Goal: Information Seeking & Learning: Learn about a topic

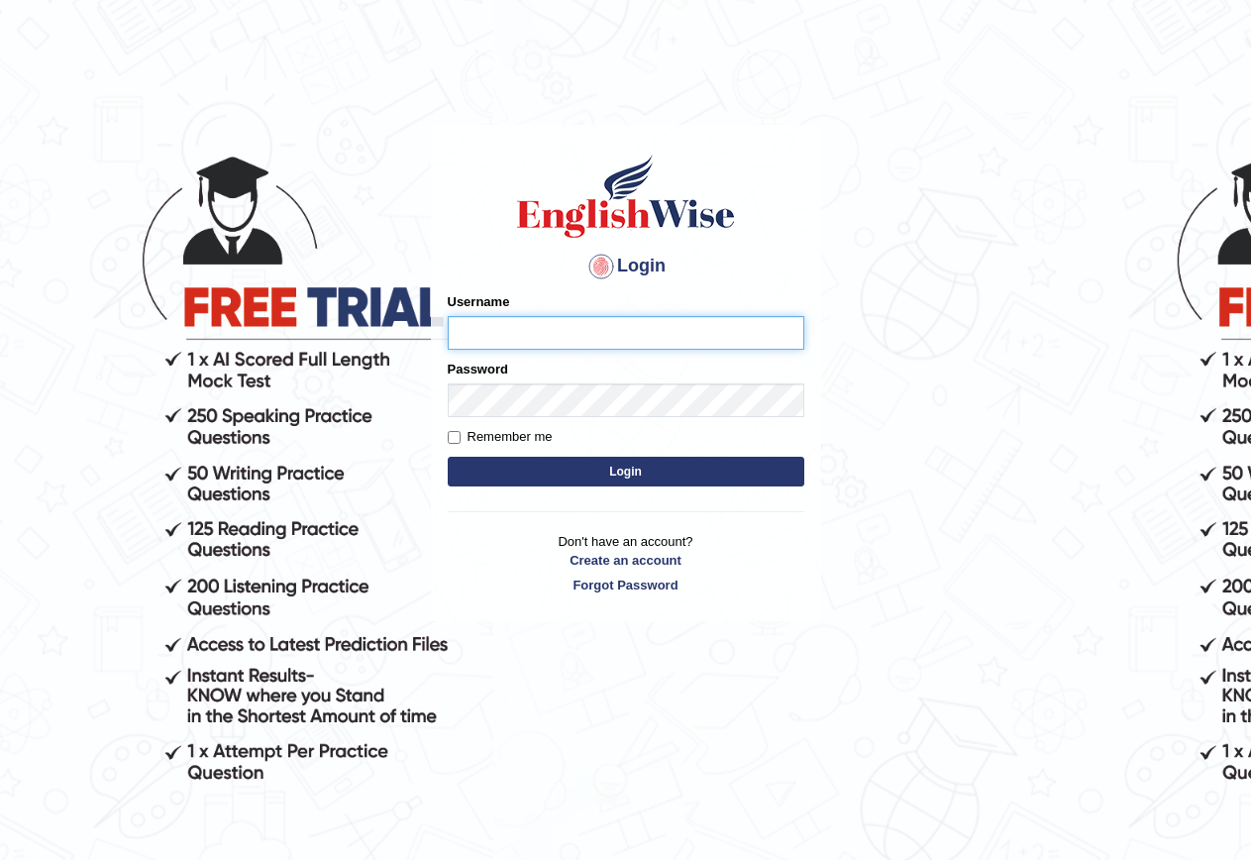
click at [546, 325] on input "Username" at bounding box center [626, 333] width 357 height 34
click at [530, 328] on input "Username" at bounding box center [626, 333] width 357 height 34
type input "GeeKaur"
click at [484, 422] on form "Please fix the following errors: Username GeeKaur Password Remember me Login" at bounding box center [626, 391] width 357 height 199
click at [542, 467] on button "Login" at bounding box center [626, 472] width 357 height 30
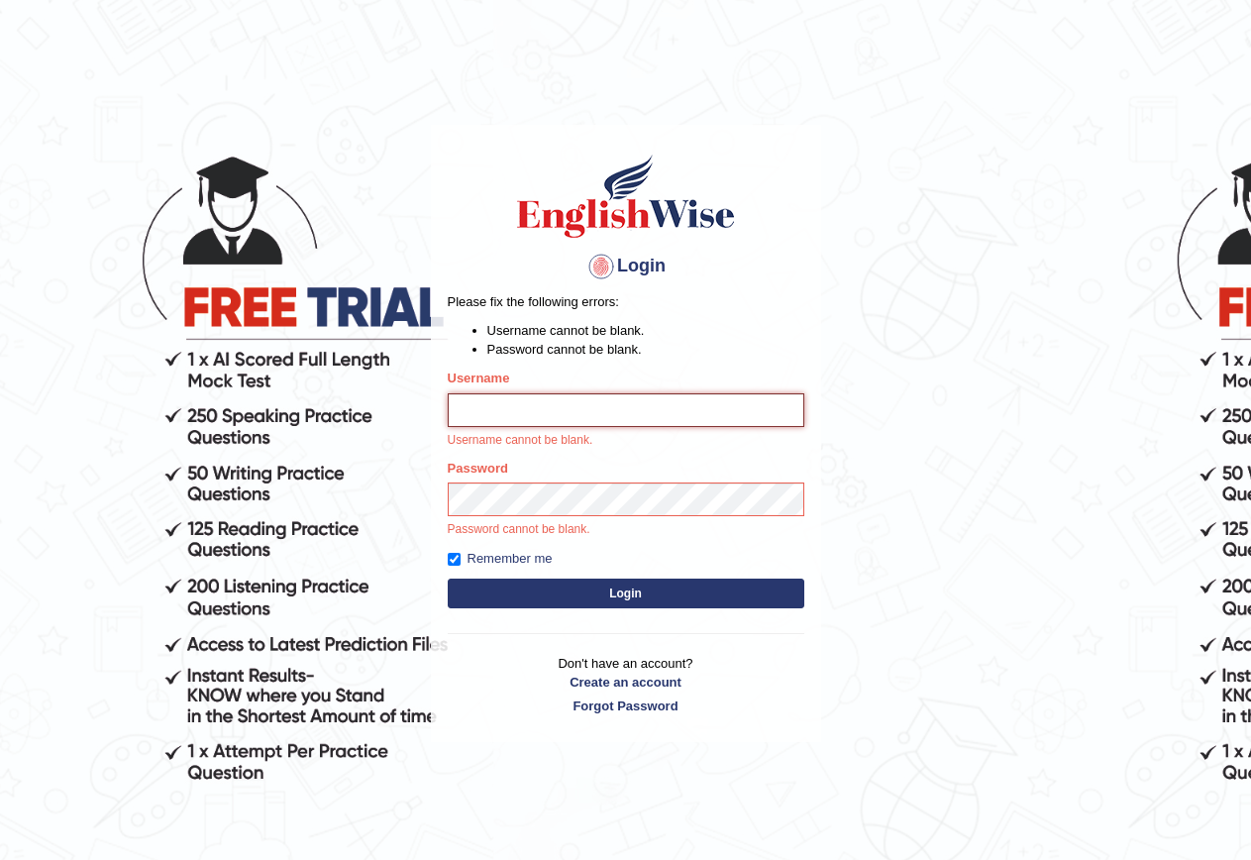
click at [485, 423] on input "Username" at bounding box center [626, 410] width 357 height 34
type input "GeeKaur"
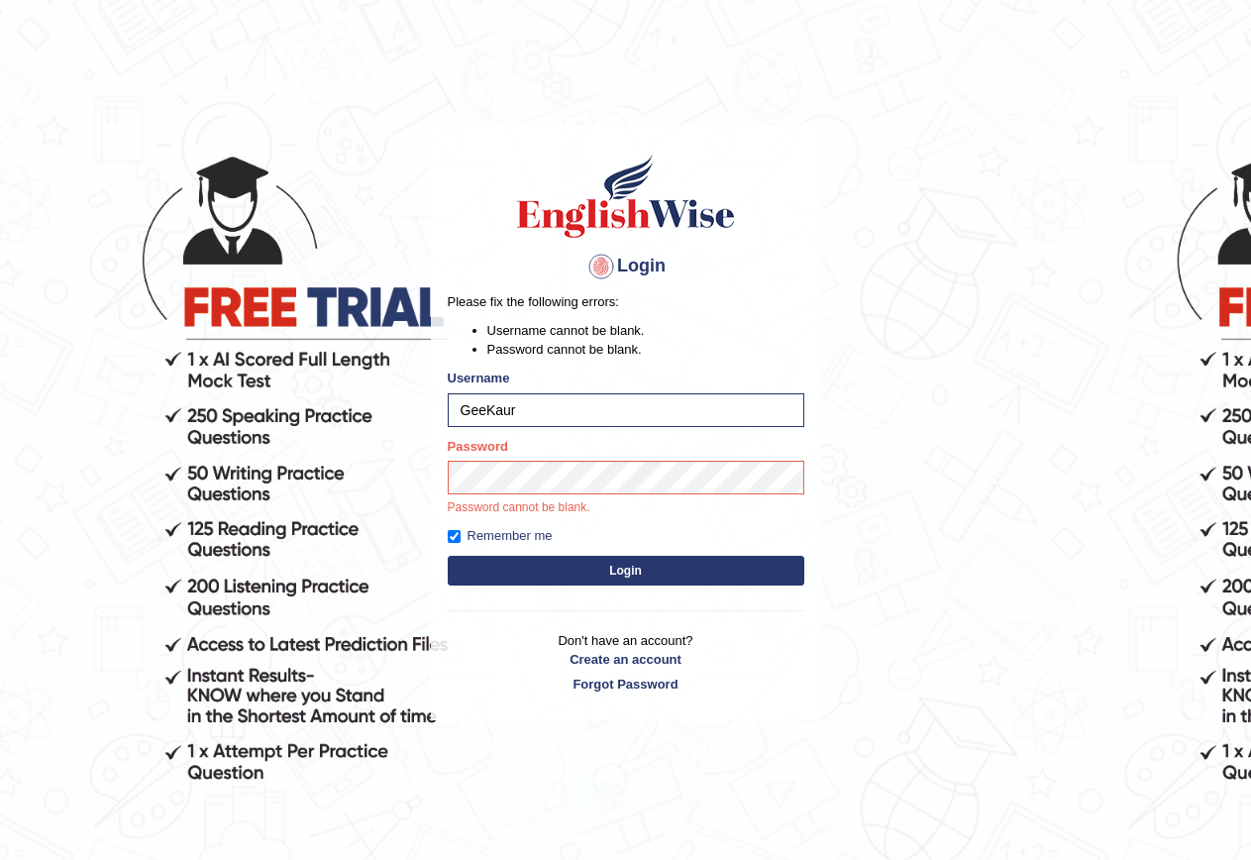
click at [574, 569] on button "Login" at bounding box center [626, 571] width 357 height 30
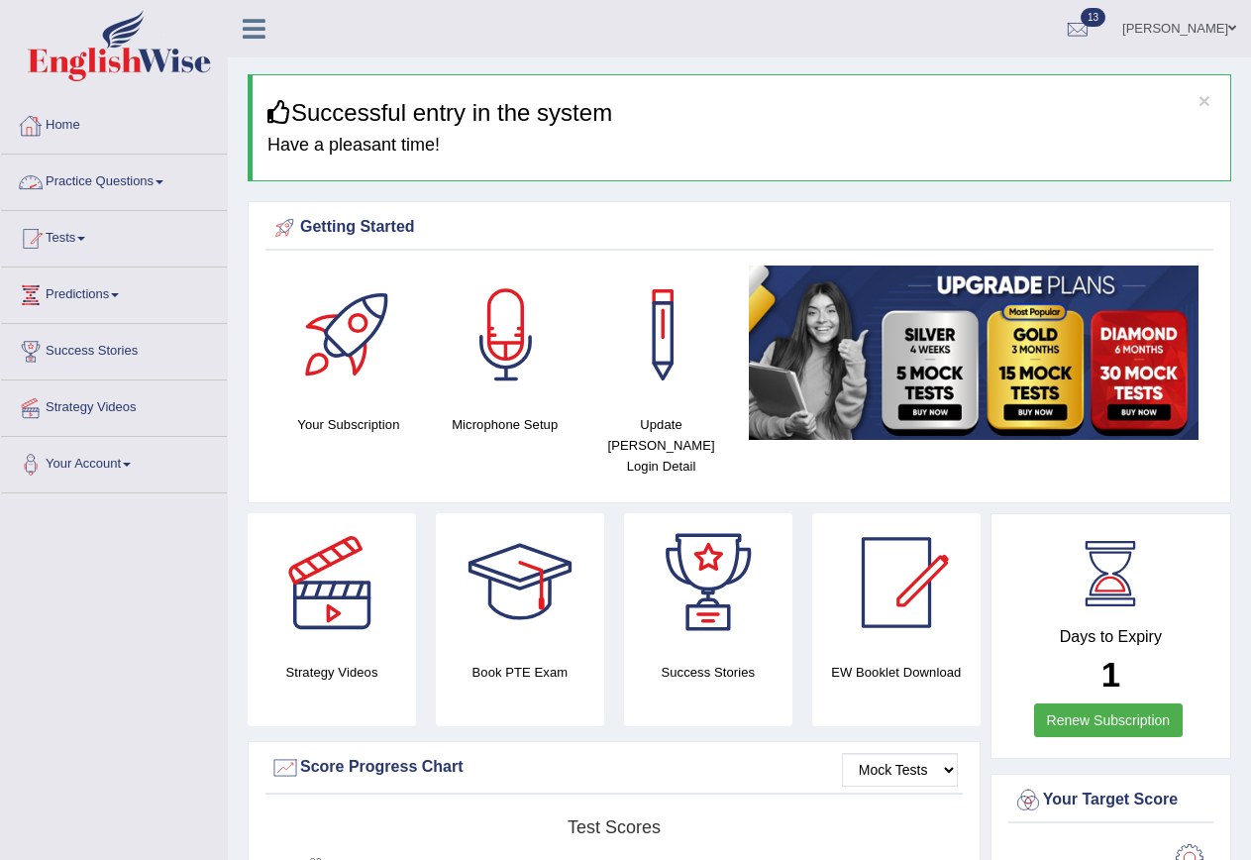
click at [105, 185] on link "Practice Questions" at bounding box center [114, 180] width 226 height 50
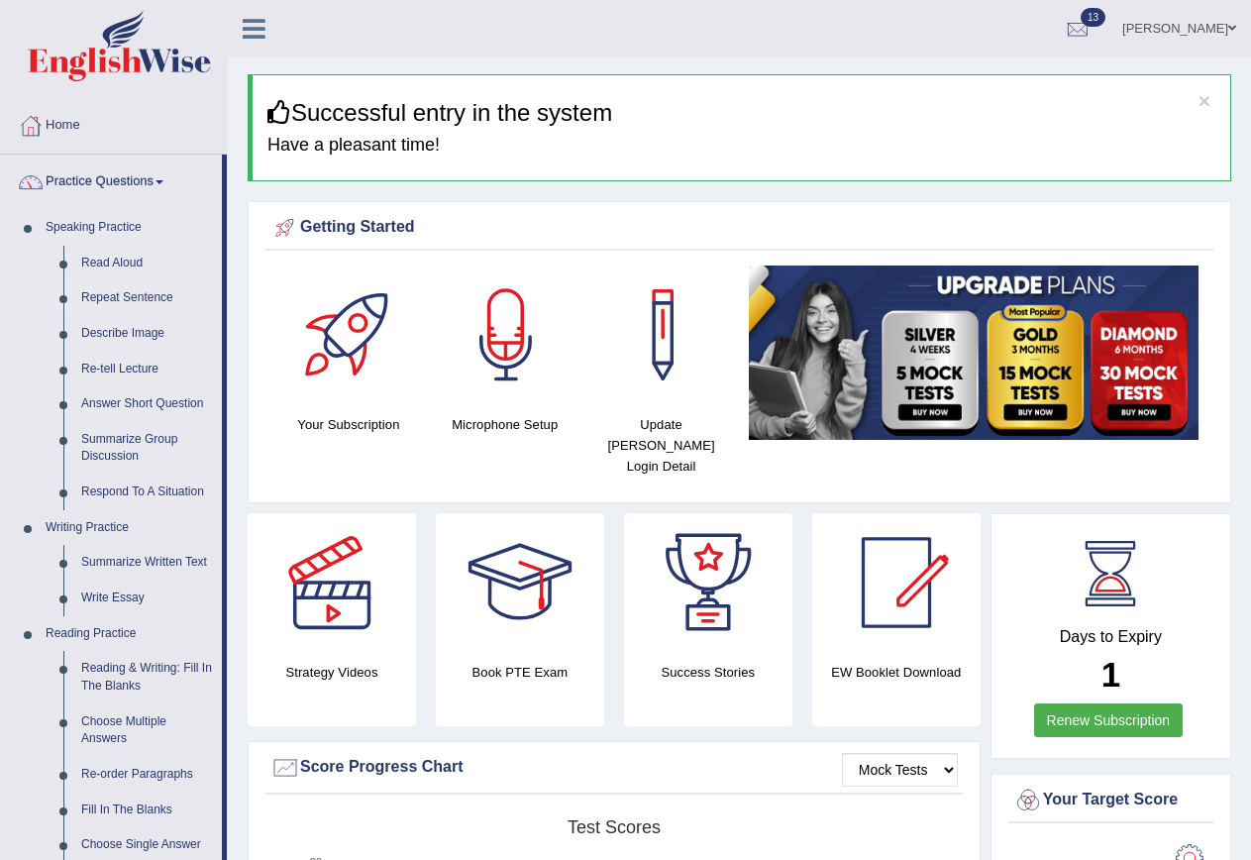
click at [127, 293] on link "Repeat Sentence" at bounding box center [147, 298] width 150 height 36
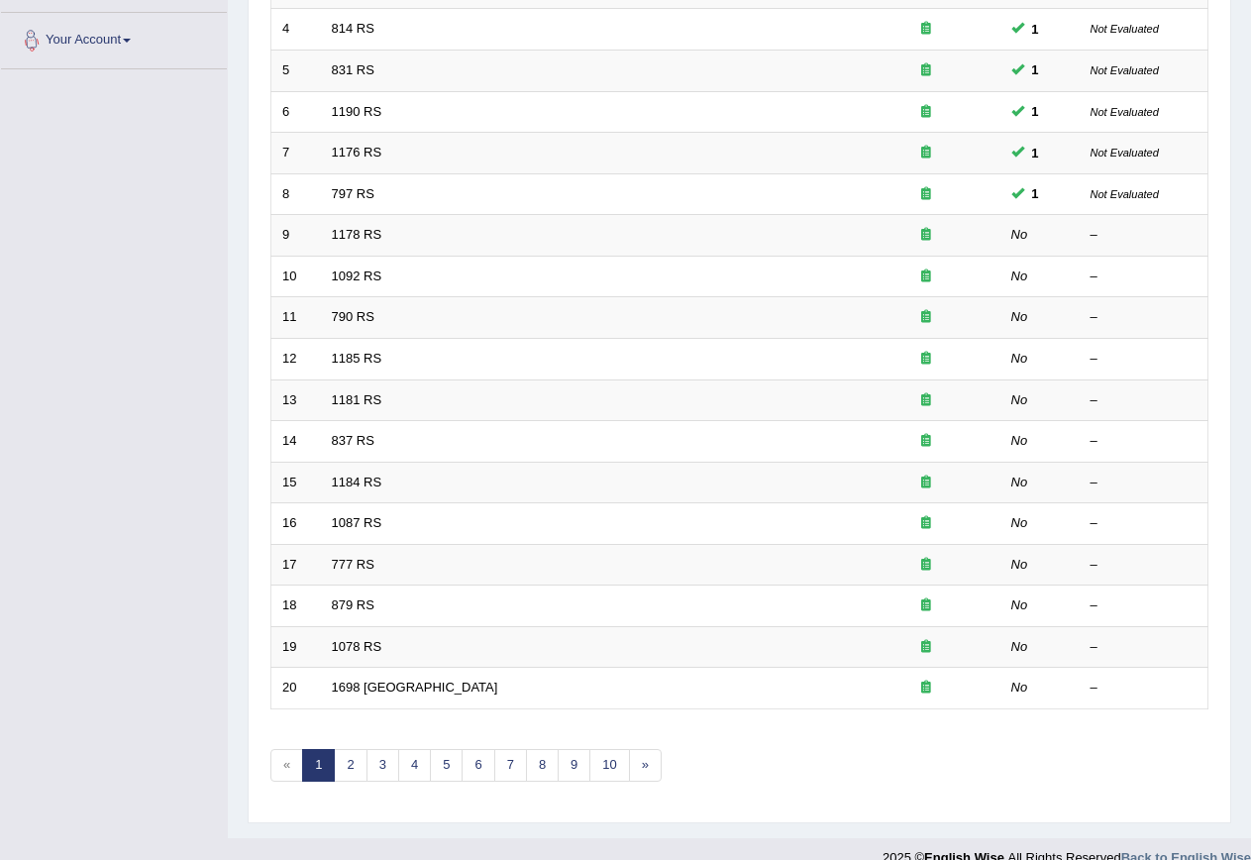
scroll to position [452, 0]
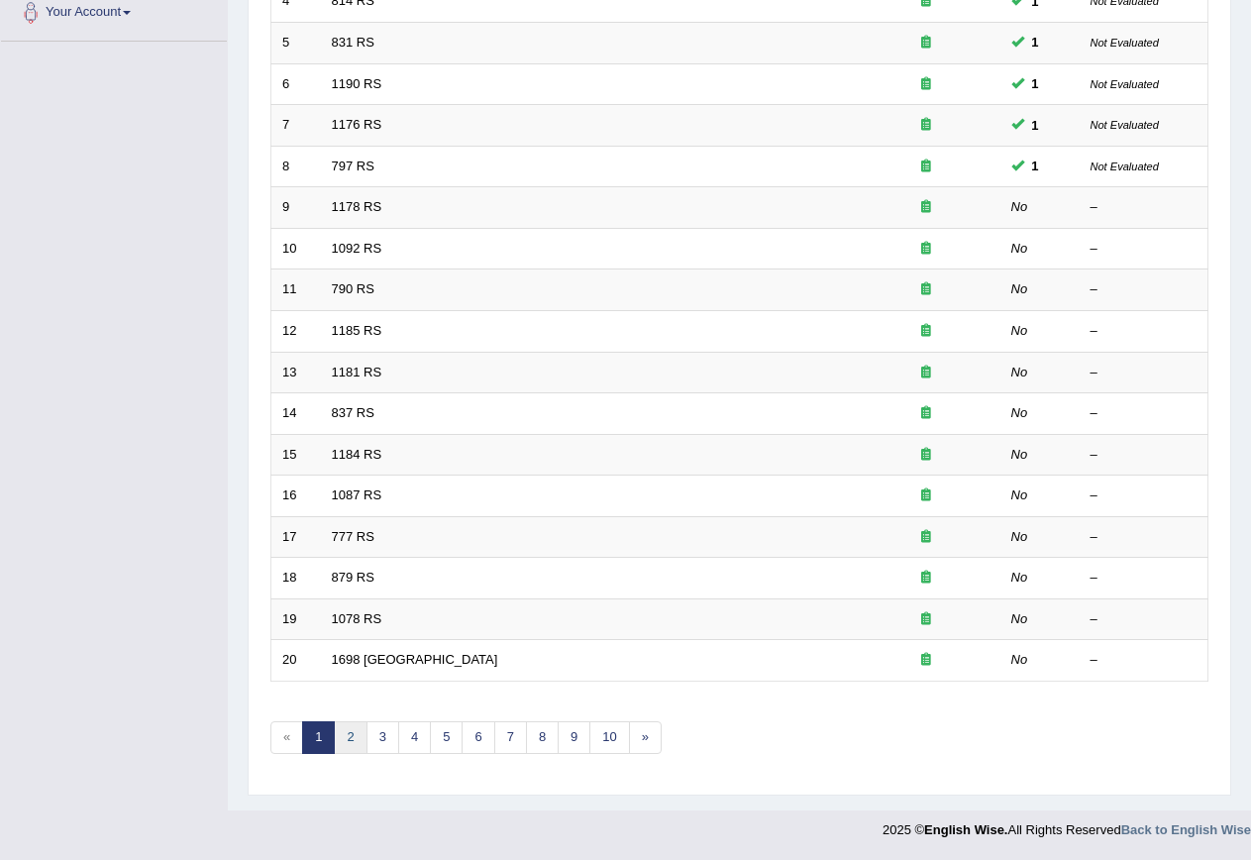
click at [356, 736] on link "2" at bounding box center [350, 737] width 33 height 33
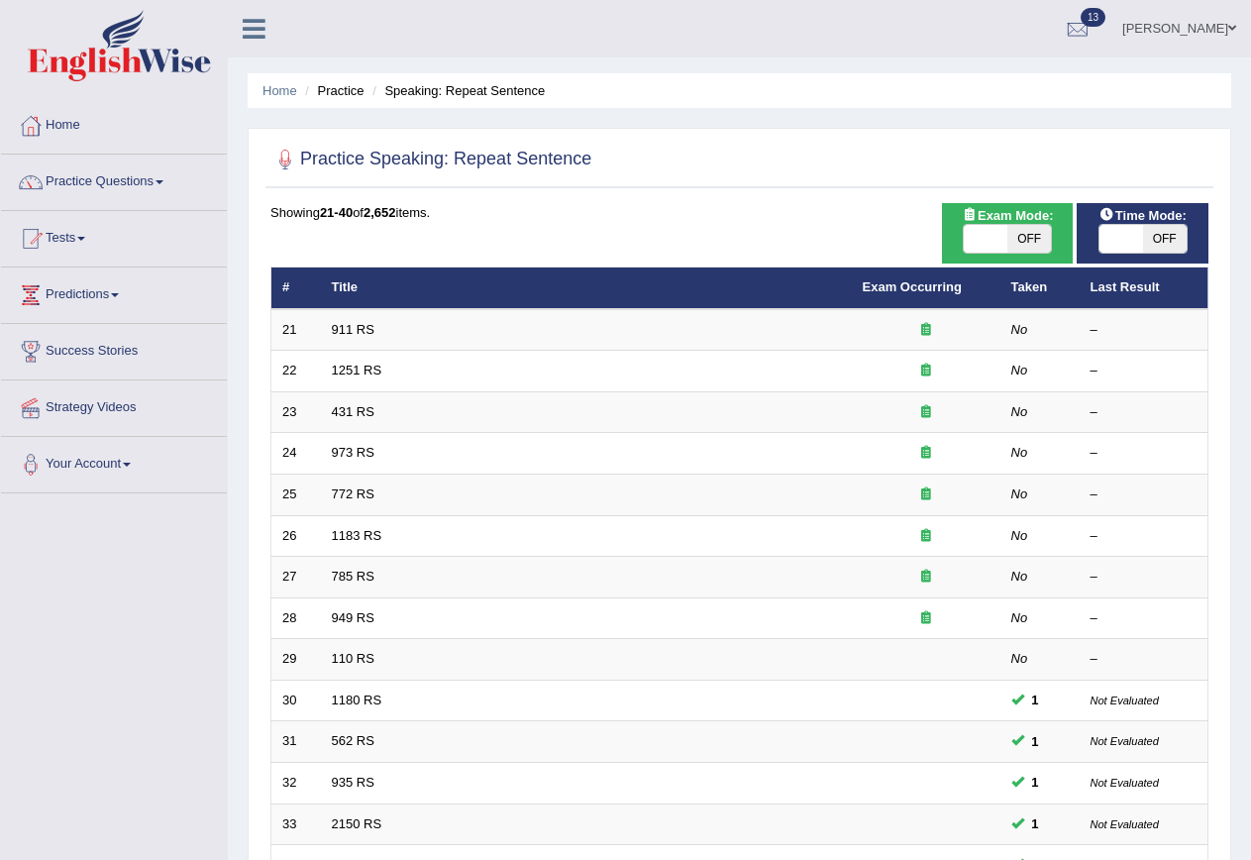
click at [1002, 234] on span at bounding box center [986, 239] width 44 height 28
checkbox input "true"
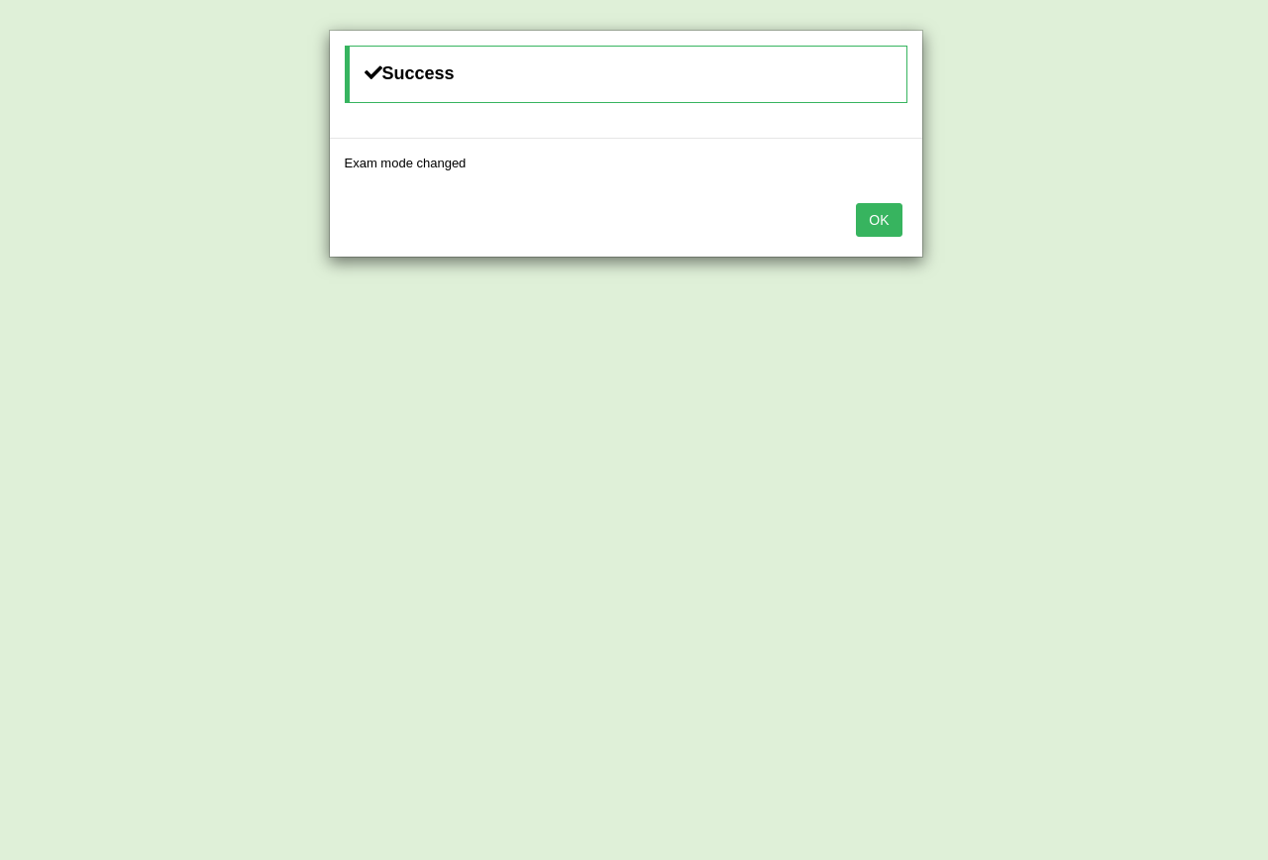
click at [886, 232] on button "OK" at bounding box center [879, 220] width 46 height 34
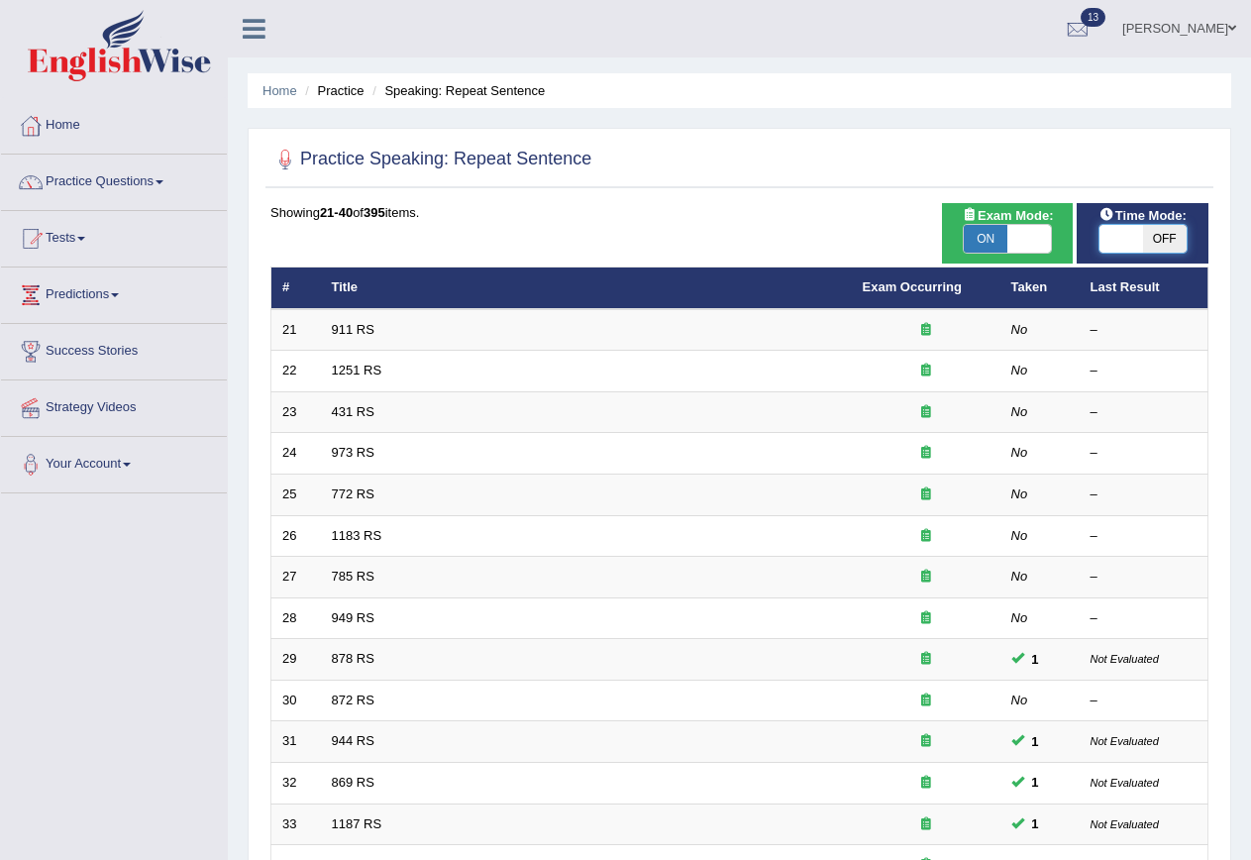
drag, startPoint x: 0, startPoint y: 0, endPoint x: 1126, endPoint y: 234, distance: 1150.3
click at [1126, 234] on span at bounding box center [1122, 239] width 44 height 28
click at [1108, 246] on span at bounding box center [1122, 239] width 44 height 28
checkbox input "true"
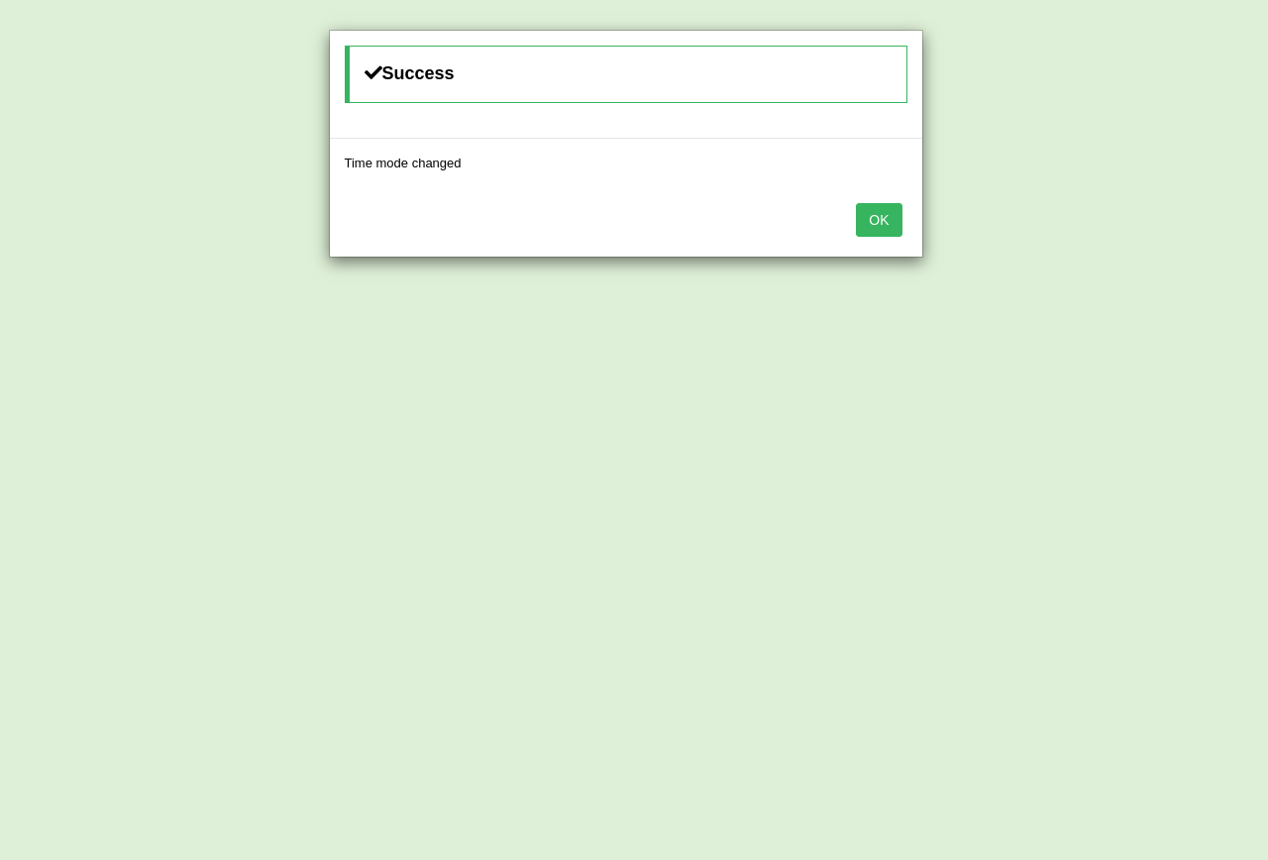
click at [873, 213] on button "OK" at bounding box center [879, 220] width 46 height 34
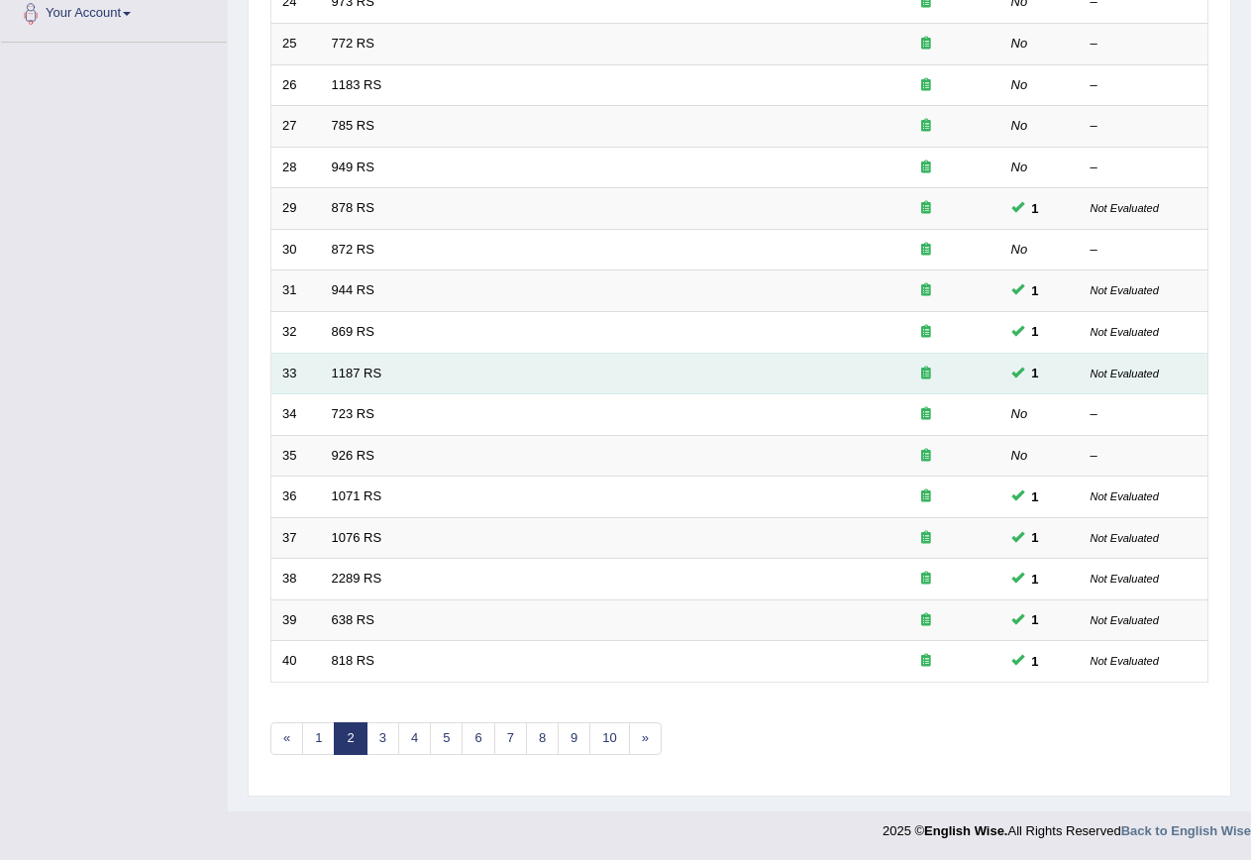
scroll to position [452, 0]
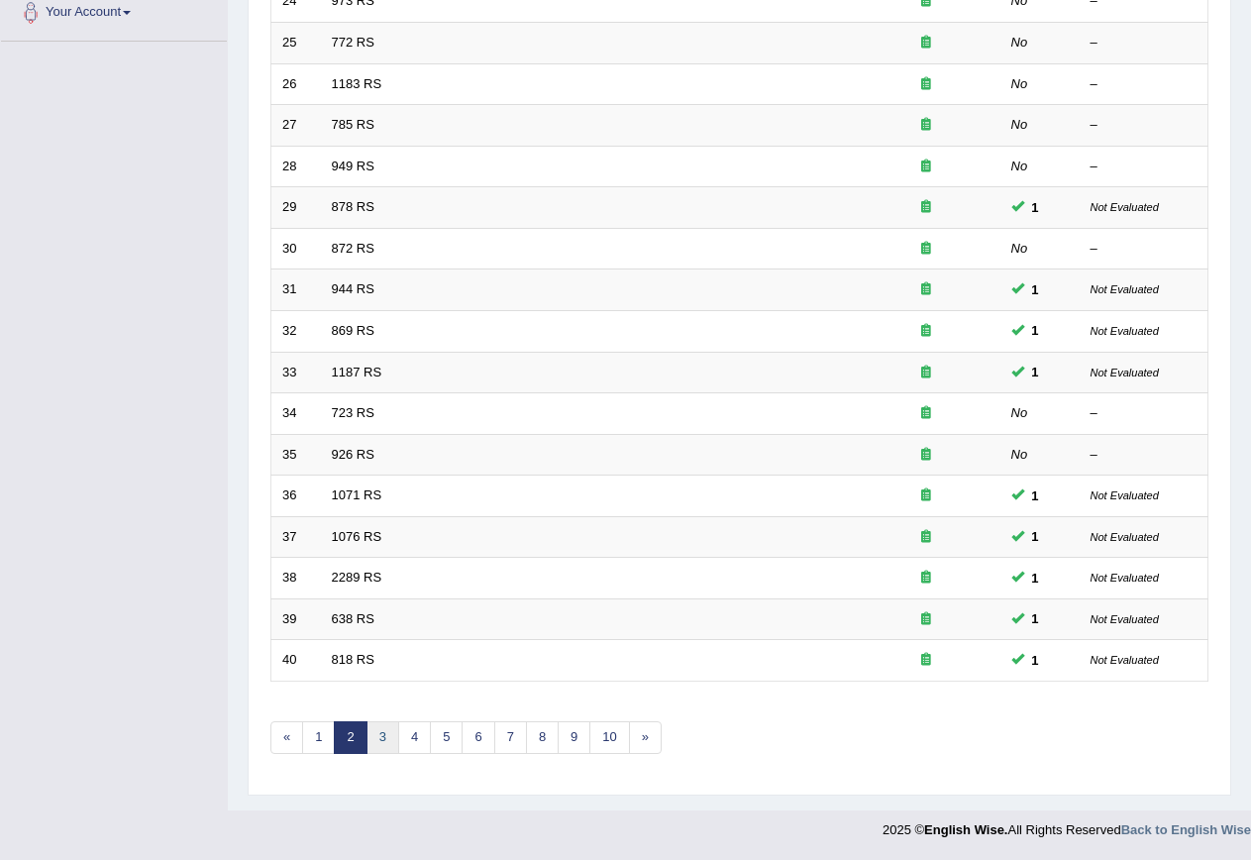
click at [378, 743] on link "3" at bounding box center [383, 737] width 33 height 33
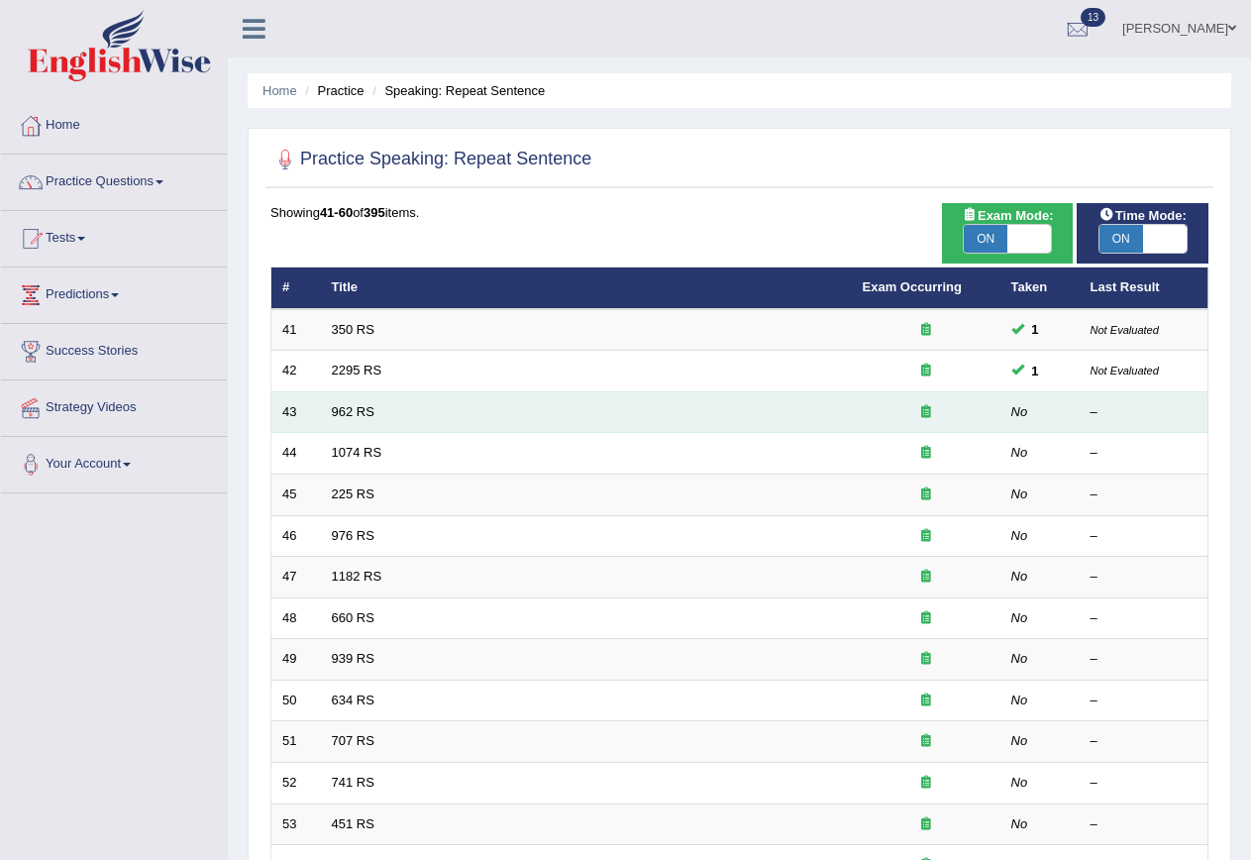
click at [325, 408] on td "962 RS" at bounding box center [586, 412] width 531 height 42
click at [337, 415] on link "962 RS" at bounding box center [353, 411] width 43 height 15
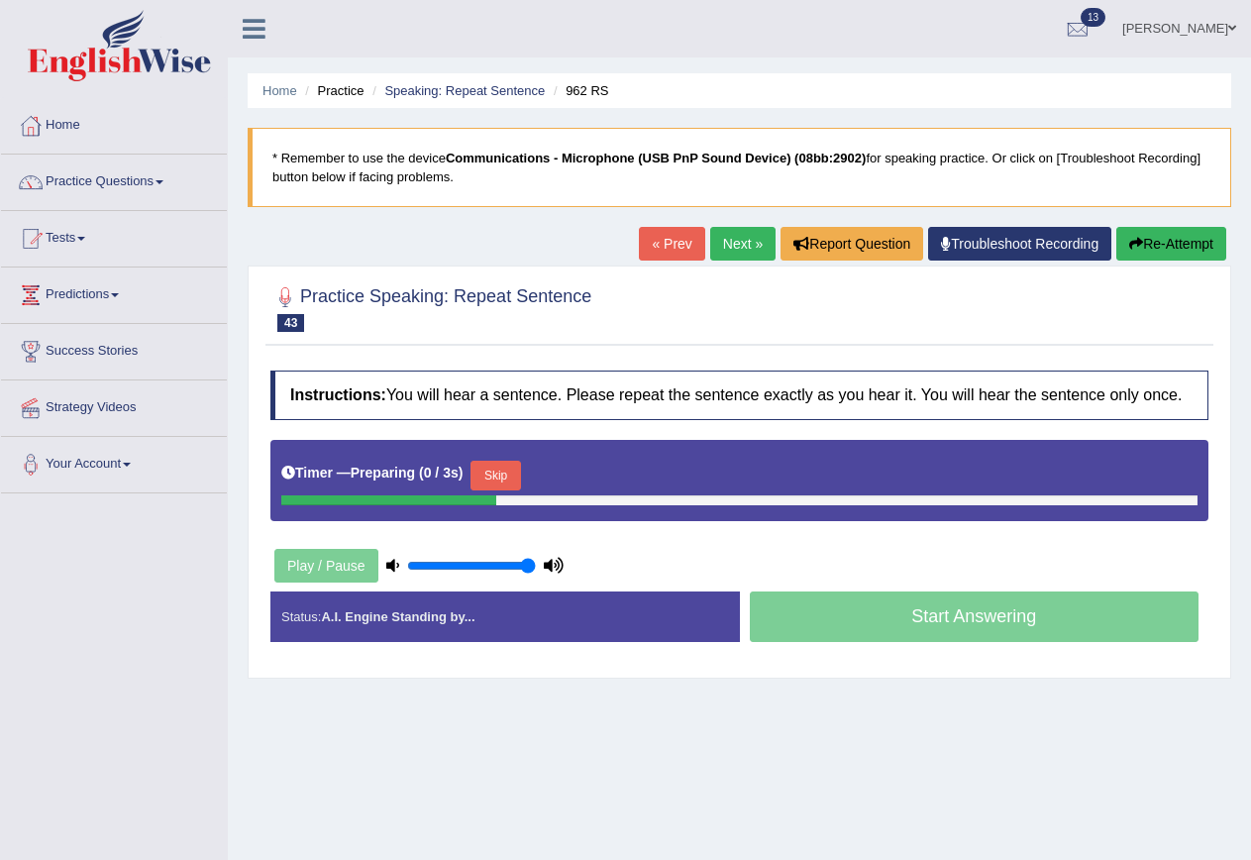
click at [511, 477] on button "Skip" at bounding box center [496, 476] width 50 height 30
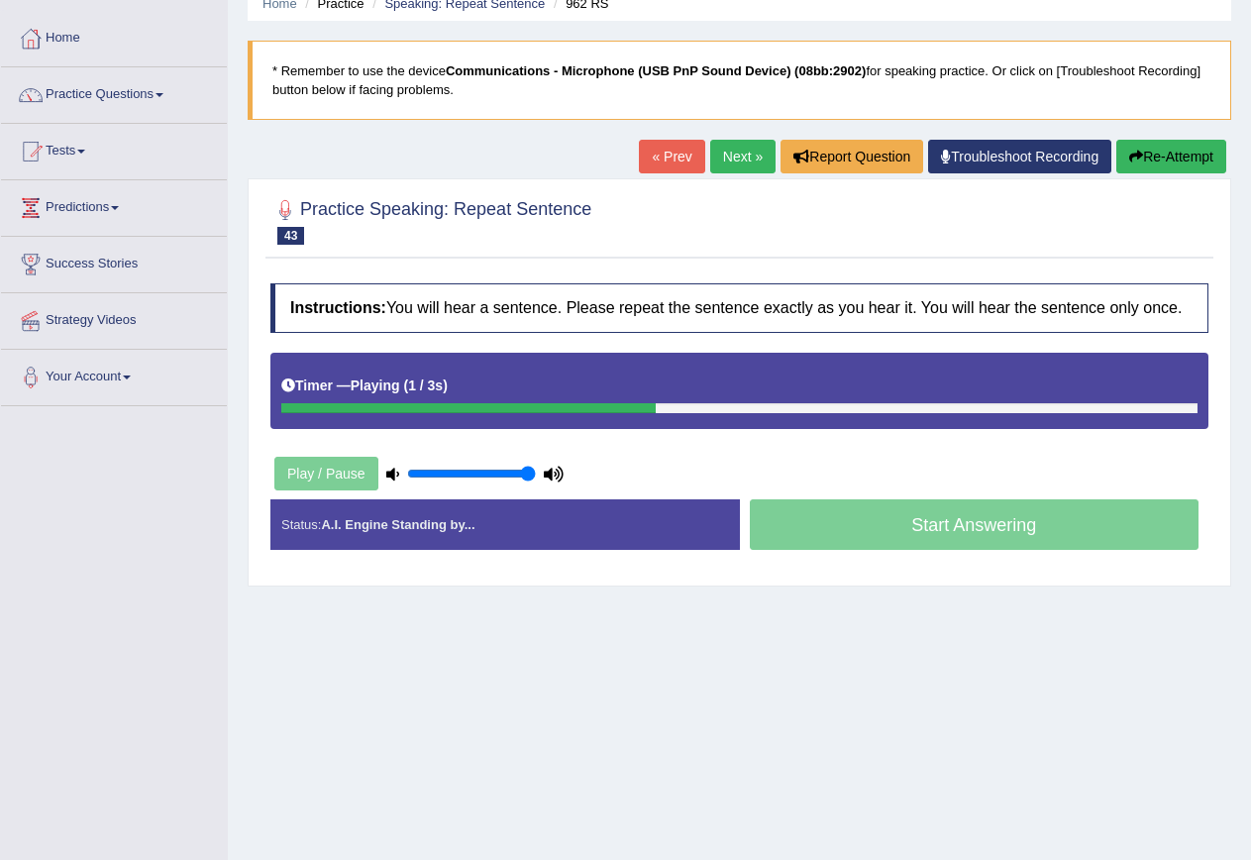
scroll to position [180, 0]
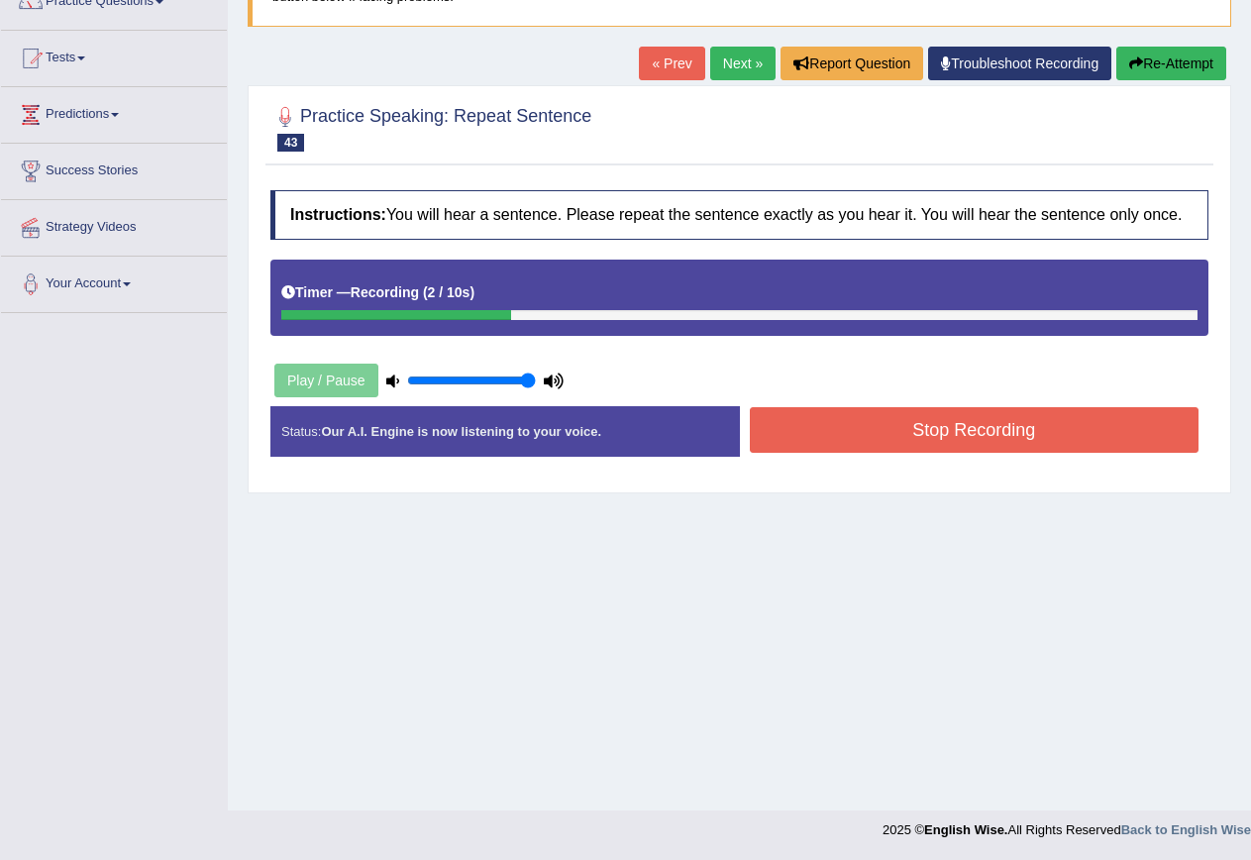
click at [869, 434] on button "Stop Recording" at bounding box center [975, 430] width 450 height 46
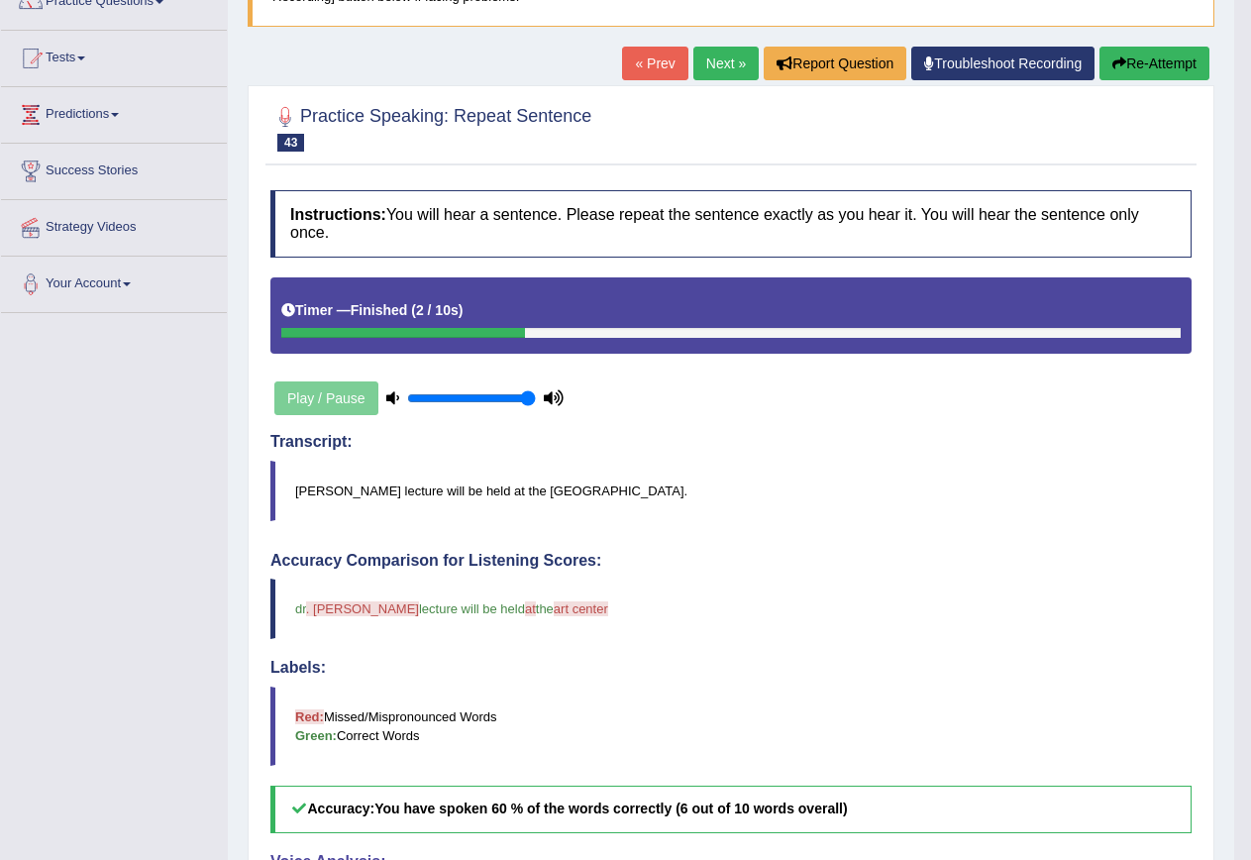
click at [738, 59] on link "Next »" at bounding box center [725, 64] width 65 height 34
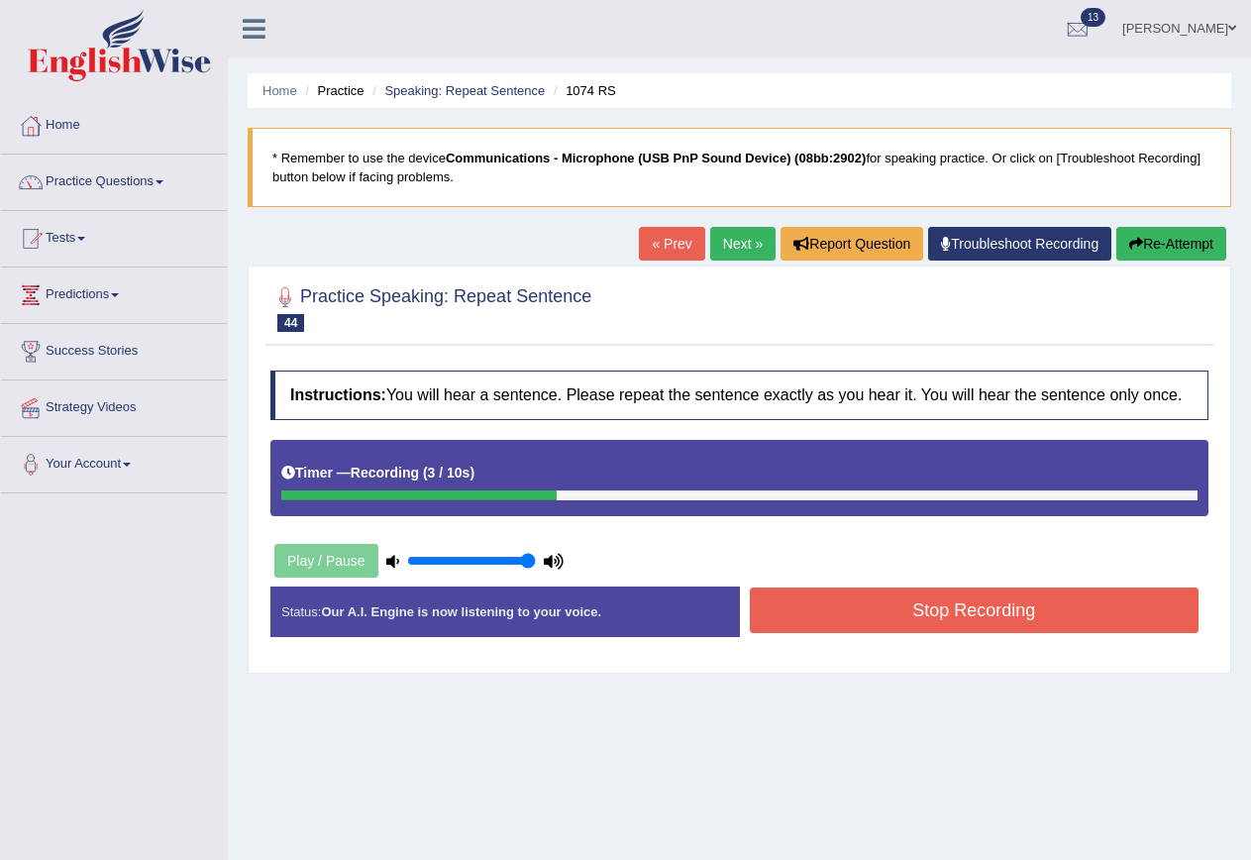
click at [889, 702] on div "Home Practice Speaking: Repeat Sentence 1074 RS * Remember to use the device Co…" at bounding box center [739, 495] width 1023 height 991
click at [732, 235] on link "Next »" at bounding box center [742, 244] width 65 height 34
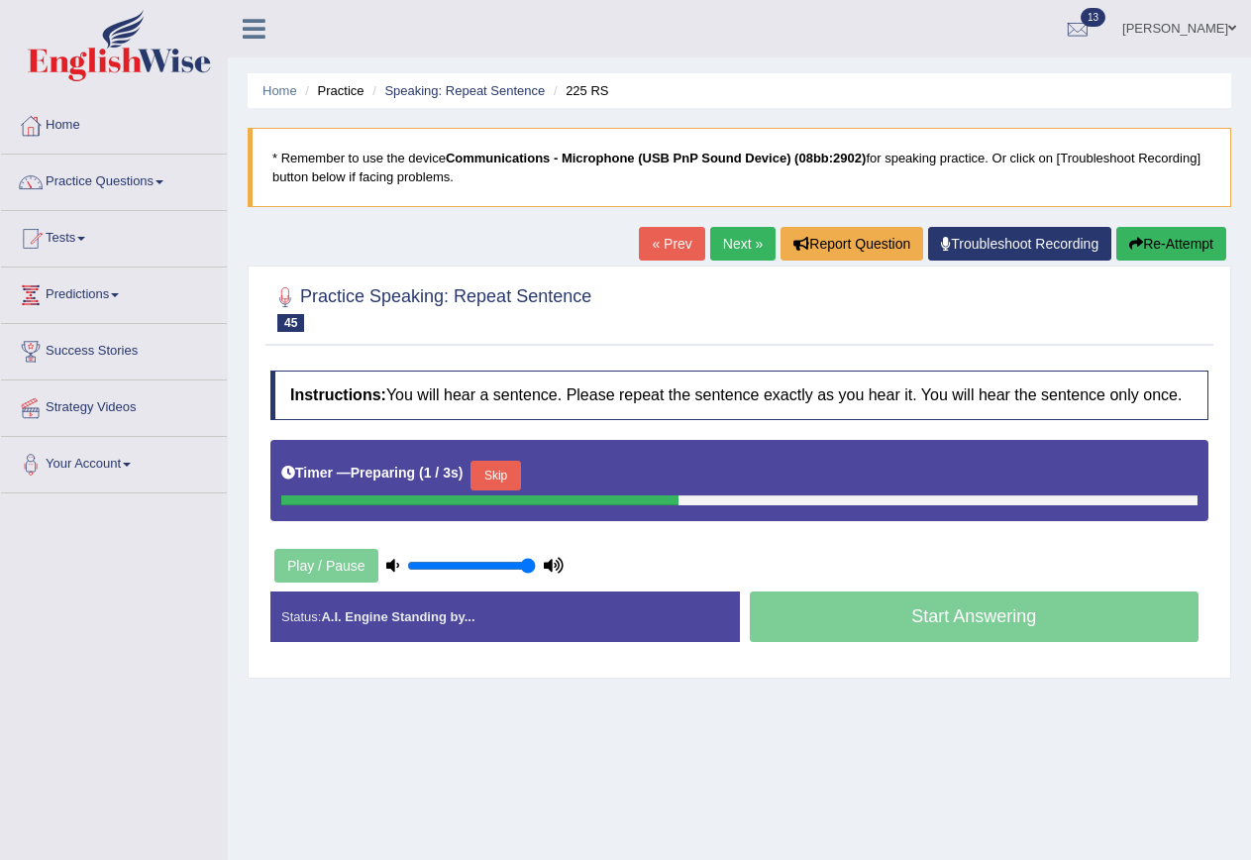
click at [512, 466] on button "Skip" at bounding box center [496, 476] width 50 height 30
click at [735, 239] on link "Next »" at bounding box center [742, 244] width 65 height 34
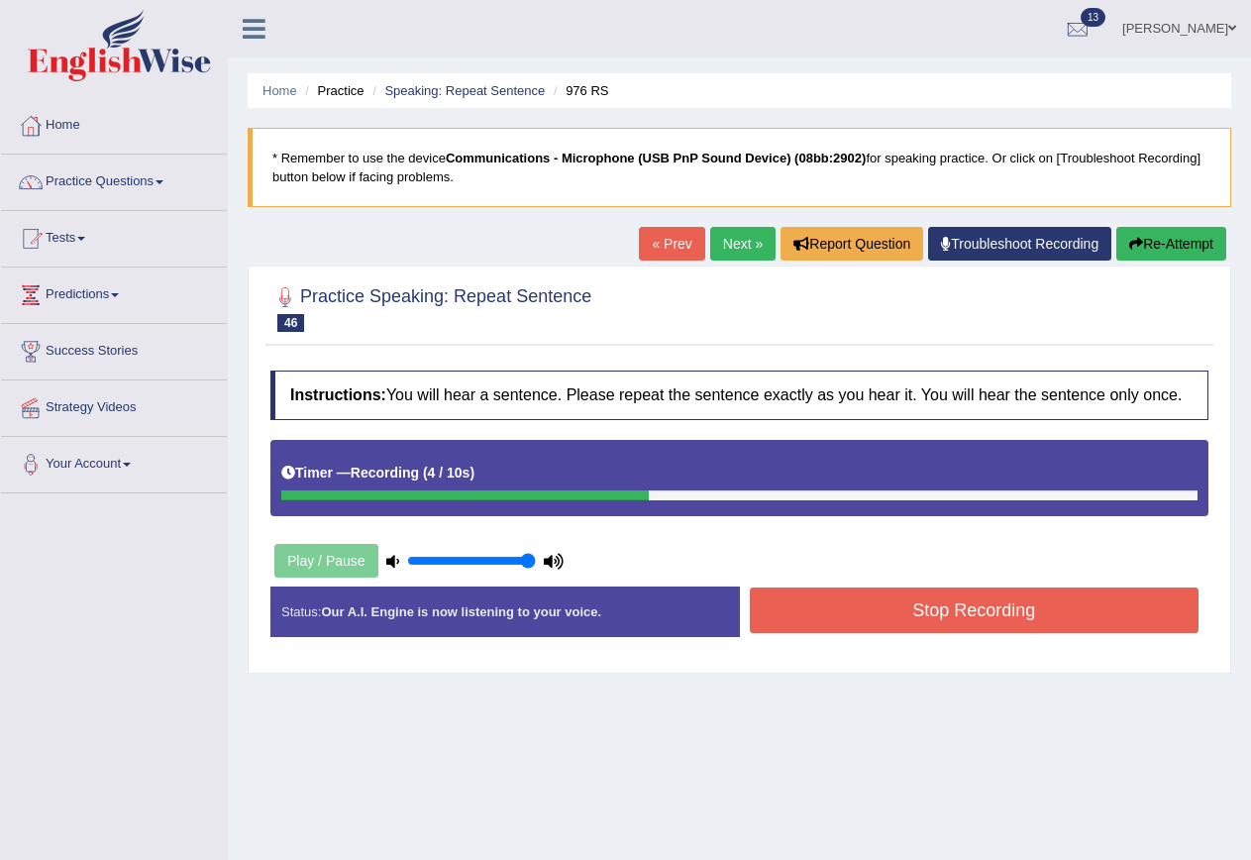
click at [722, 240] on link "Next »" at bounding box center [742, 244] width 65 height 34
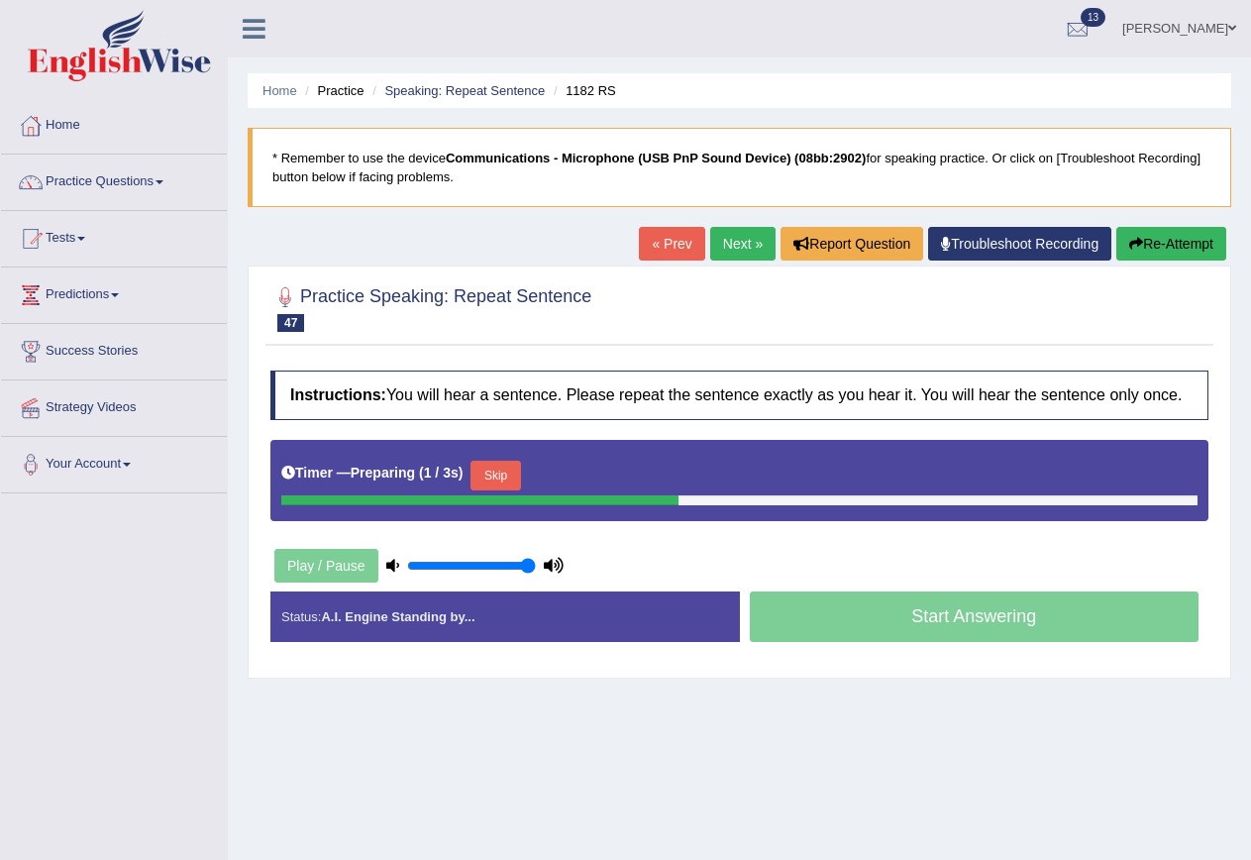
click at [516, 476] on button "Skip" at bounding box center [496, 476] width 50 height 30
click at [597, 480] on button "Skip" at bounding box center [583, 476] width 50 height 30
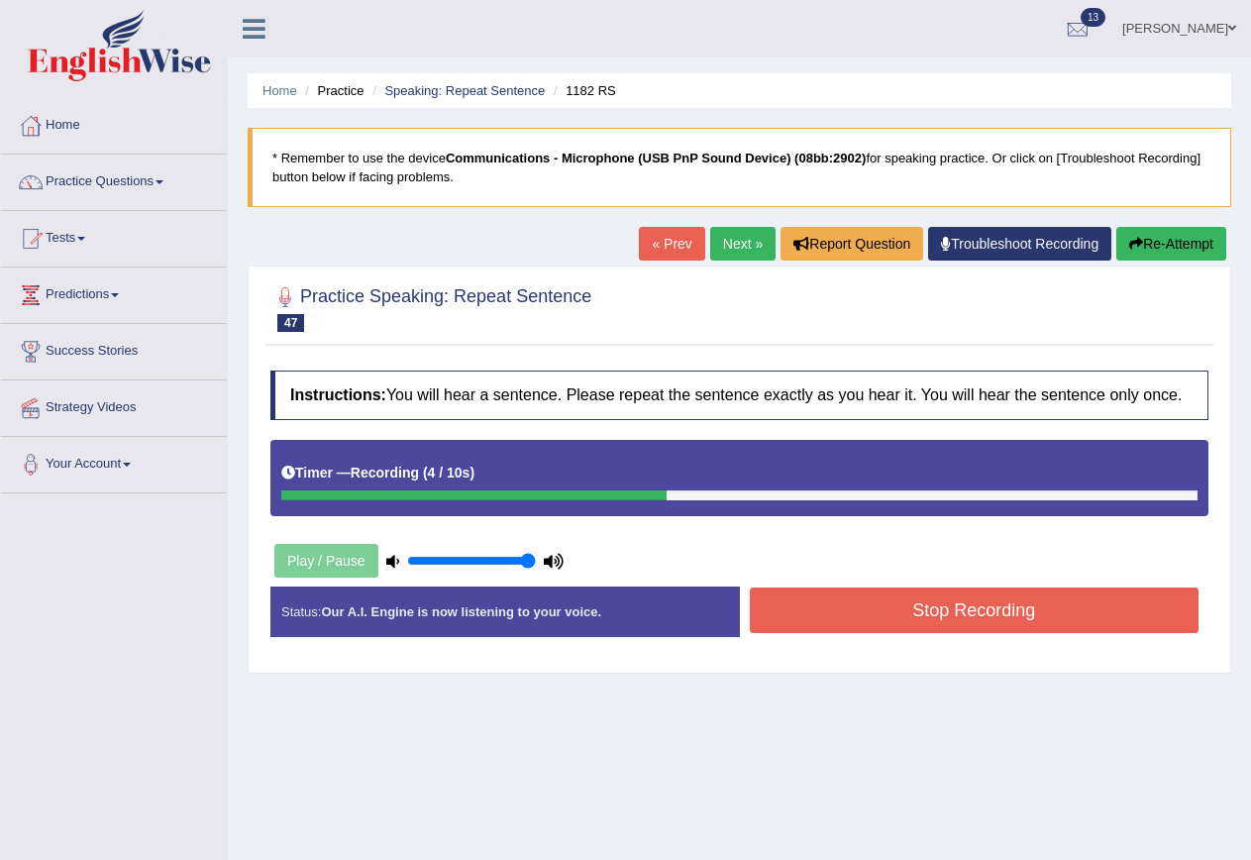
click at [721, 237] on link "Next »" at bounding box center [742, 244] width 65 height 34
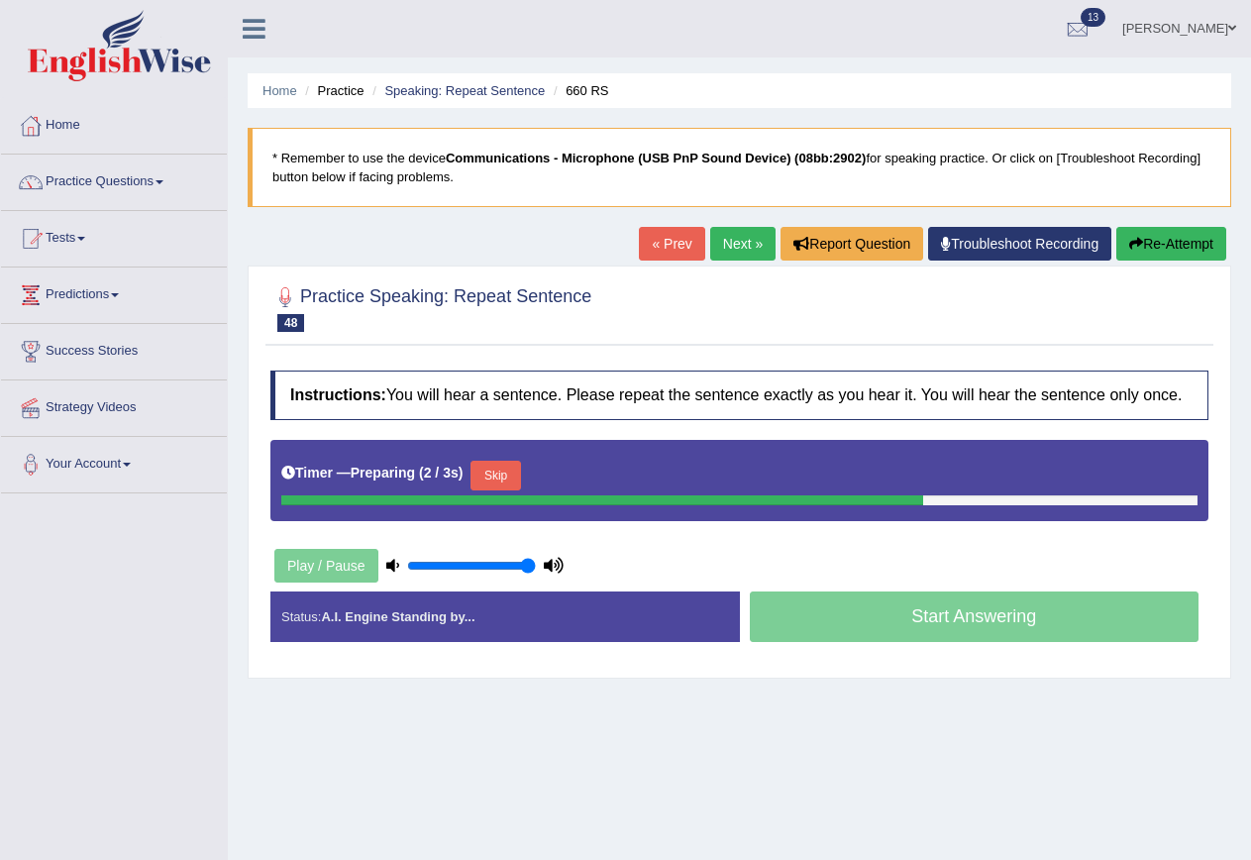
click at [520, 477] on button "Skip" at bounding box center [496, 476] width 50 height 30
click at [577, 468] on button "Skip" at bounding box center [583, 476] width 50 height 30
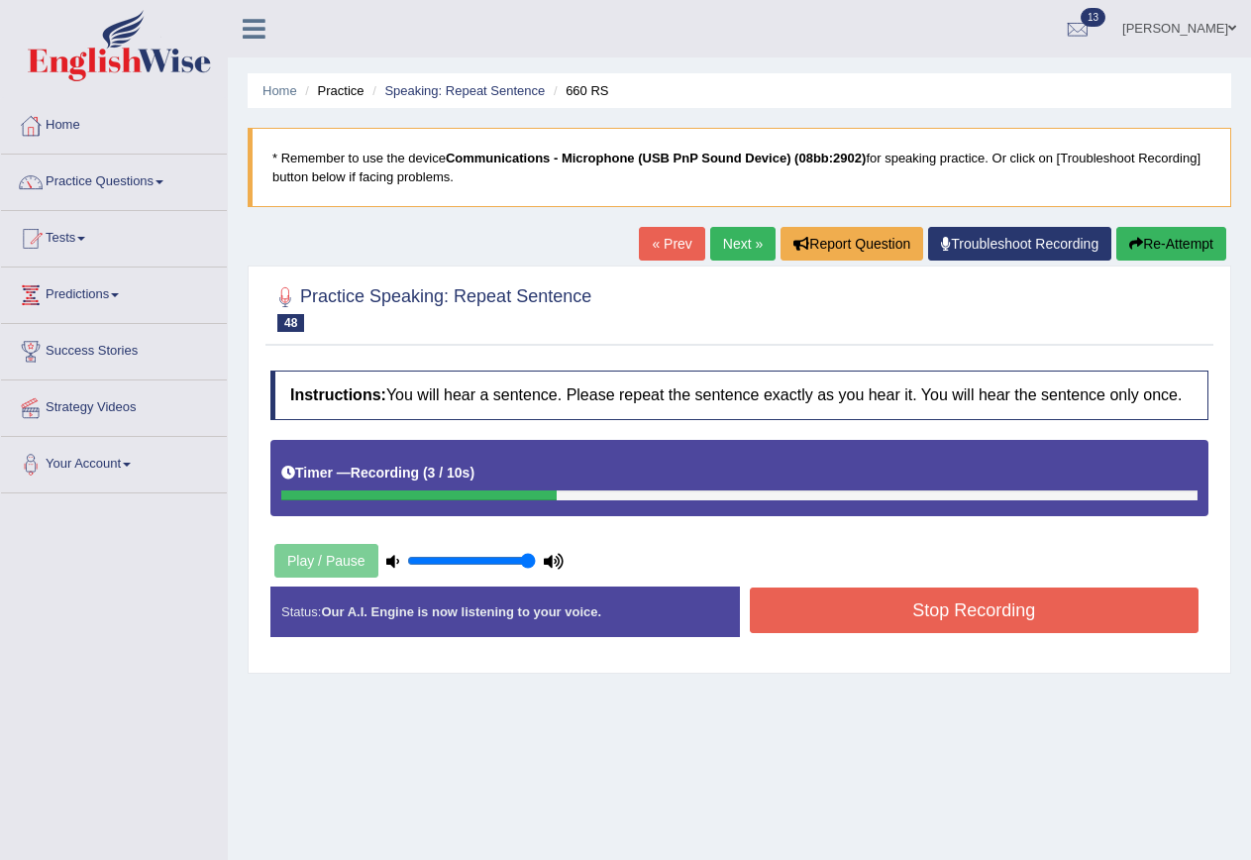
click at [959, 621] on button "Stop Recording" at bounding box center [975, 610] width 450 height 46
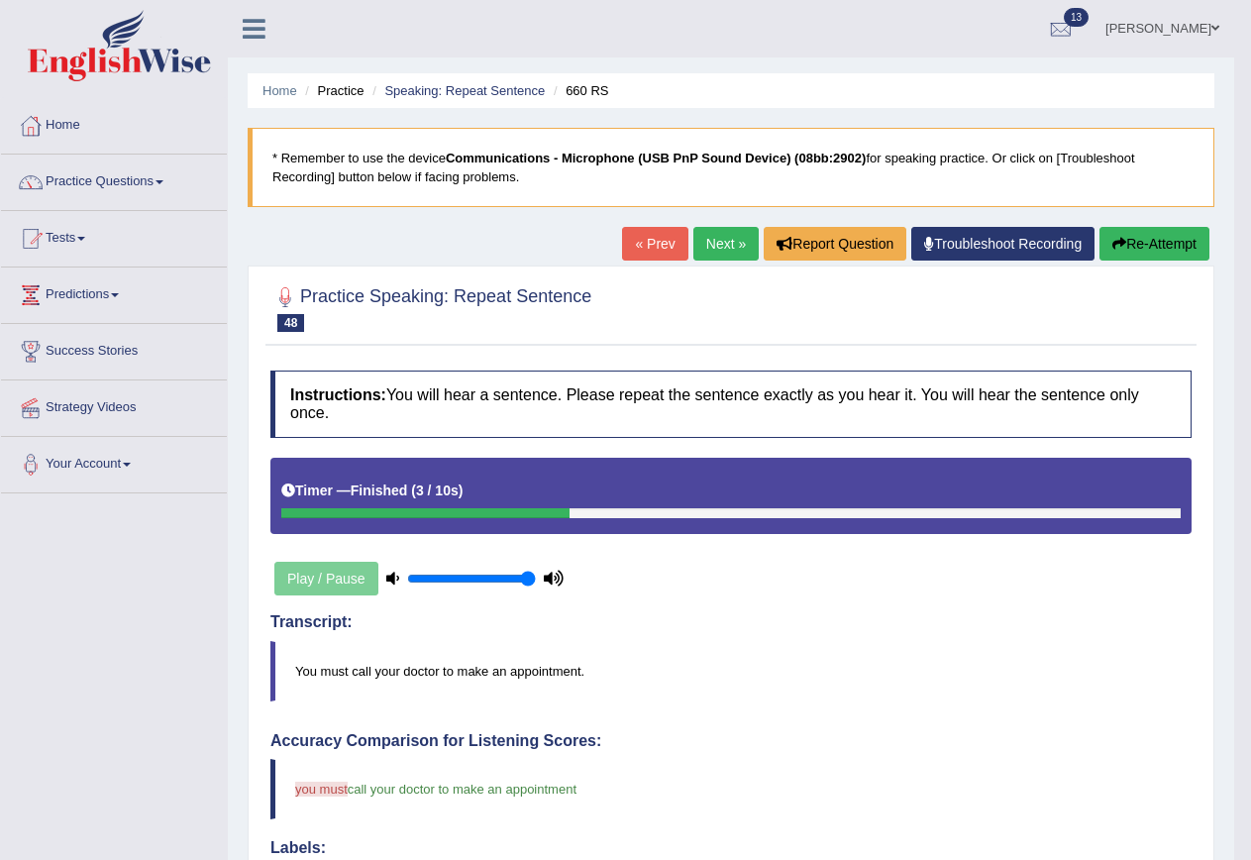
click at [720, 235] on link "Next »" at bounding box center [725, 244] width 65 height 34
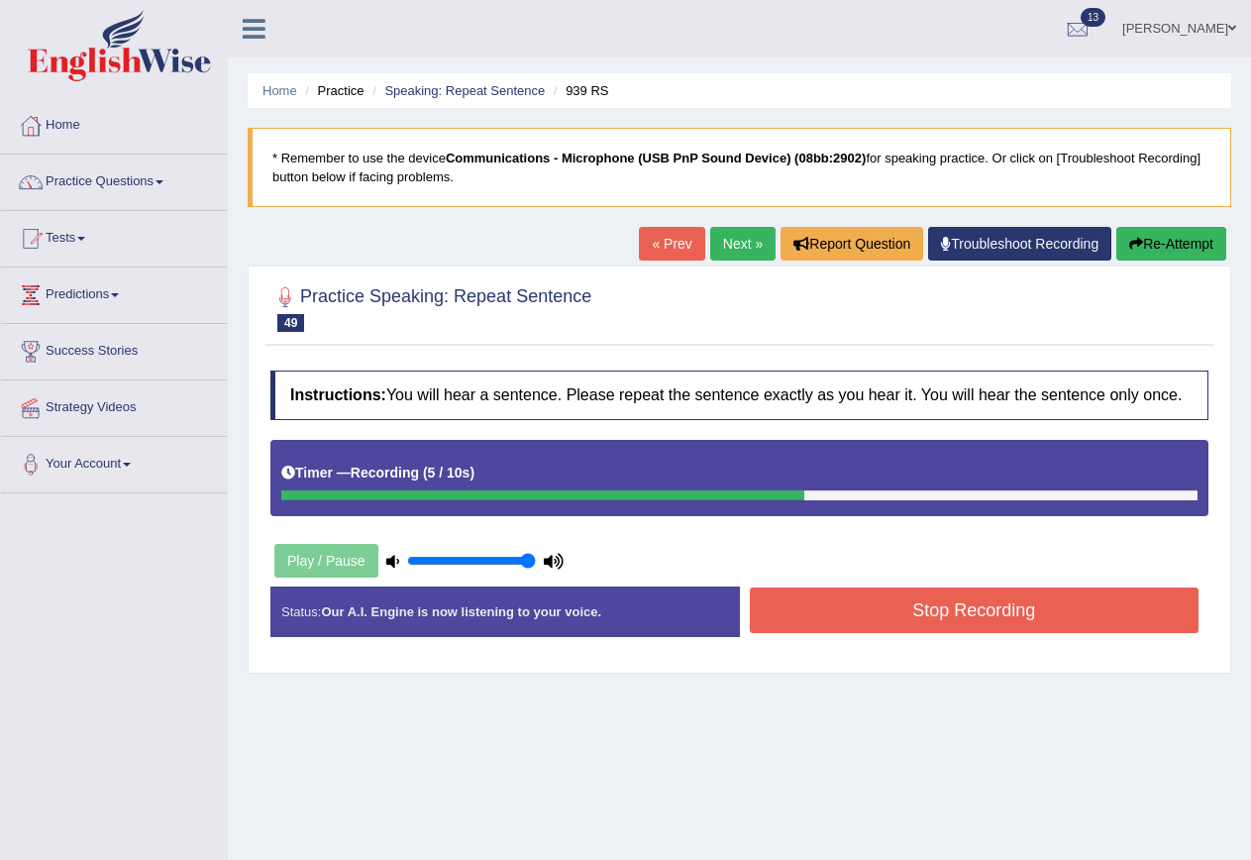
click at [880, 605] on button "Stop Recording" at bounding box center [975, 610] width 450 height 46
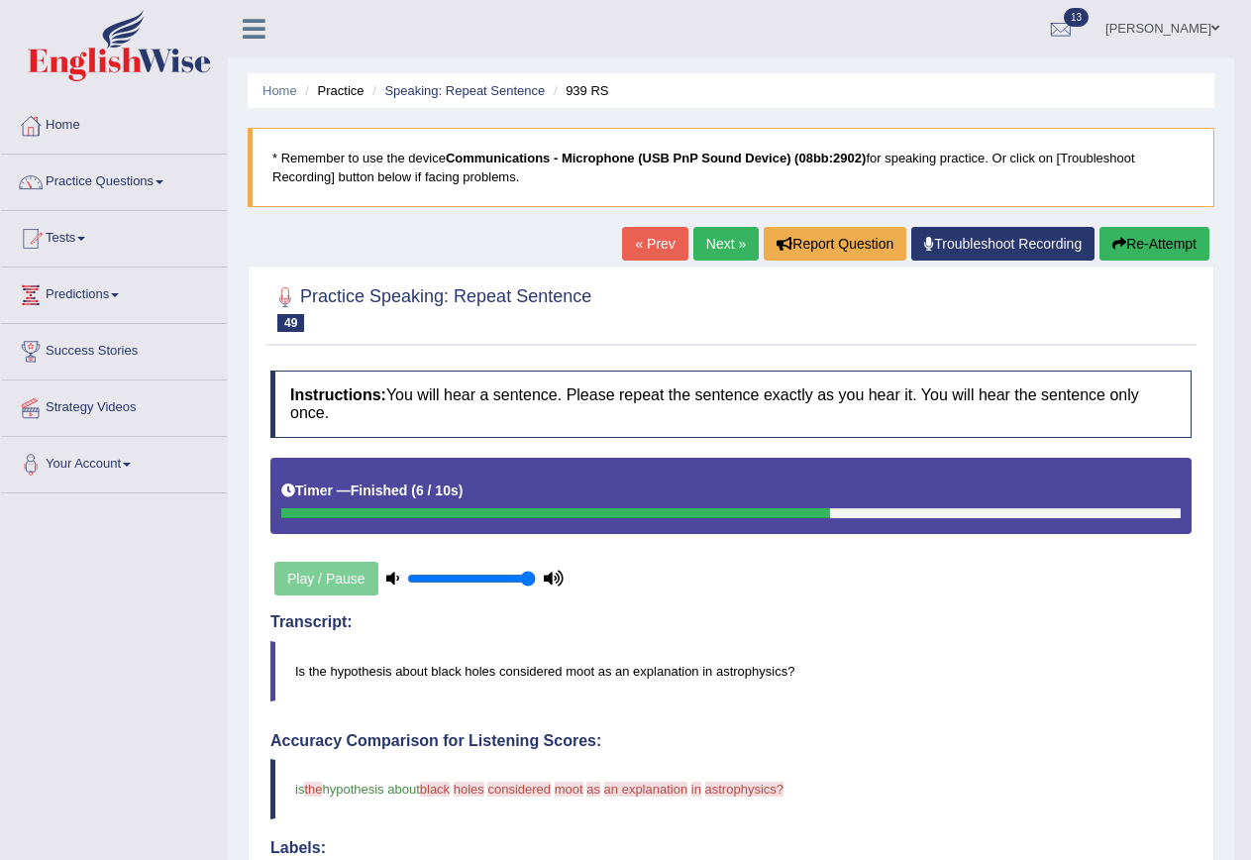
click at [723, 236] on link "Next »" at bounding box center [725, 244] width 65 height 34
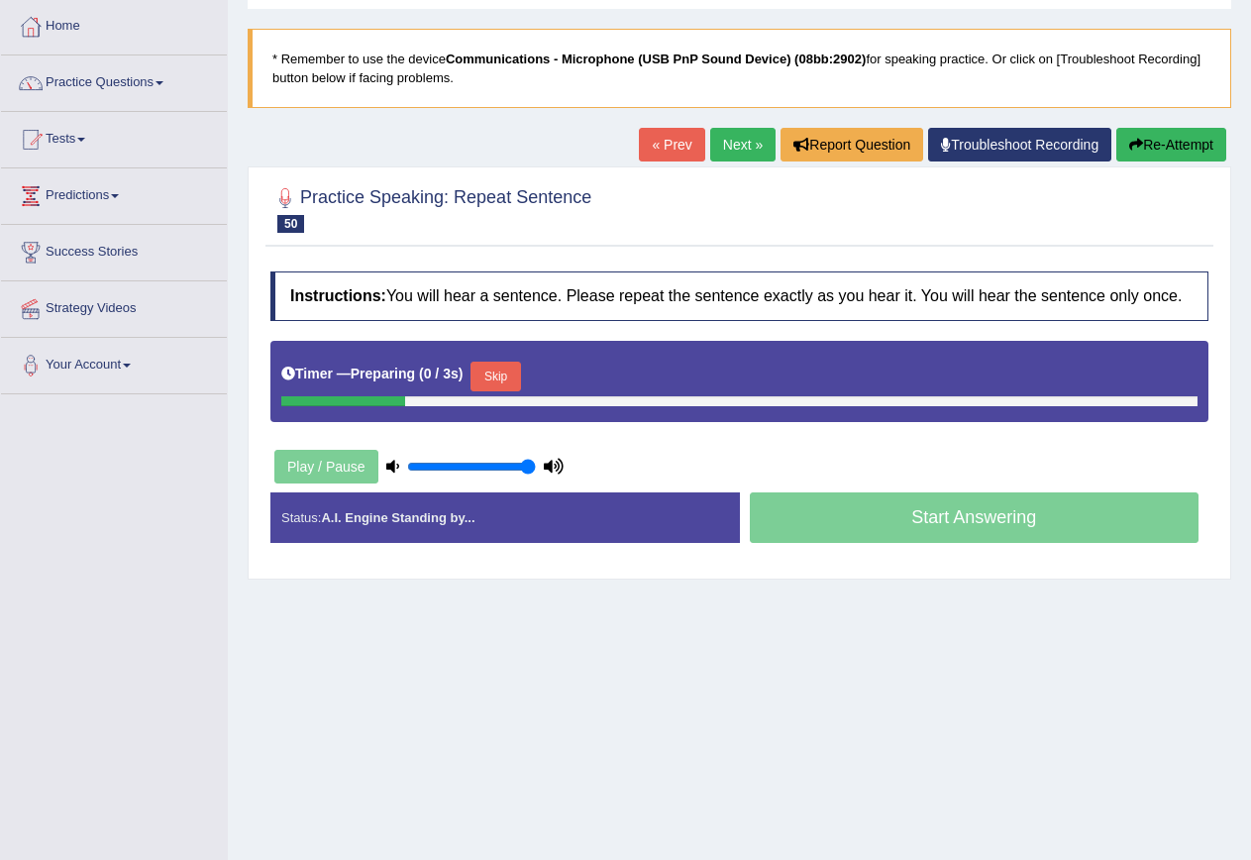
scroll to position [180, 0]
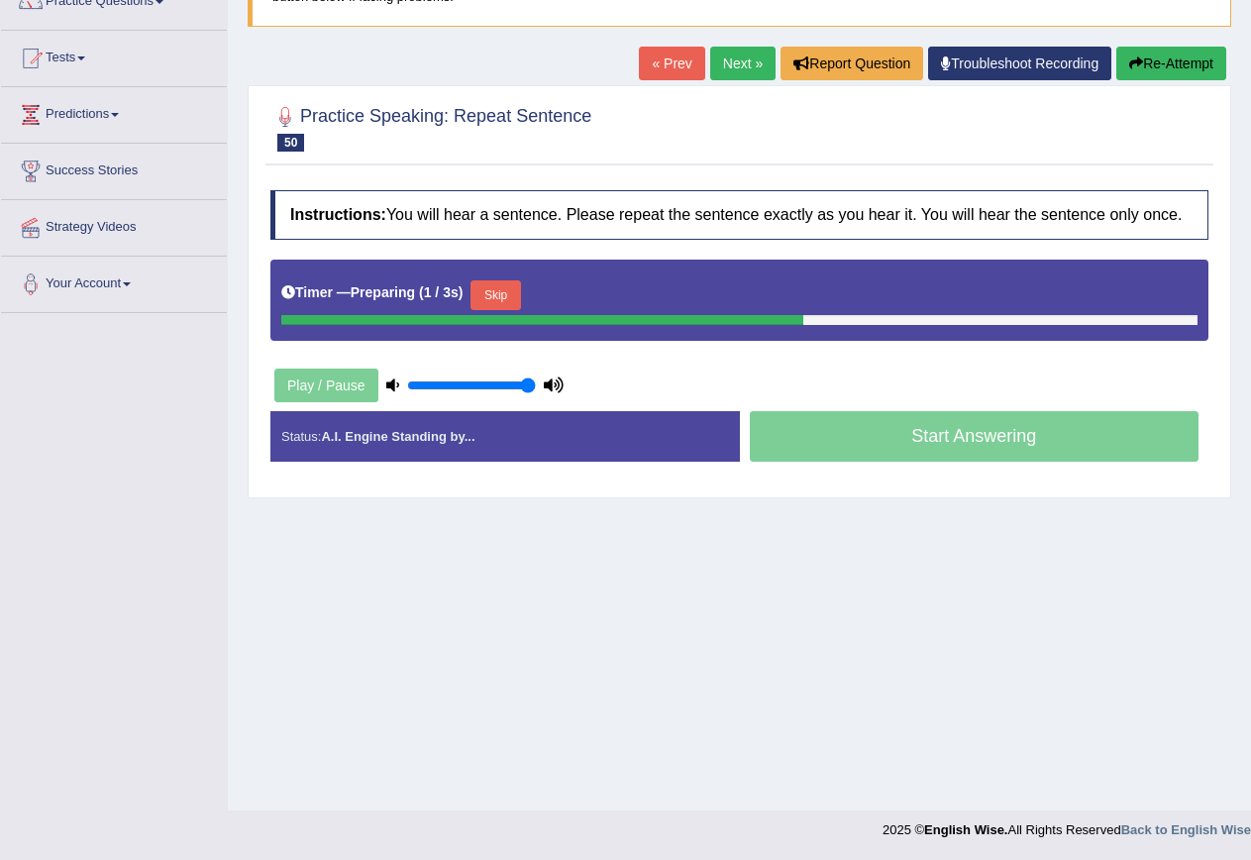
click at [510, 284] on button "Skip" at bounding box center [496, 295] width 50 height 30
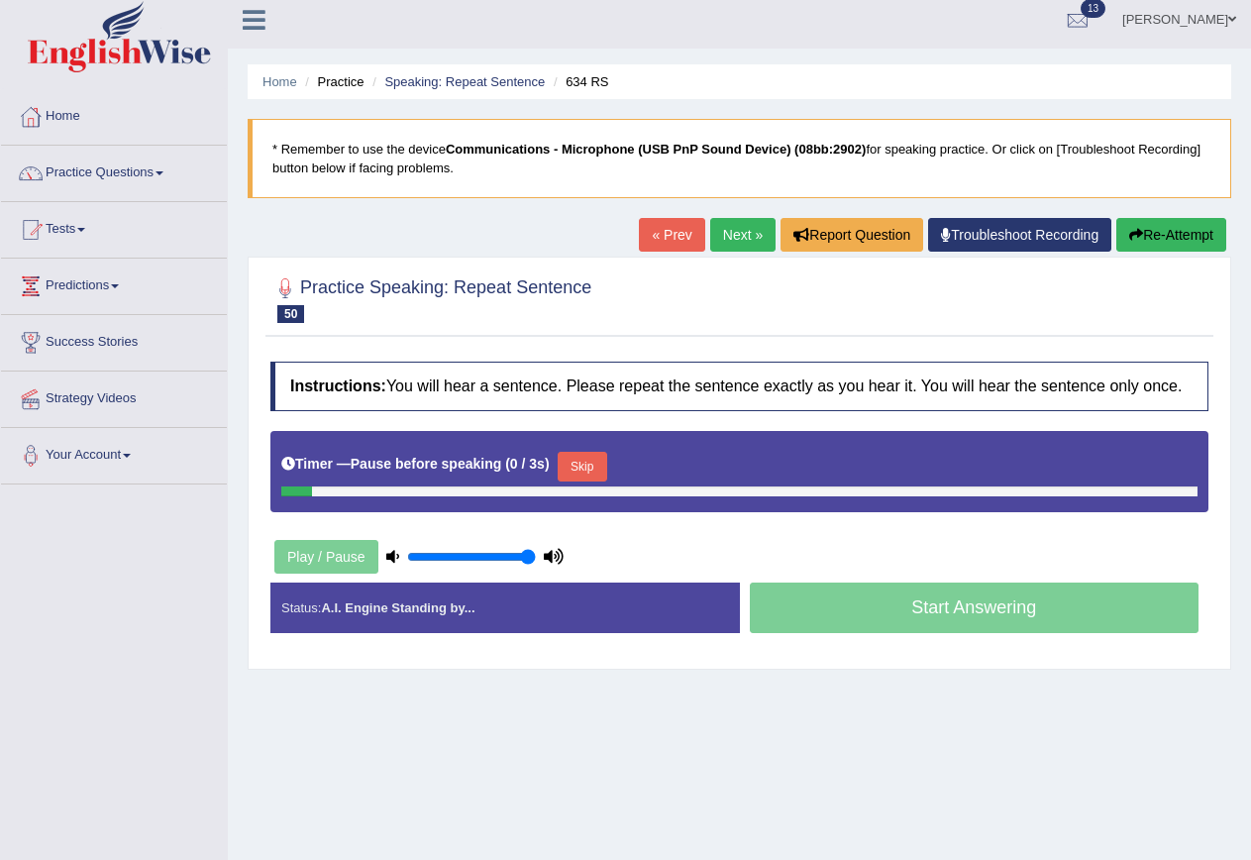
scroll to position [0, 0]
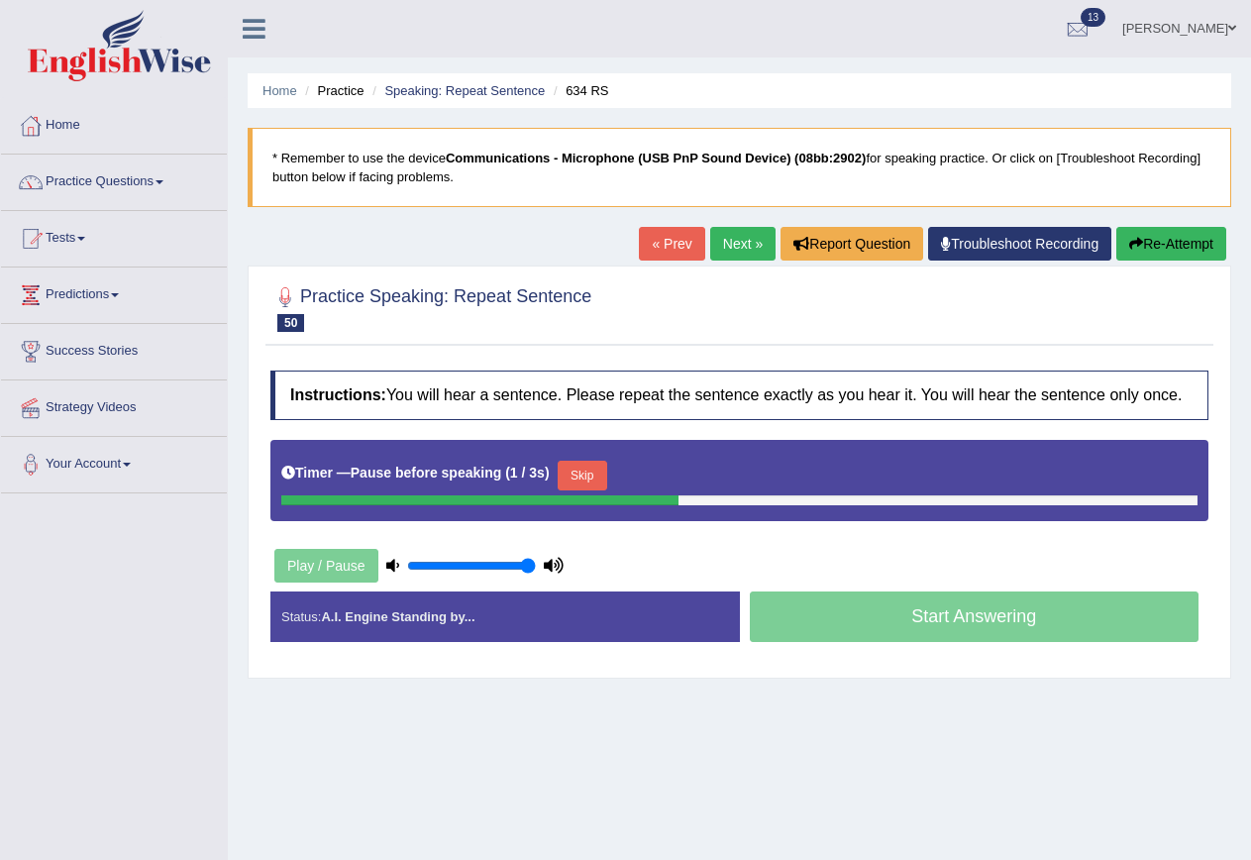
click at [589, 469] on button "Skip" at bounding box center [583, 476] width 50 height 30
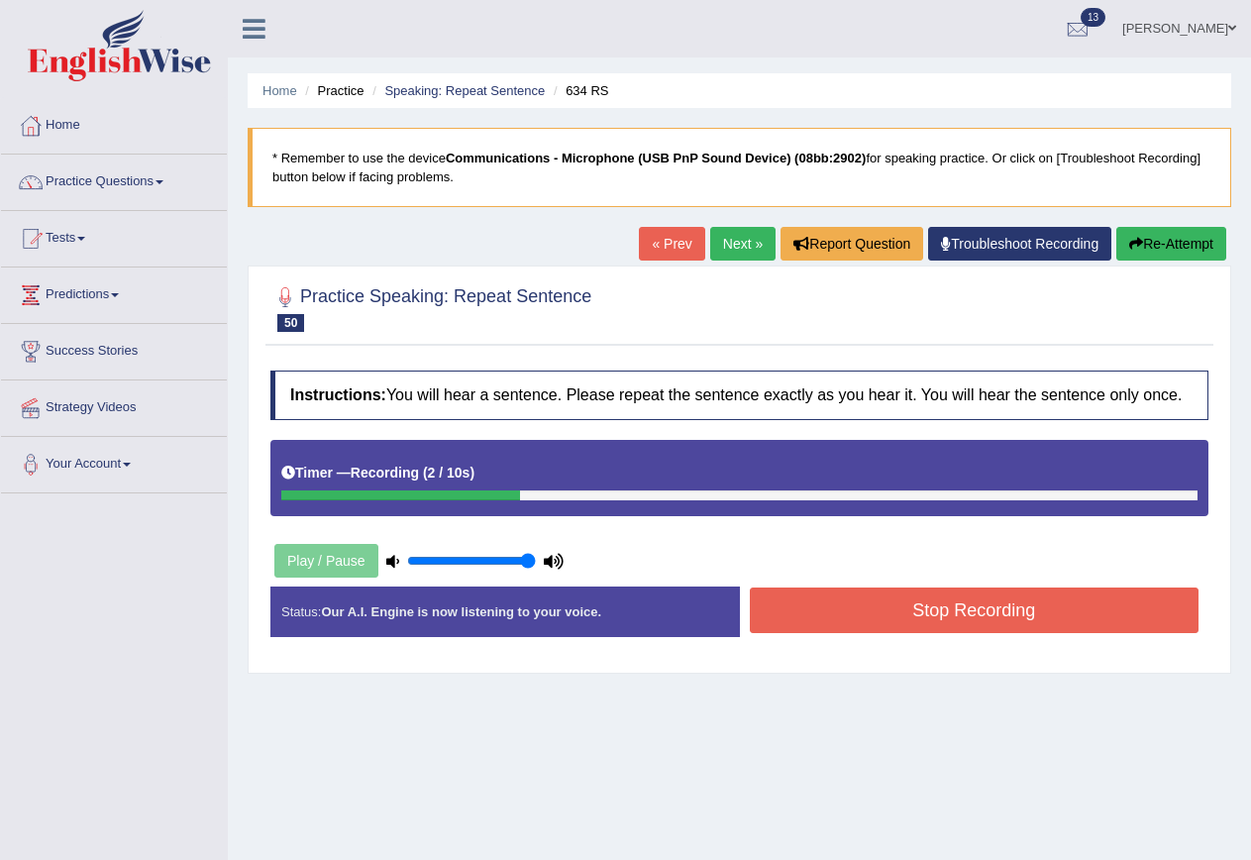
click at [858, 619] on button "Stop Recording" at bounding box center [975, 610] width 450 height 46
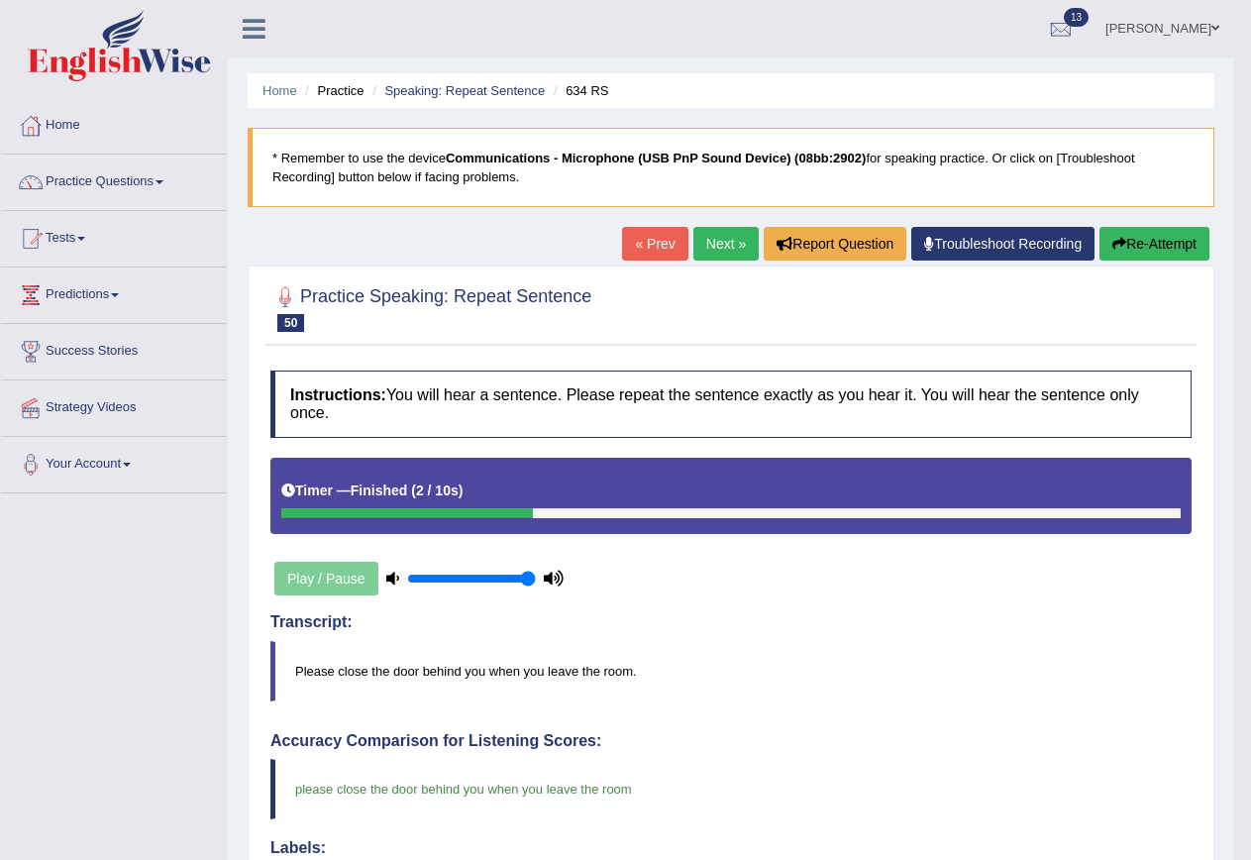
click at [730, 236] on link "Next »" at bounding box center [725, 244] width 65 height 34
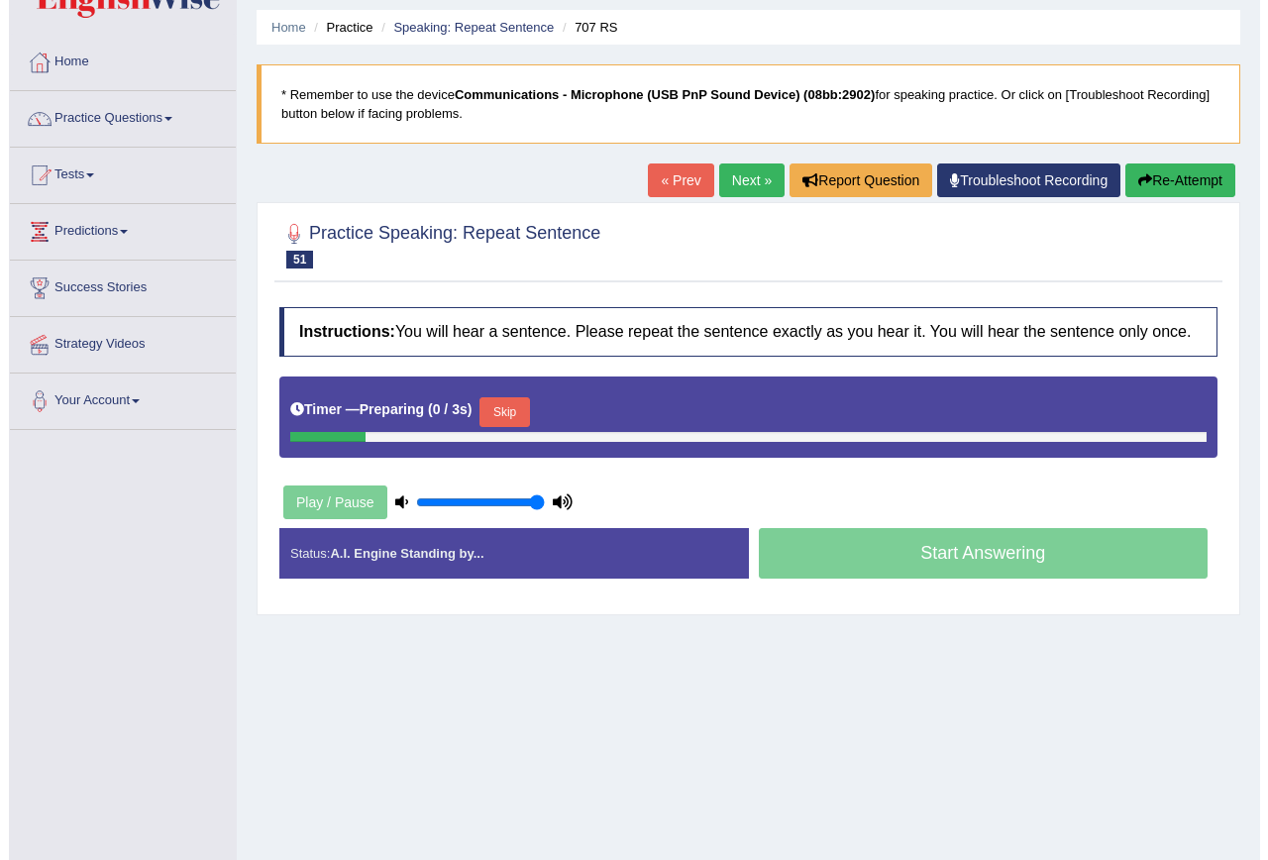
scroll to position [99, 0]
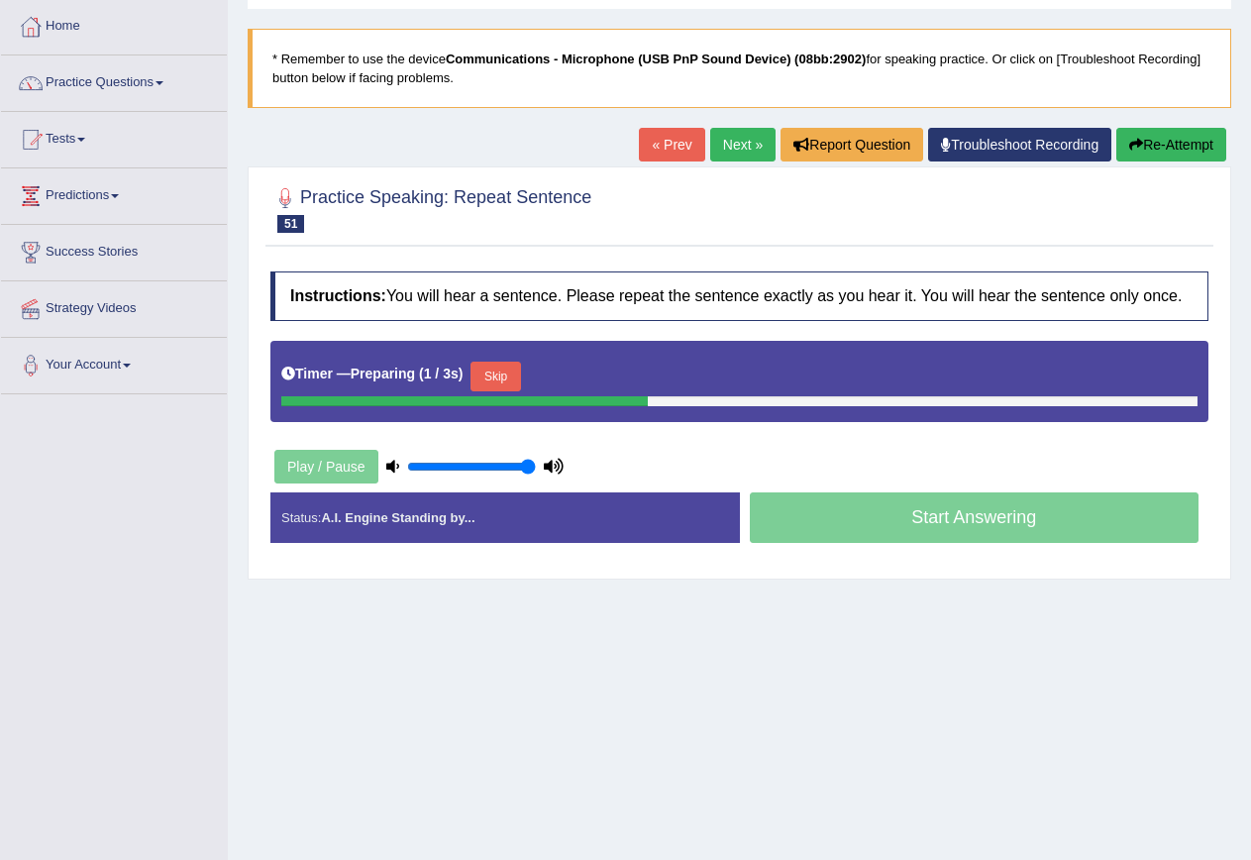
click at [509, 372] on button "Skip" at bounding box center [496, 377] width 50 height 30
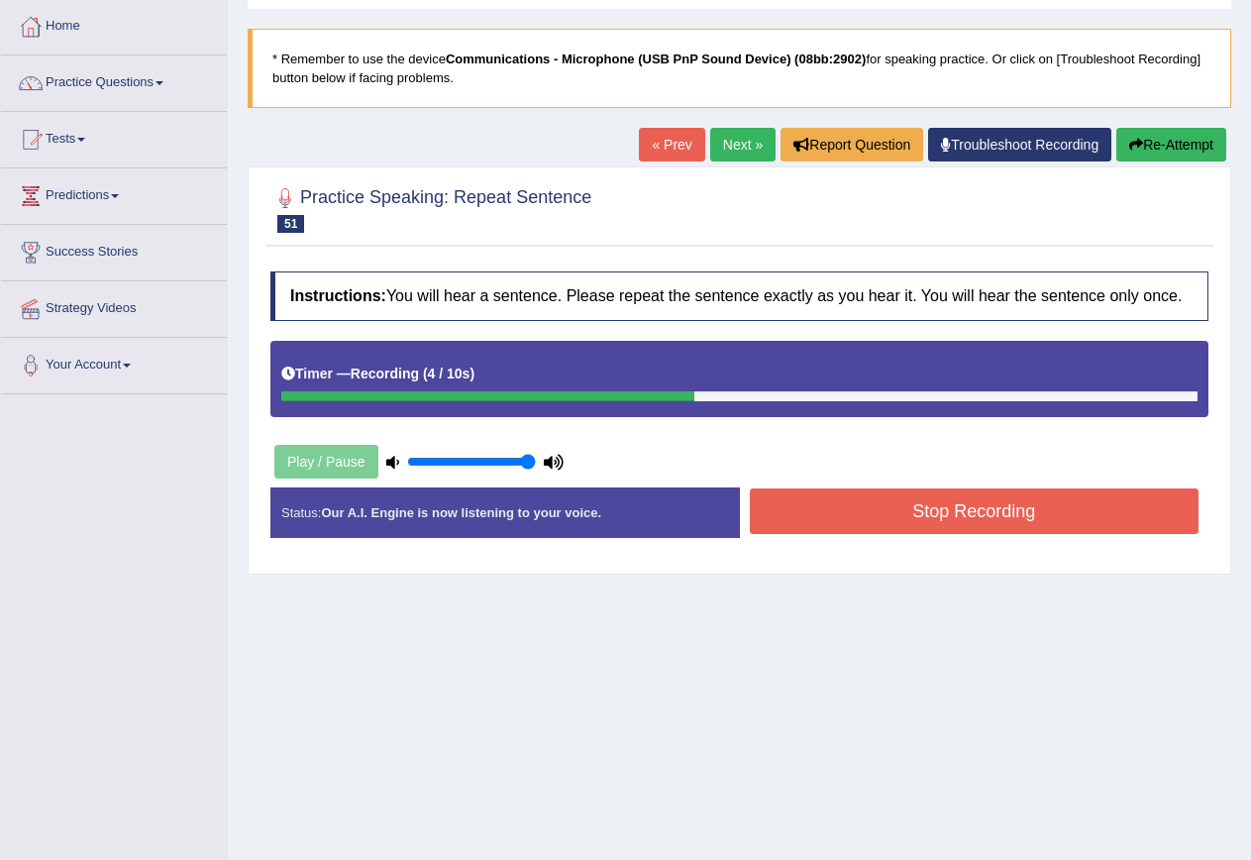
click at [878, 519] on button "Stop Recording" at bounding box center [975, 511] width 450 height 46
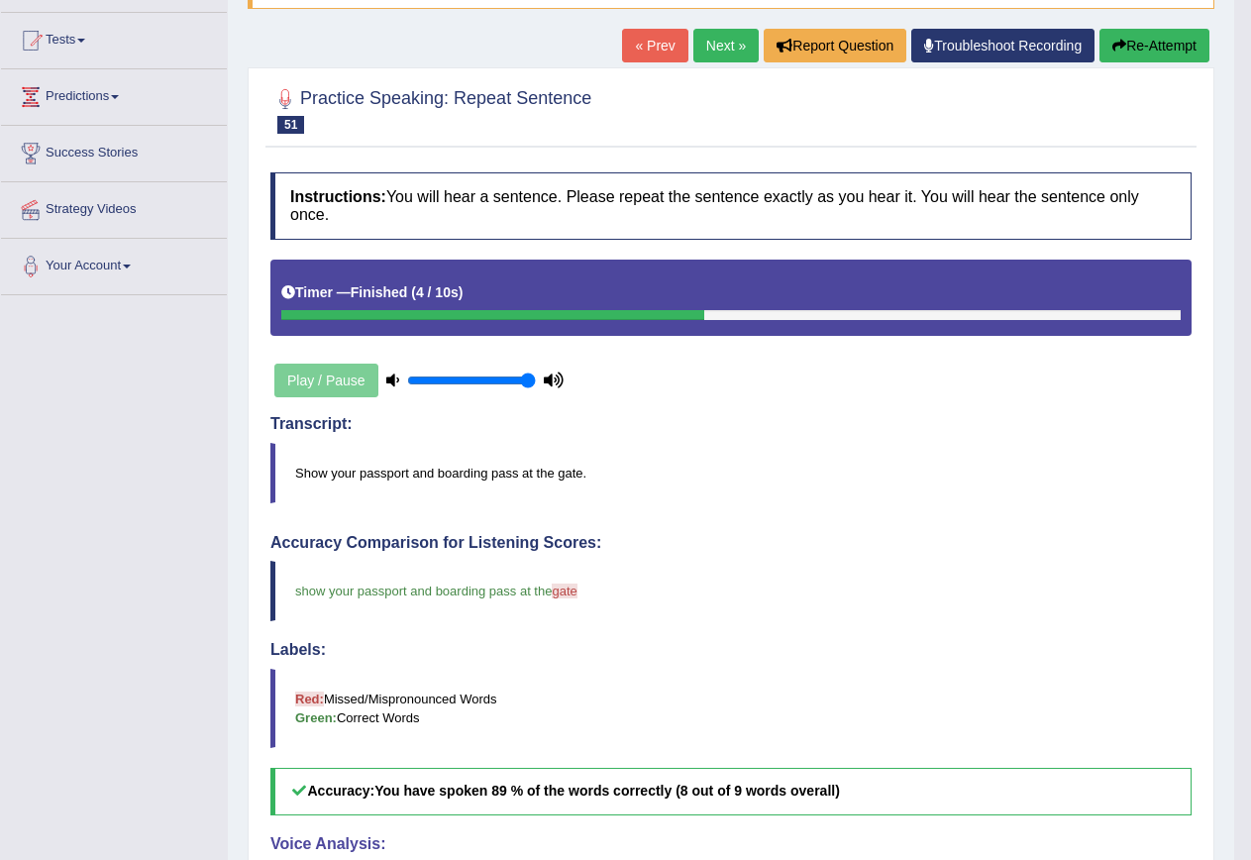
scroll to position [0, 0]
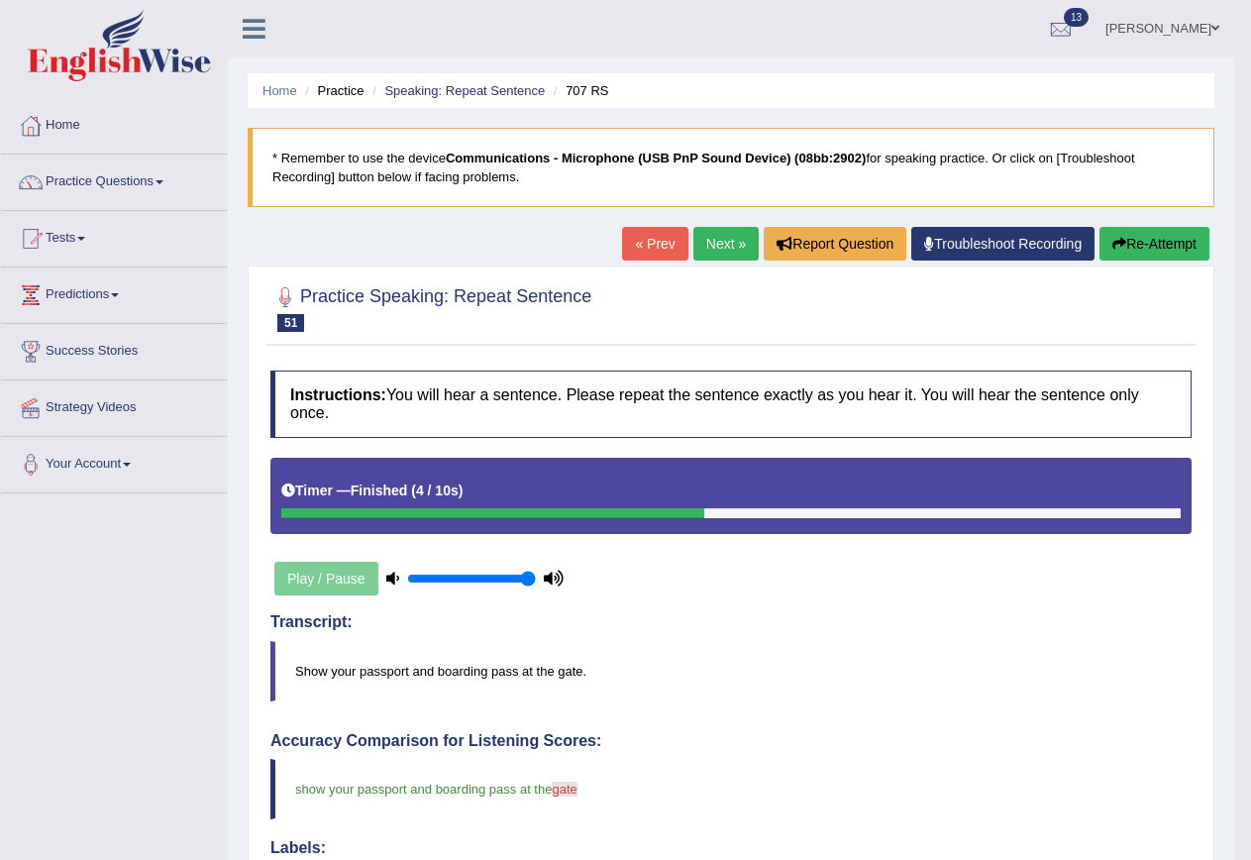
click at [714, 233] on link "Next »" at bounding box center [725, 244] width 65 height 34
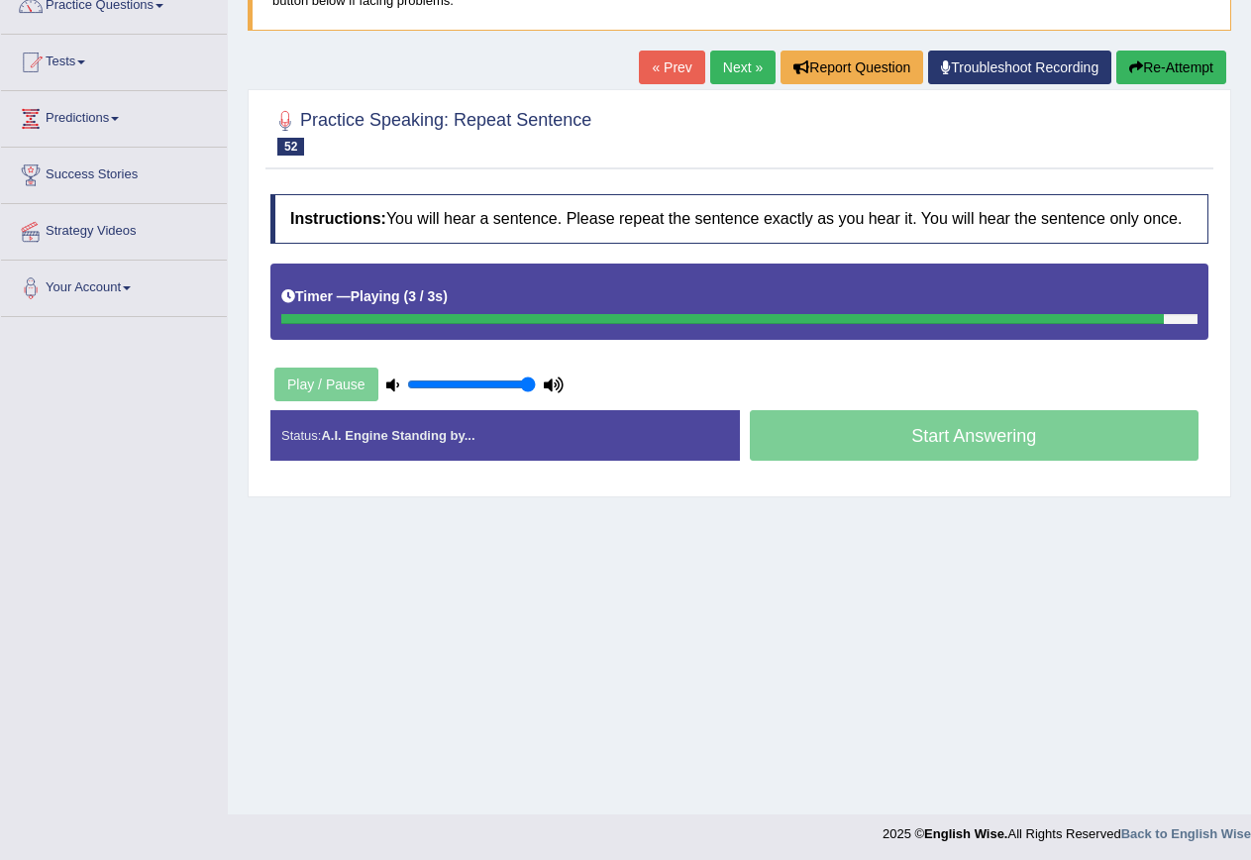
scroll to position [180, 0]
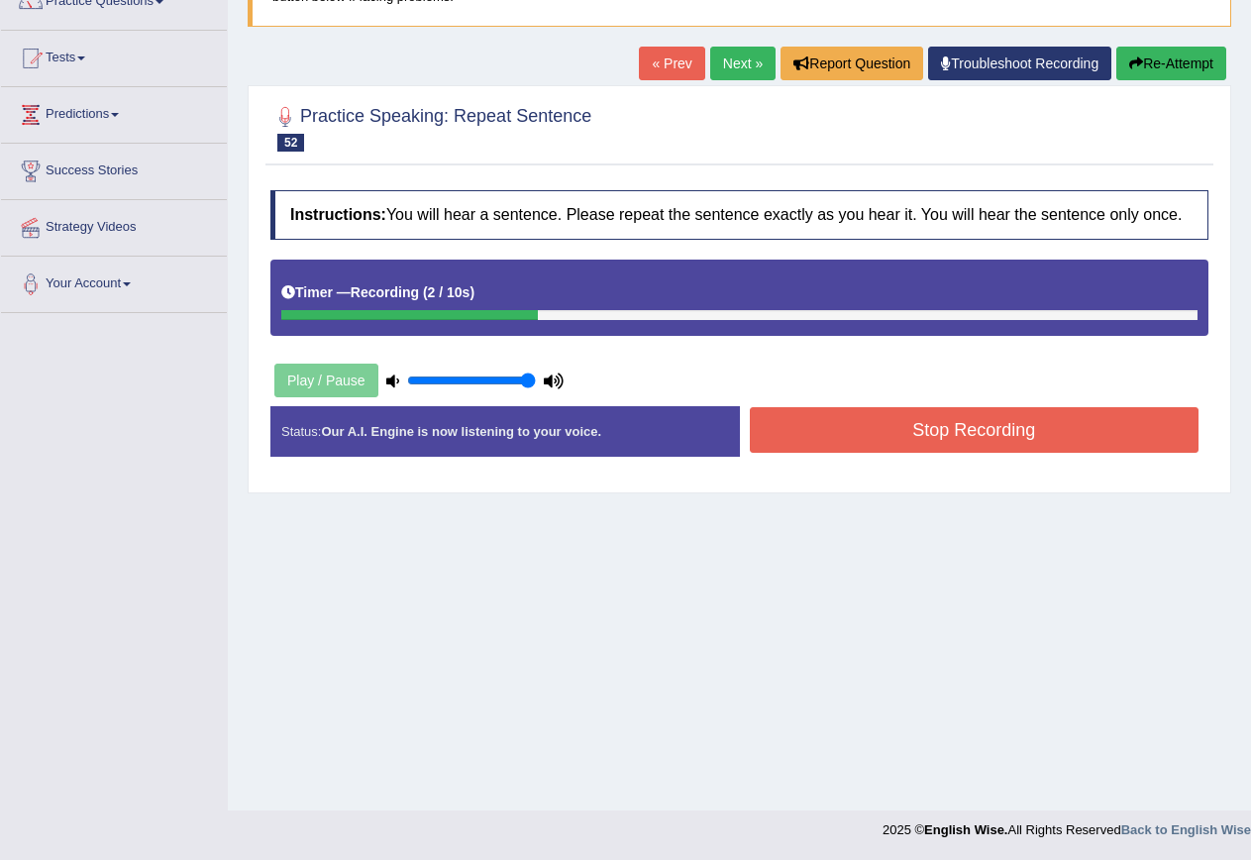
click at [914, 439] on button "Stop Recording" at bounding box center [975, 430] width 450 height 46
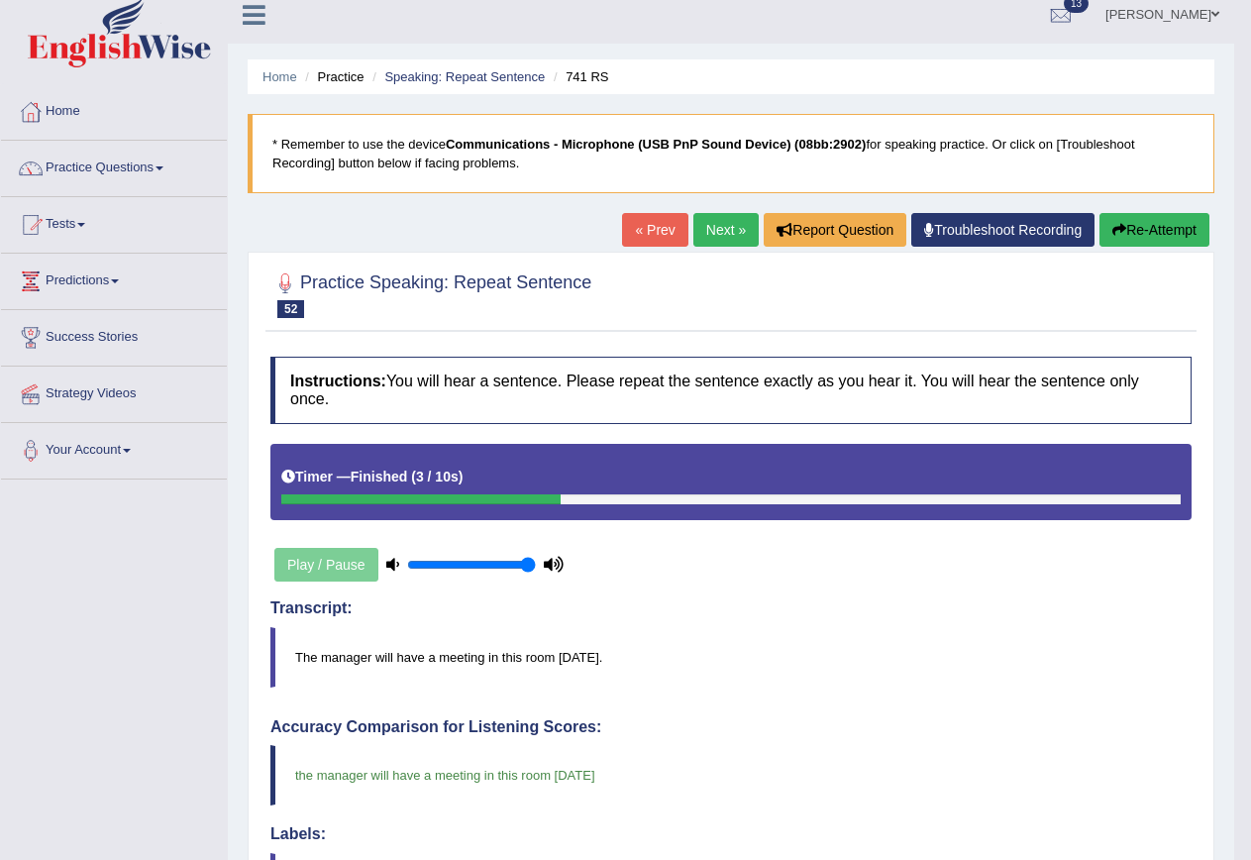
scroll to position [0, 0]
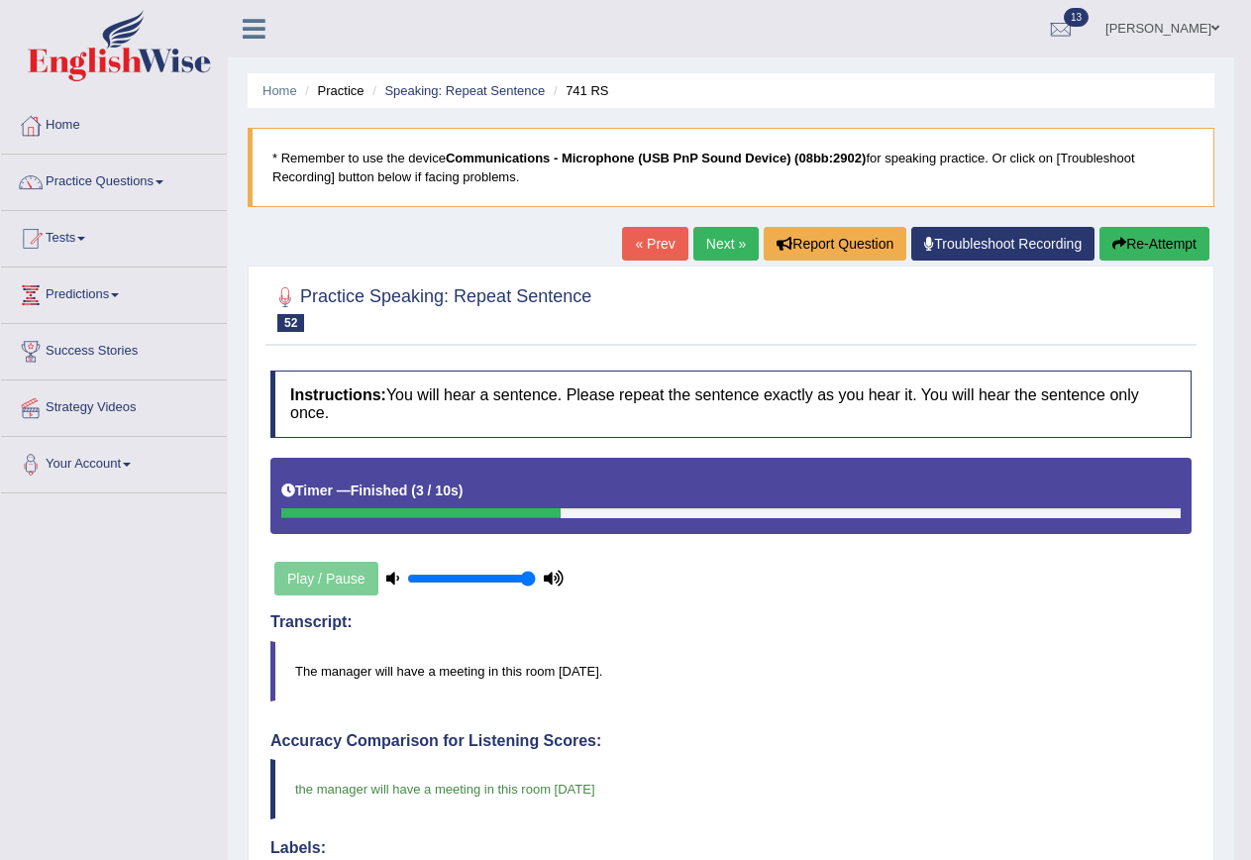
click at [735, 245] on link "Next »" at bounding box center [725, 244] width 65 height 34
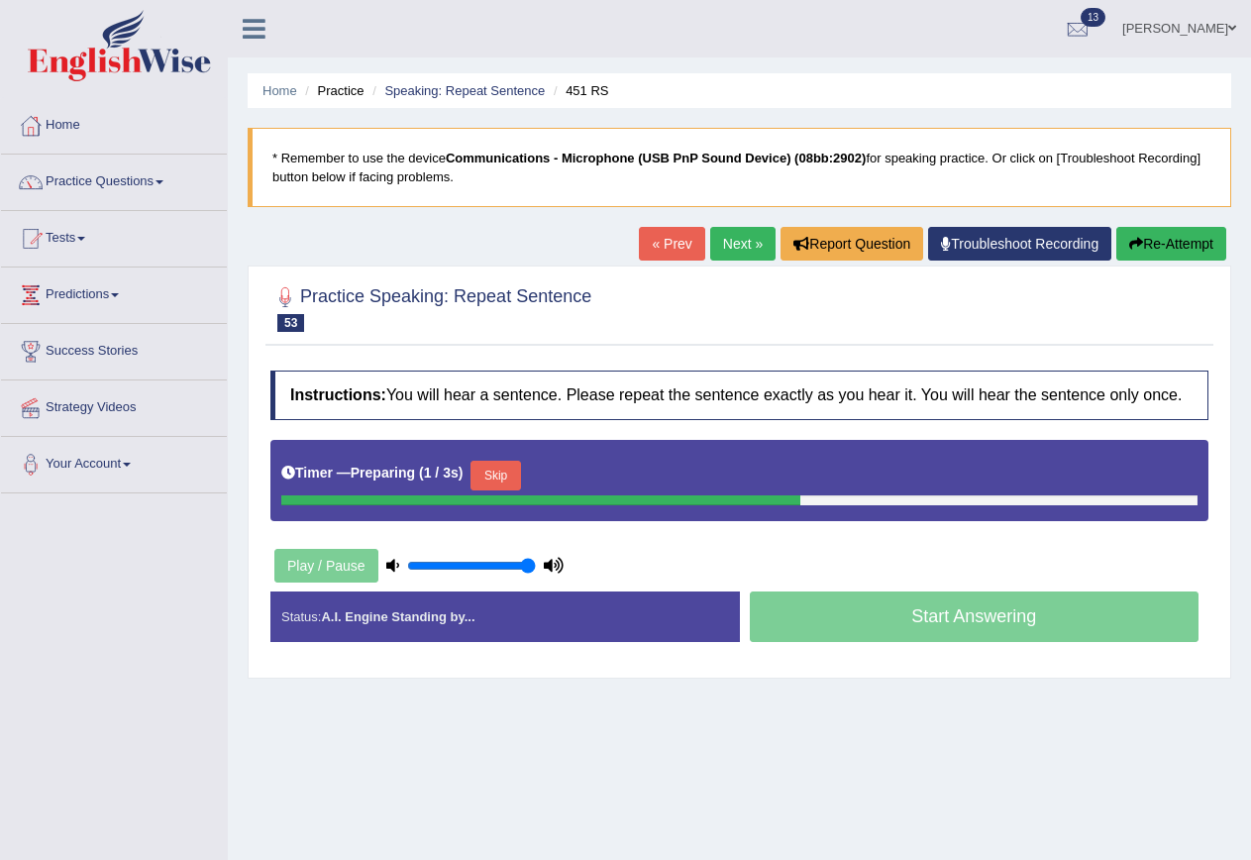
click at [487, 471] on button "Skip" at bounding box center [496, 476] width 50 height 30
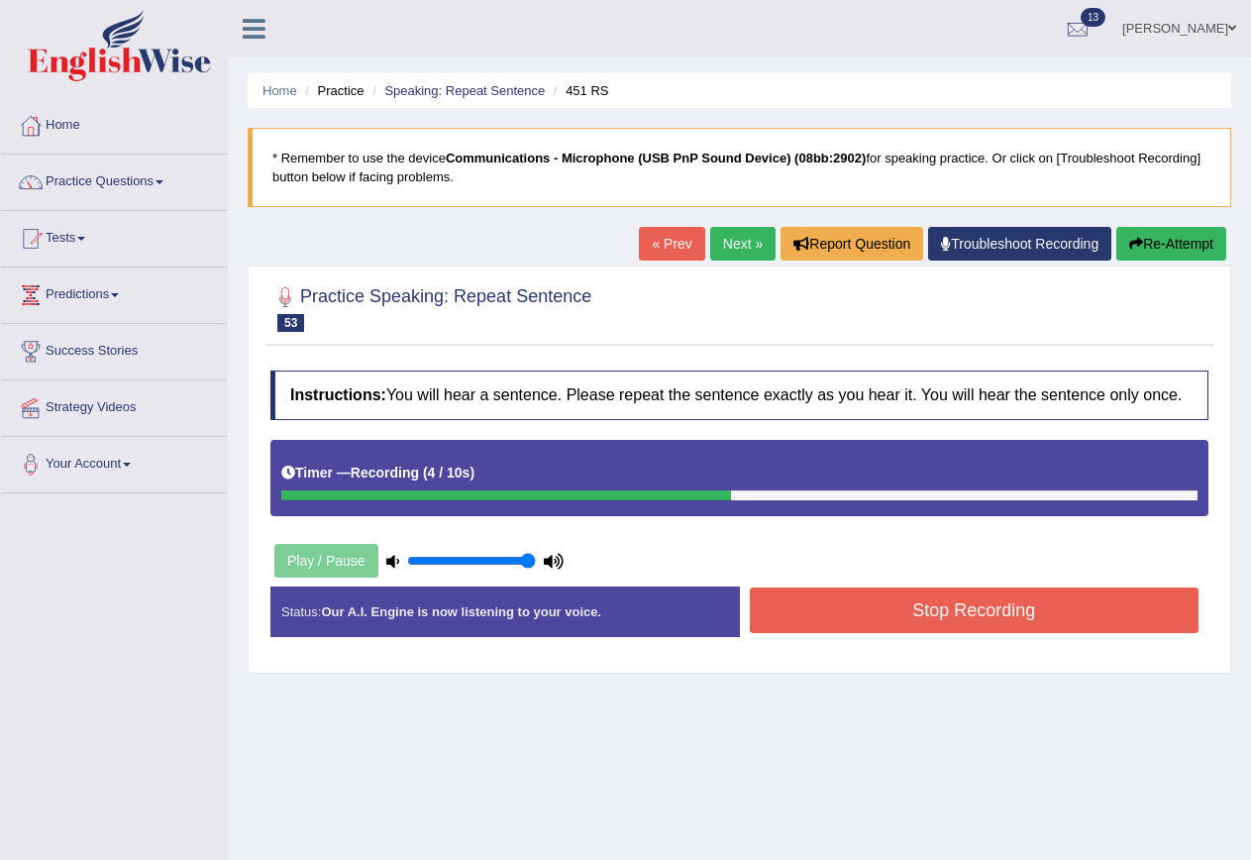
click at [989, 605] on button "Stop Recording" at bounding box center [975, 610] width 450 height 46
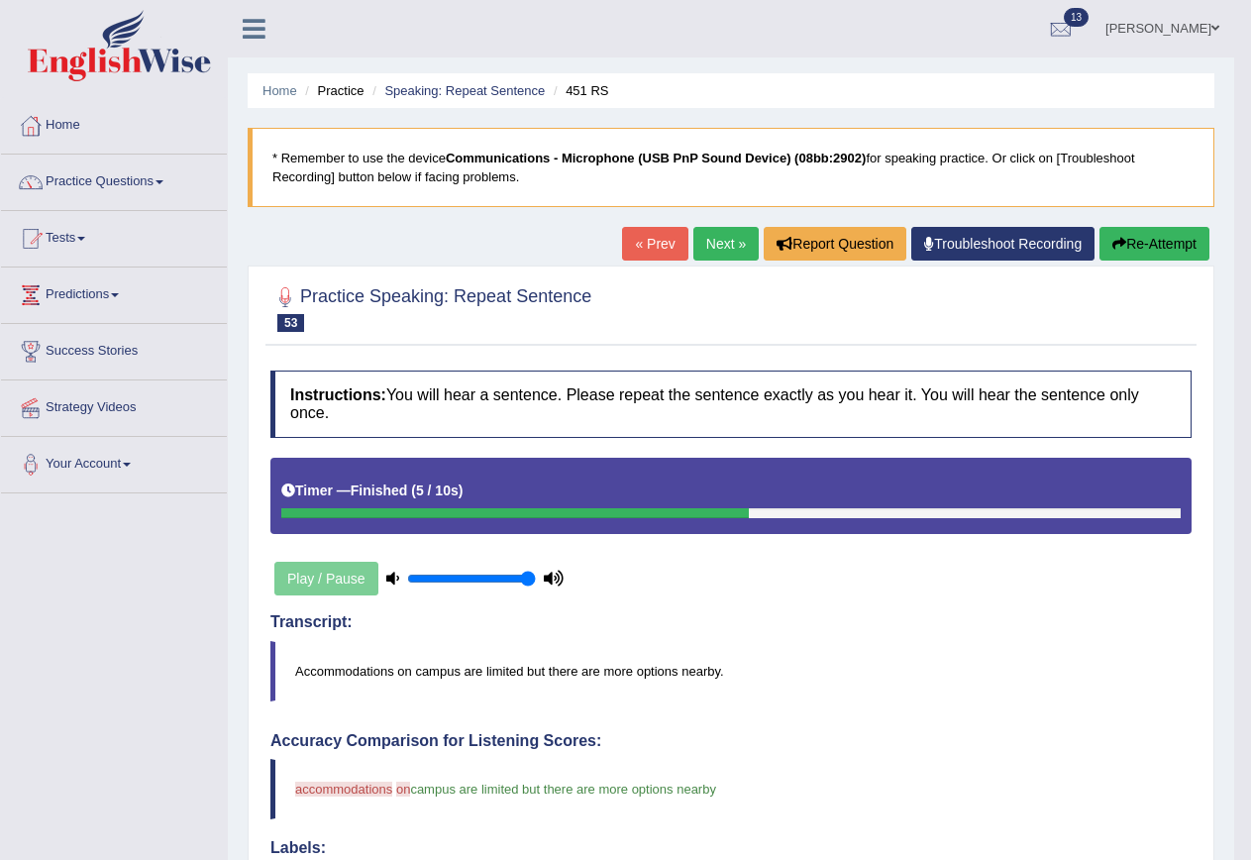
click at [699, 250] on link "Next »" at bounding box center [725, 244] width 65 height 34
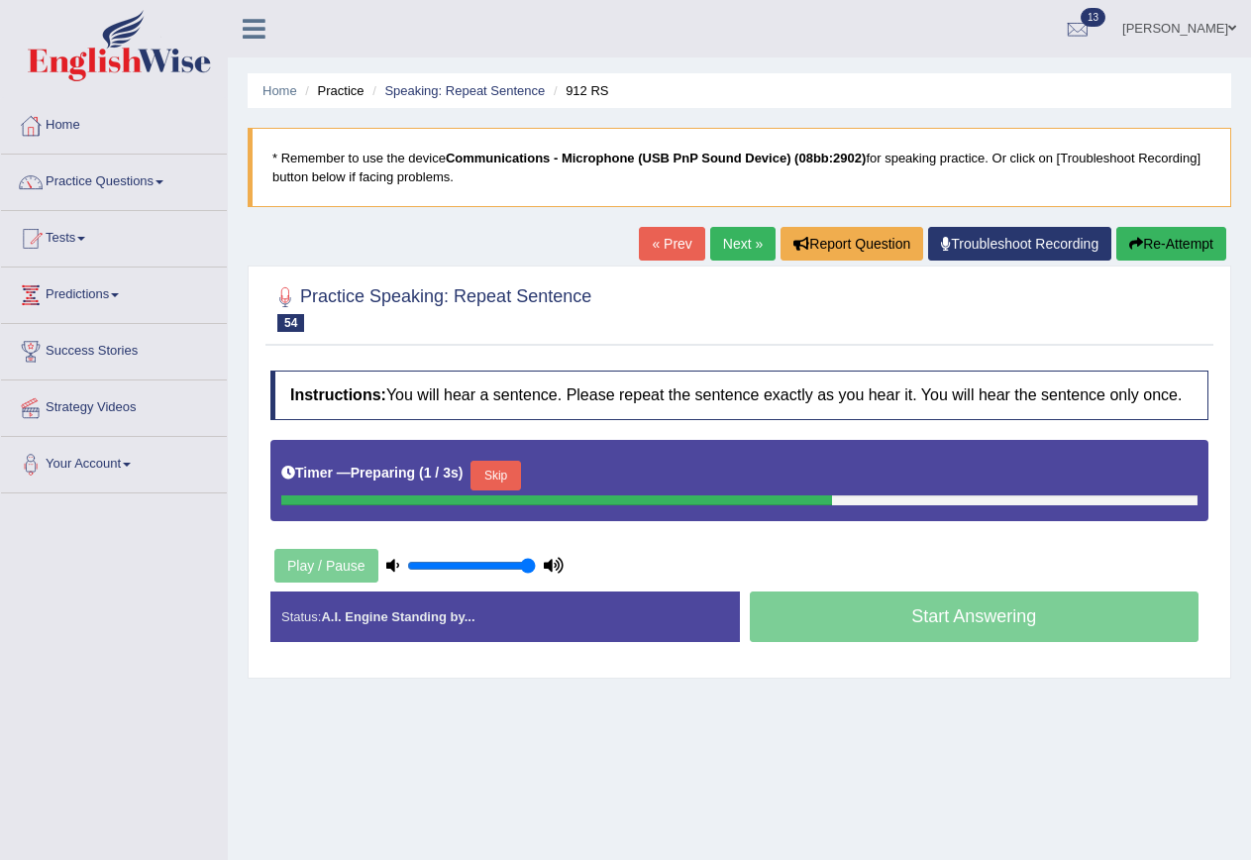
click at [472, 471] on div "Timer — Preparing ( 1 / 3s ) Skip" at bounding box center [739, 476] width 916 height 40
click at [502, 471] on button "Skip" at bounding box center [496, 476] width 50 height 30
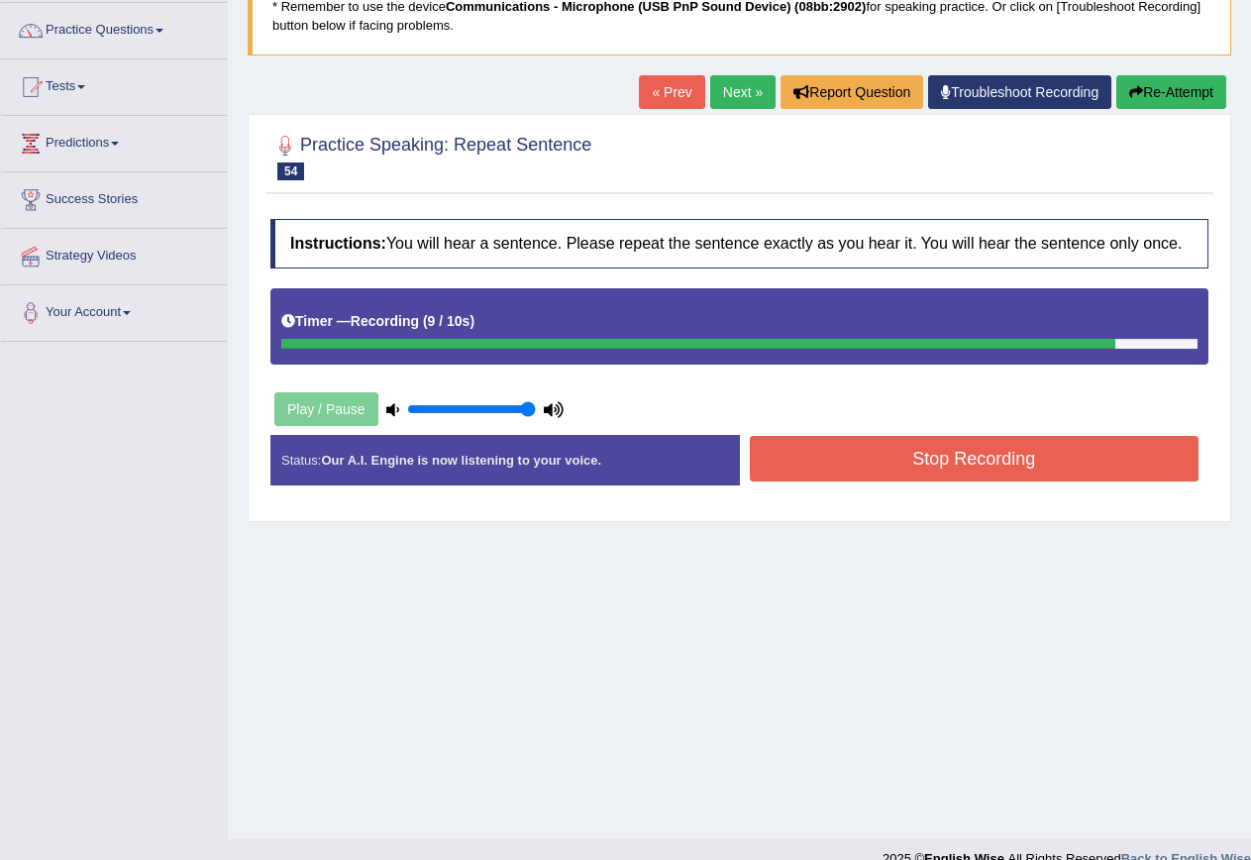
scroll to position [180, 0]
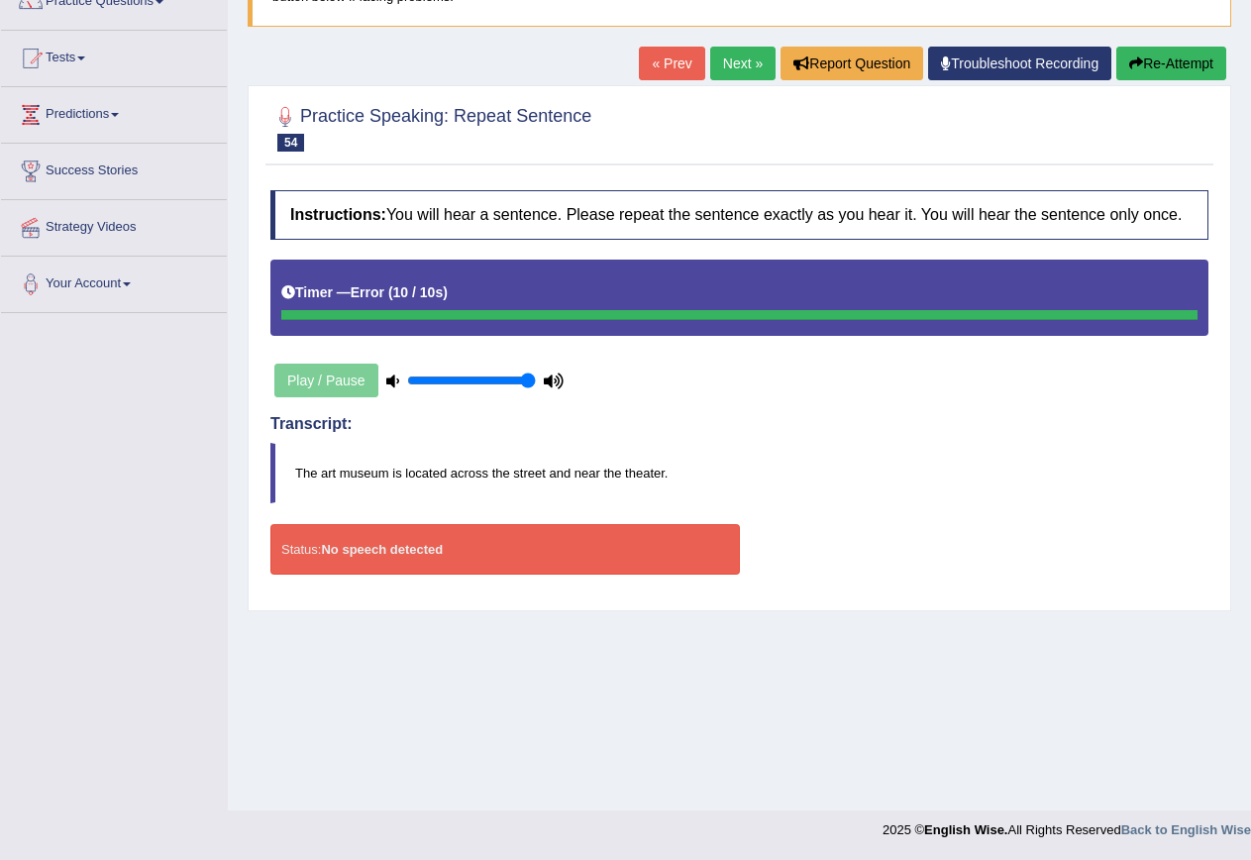
click at [740, 65] on link "Next »" at bounding box center [742, 64] width 65 height 34
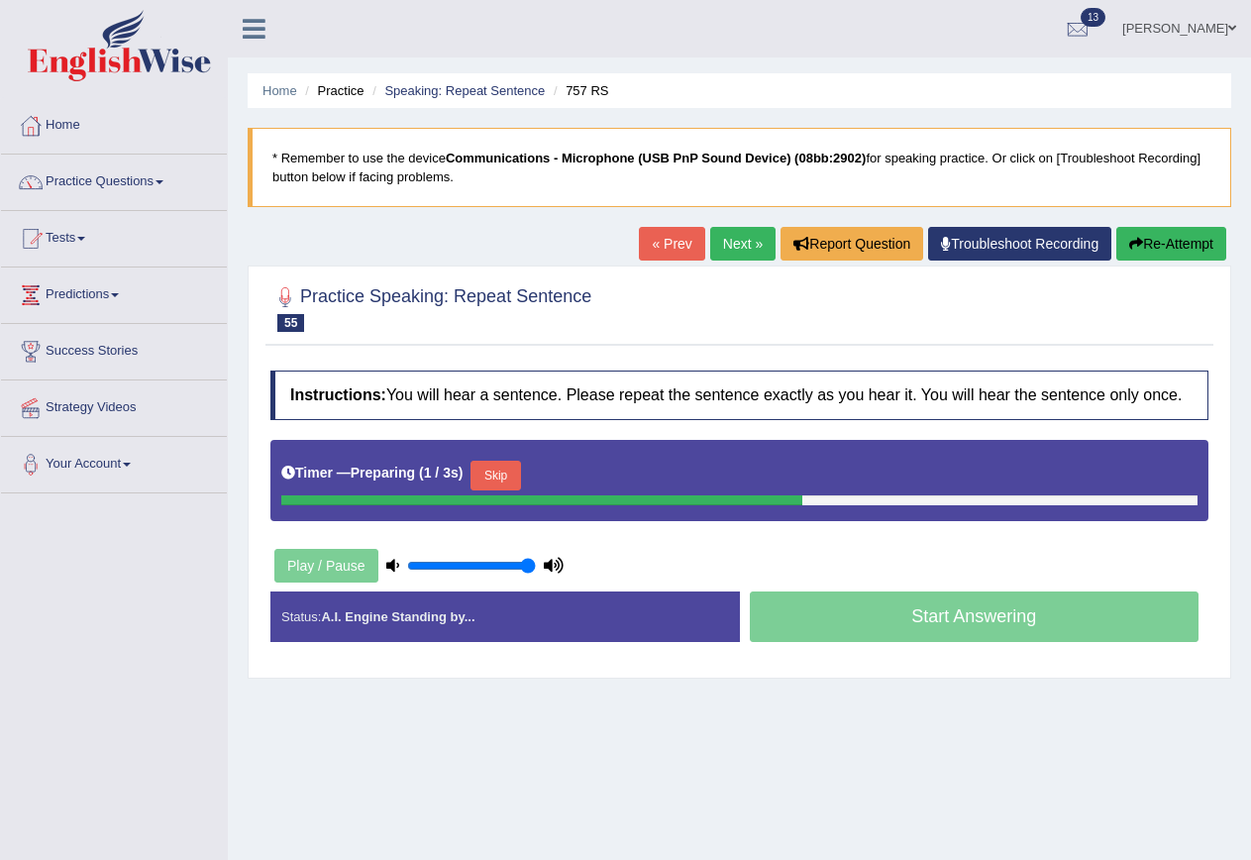
click at [488, 467] on button "Skip" at bounding box center [496, 476] width 50 height 30
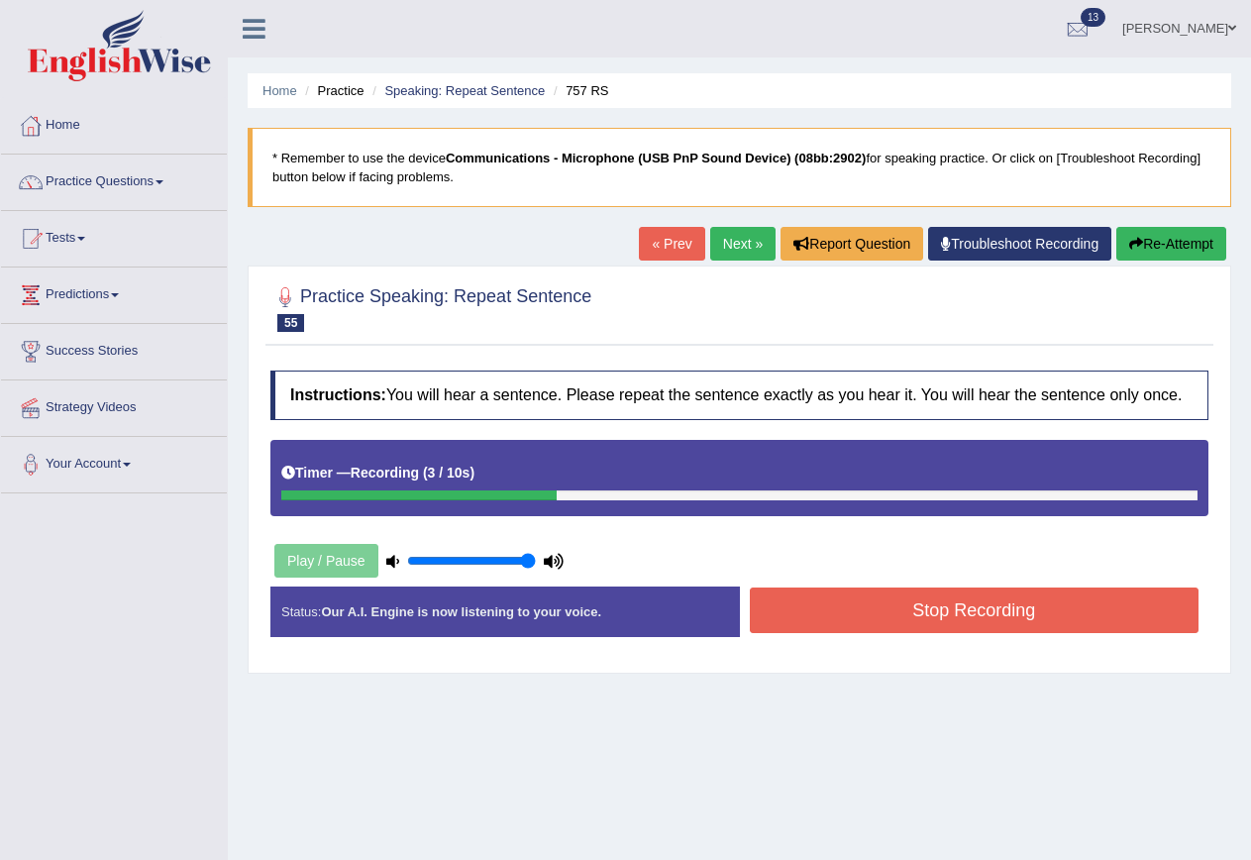
click at [834, 609] on button "Stop Recording" at bounding box center [975, 610] width 450 height 46
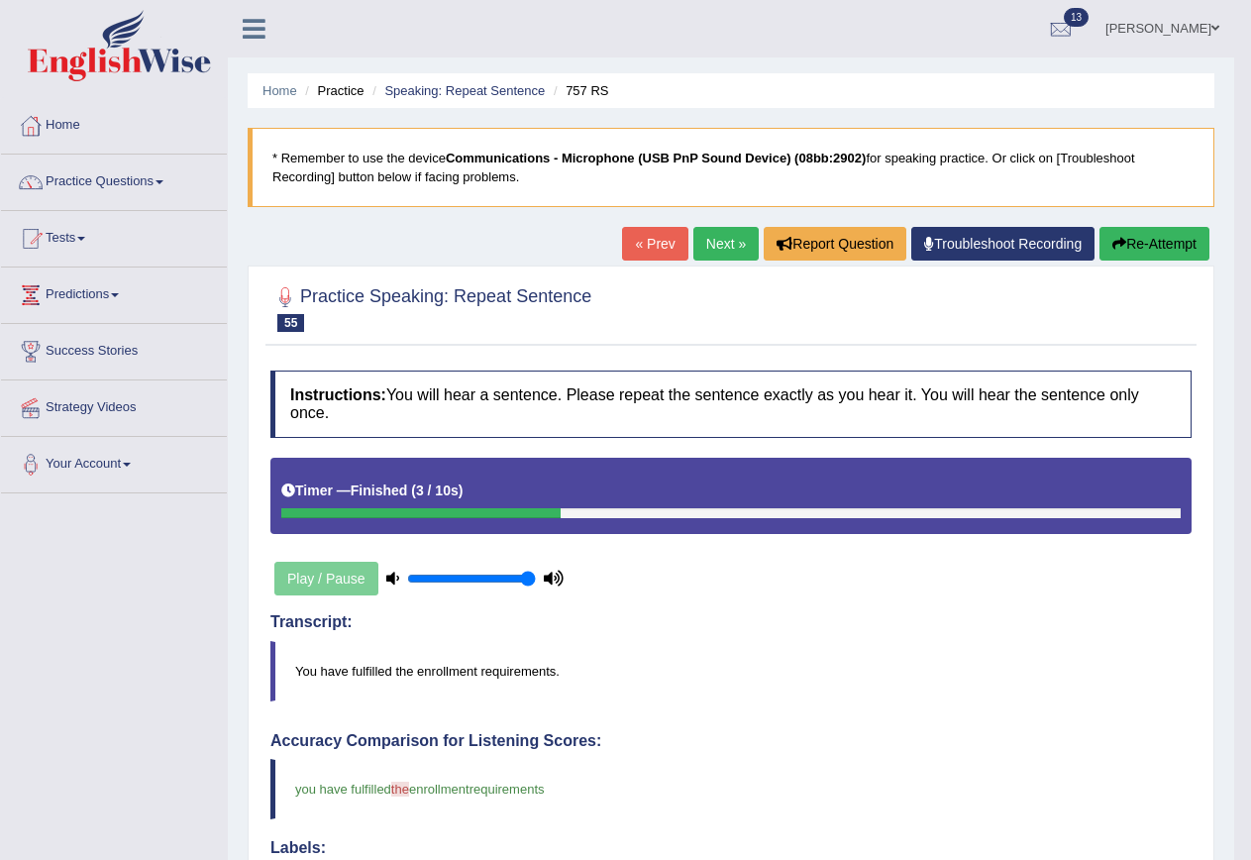
click at [724, 242] on link "Next »" at bounding box center [725, 244] width 65 height 34
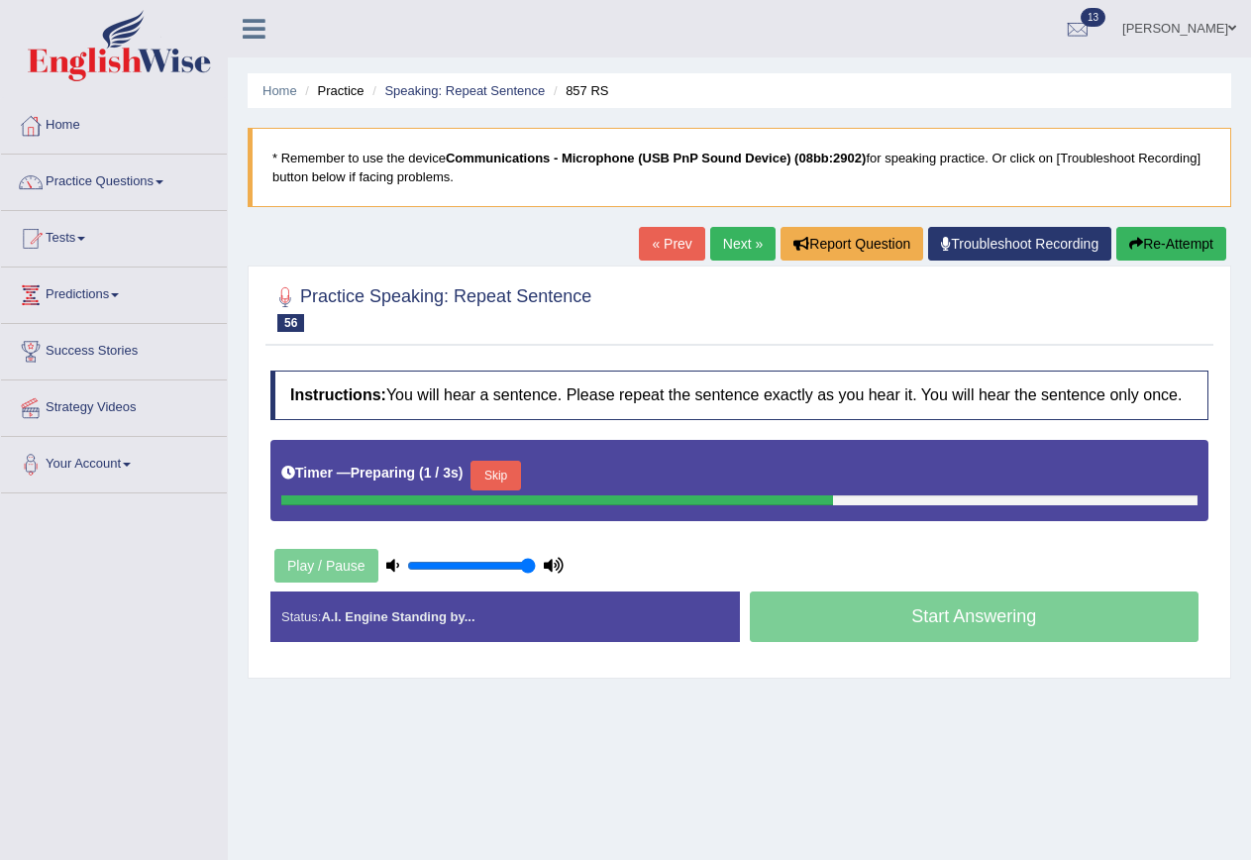
click at [501, 470] on button "Skip" at bounding box center [496, 476] width 50 height 30
click at [591, 465] on button "Skip" at bounding box center [583, 476] width 50 height 30
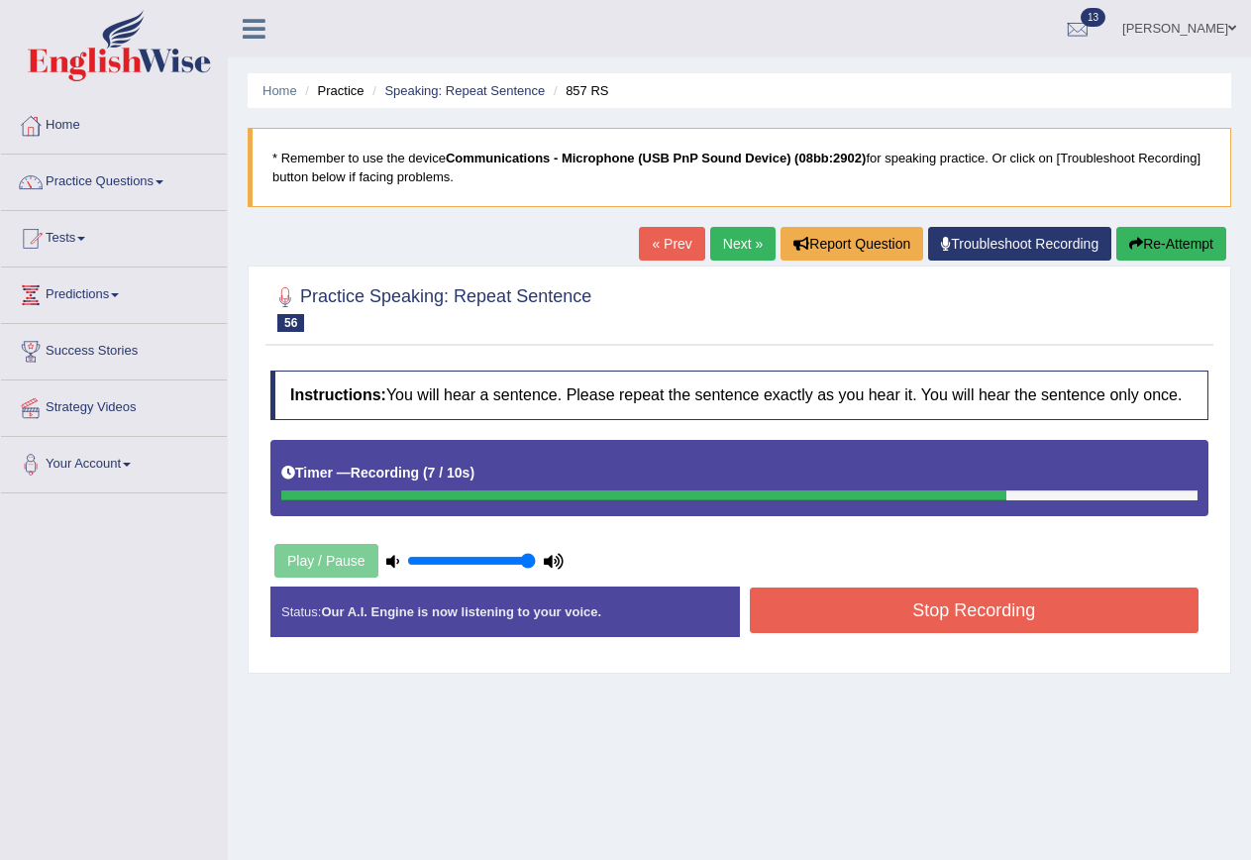
click at [963, 623] on button "Stop Recording" at bounding box center [975, 610] width 450 height 46
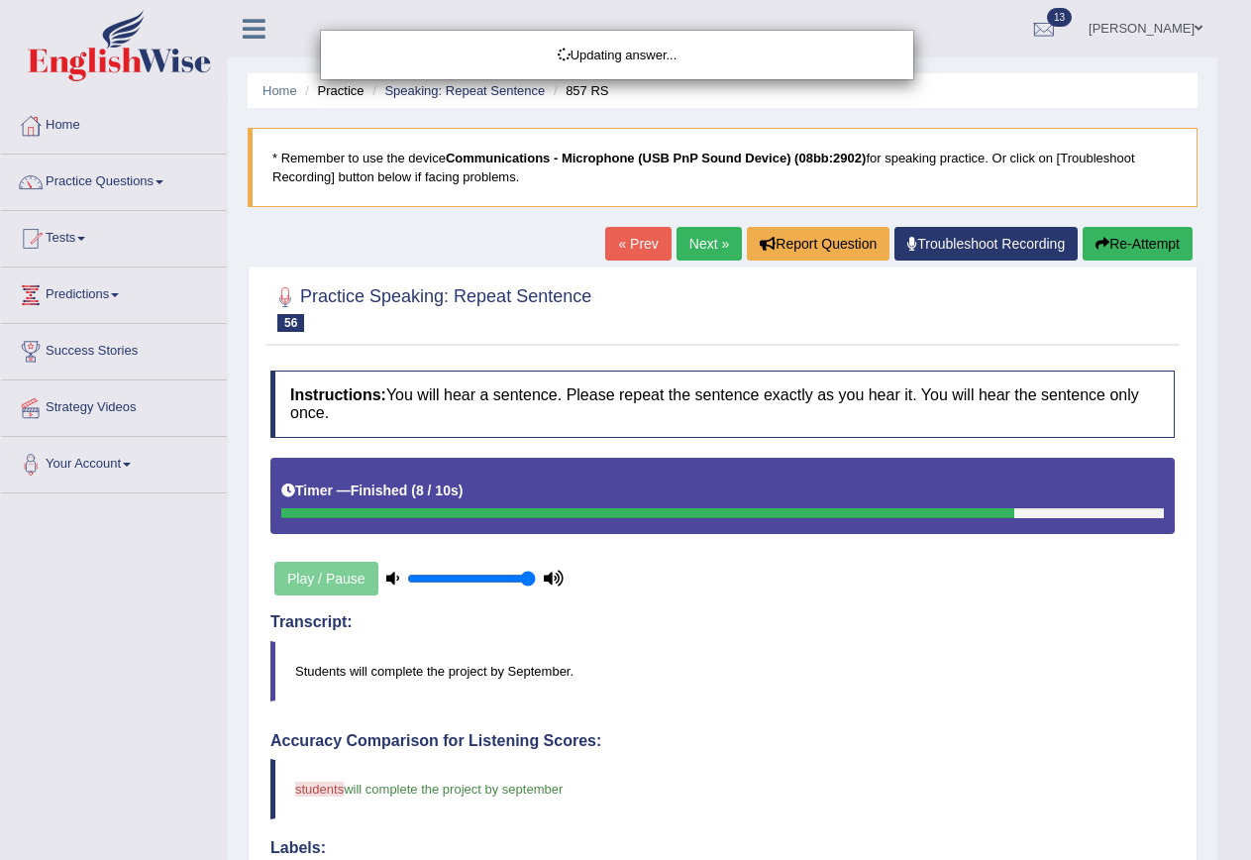
click at [734, 249] on link "Next »" at bounding box center [709, 244] width 65 height 34
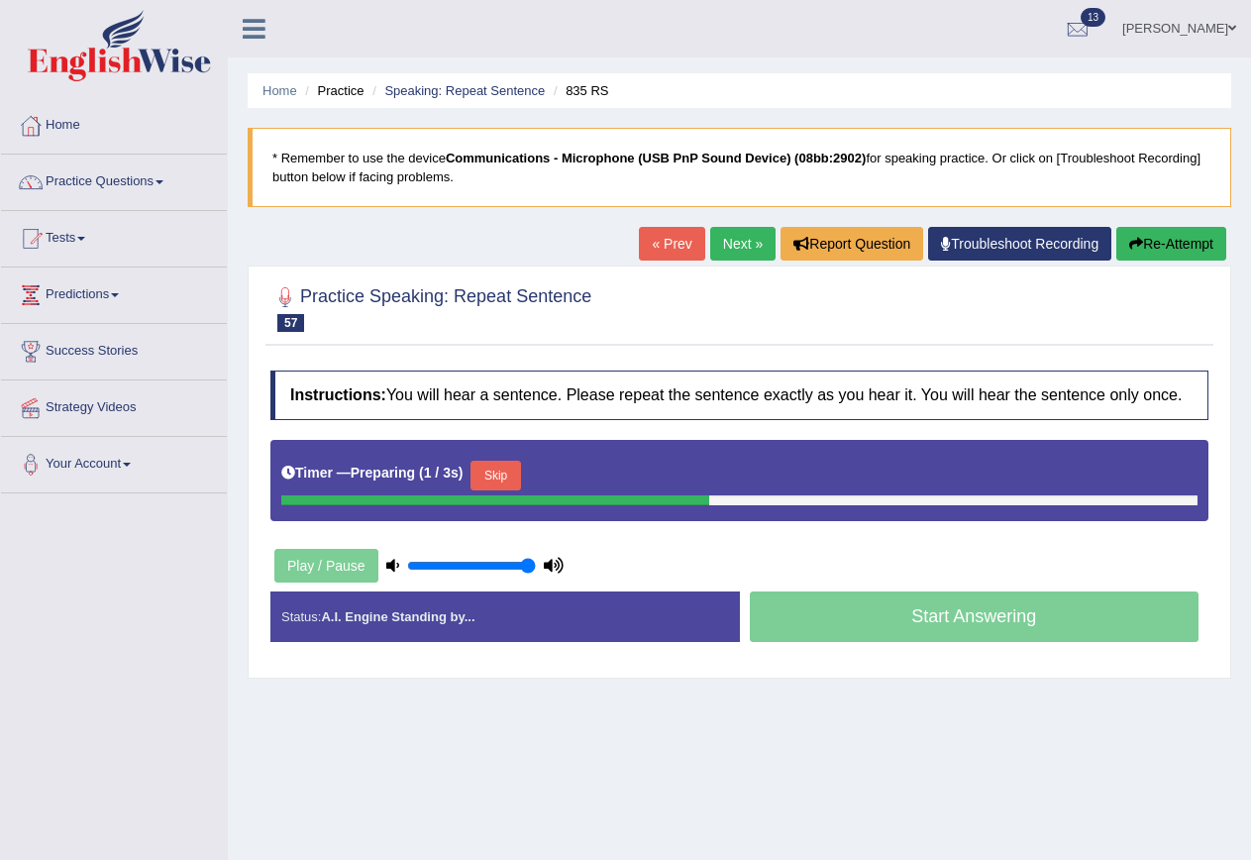
click at [507, 486] on button "Skip" at bounding box center [496, 476] width 50 height 30
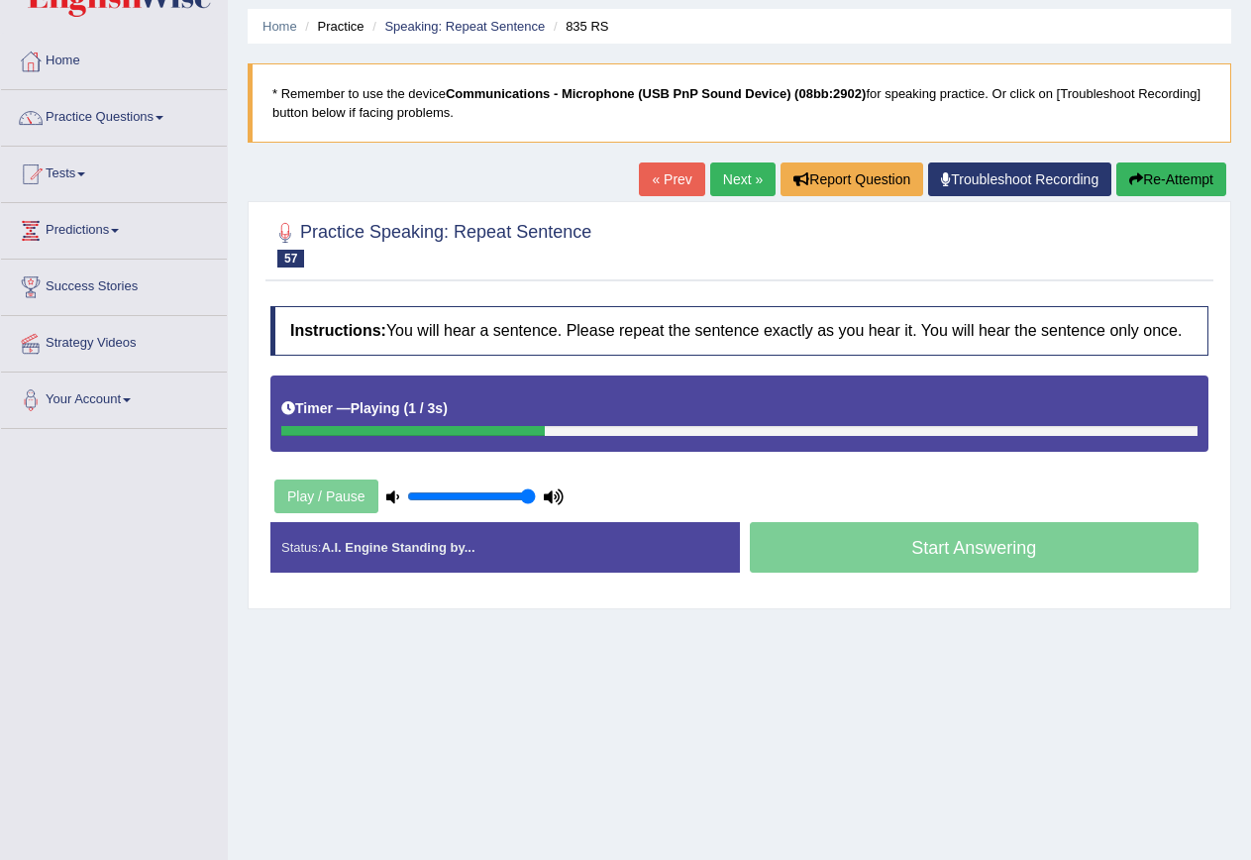
scroll to position [99, 0]
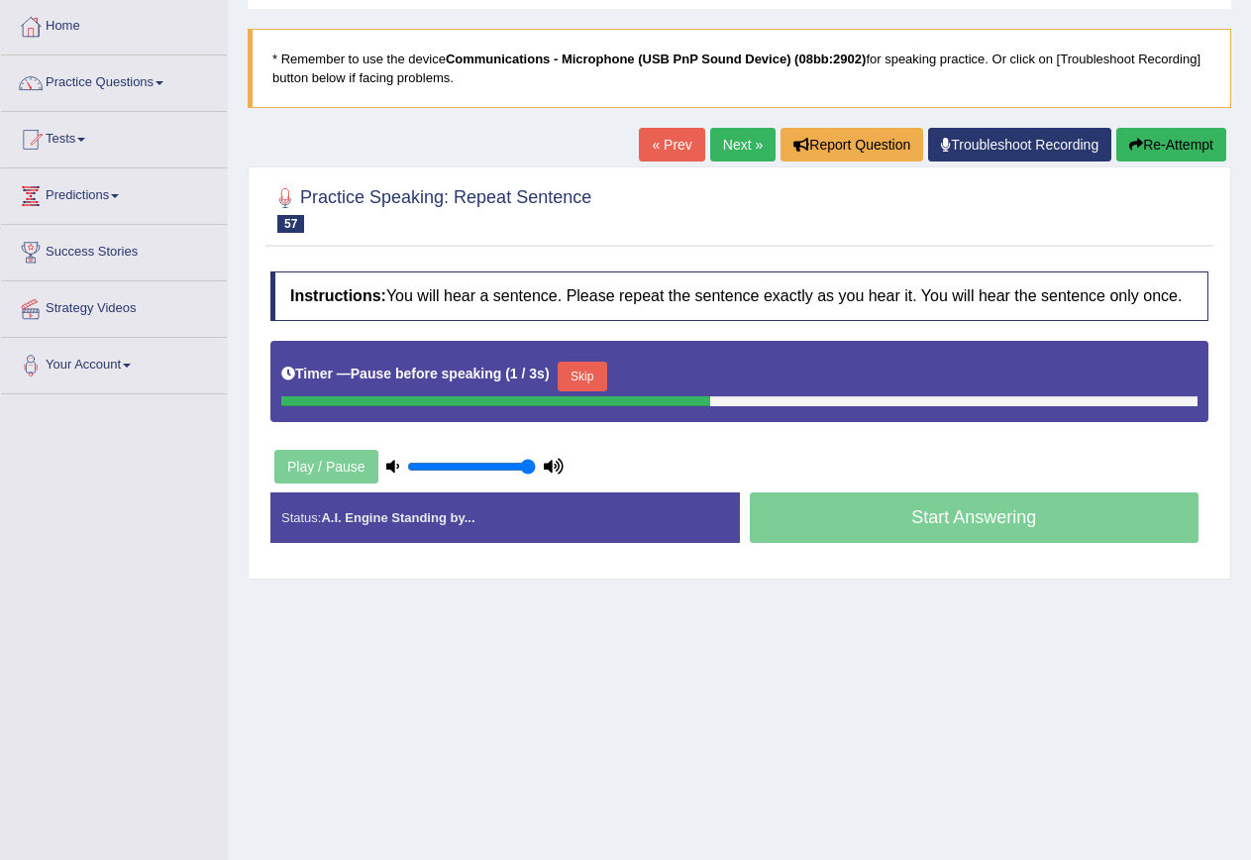
click at [599, 385] on button "Skip" at bounding box center [583, 377] width 50 height 30
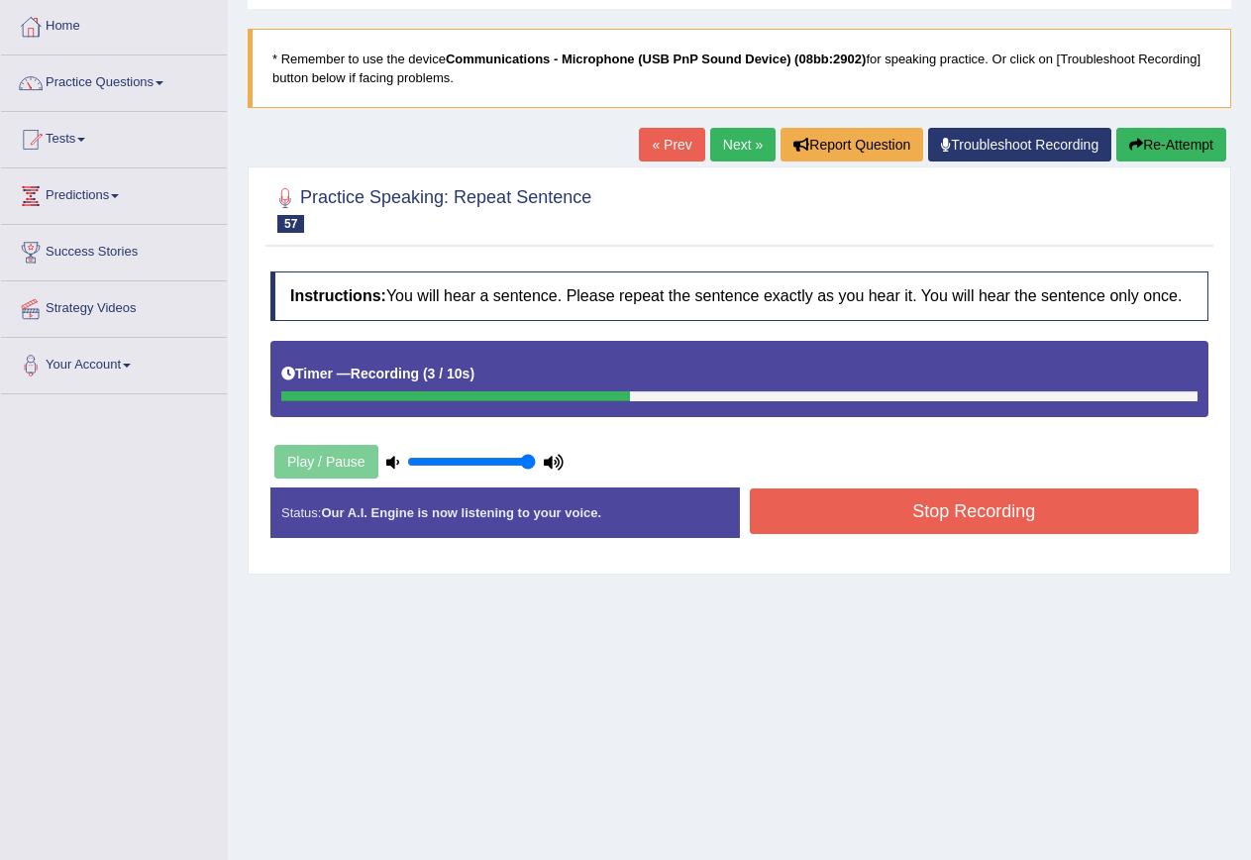
click at [886, 503] on button "Stop Recording" at bounding box center [975, 511] width 450 height 46
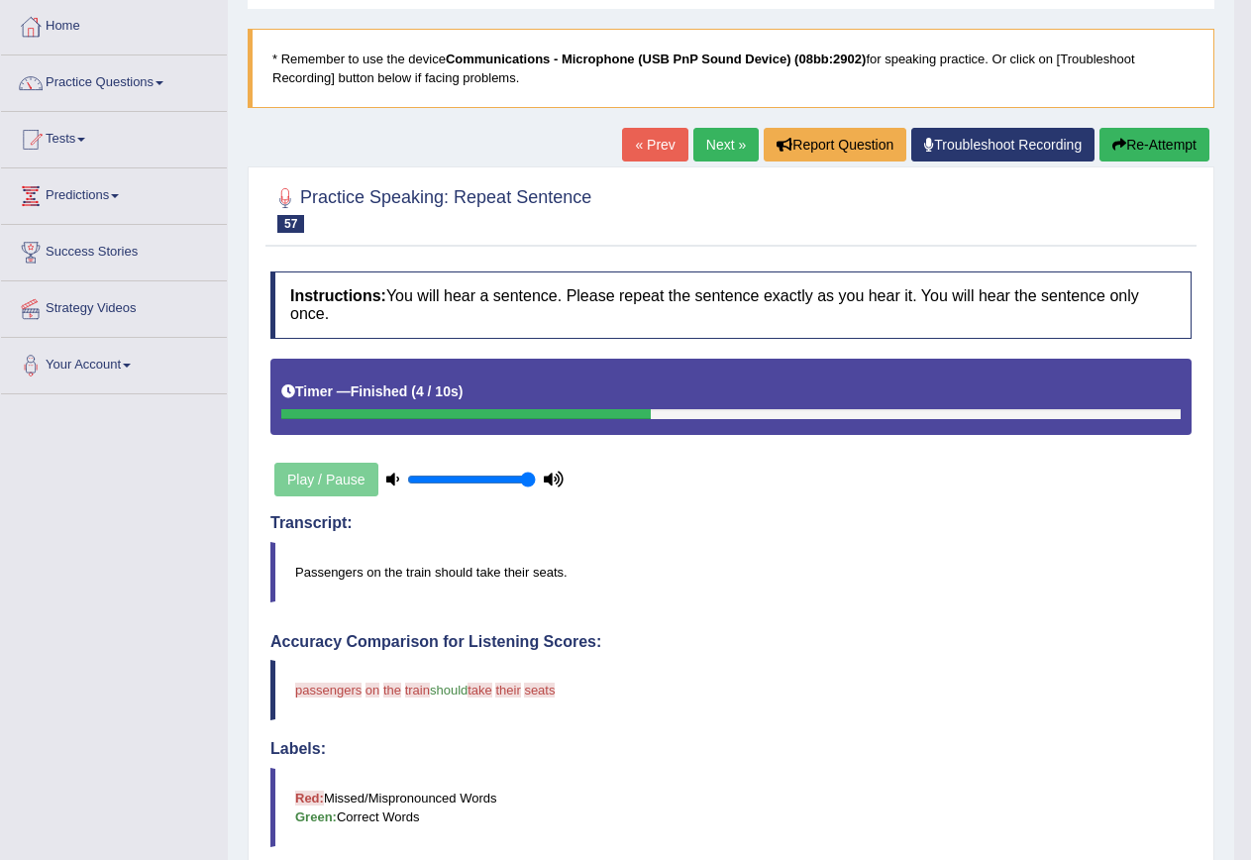
click at [702, 135] on link "Next »" at bounding box center [725, 145] width 65 height 34
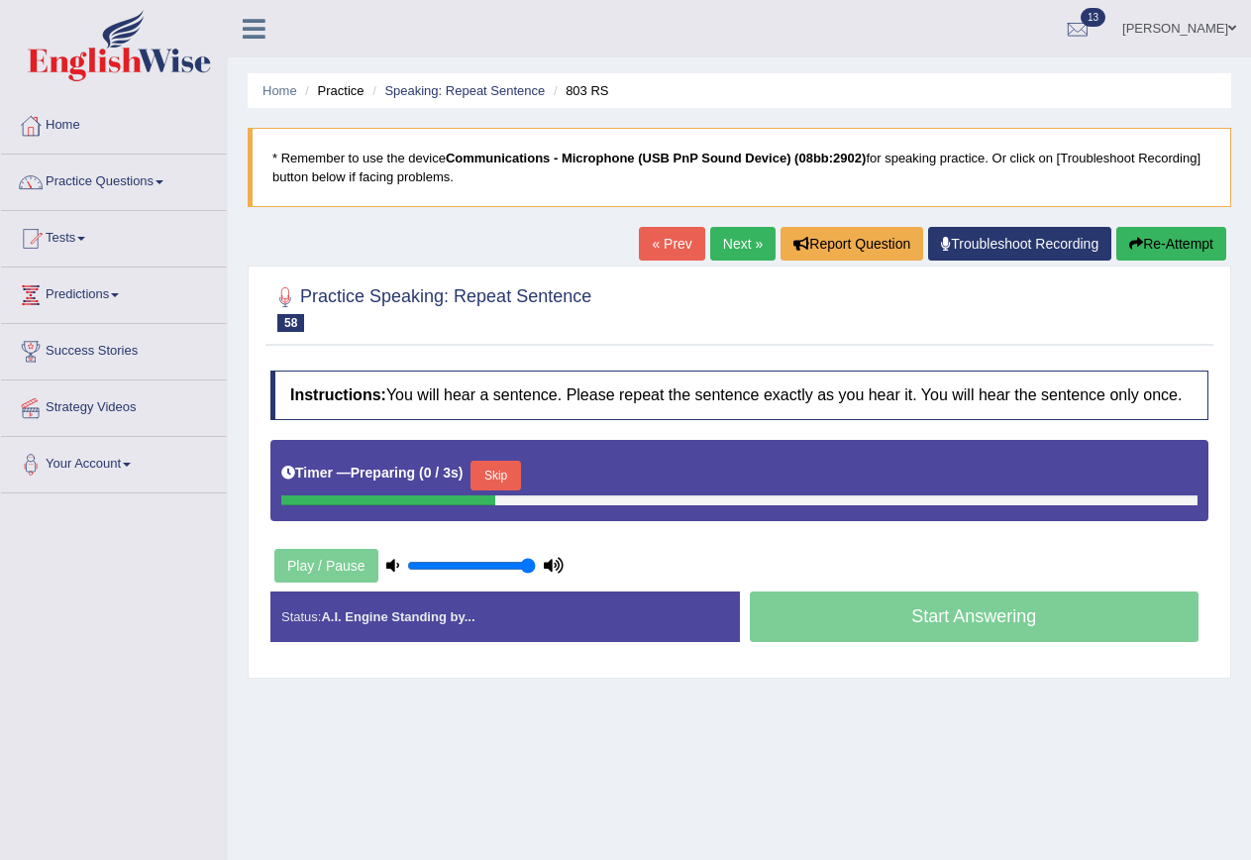
click at [520, 471] on button "Skip" at bounding box center [496, 476] width 50 height 30
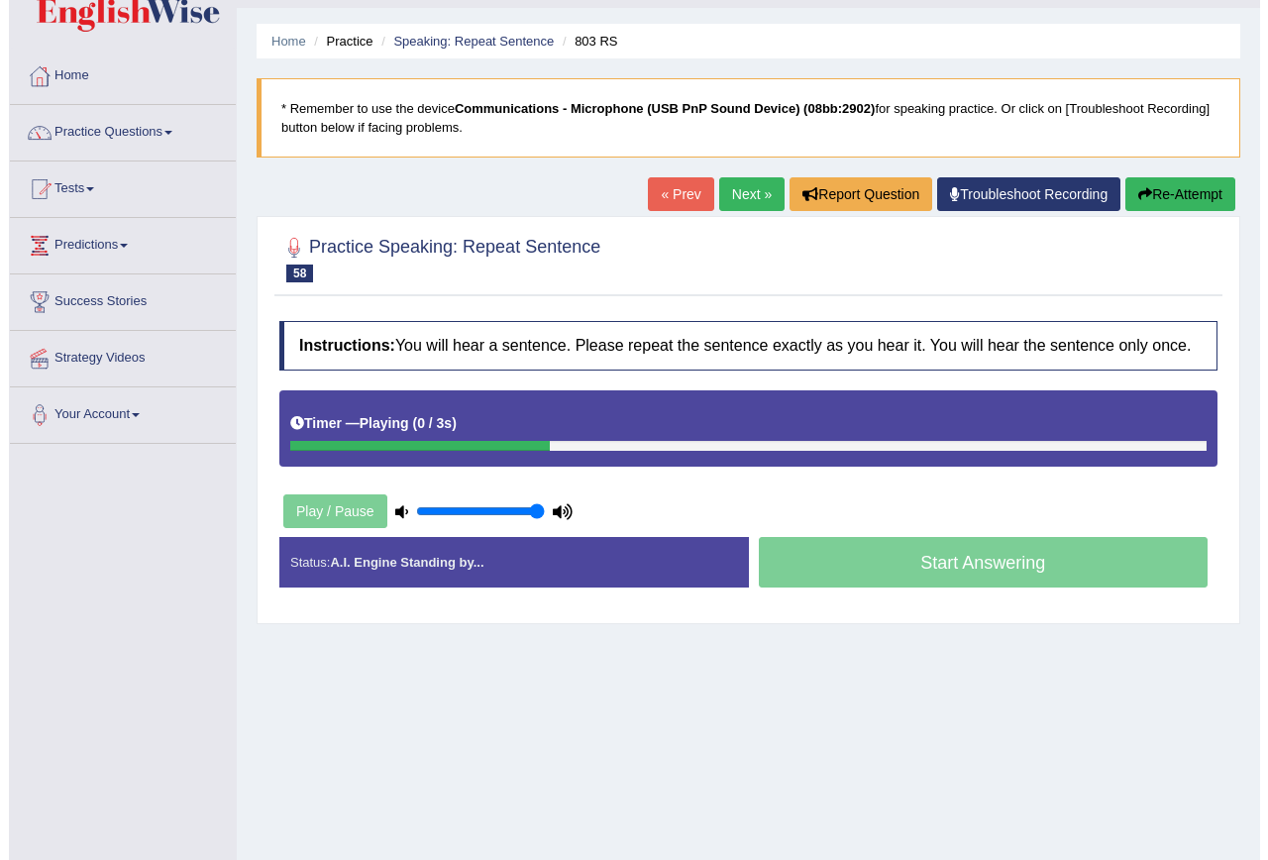
scroll to position [99, 0]
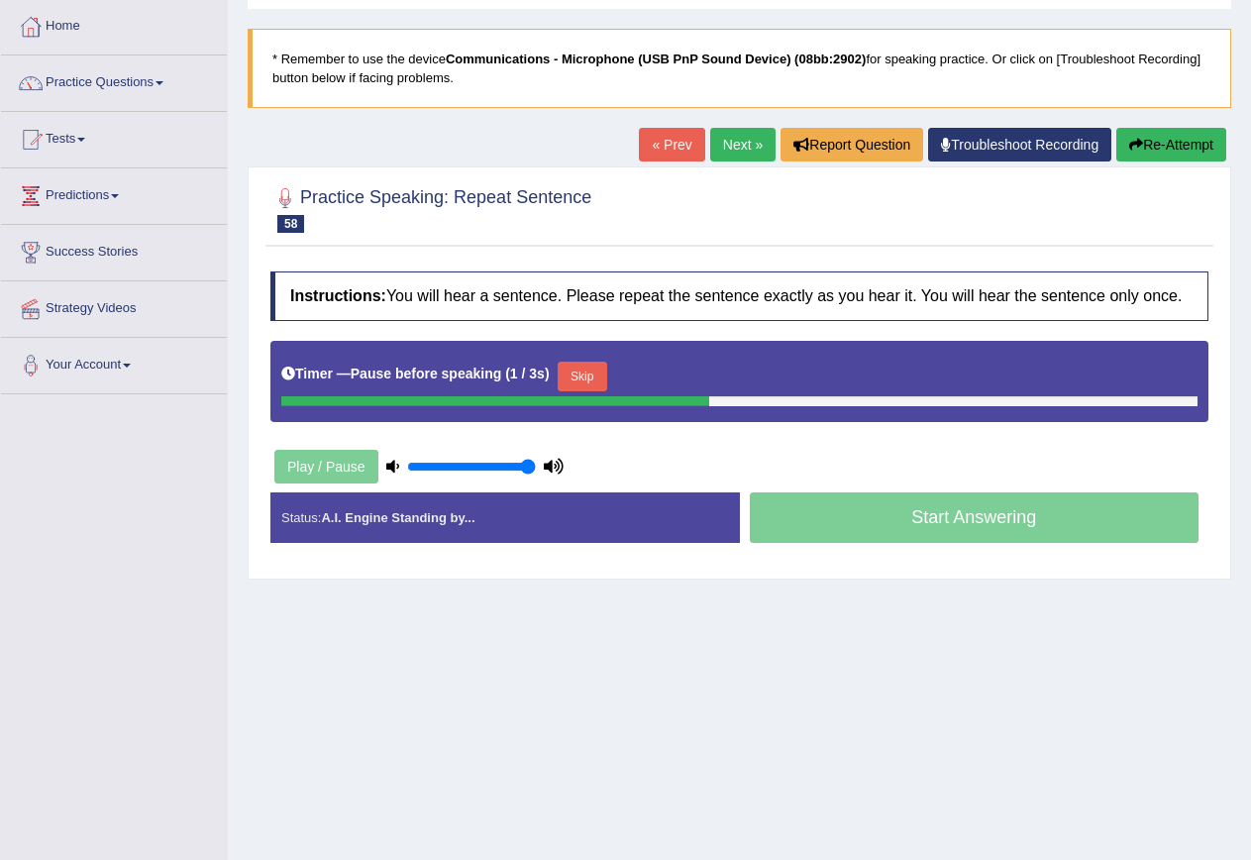
click at [575, 373] on button "Skip" at bounding box center [583, 377] width 50 height 30
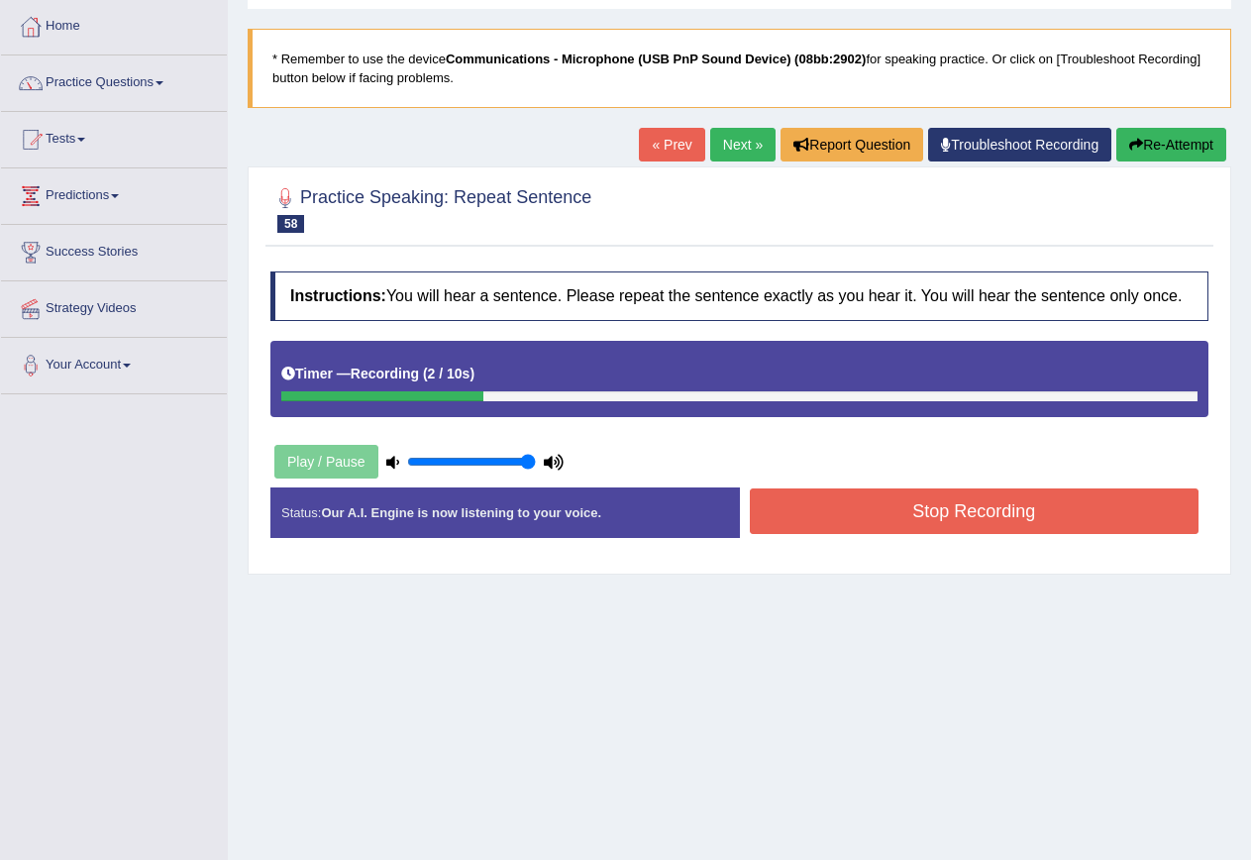
click at [846, 501] on button "Stop Recording" at bounding box center [975, 511] width 450 height 46
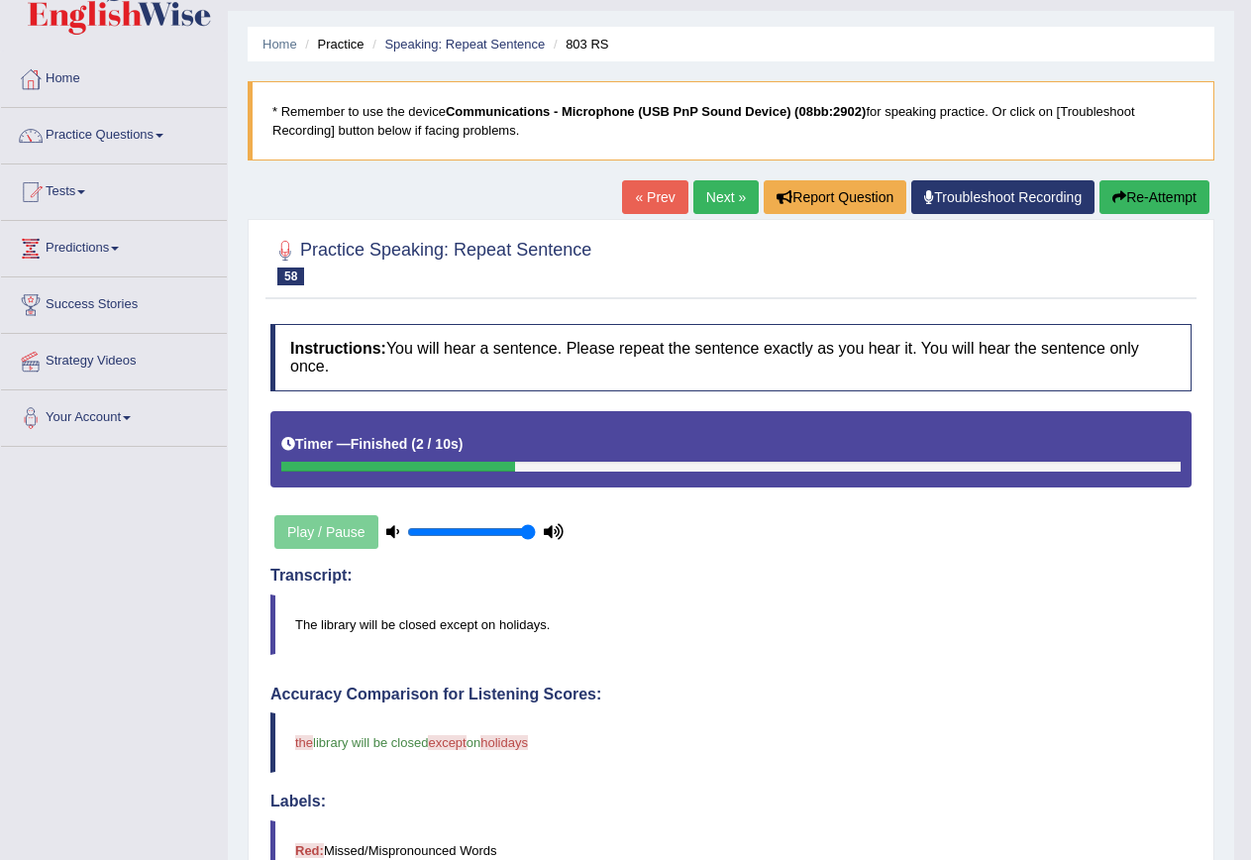
scroll to position [0, 0]
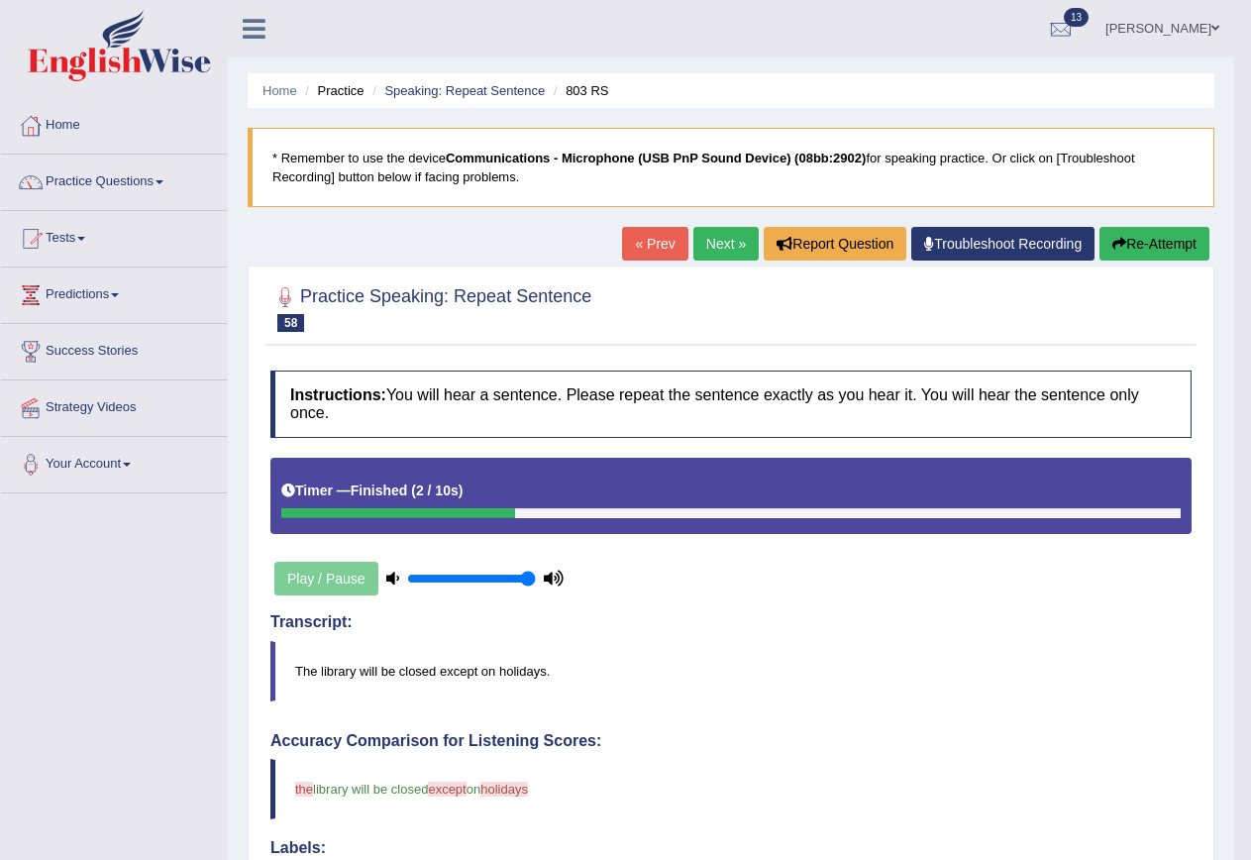
click at [720, 237] on link "Next »" at bounding box center [725, 244] width 65 height 34
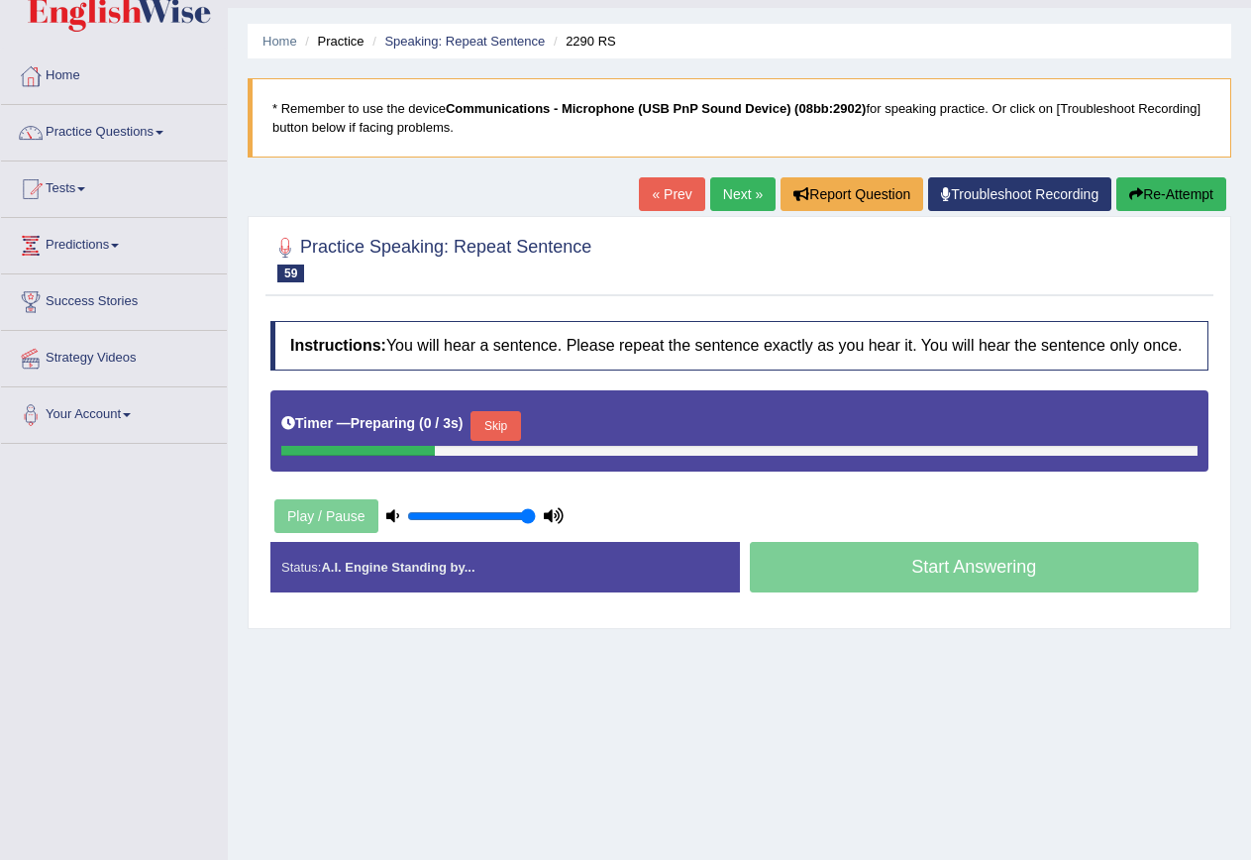
scroll to position [99, 0]
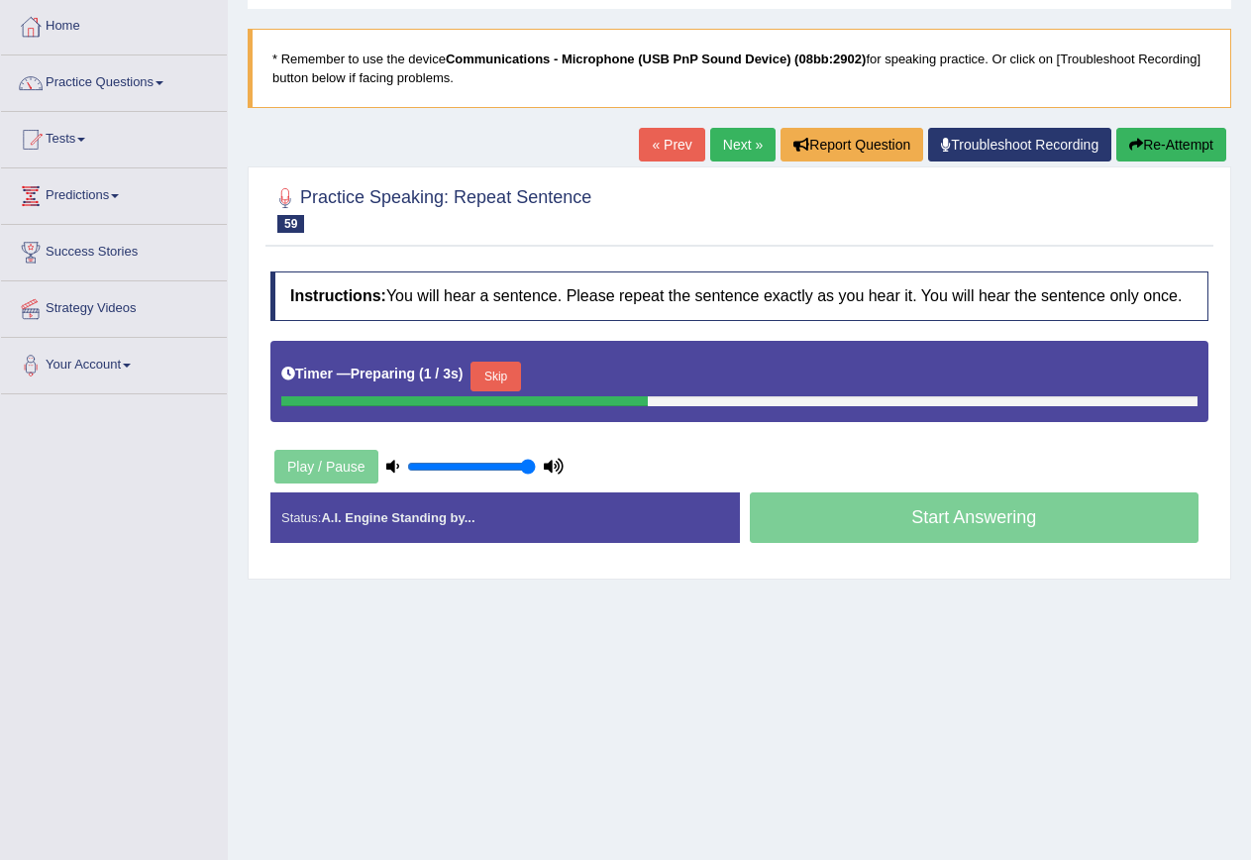
click at [501, 370] on button "Skip" at bounding box center [496, 377] width 50 height 30
click at [566, 375] on button "Skip" at bounding box center [583, 377] width 50 height 30
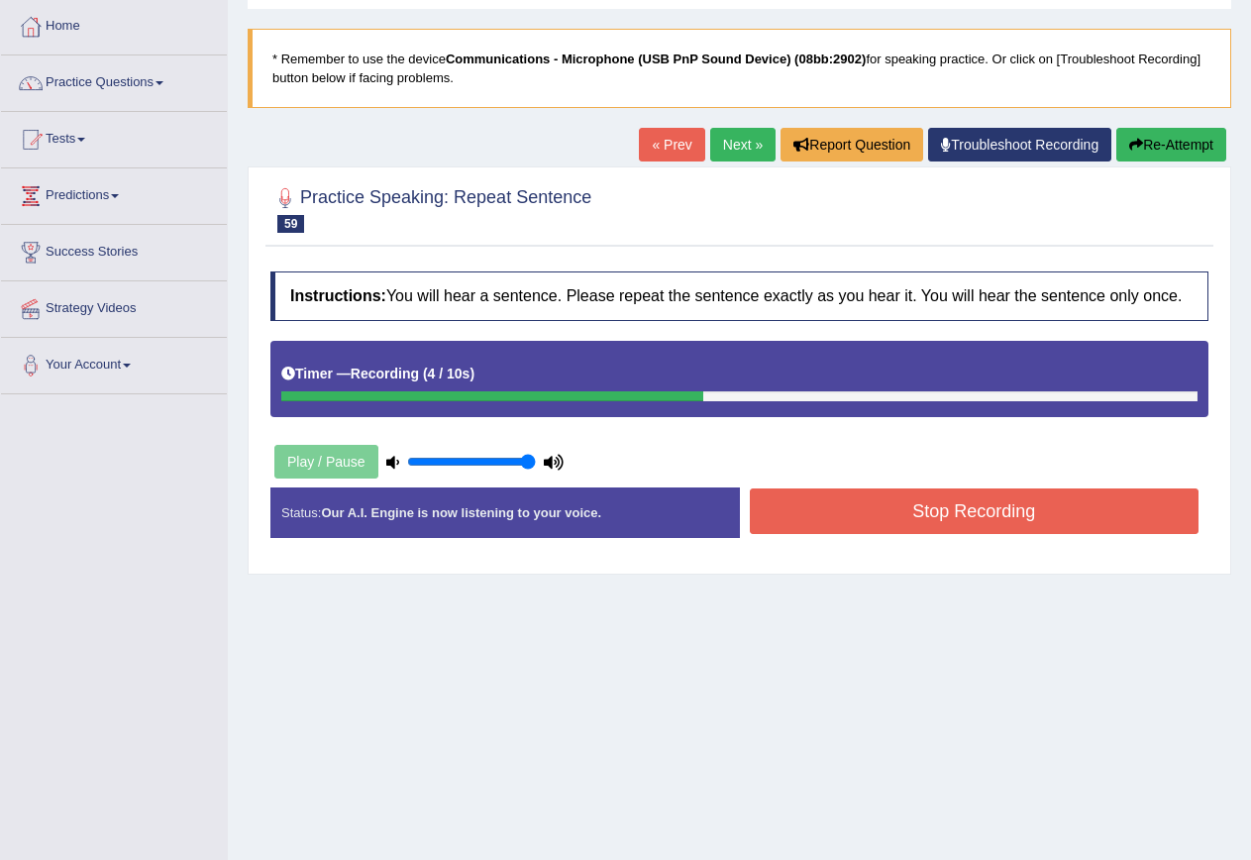
click at [906, 498] on button "Stop Recording" at bounding box center [975, 511] width 450 height 46
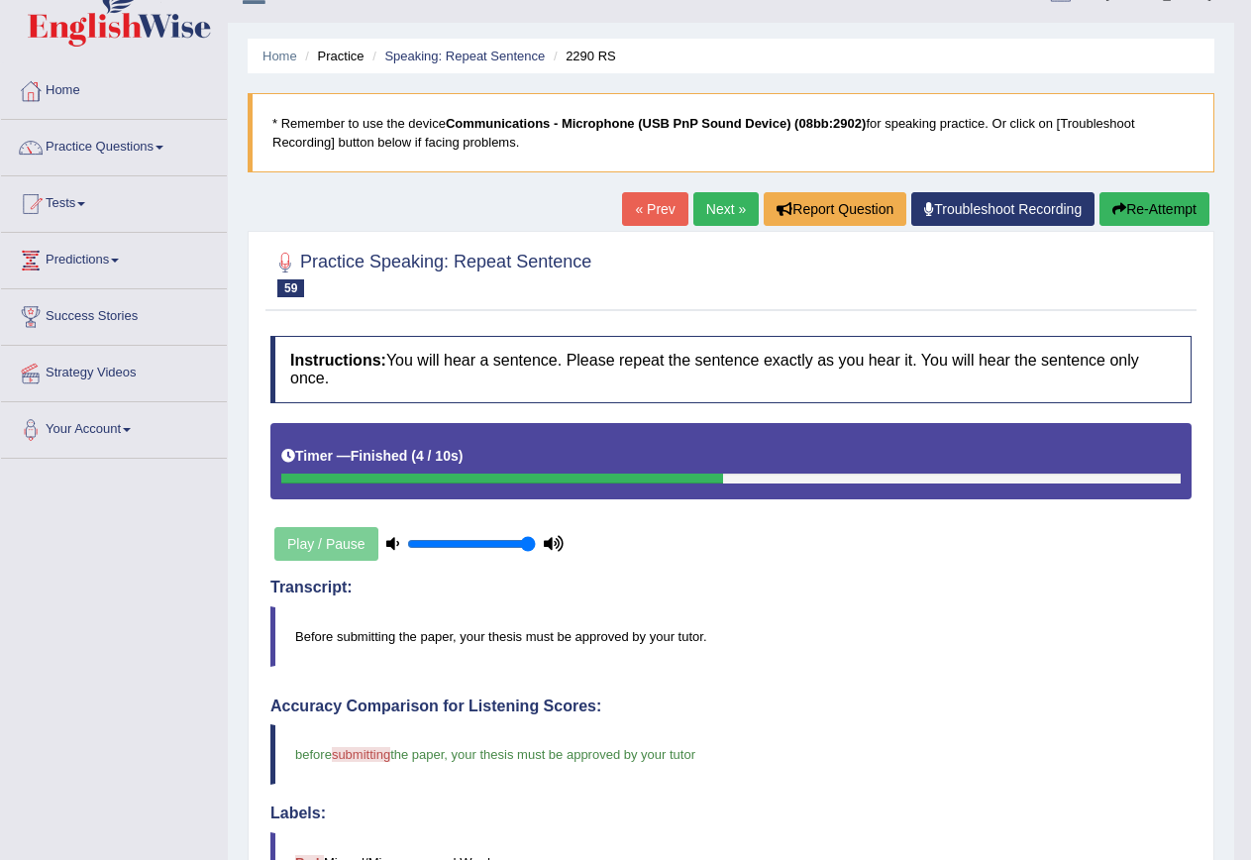
scroll to position [0, 0]
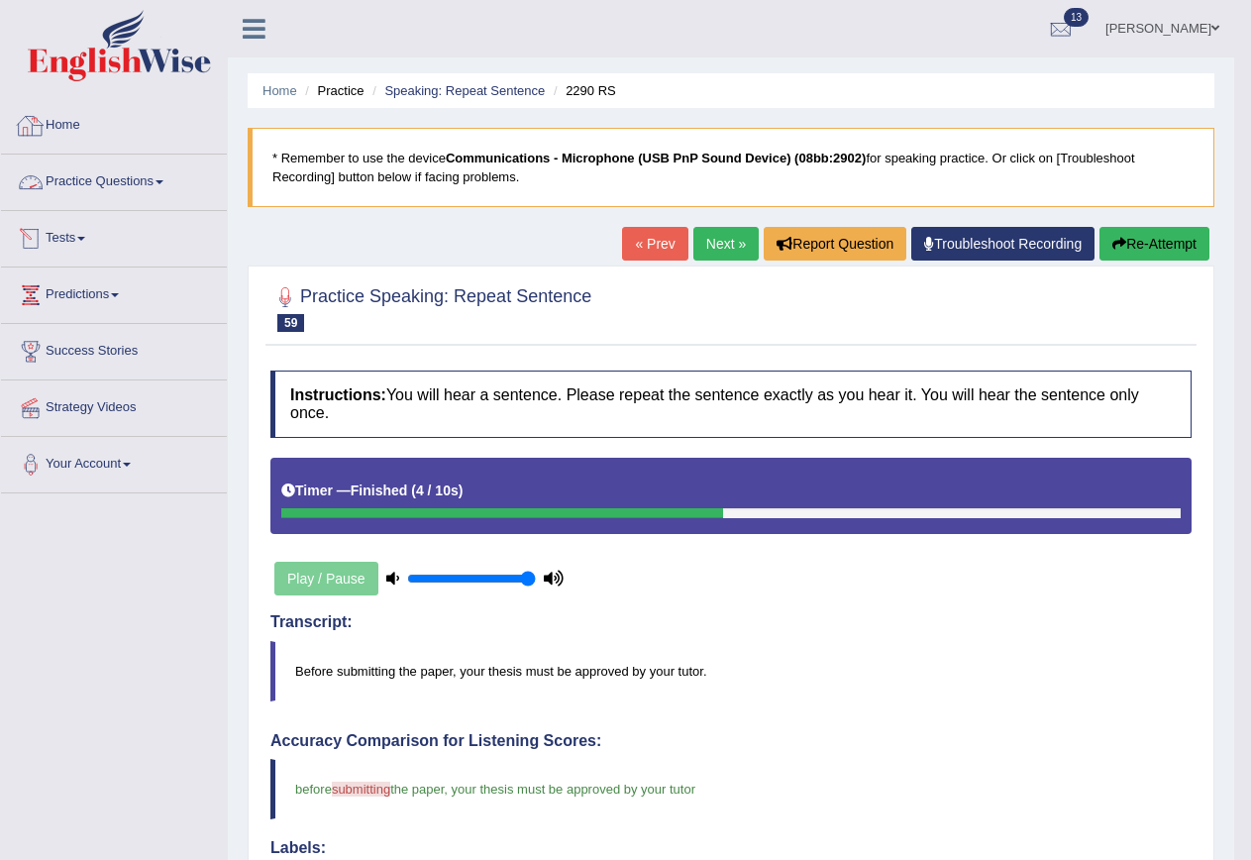
click at [106, 175] on link "Practice Questions" at bounding box center [114, 180] width 226 height 50
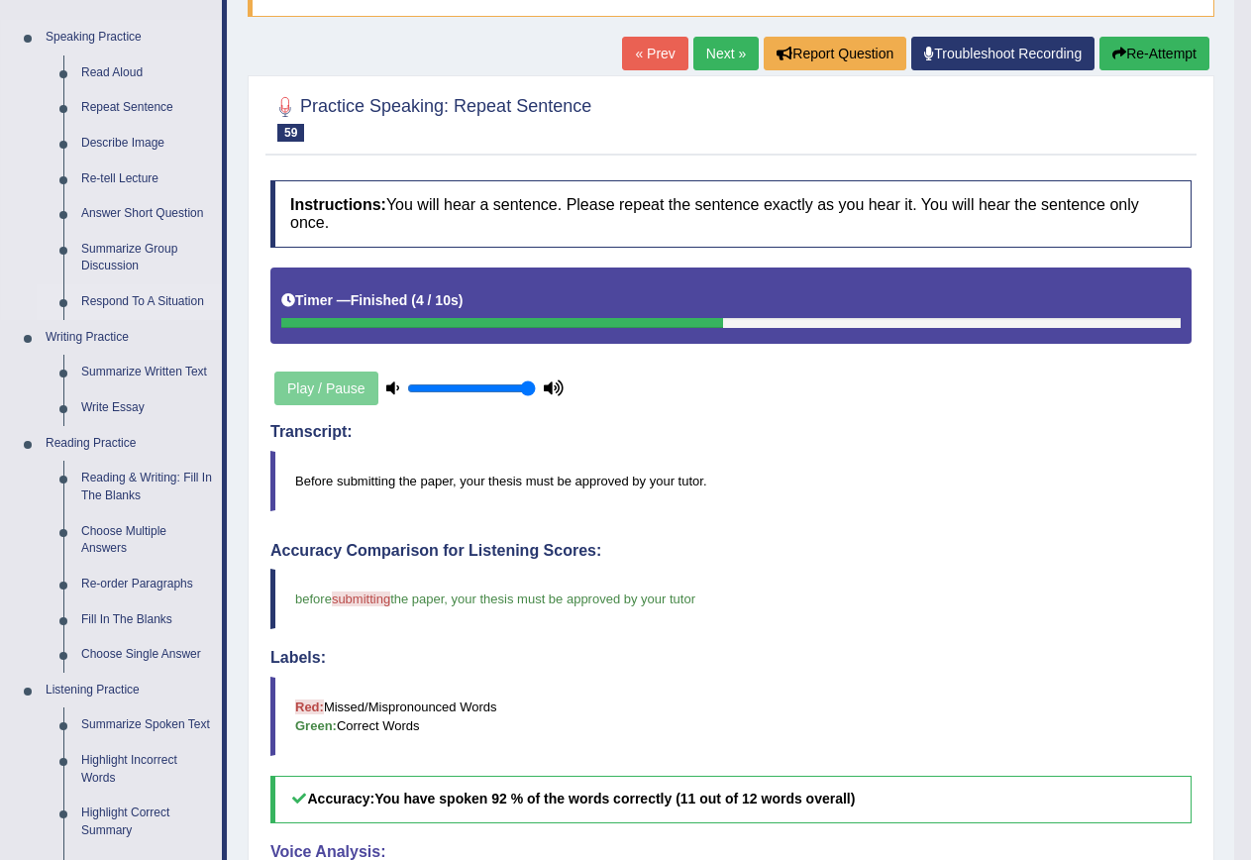
scroll to position [198, 0]
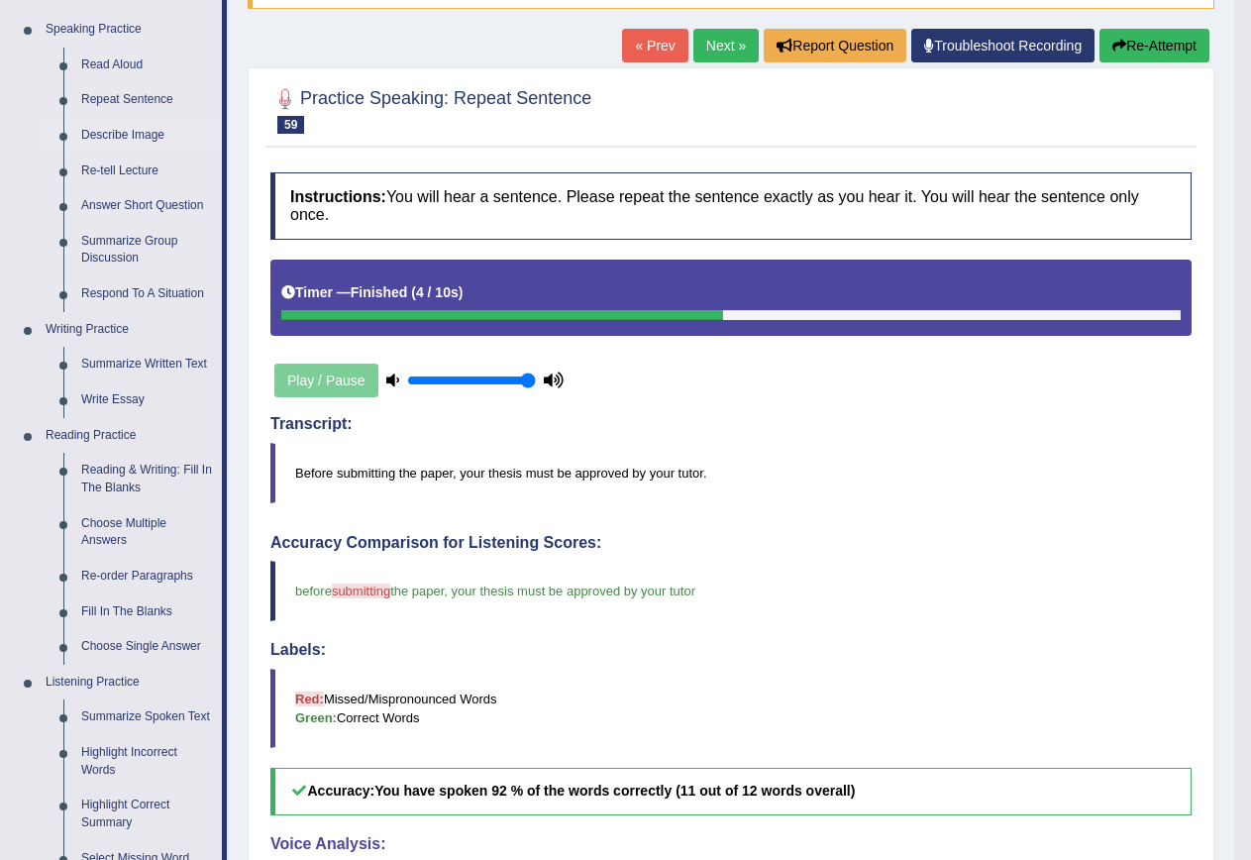
click at [149, 134] on link "Describe Image" at bounding box center [147, 136] width 150 height 36
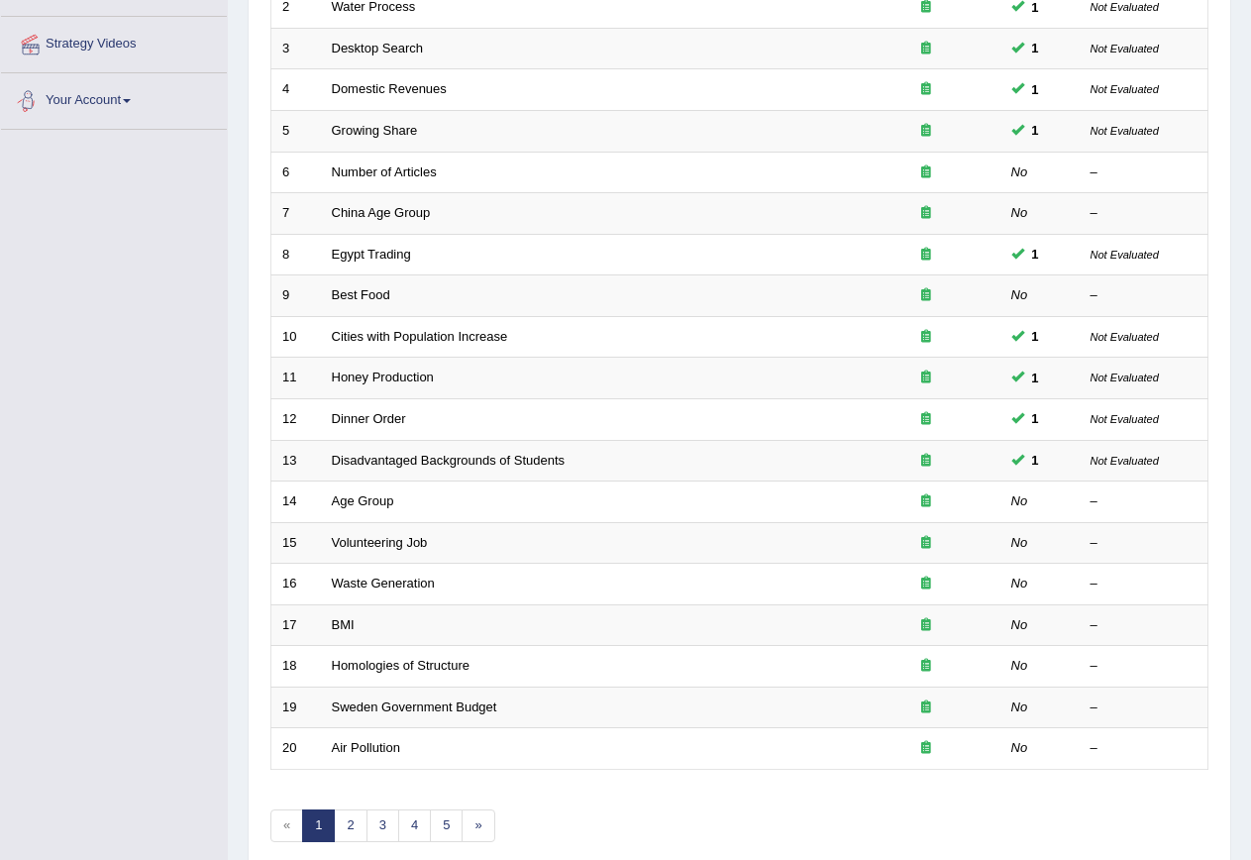
scroll to position [452, 0]
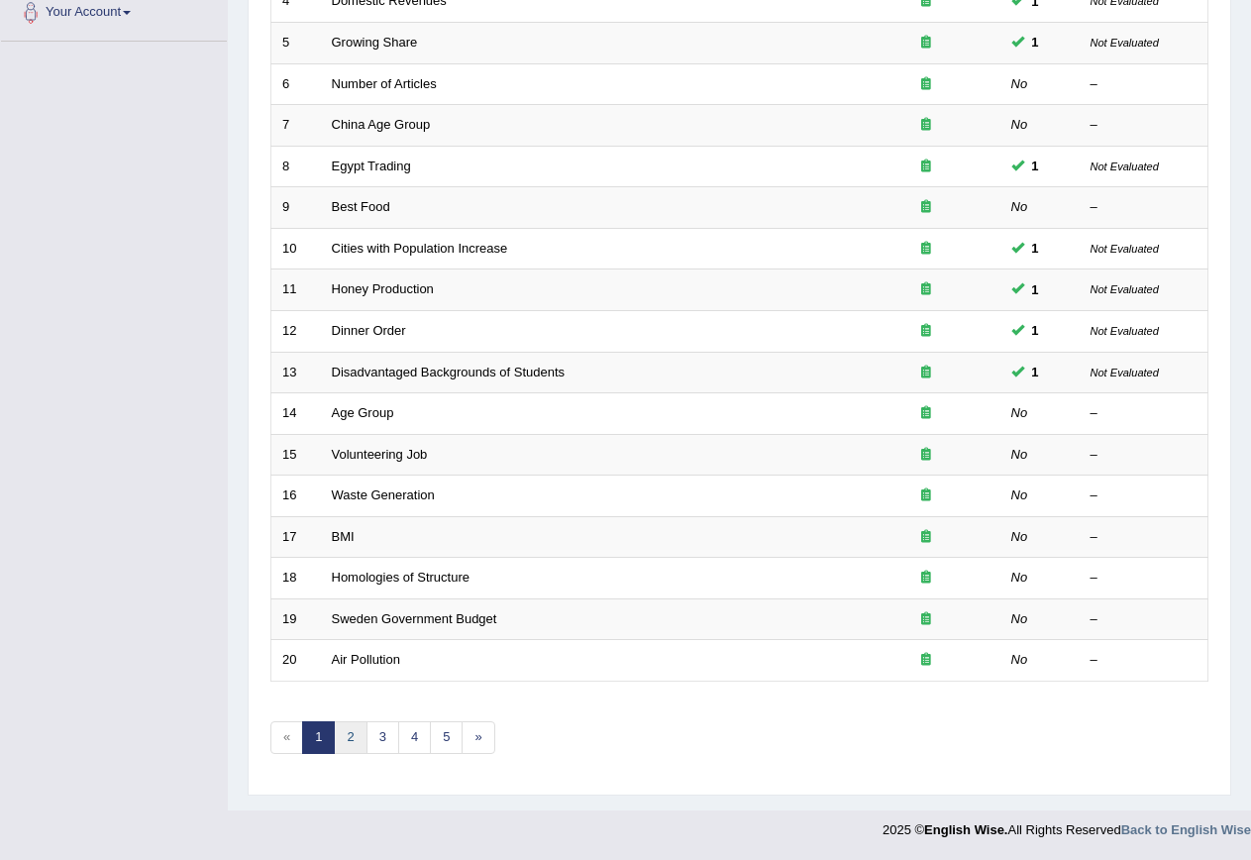
click at [349, 742] on link "2" at bounding box center [350, 737] width 33 height 33
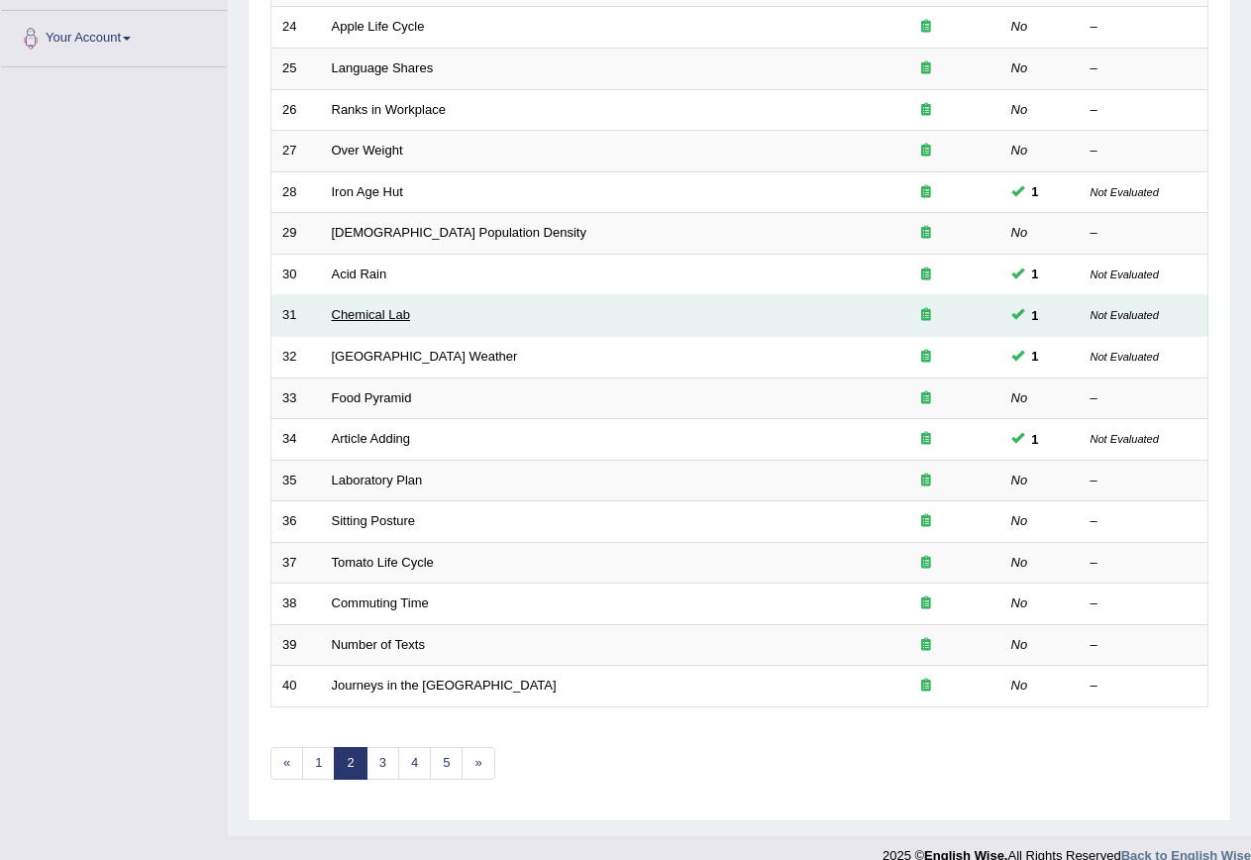
scroll to position [452, 0]
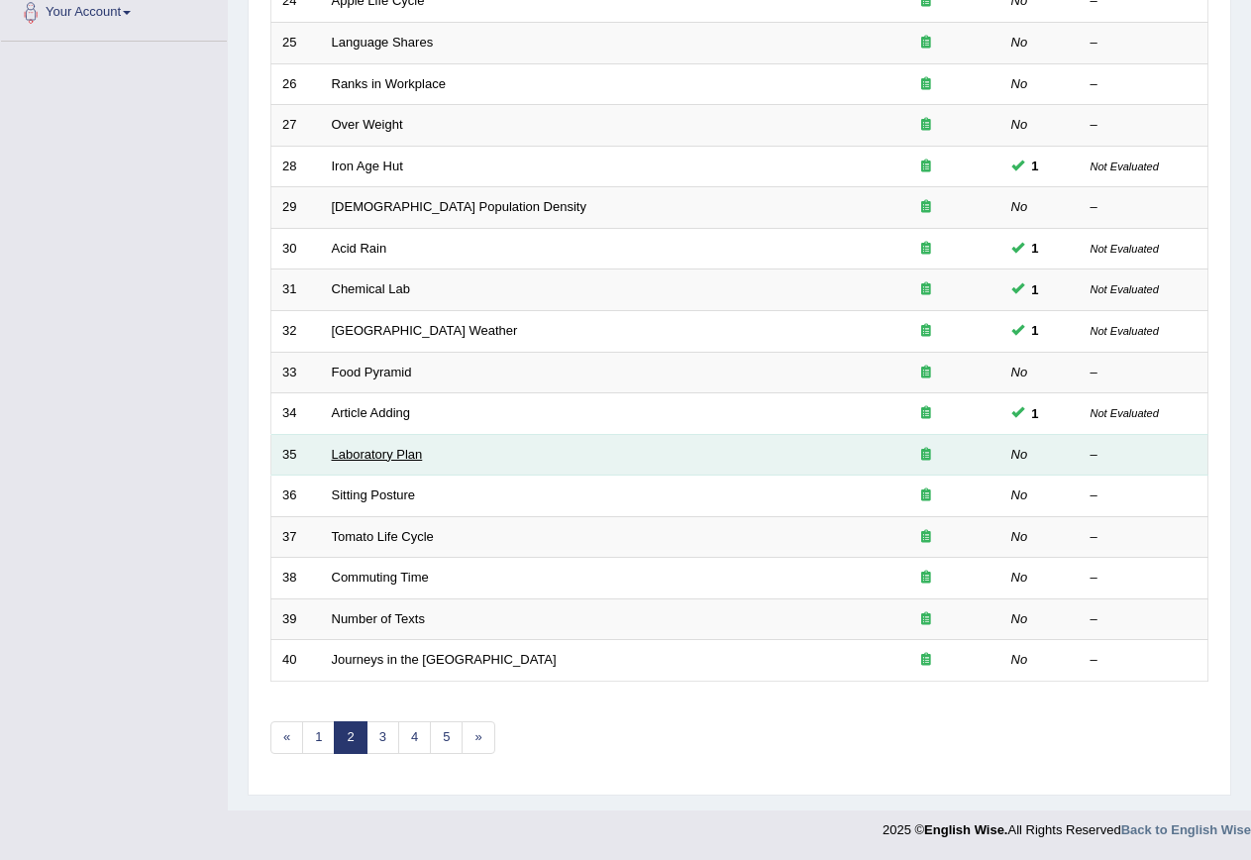
click at [334, 449] on link "Laboratory Plan" at bounding box center [377, 454] width 91 height 15
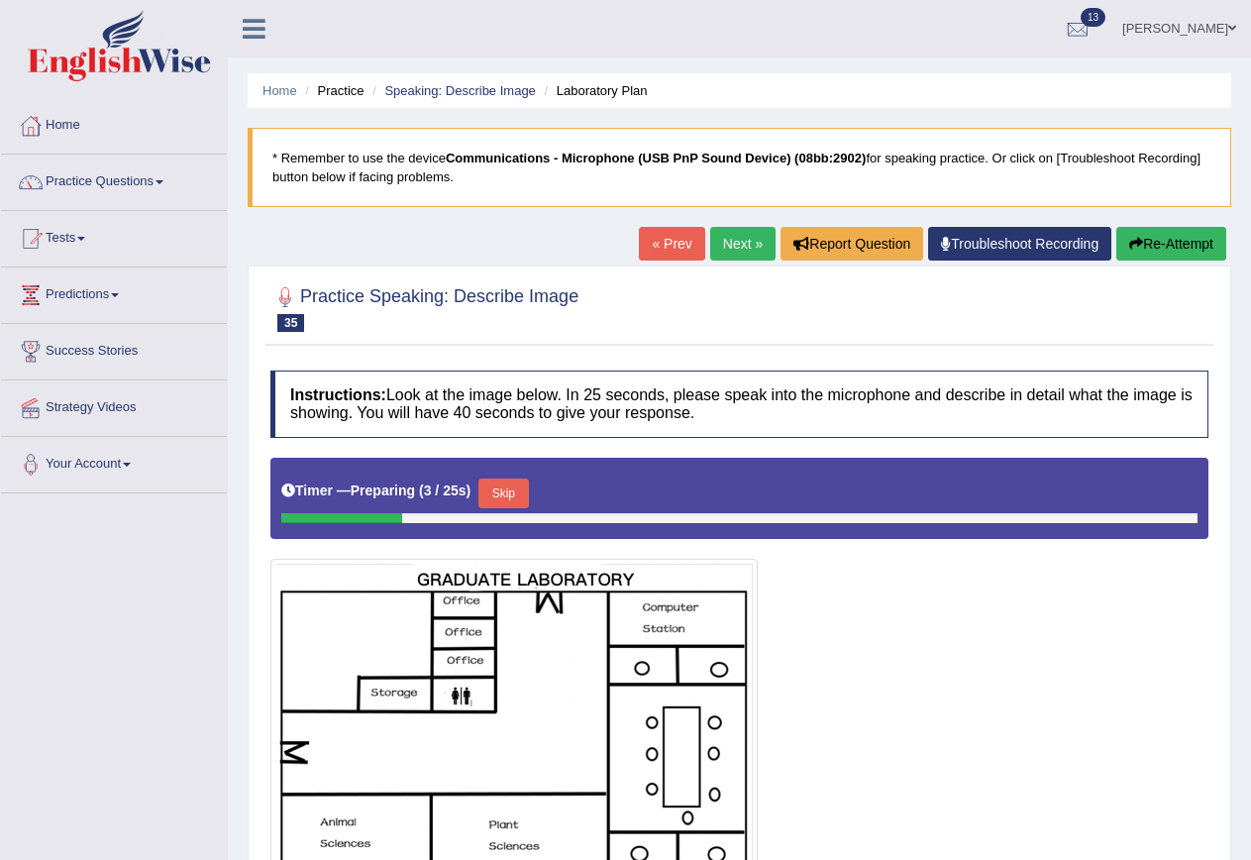
click at [474, 75] on ul "Home Practice Speaking: Describe Image Laboratory Plan" at bounding box center [740, 90] width 984 height 35
click at [473, 87] on link "Speaking: Describe Image" at bounding box center [459, 90] width 151 height 15
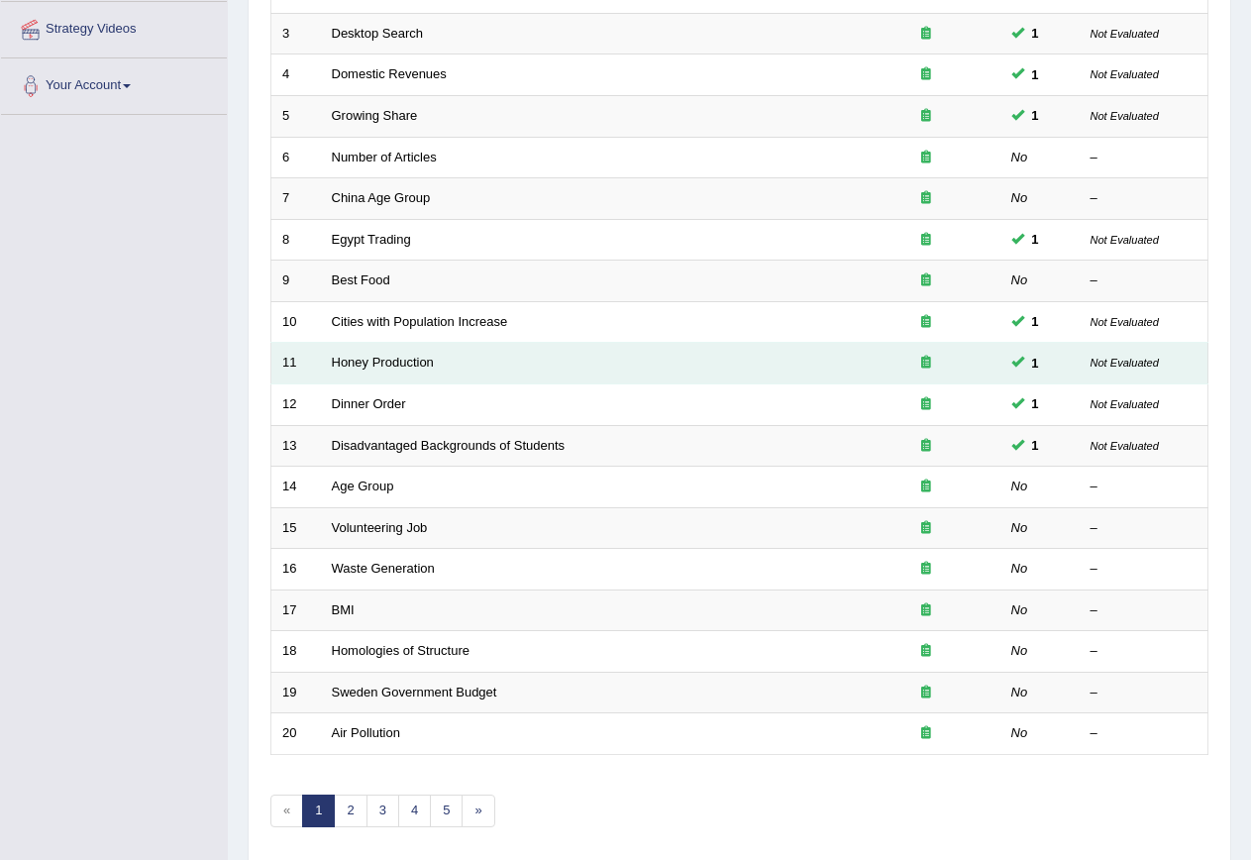
scroll to position [452, 0]
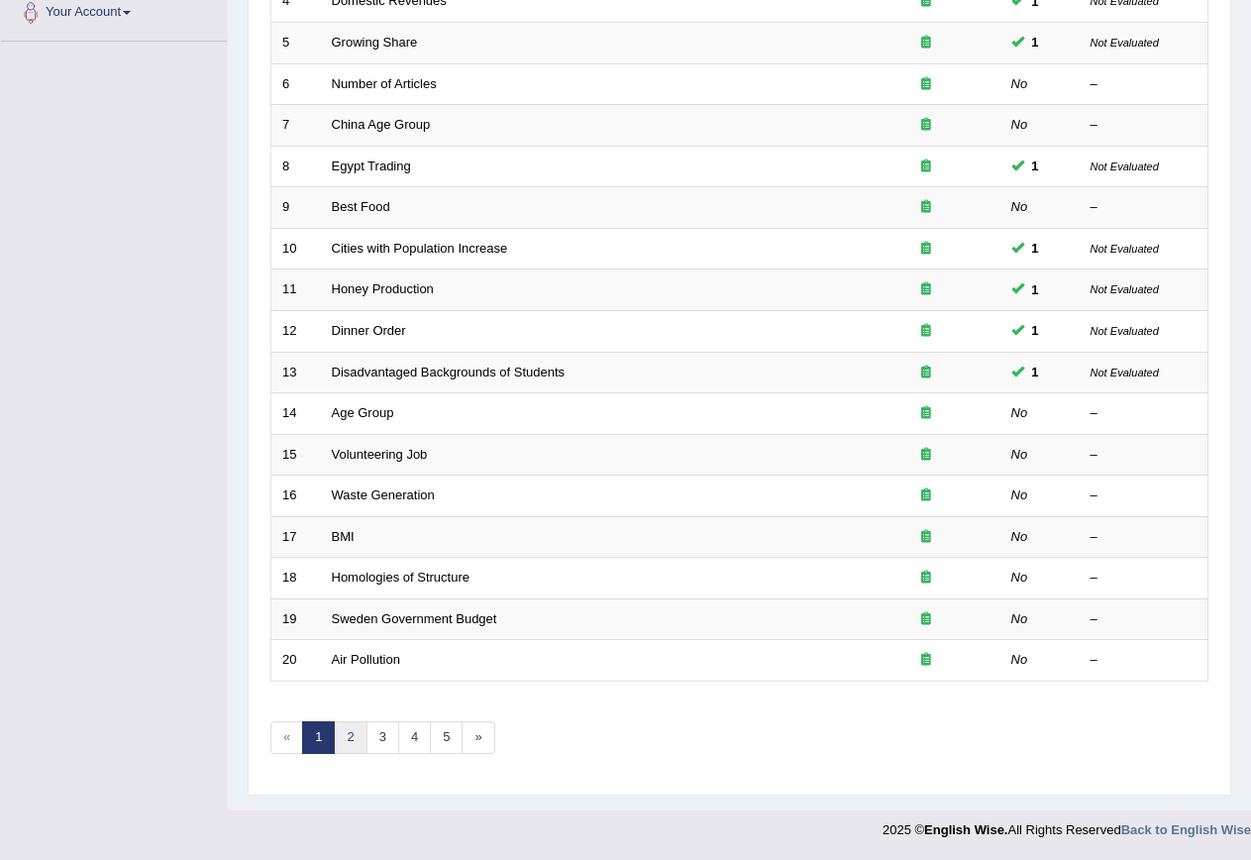
click at [363, 736] on link "2" at bounding box center [350, 737] width 33 height 33
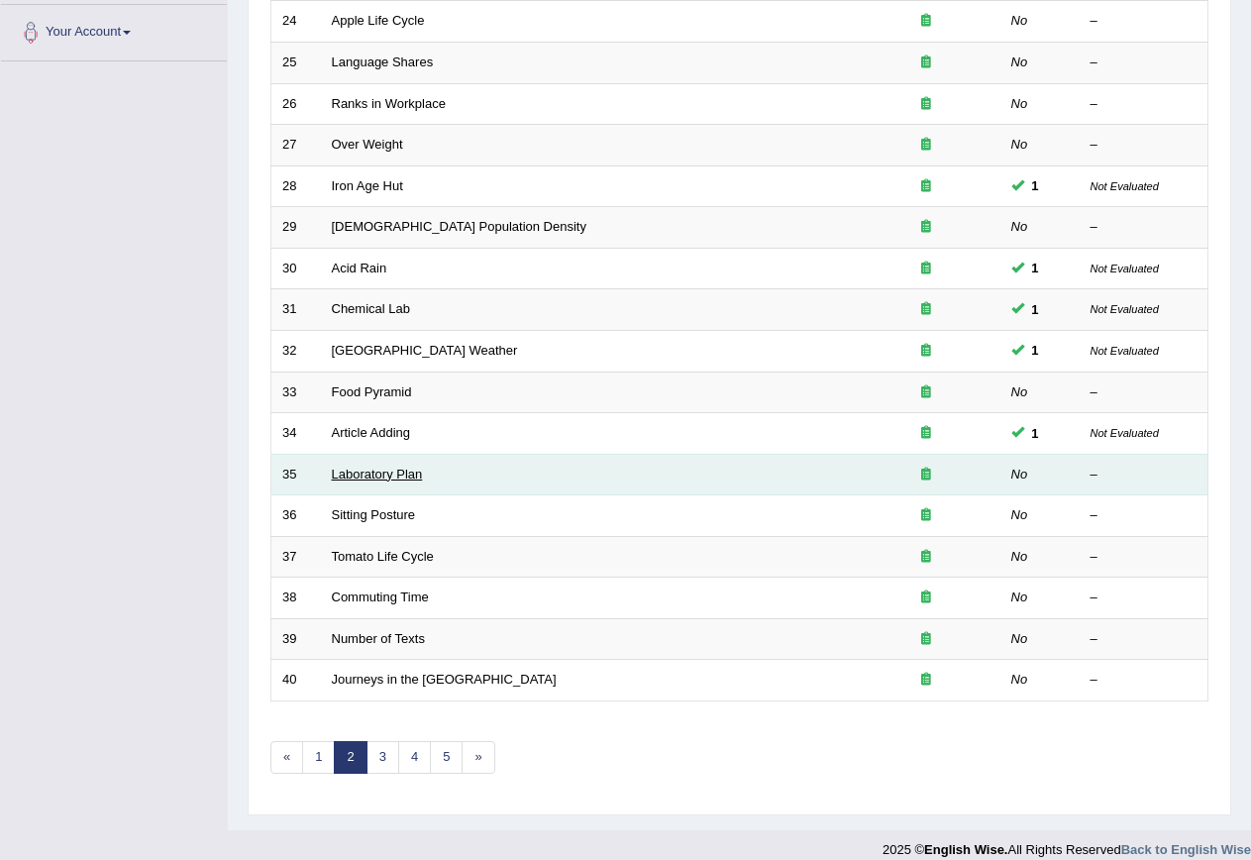
scroll to position [452, 0]
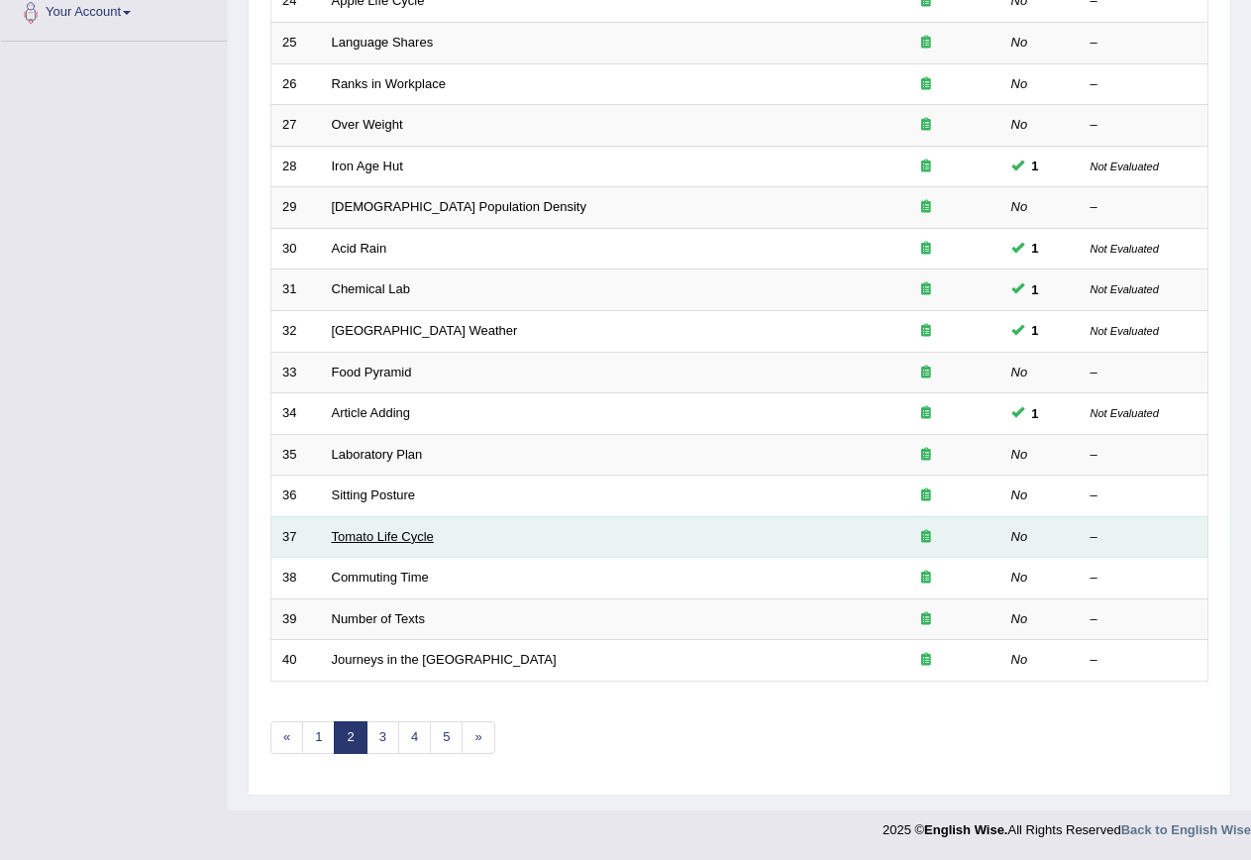
click at [382, 529] on link "Tomato Life Cycle" at bounding box center [383, 536] width 102 height 15
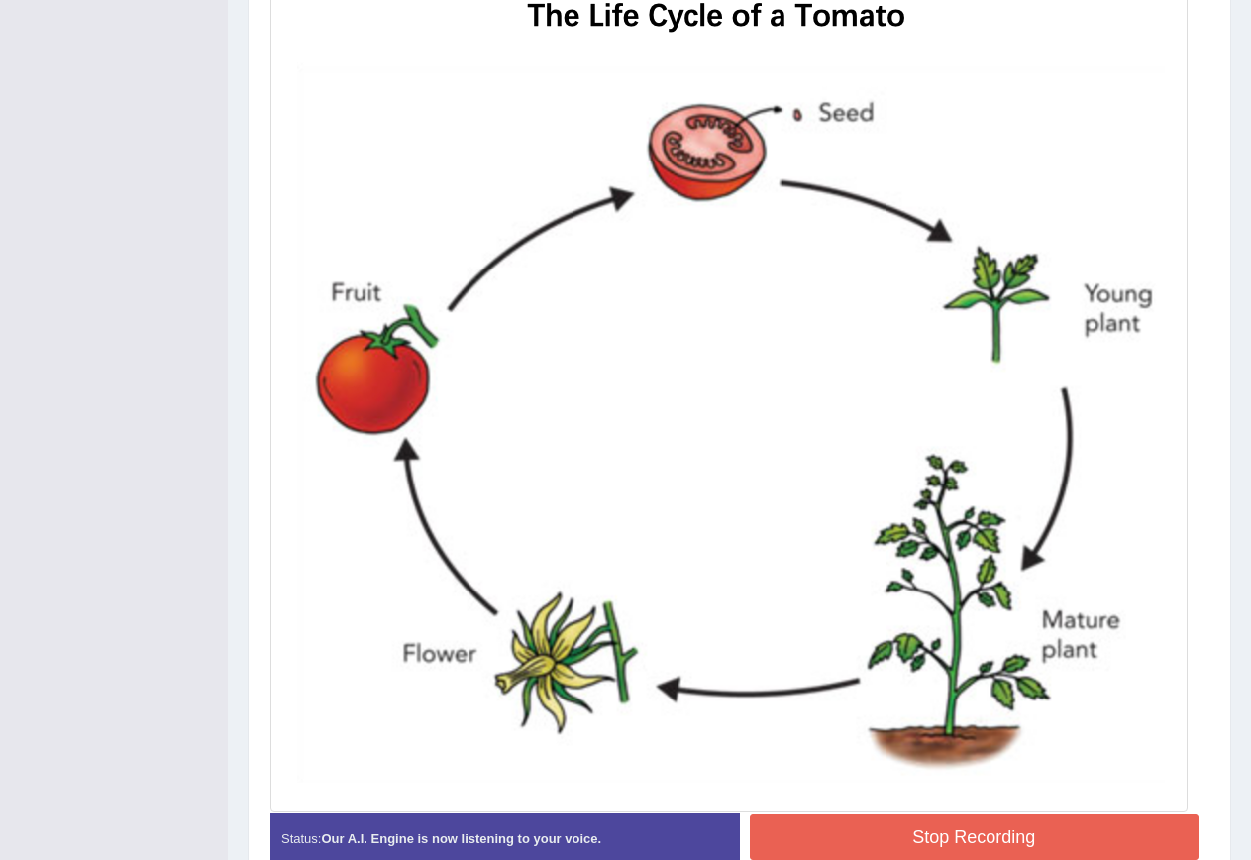
scroll to position [589, 0]
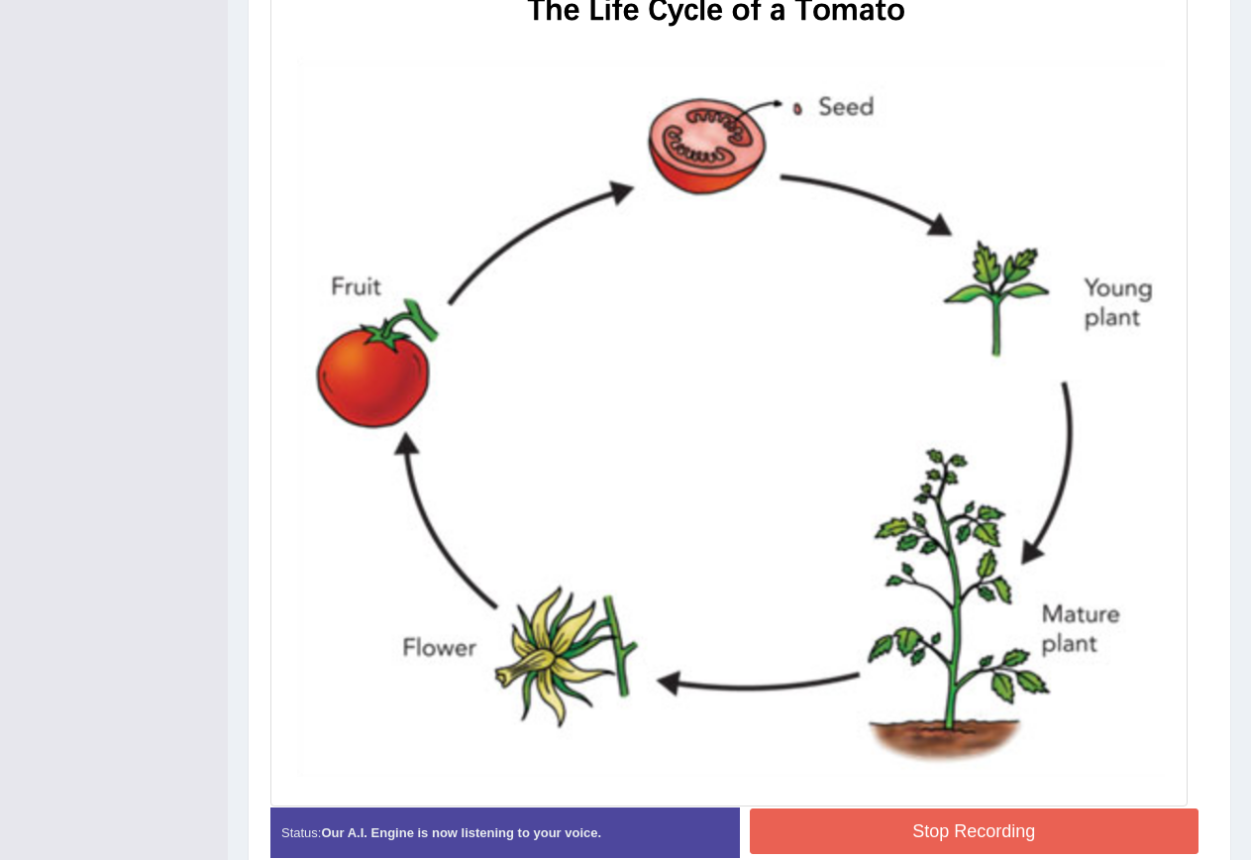
click at [953, 825] on button "Stop Recording" at bounding box center [975, 831] width 450 height 46
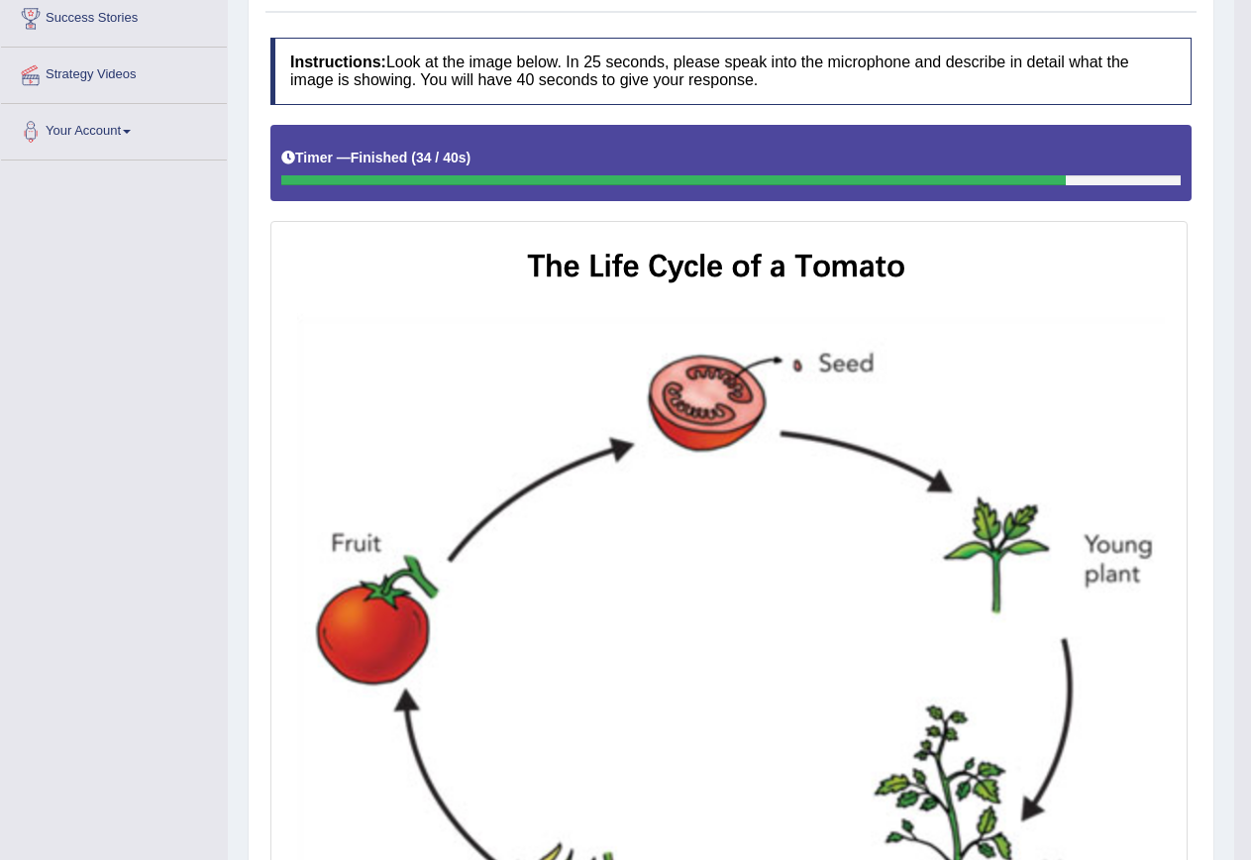
scroll to position [99, 0]
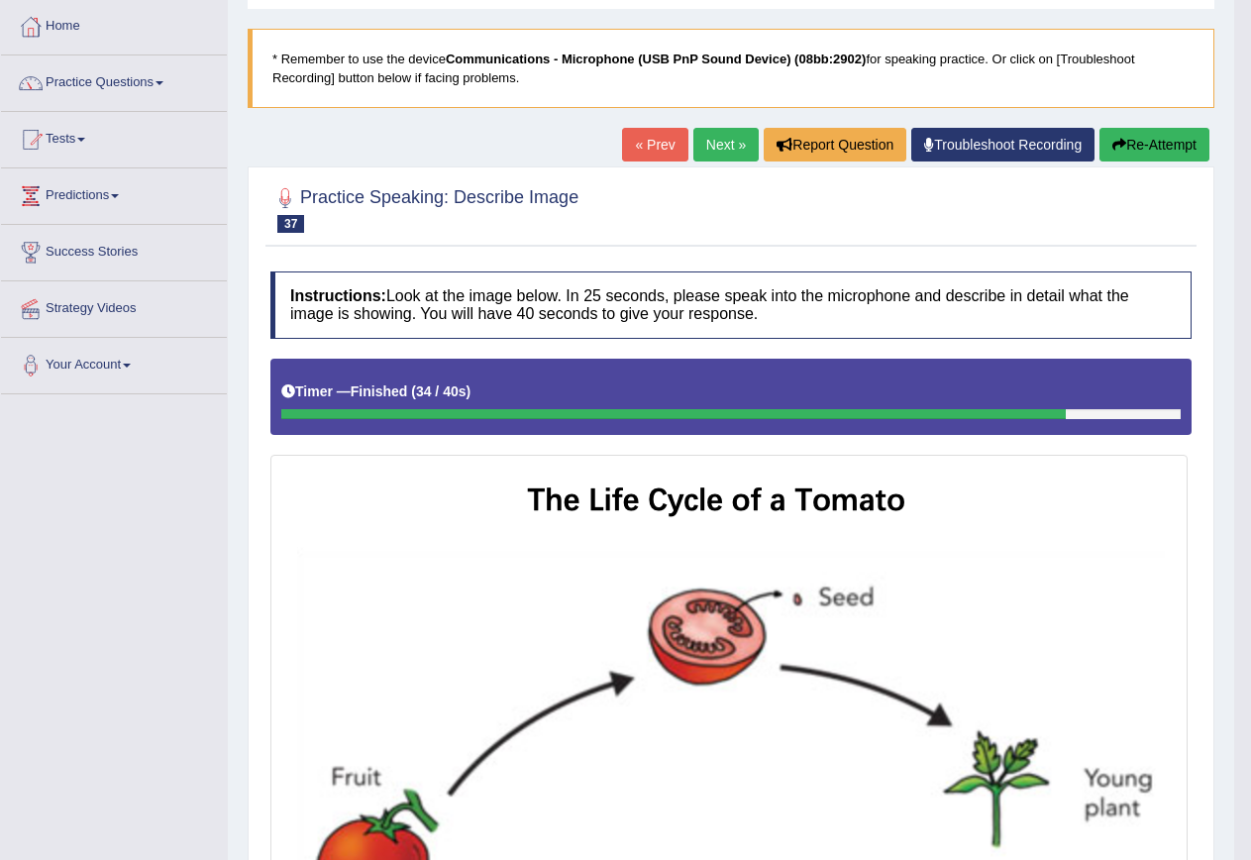
click at [738, 143] on link "Next »" at bounding box center [725, 145] width 65 height 34
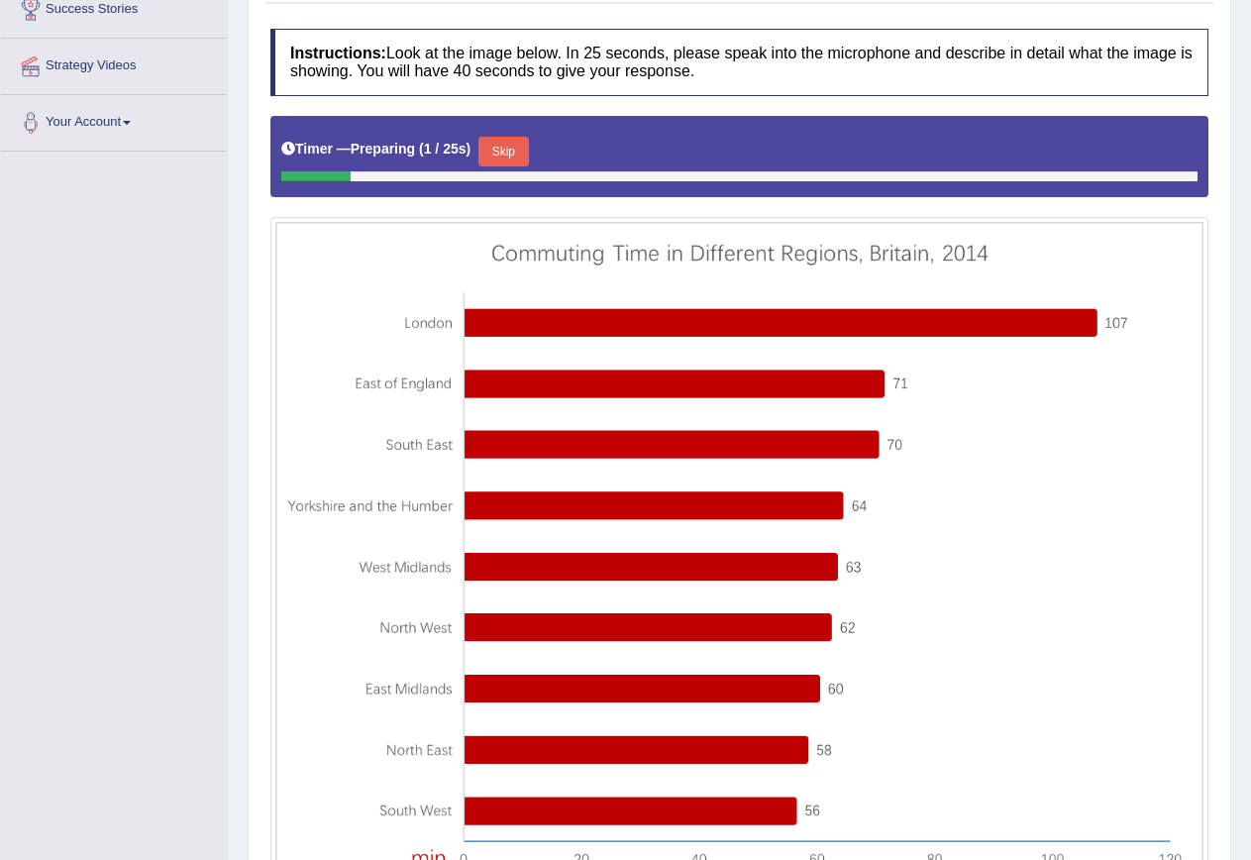
scroll to position [26, 0]
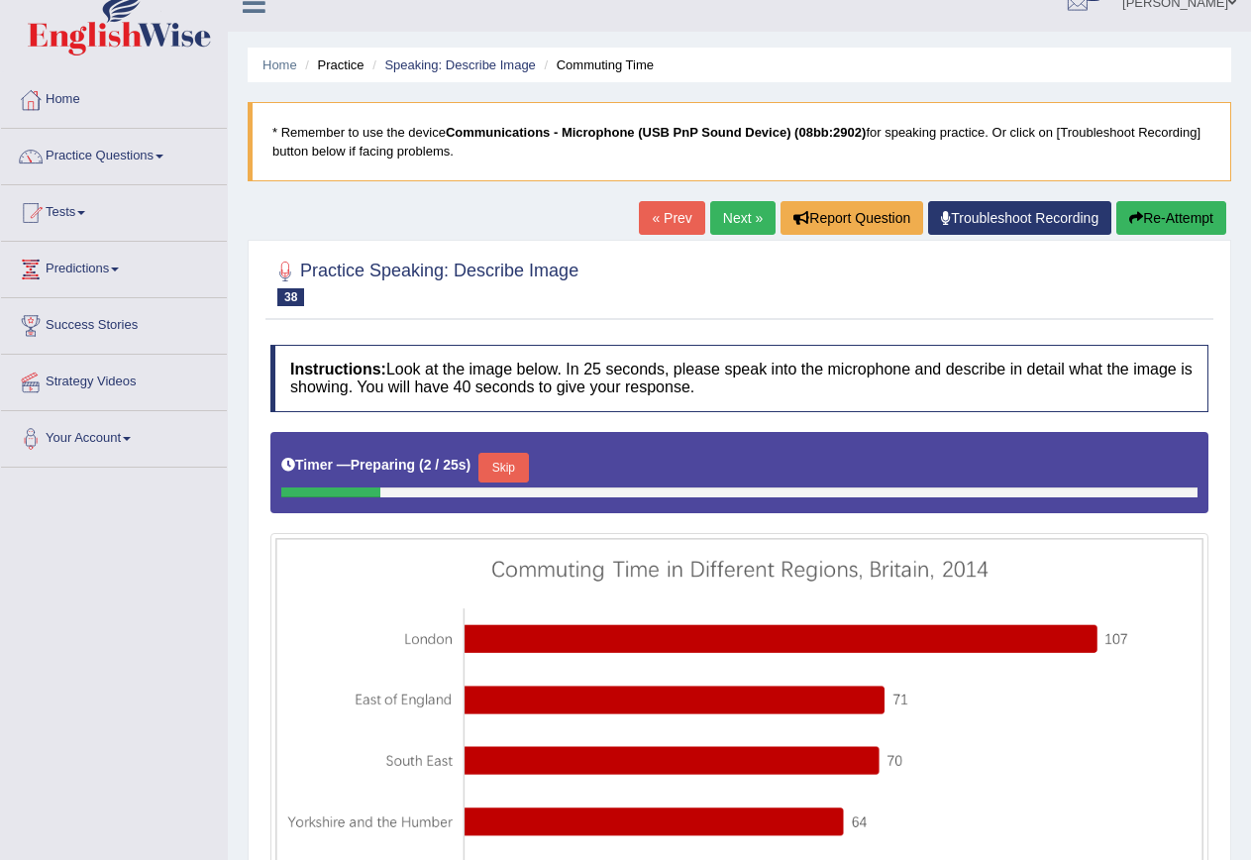
click at [727, 220] on link "Next »" at bounding box center [742, 218] width 65 height 34
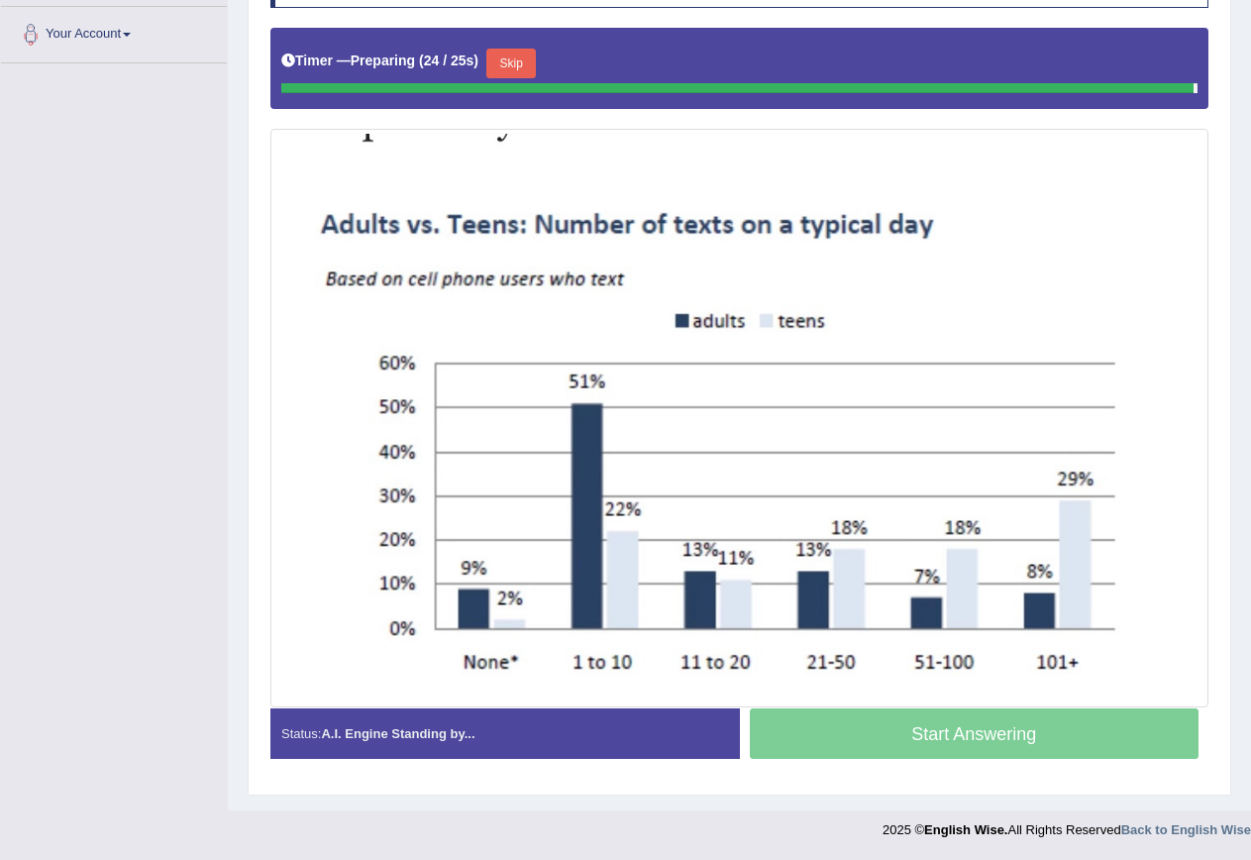
scroll to position [426, 0]
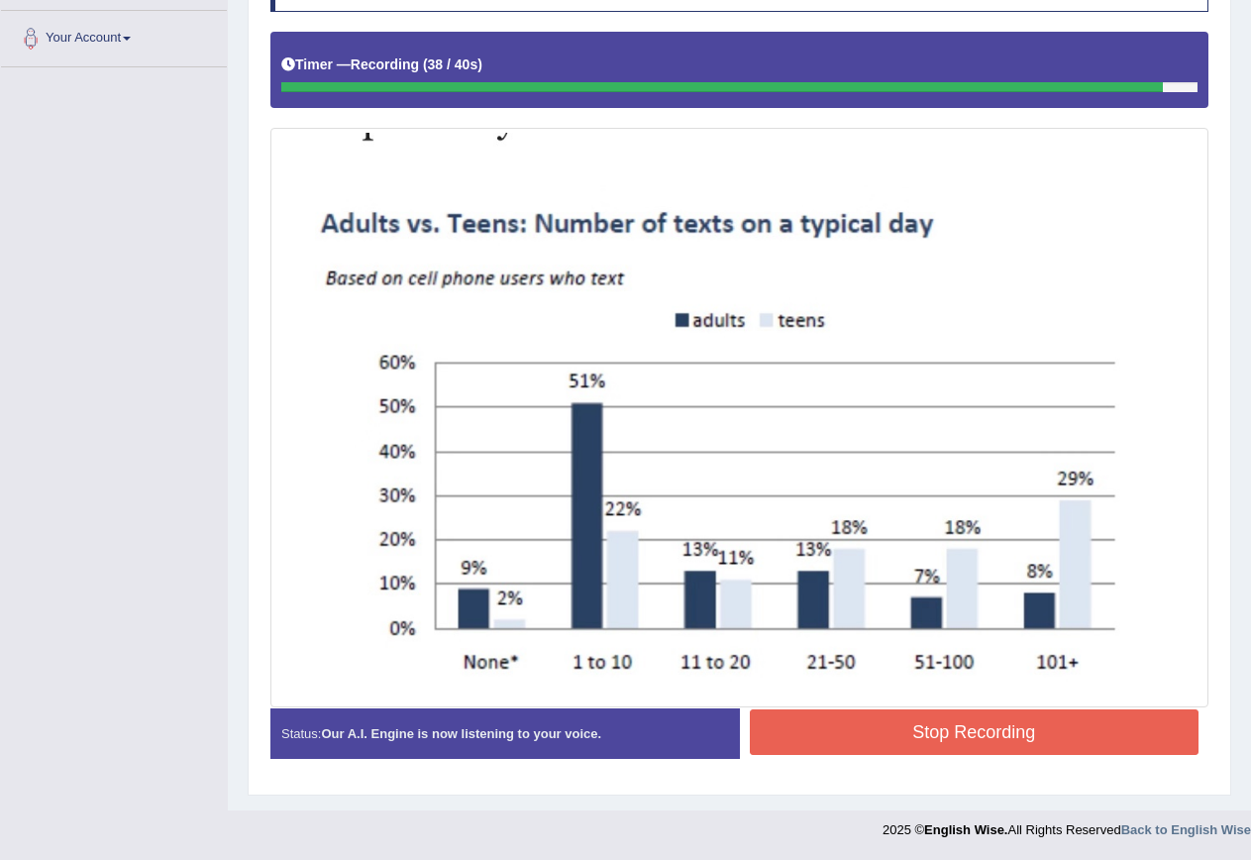
click at [893, 722] on button "Stop Recording" at bounding box center [975, 732] width 450 height 46
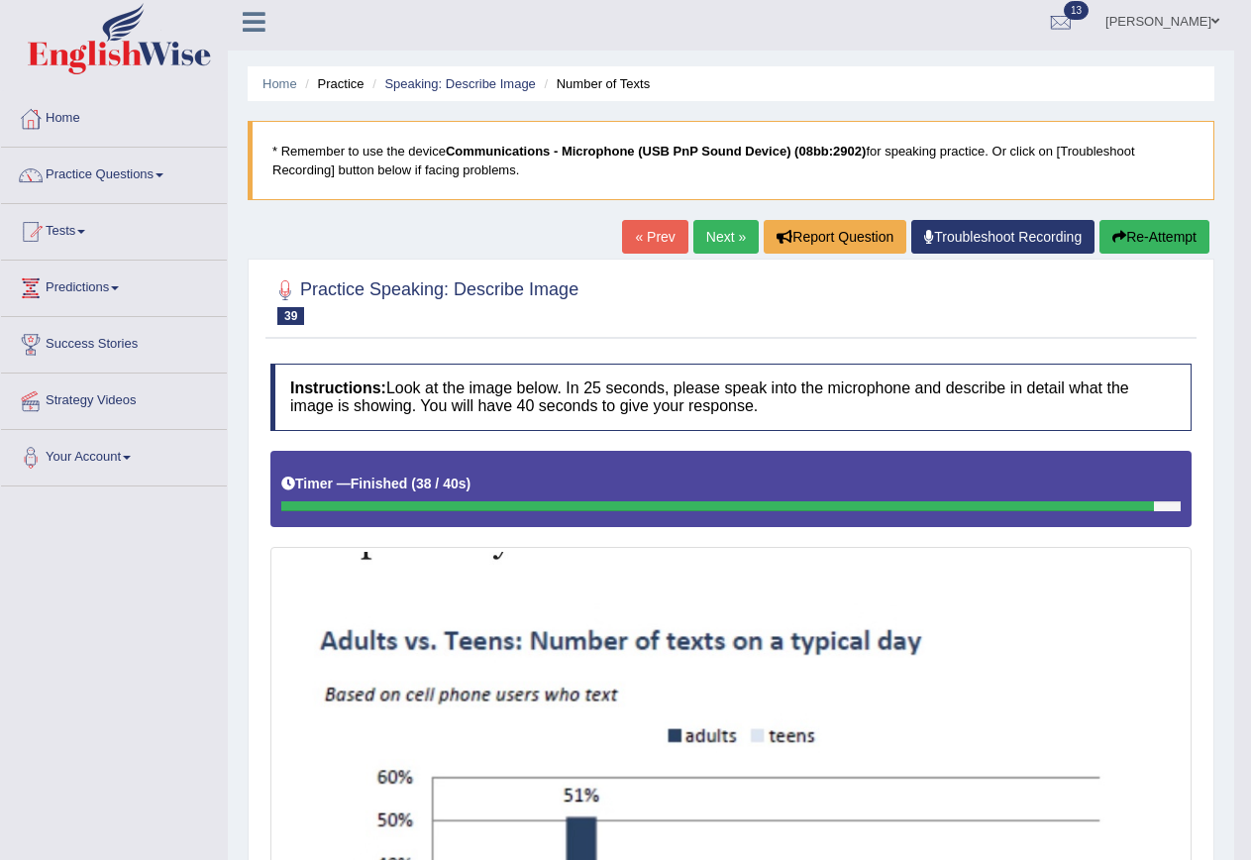
scroll to position [0, 0]
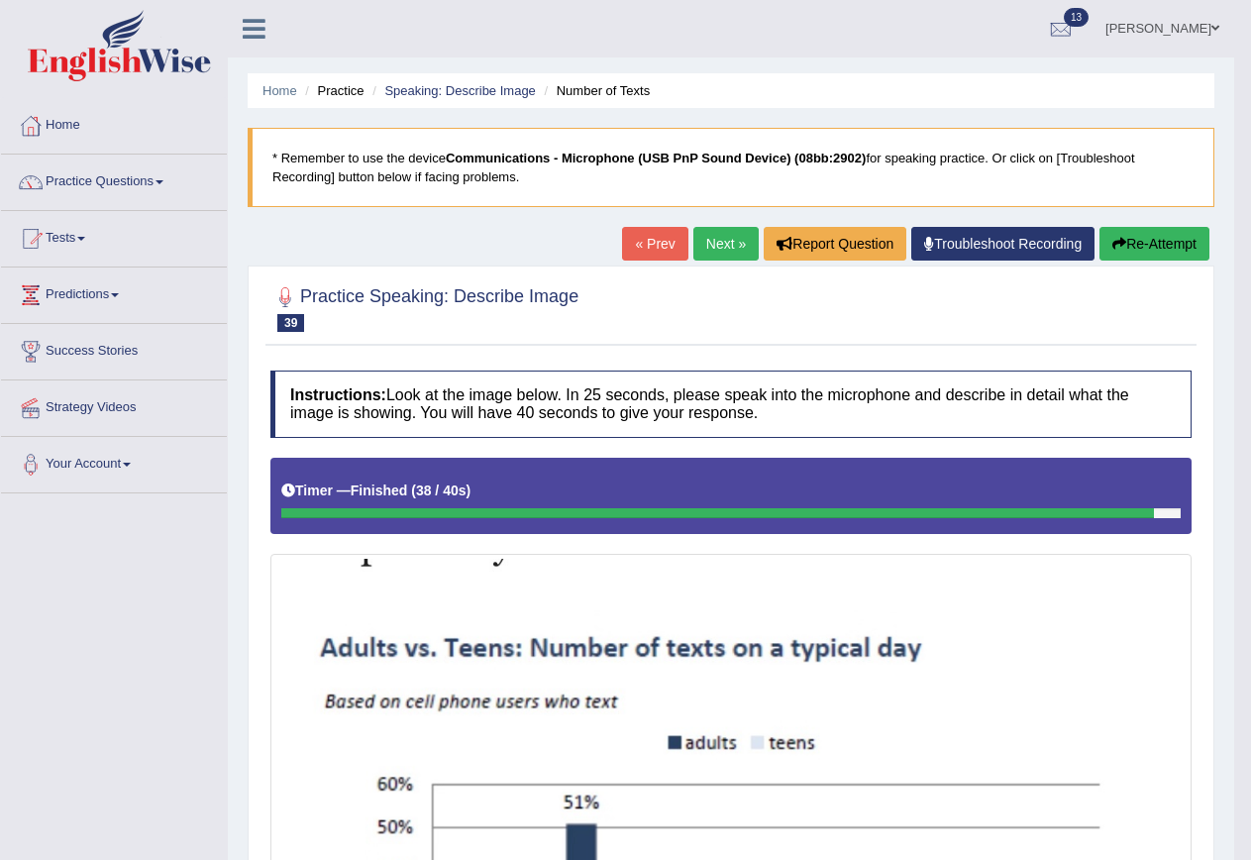
click at [452, 79] on ul "Home Practice Speaking: Describe Image Number of Texts" at bounding box center [731, 90] width 967 height 35
click at [468, 89] on link "Speaking: Describe Image" at bounding box center [459, 90] width 151 height 15
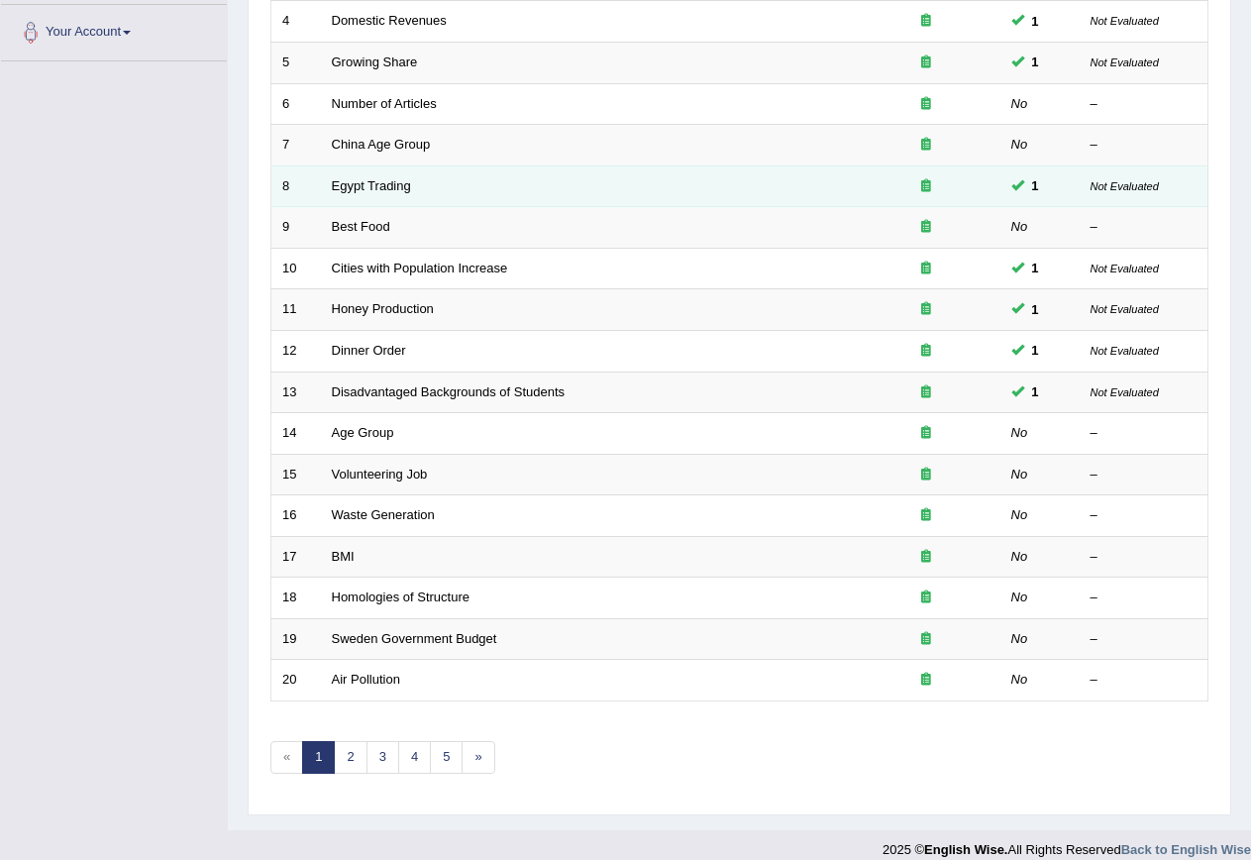
scroll to position [452, 0]
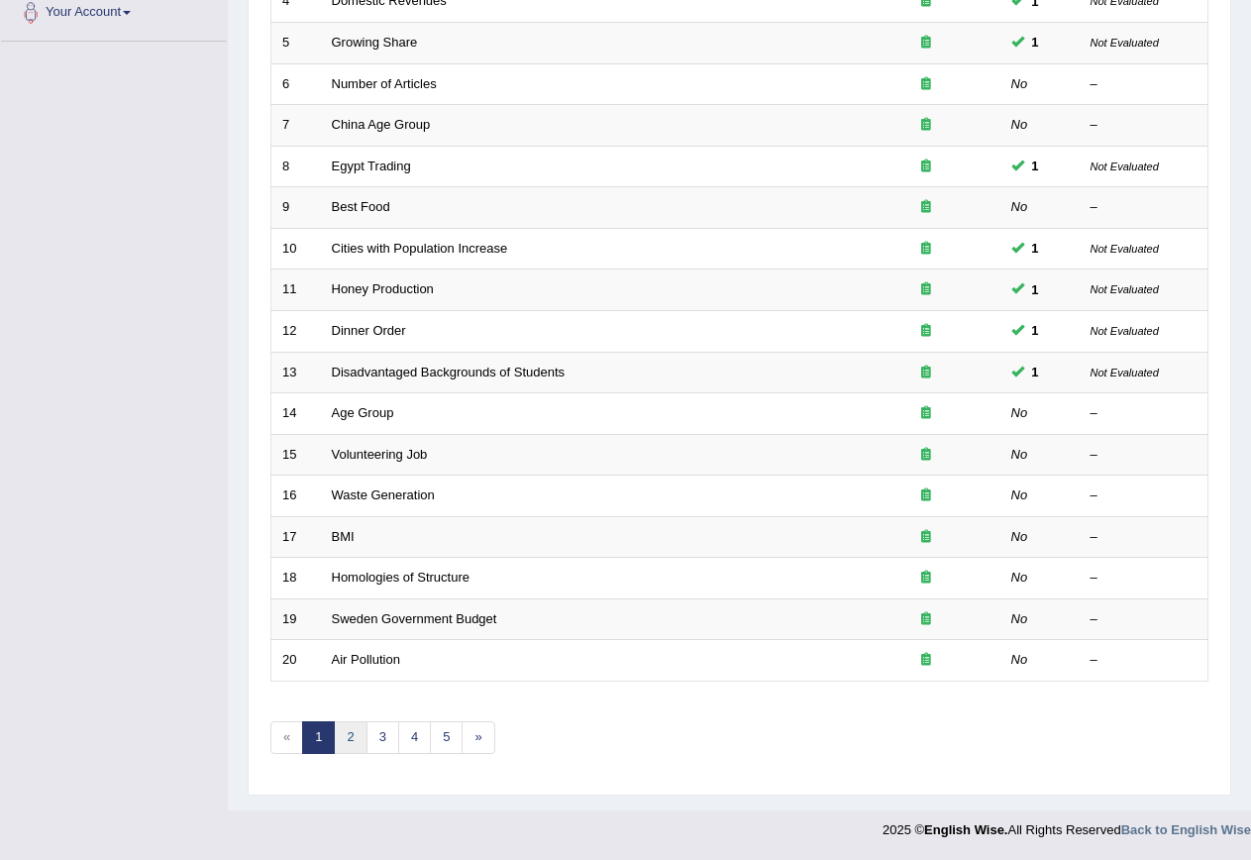
click at [357, 729] on link "2" at bounding box center [350, 737] width 33 height 33
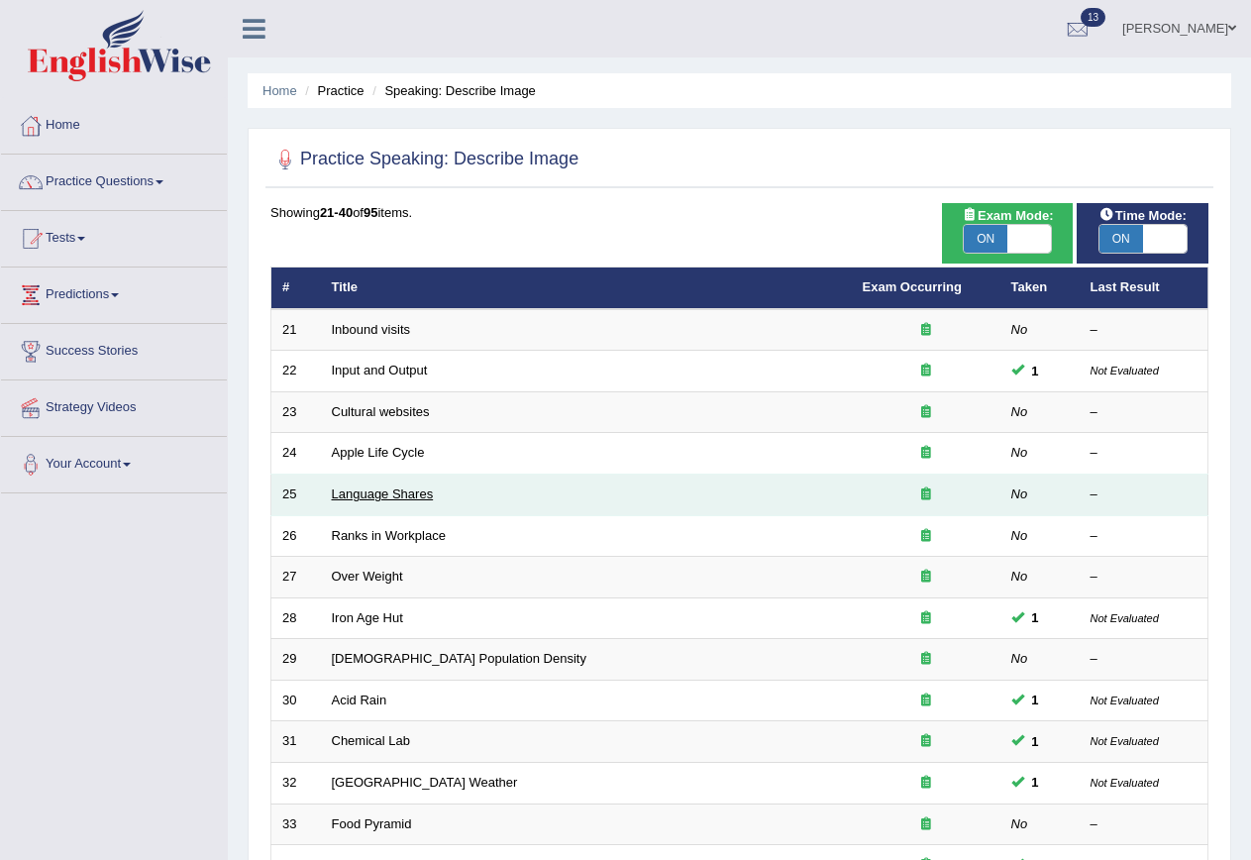
click at [410, 494] on link "Language Shares" at bounding box center [383, 493] width 102 height 15
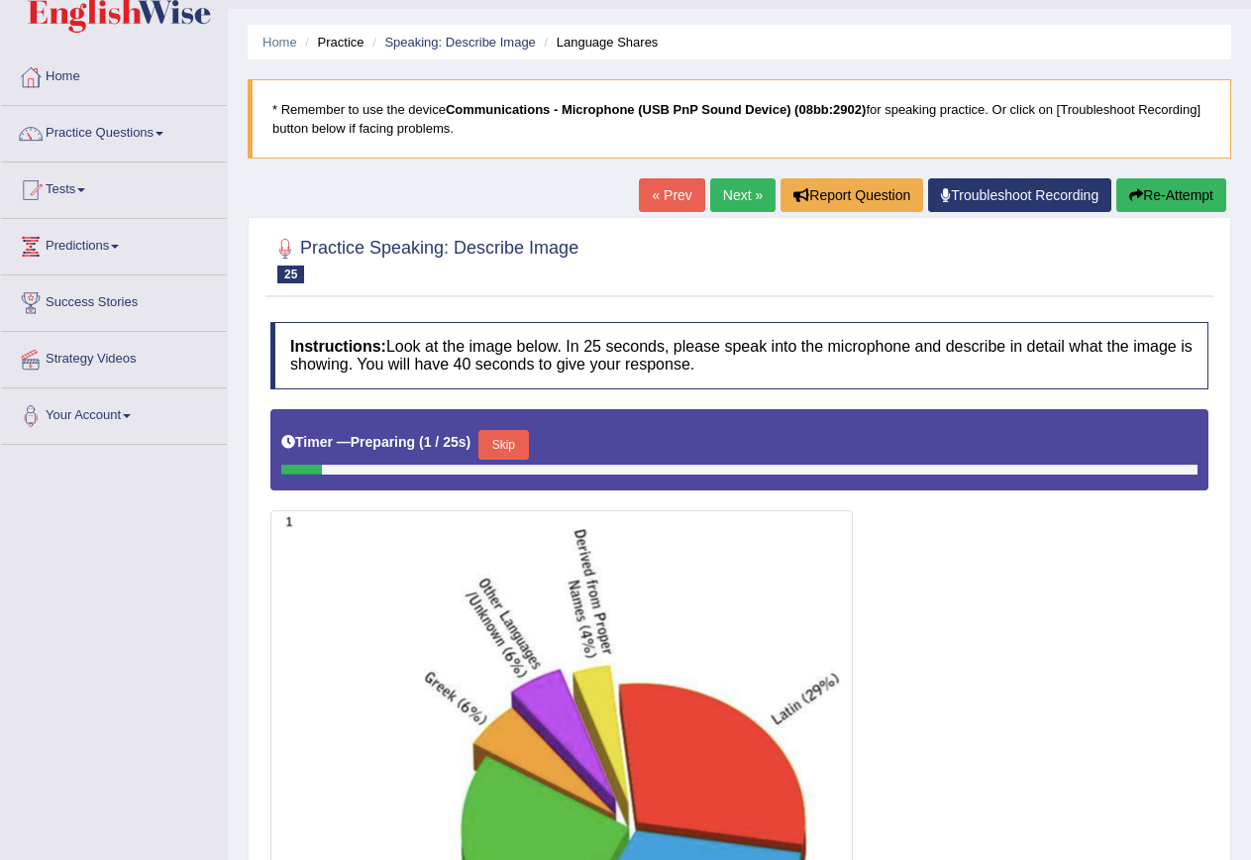
scroll to position [31, 0]
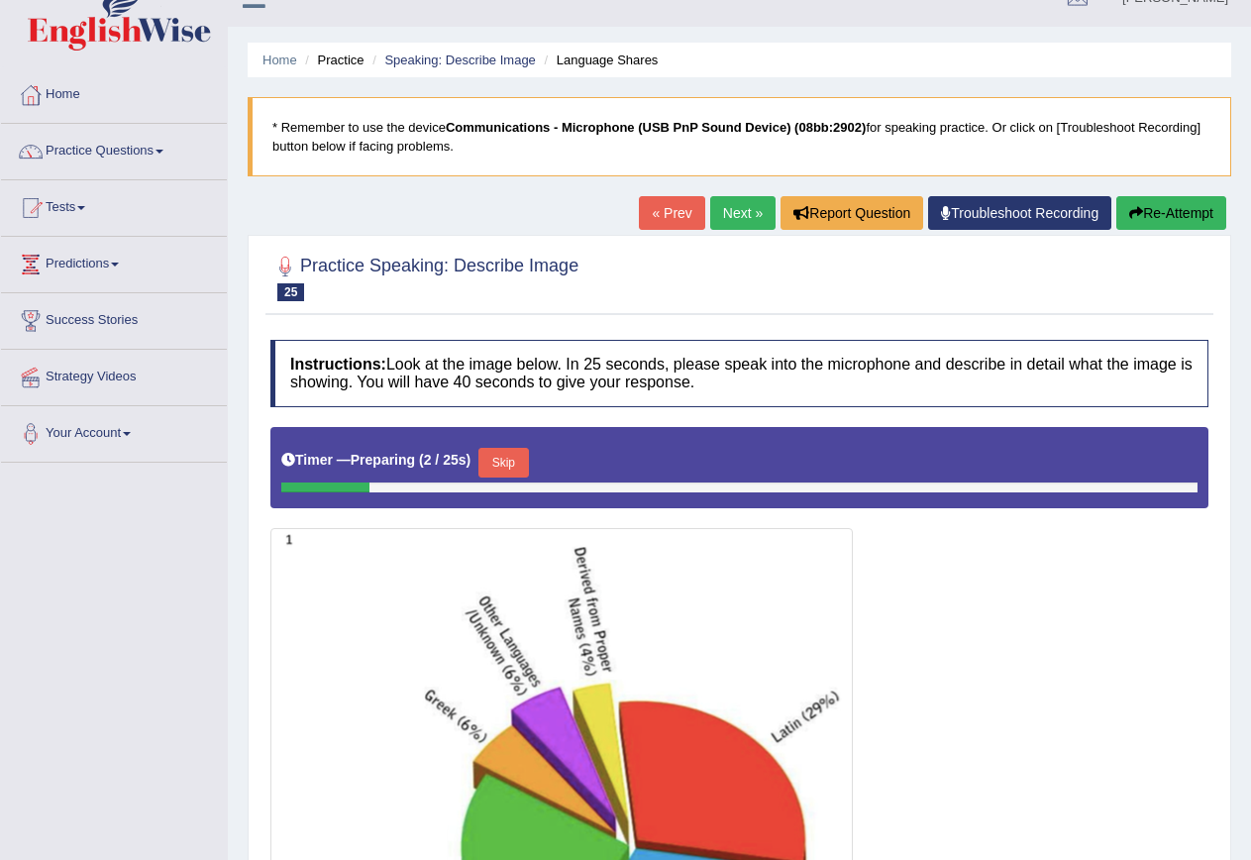
click at [710, 204] on link "Next »" at bounding box center [742, 213] width 65 height 34
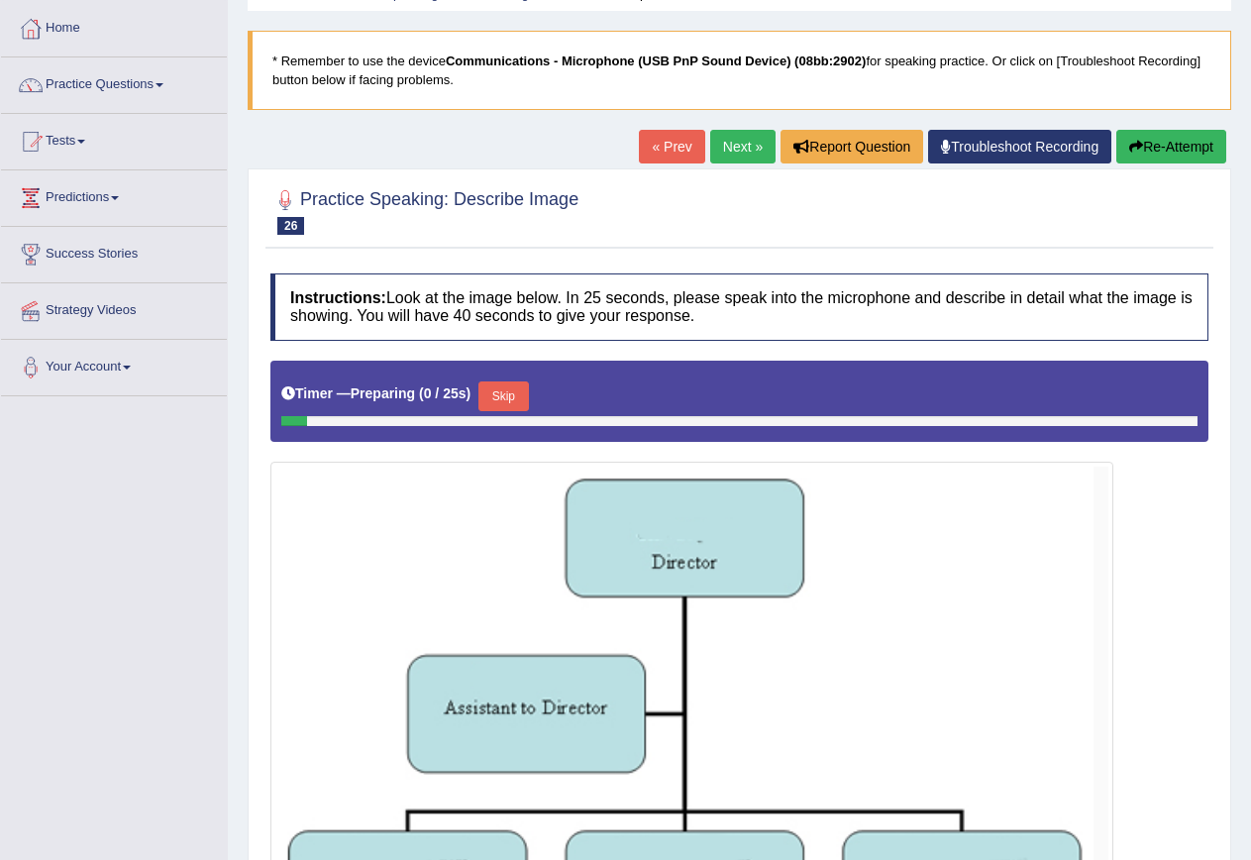
scroll to position [297, 0]
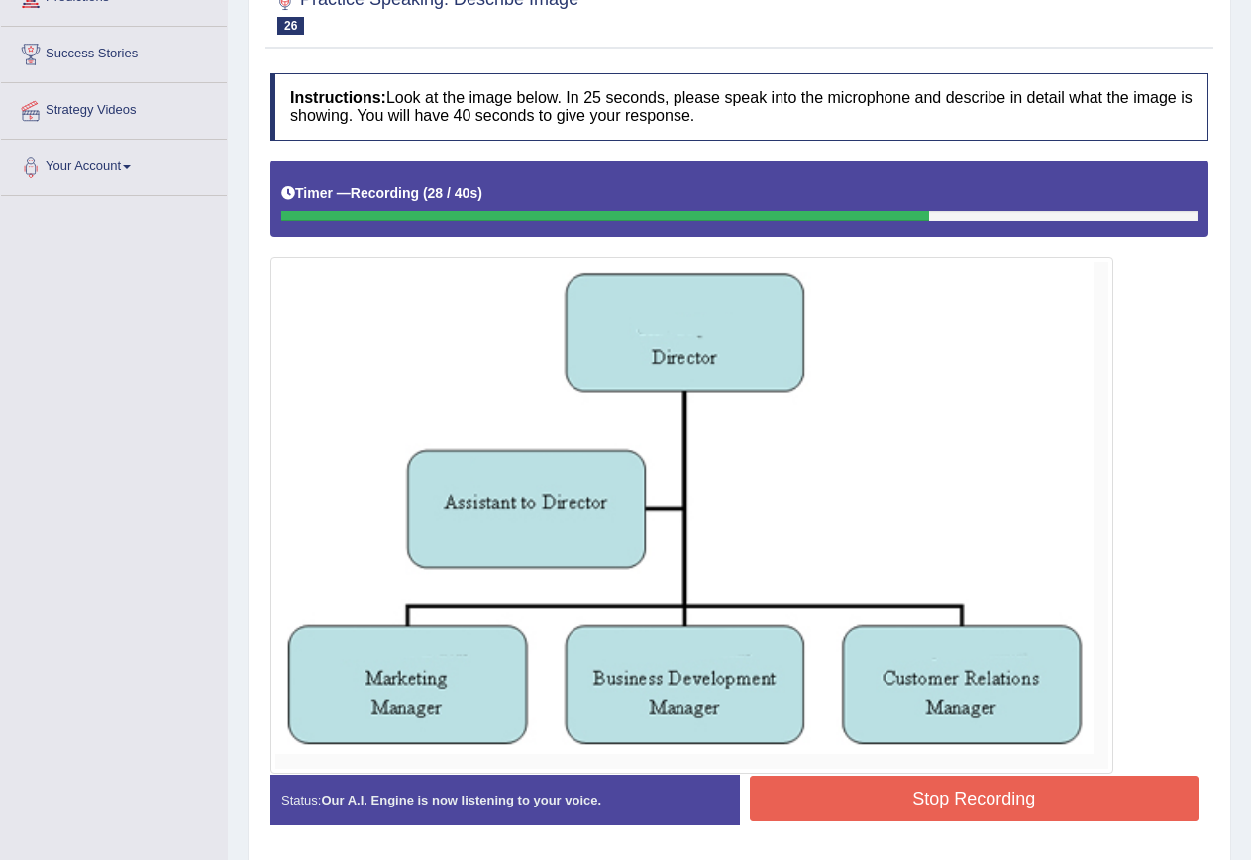
click at [1012, 788] on button "Stop Recording" at bounding box center [975, 799] width 450 height 46
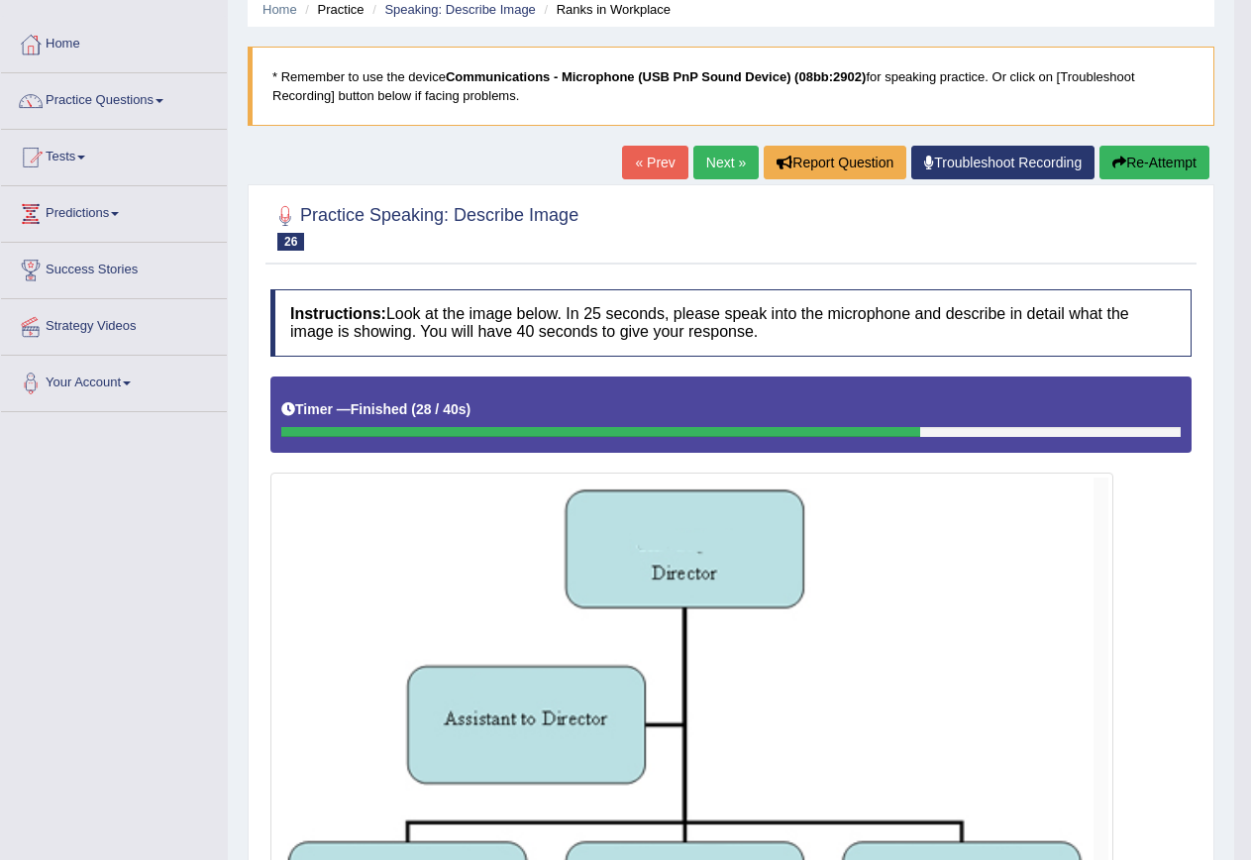
scroll to position [0, 0]
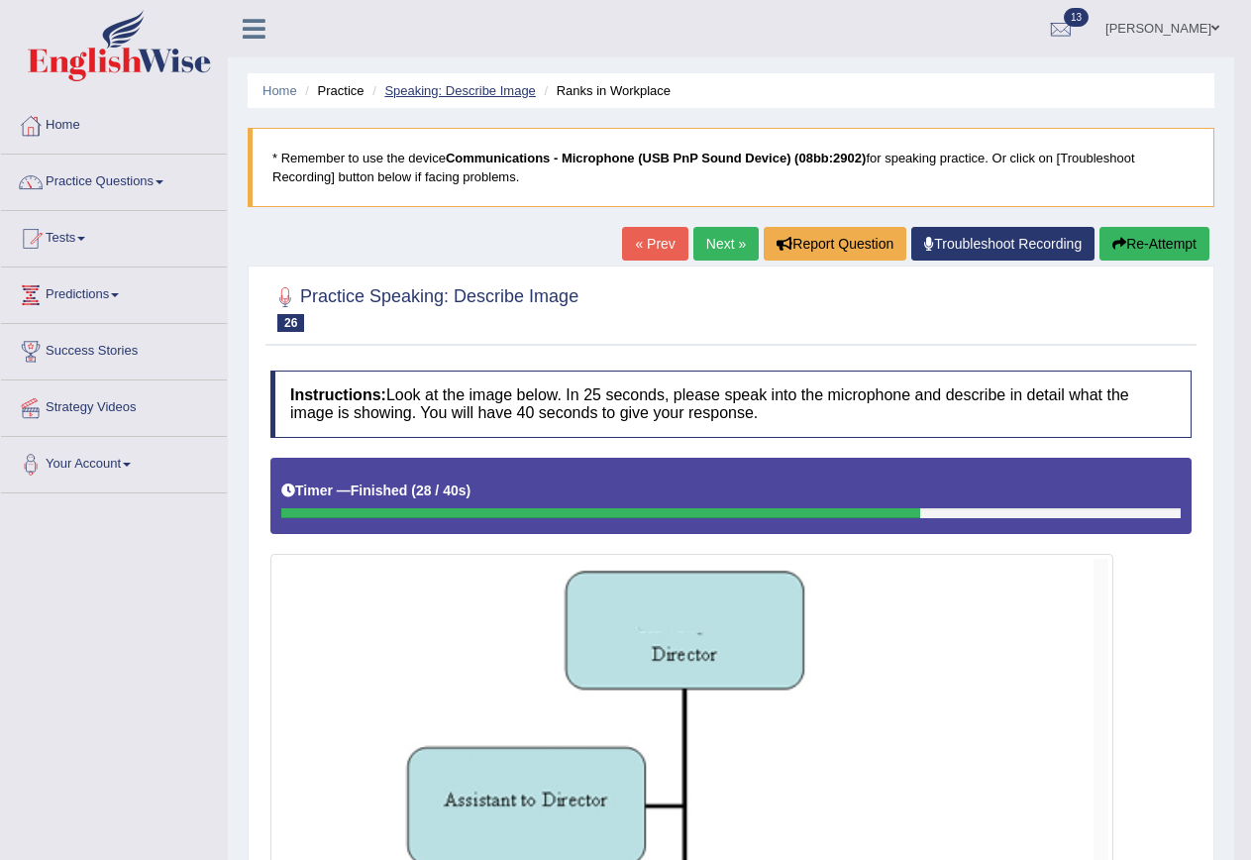
click at [493, 92] on link "Speaking: Describe Image" at bounding box center [459, 90] width 151 height 15
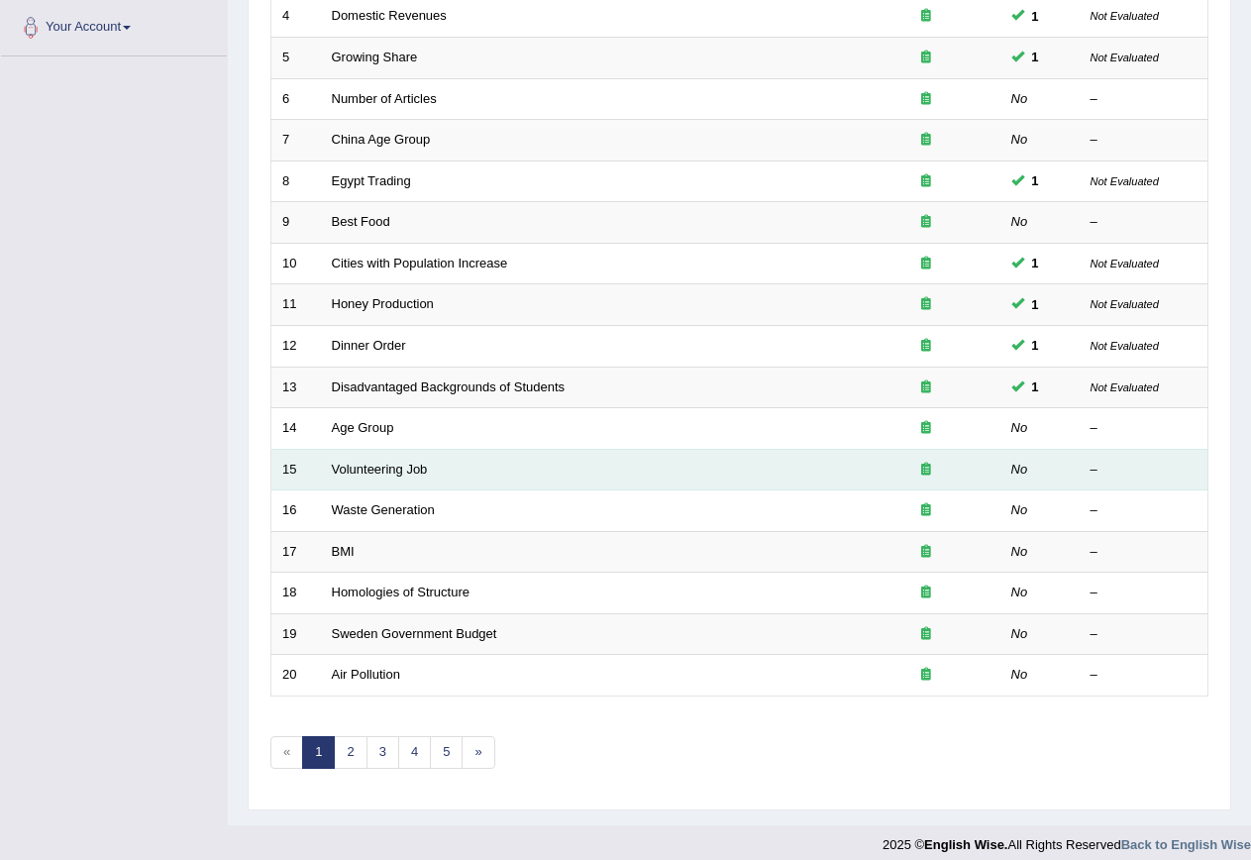
scroll to position [452, 0]
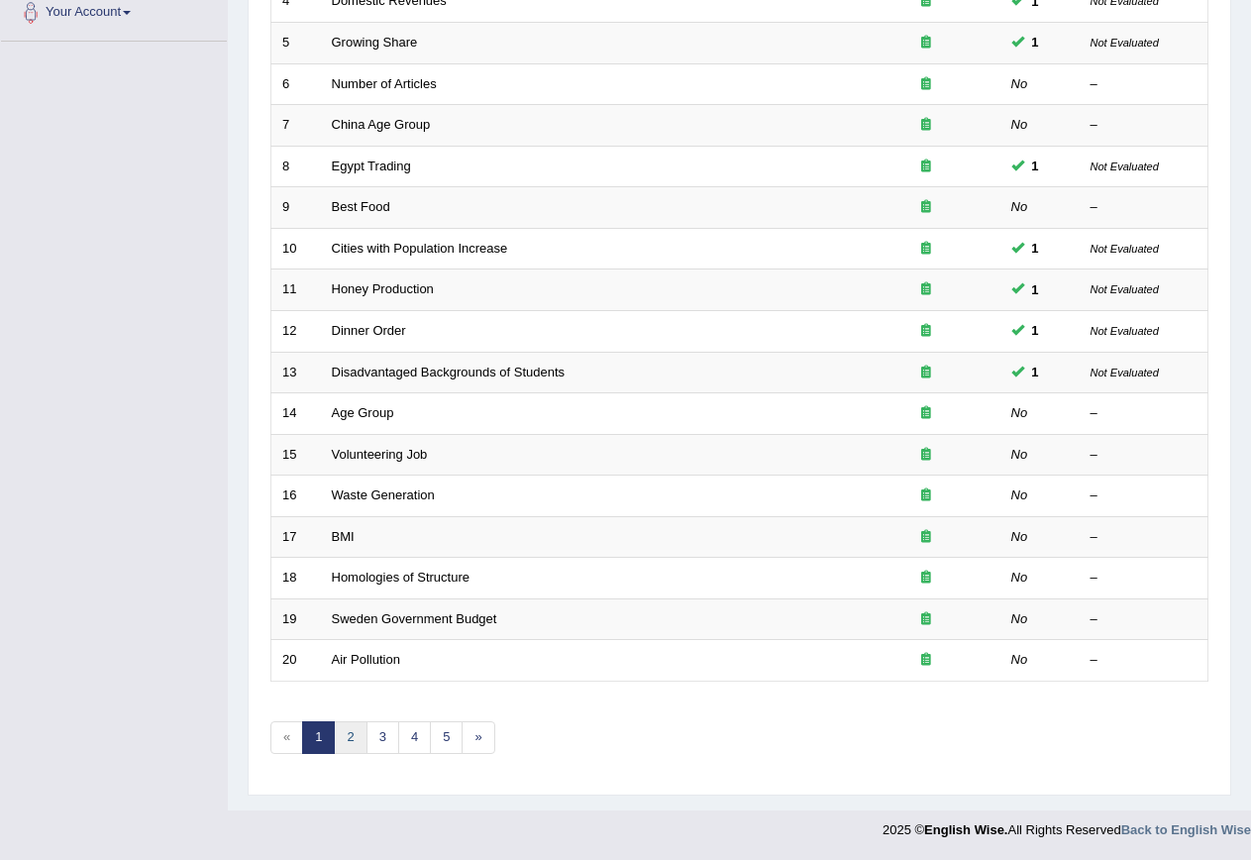
click at [355, 738] on link "2" at bounding box center [350, 737] width 33 height 33
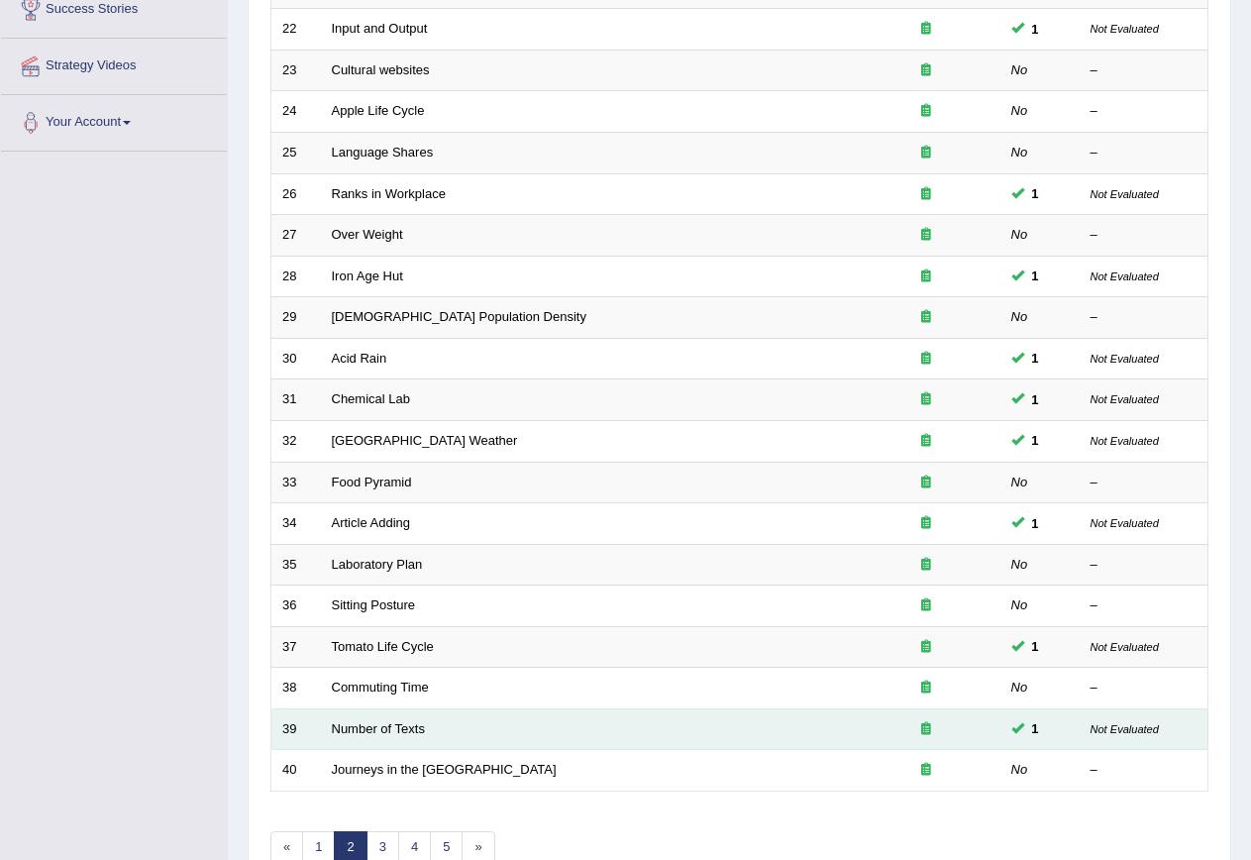
scroll to position [396, 0]
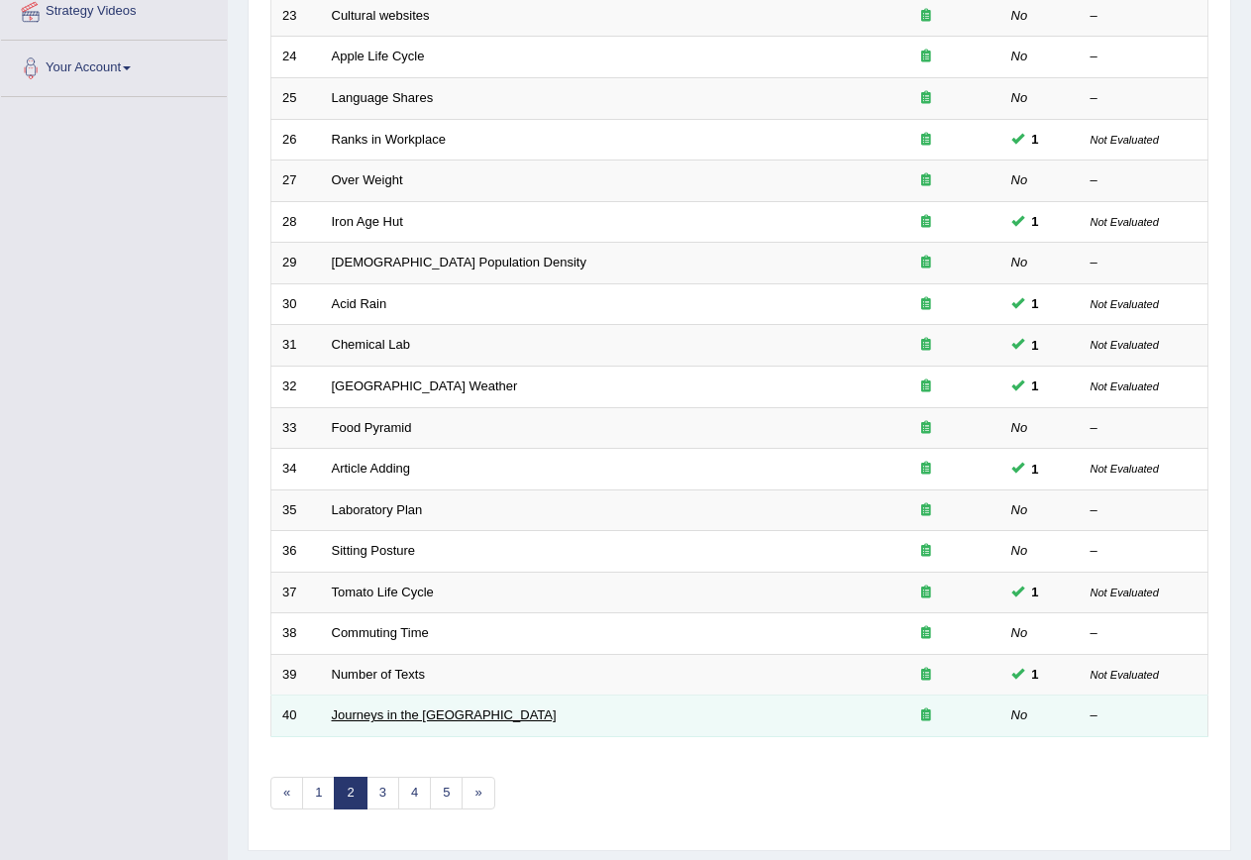
click at [358, 710] on link "Journeys in the [GEOGRAPHIC_DATA]" at bounding box center [444, 714] width 225 height 15
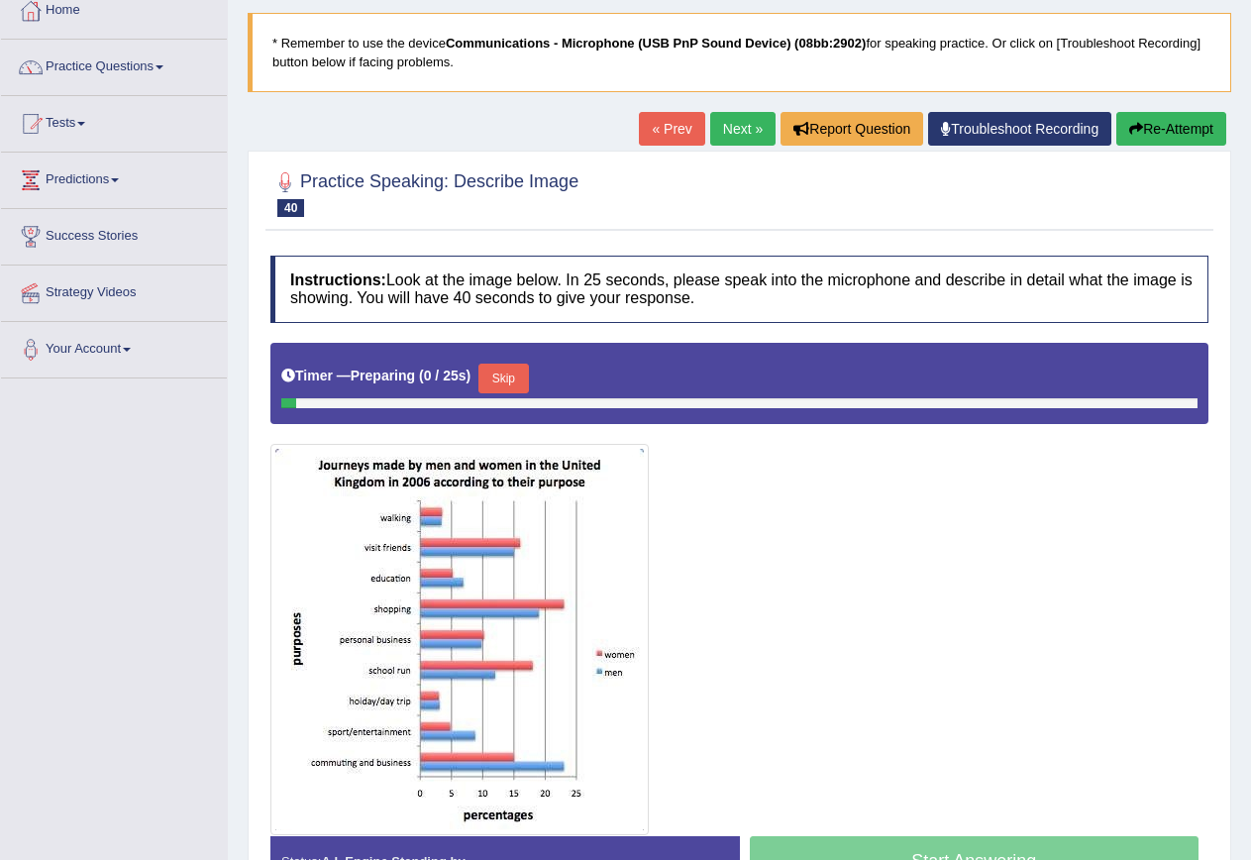
scroll to position [243, 0]
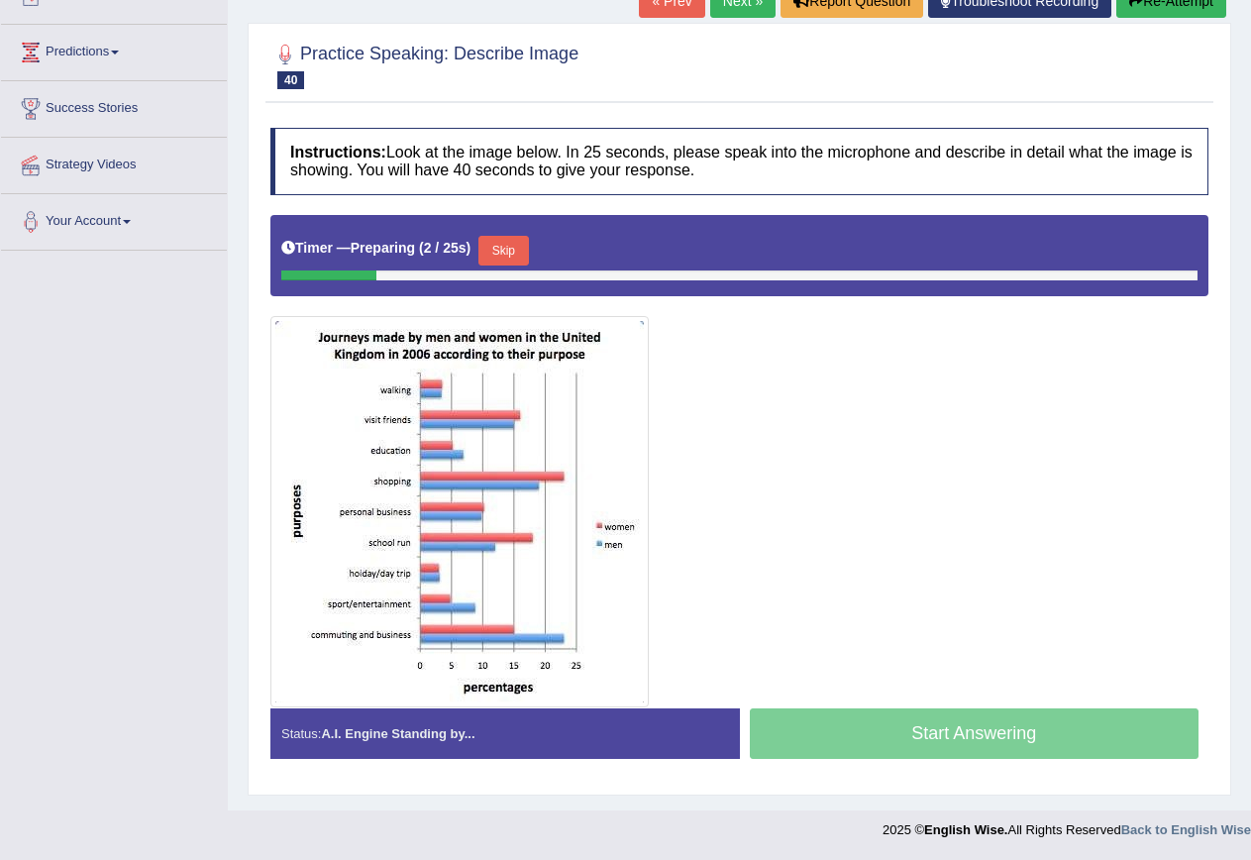
click at [758, 12] on link "Next »" at bounding box center [742, 1] width 65 height 34
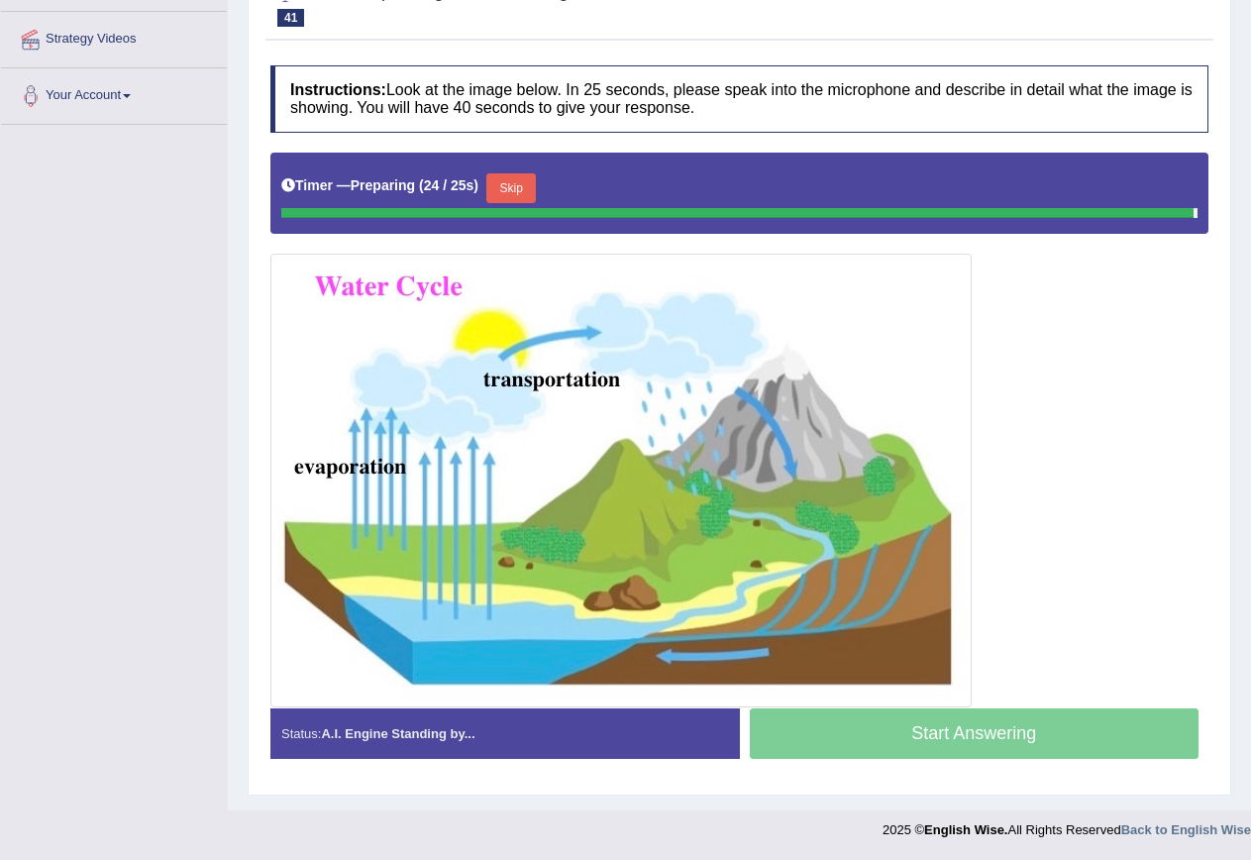
scroll to position [310, 0]
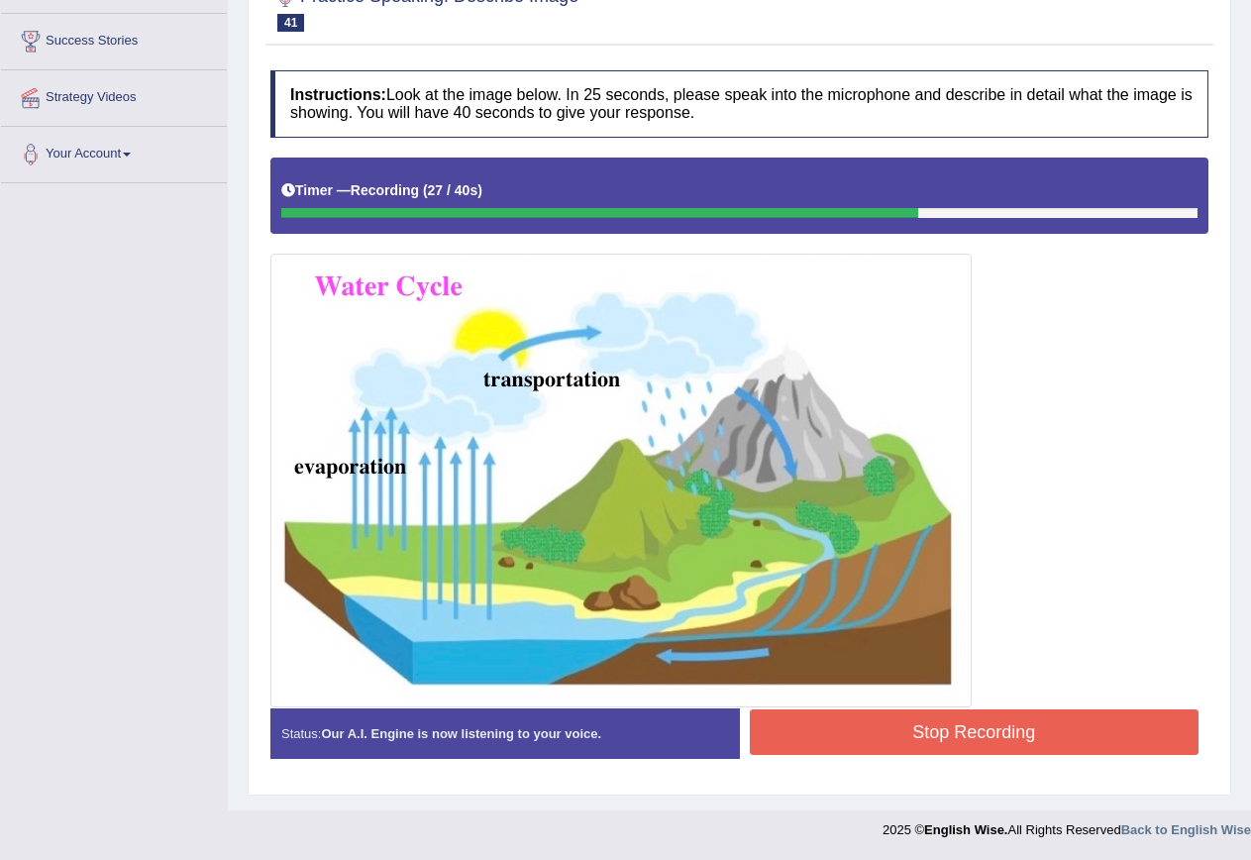
click at [922, 744] on button "Stop Recording" at bounding box center [975, 732] width 450 height 46
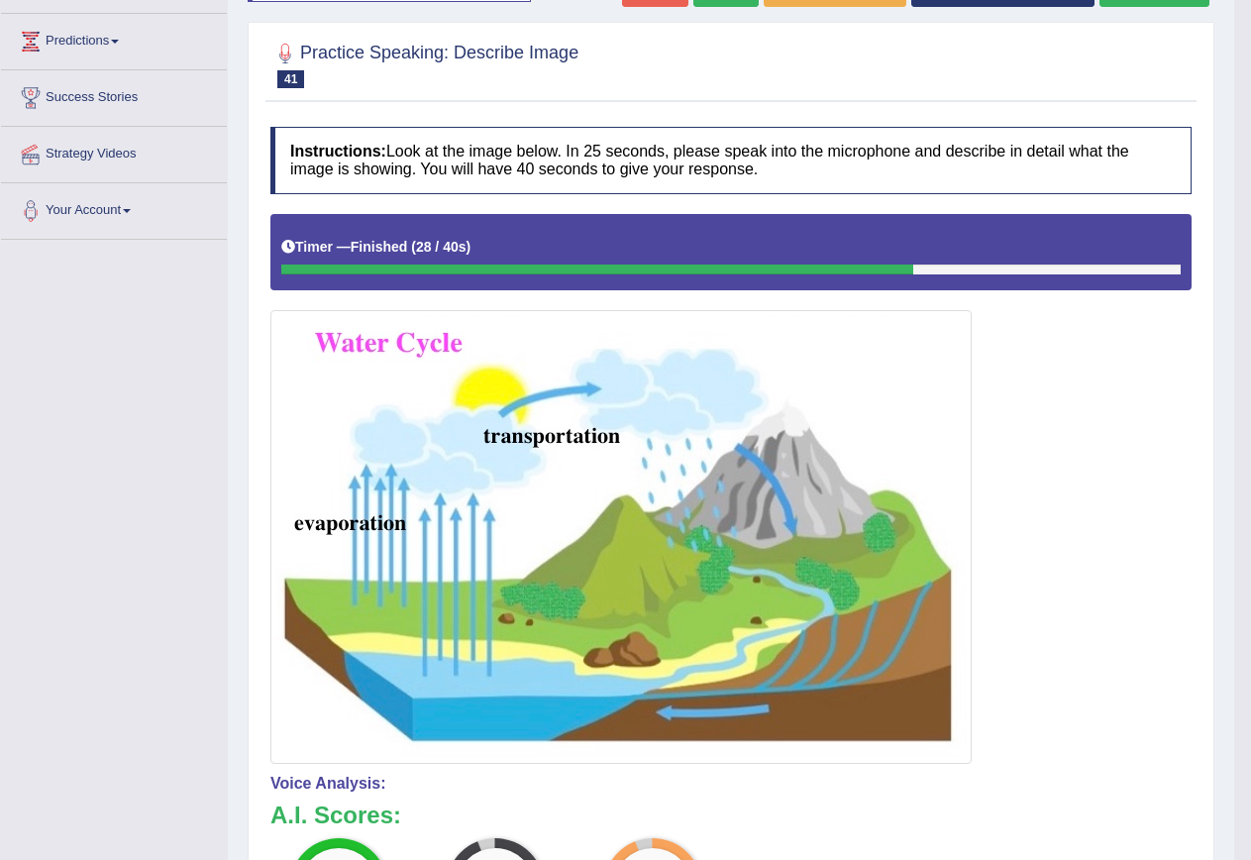
scroll to position [216, 0]
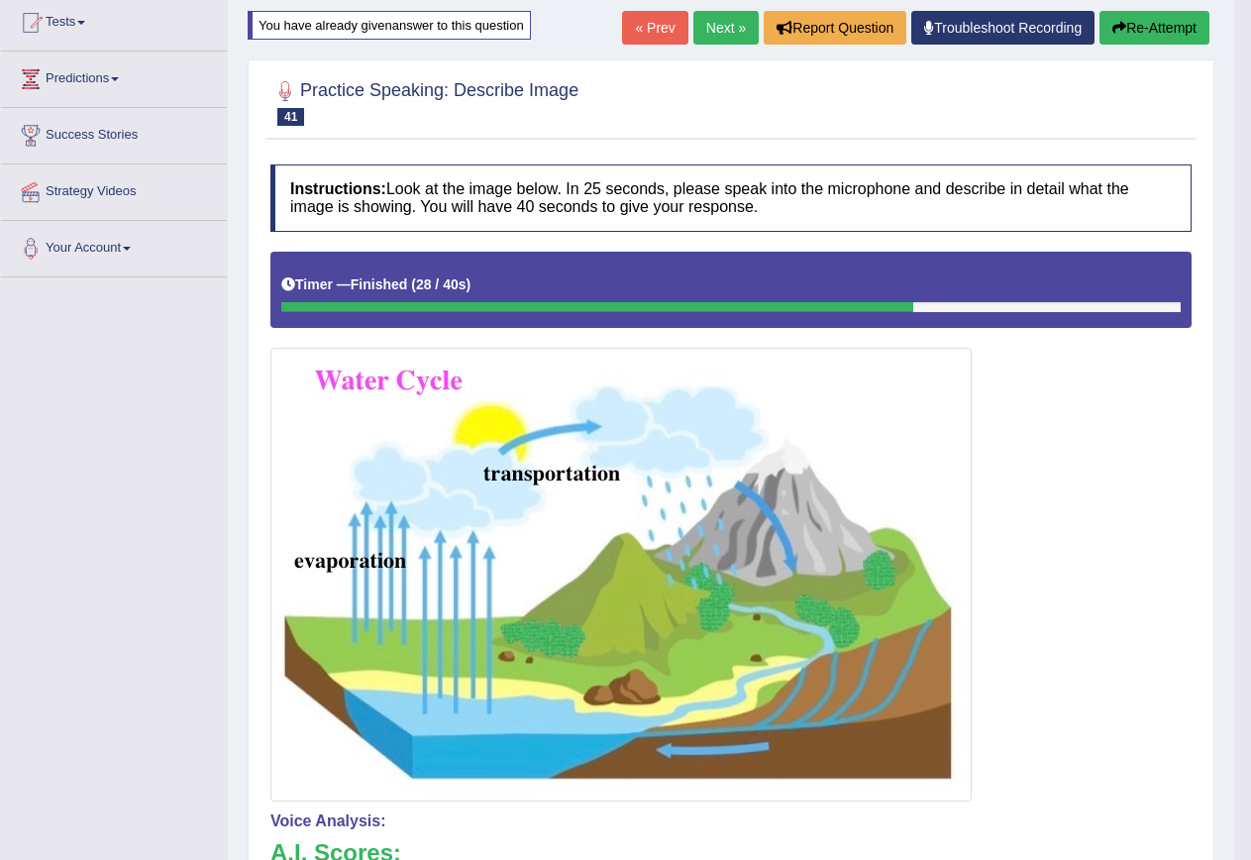
click at [726, 32] on link "Next »" at bounding box center [725, 28] width 65 height 34
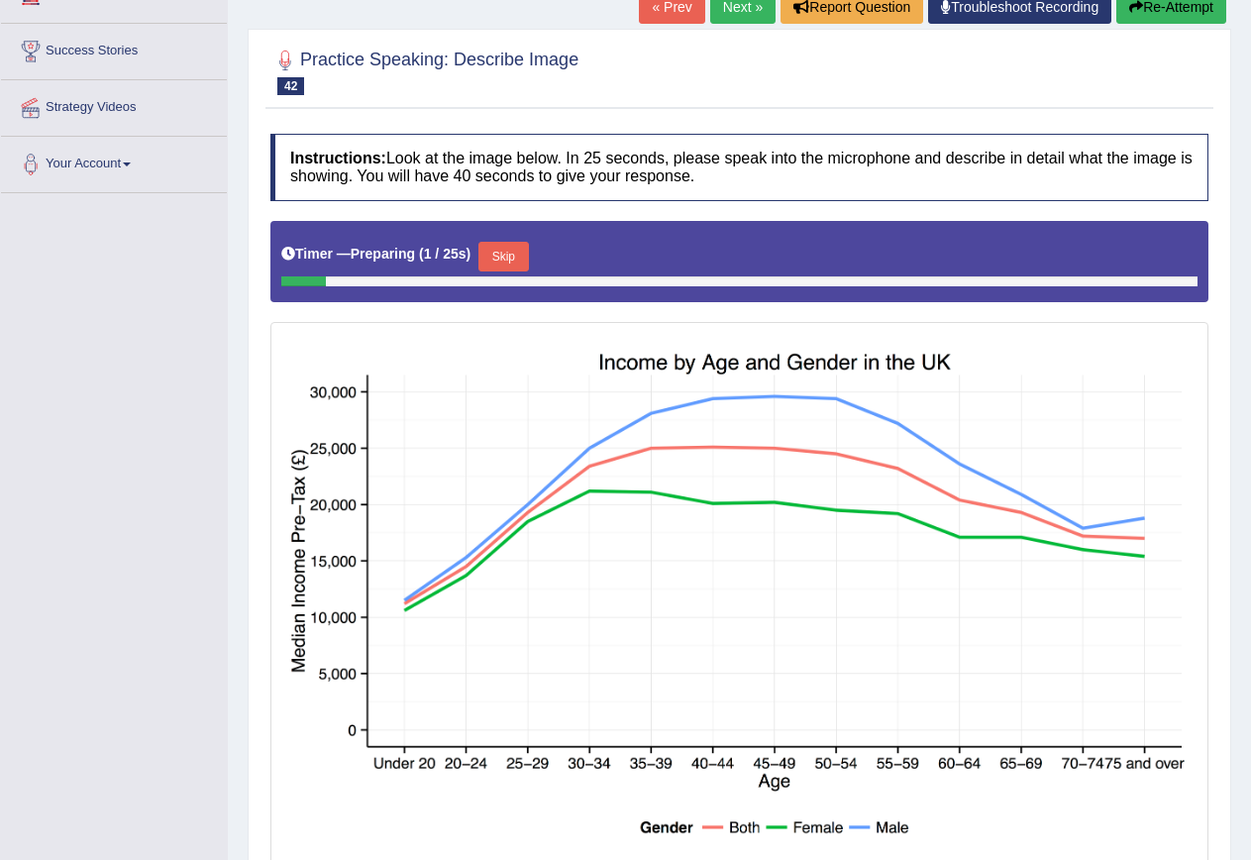
scroll to position [99, 0]
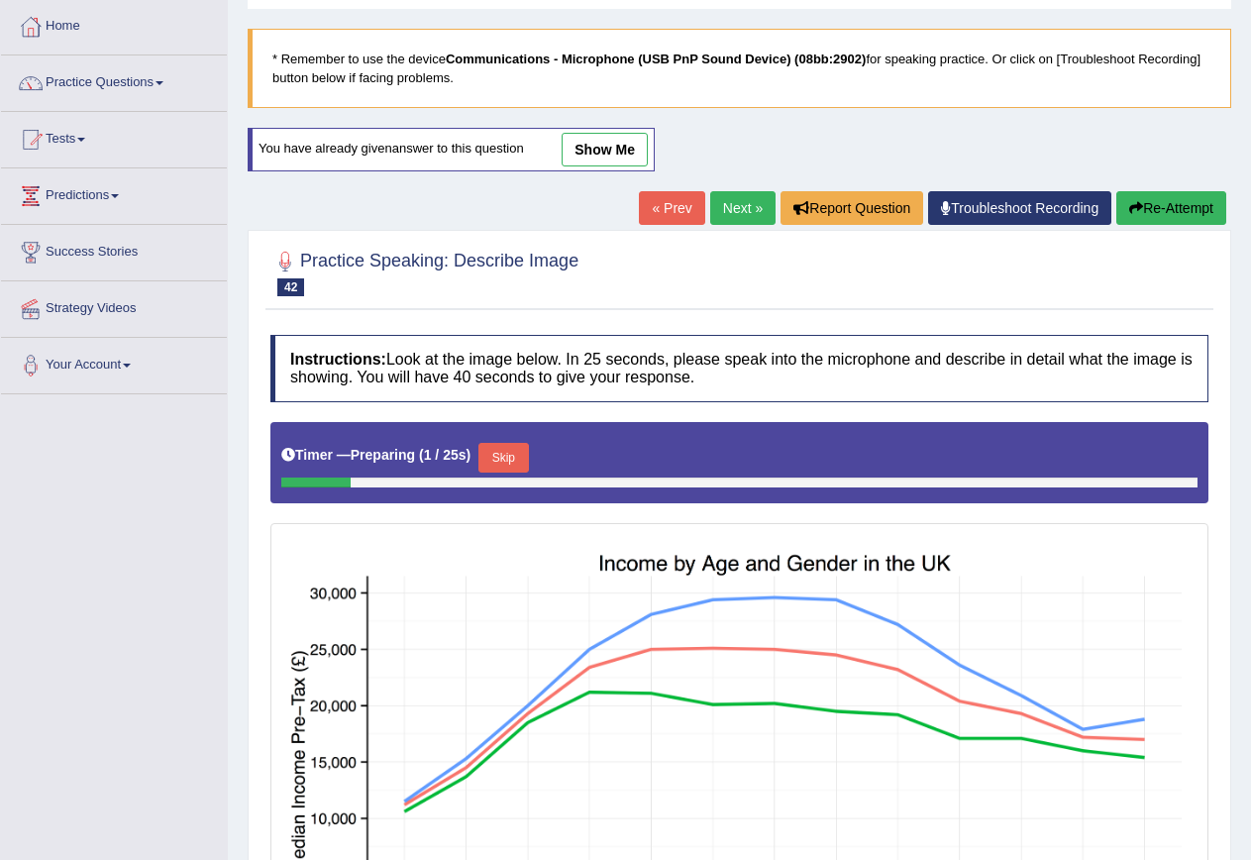
click at [722, 214] on link "Next »" at bounding box center [742, 208] width 65 height 34
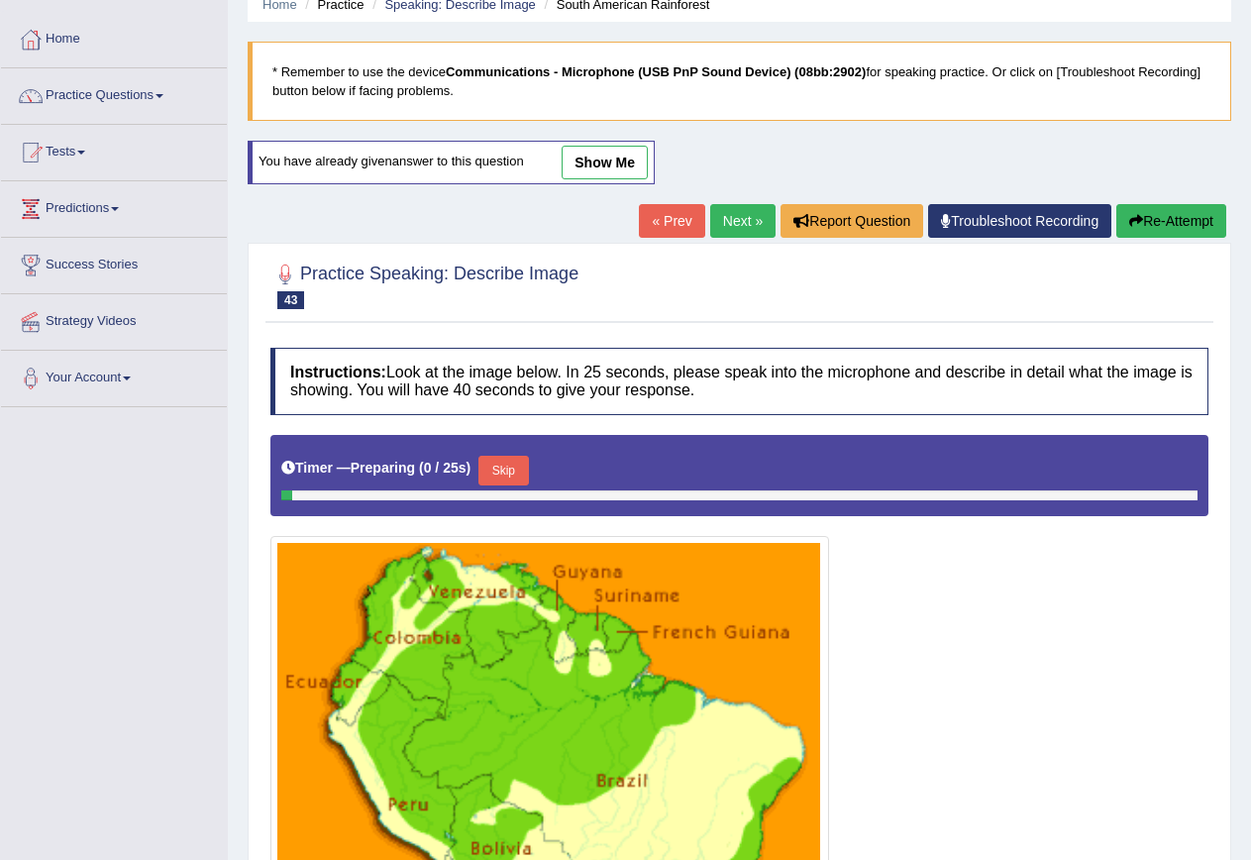
scroll to position [99, 0]
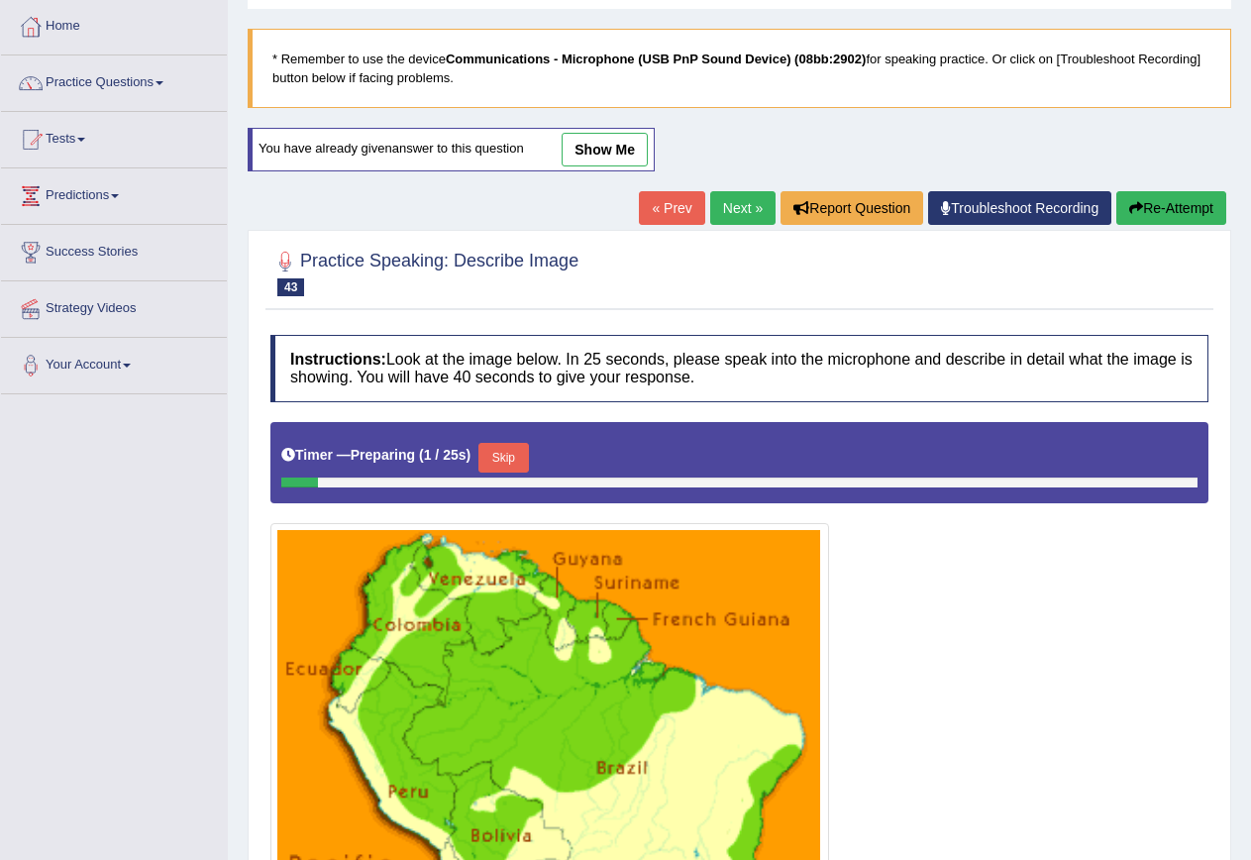
click at [737, 222] on link "Next »" at bounding box center [742, 208] width 65 height 34
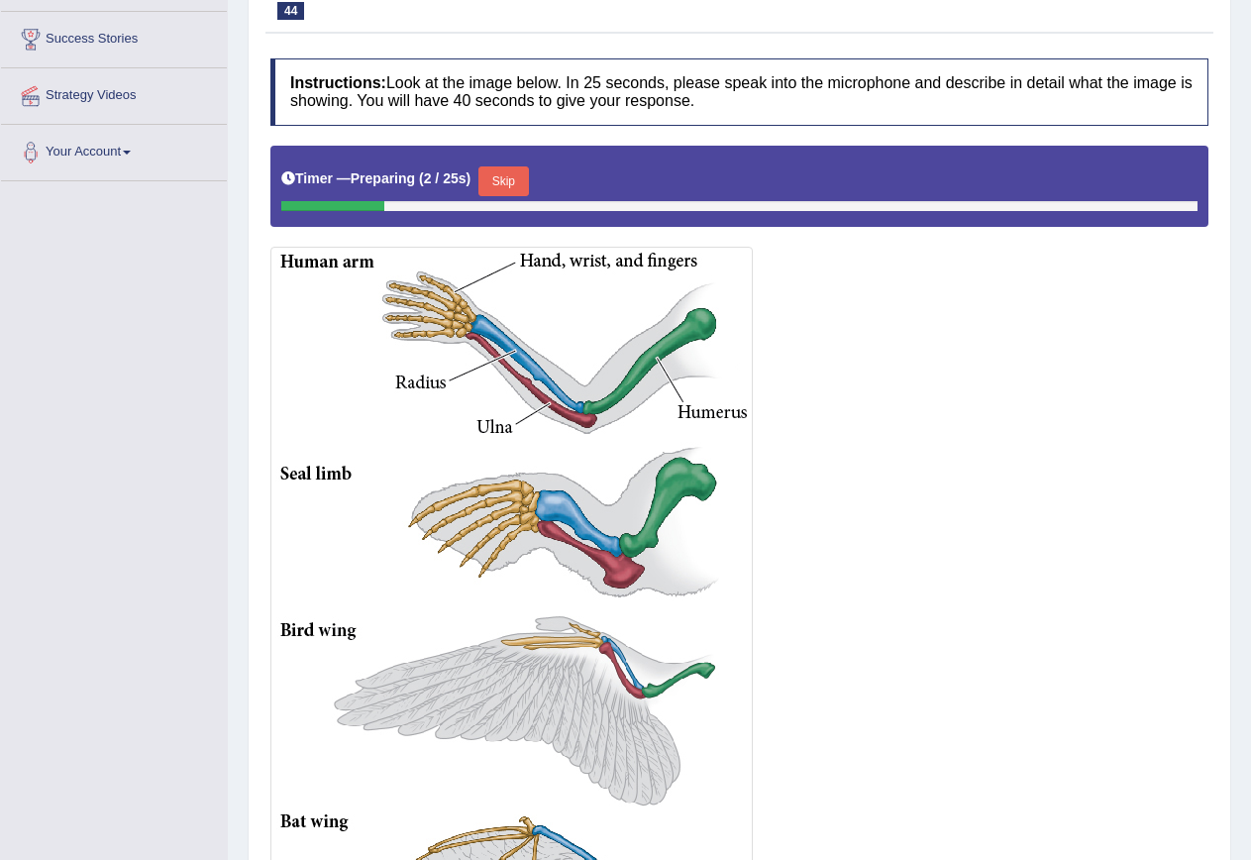
scroll to position [15, 0]
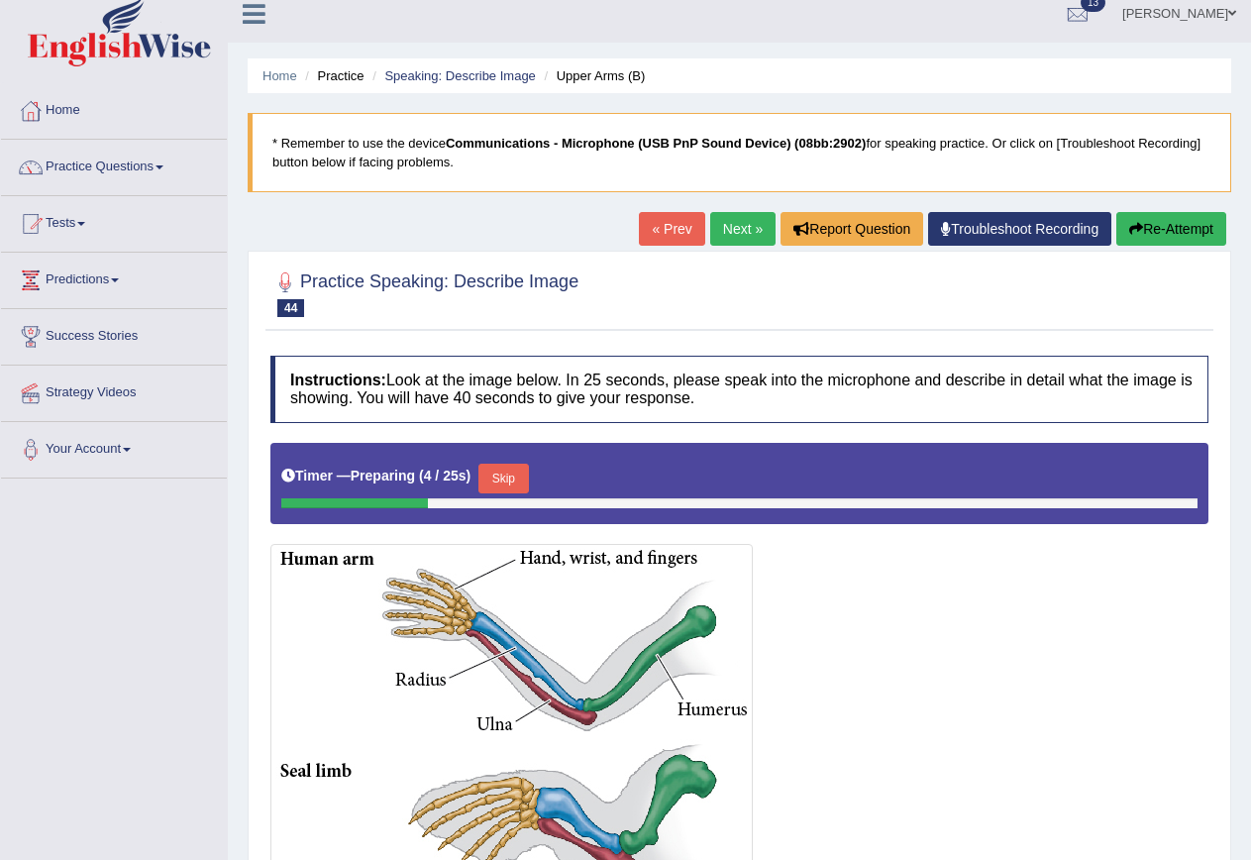
click at [732, 221] on link "Next »" at bounding box center [742, 229] width 65 height 34
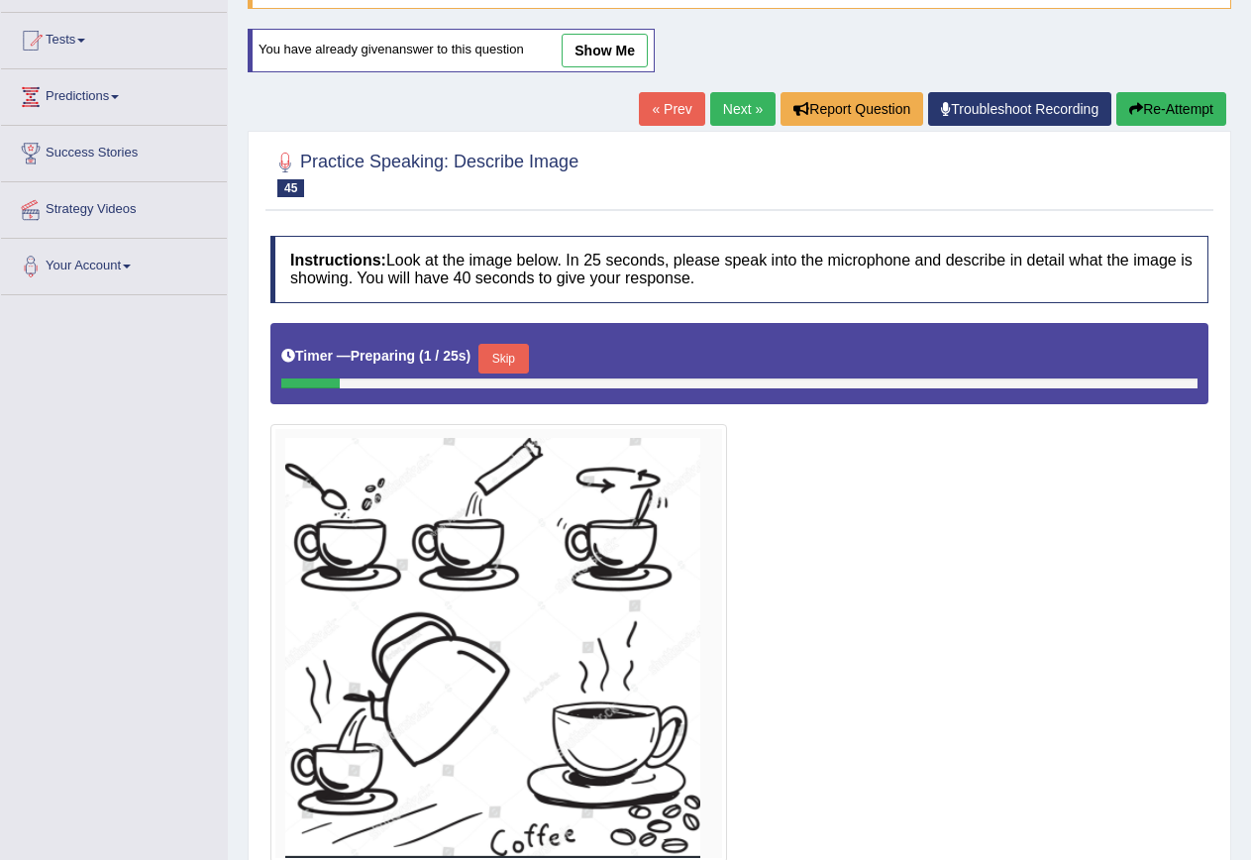
click at [745, 122] on link "Next »" at bounding box center [742, 109] width 65 height 34
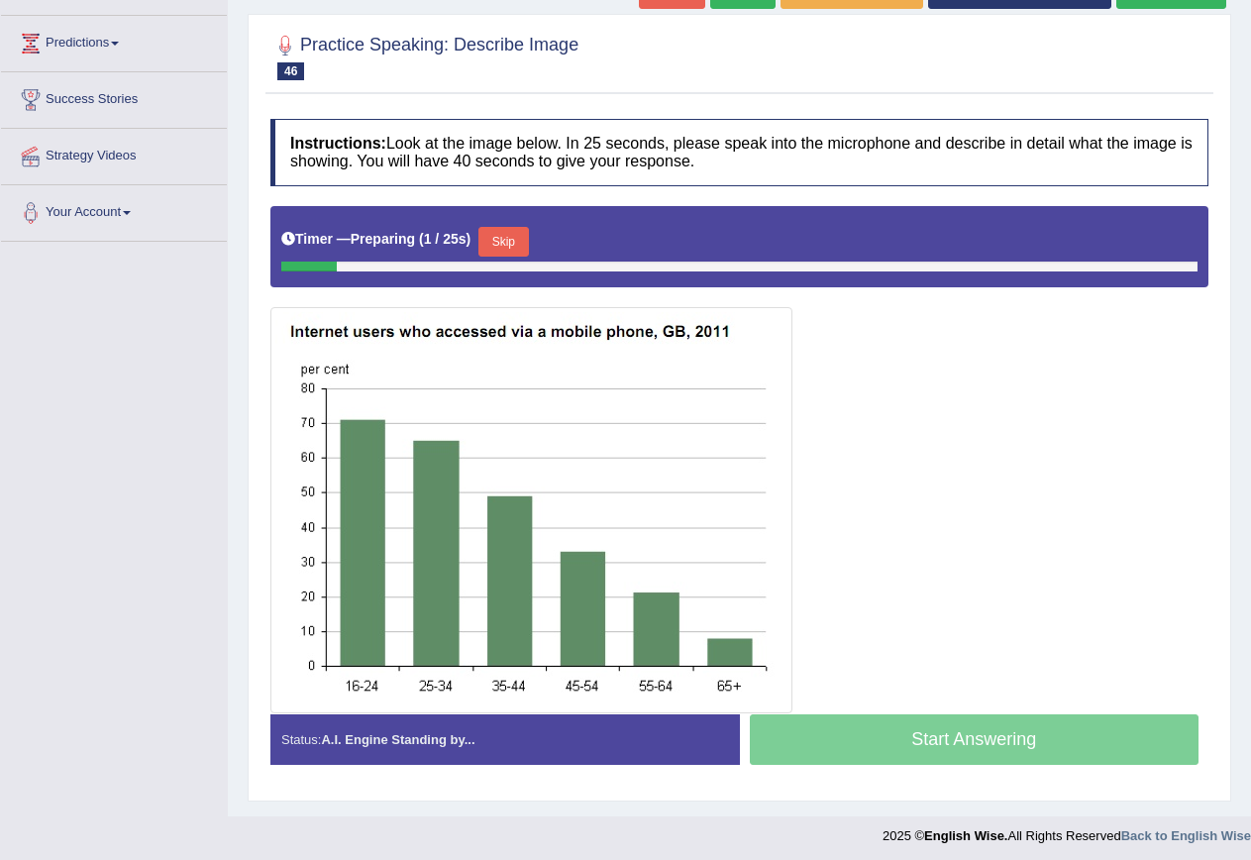
scroll to position [59, 0]
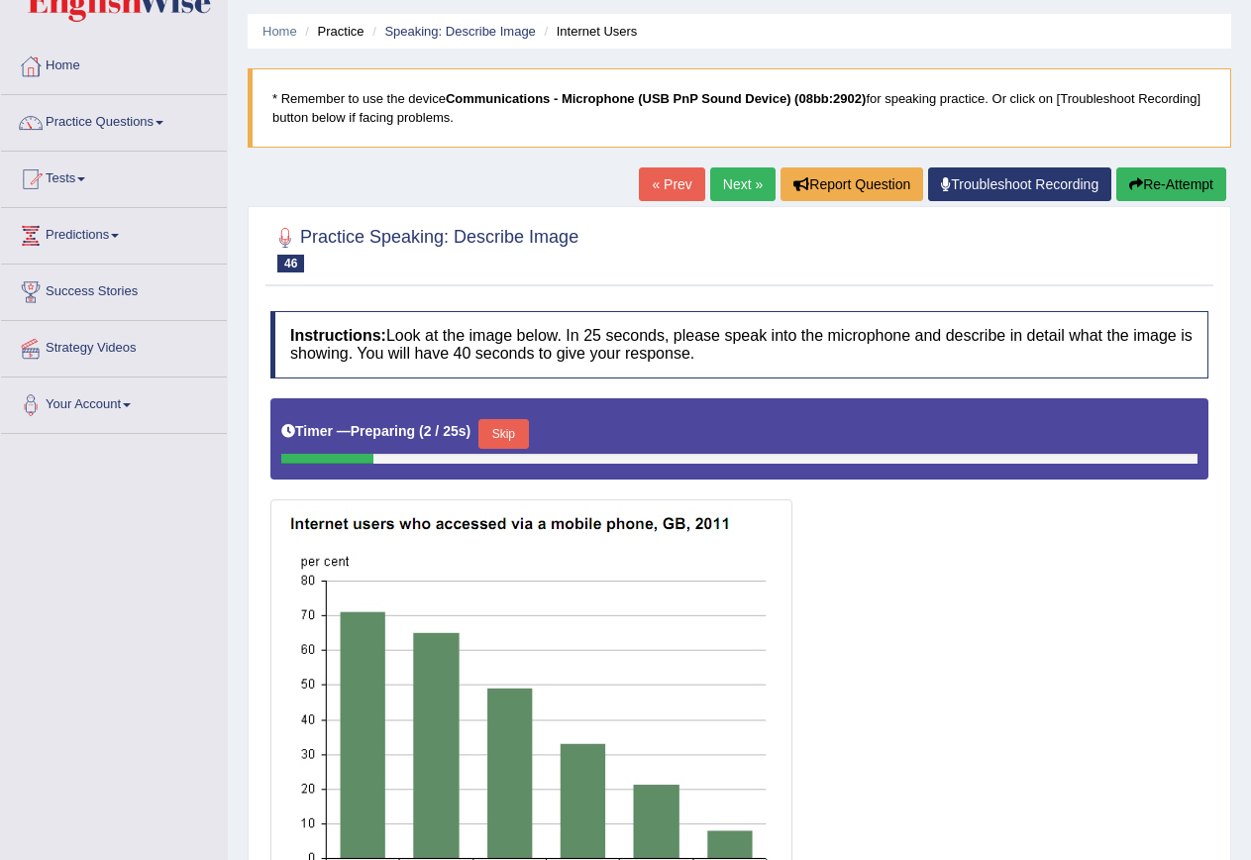
click at [725, 176] on link "Next »" at bounding box center [742, 184] width 65 height 34
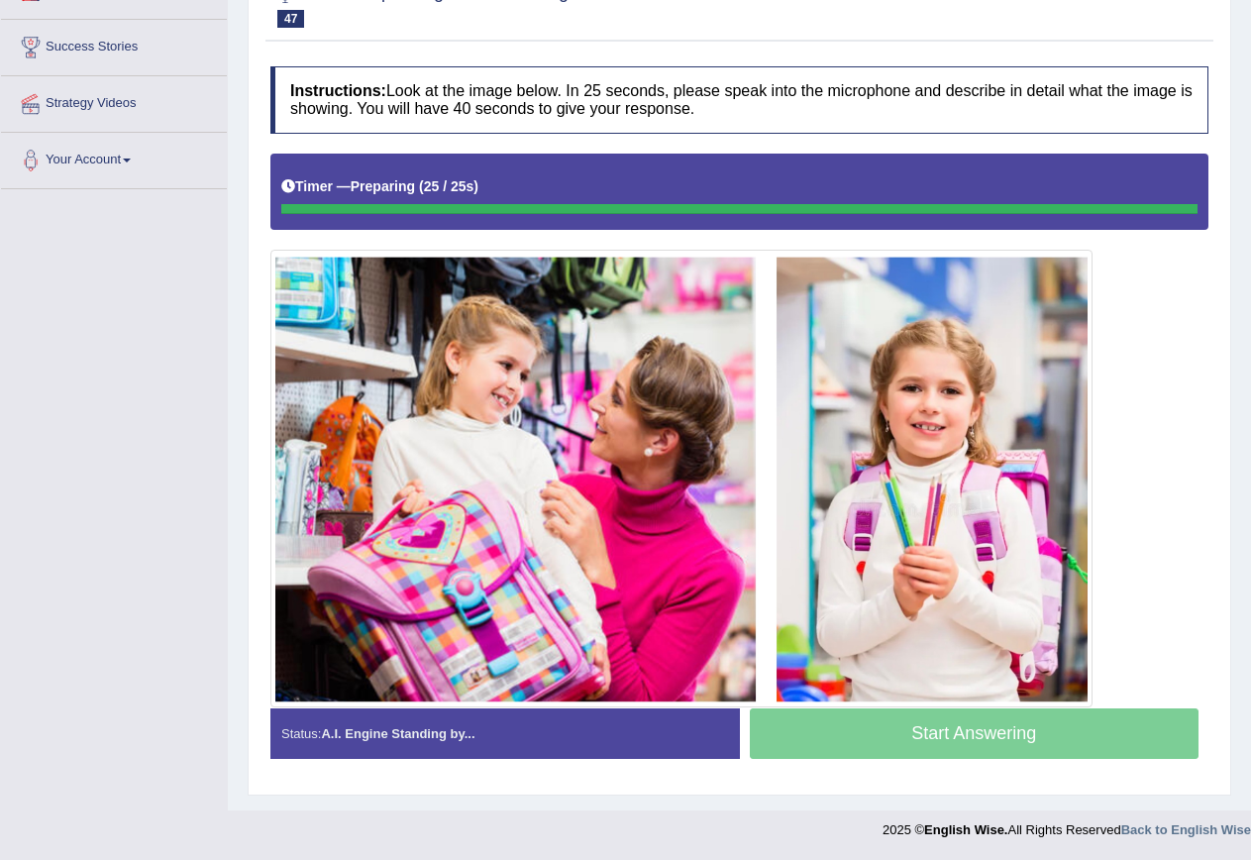
scroll to position [304, 0]
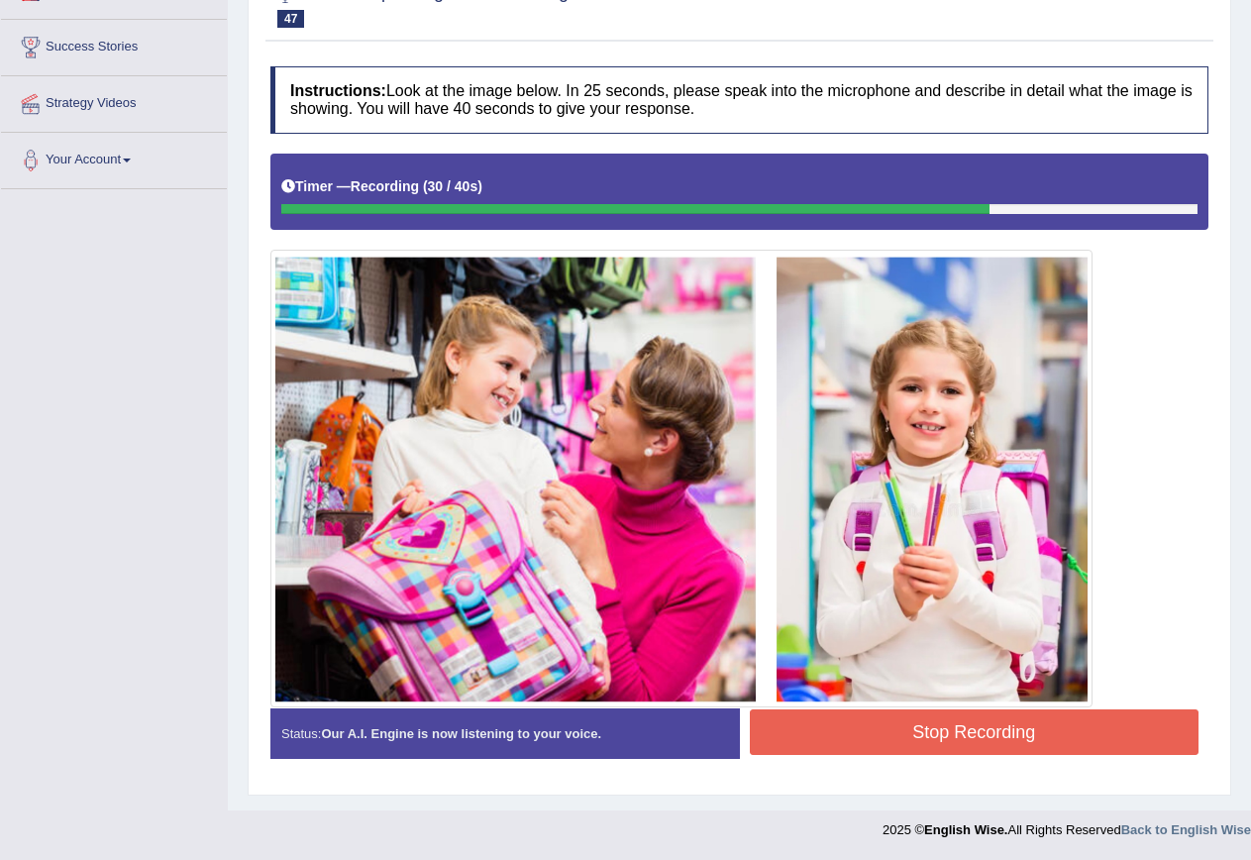
click at [969, 740] on button "Stop Recording" at bounding box center [975, 732] width 450 height 46
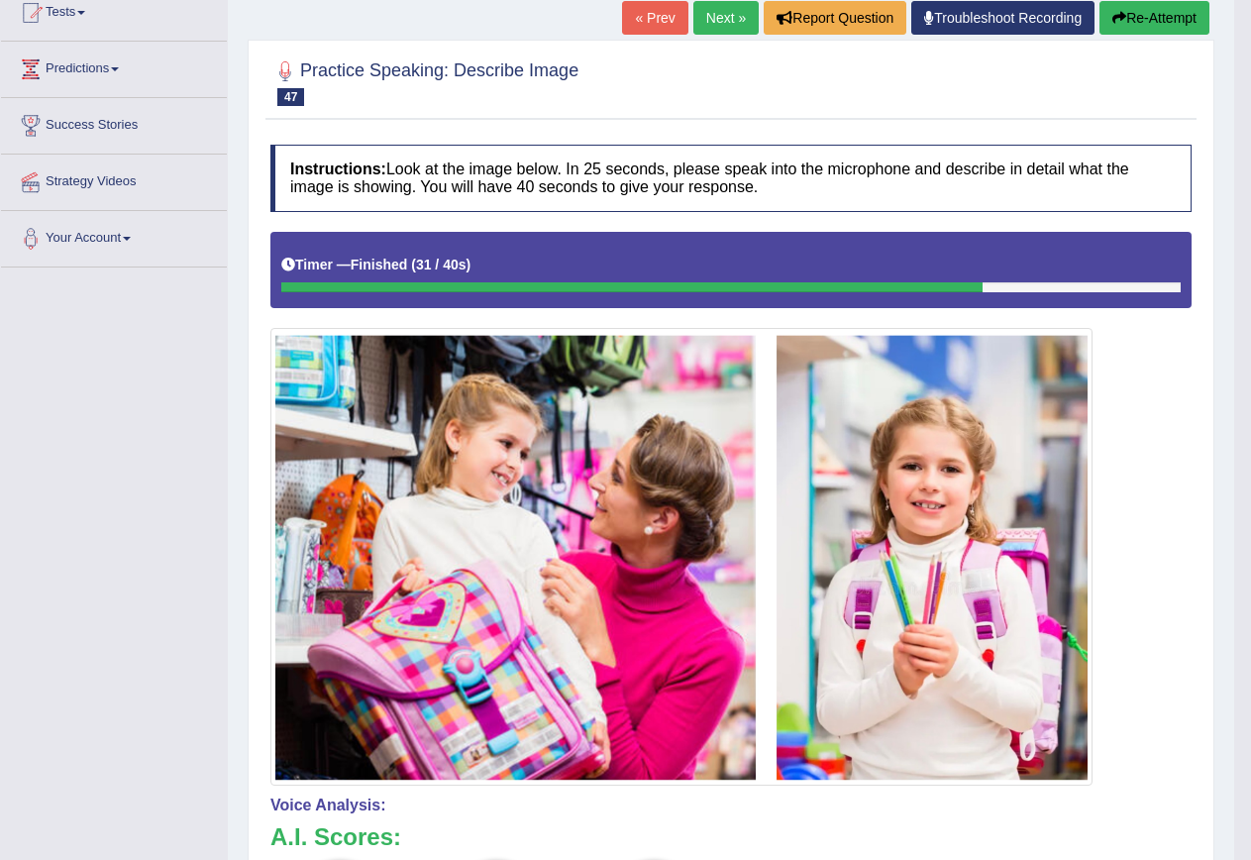
scroll to position [205, 0]
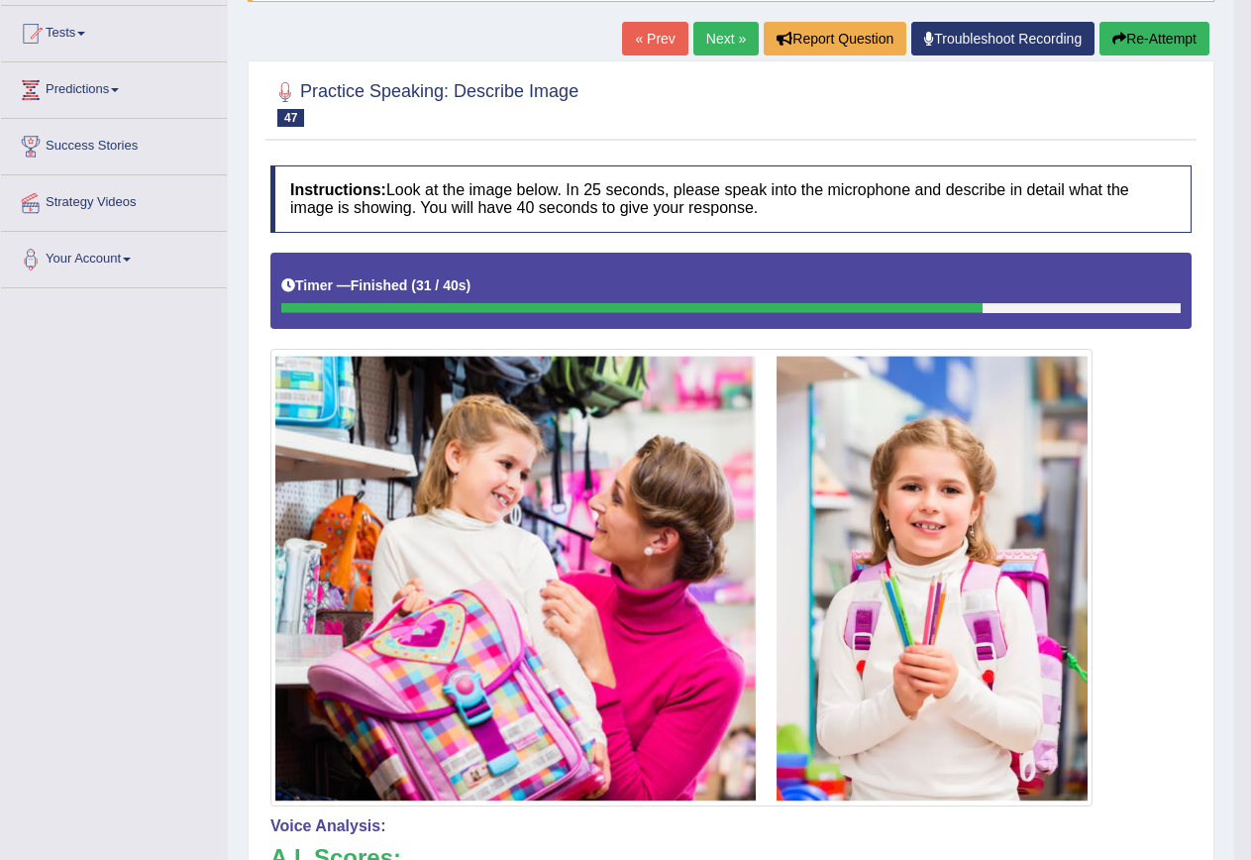
click at [731, 43] on link "Next »" at bounding box center [725, 39] width 65 height 34
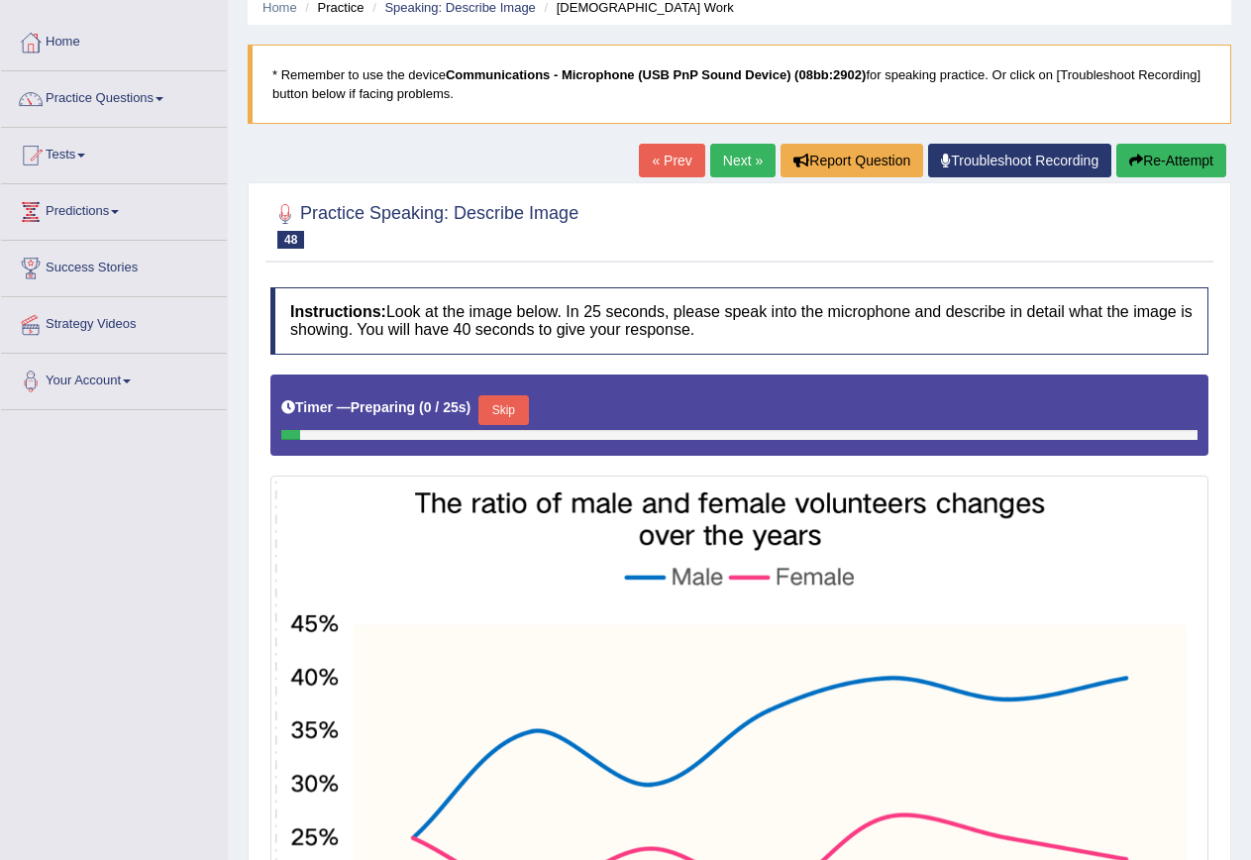
scroll to position [198, 0]
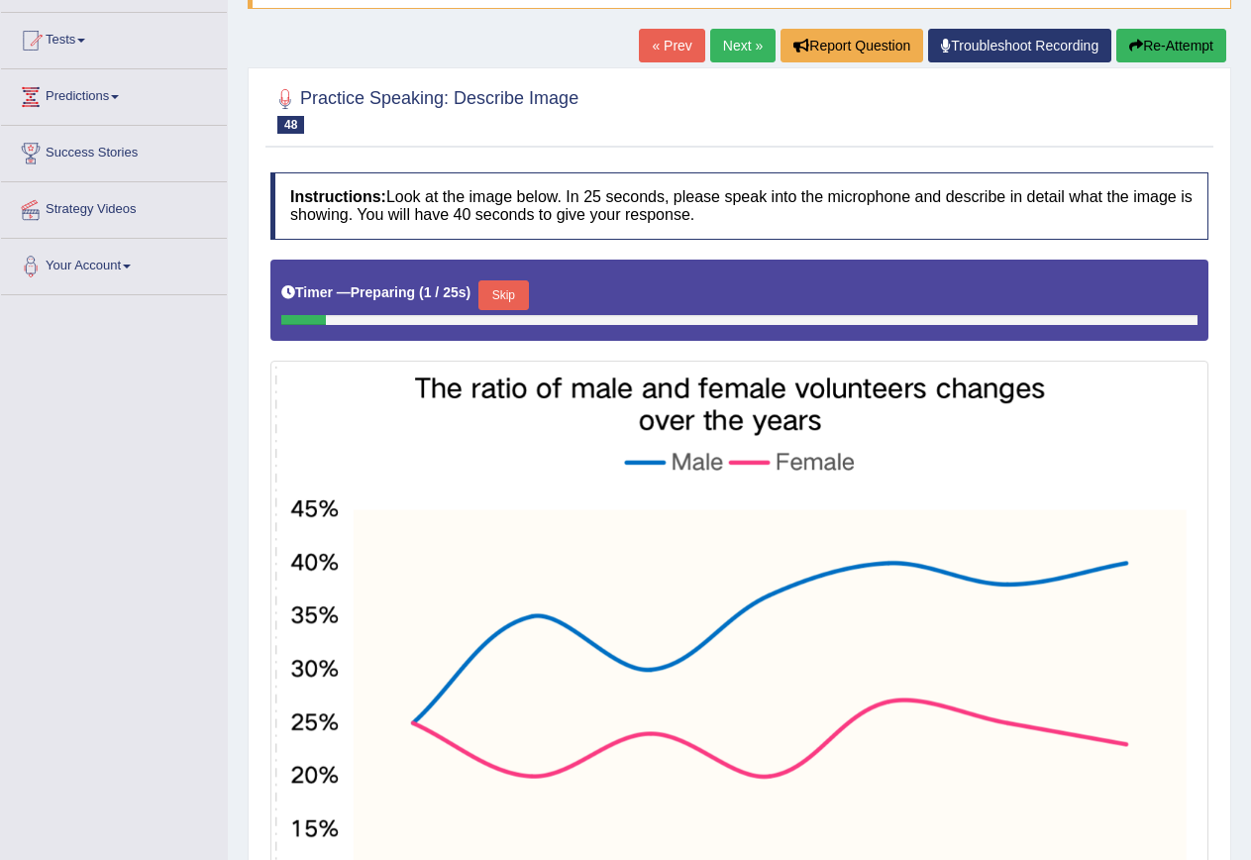
click at [739, 53] on link "Next »" at bounding box center [742, 46] width 65 height 34
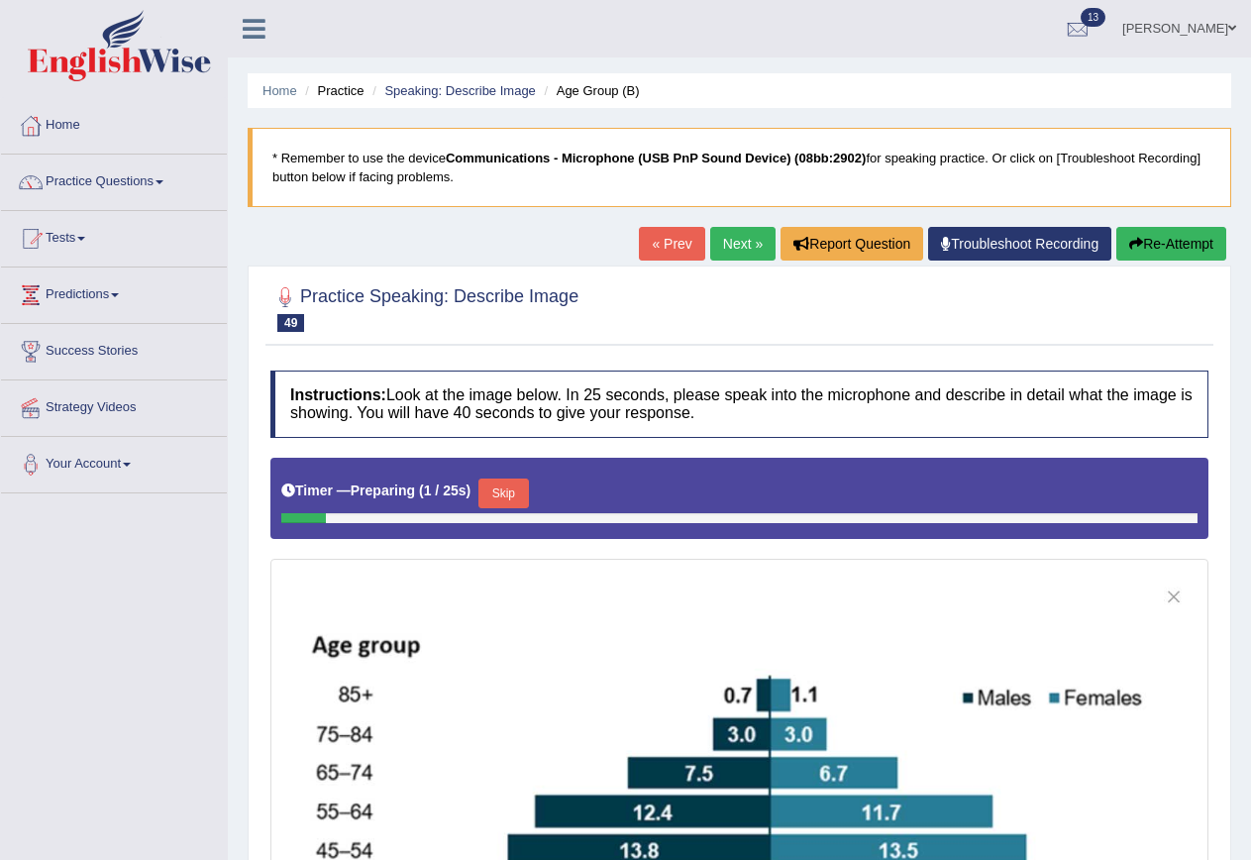
click at [725, 229] on link "Next »" at bounding box center [742, 244] width 65 height 34
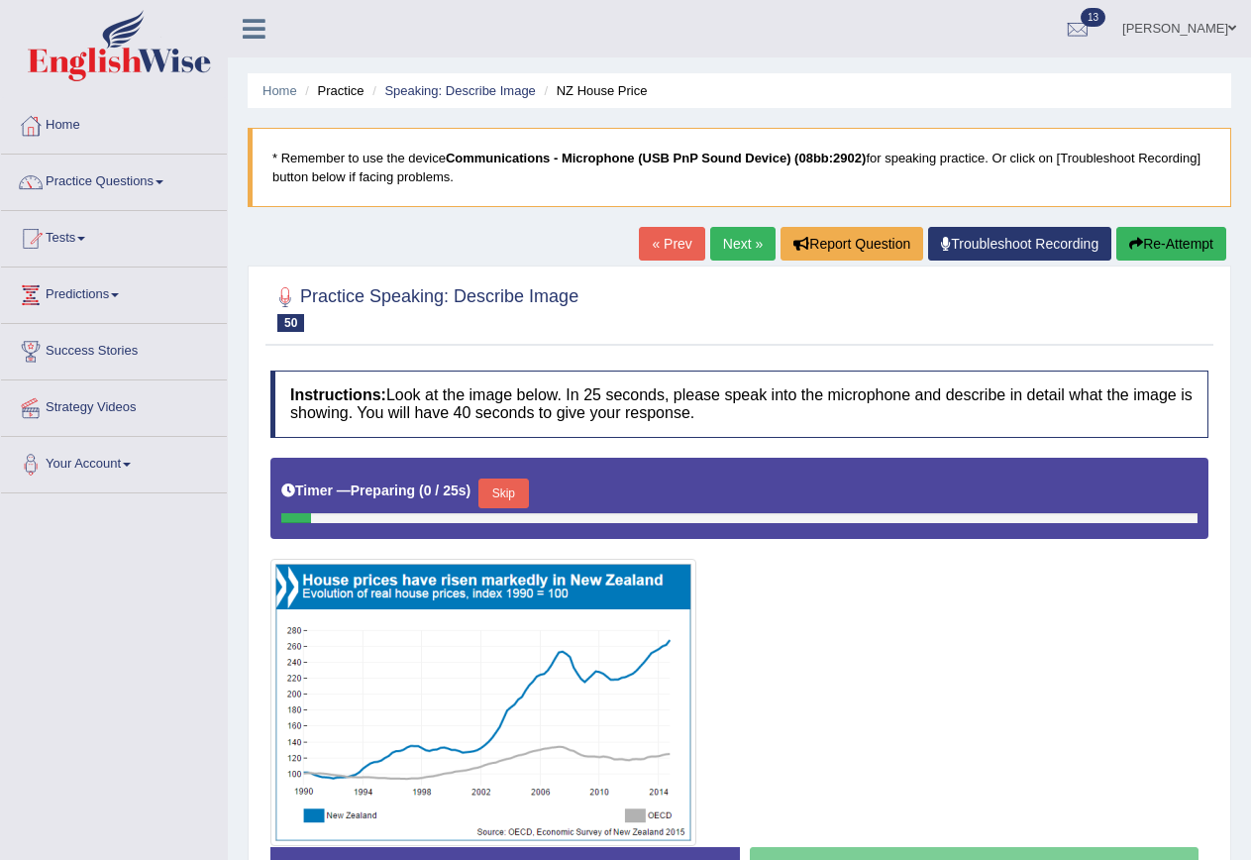
click at [721, 241] on link "Next »" at bounding box center [742, 244] width 65 height 34
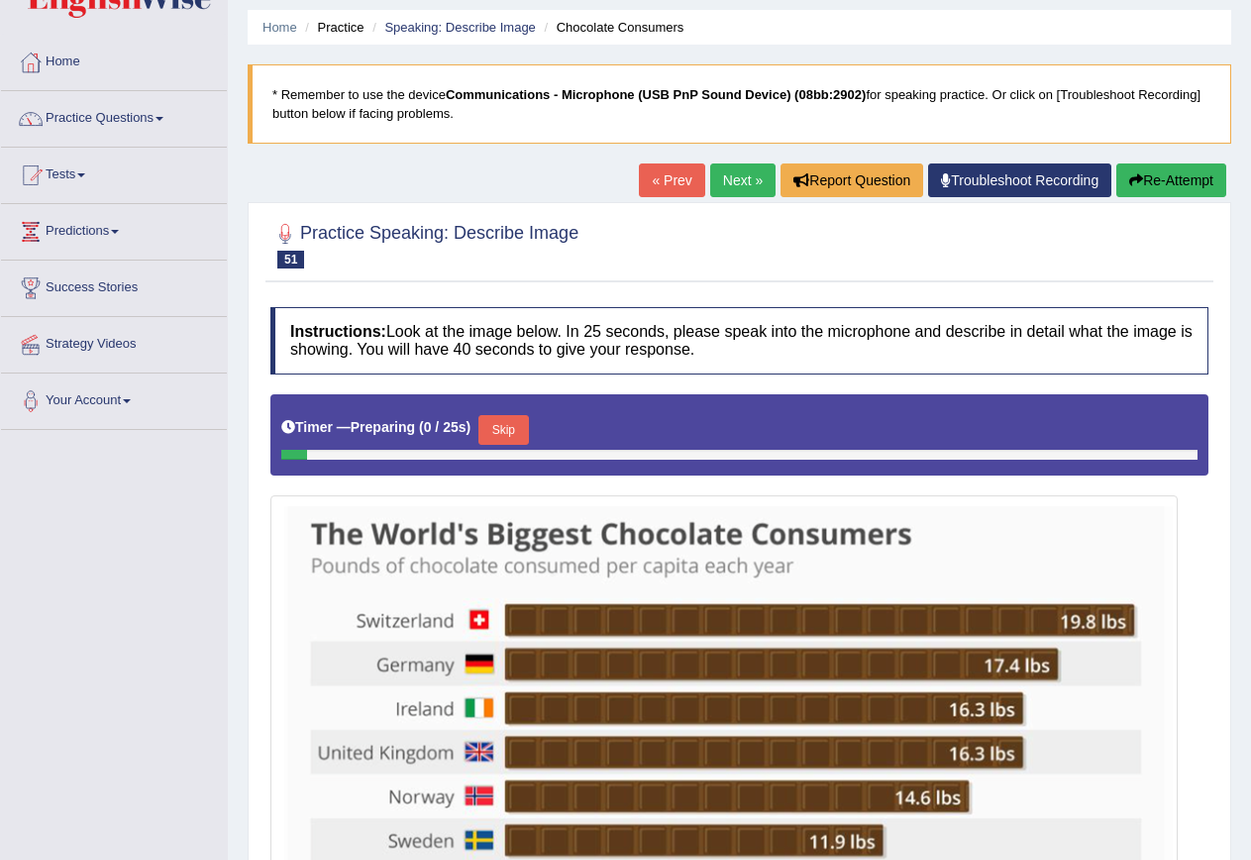
scroll to position [99, 0]
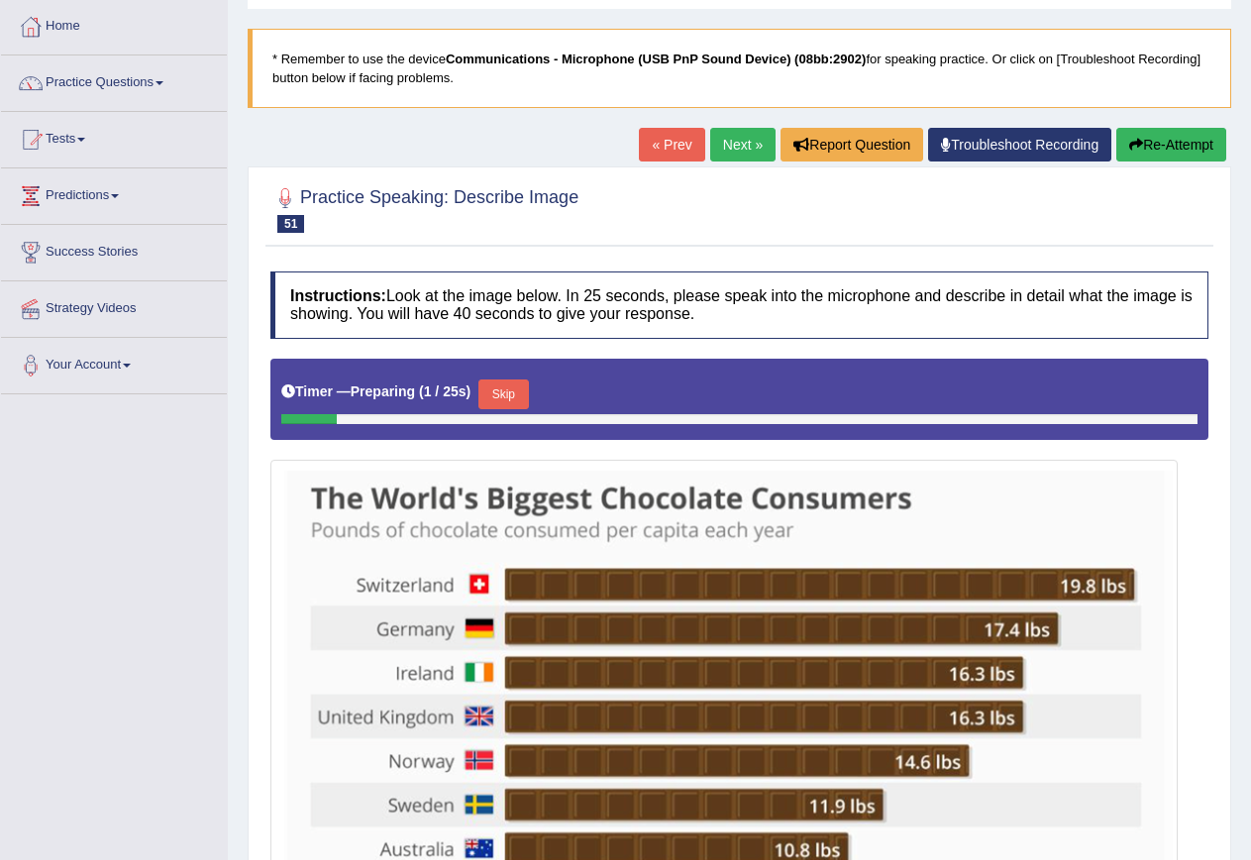
click at [745, 151] on link "Next »" at bounding box center [742, 145] width 65 height 34
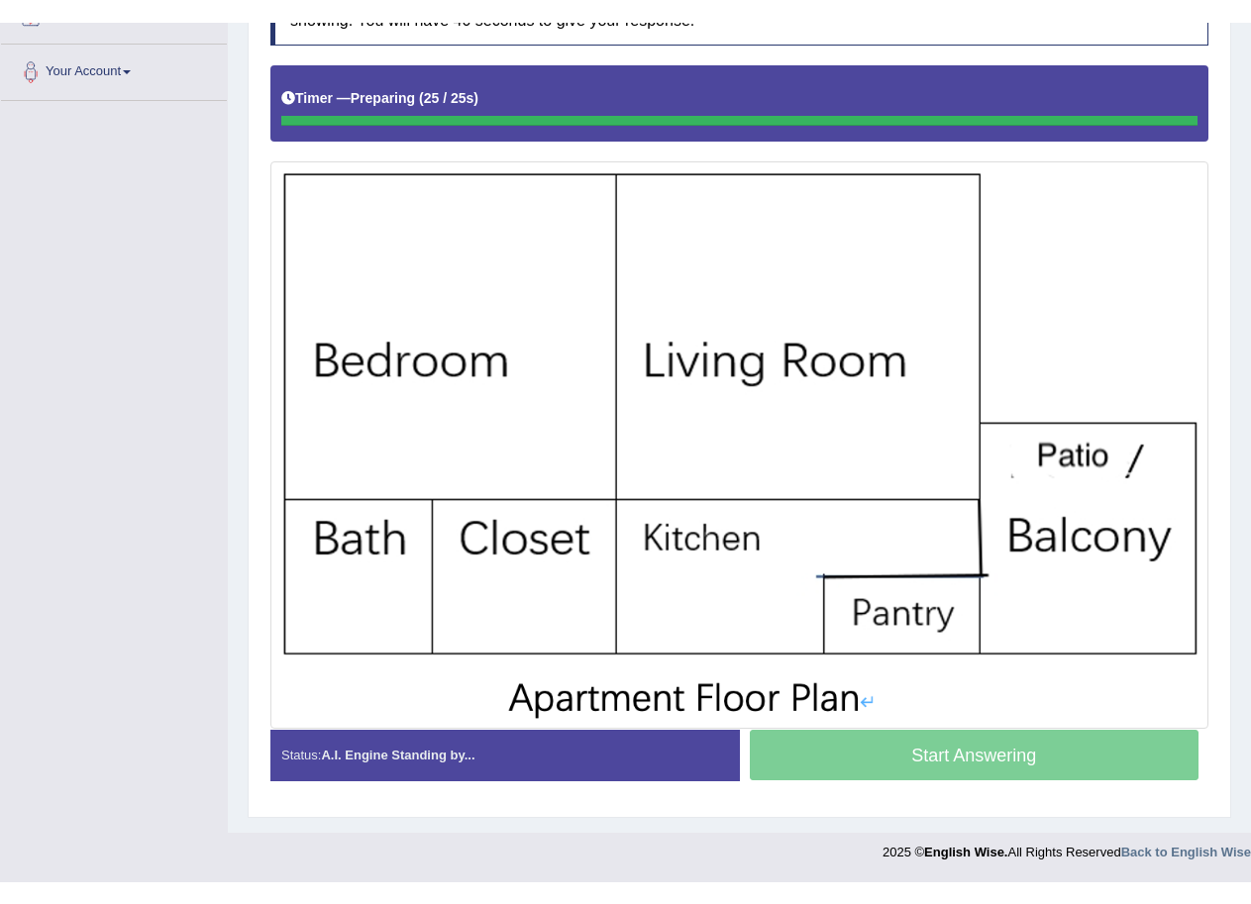
scroll to position [415, 0]
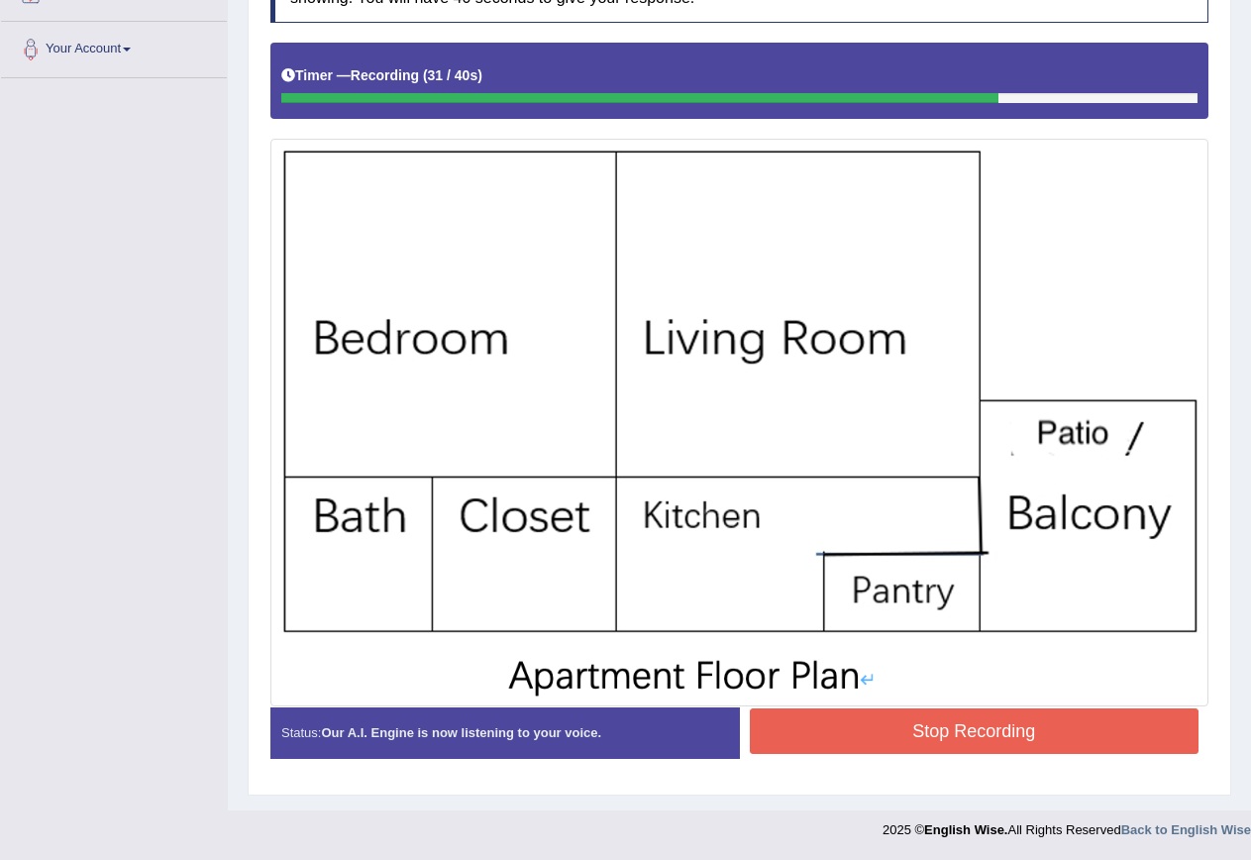
click at [962, 728] on button "Stop Recording" at bounding box center [975, 731] width 450 height 46
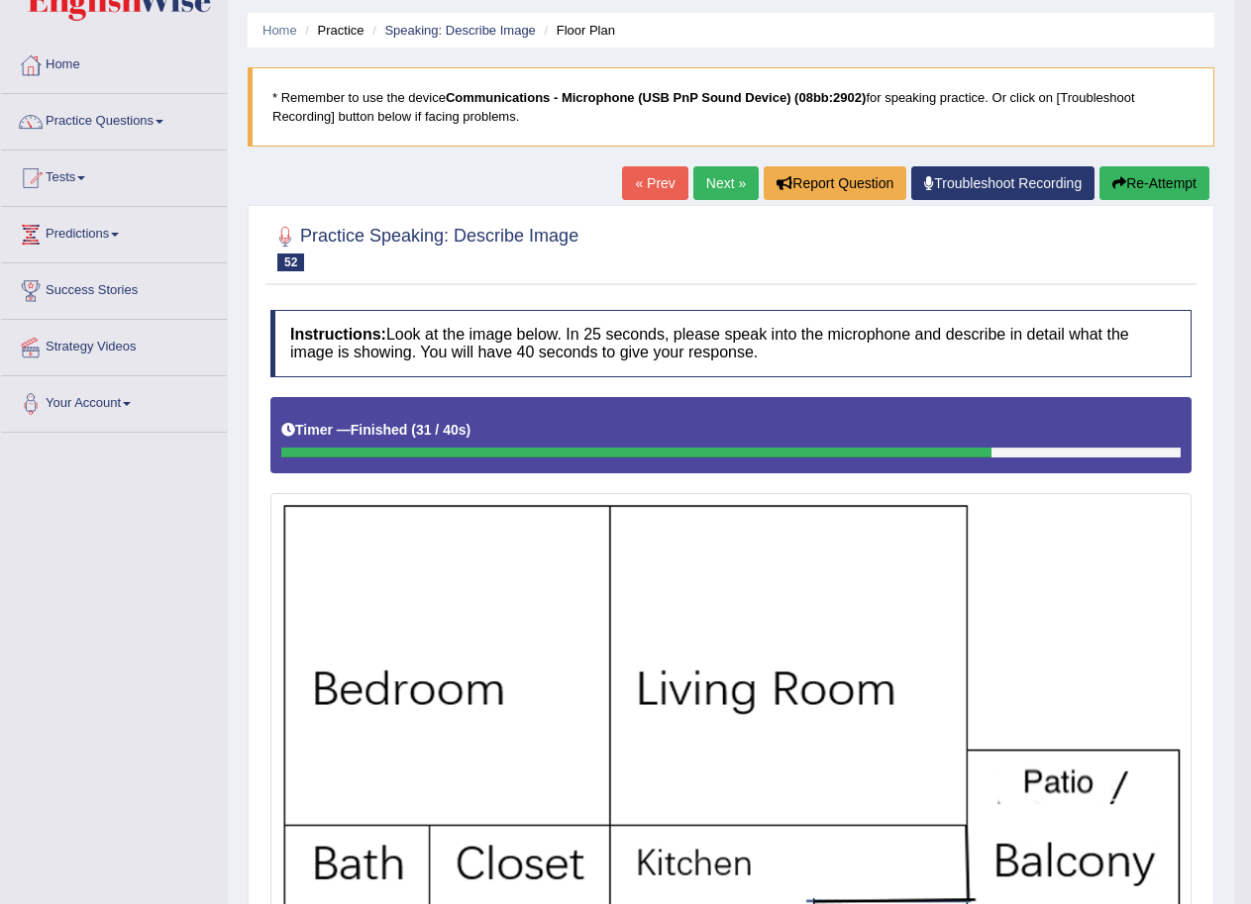
scroll to position [0, 0]
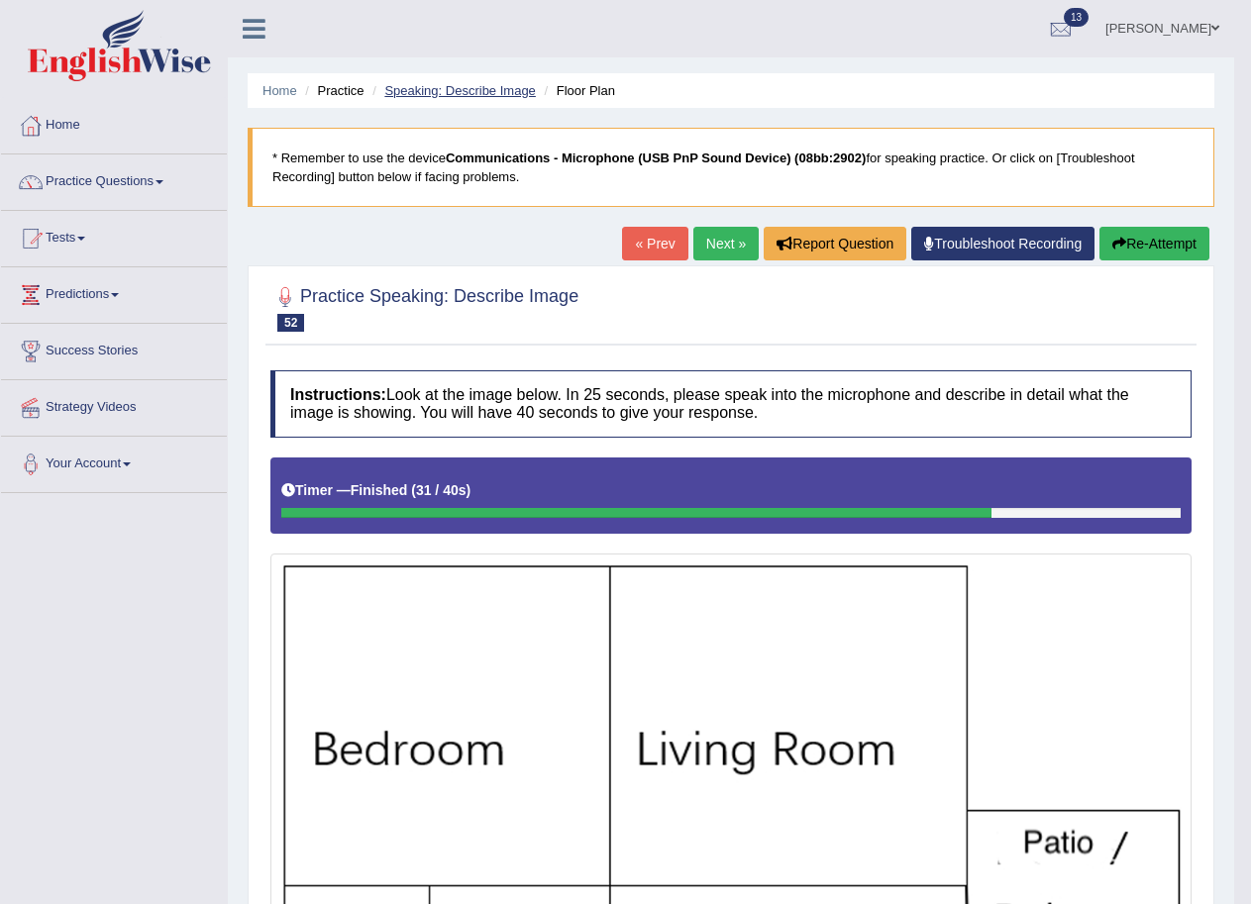
click at [492, 85] on link "Speaking: Describe Image" at bounding box center [459, 90] width 151 height 15
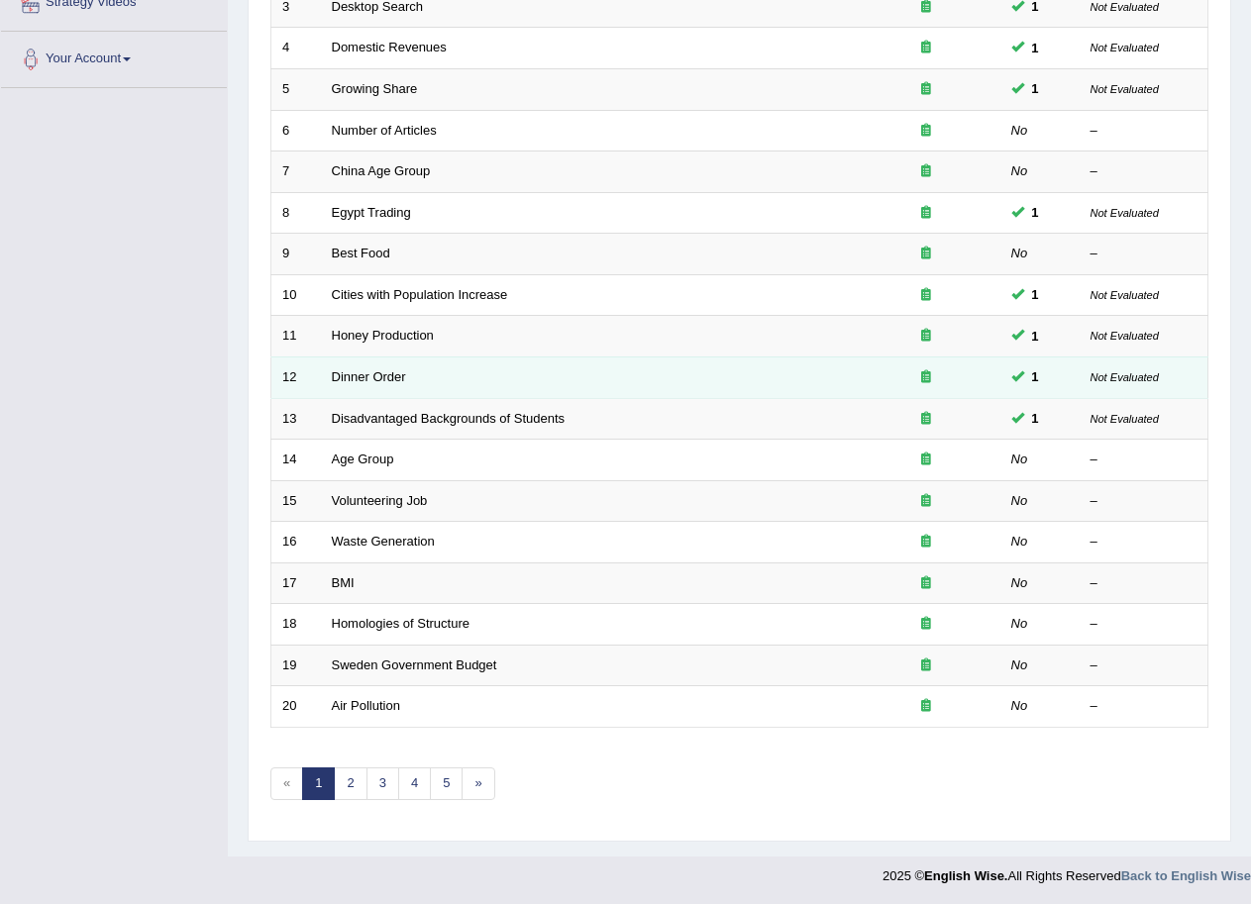
scroll to position [407, 0]
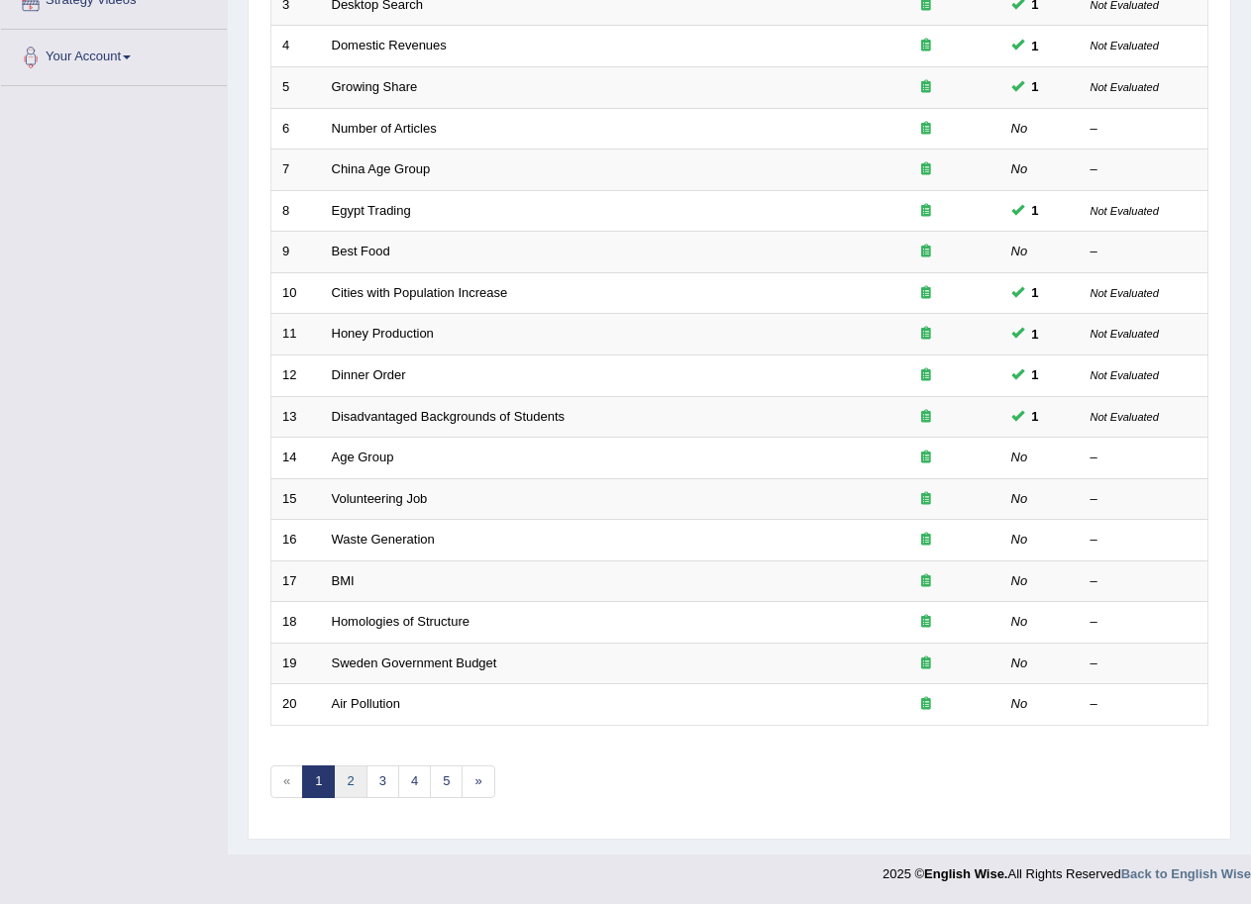
click at [353, 785] on link "2" at bounding box center [350, 782] width 33 height 33
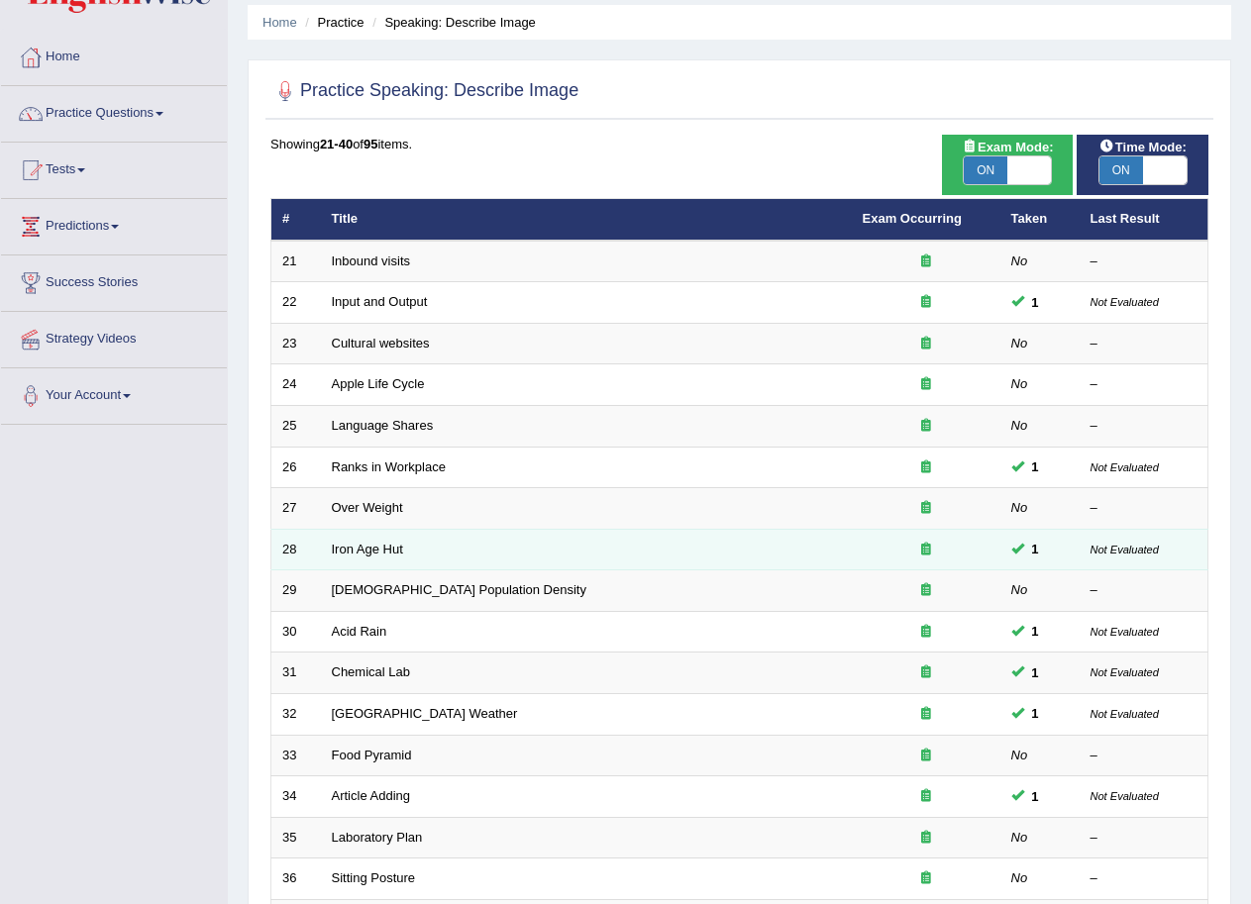
scroll to position [407, 0]
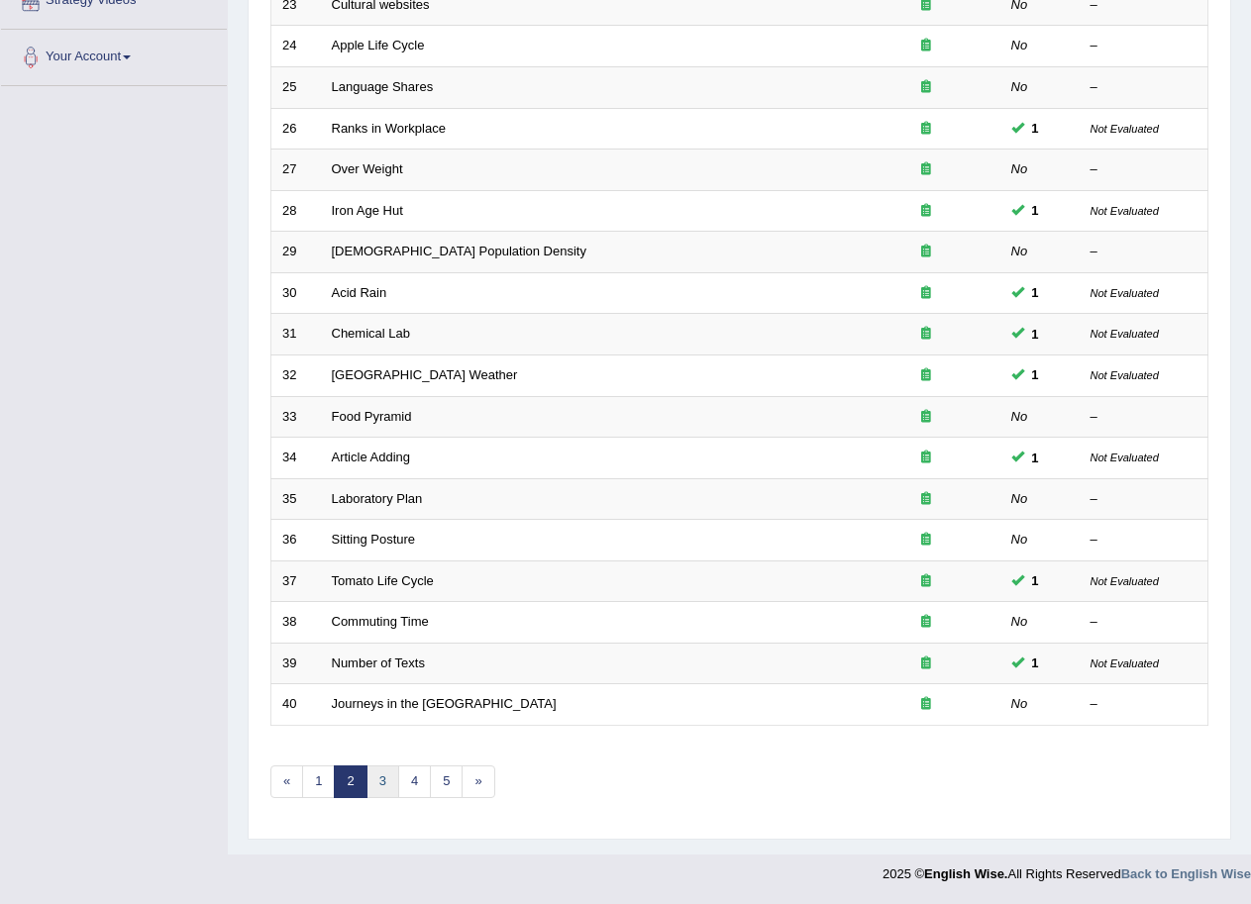
click at [379, 784] on link "3" at bounding box center [383, 782] width 33 height 33
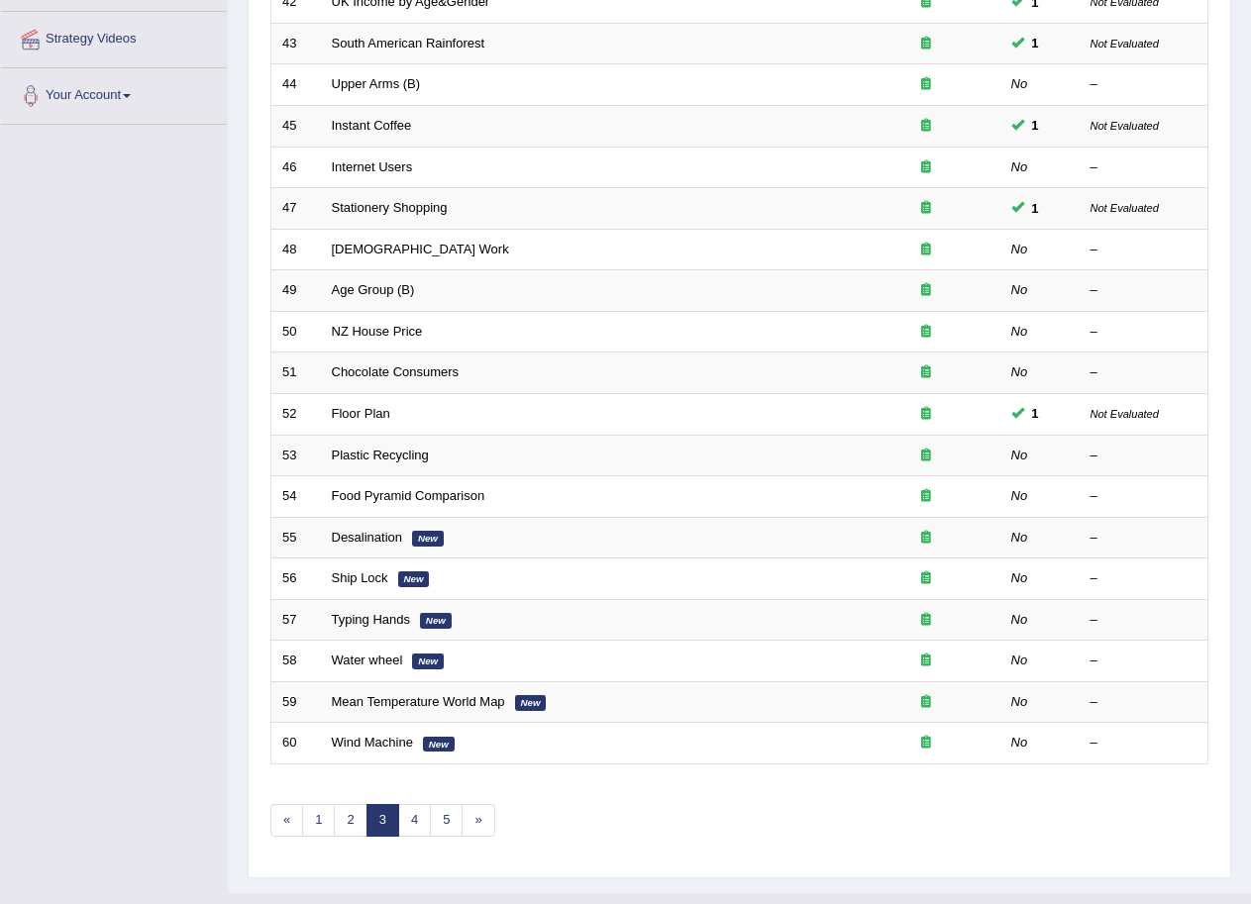
scroll to position [396, 0]
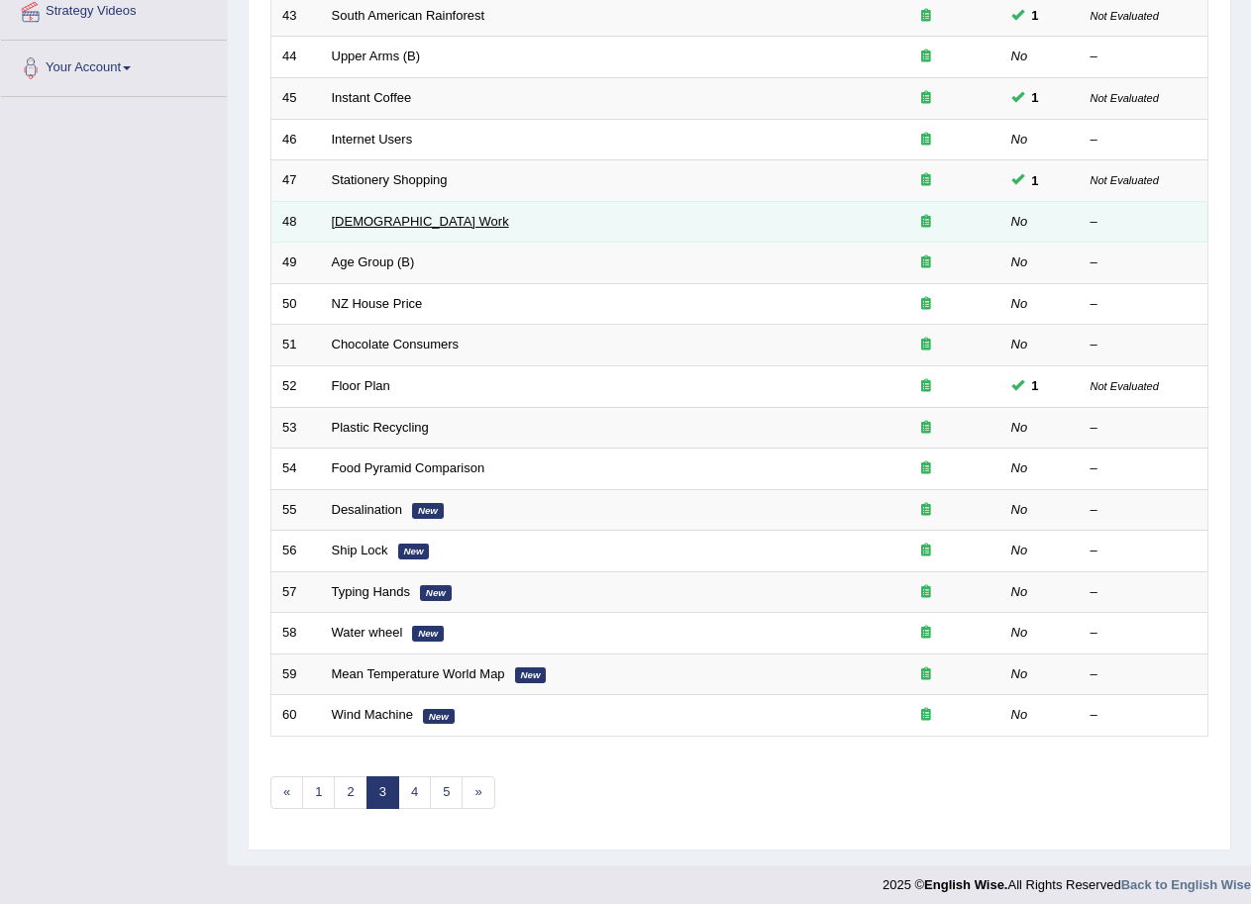
click at [381, 223] on link "Volunteer Work" at bounding box center [420, 221] width 177 height 15
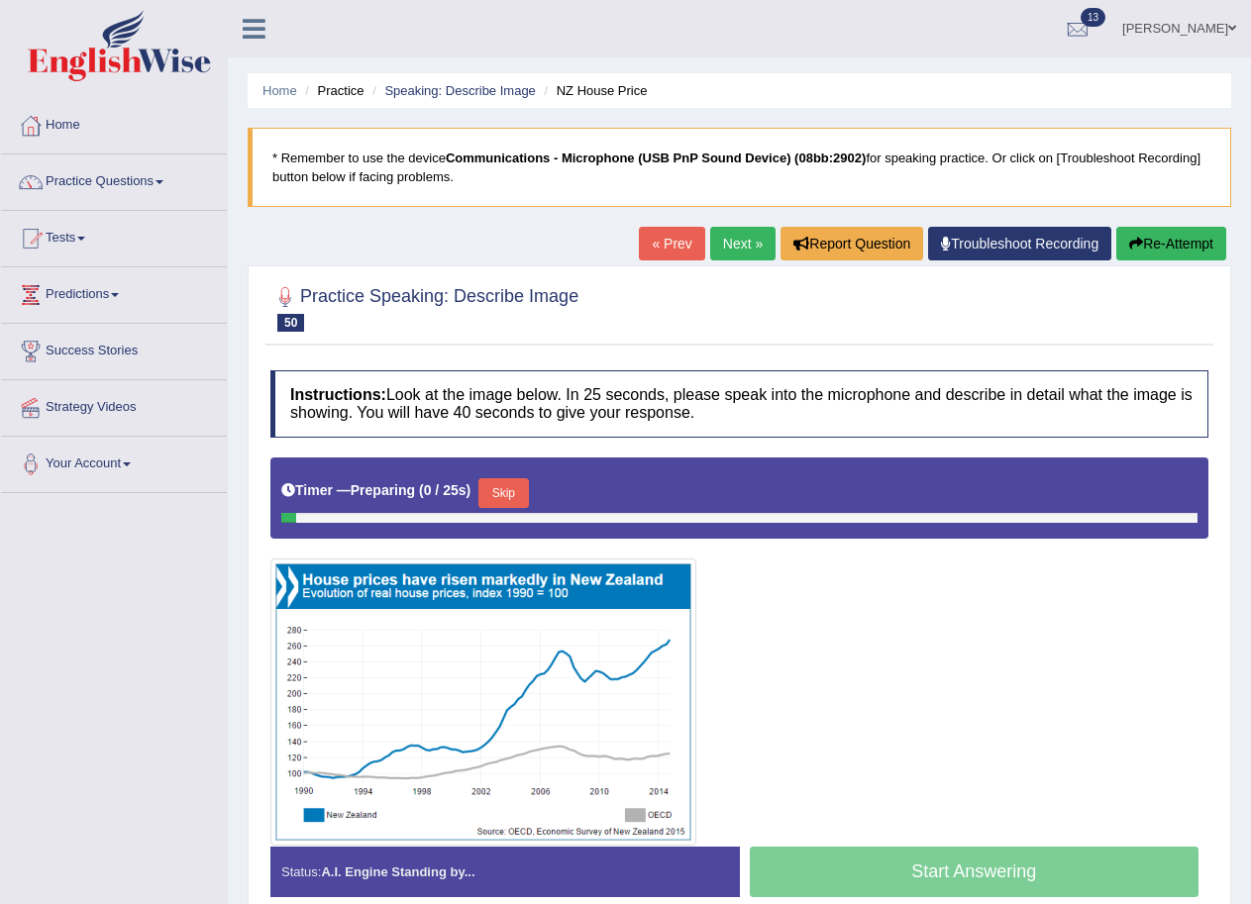
click at [750, 244] on link "Next »" at bounding box center [742, 244] width 65 height 34
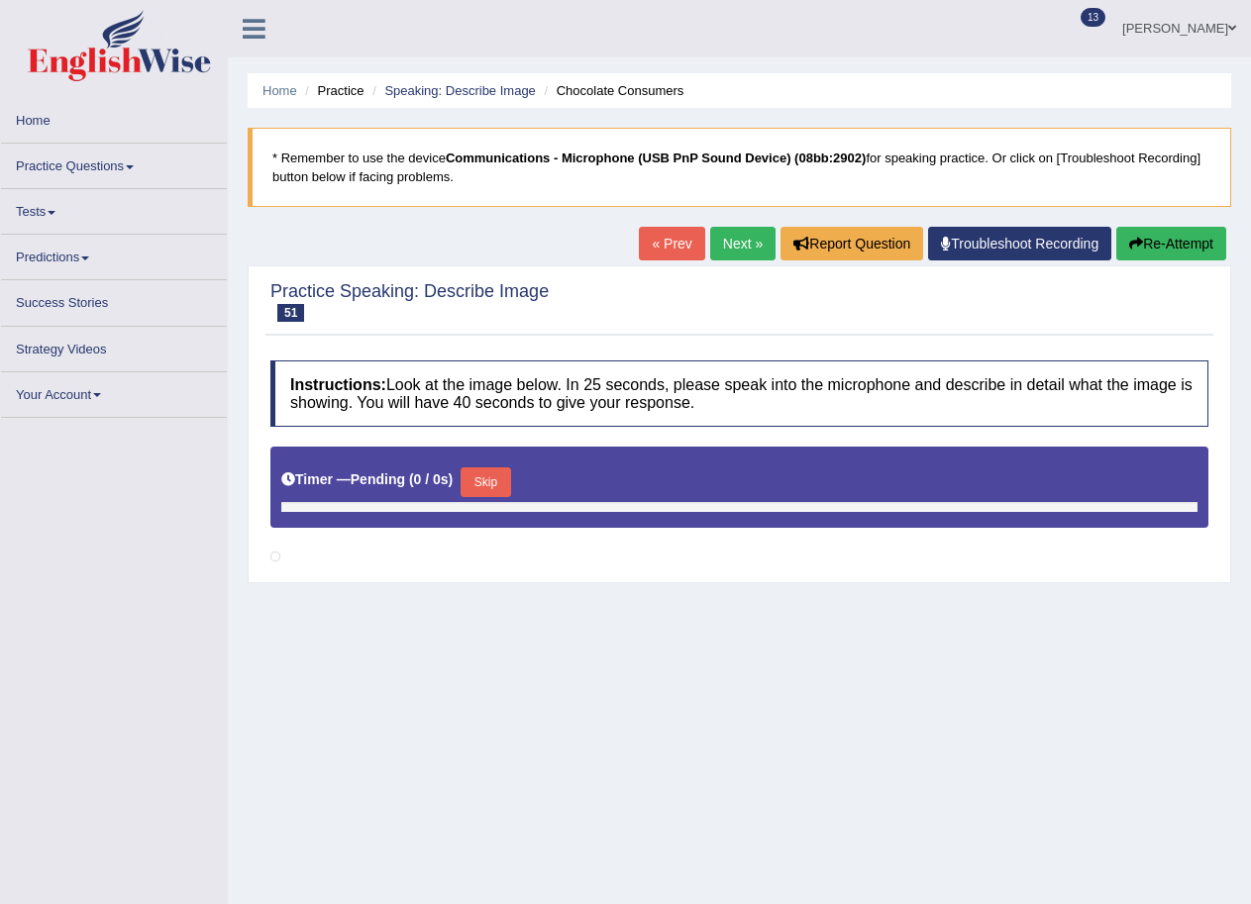
drag, startPoint x: 0, startPoint y: 0, endPoint x: 750, endPoint y: 246, distance: 789.1
click at [750, 246] on link "Next »" at bounding box center [742, 244] width 65 height 34
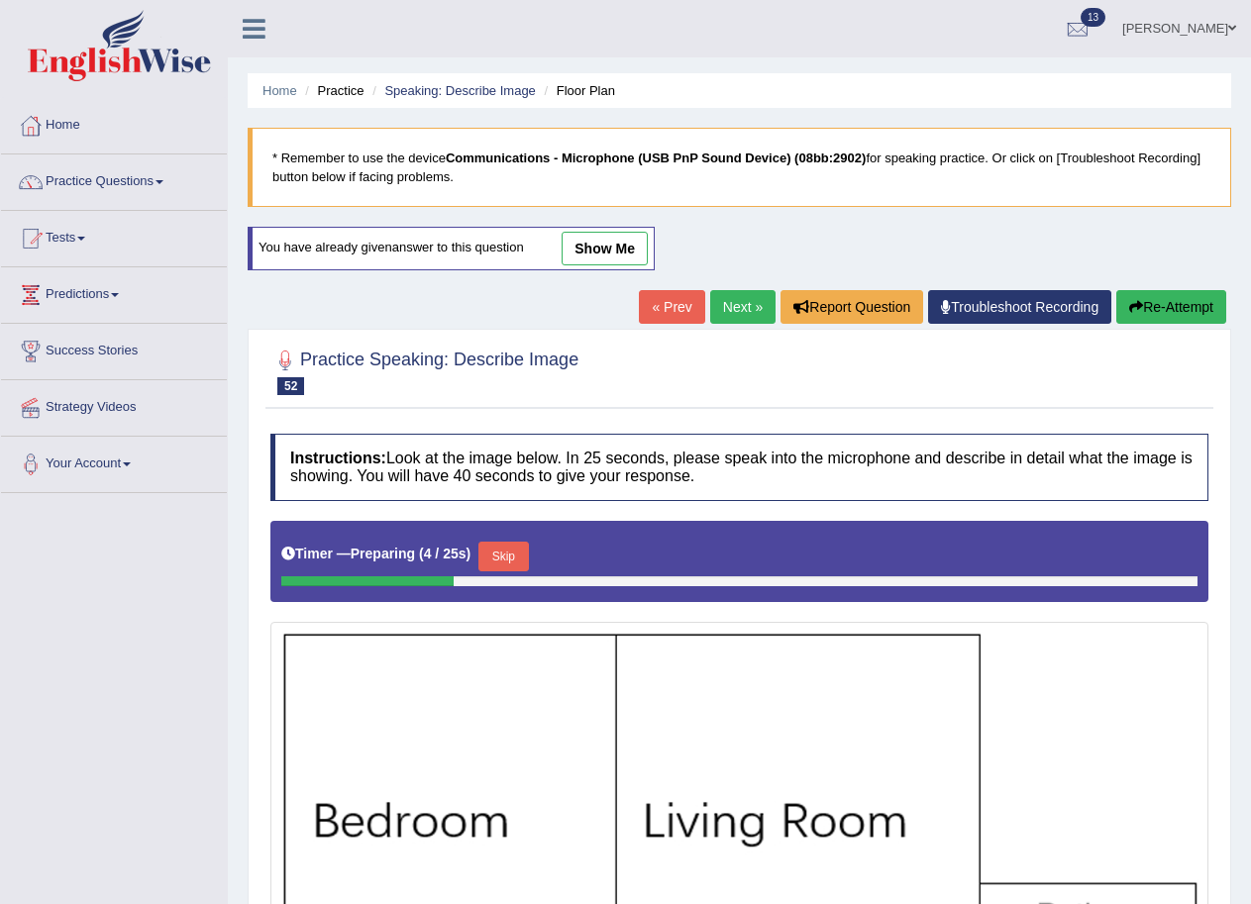
click at [739, 310] on link "Next »" at bounding box center [742, 307] width 65 height 34
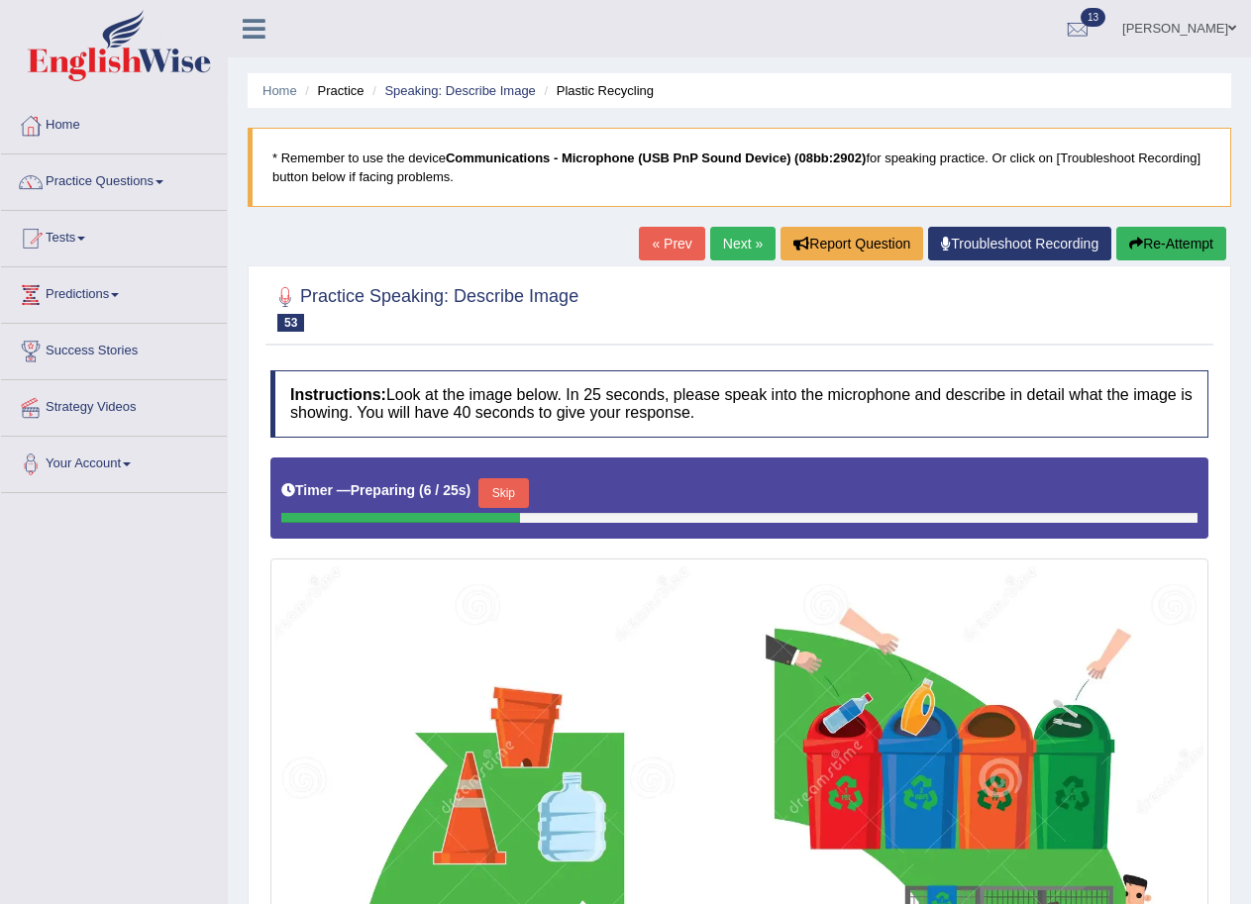
click at [742, 257] on link "Next »" at bounding box center [742, 244] width 65 height 34
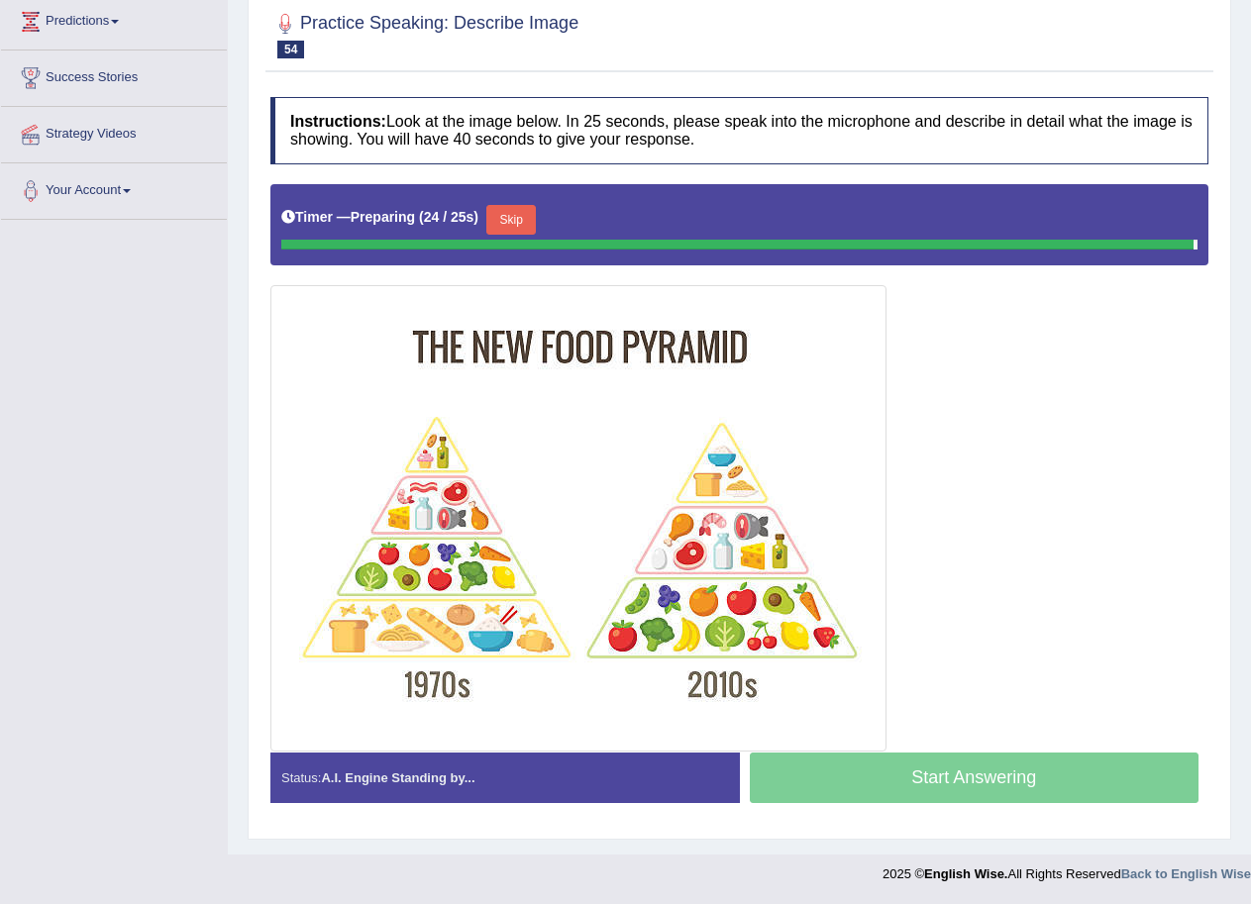
scroll to position [268, 0]
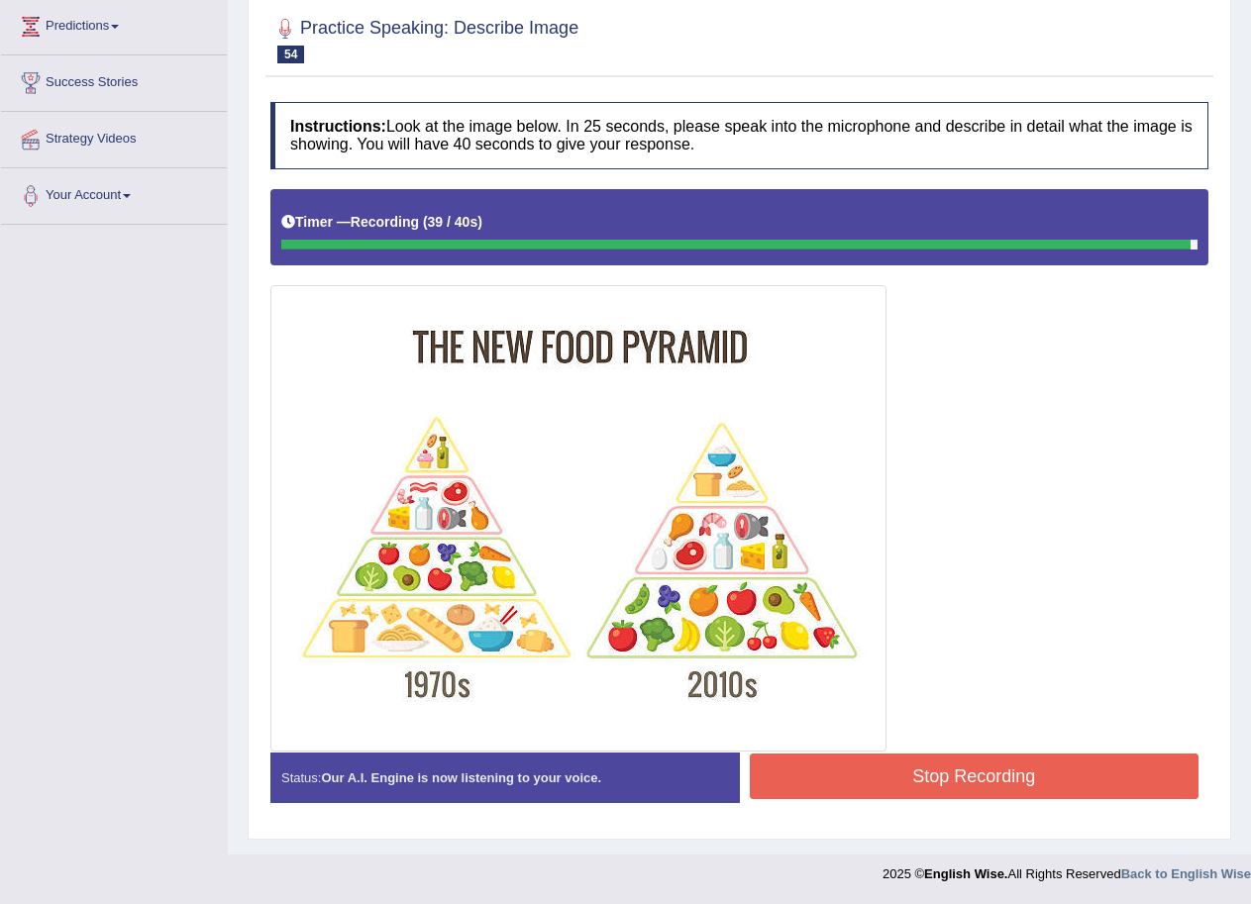
click at [1003, 783] on button "Stop Recording" at bounding box center [975, 777] width 450 height 46
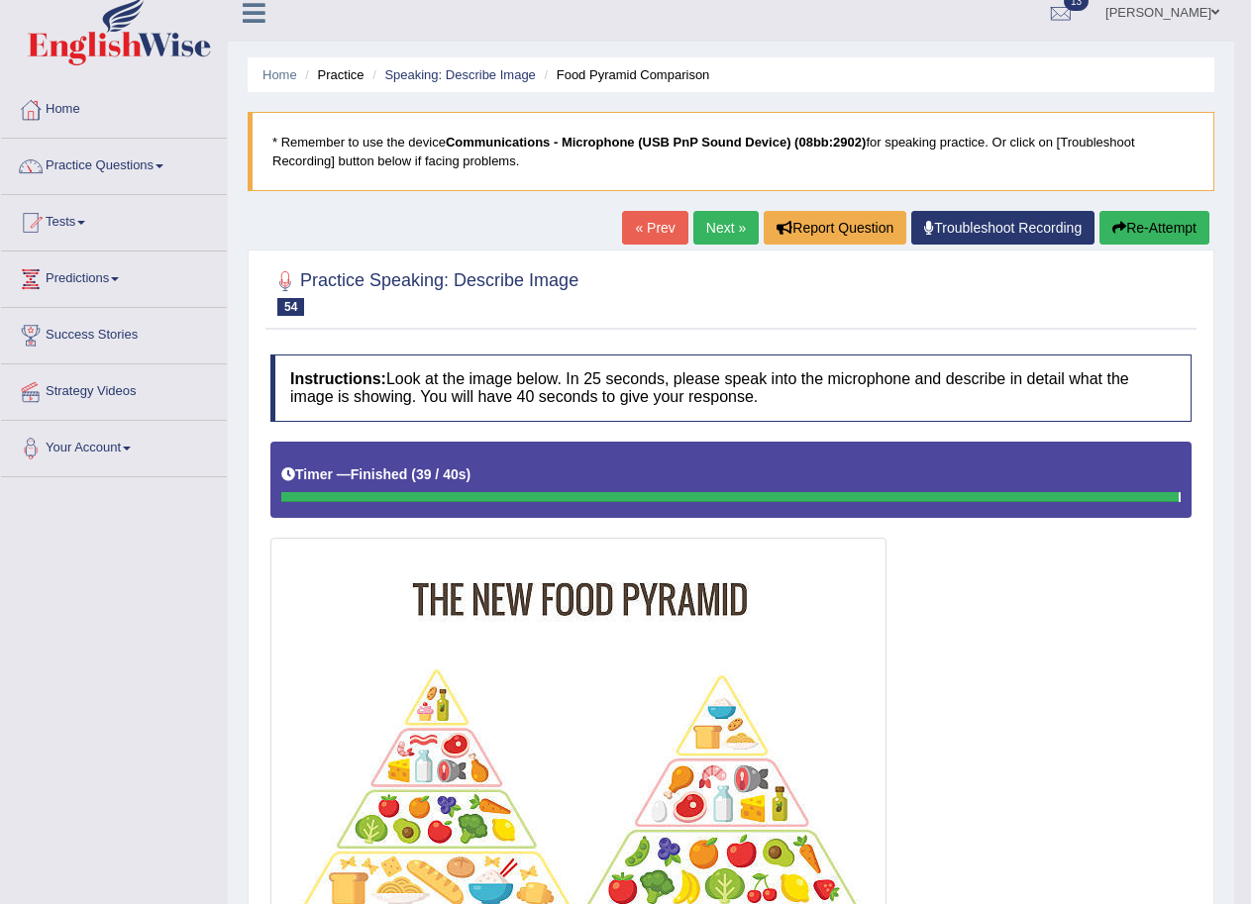
scroll to position [0, 0]
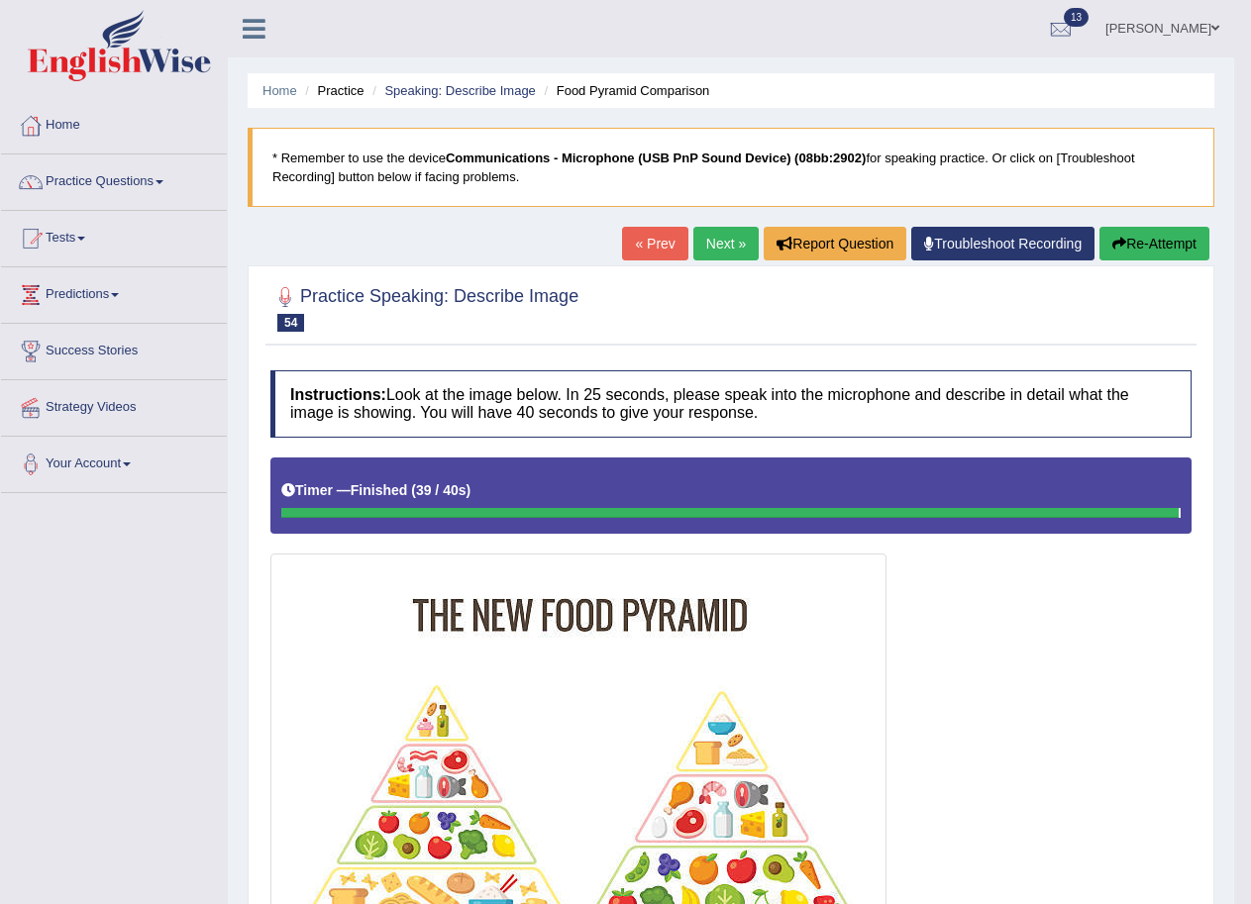
click at [716, 244] on link "Next »" at bounding box center [725, 244] width 65 height 34
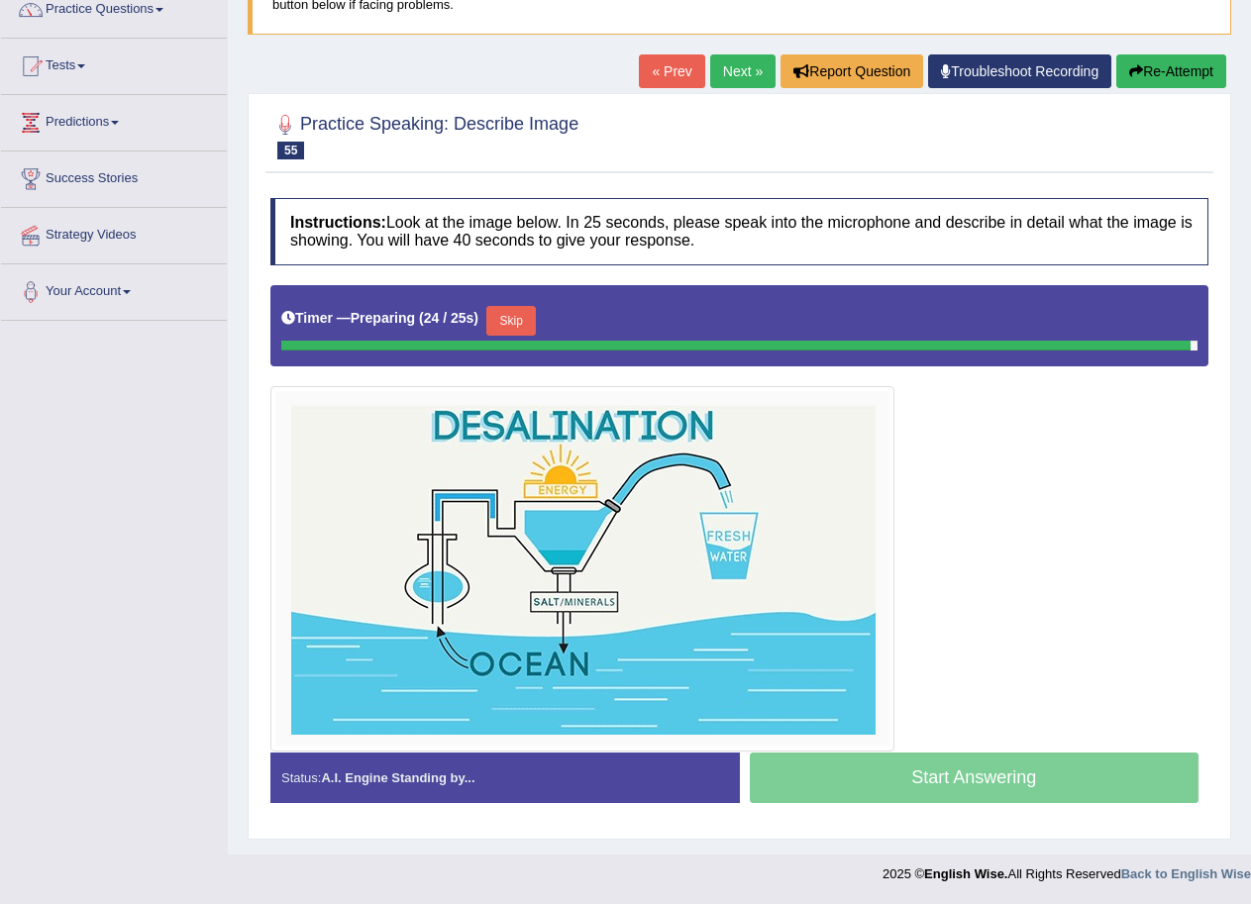
scroll to position [167, 0]
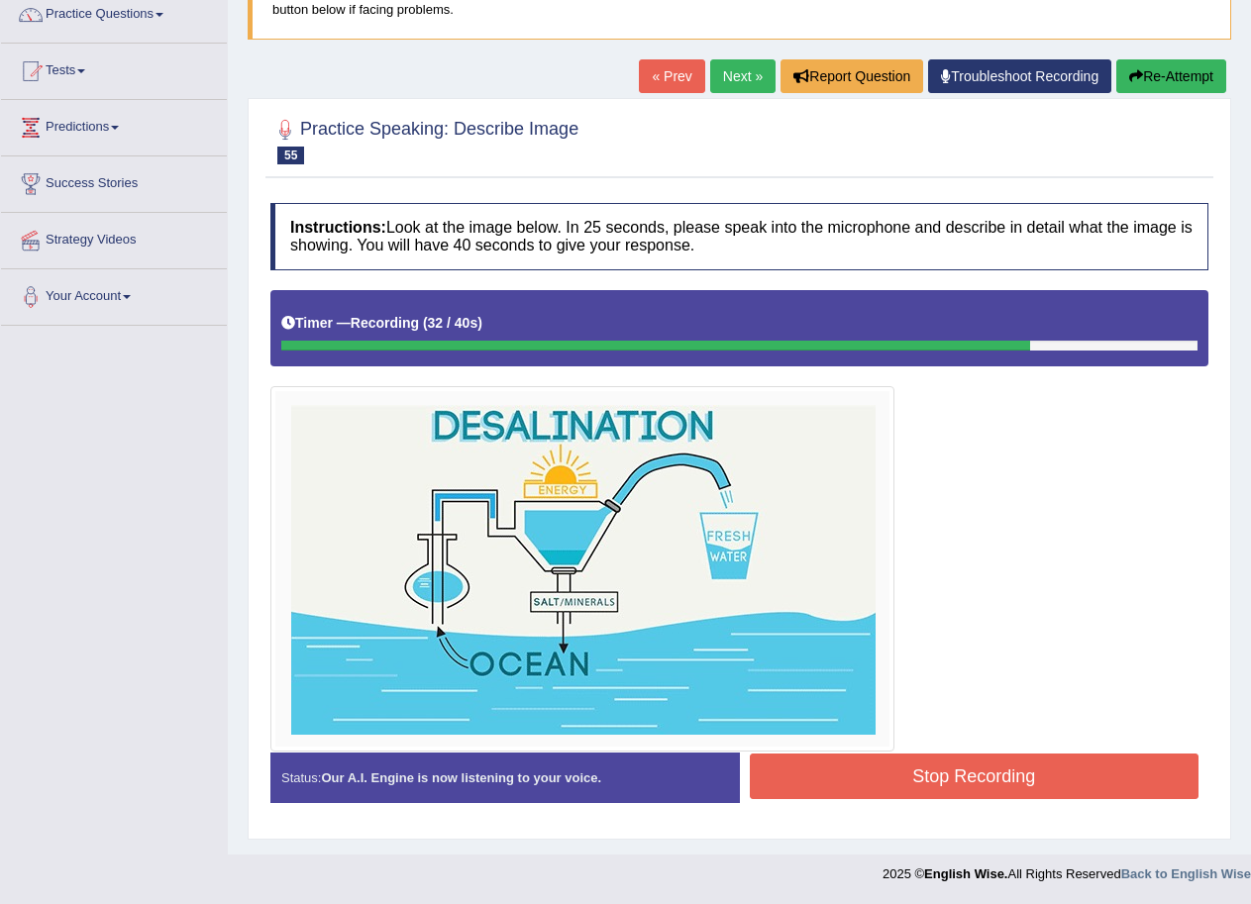
click at [971, 784] on button "Stop Recording" at bounding box center [975, 777] width 450 height 46
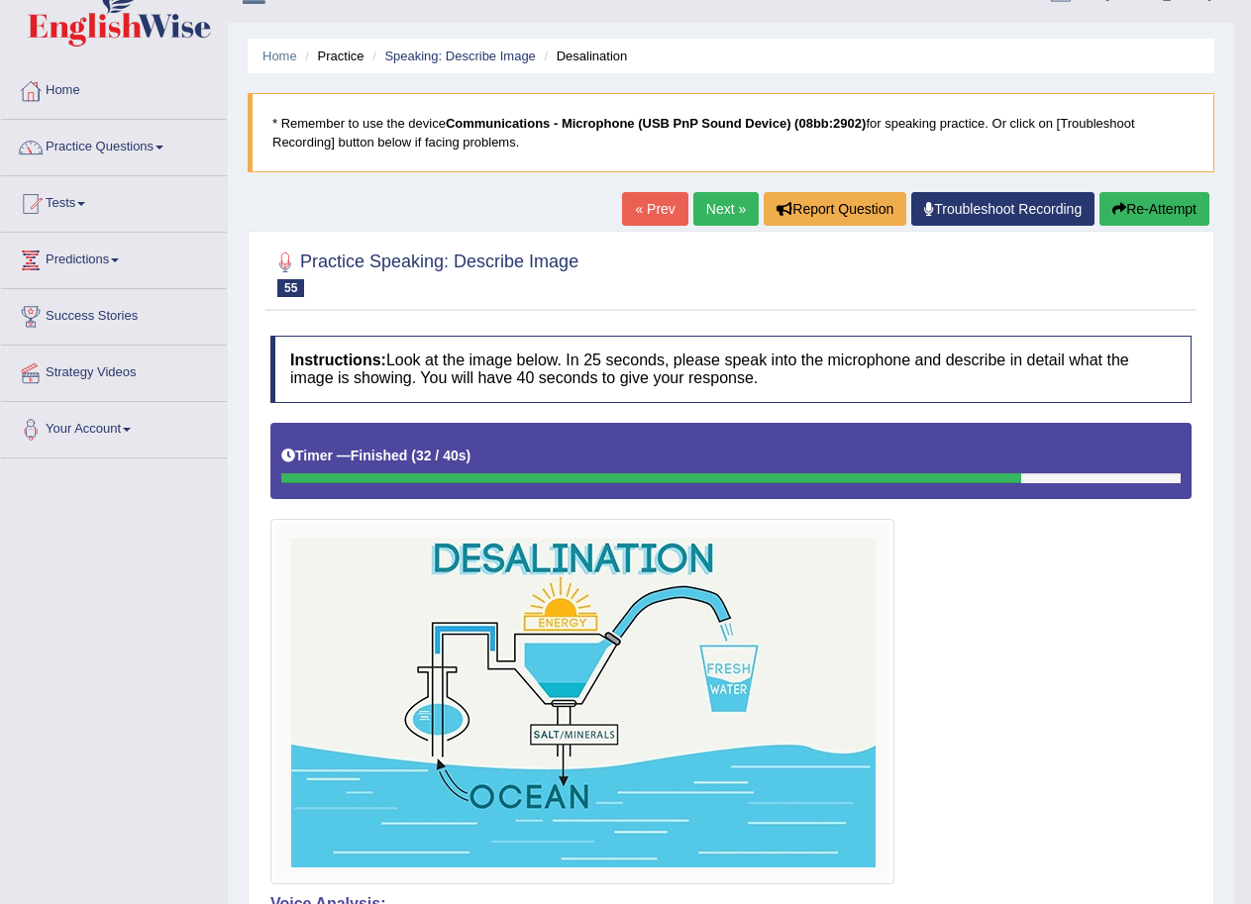
scroll to position [0, 0]
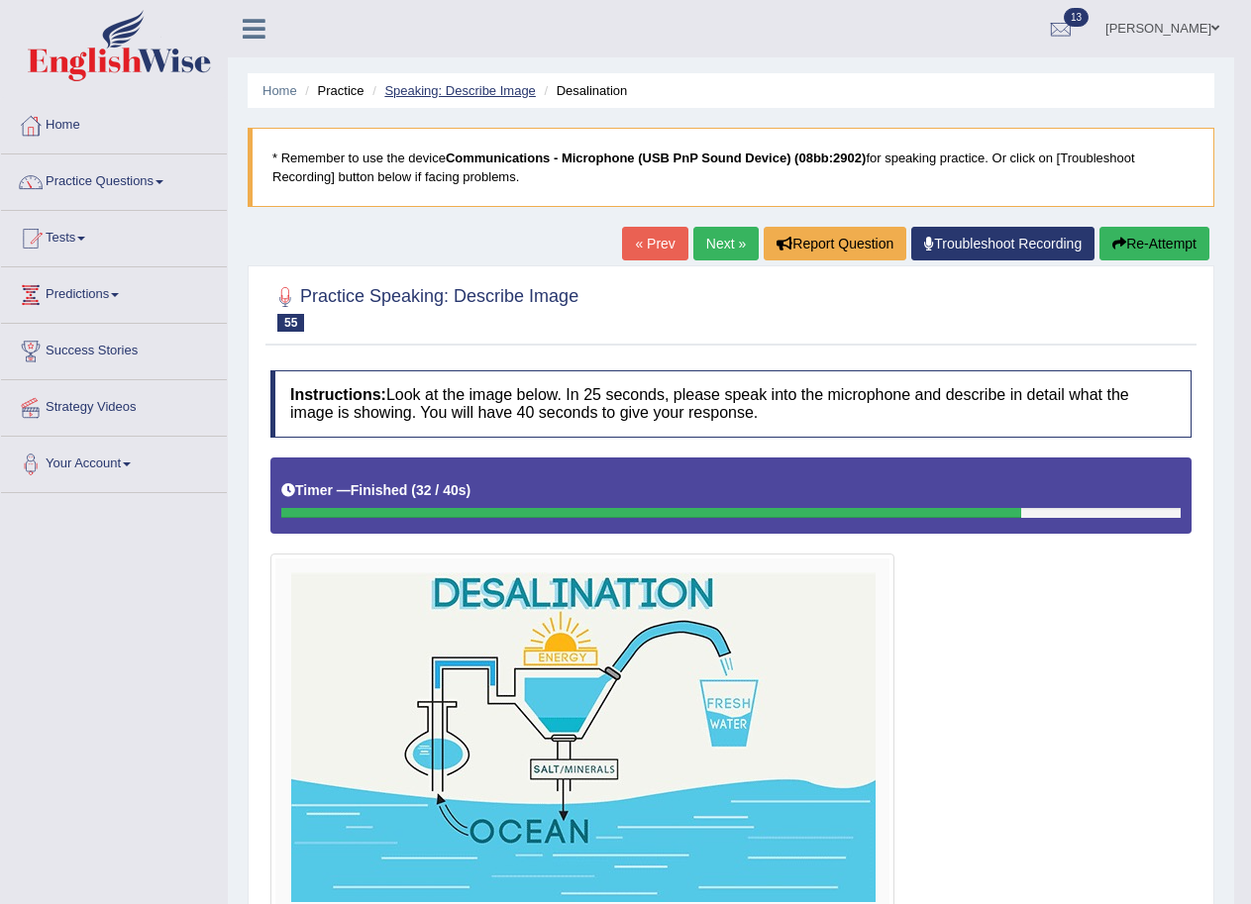
click at [450, 84] on link "Speaking: Describe Image" at bounding box center [459, 90] width 151 height 15
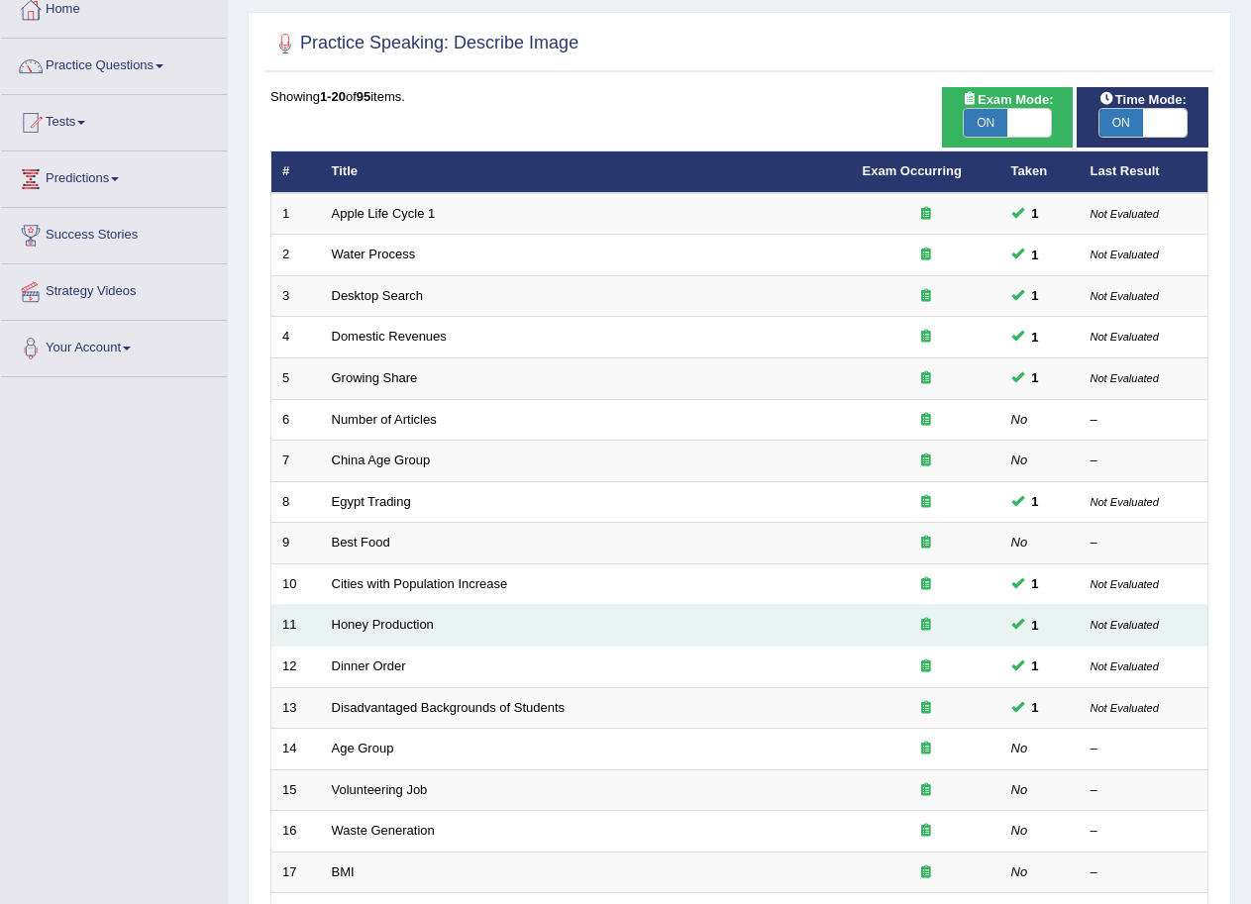
scroll to position [297, 0]
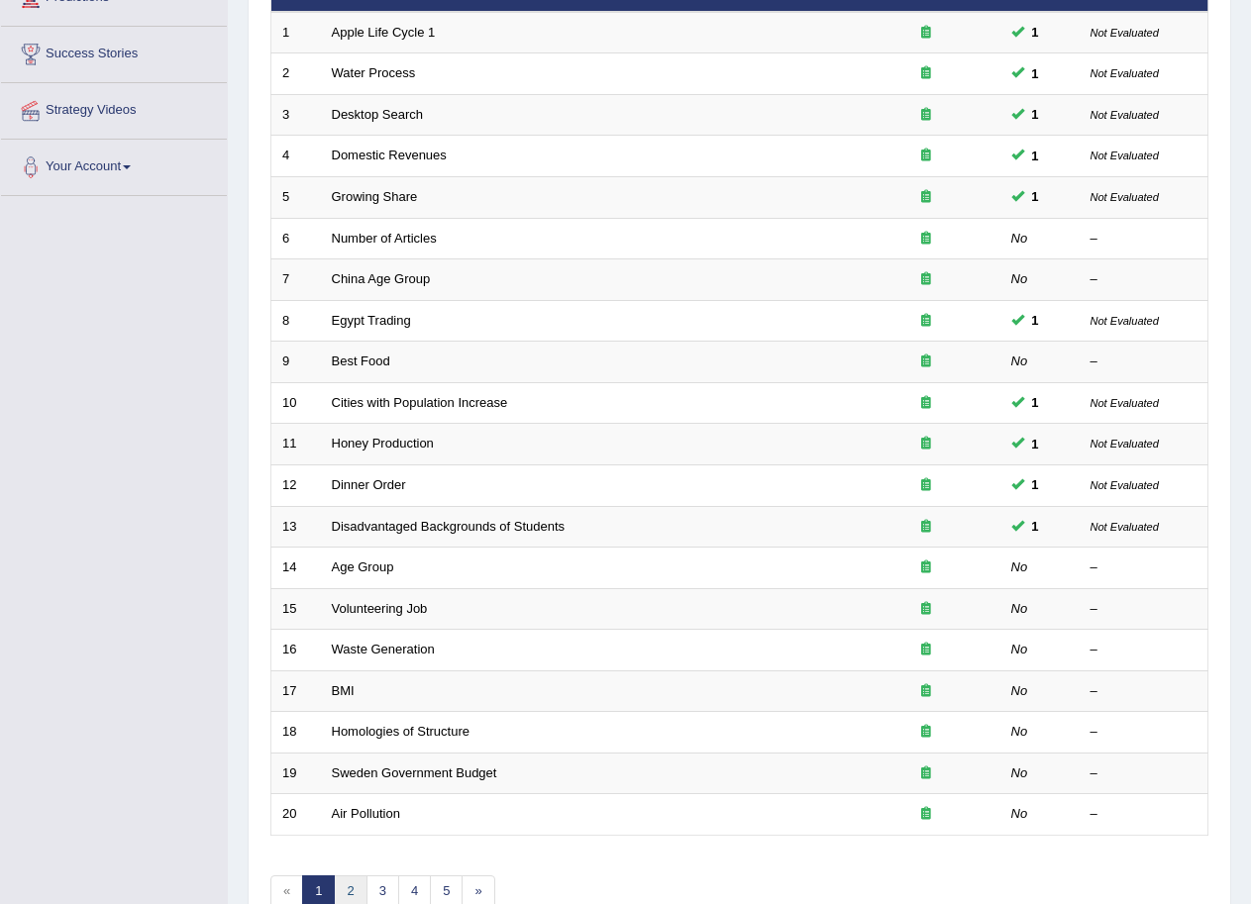
click at [354, 889] on link "2" at bounding box center [350, 892] width 33 height 33
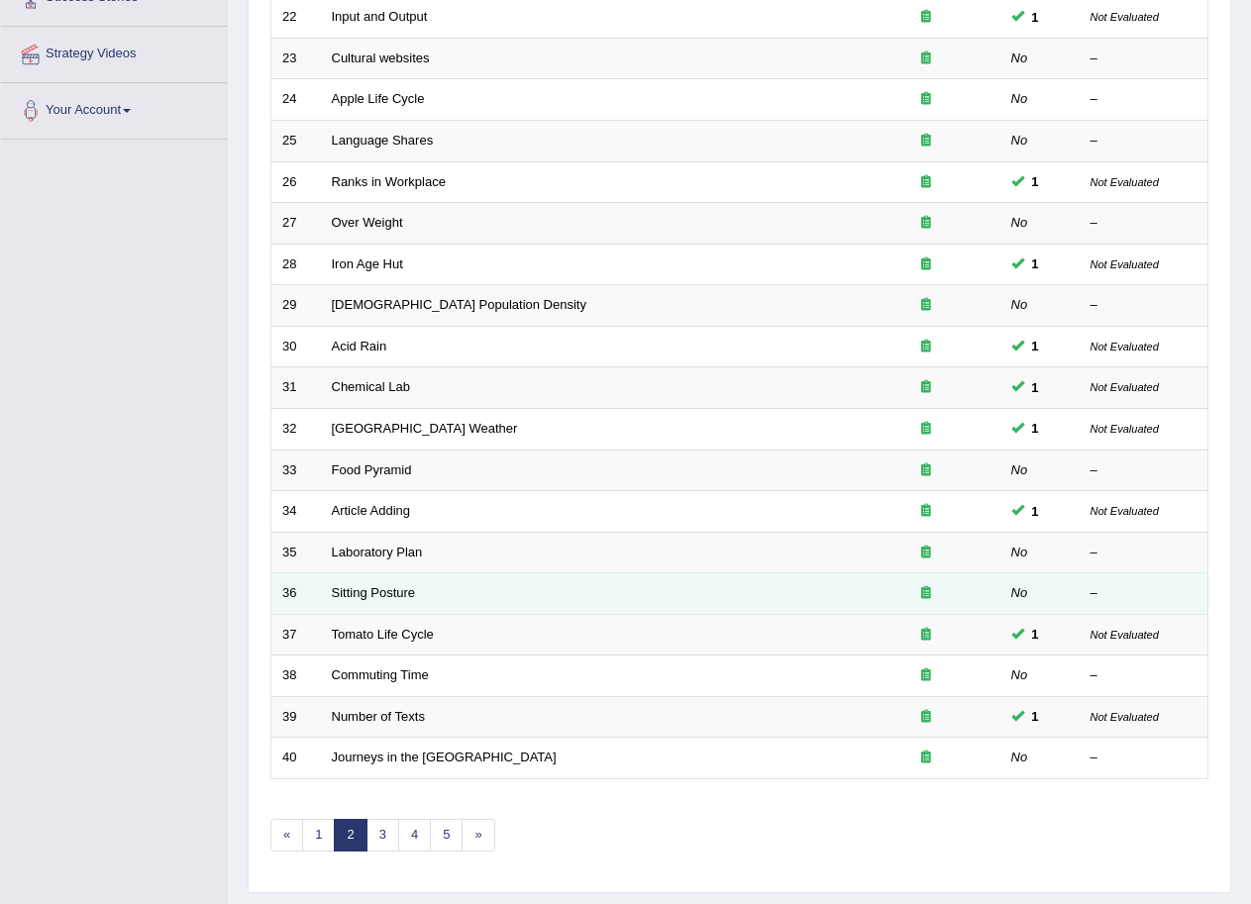
scroll to position [407, 0]
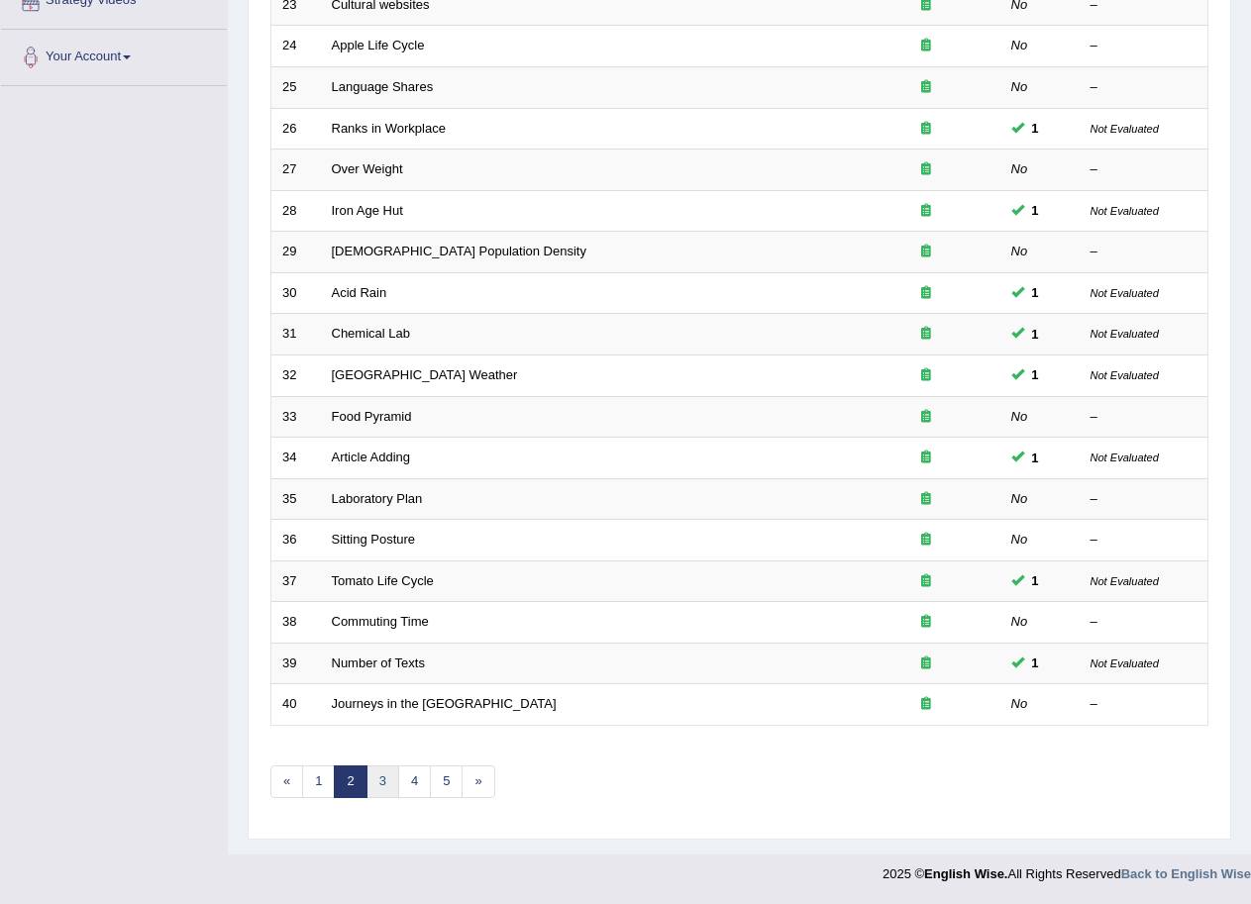
click at [387, 780] on link "3" at bounding box center [383, 782] width 33 height 33
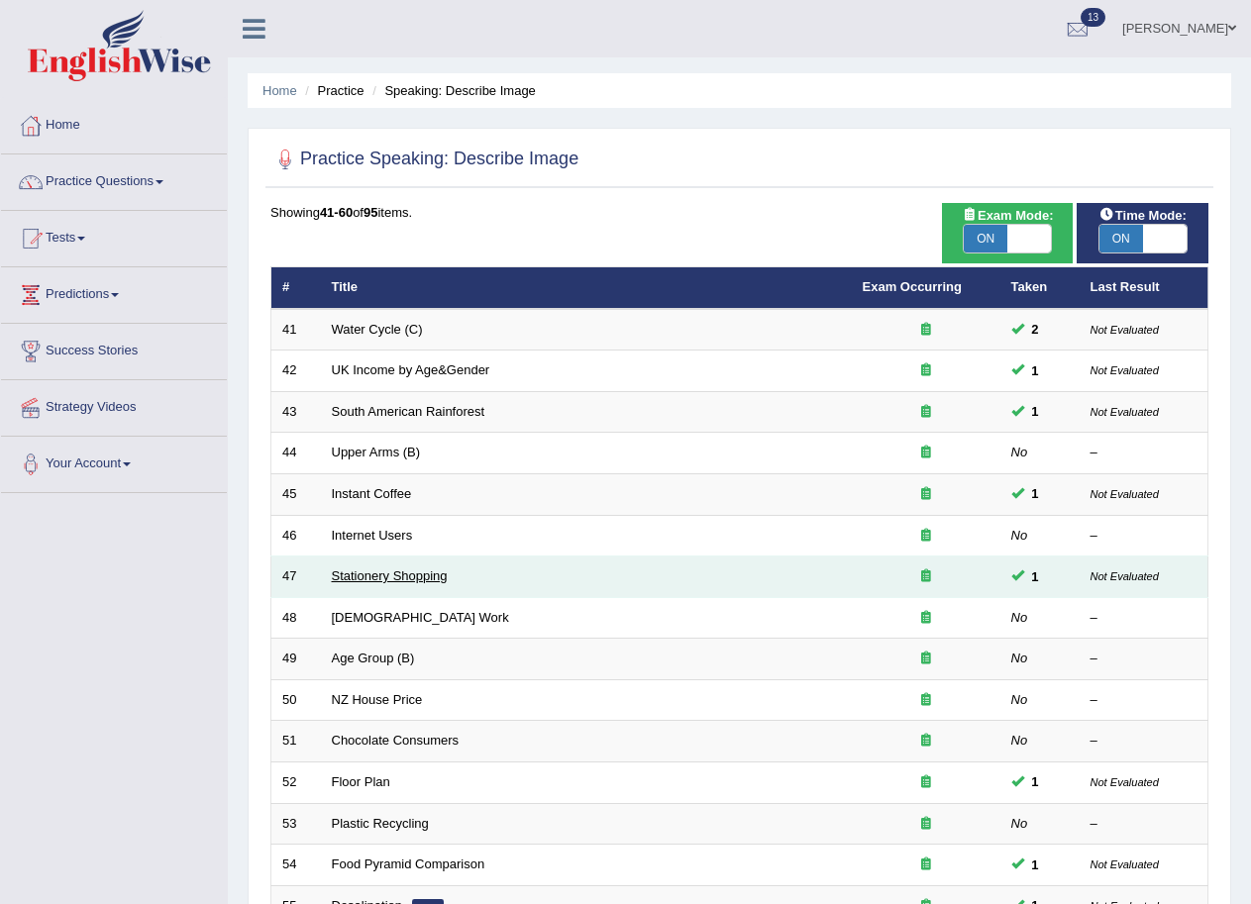
click at [398, 581] on link "Stationery Shopping" at bounding box center [390, 576] width 116 height 15
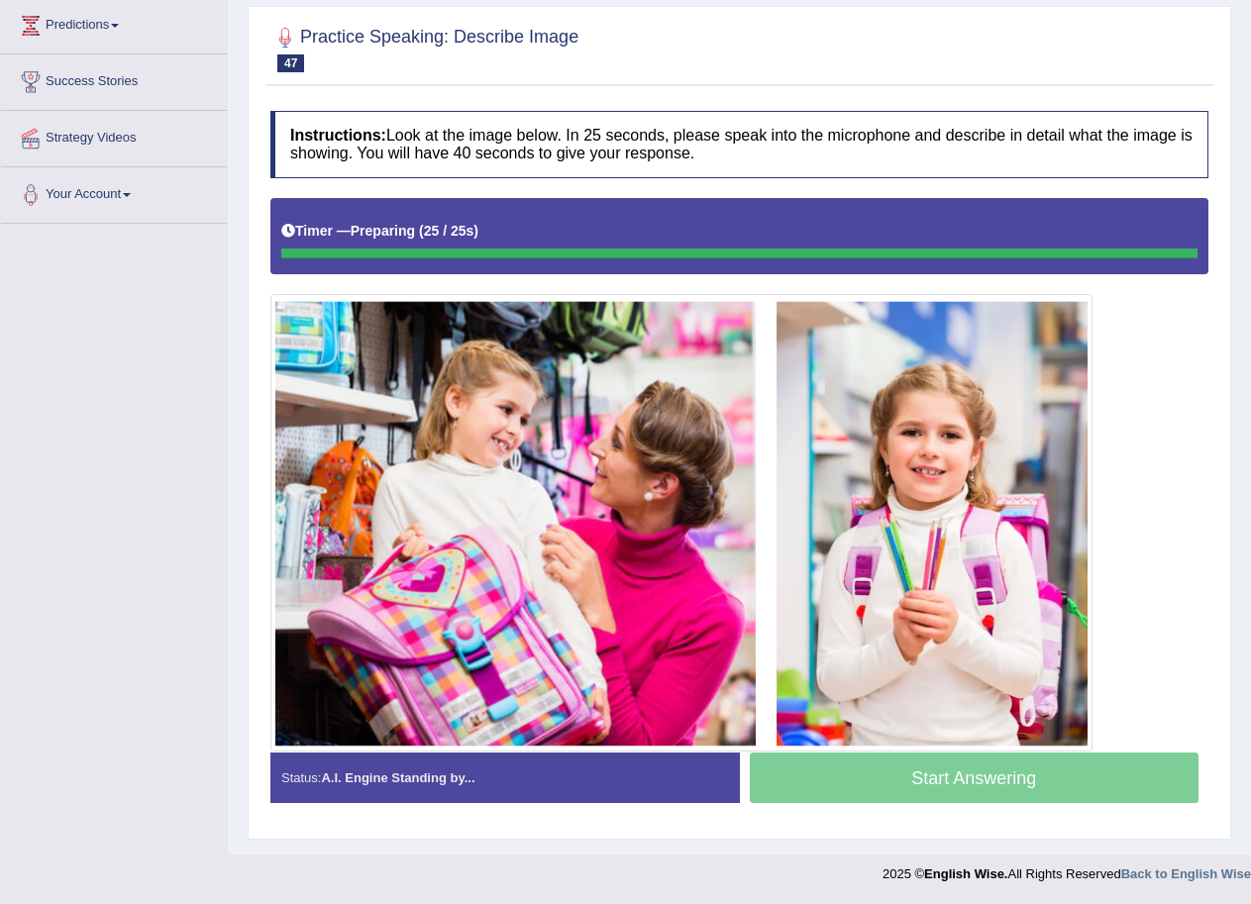
scroll to position [269, 0]
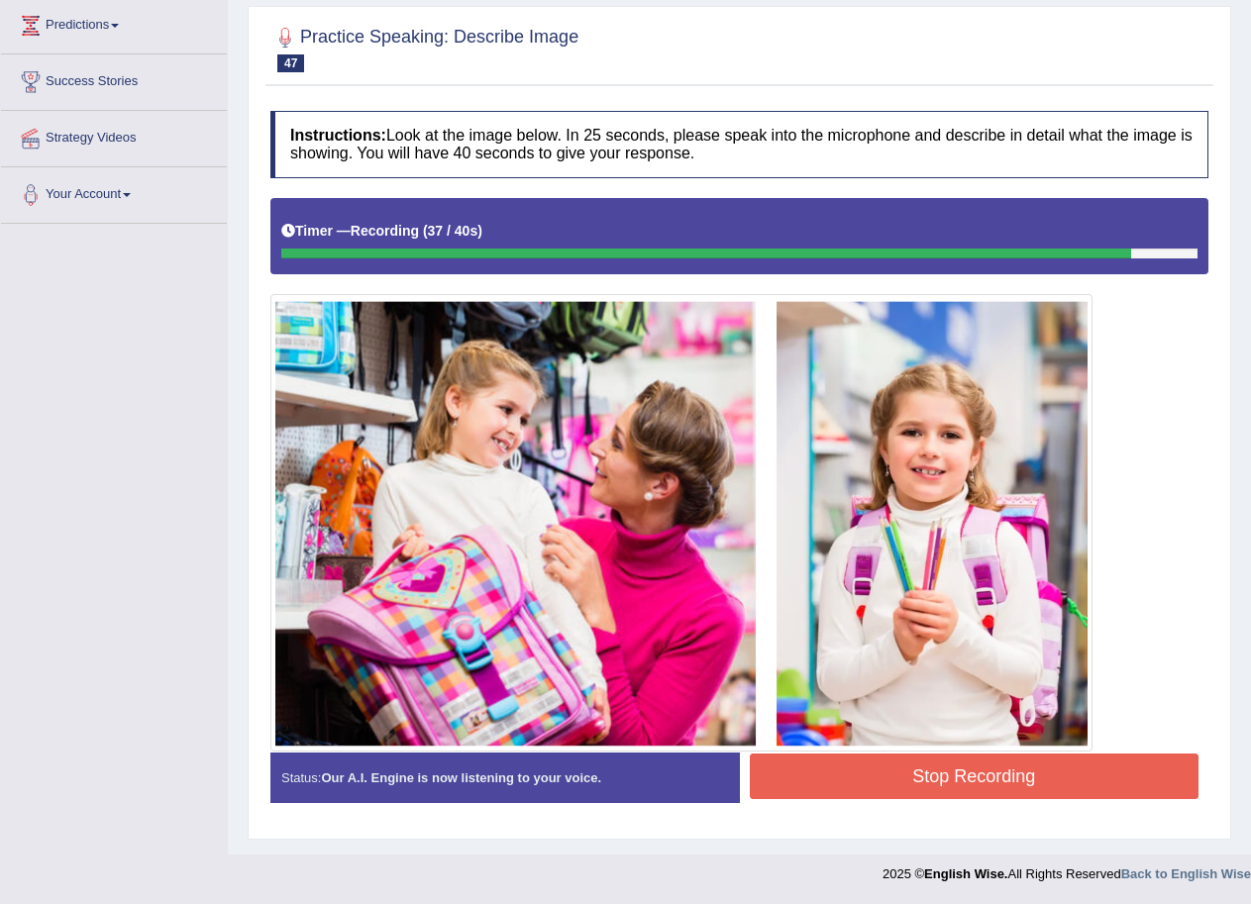
click at [938, 763] on button "Stop Recording" at bounding box center [975, 777] width 450 height 46
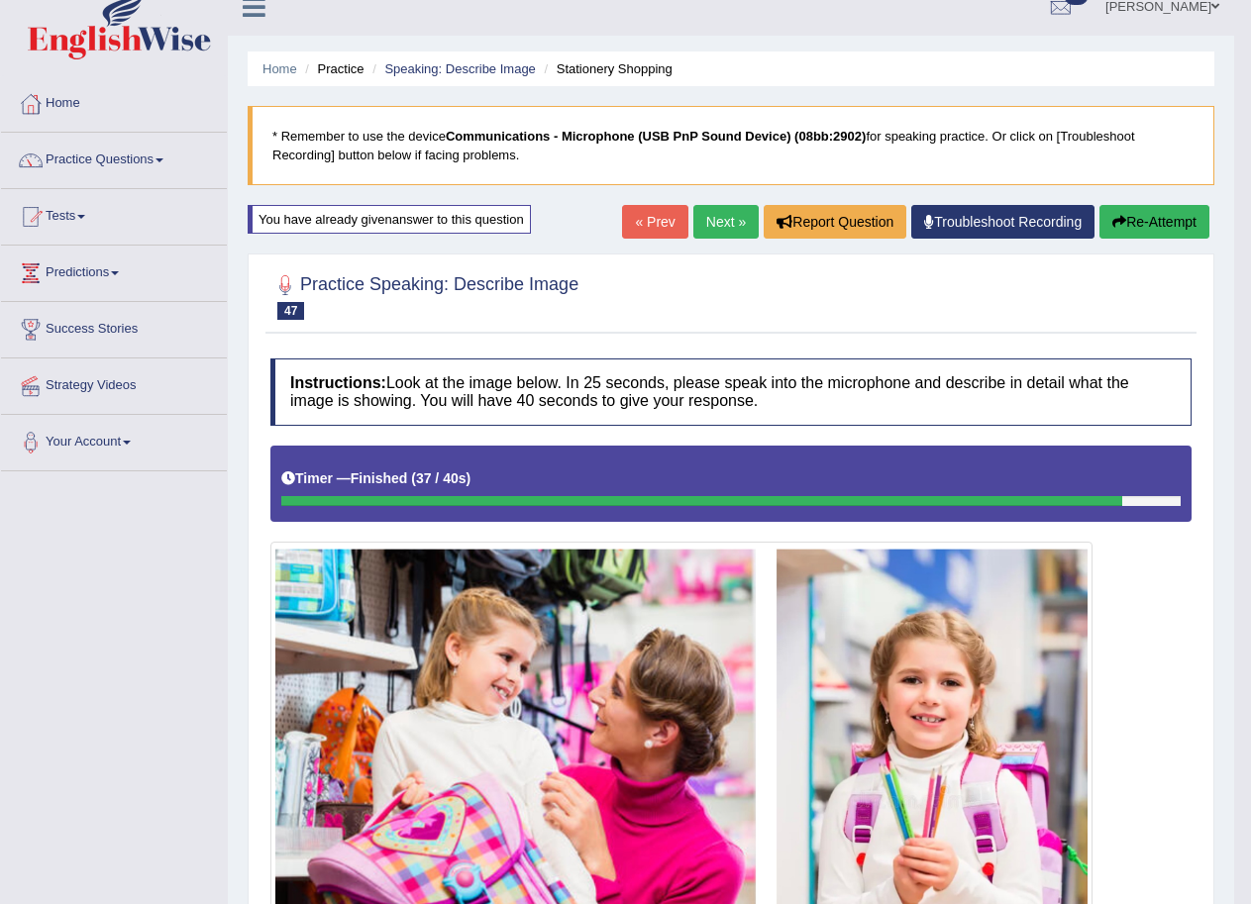
scroll to position [0, 0]
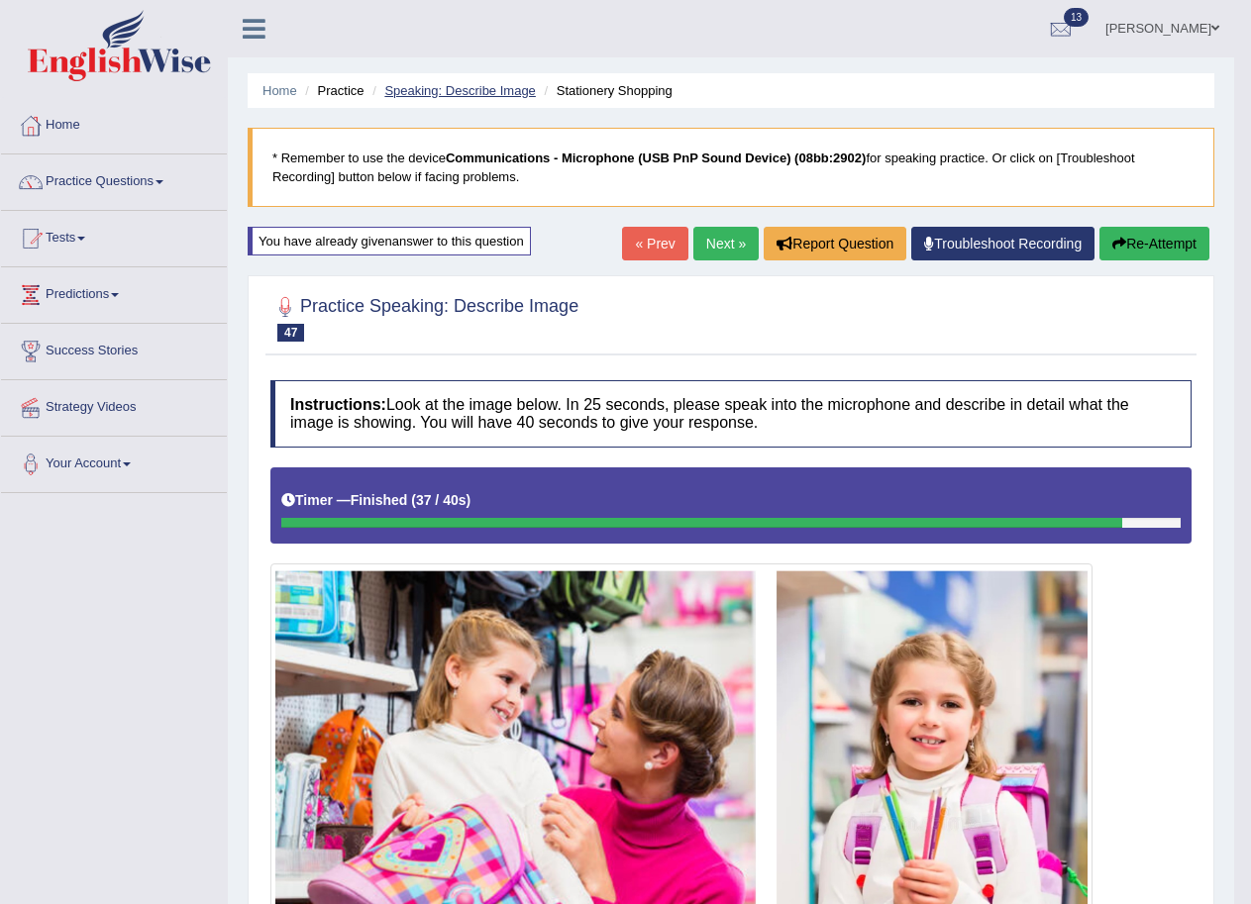
click at [434, 97] on link "Speaking: Describe Image" at bounding box center [459, 90] width 151 height 15
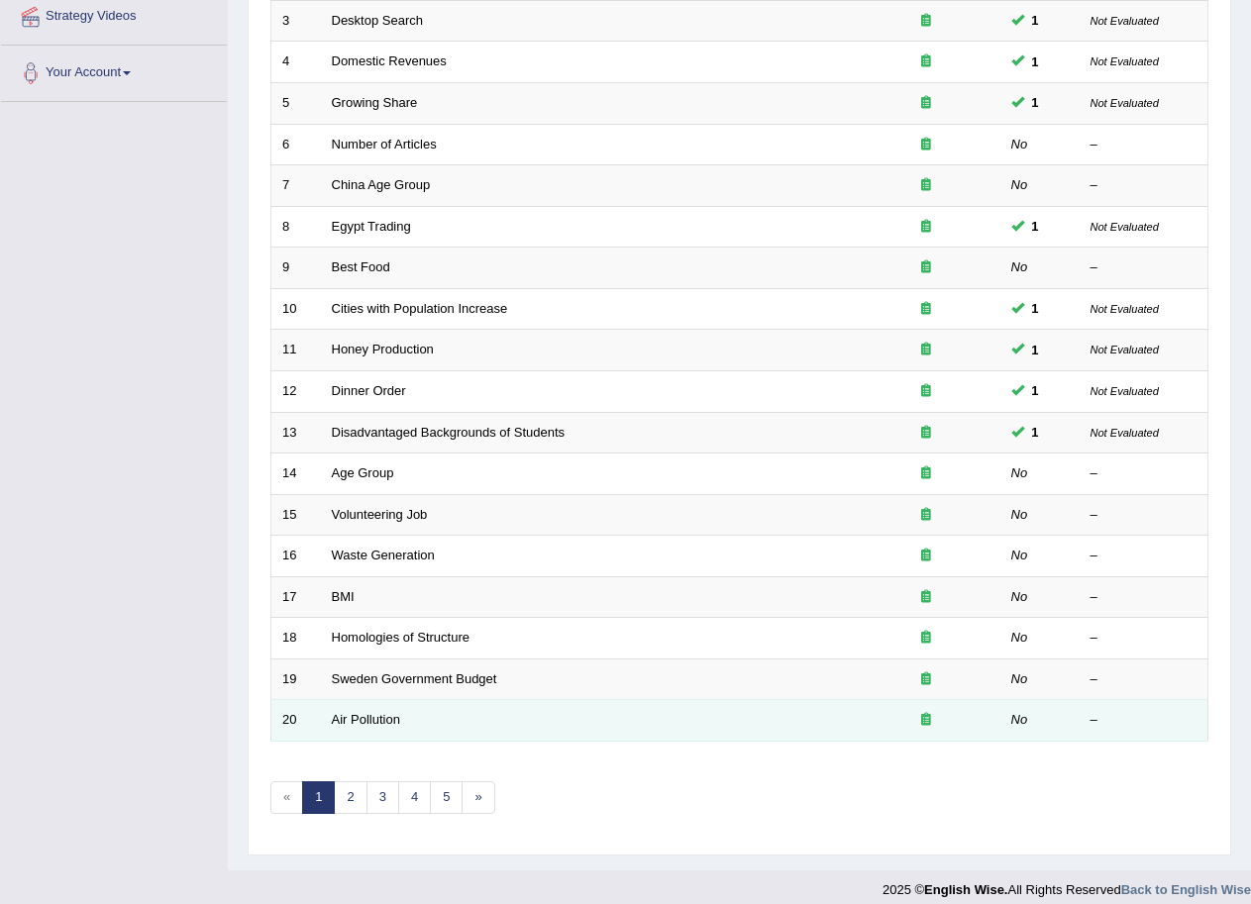
scroll to position [407, 0]
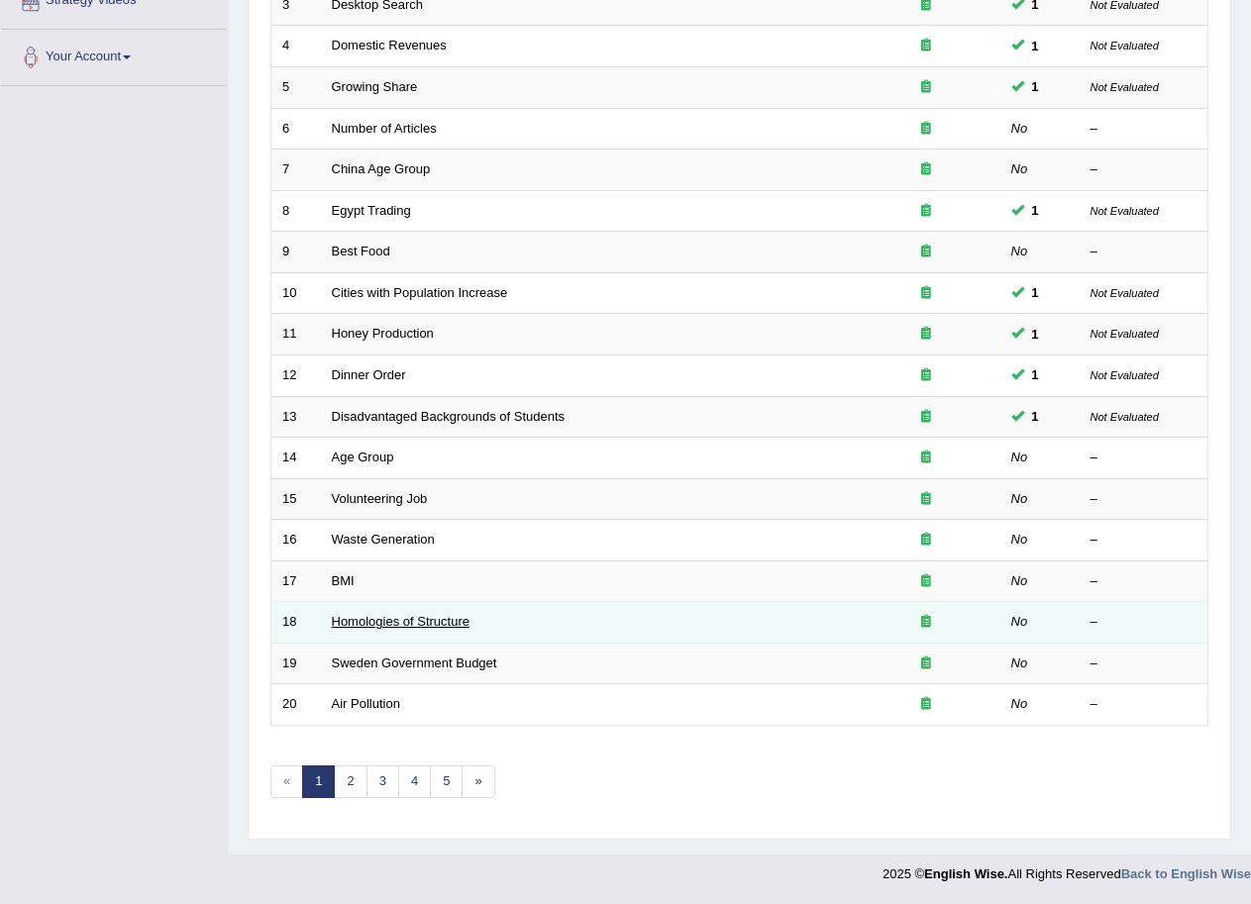
click at [351, 627] on link "Homologies of Structure" at bounding box center [401, 621] width 138 height 15
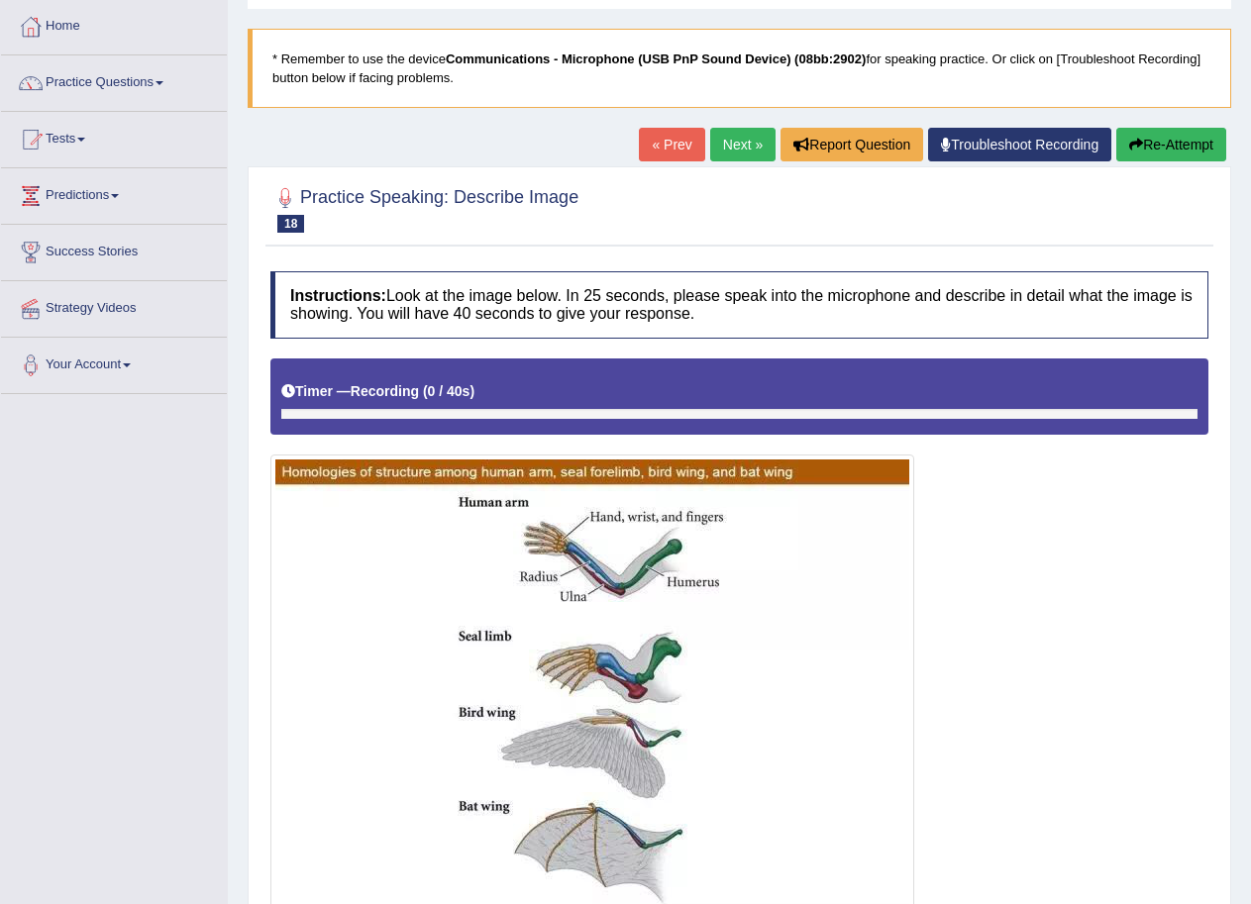
scroll to position [198, 0]
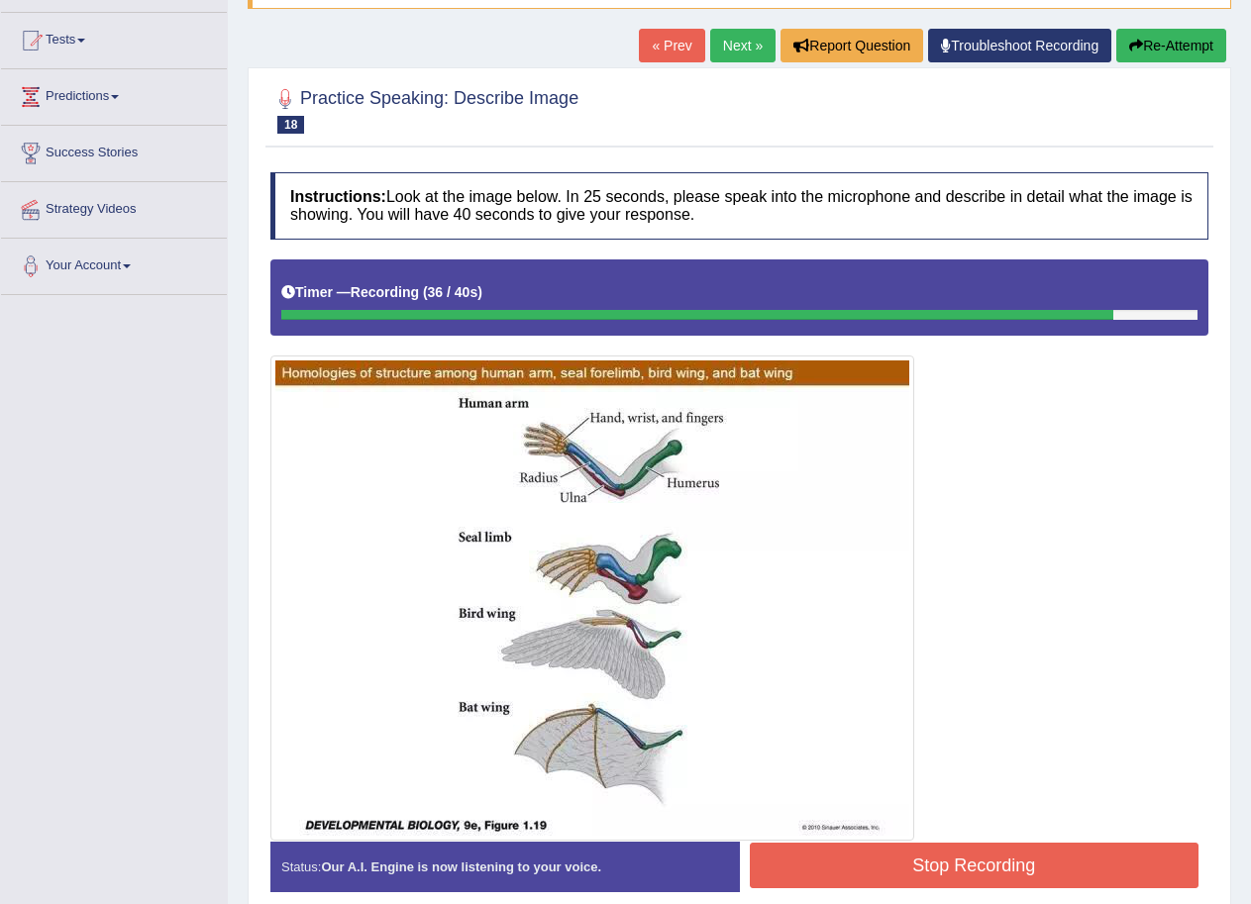
click at [928, 860] on button "Stop Recording" at bounding box center [975, 866] width 450 height 46
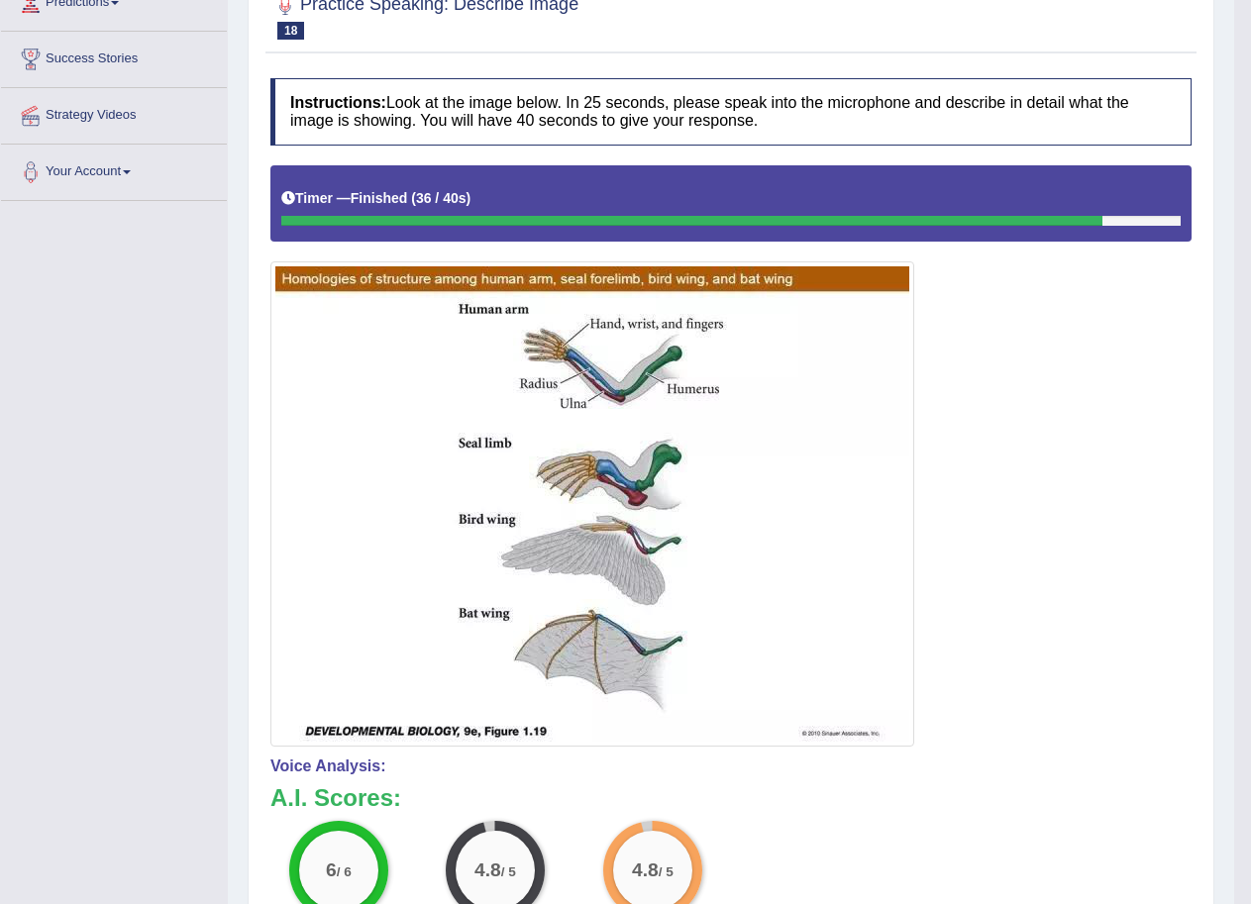
scroll to position [0, 0]
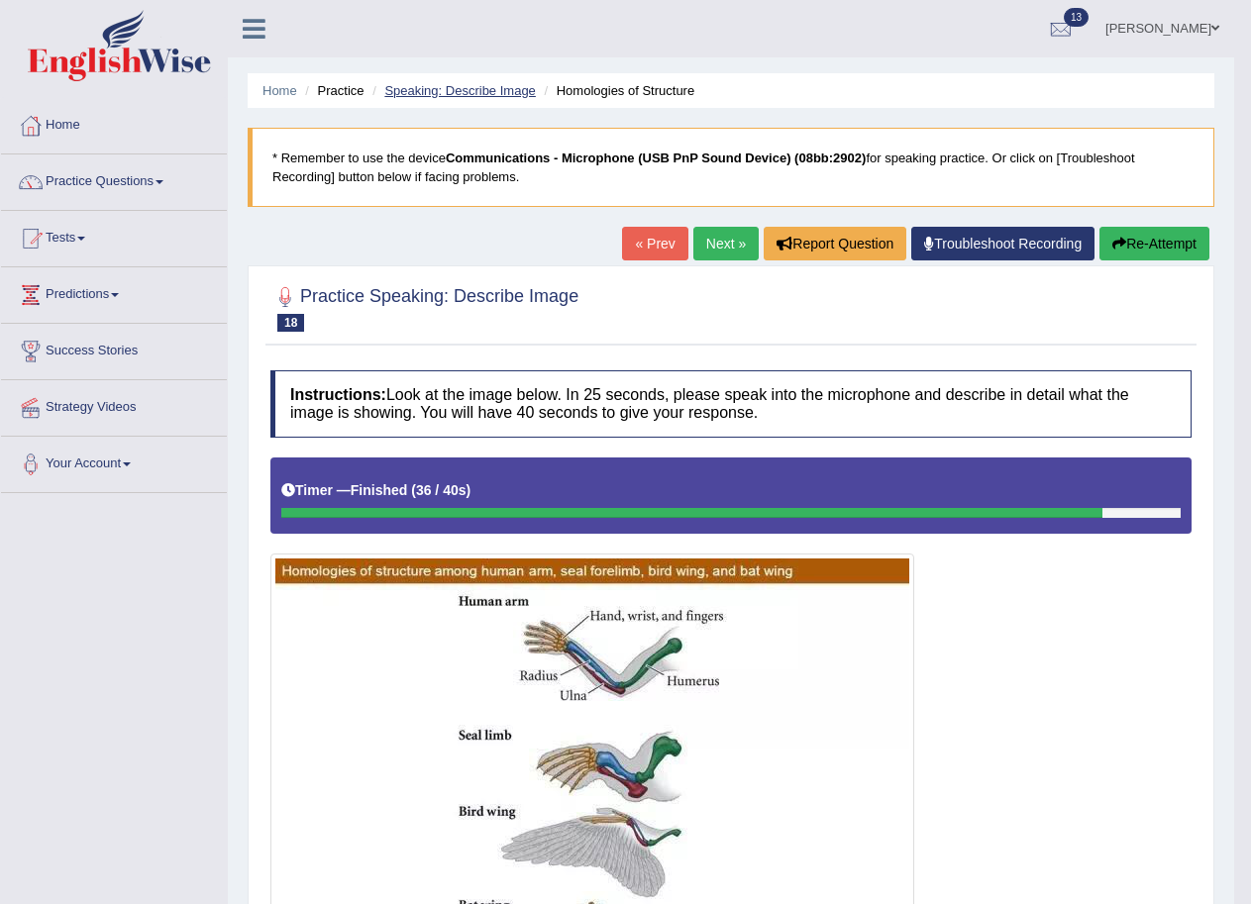
click at [453, 95] on link "Speaking: Describe Image" at bounding box center [459, 90] width 151 height 15
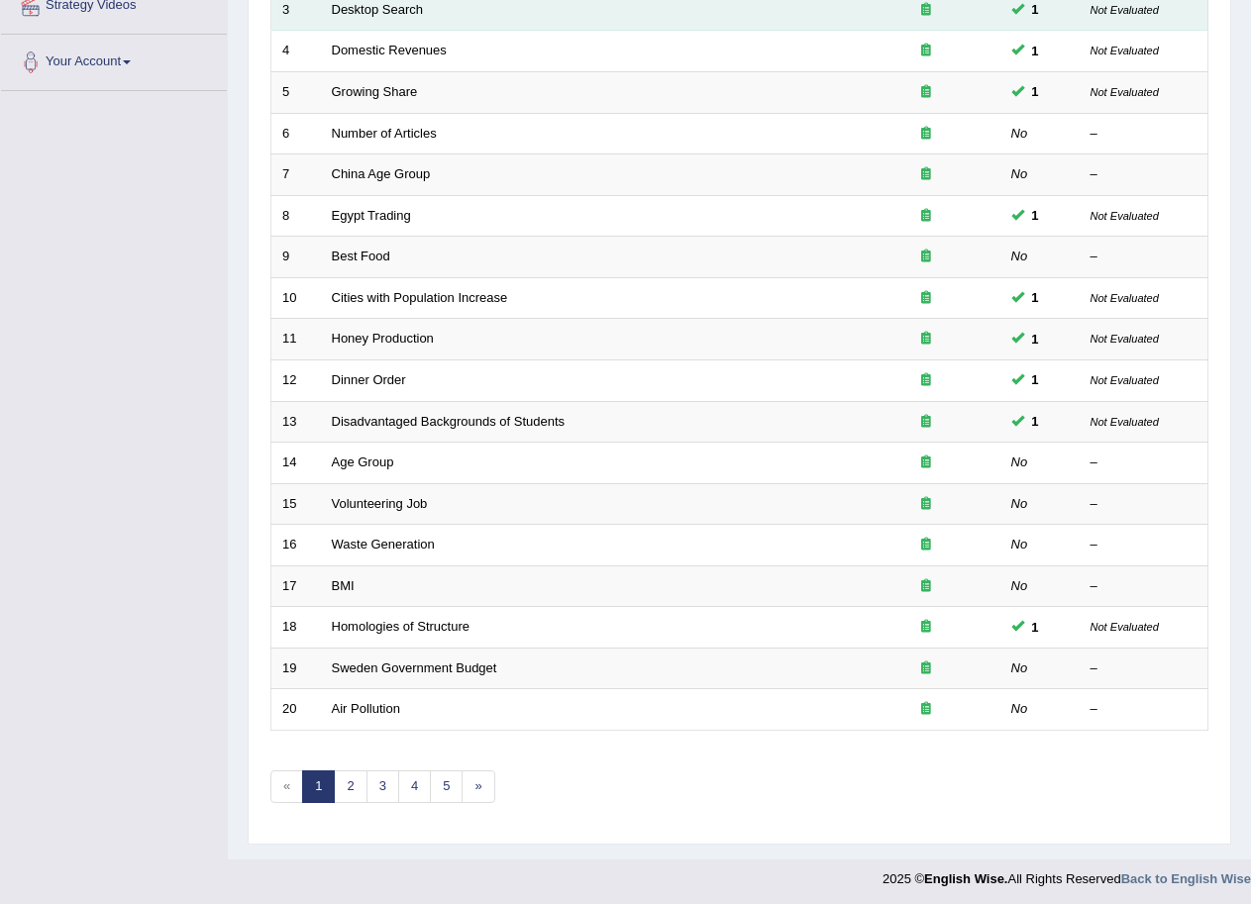
scroll to position [407, 0]
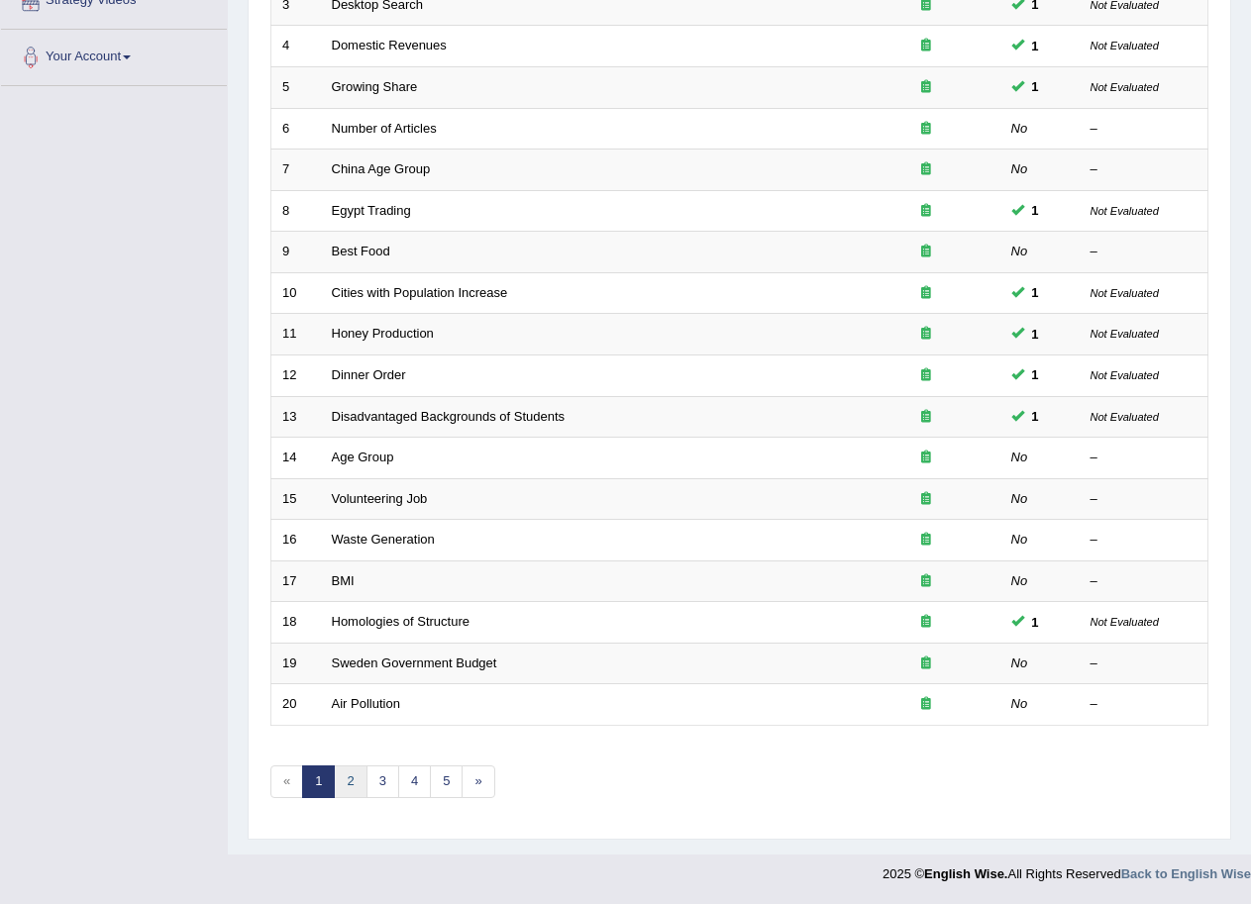
click at [344, 766] on link "2" at bounding box center [350, 782] width 33 height 33
click at [344, 776] on link "2" at bounding box center [350, 782] width 33 height 33
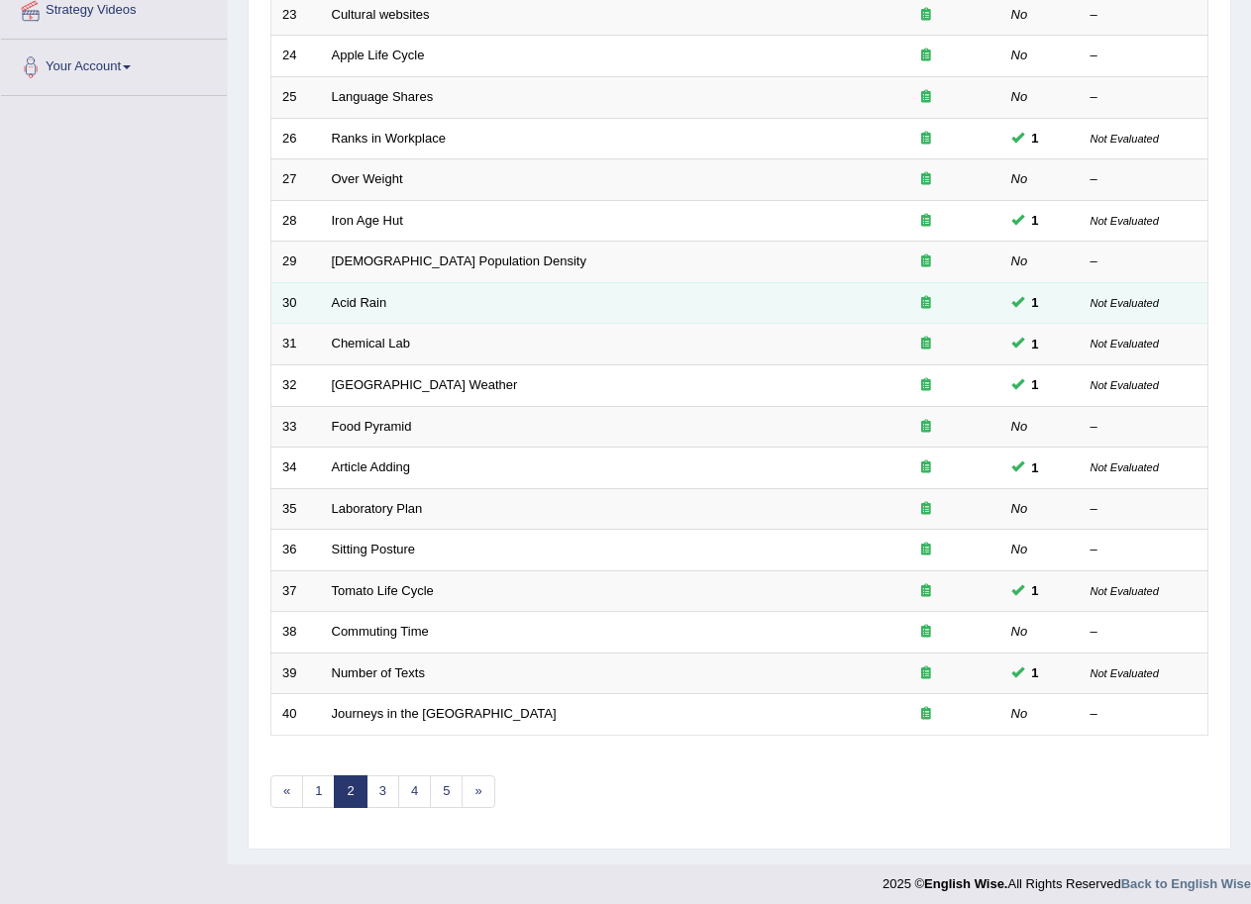
scroll to position [407, 0]
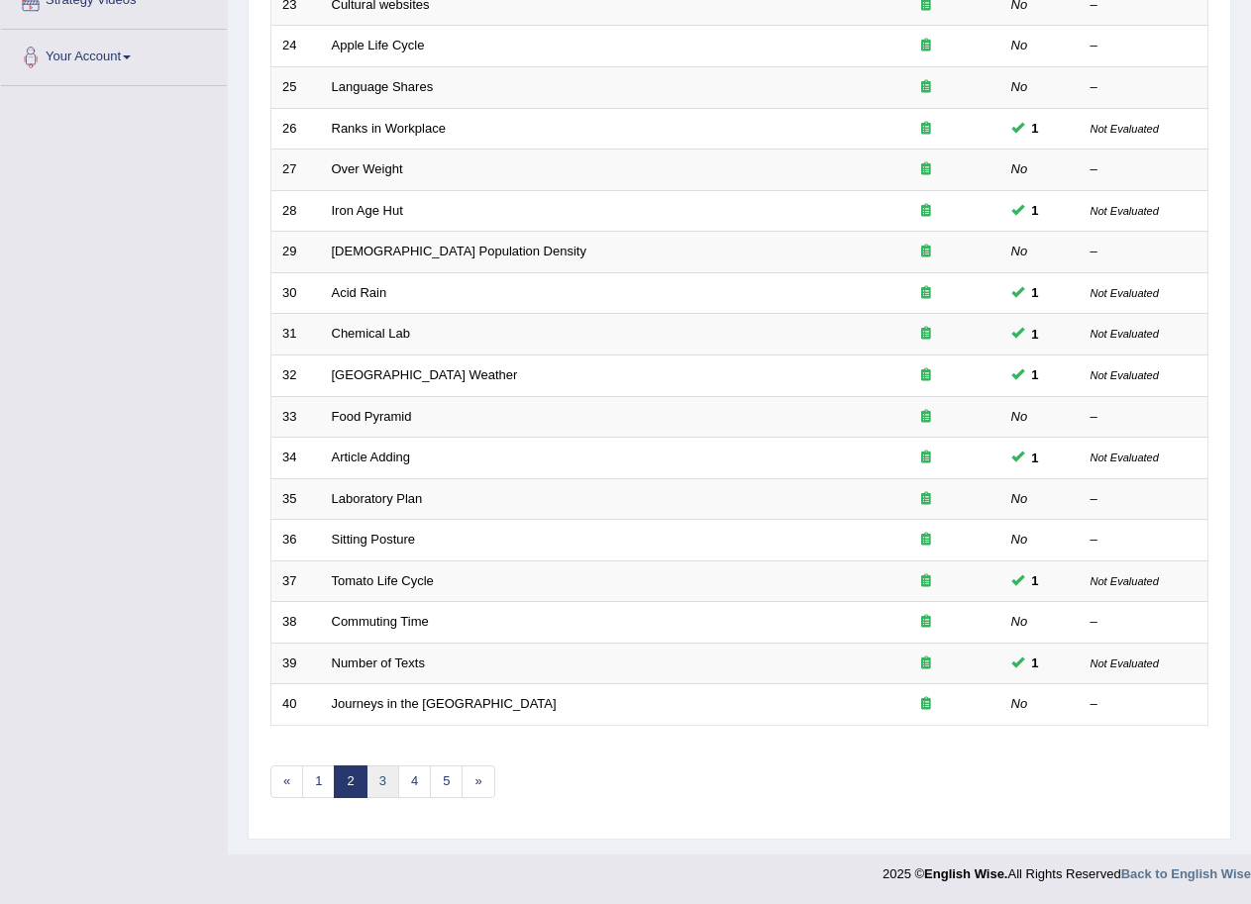
click at [388, 773] on link "3" at bounding box center [383, 782] width 33 height 33
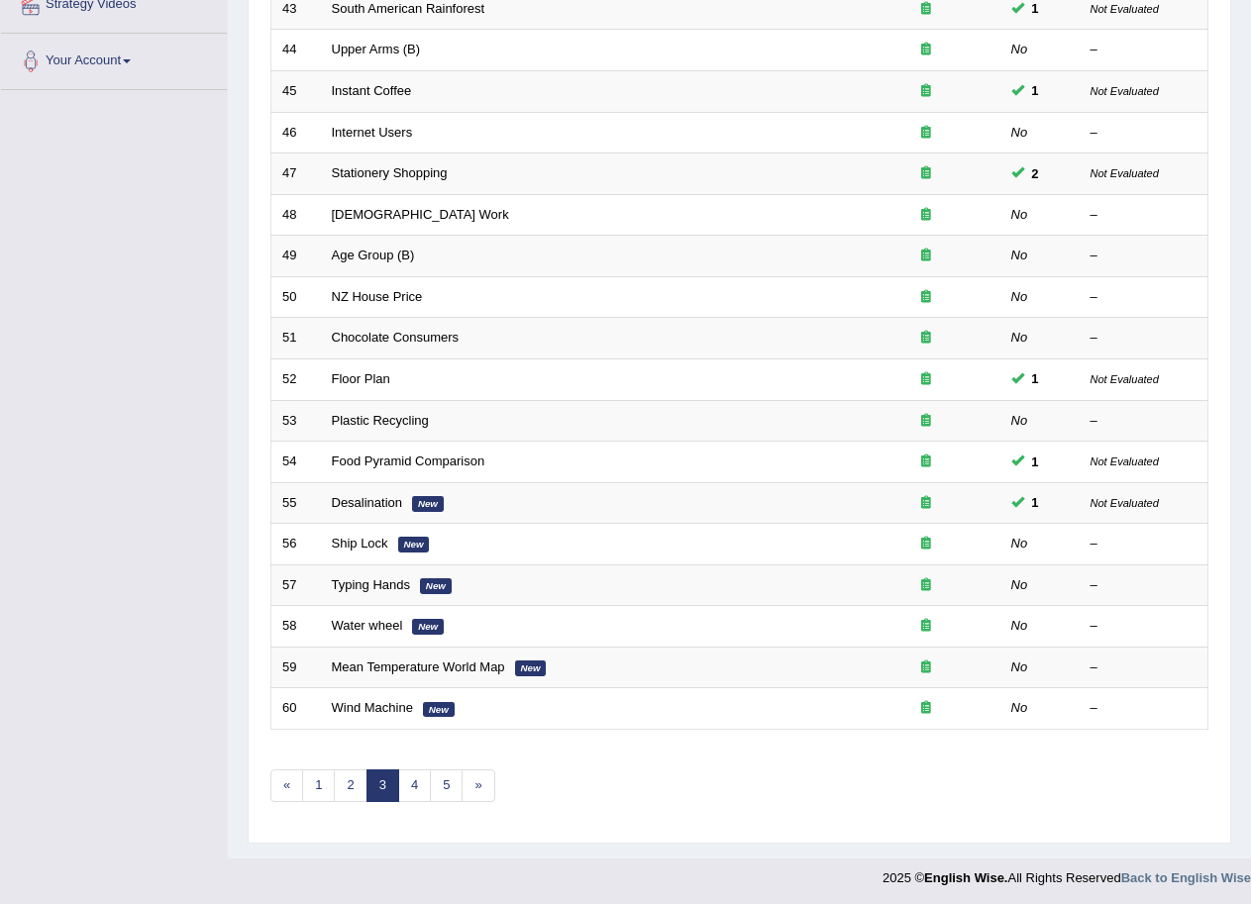
scroll to position [407, 0]
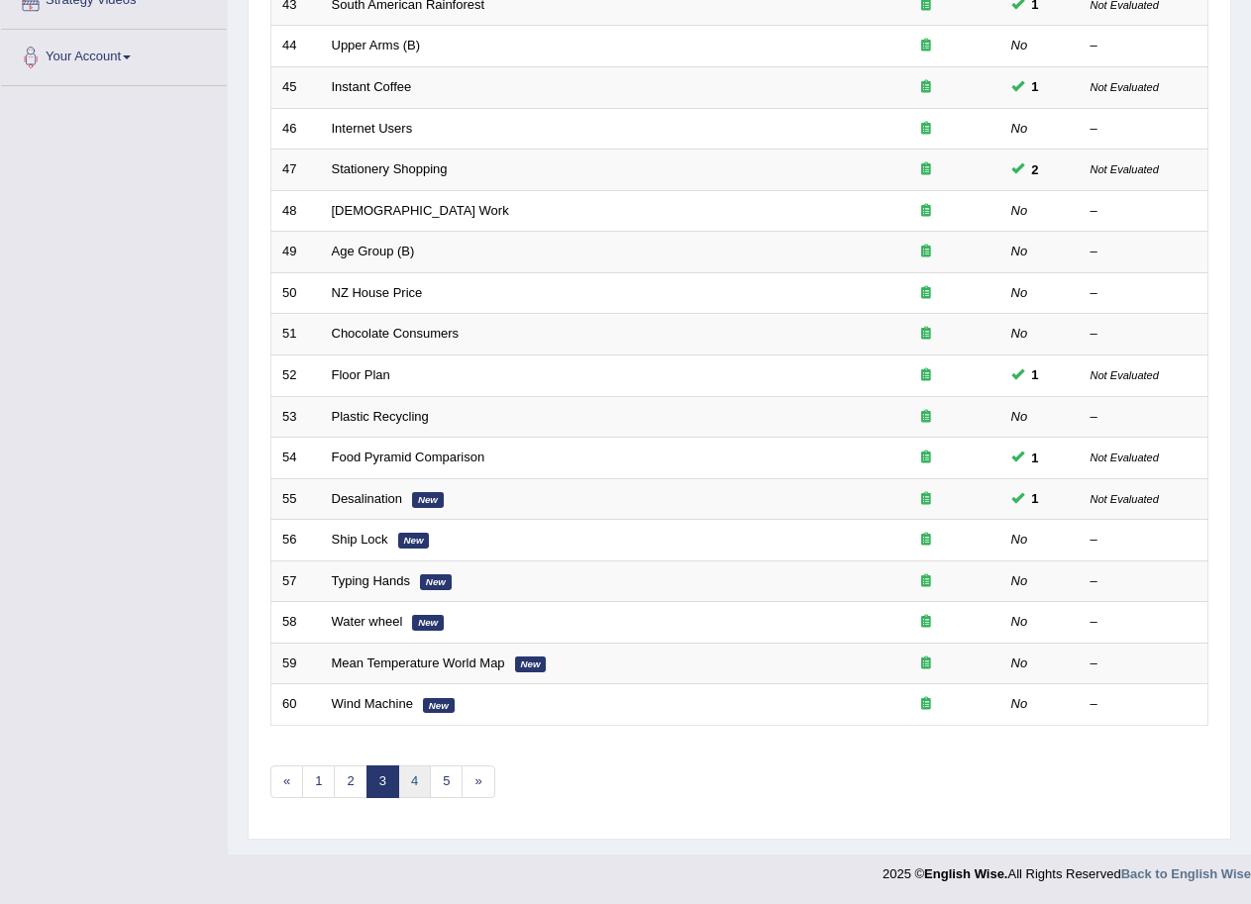
click at [414, 789] on link "4" at bounding box center [414, 782] width 33 height 33
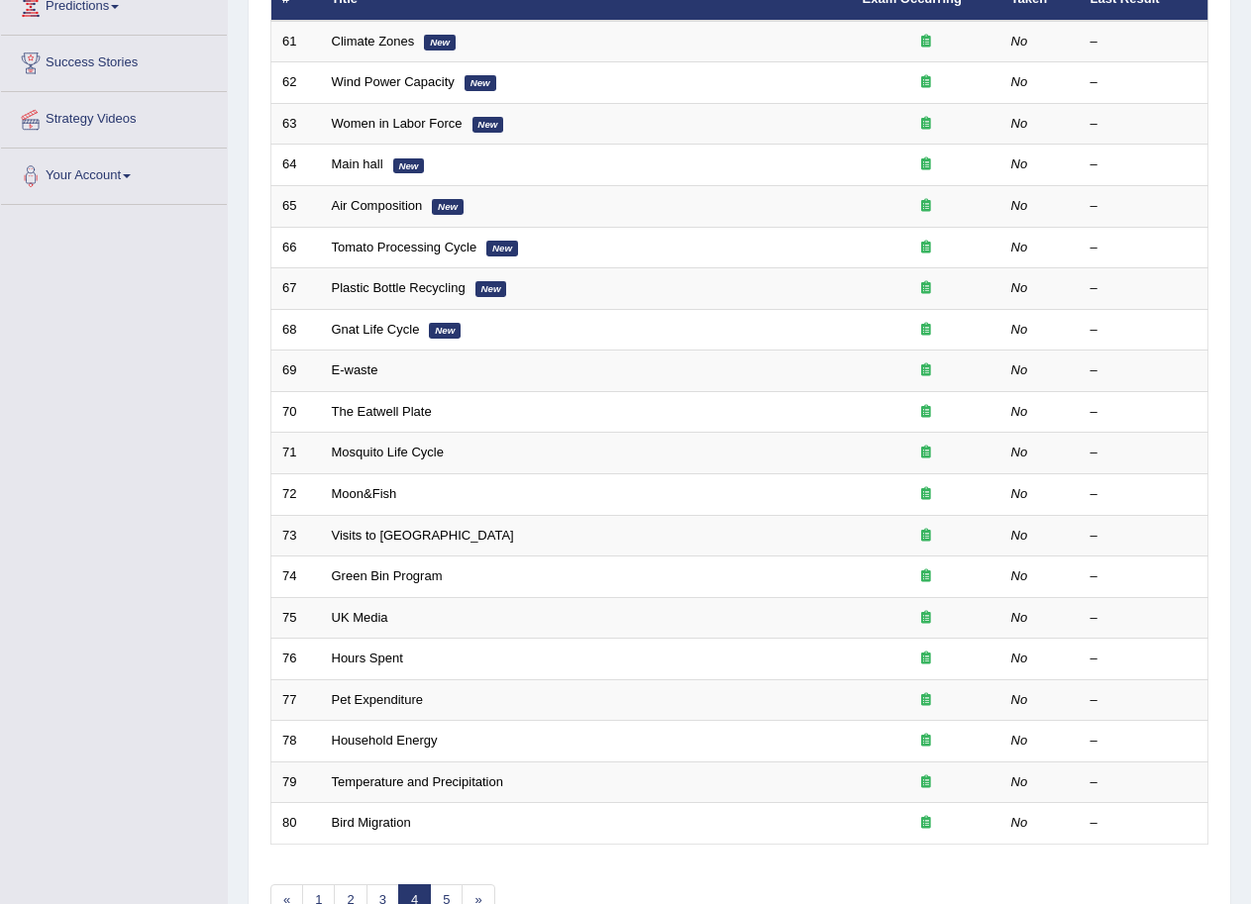
scroll to position [297, 0]
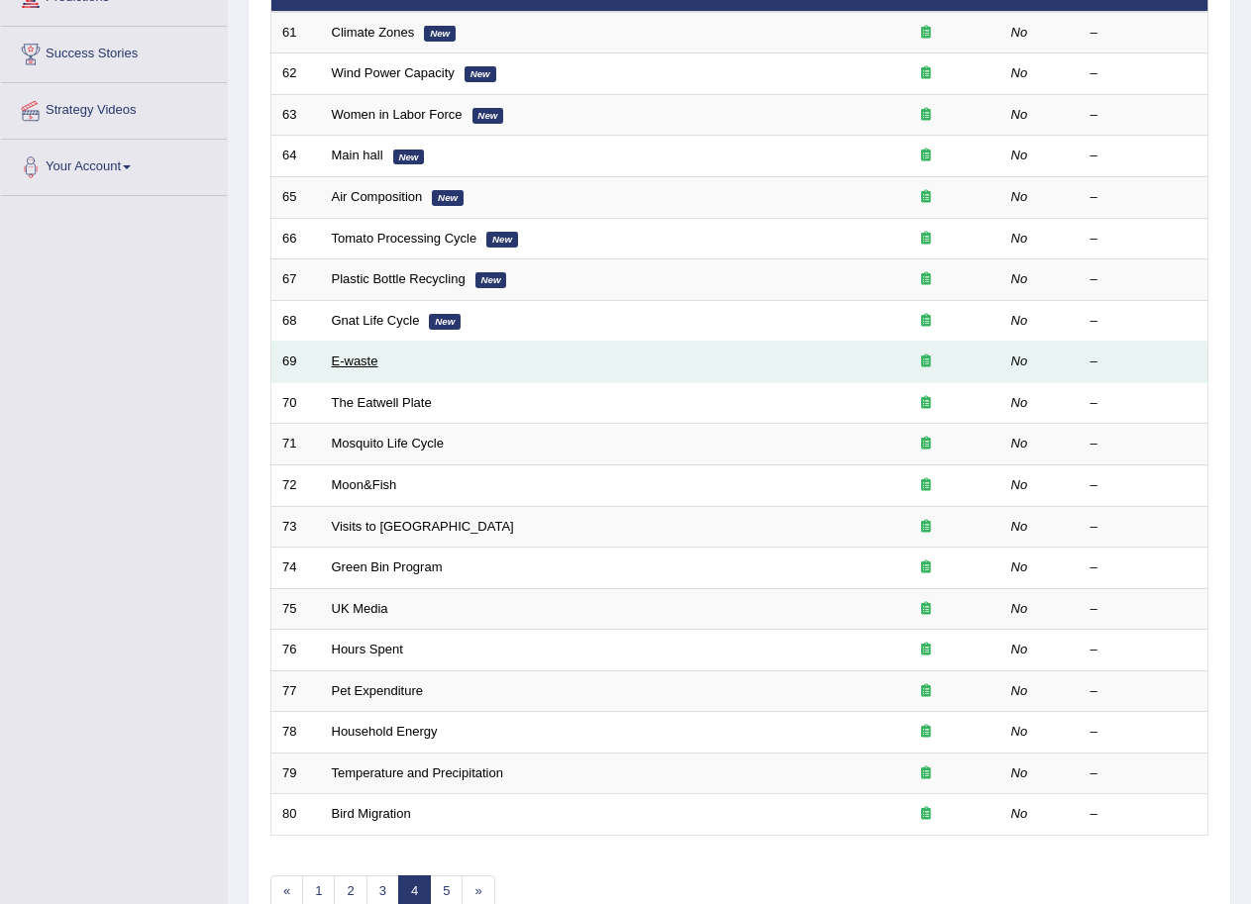
click at [344, 367] on link "E-waste" at bounding box center [355, 361] width 47 height 15
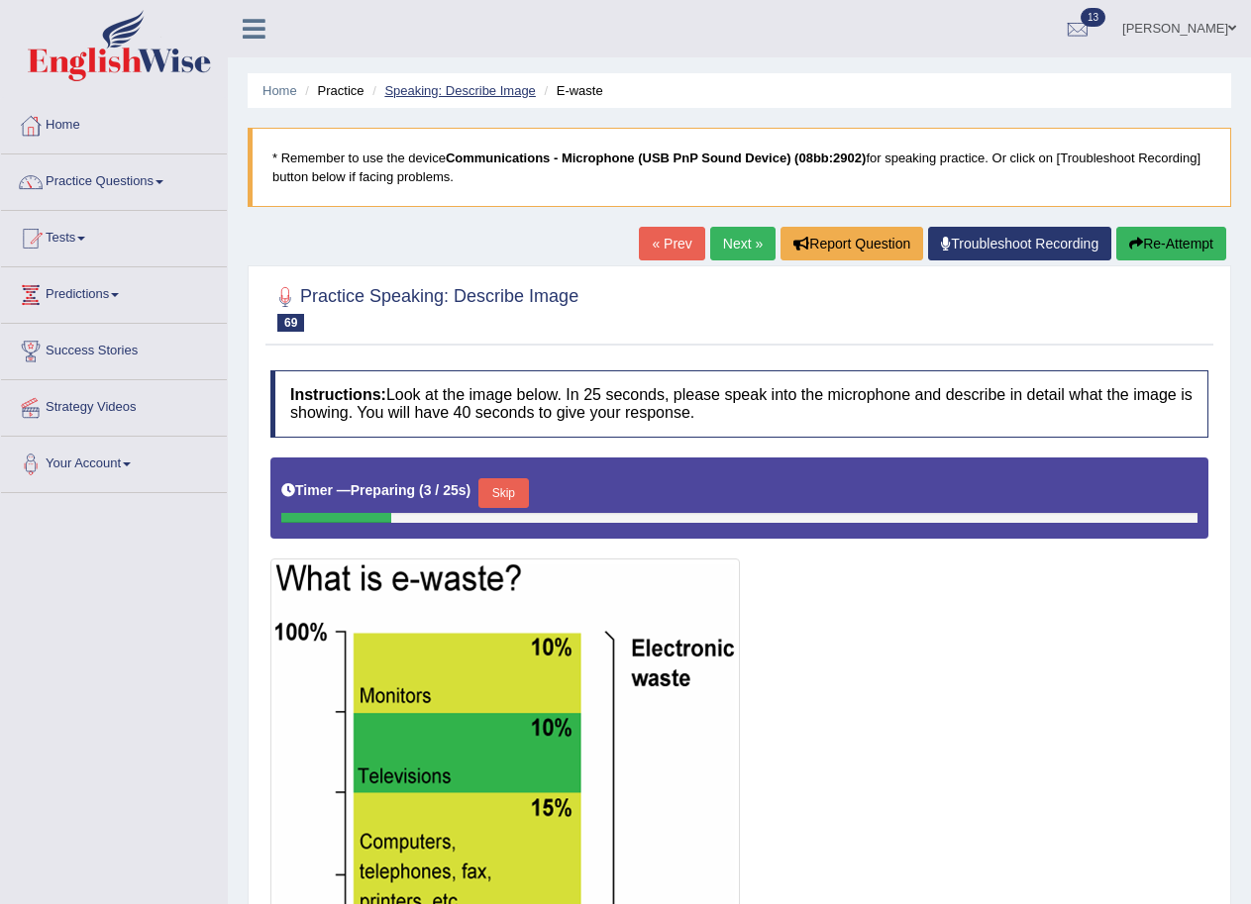
click at [479, 86] on link "Speaking: Describe Image" at bounding box center [459, 90] width 151 height 15
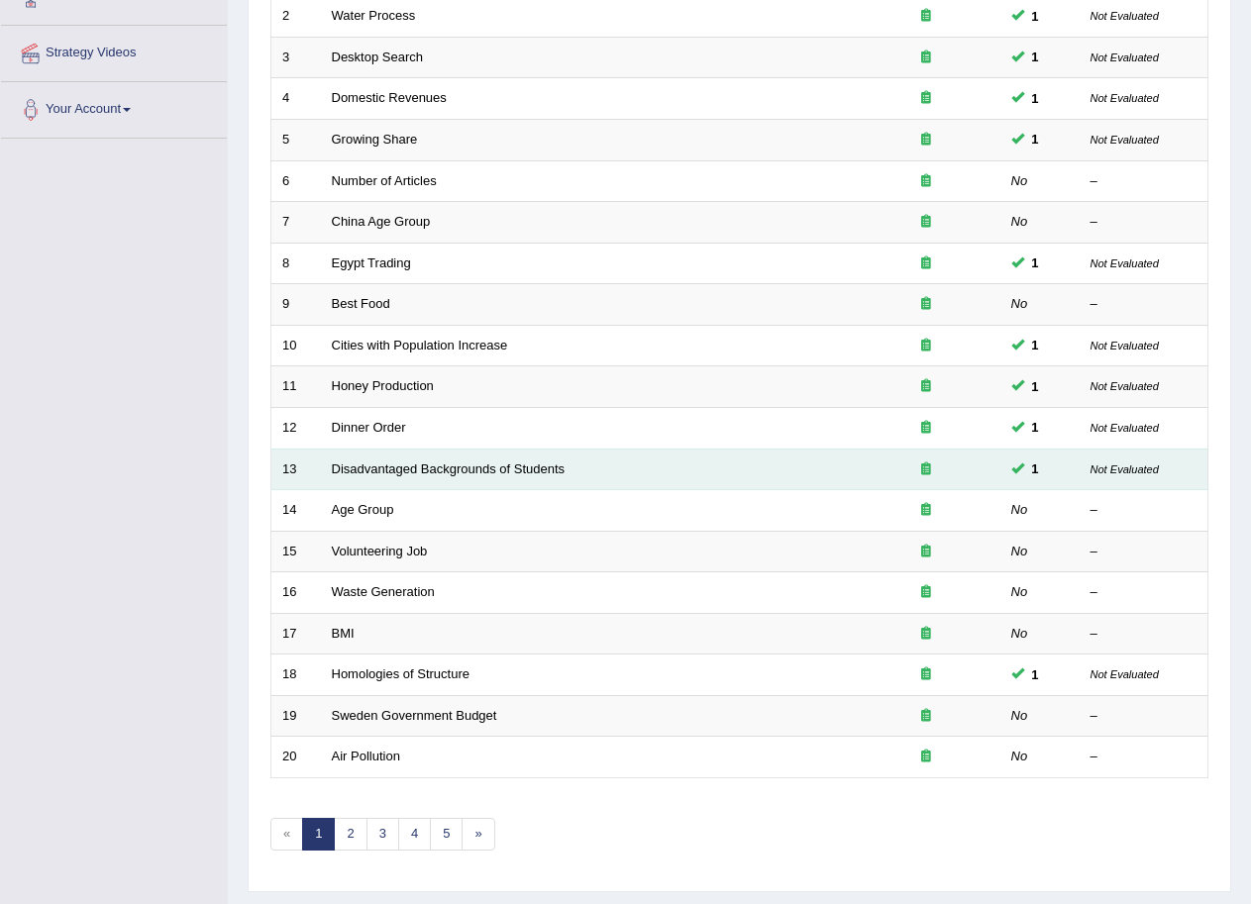
scroll to position [407, 0]
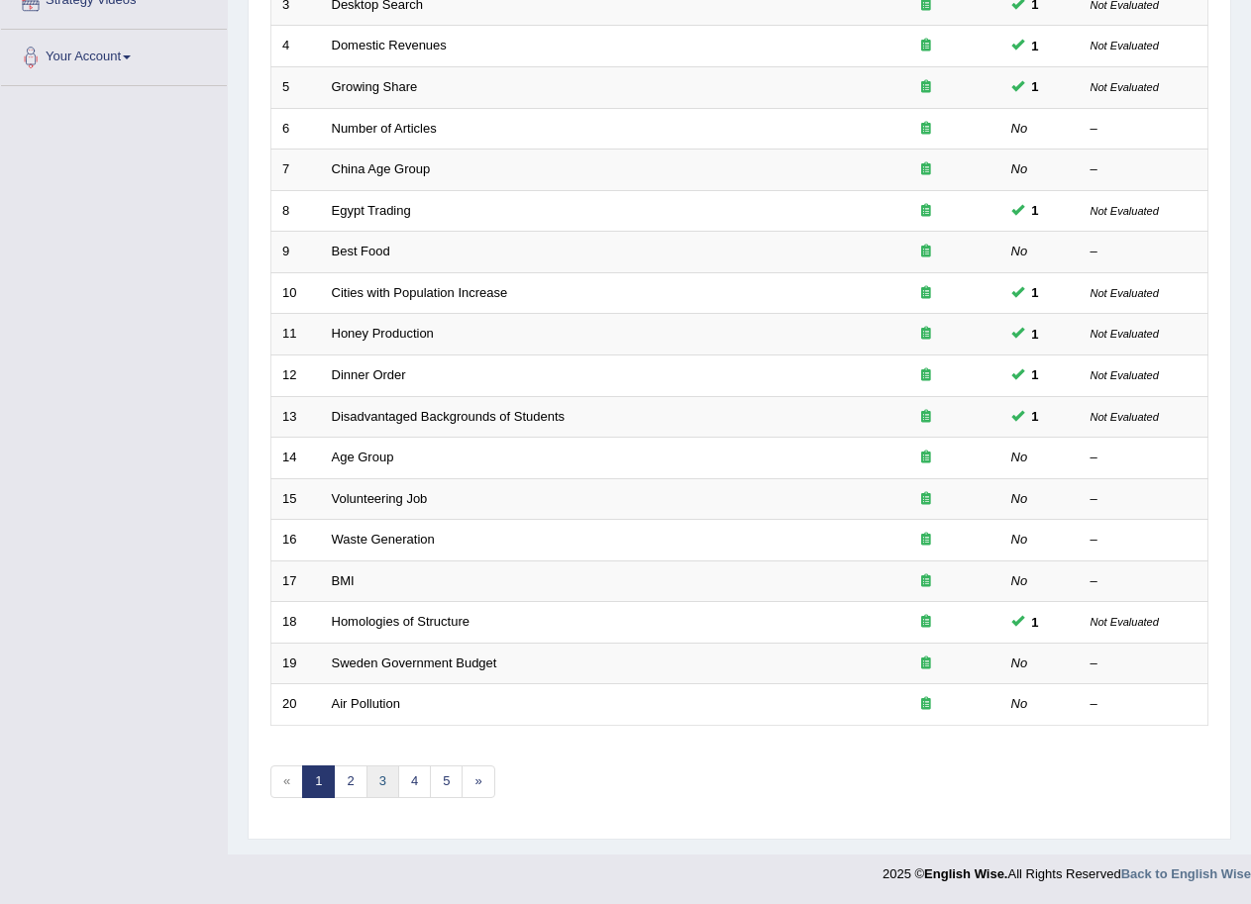
click at [385, 781] on link "3" at bounding box center [383, 782] width 33 height 33
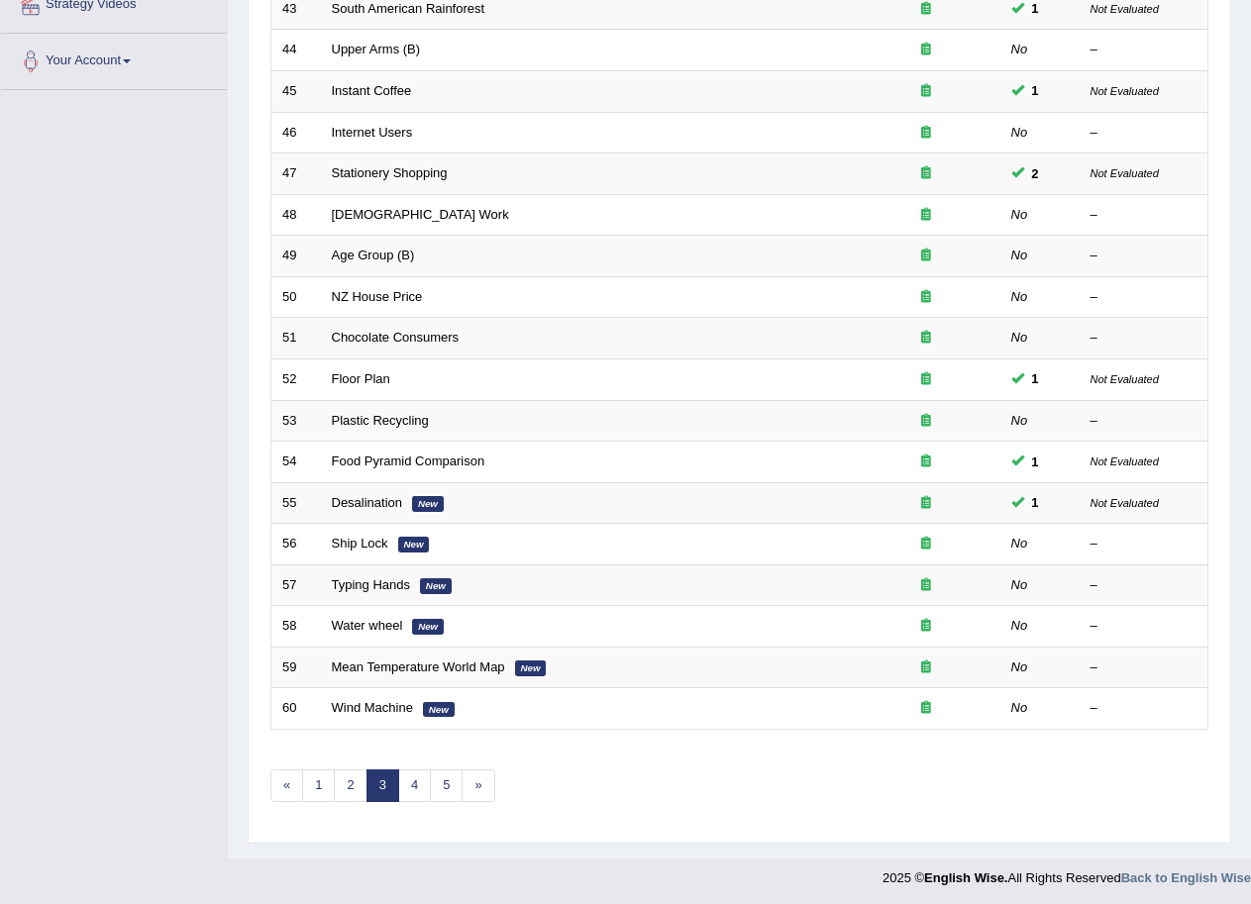
scroll to position [407, 0]
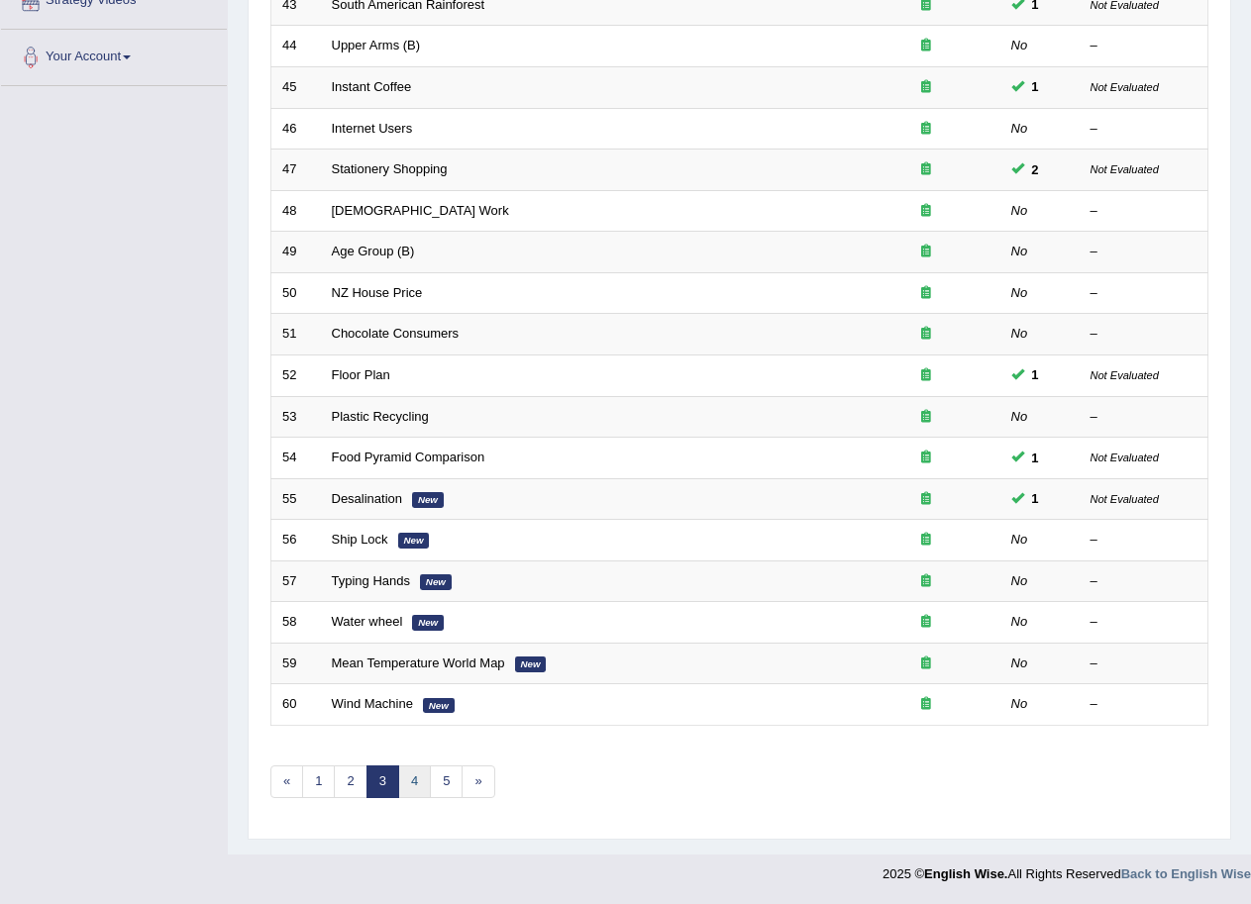
click at [419, 778] on link "4" at bounding box center [414, 782] width 33 height 33
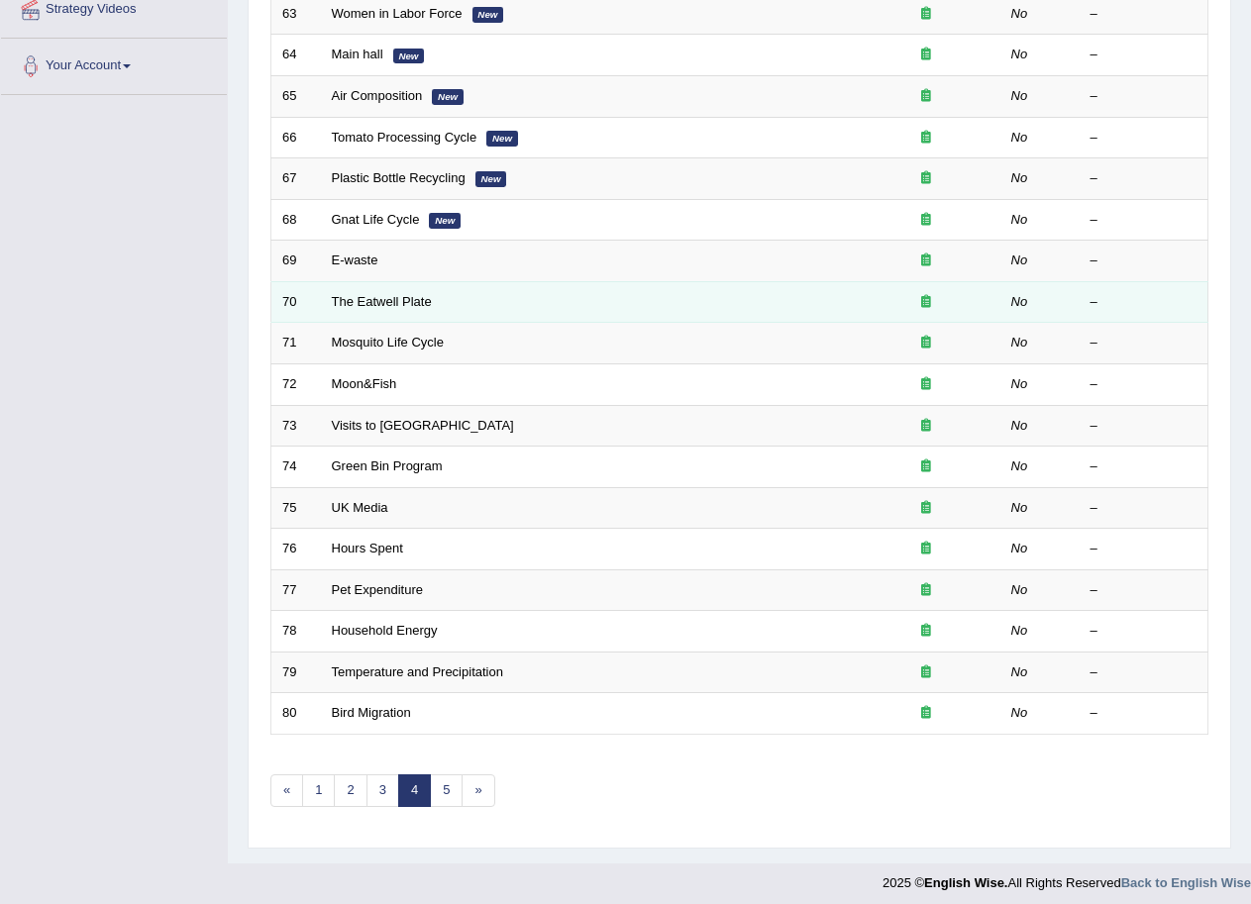
scroll to position [407, 0]
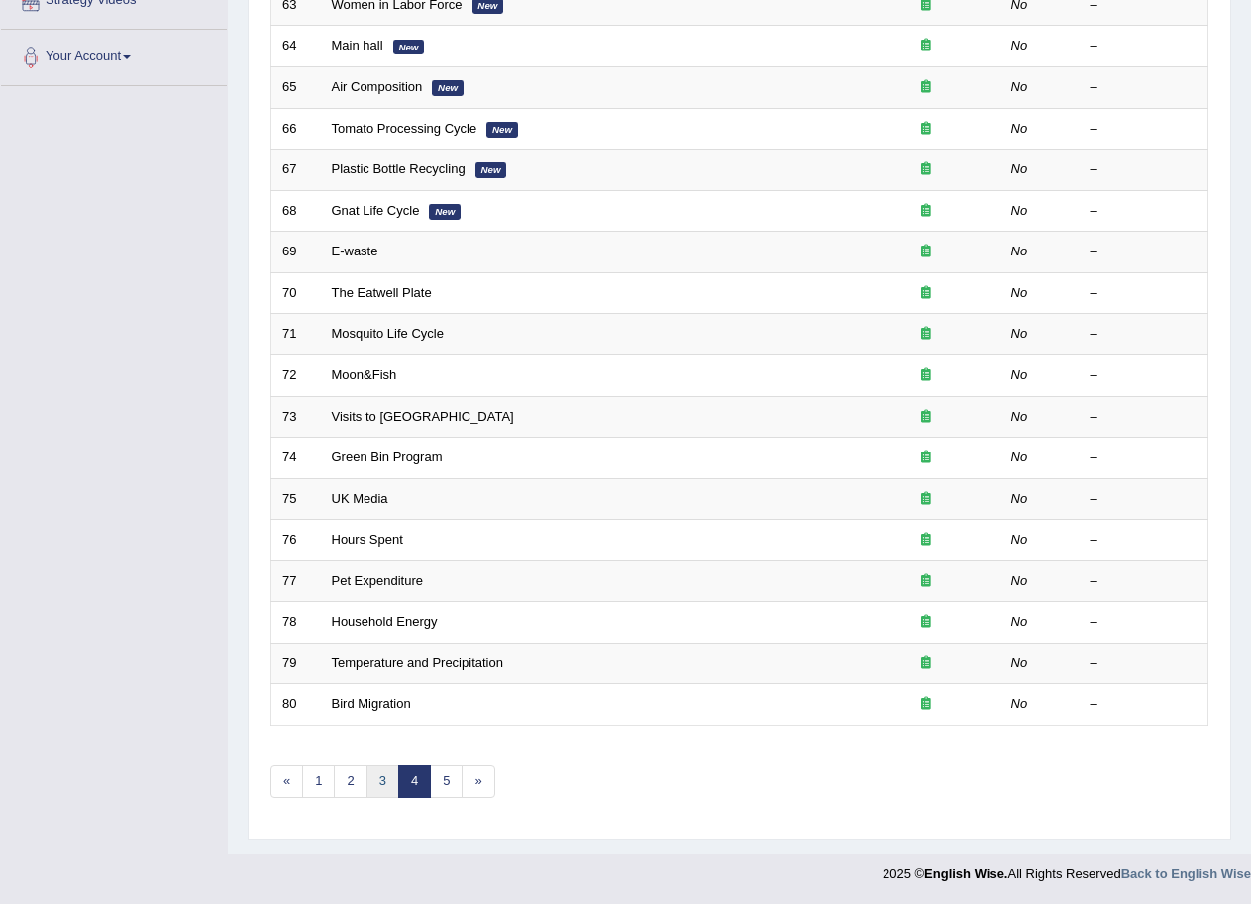
click at [381, 787] on link "3" at bounding box center [383, 782] width 33 height 33
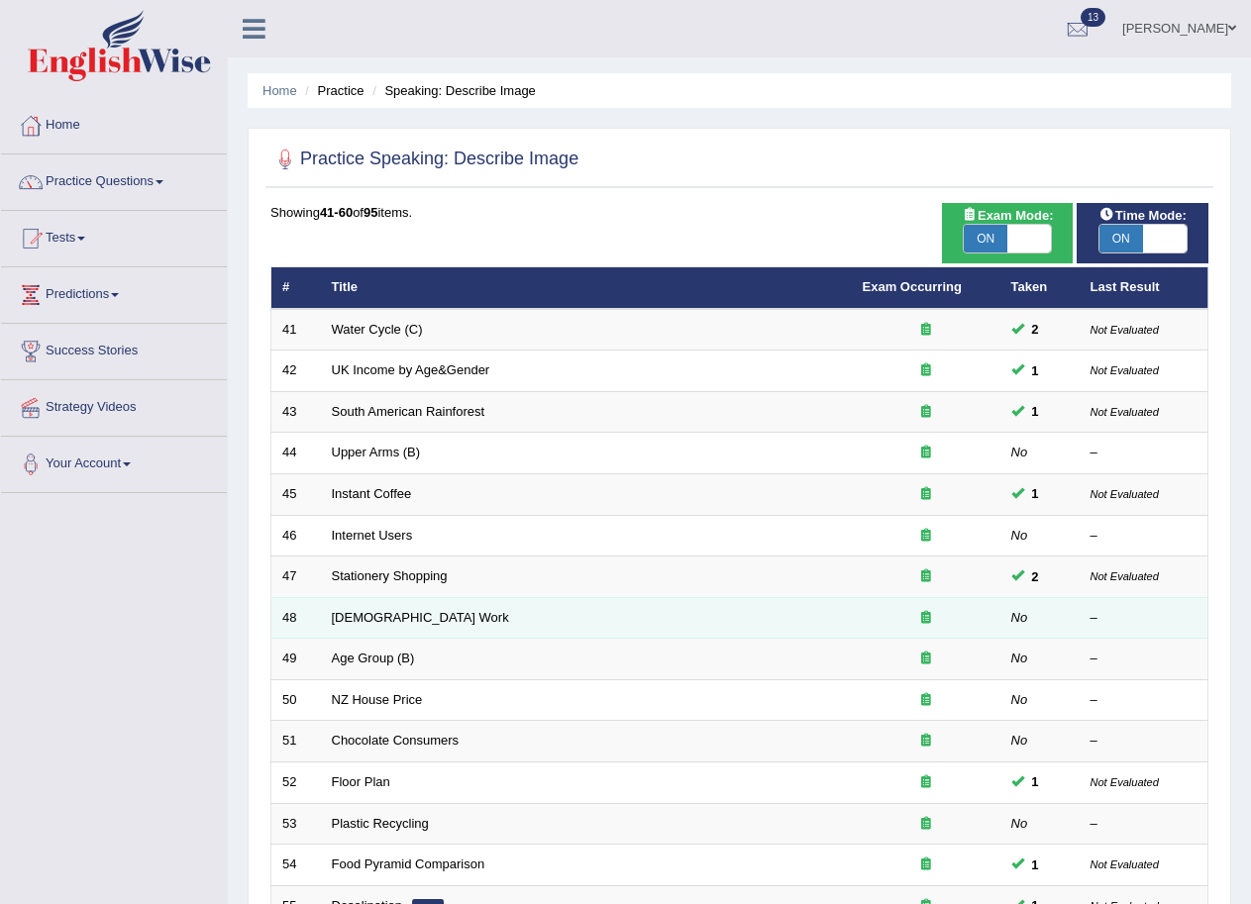
scroll to position [99, 0]
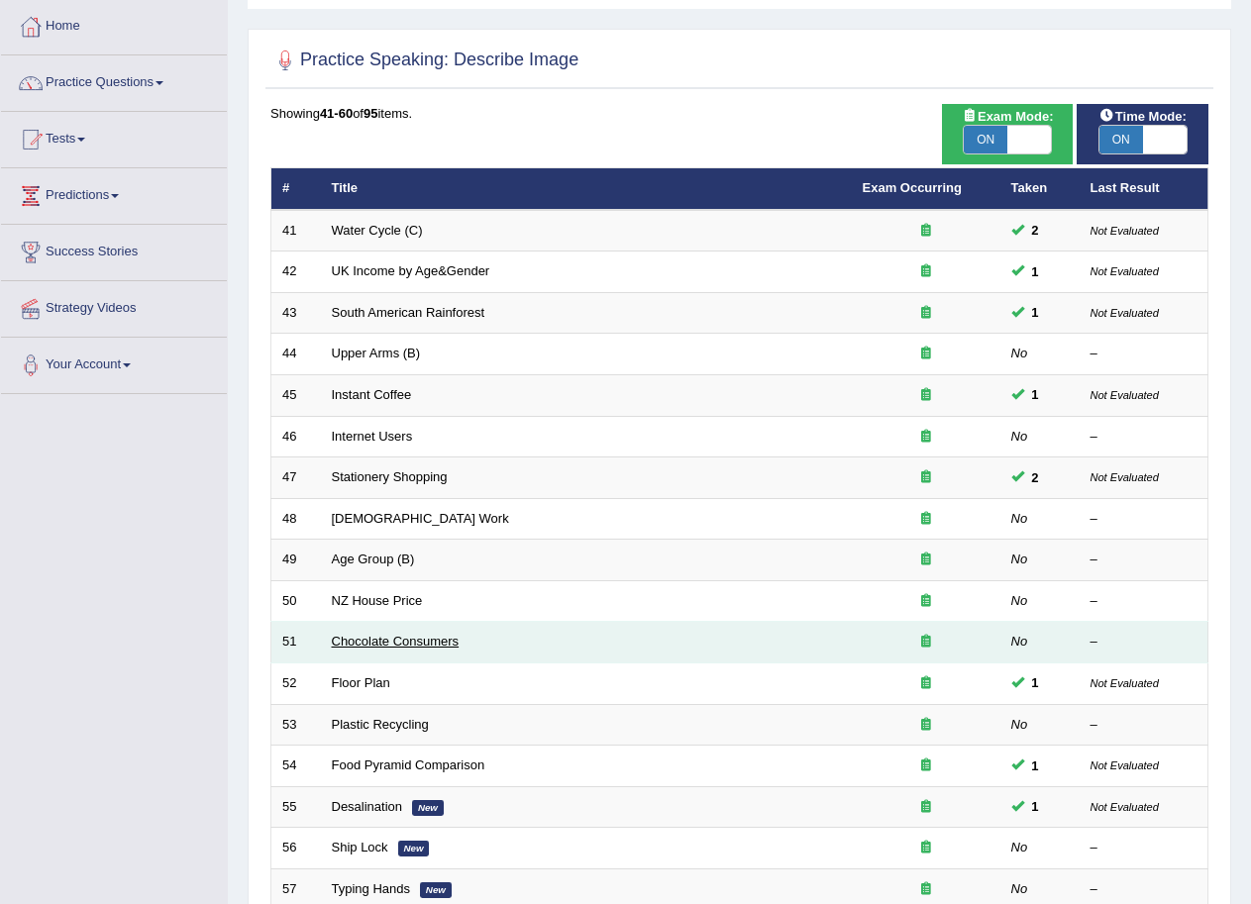
click at [408, 642] on link "Chocolate Consumers" at bounding box center [396, 641] width 128 height 15
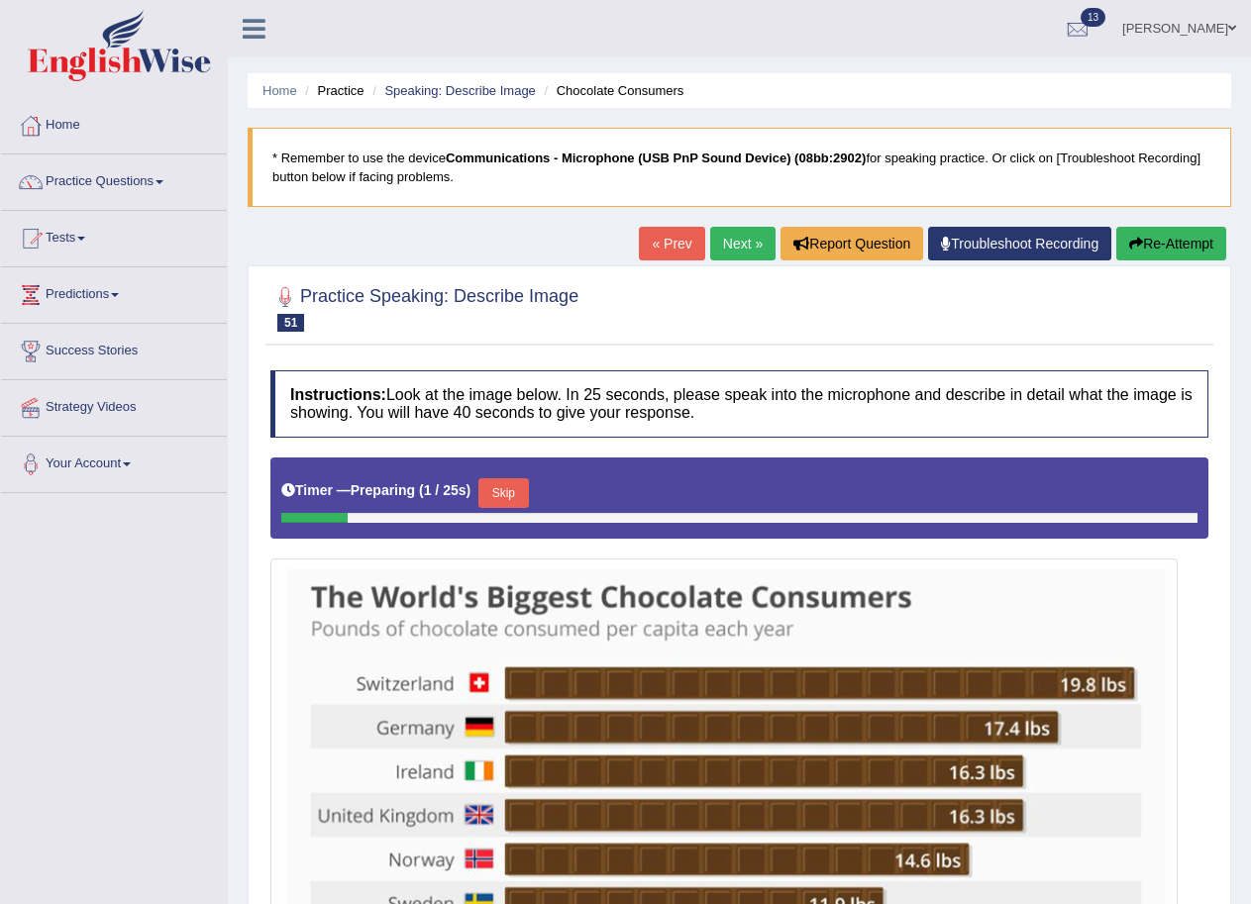
click at [740, 244] on link "Next »" at bounding box center [742, 244] width 65 height 34
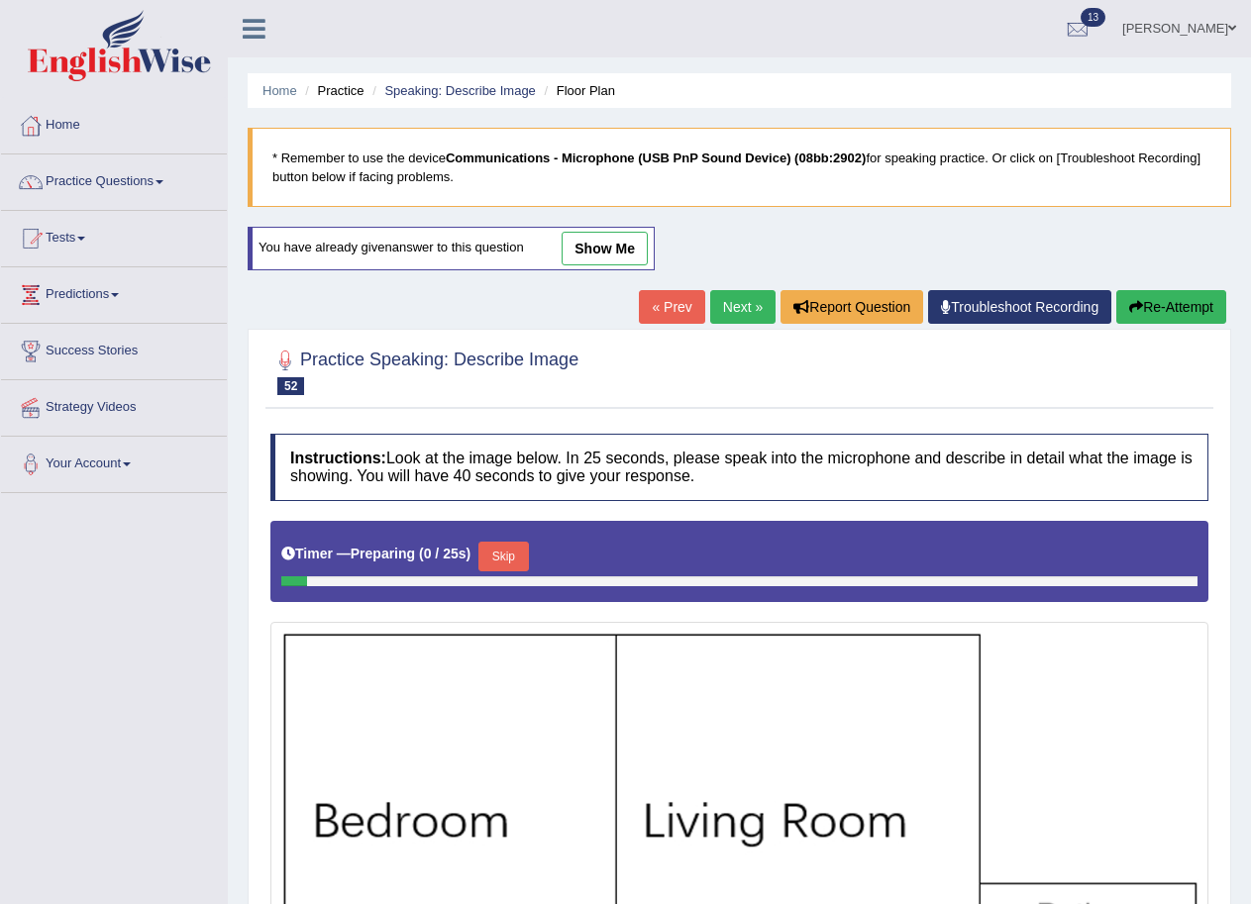
click at [729, 311] on link "Next »" at bounding box center [742, 307] width 65 height 34
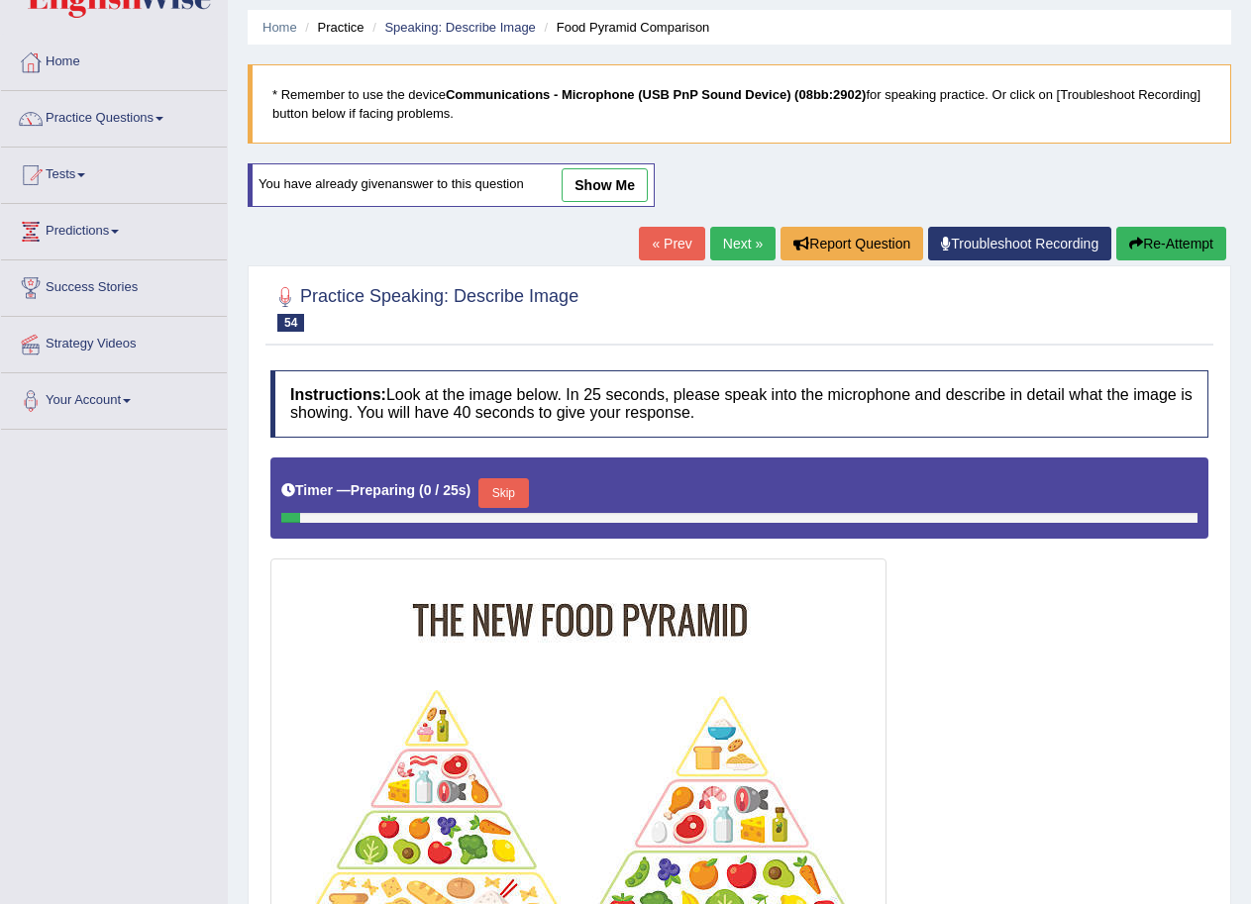
scroll to position [99, 0]
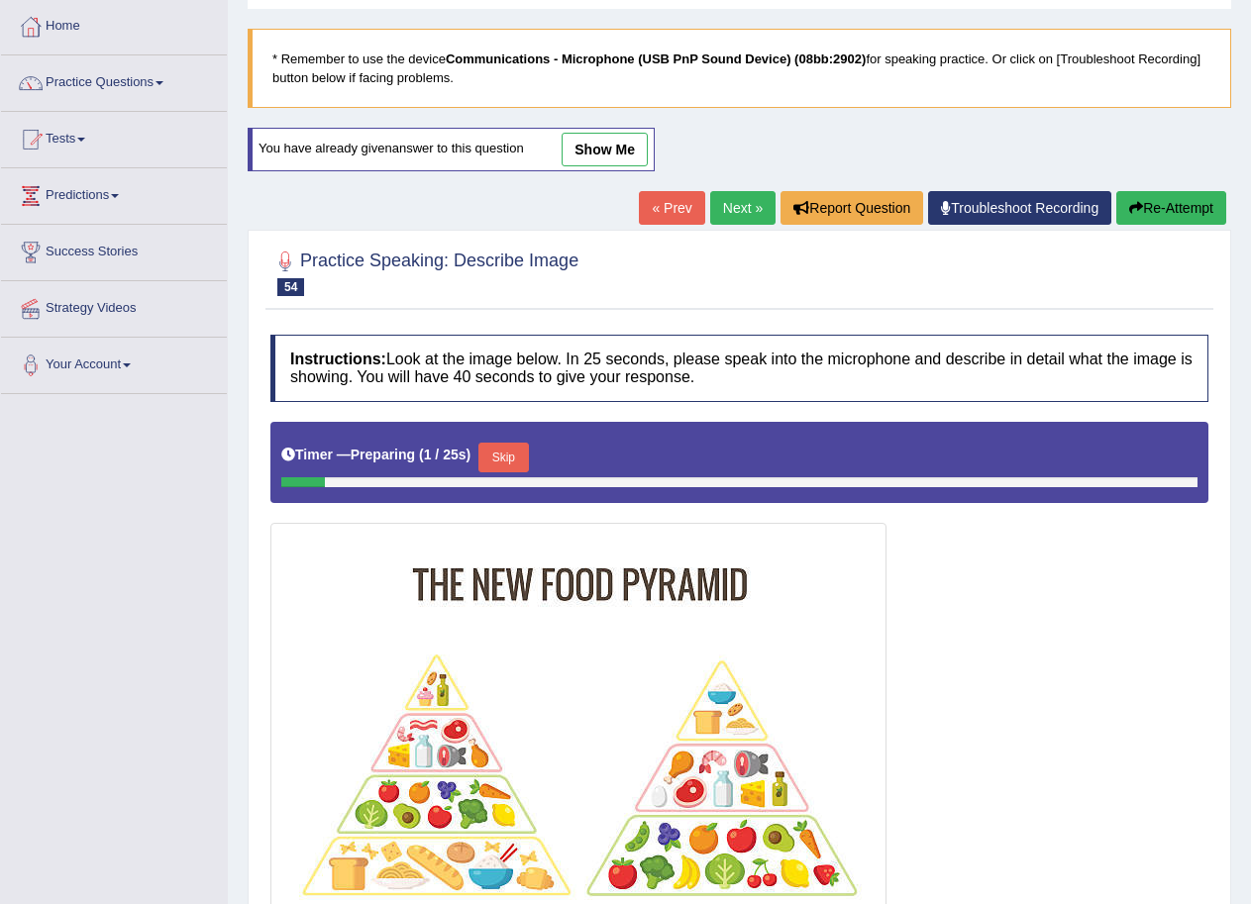
click at [734, 207] on link "Next »" at bounding box center [742, 208] width 65 height 34
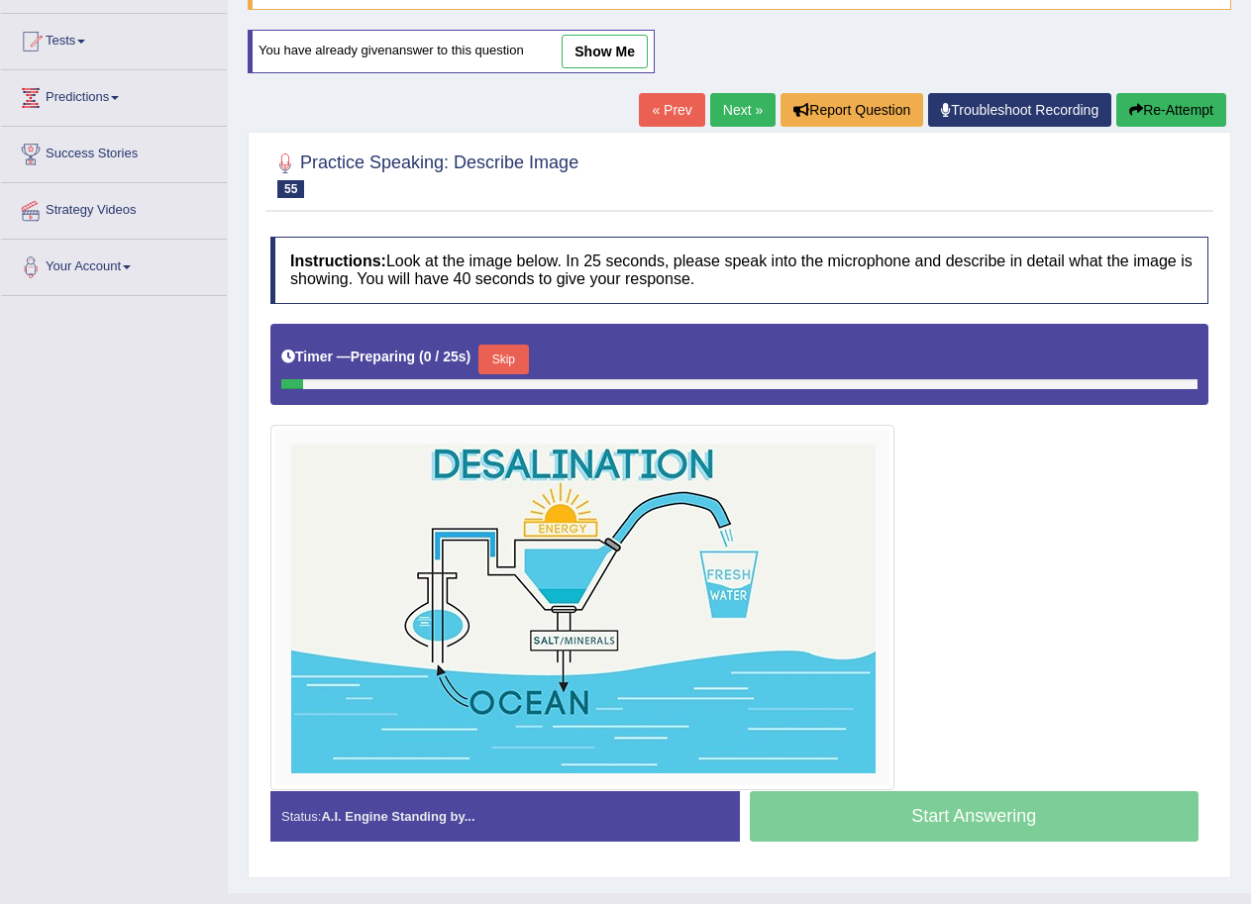
scroll to position [198, 0]
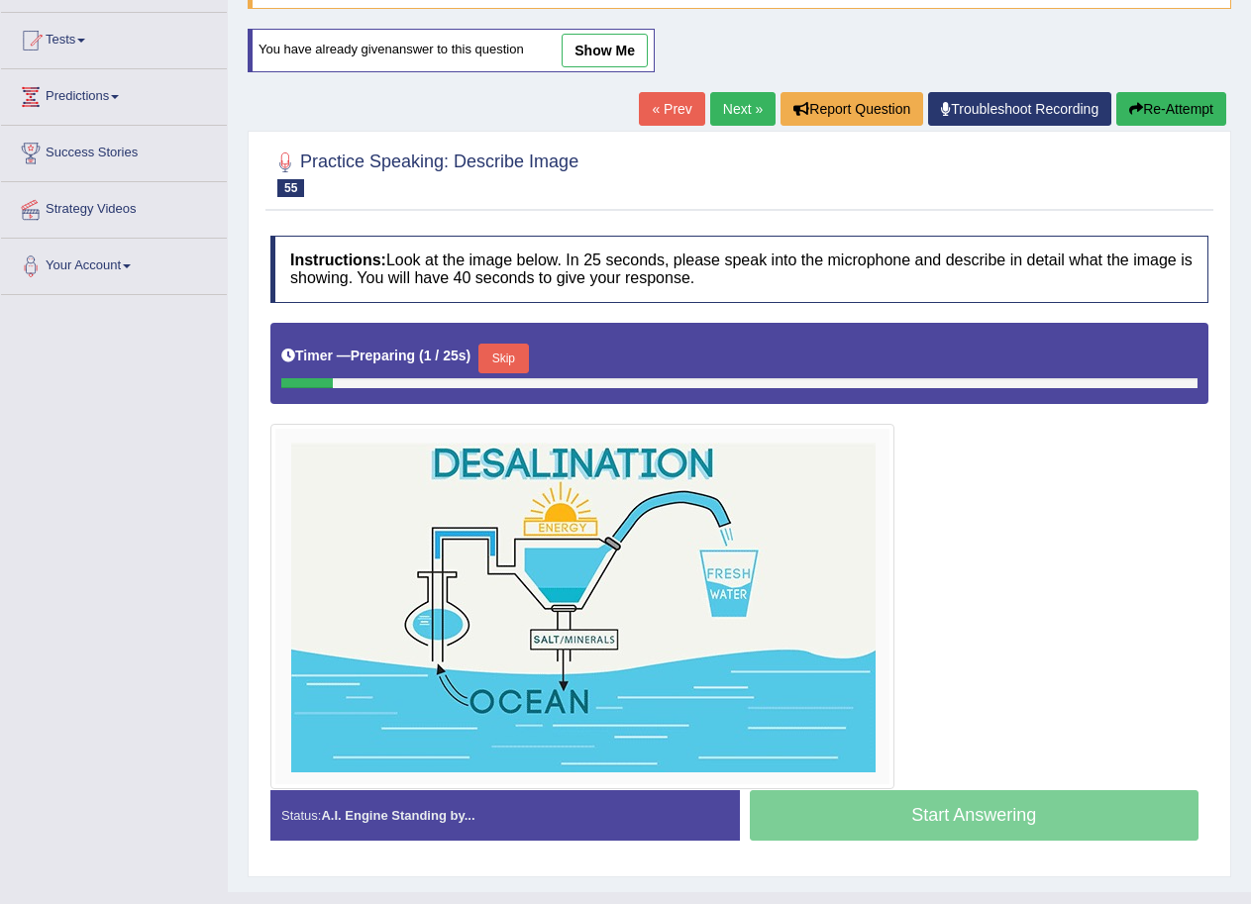
click at [726, 111] on link "Next »" at bounding box center [742, 109] width 65 height 34
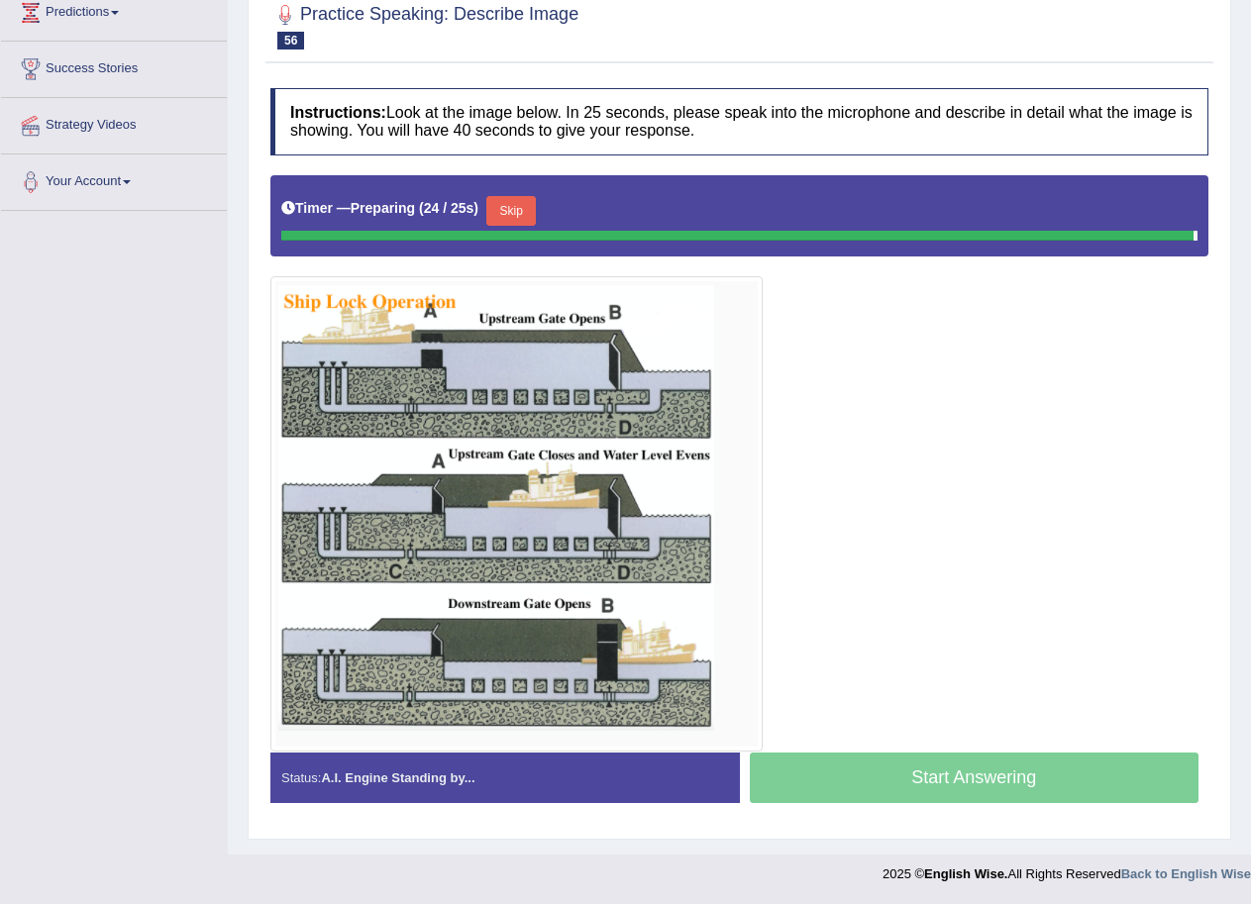
scroll to position [277, 0]
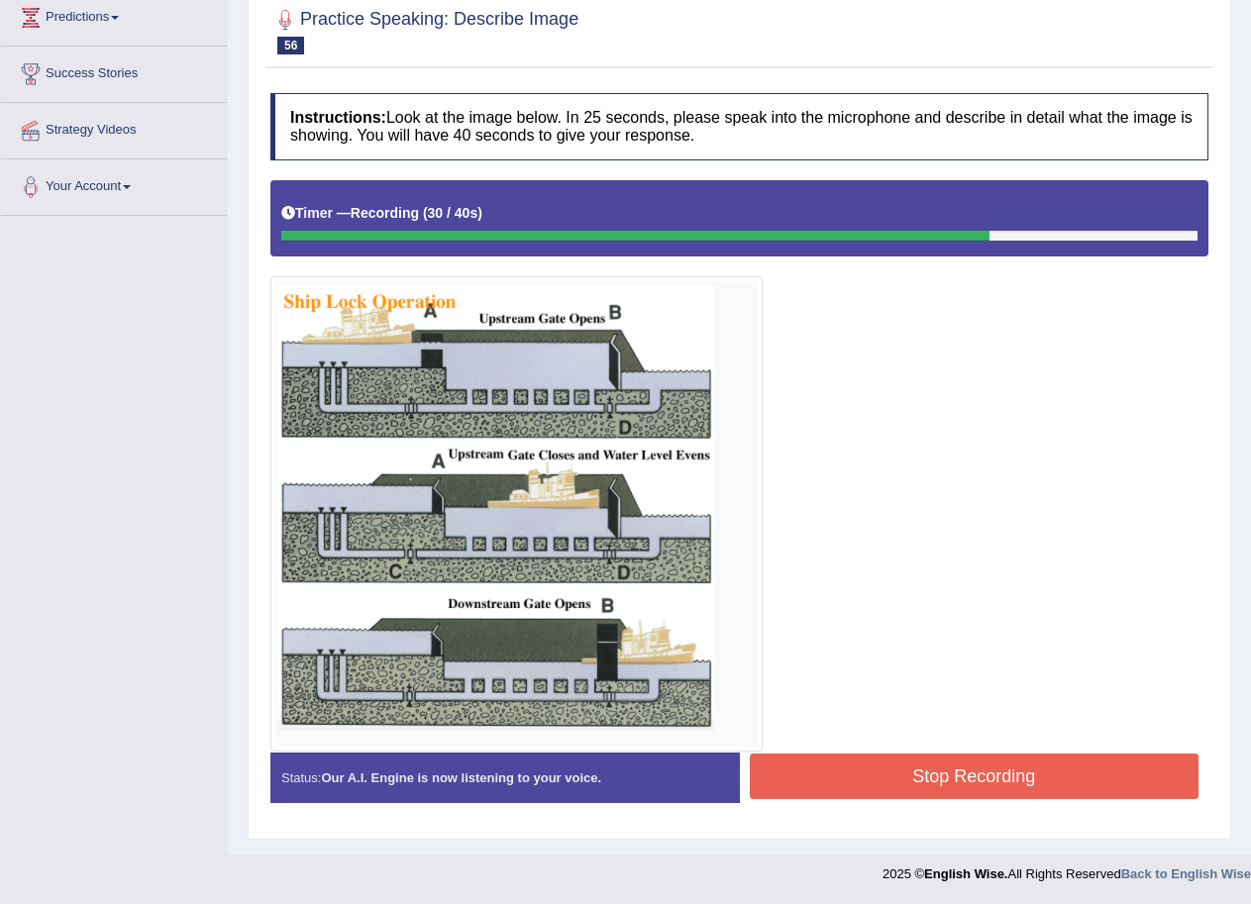
click at [994, 777] on button "Stop Recording" at bounding box center [975, 777] width 450 height 46
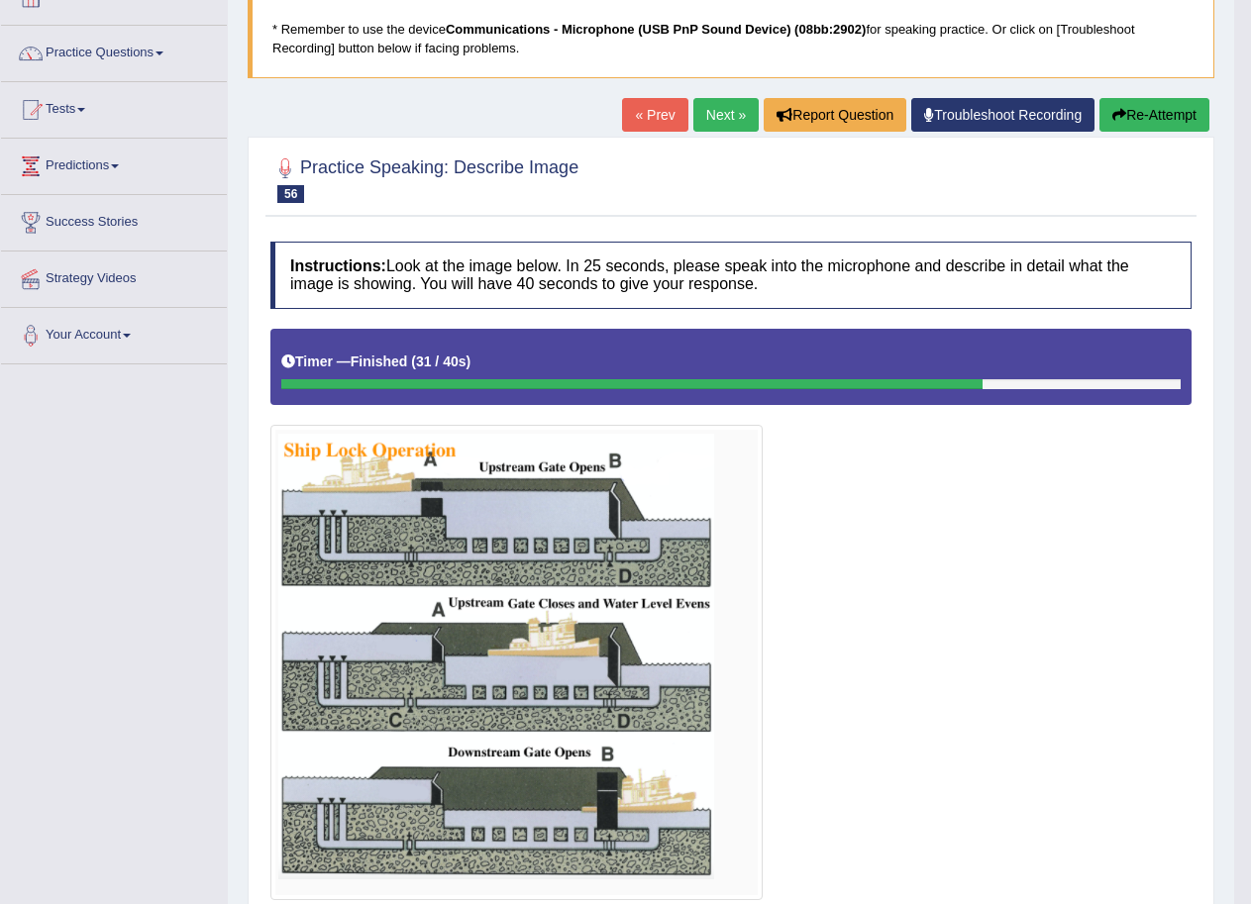
scroll to position [0, 0]
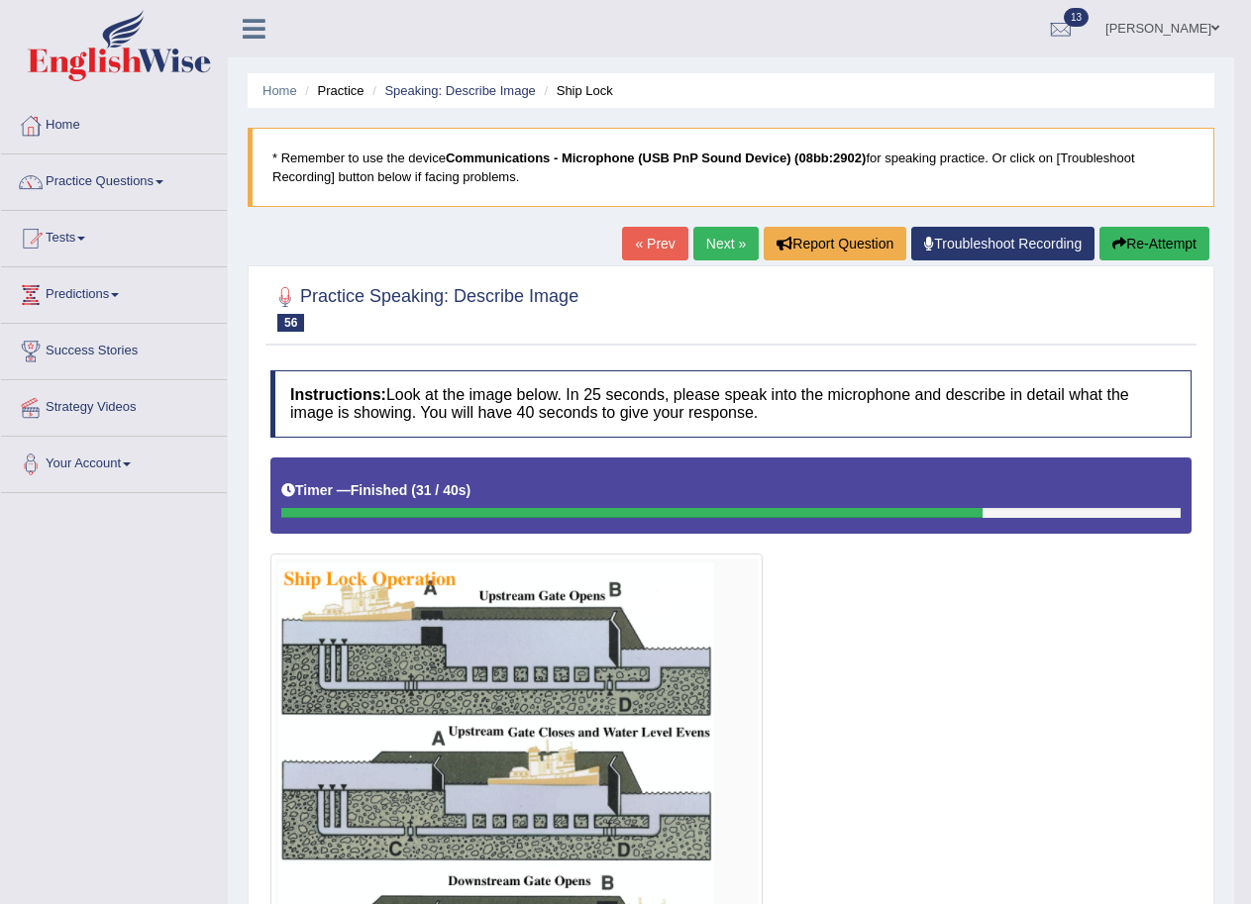
click at [716, 245] on link "Next »" at bounding box center [725, 244] width 65 height 34
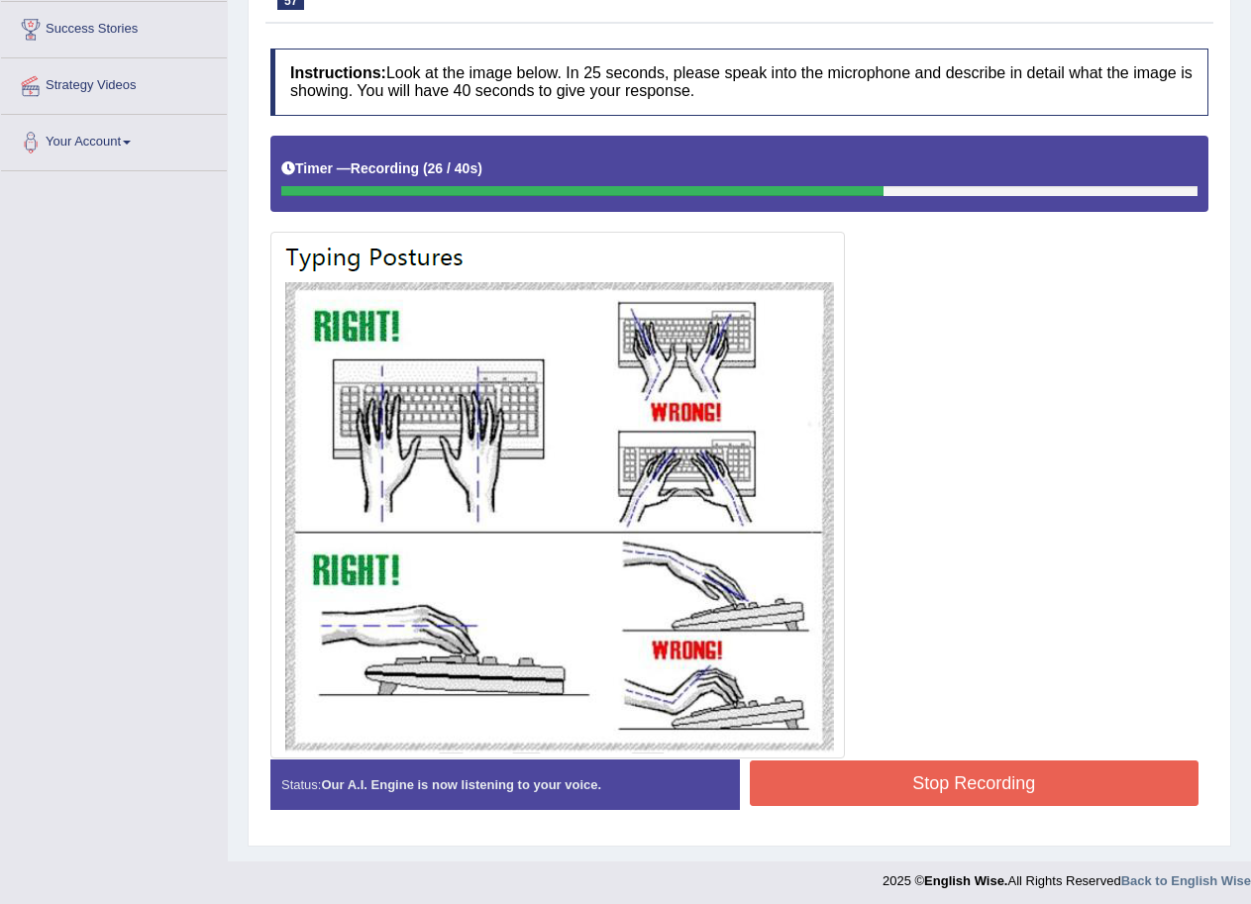
scroll to position [329, 0]
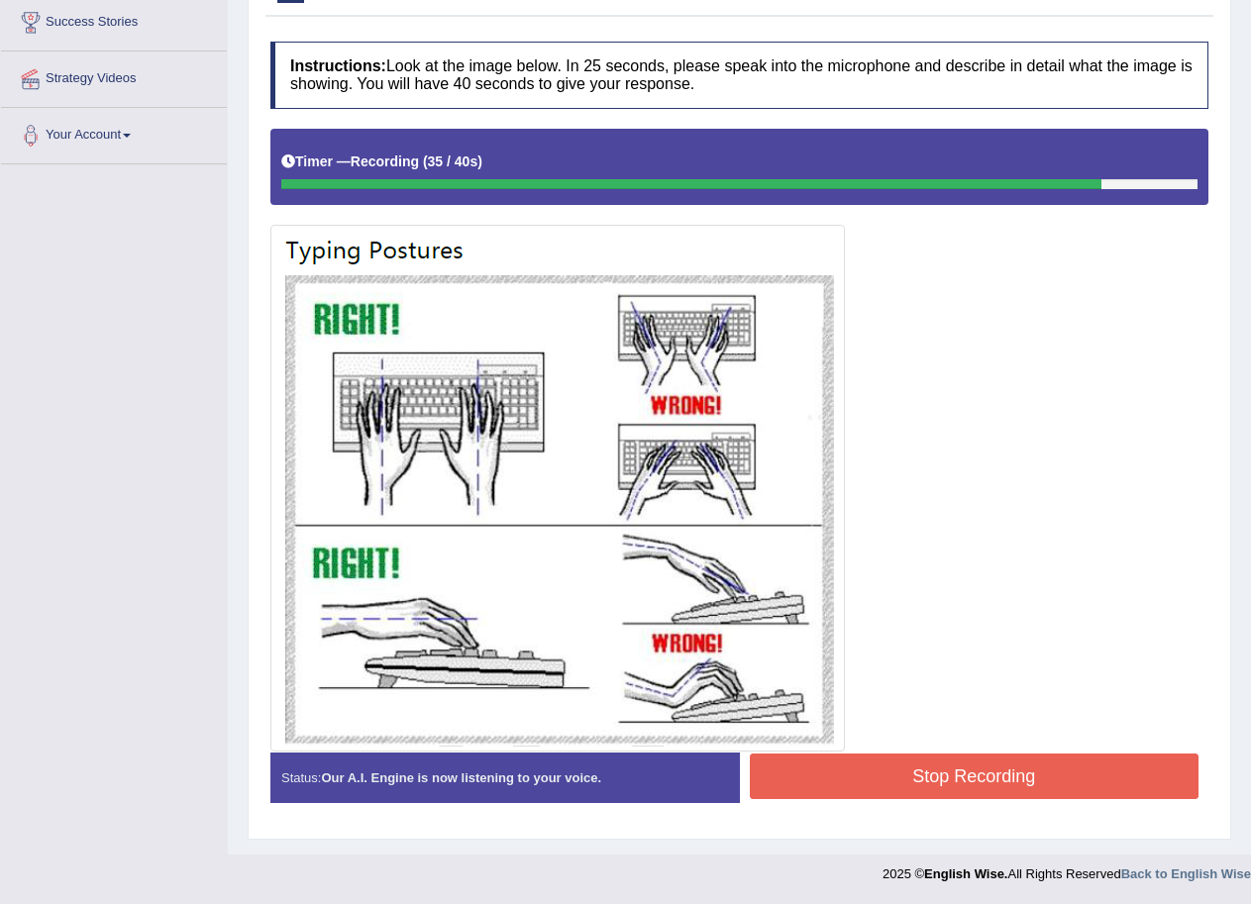
click at [966, 779] on button "Stop Recording" at bounding box center [975, 777] width 450 height 46
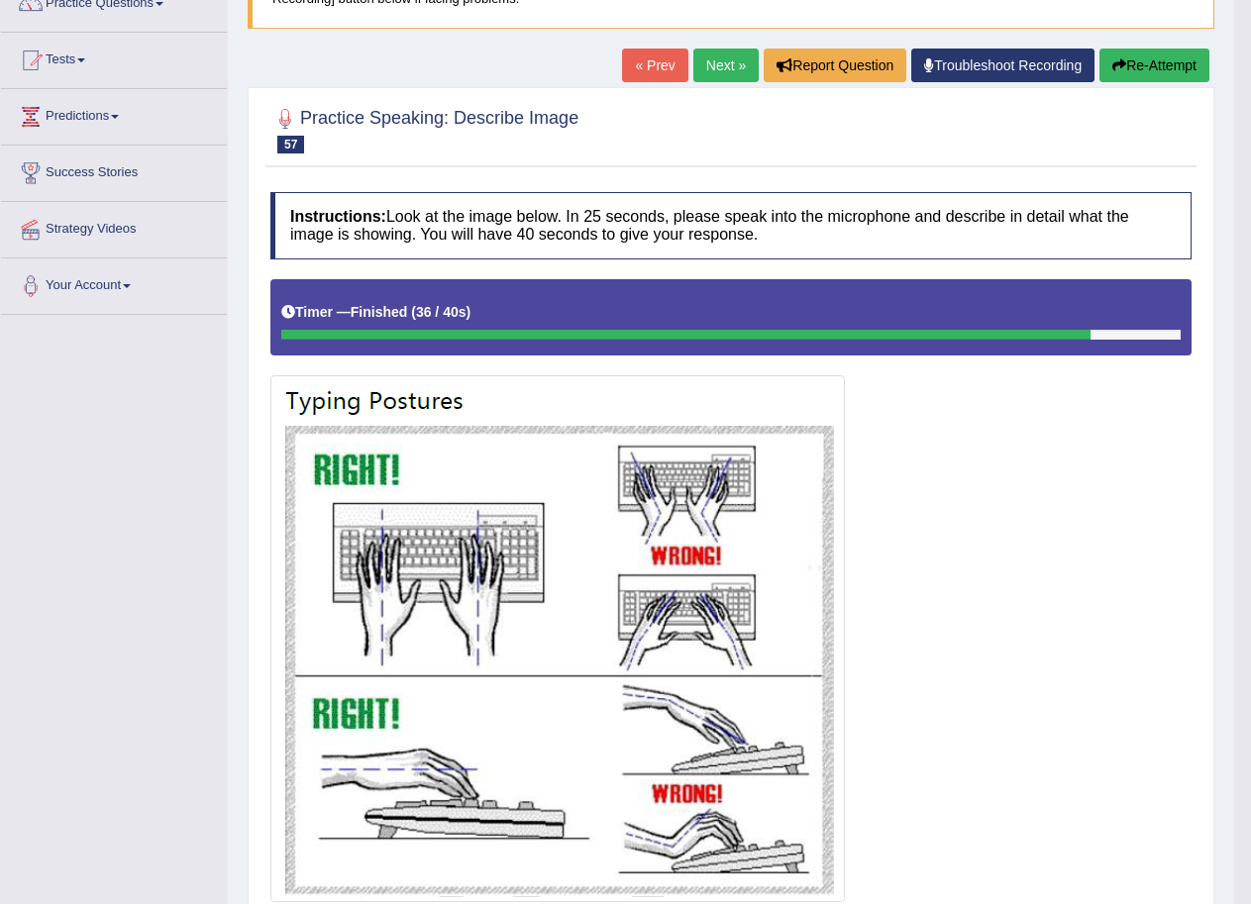
scroll to position [0, 0]
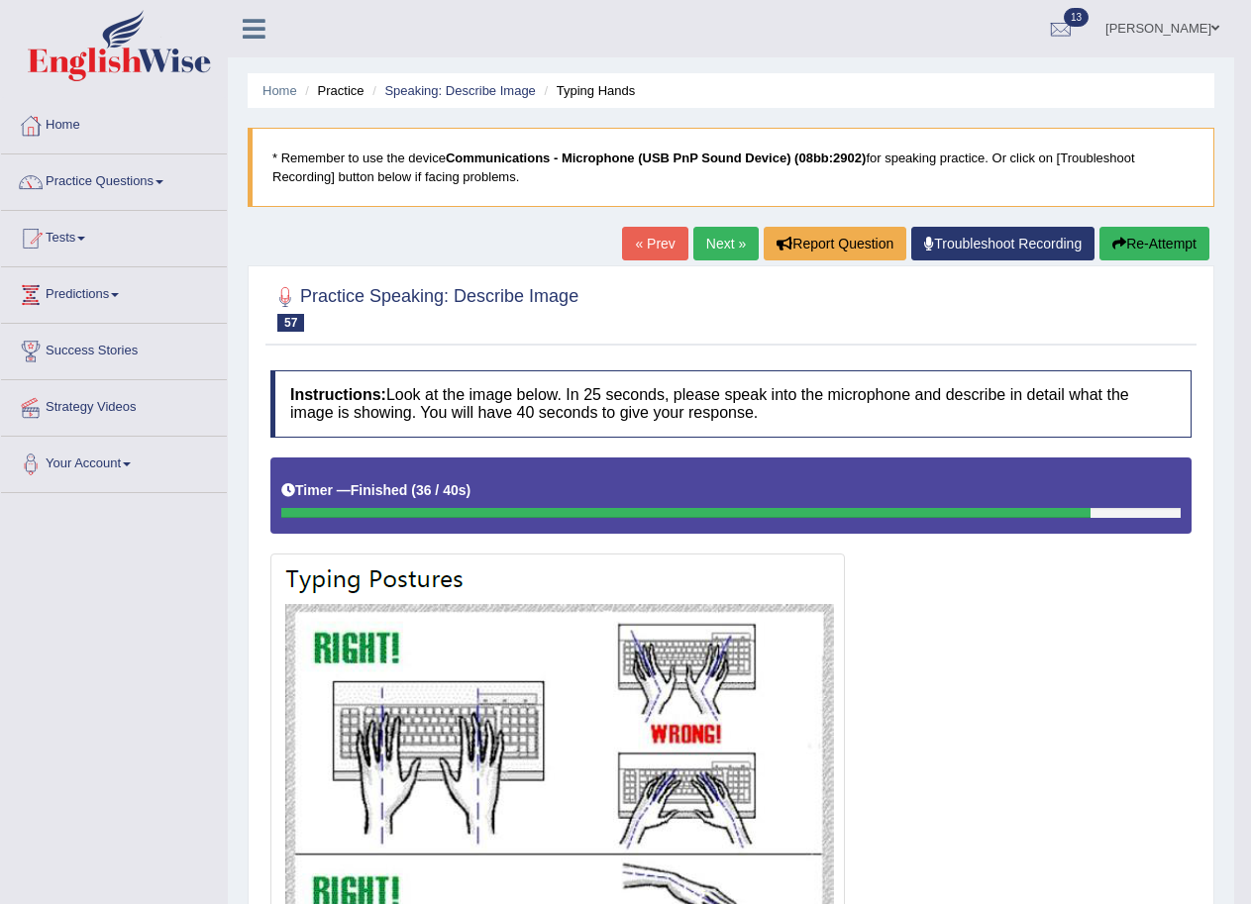
click at [417, 80] on ul "Home Practice Speaking: Describe Image Typing Hands" at bounding box center [731, 90] width 967 height 35
click at [422, 90] on link "Speaking: Describe Image" at bounding box center [459, 90] width 151 height 15
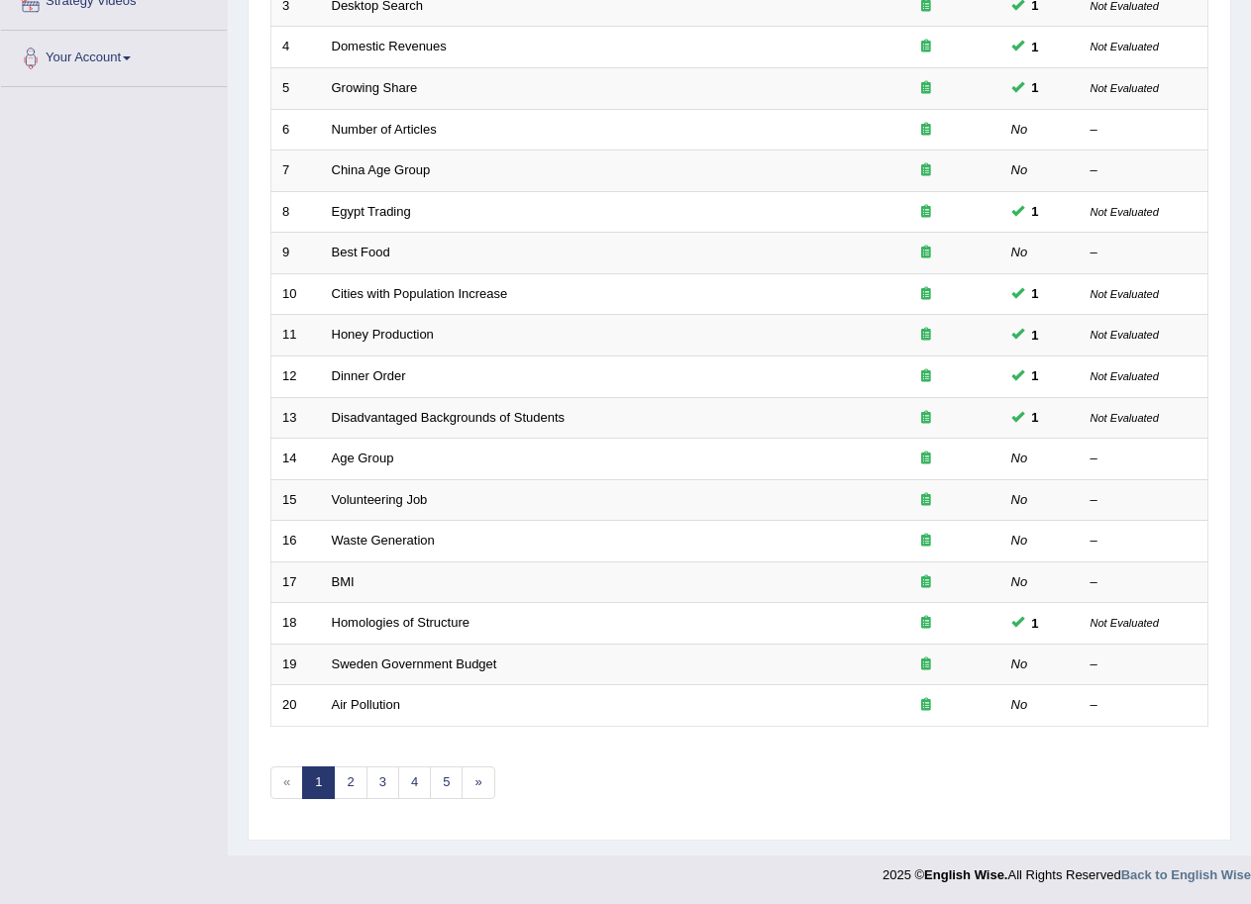
scroll to position [407, 0]
click at [374, 782] on link "3" at bounding box center [383, 782] width 33 height 33
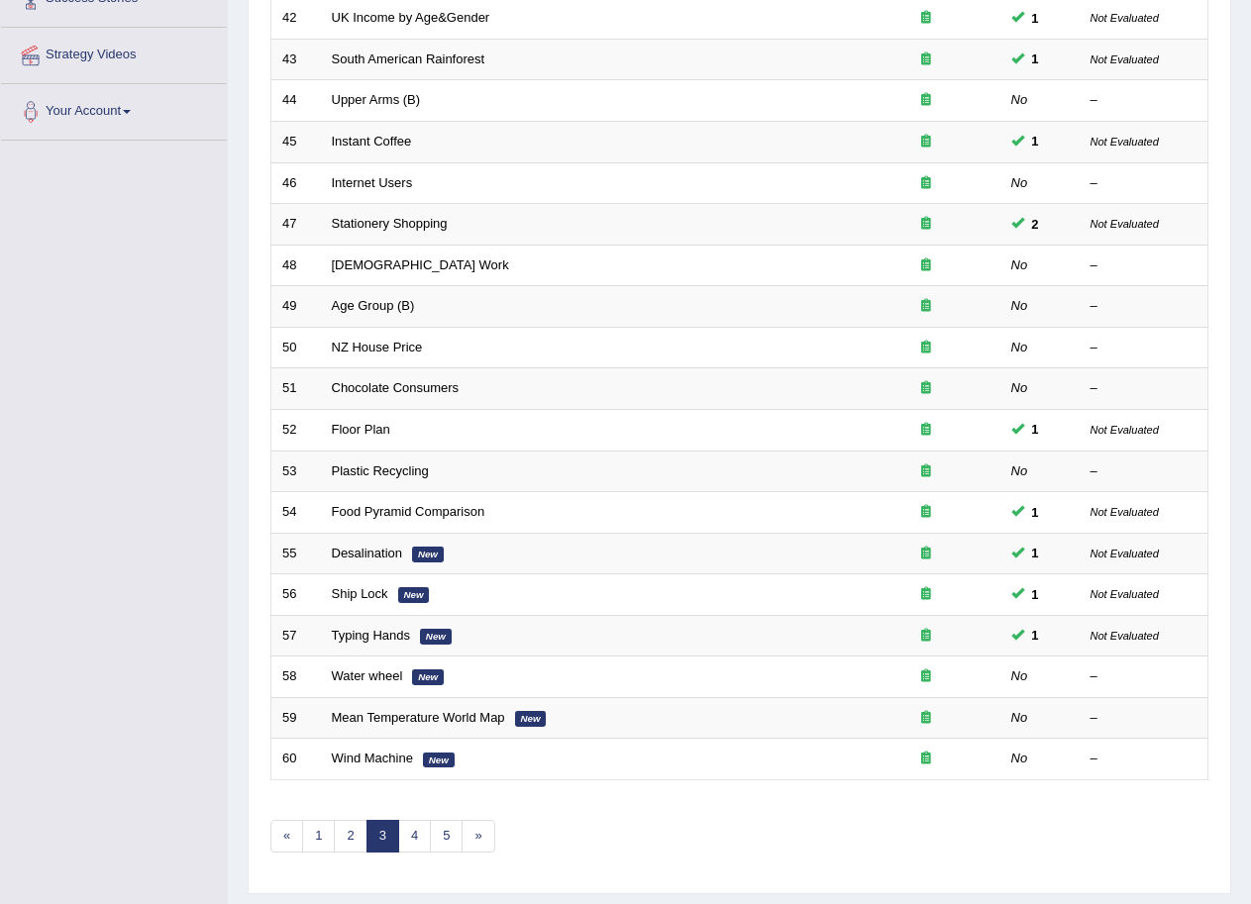
scroll to position [407, 0]
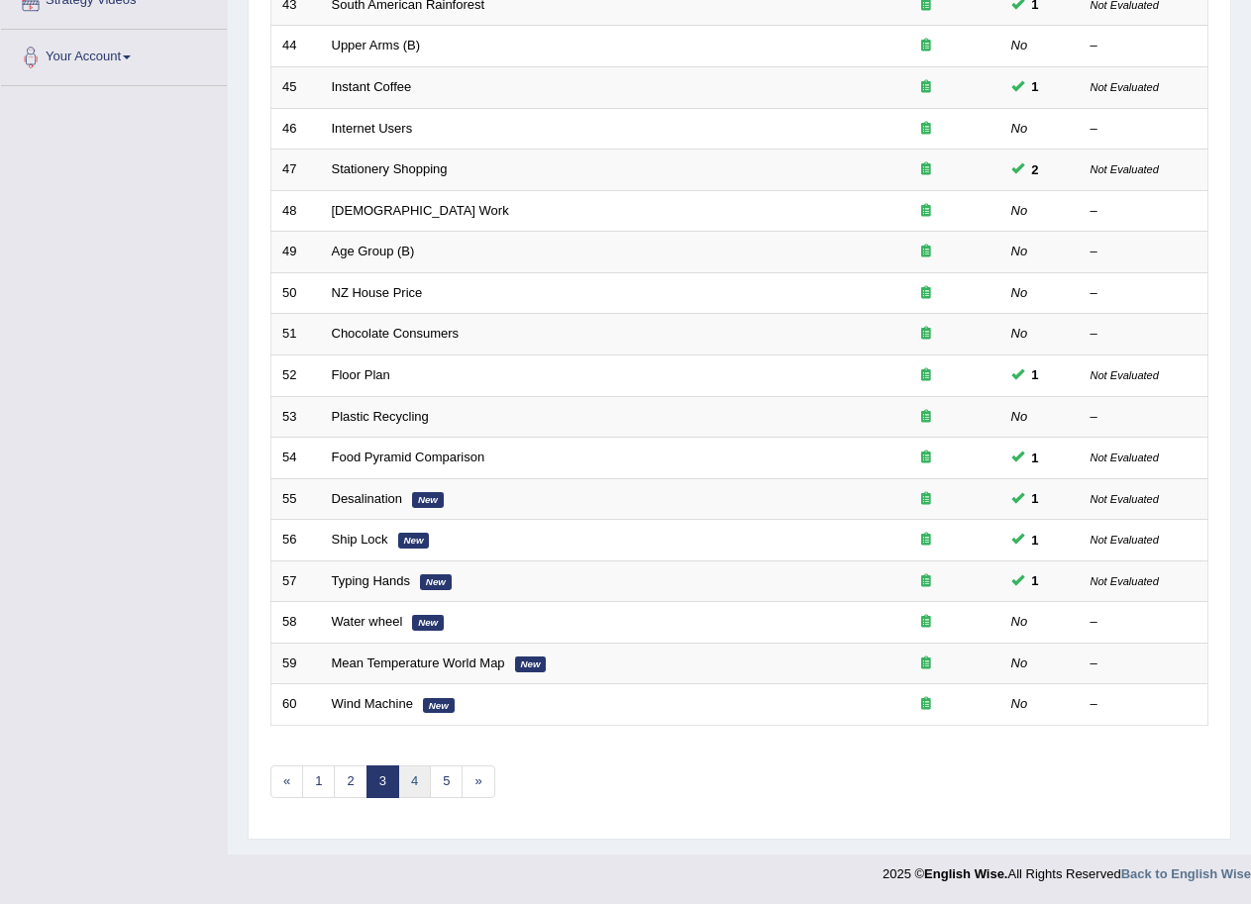
click at [407, 779] on link "4" at bounding box center [414, 782] width 33 height 33
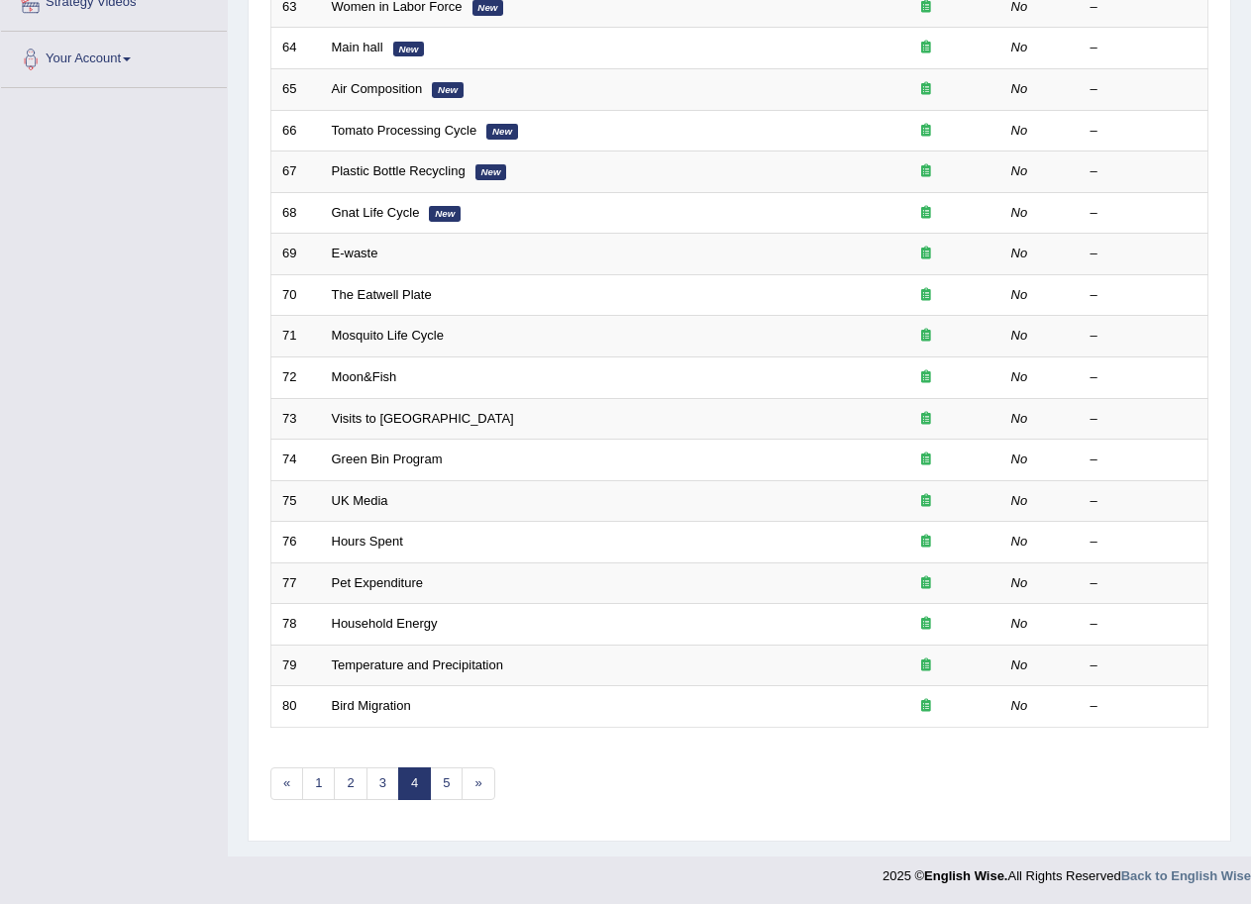
scroll to position [407, 0]
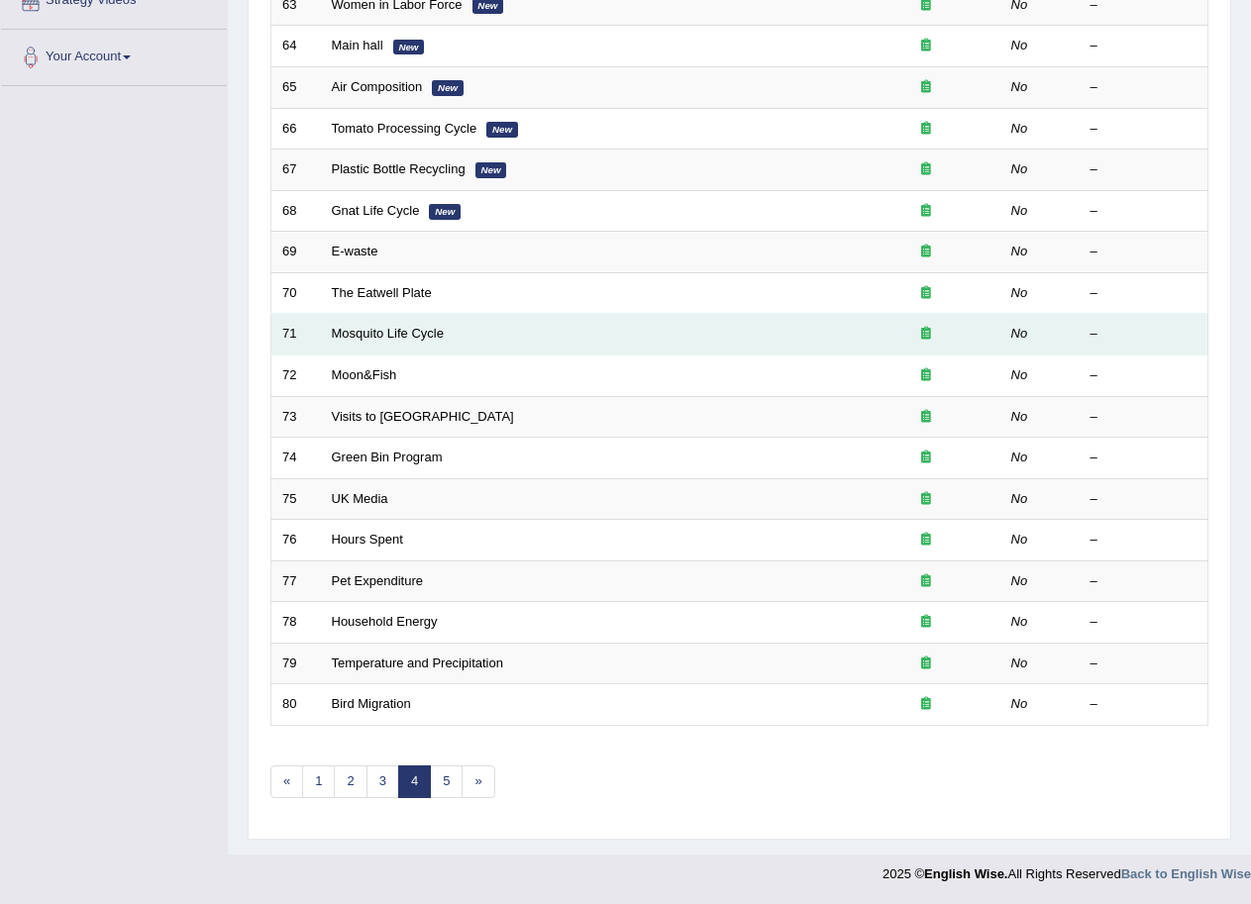
click at [411, 322] on td "Mosquito Life Cycle" at bounding box center [586, 335] width 531 height 42
click at [411, 330] on link "Mosquito Life Cycle" at bounding box center [388, 333] width 112 height 15
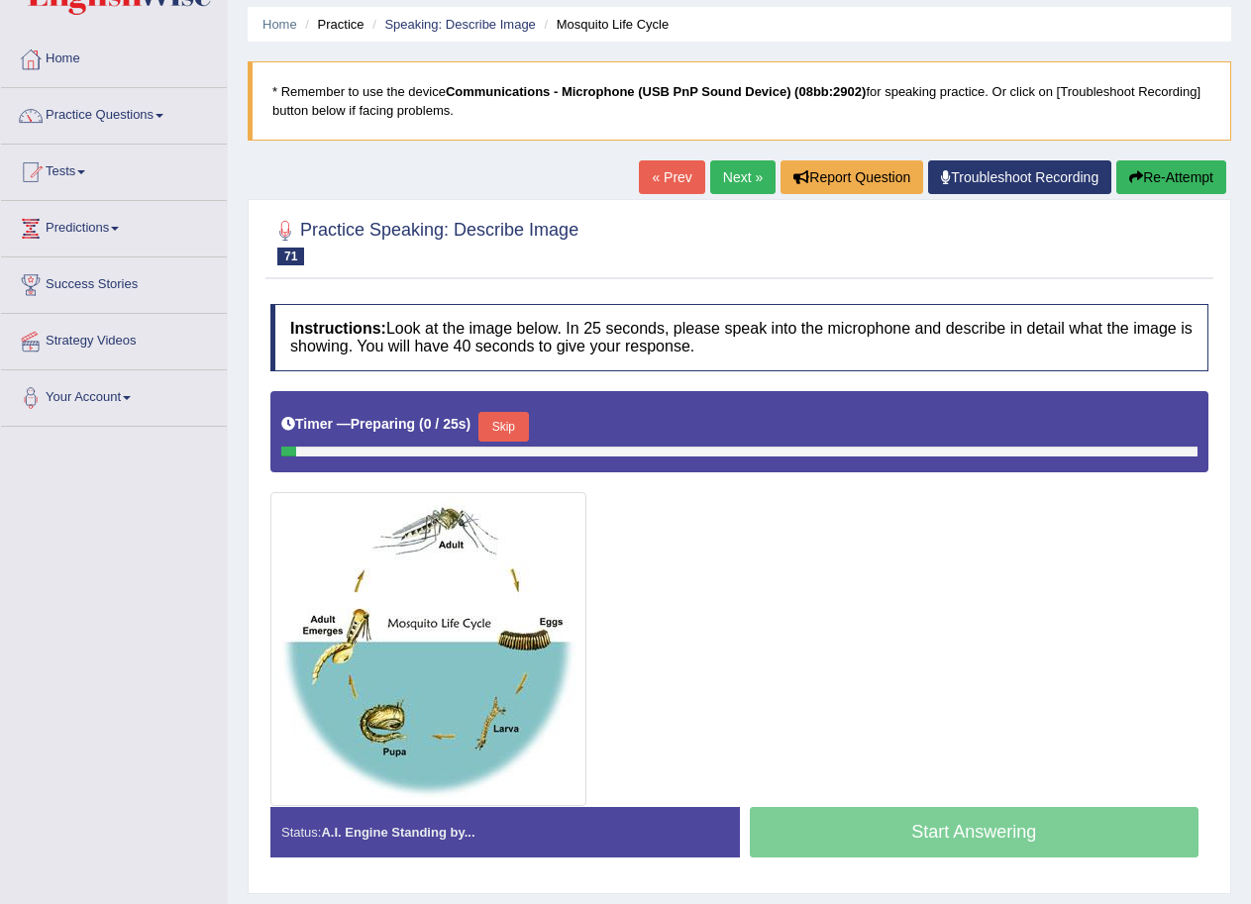
scroll to position [136, 0]
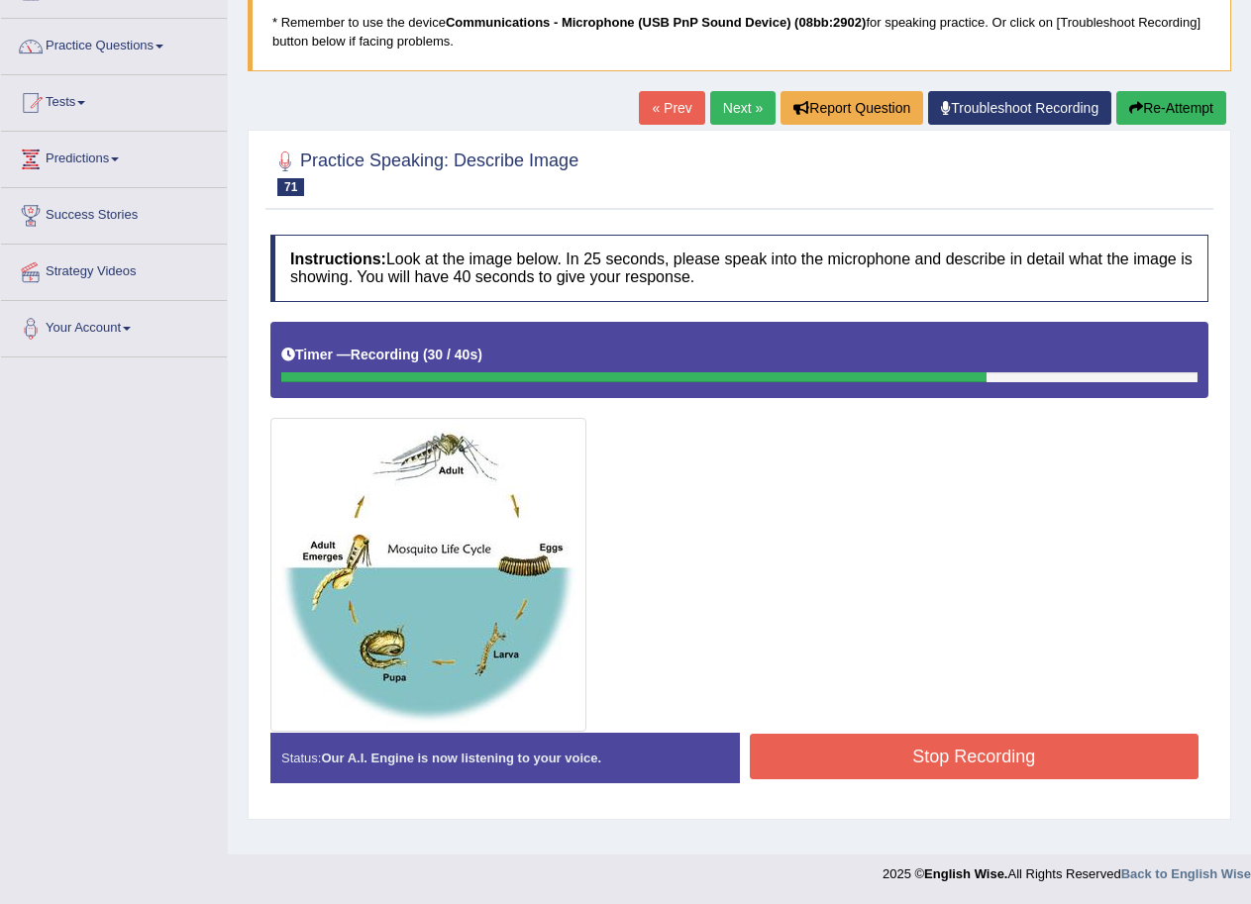
click at [870, 751] on button "Stop Recording" at bounding box center [975, 757] width 450 height 46
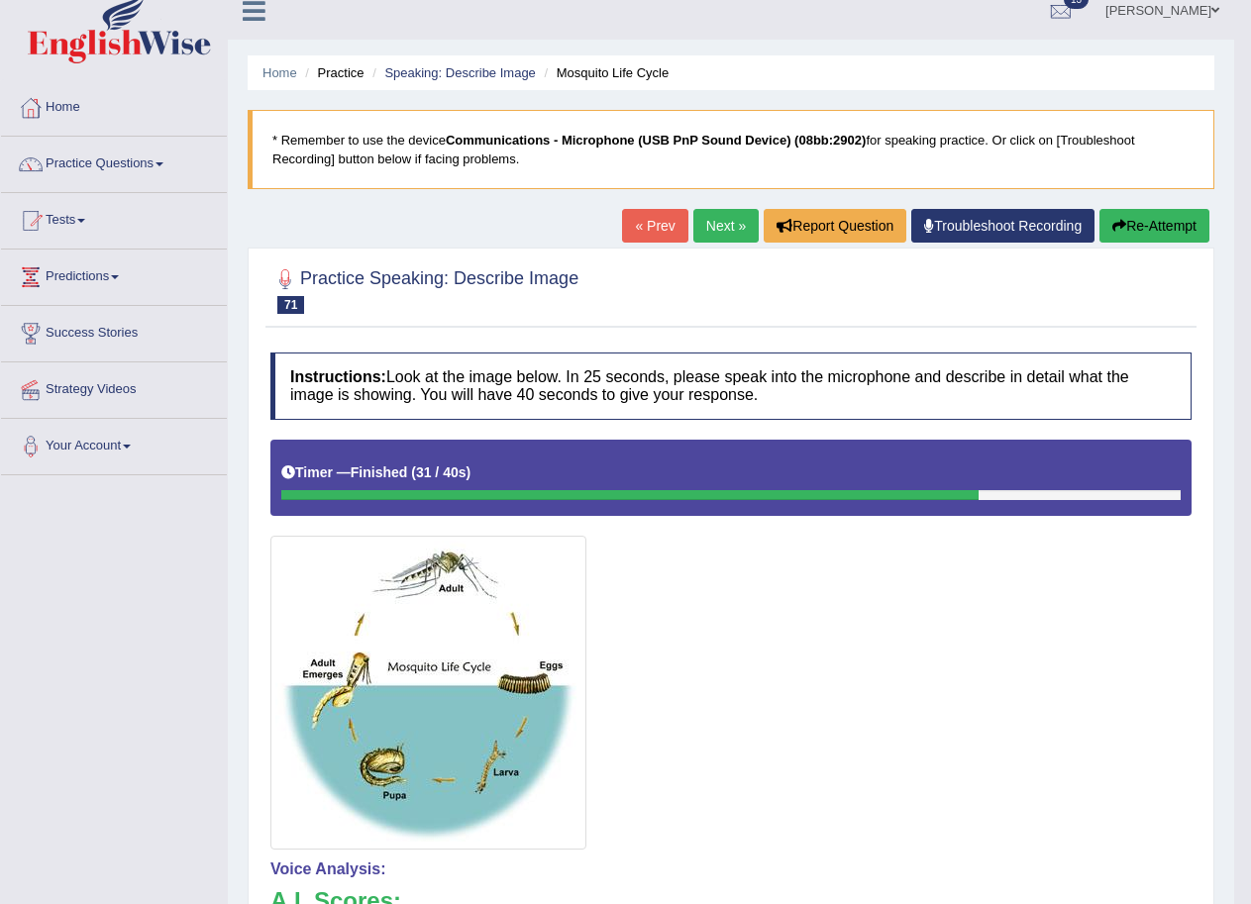
scroll to position [0, 0]
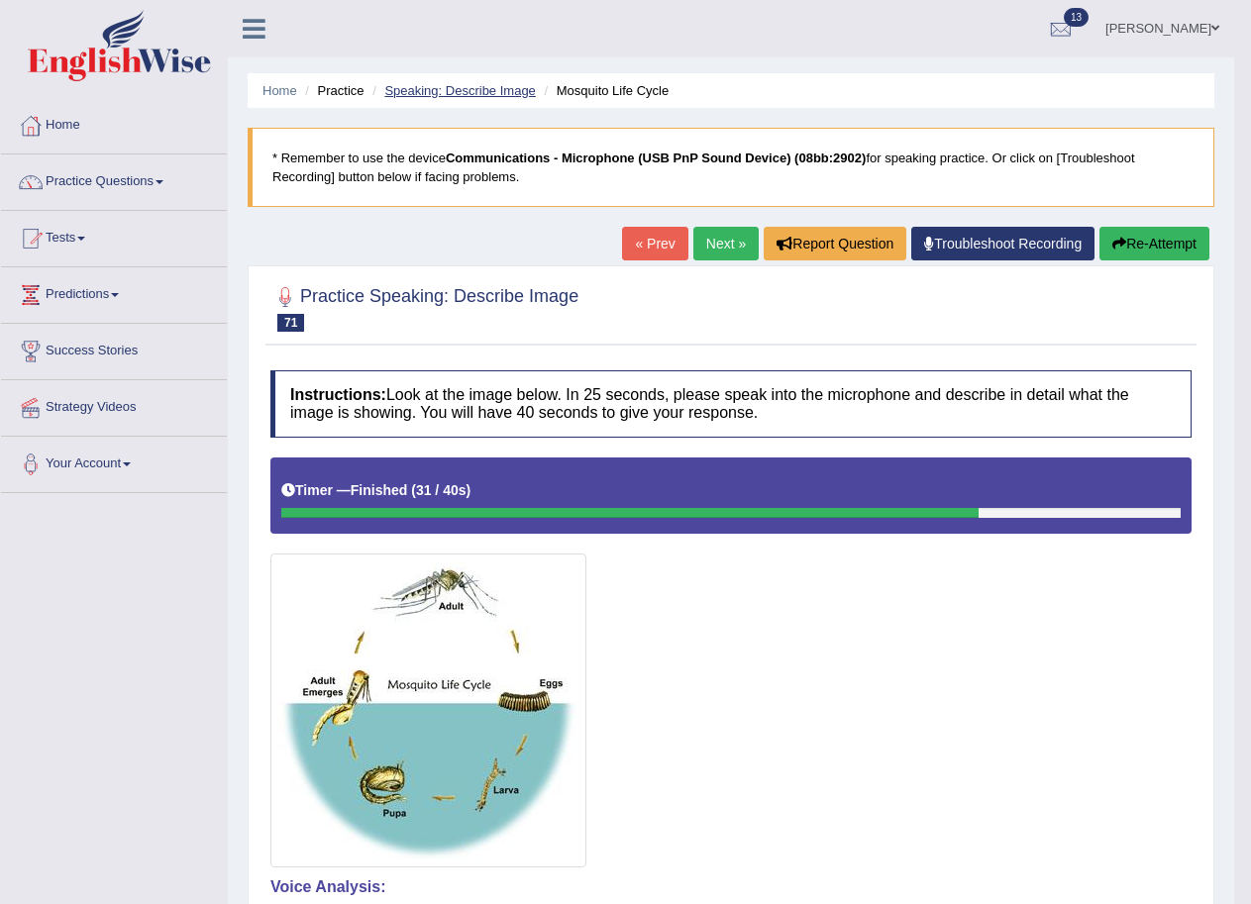
click at [457, 84] on link "Speaking: Describe Image" at bounding box center [459, 90] width 151 height 15
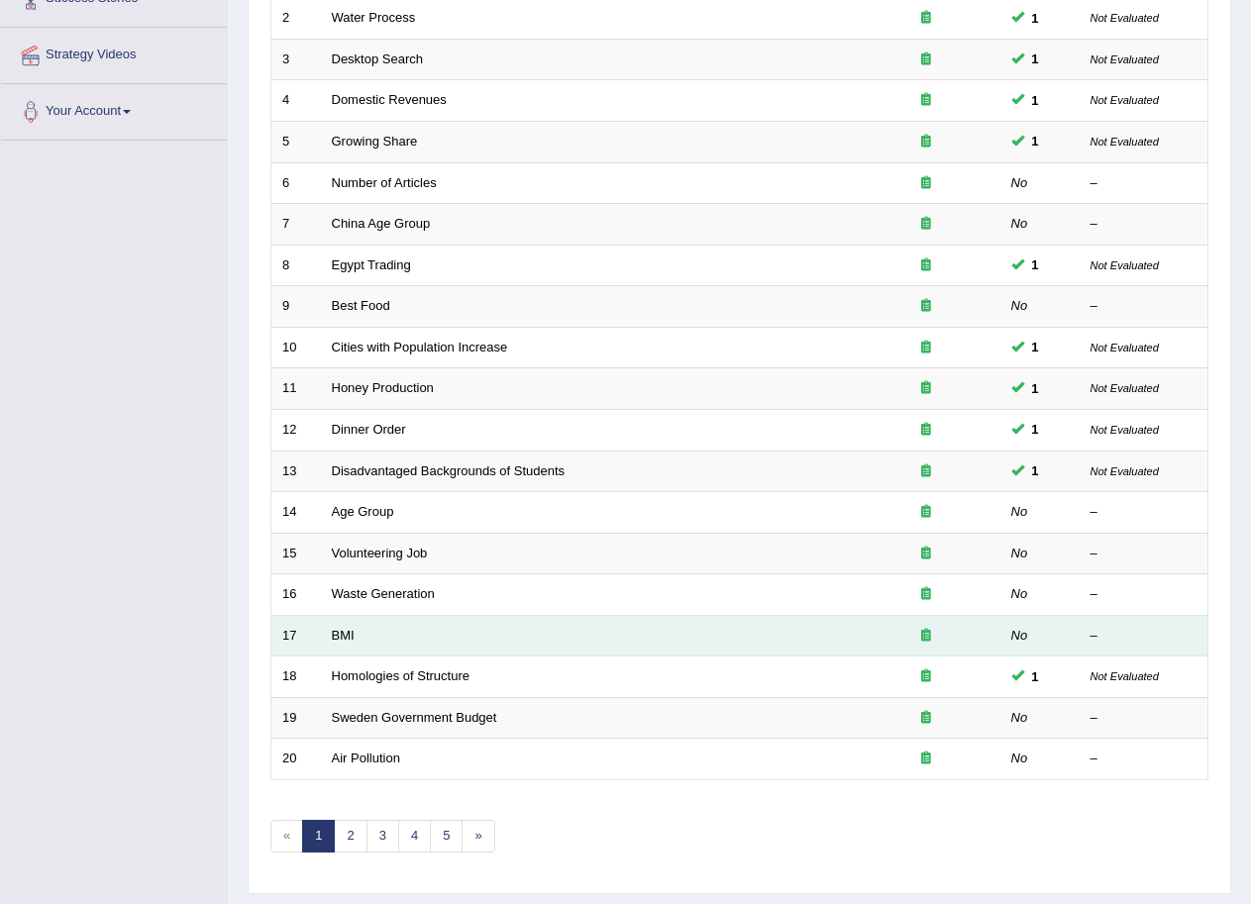
scroll to position [407, 0]
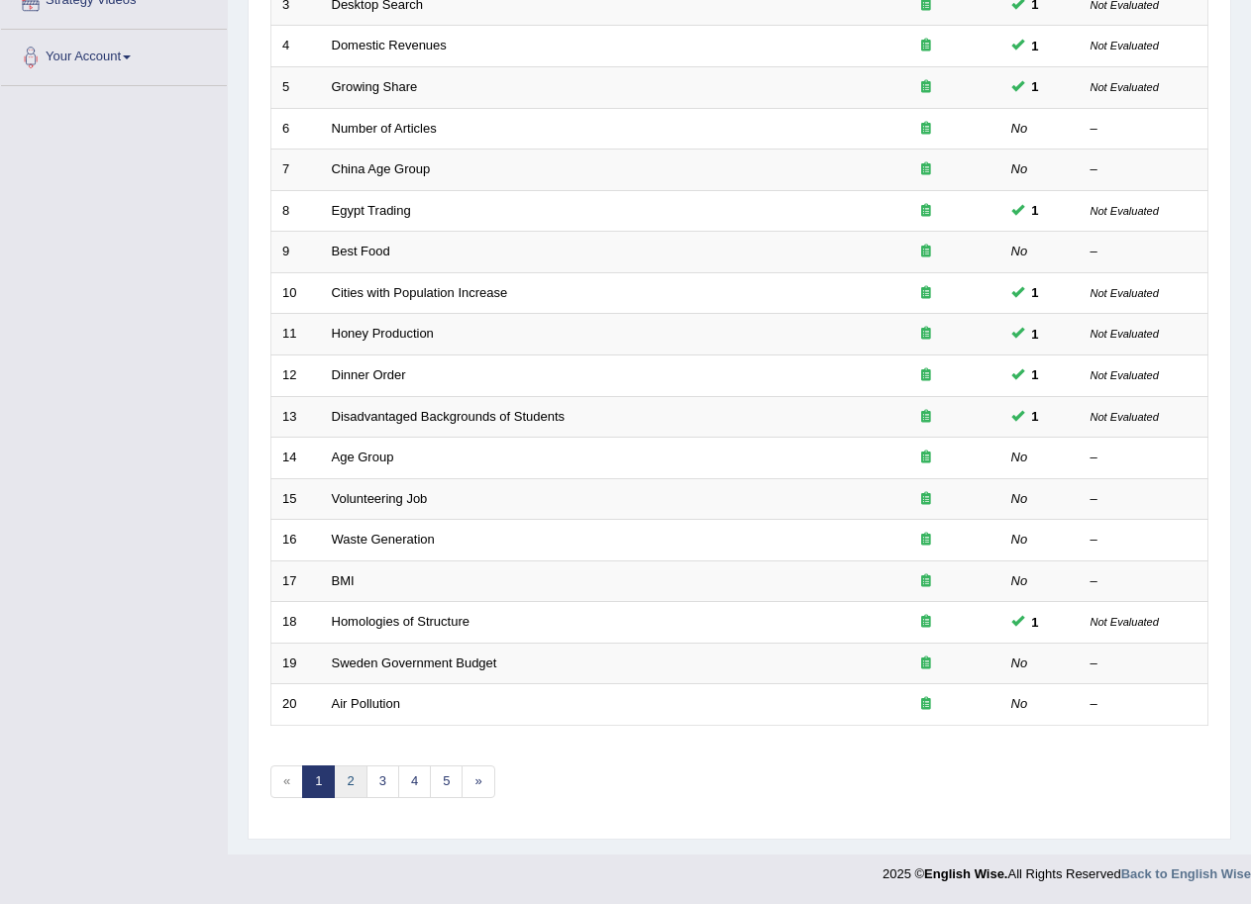
click at [346, 770] on link "2" at bounding box center [350, 782] width 33 height 33
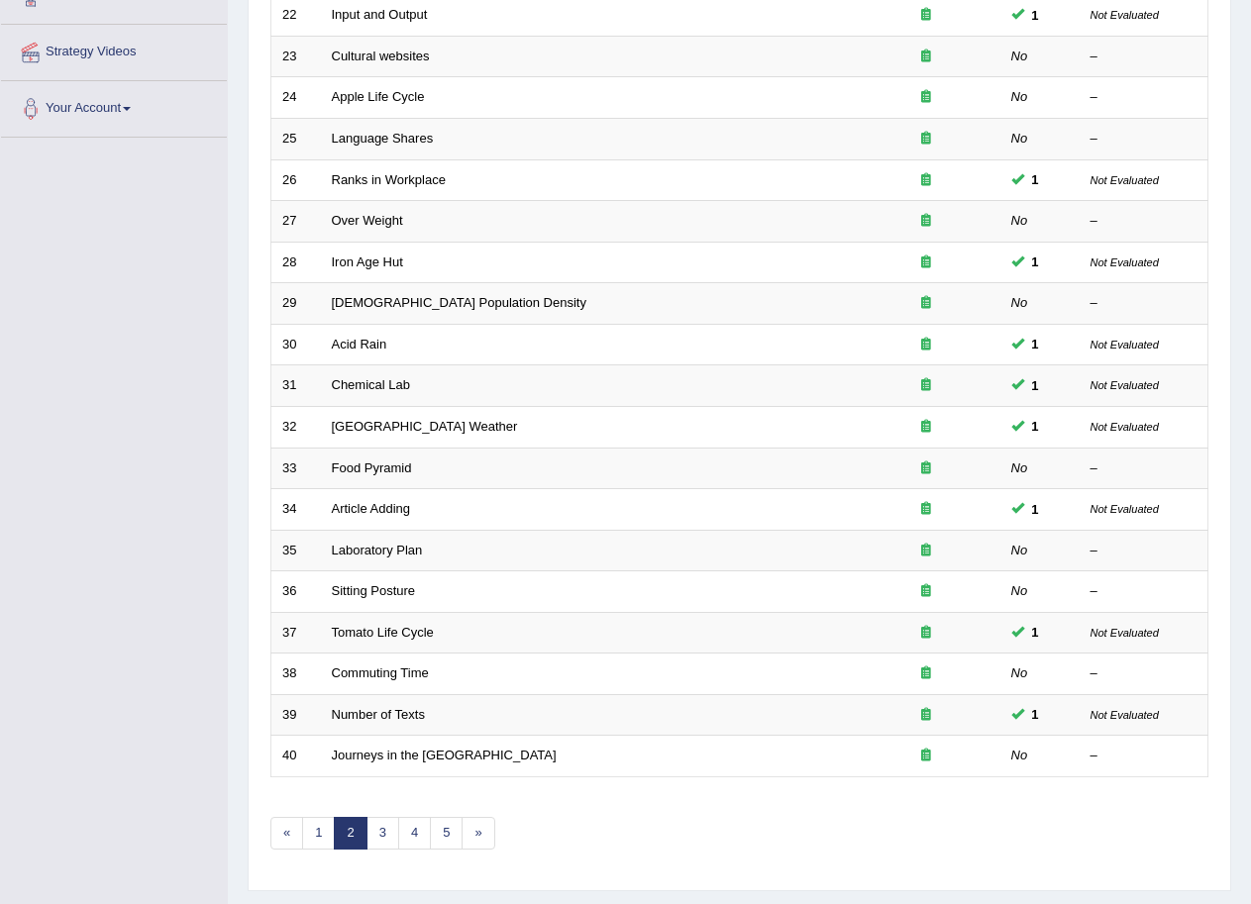
scroll to position [407, 0]
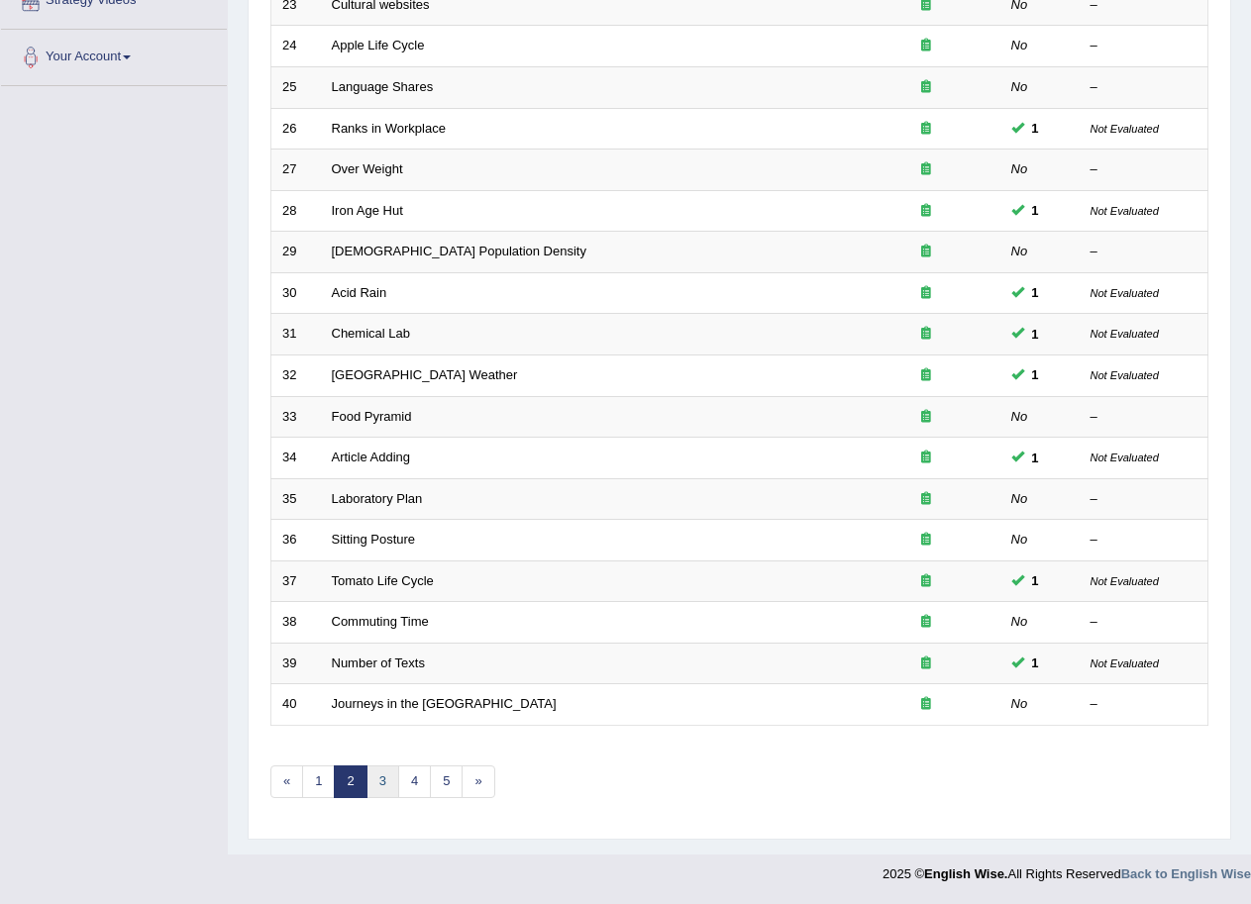
click at [385, 777] on link "3" at bounding box center [383, 782] width 33 height 33
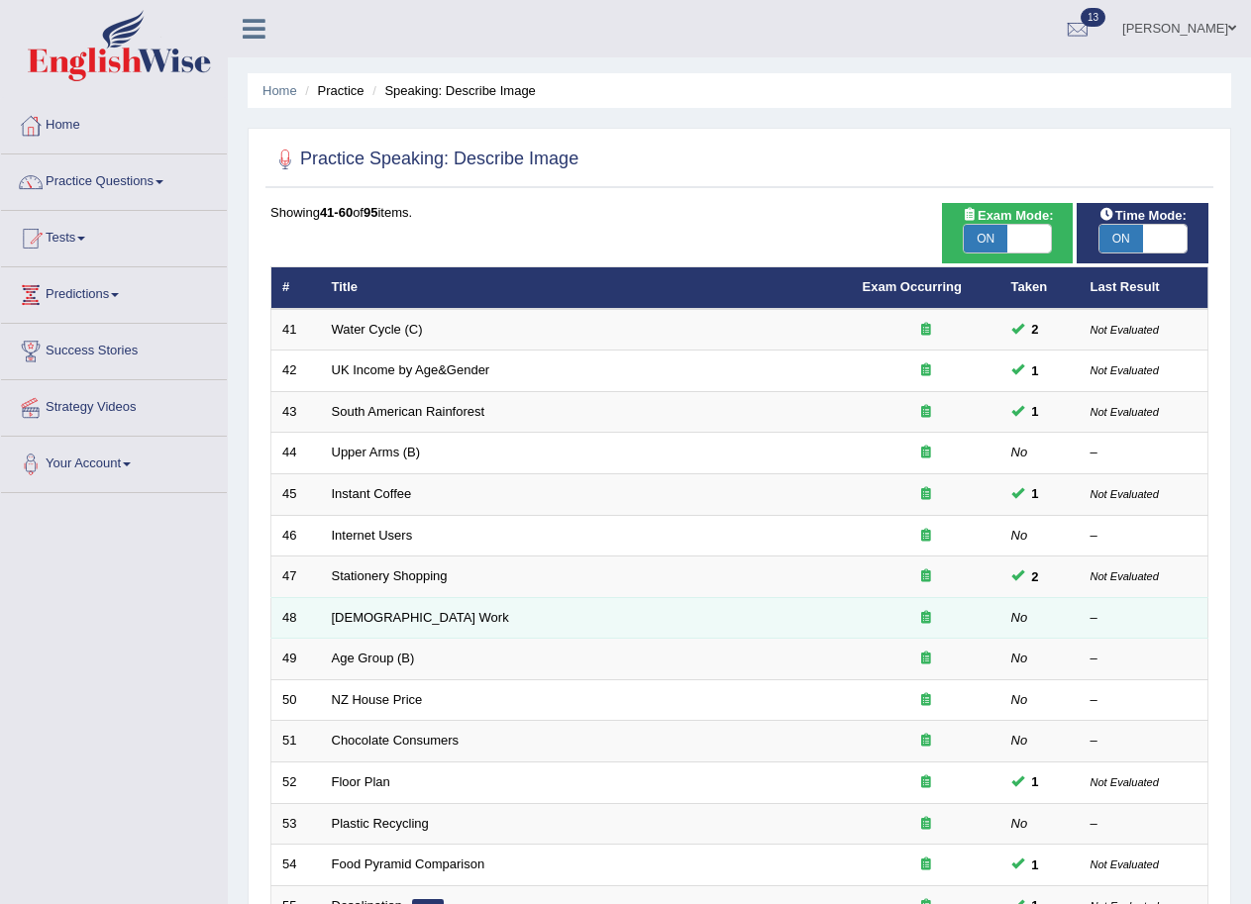
click at [423, 617] on td "Volunteer Work" at bounding box center [586, 618] width 531 height 42
click at [352, 614] on link "Volunteer Work" at bounding box center [420, 617] width 177 height 15
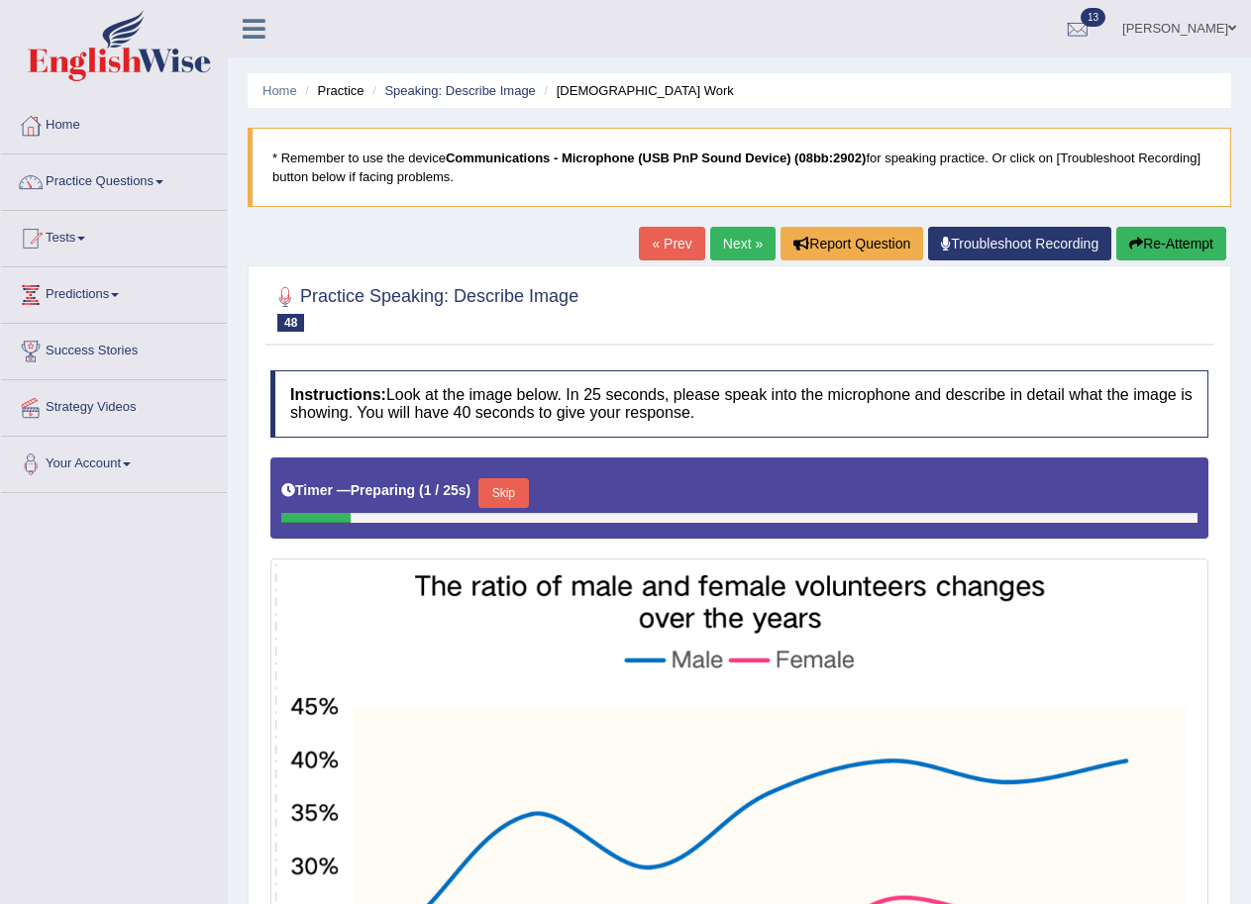
click at [738, 249] on link "Next »" at bounding box center [742, 244] width 65 height 34
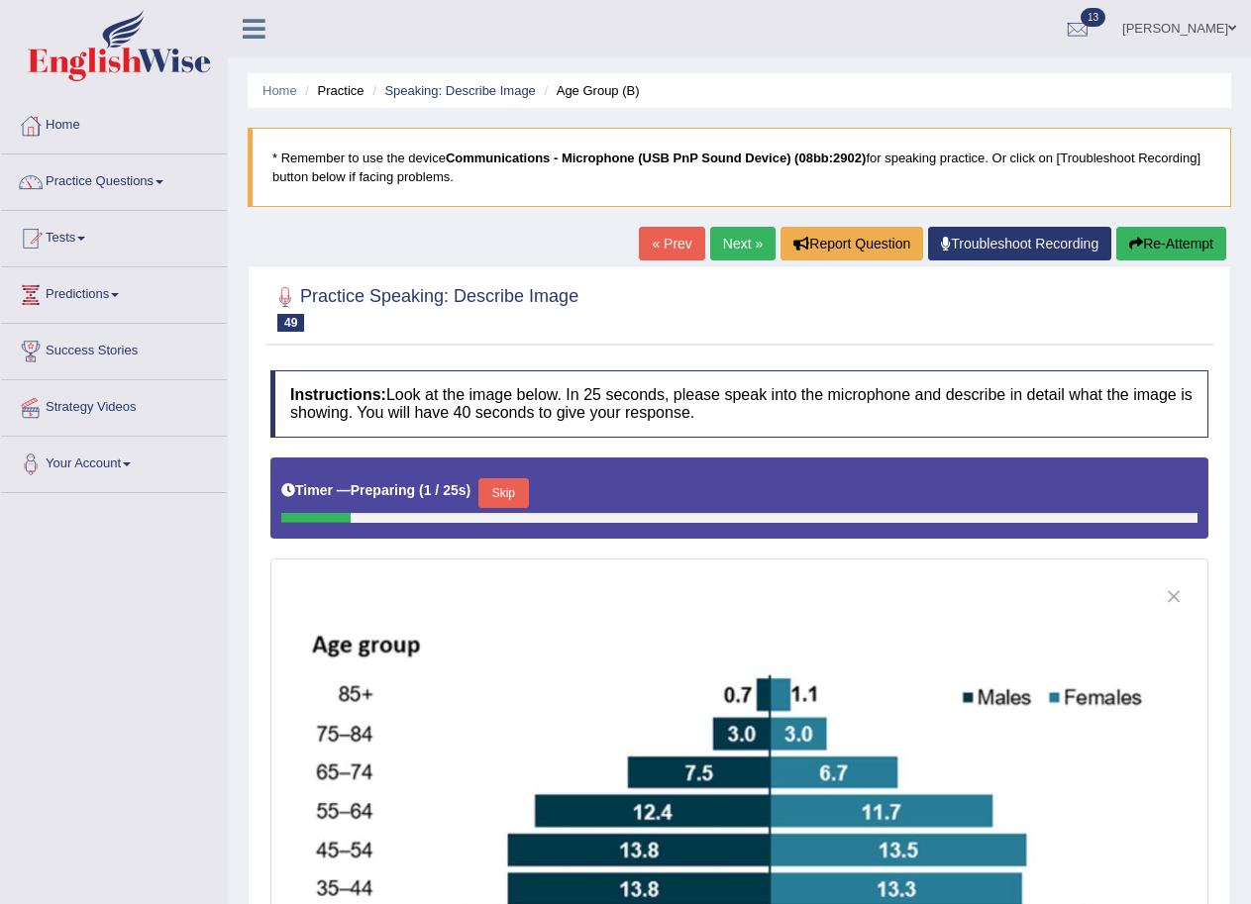
click at [755, 238] on link "Next »" at bounding box center [742, 244] width 65 height 34
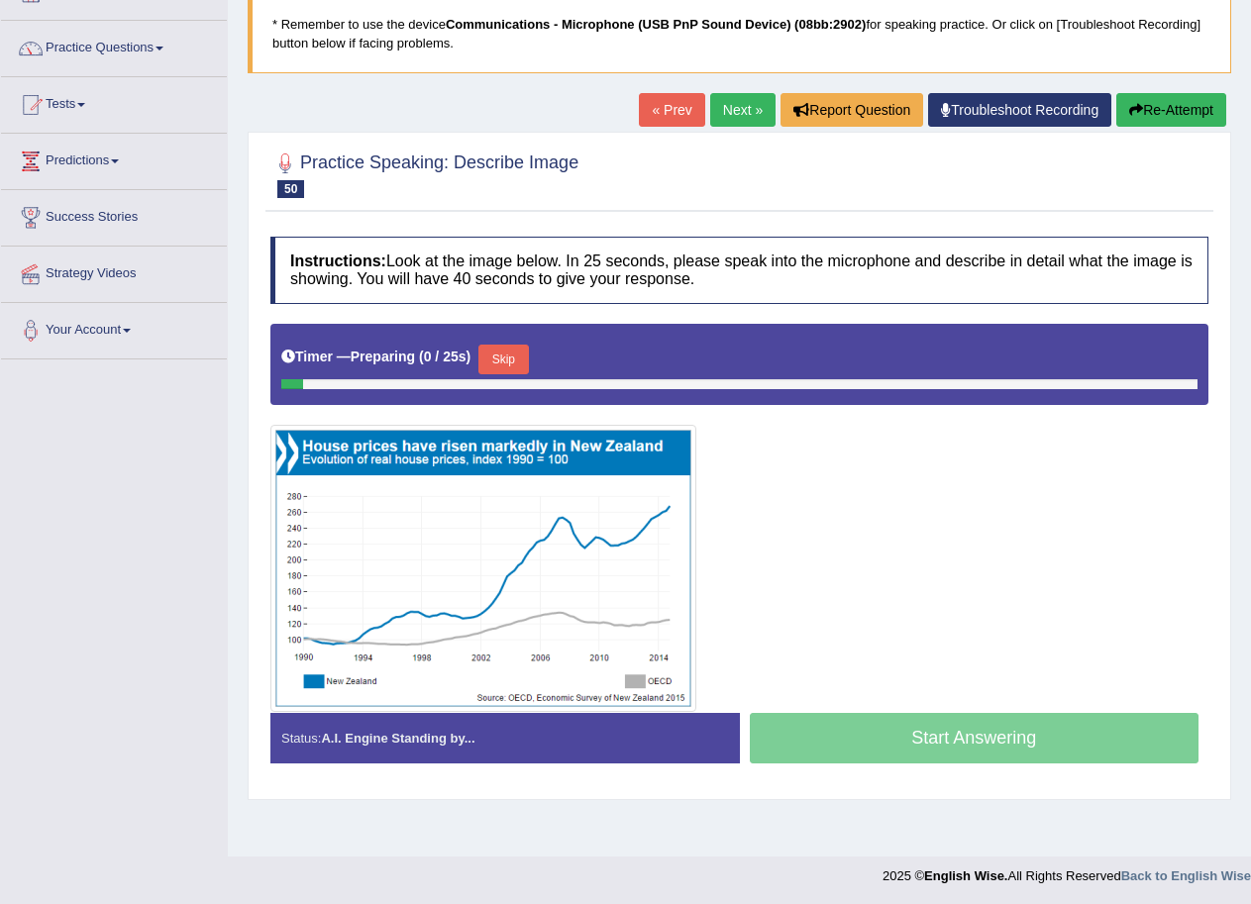
scroll to position [136, 0]
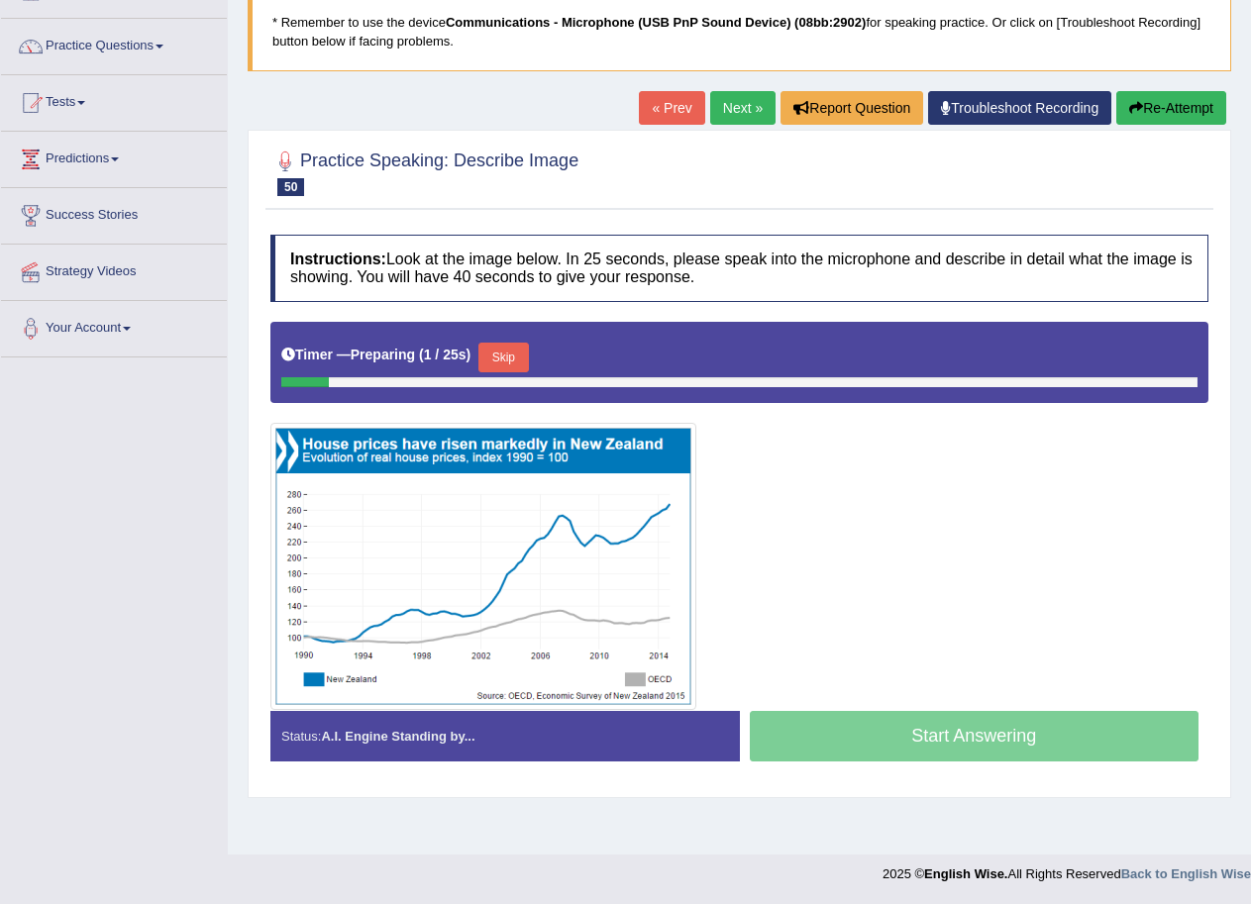
click at [735, 105] on link "Next »" at bounding box center [742, 108] width 65 height 34
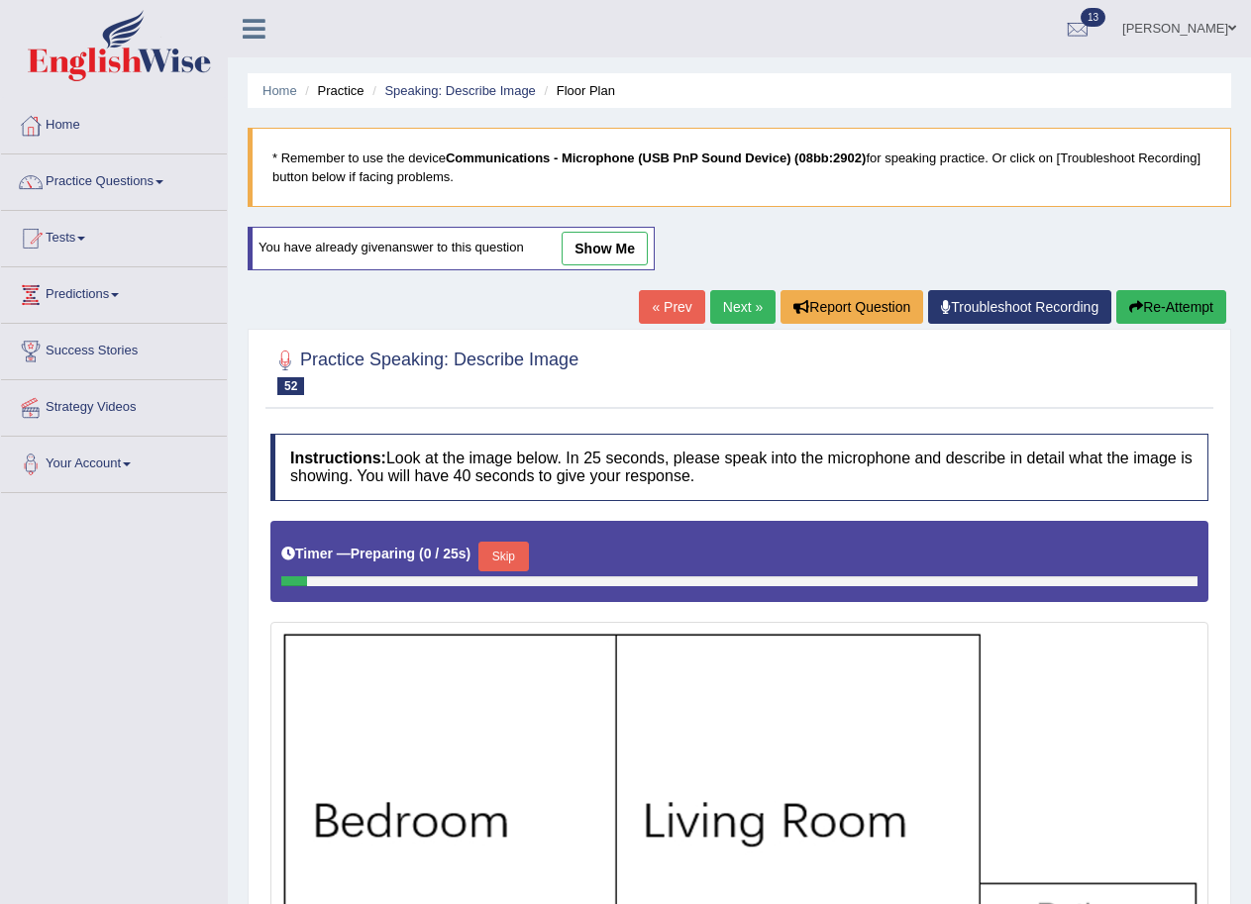
click at [731, 315] on link "Next »" at bounding box center [742, 307] width 65 height 34
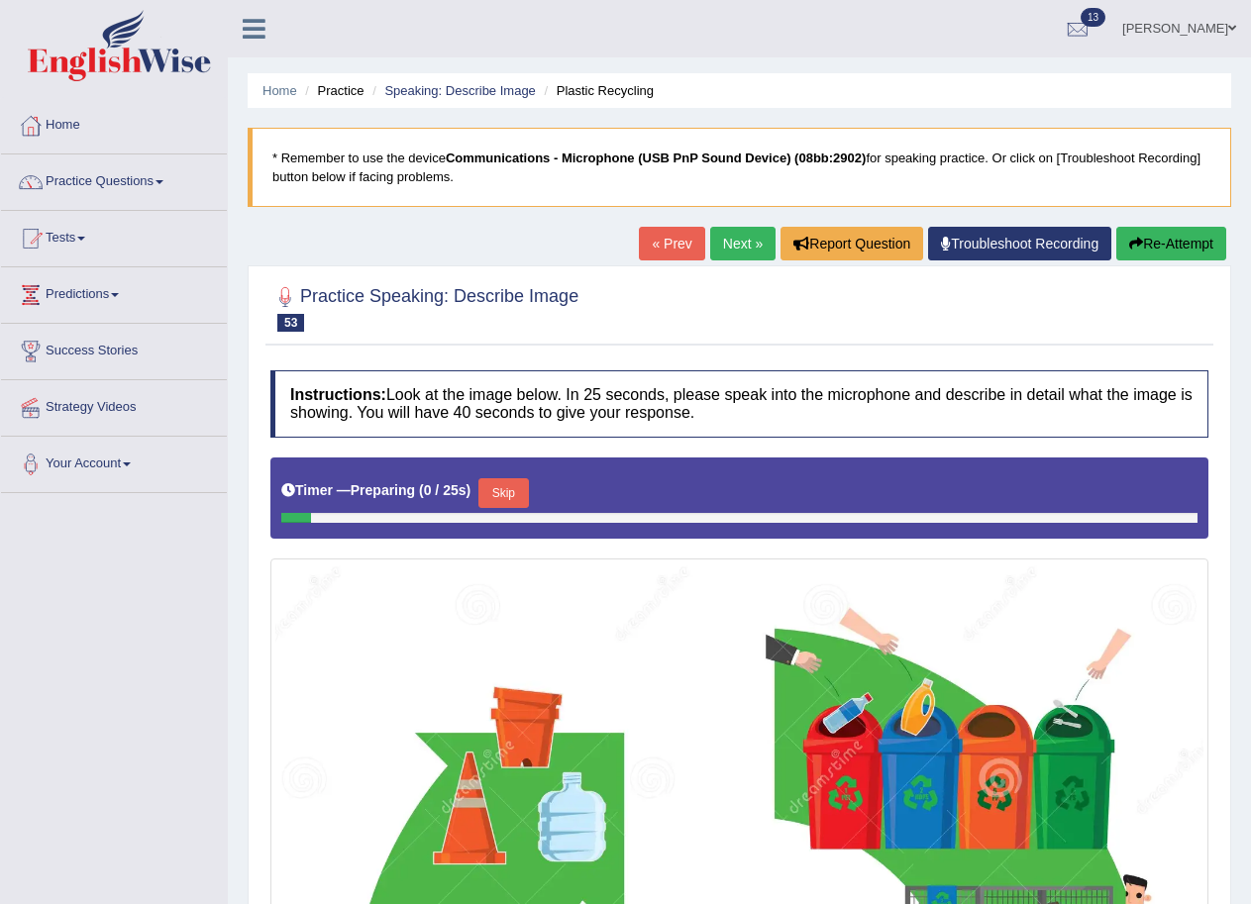
click at [737, 249] on link "Next »" at bounding box center [742, 244] width 65 height 34
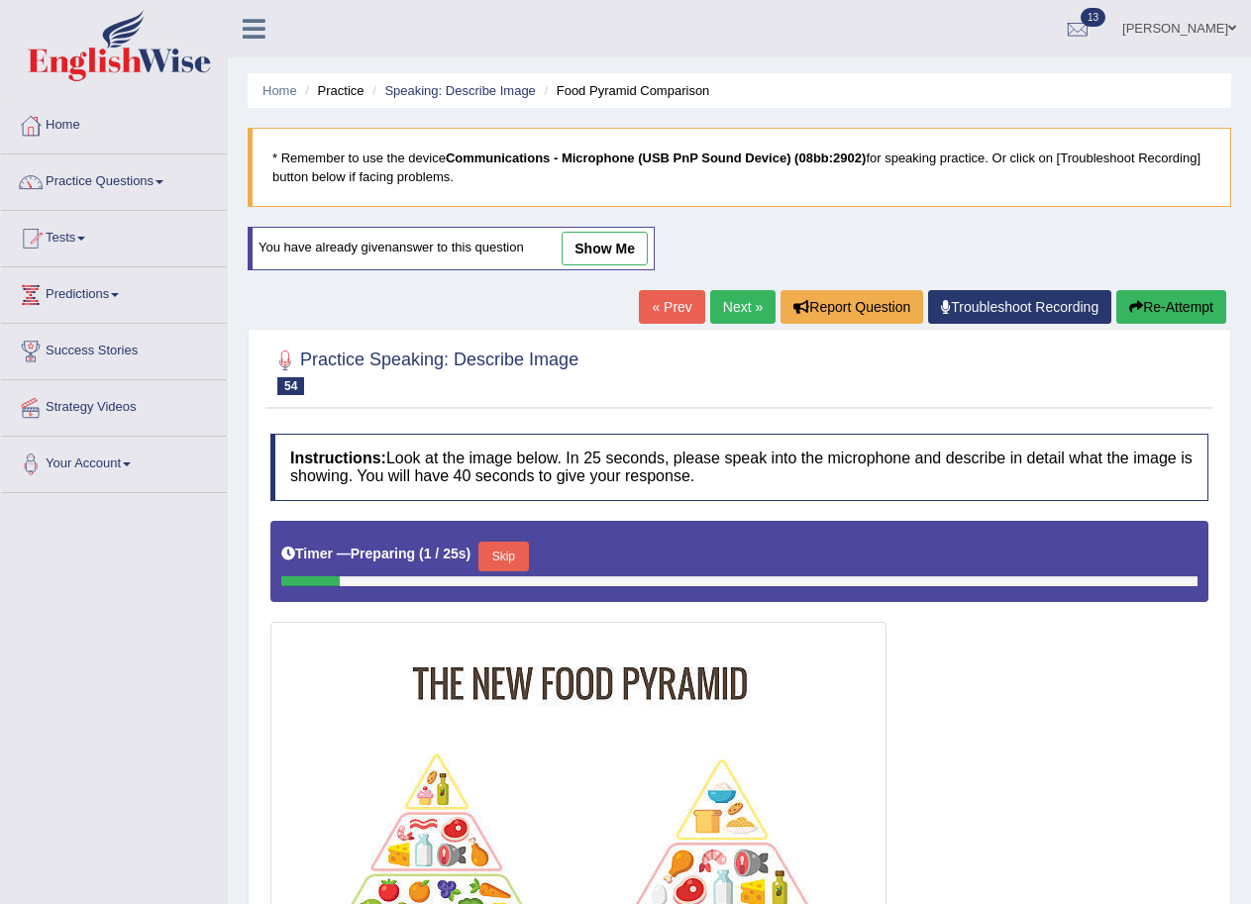
click at [744, 302] on link "Next »" at bounding box center [742, 307] width 65 height 34
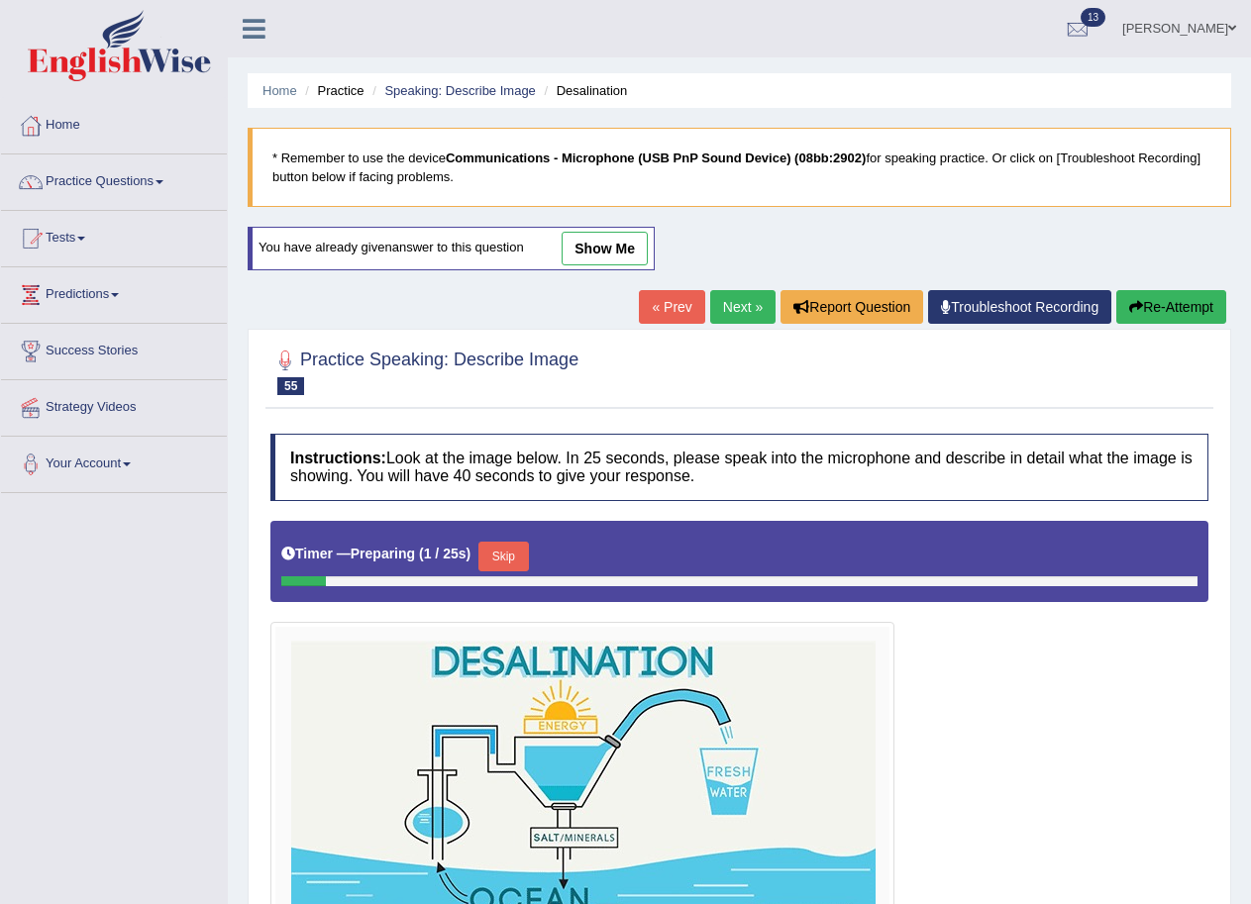
click at [732, 307] on link "Next »" at bounding box center [742, 307] width 65 height 34
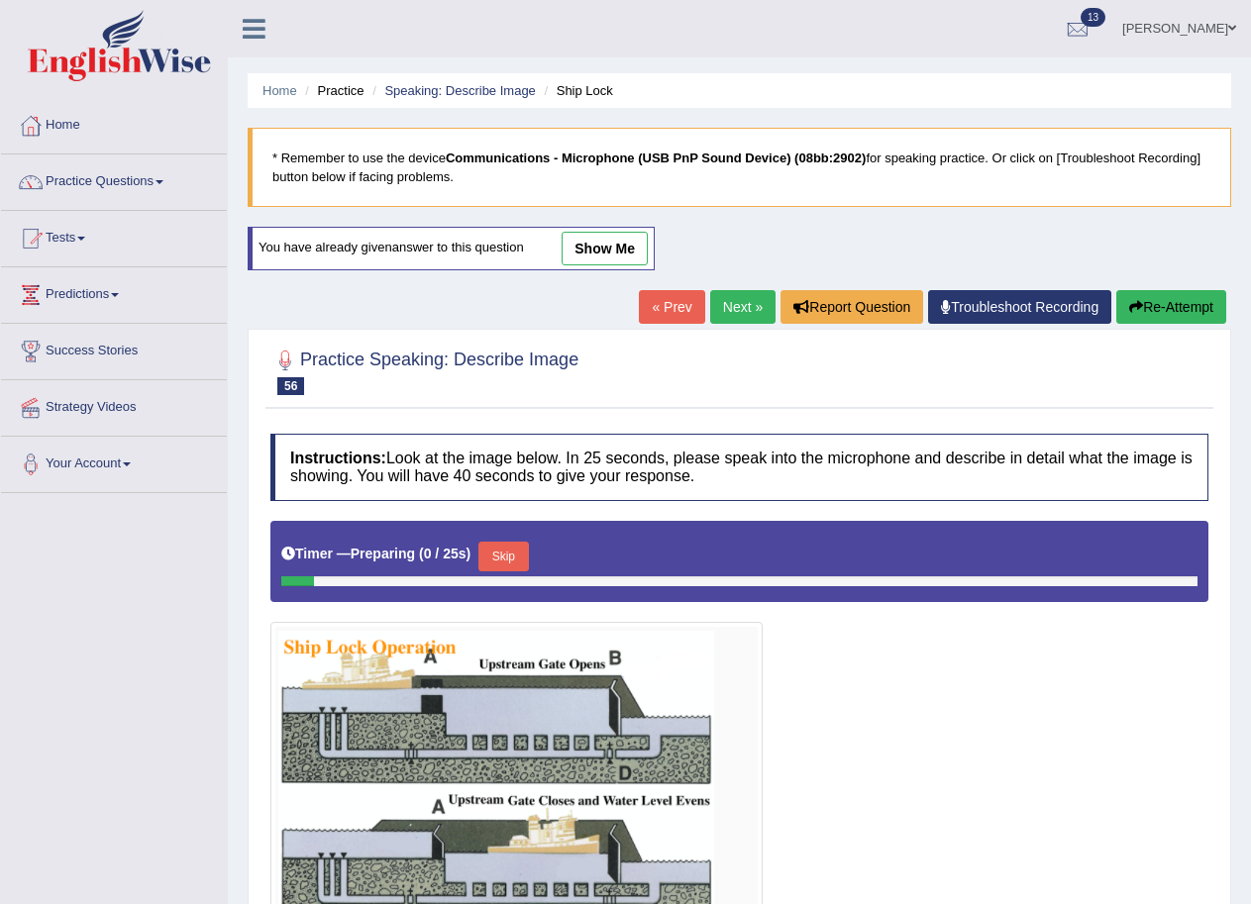
drag, startPoint x: 0, startPoint y: 0, endPoint x: 732, endPoint y: 307, distance: 793.8
click at [732, 307] on link "Next »" at bounding box center [742, 307] width 65 height 34
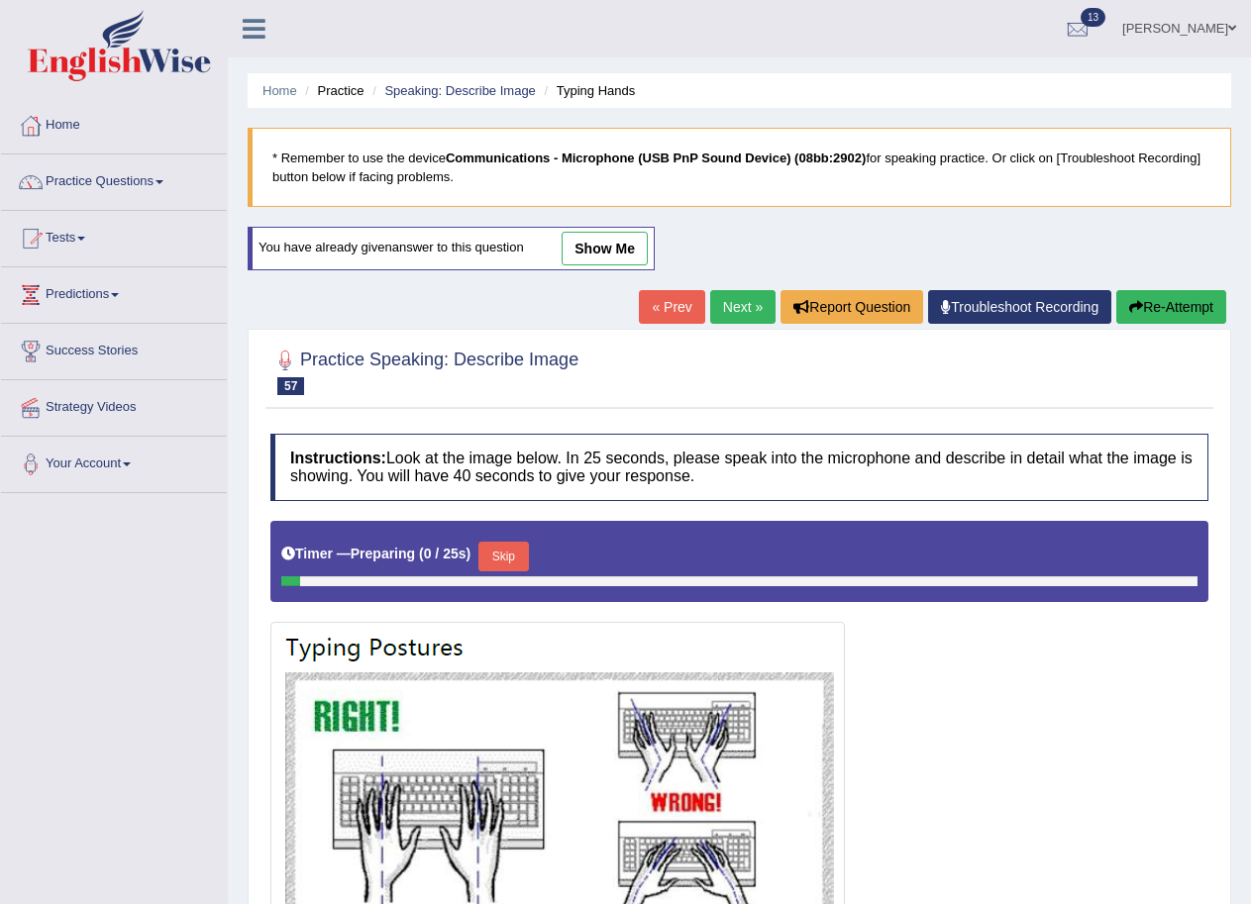
click at [732, 307] on link "Next »" at bounding box center [742, 307] width 65 height 34
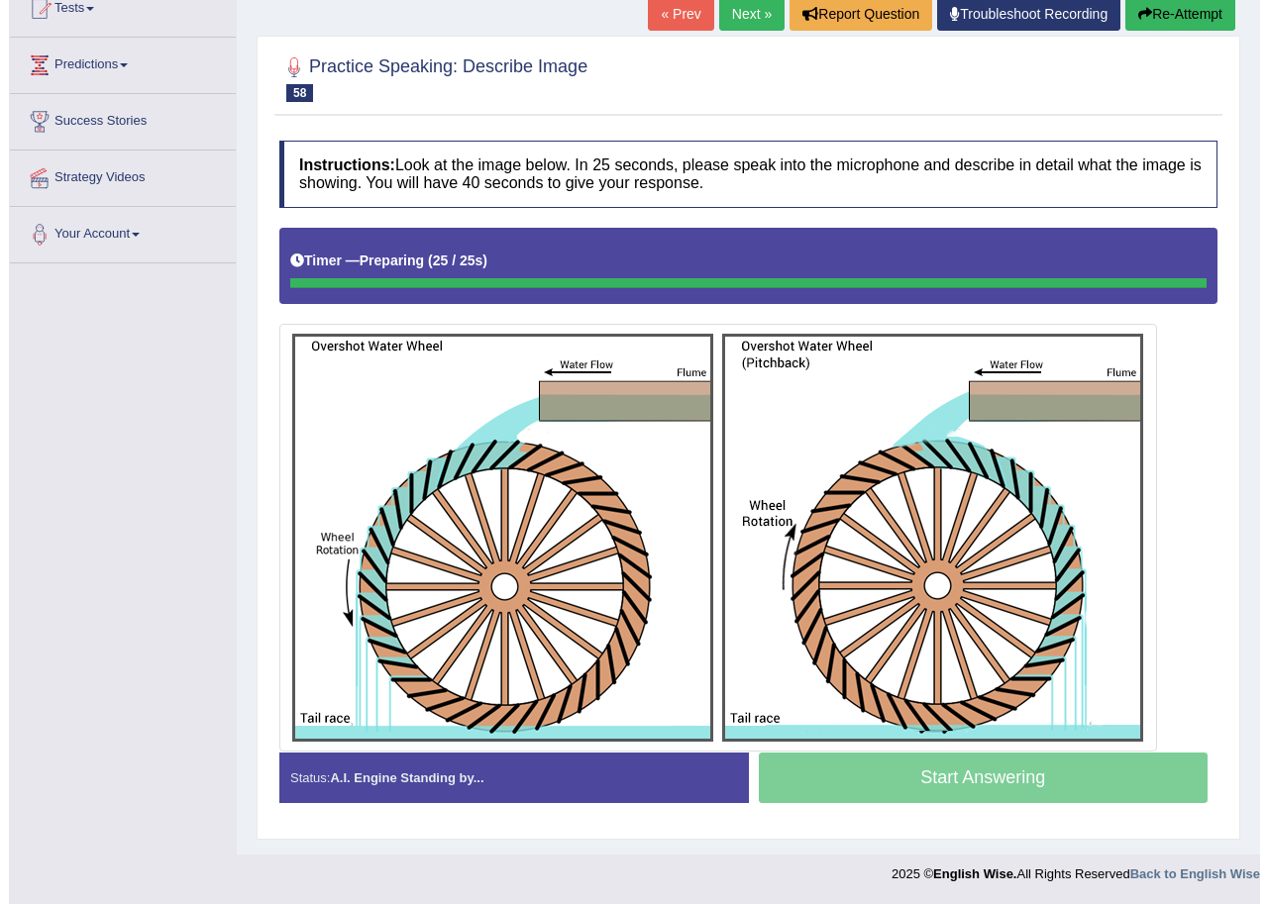
scroll to position [230, 0]
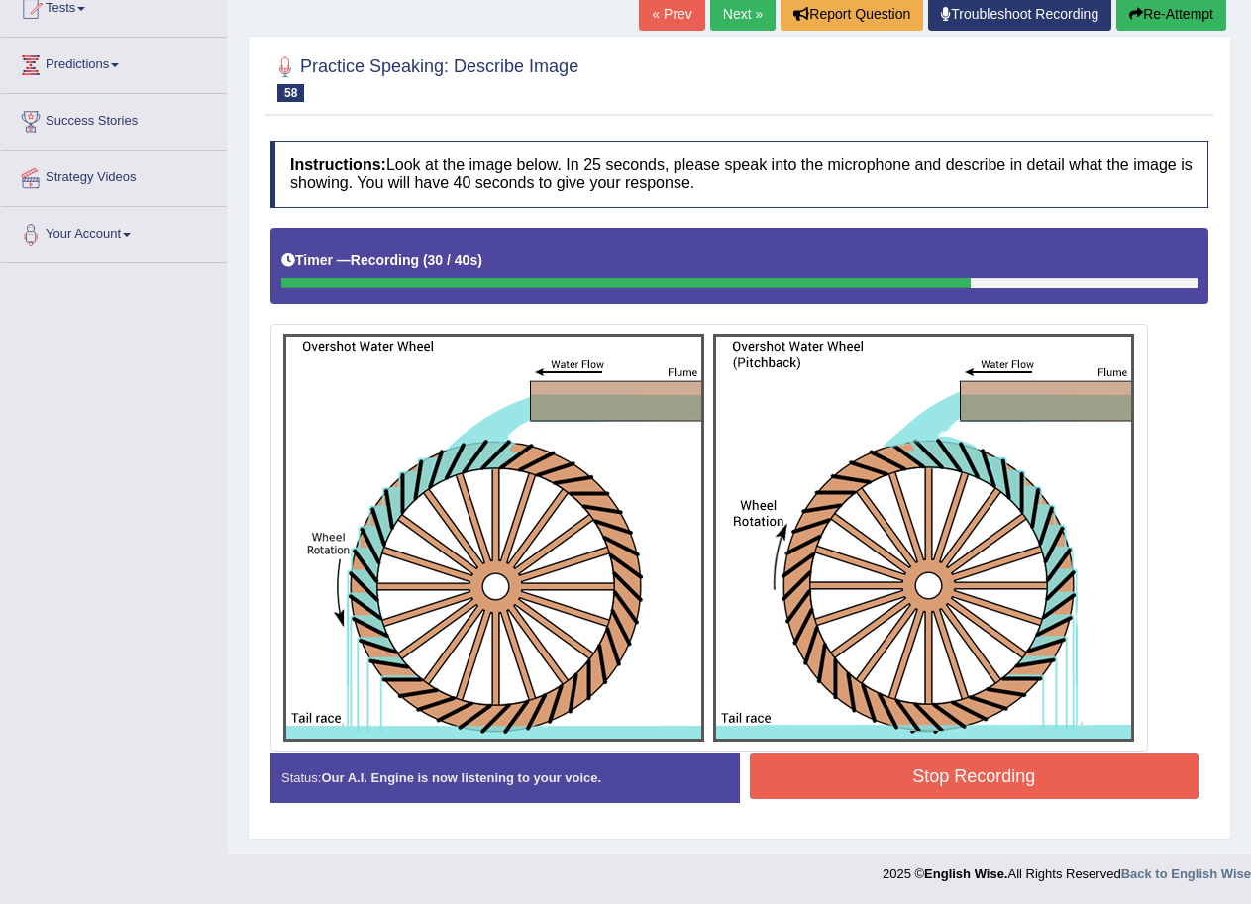
click at [948, 784] on button "Stop Recording" at bounding box center [975, 777] width 450 height 46
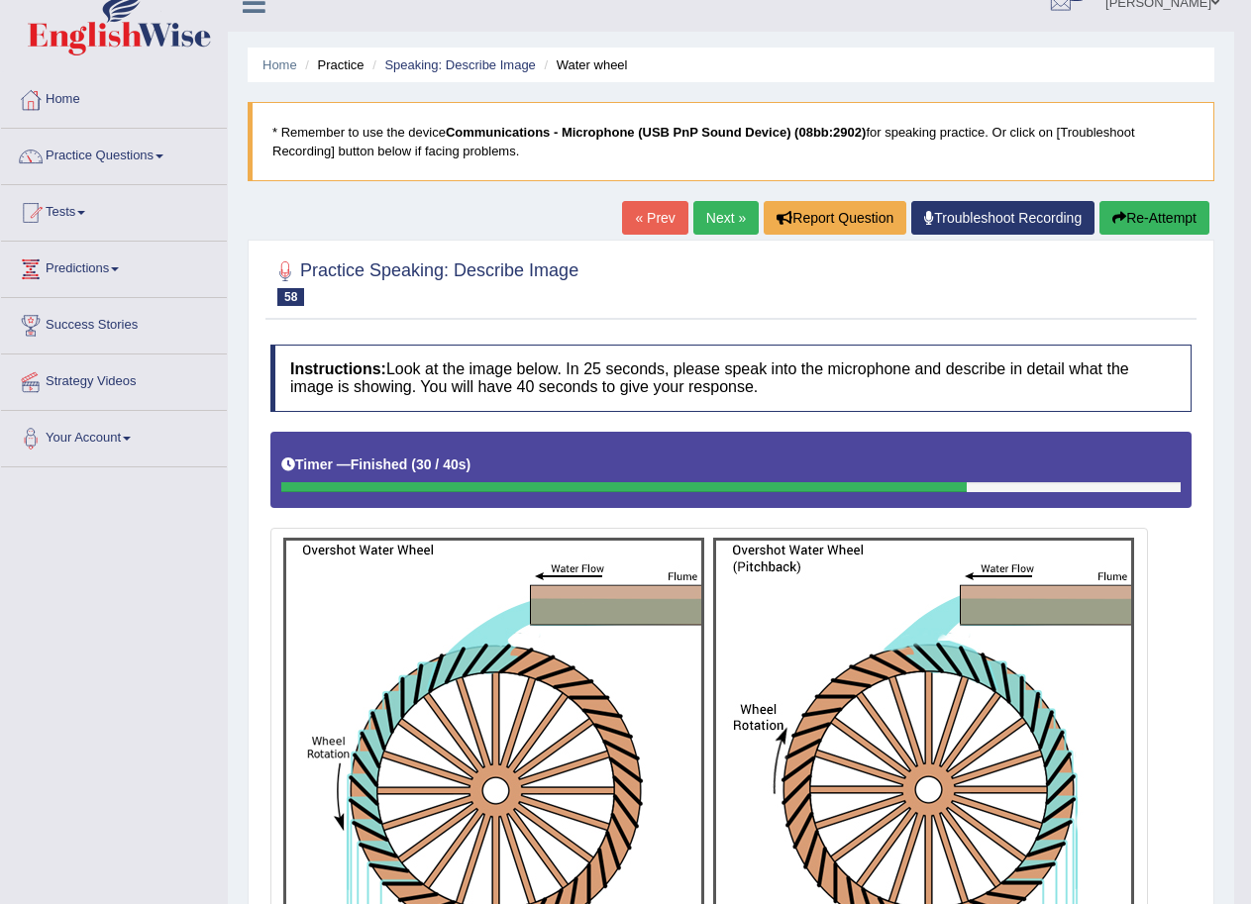
scroll to position [0, 0]
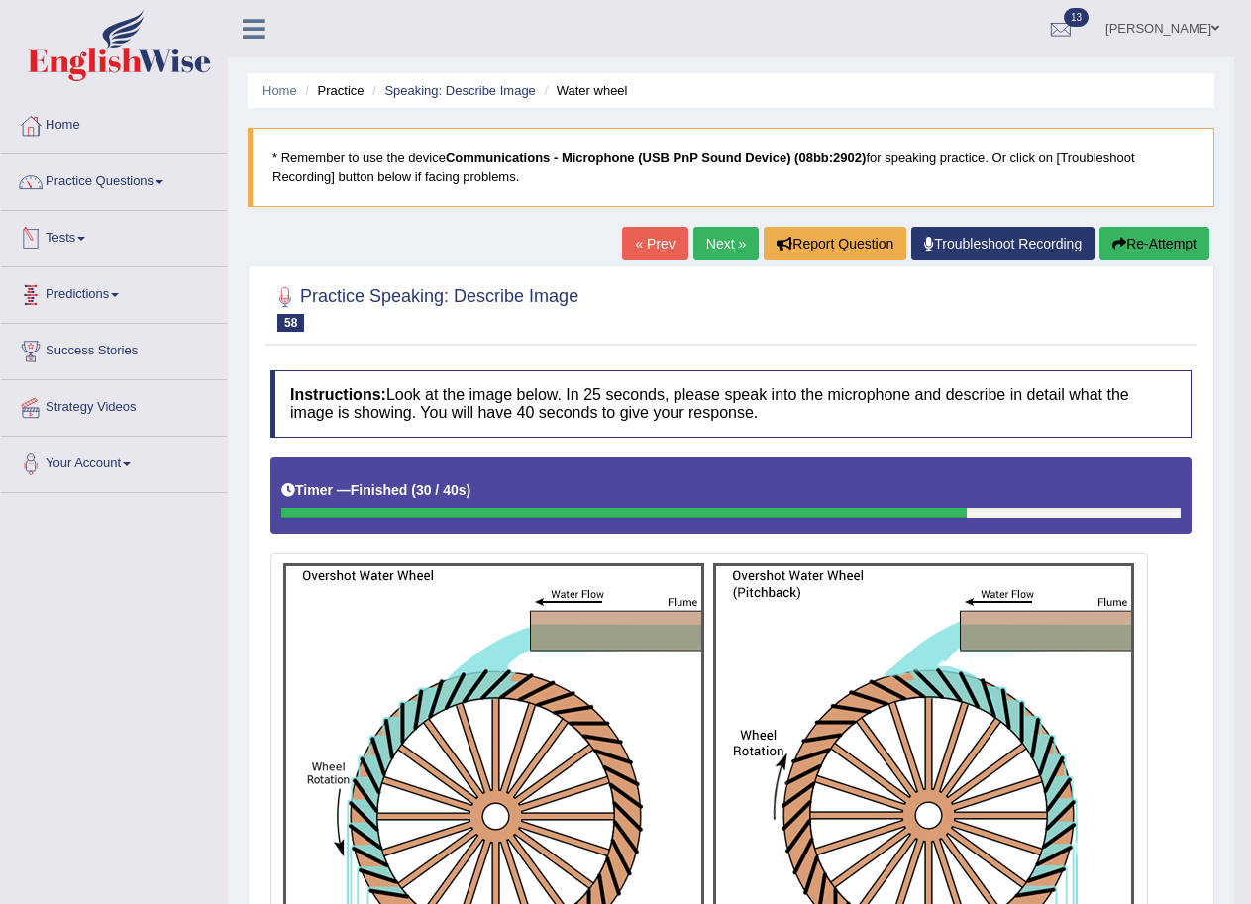
click at [427, 79] on ul "Home Practice Speaking: Describe Image Water wheel" at bounding box center [731, 90] width 967 height 35
click at [429, 86] on link "Speaking: Describe Image" at bounding box center [459, 90] width 151 height 15
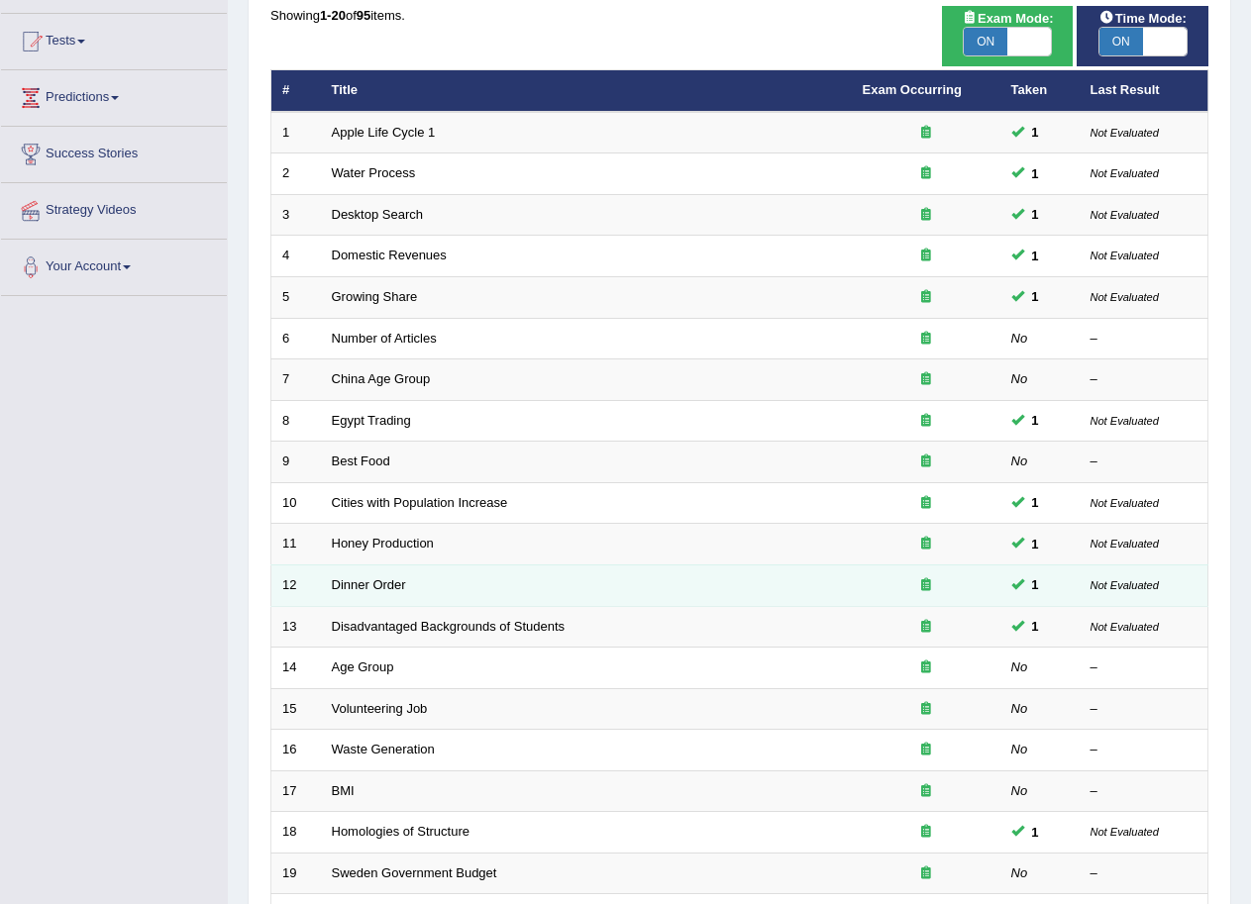
scroll to position [198, 0]
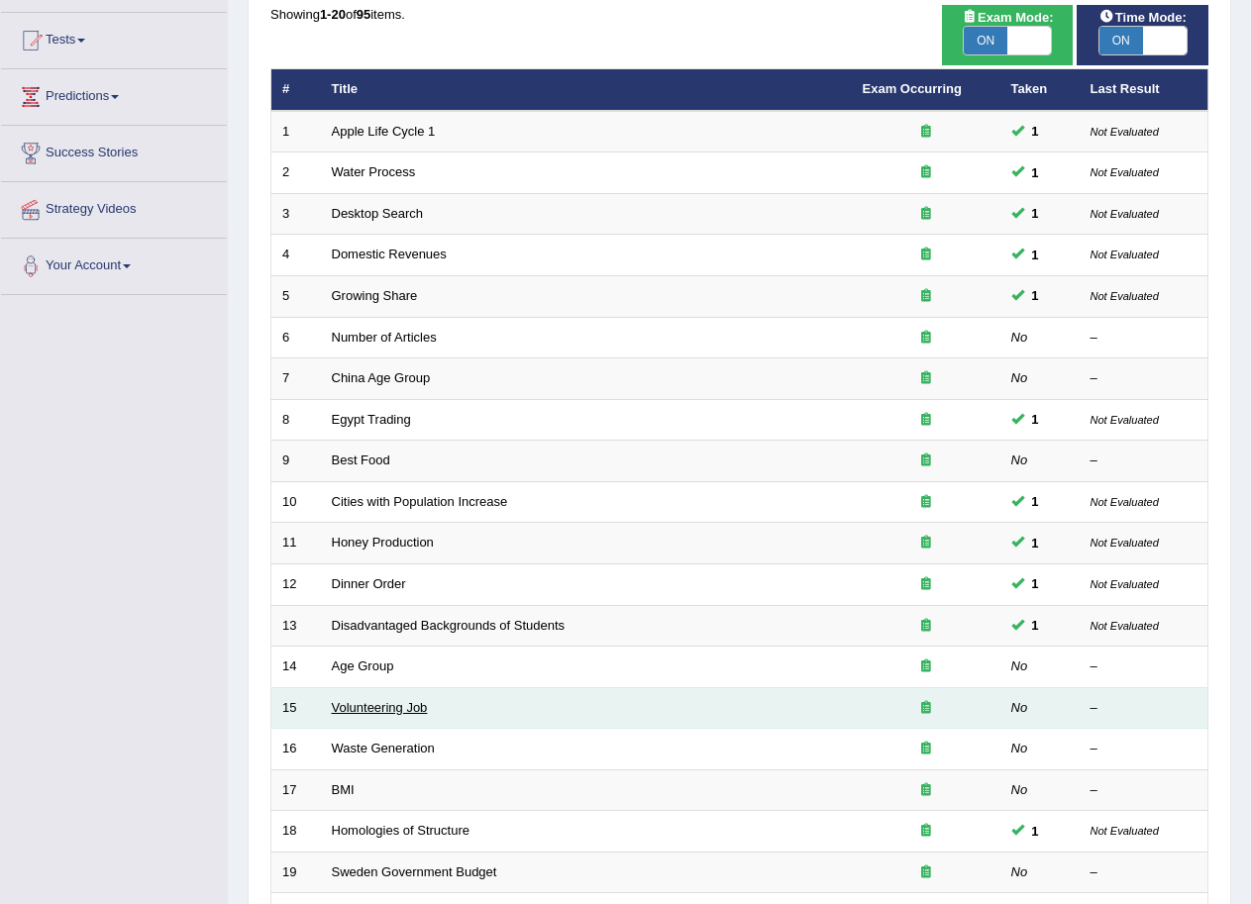
click at [377, 702] on link "Volunteering Job" at bounding box center [380, 707] width 96 height 15
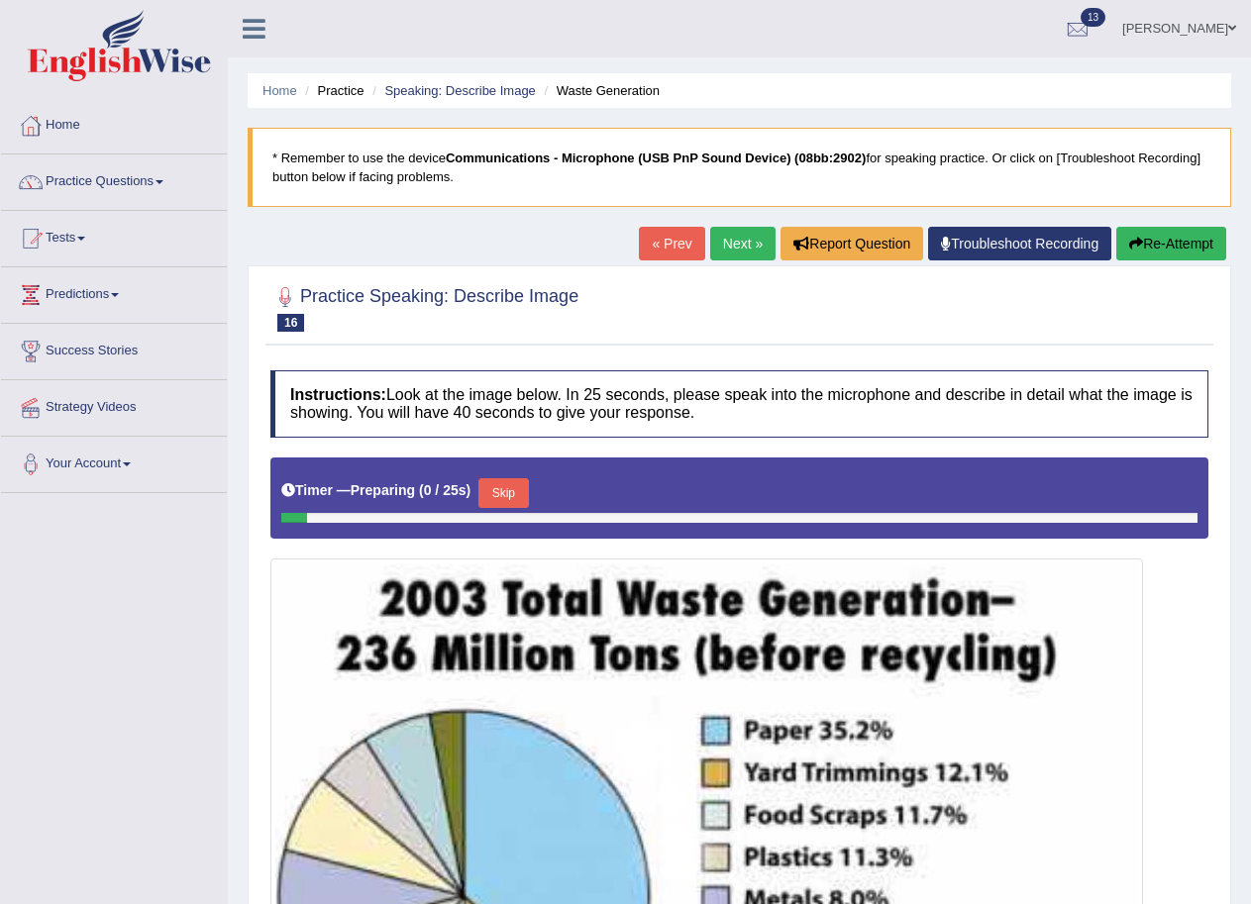
click at [731, 232] on link "Next »" at bounding box center [742, 244] width 65 height 34
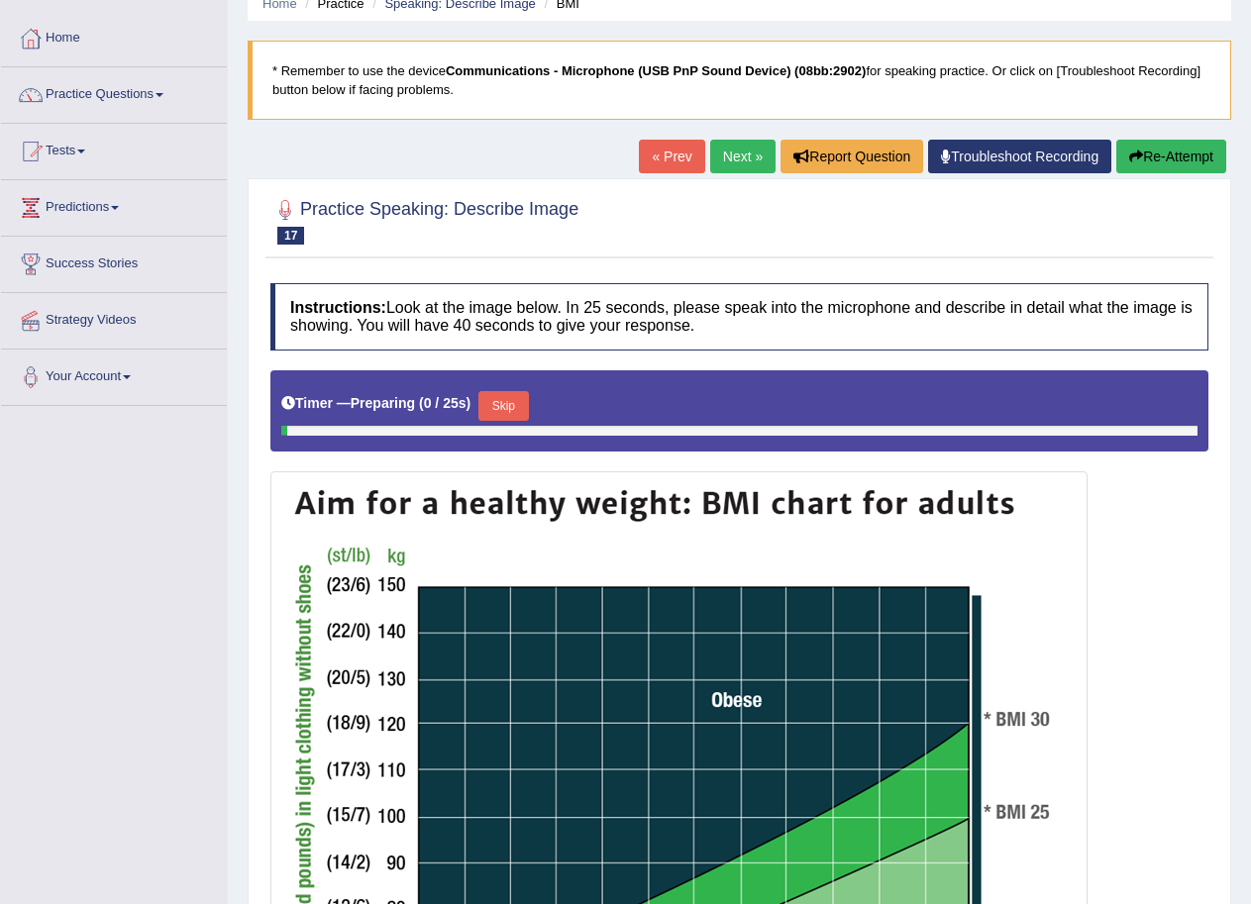
scroll to position [99, 0]
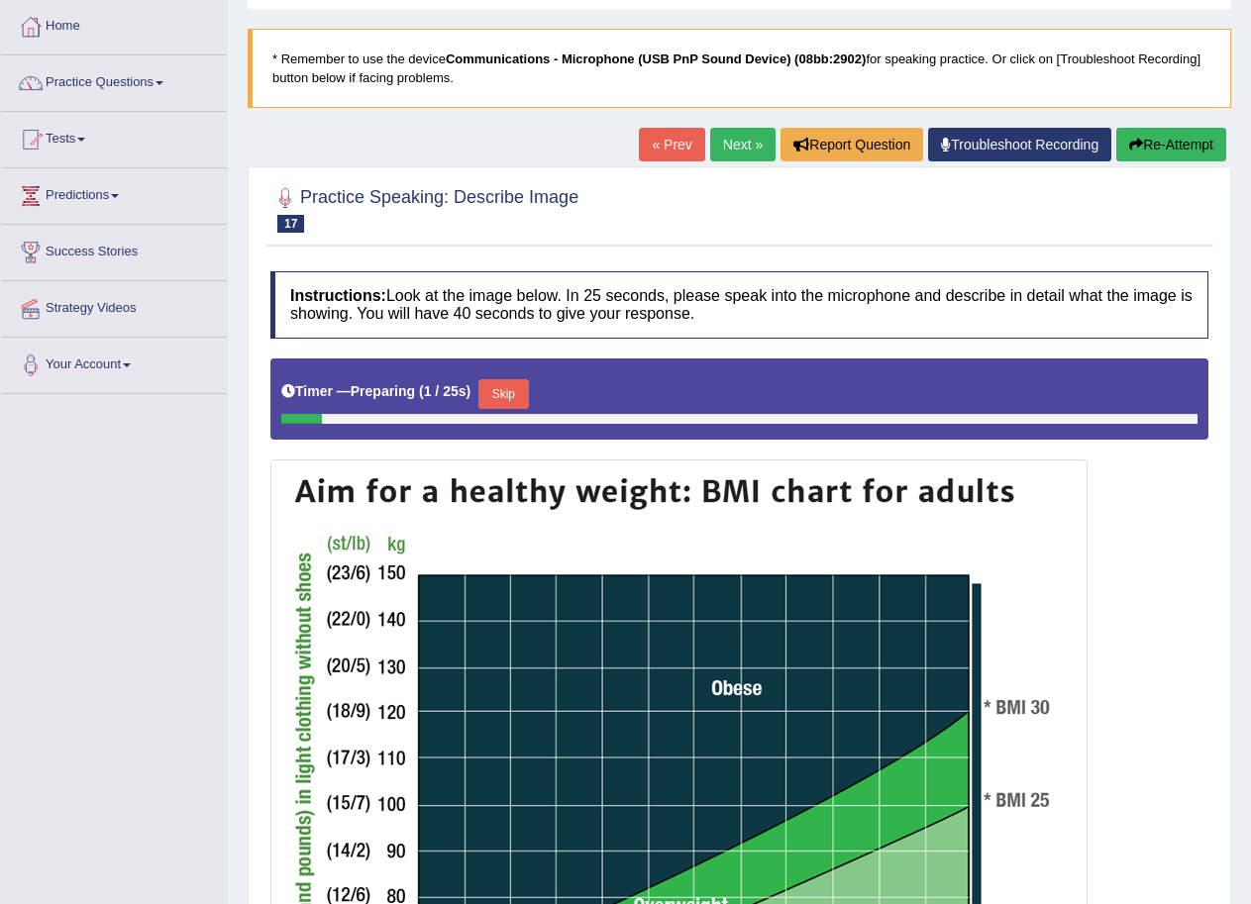
click at [733, 150] on link "Next »" at bounding box center [742, 145] width 65 height 34
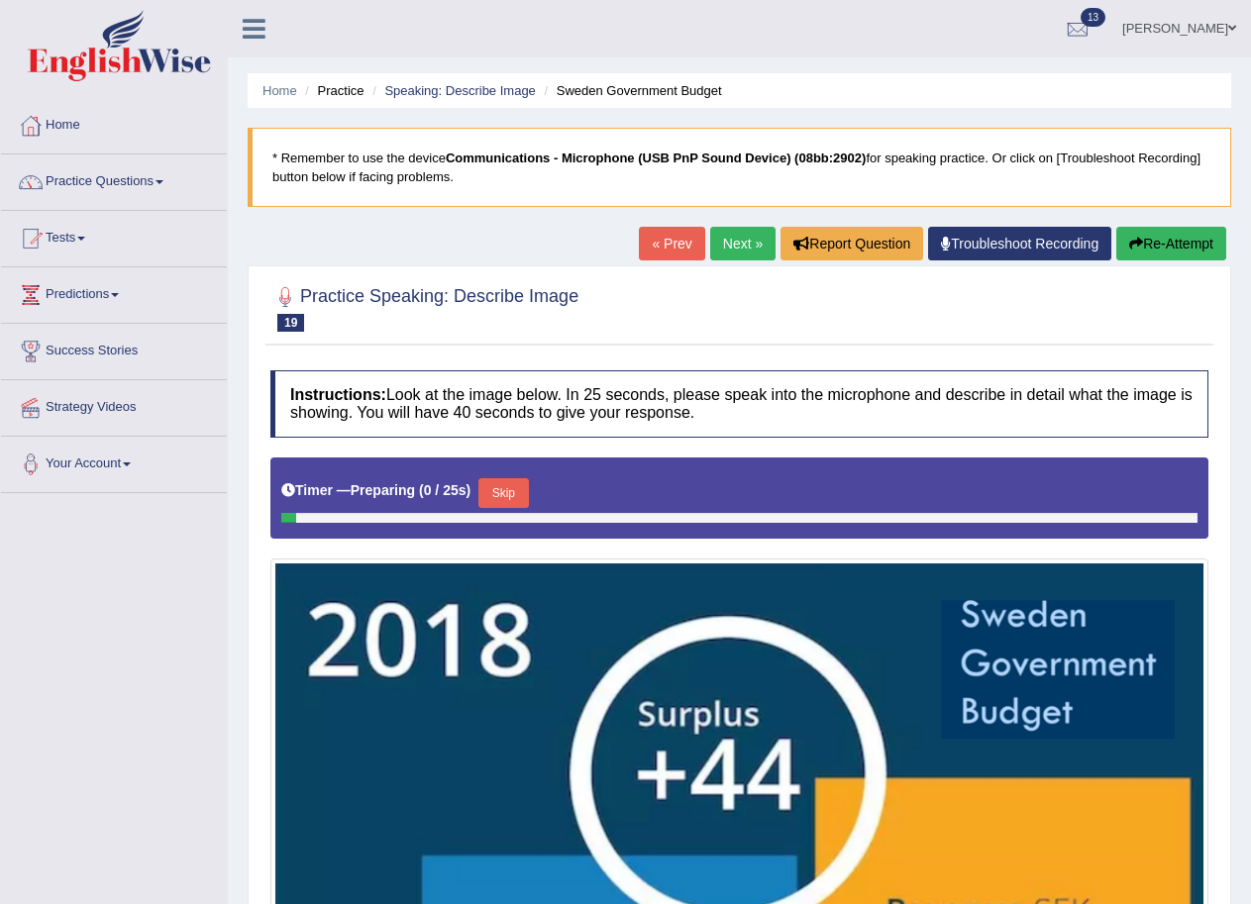
click at [728, 258] on link "Next »" at bounding box center [742, 244] width 65 height 34
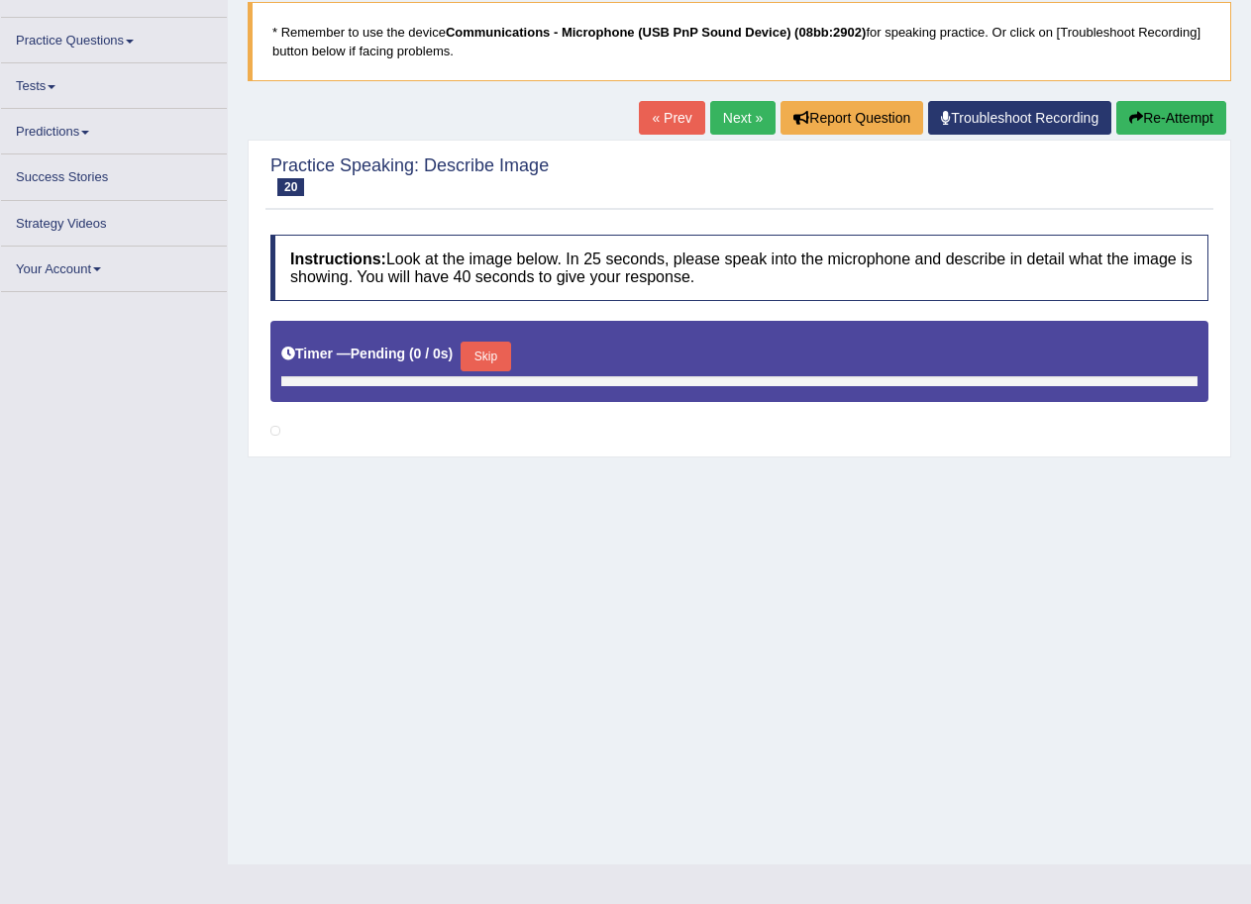
click at [664, 125] on link "« Prev" at bounding box center [671, 118] width 65 height 34
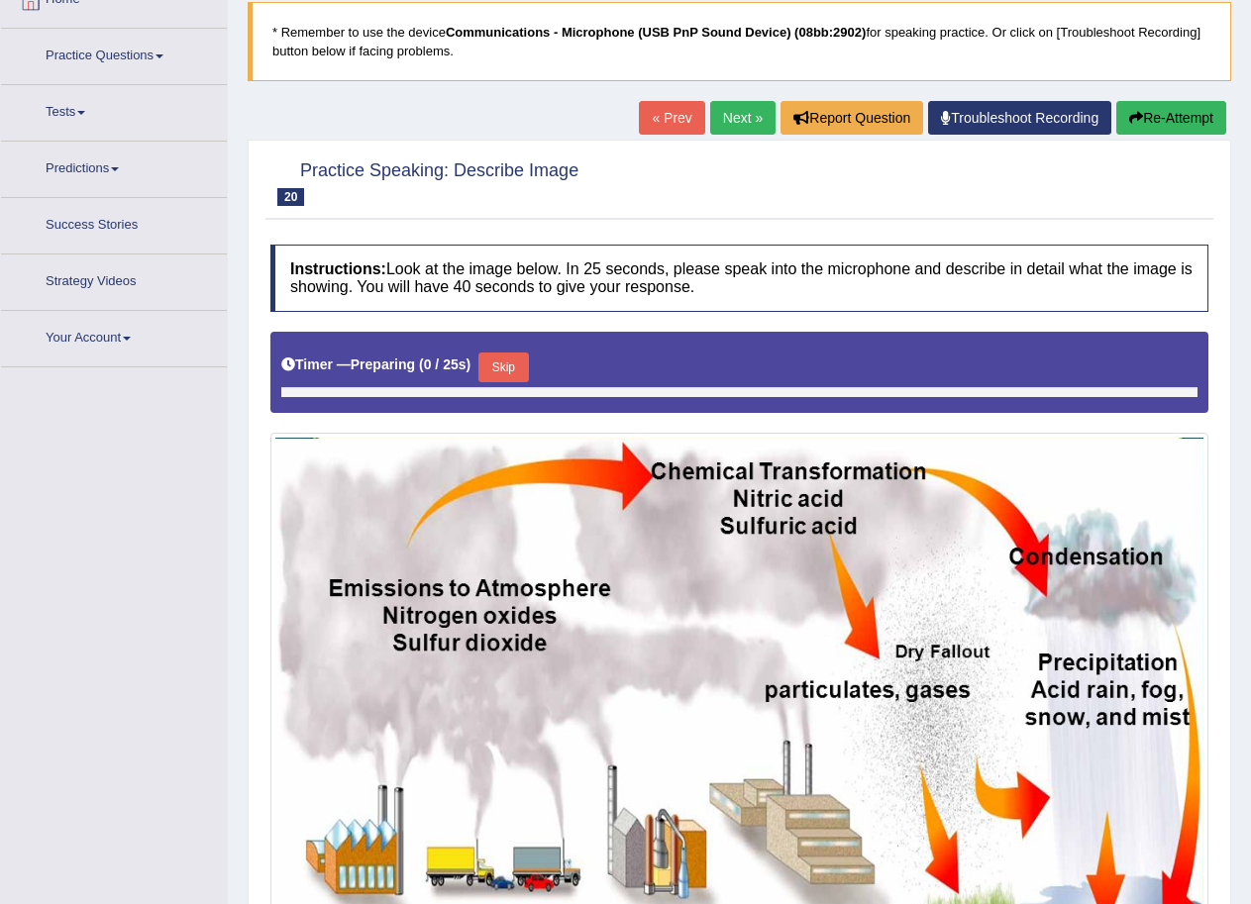
scroll to position [130, 0]
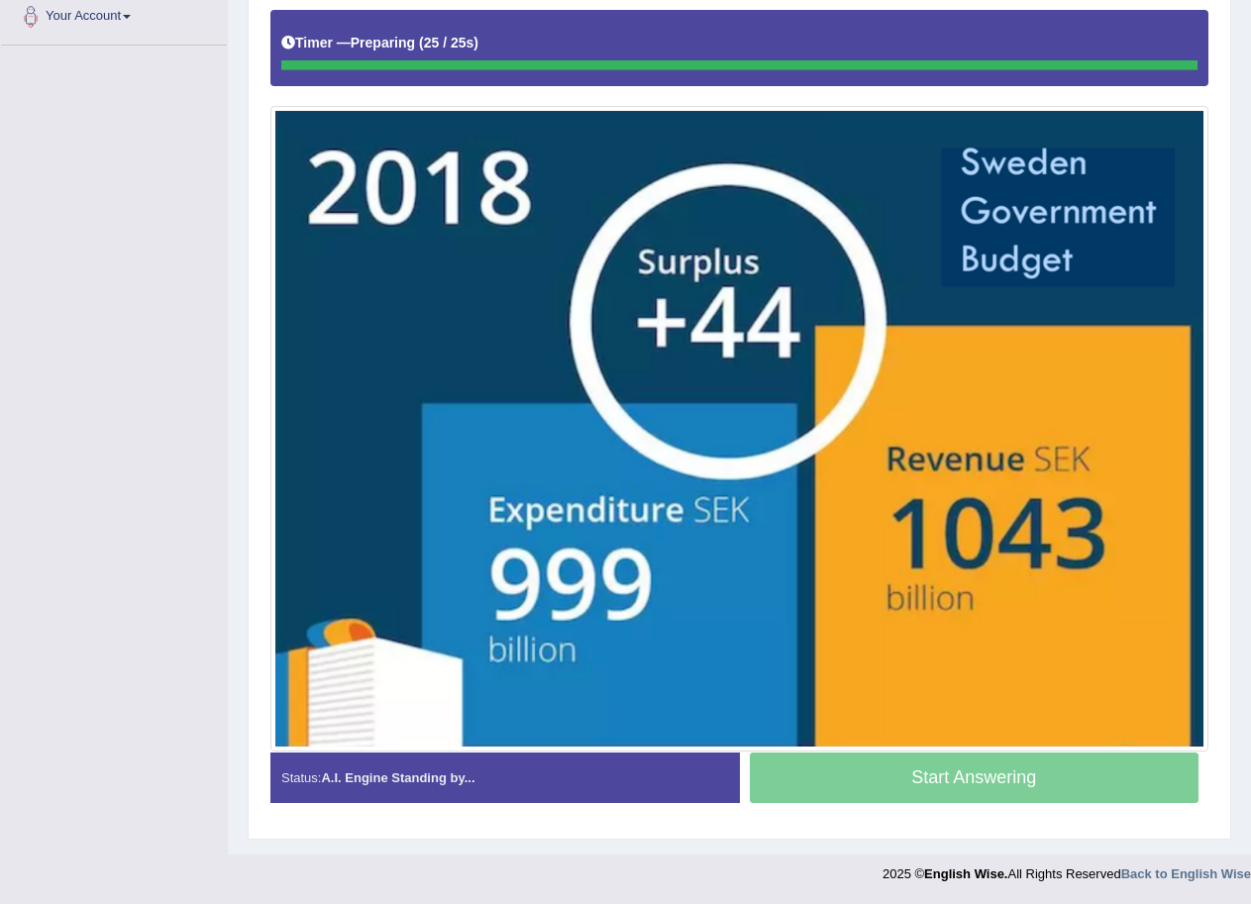
scroll to position [448, 0]
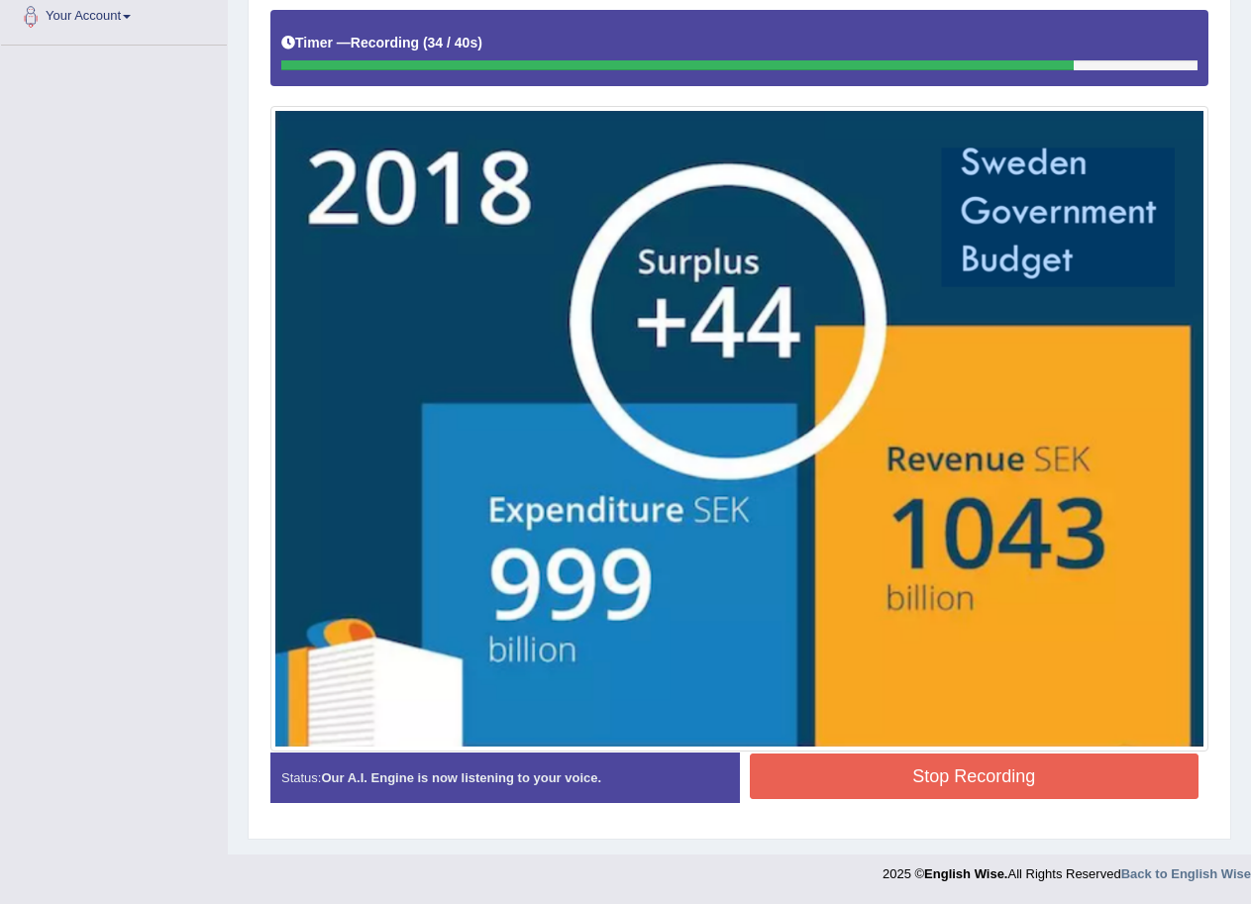
click at [1006, 778] on button "Stop Recording" at bounding box center [975, 777] width 450 height 46
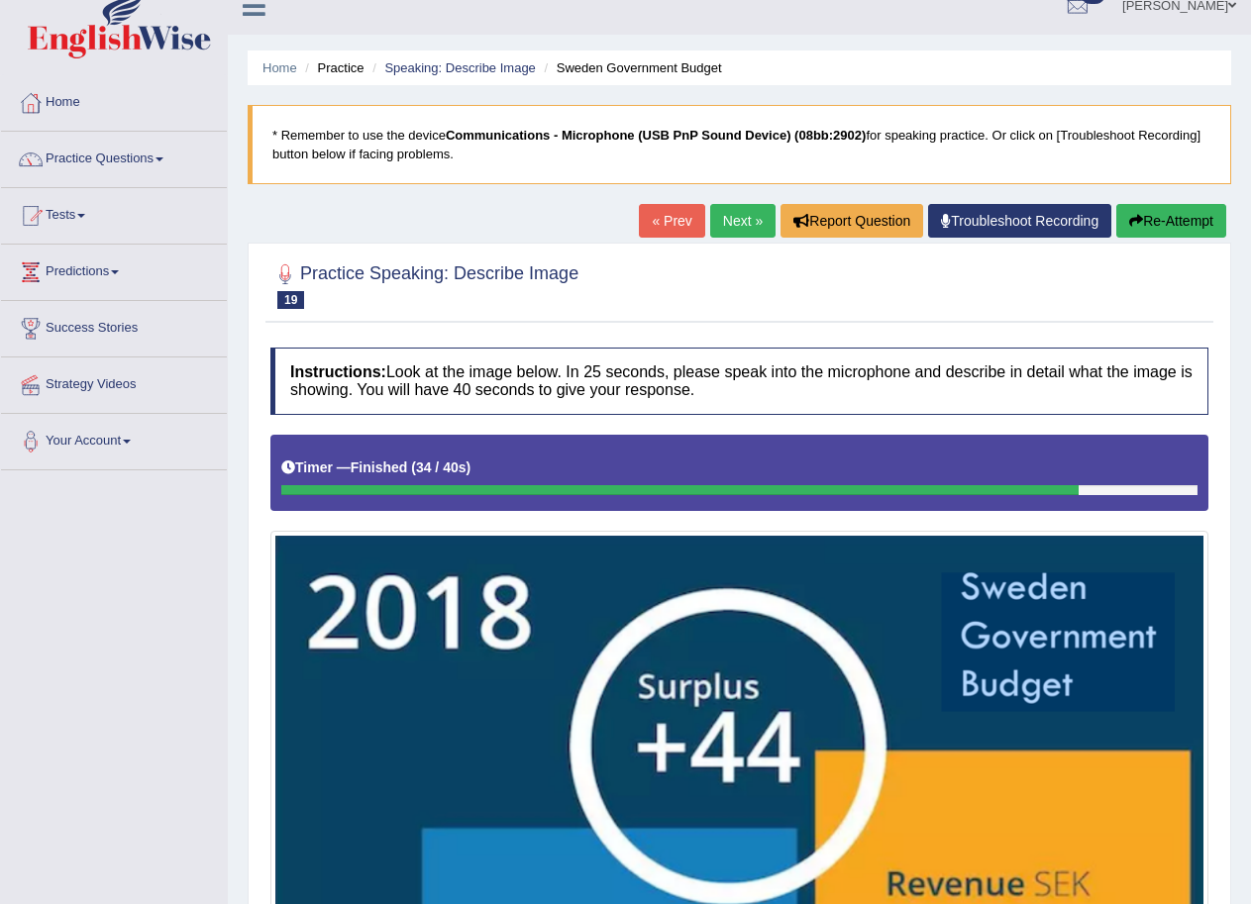
scroll to position [0, 0]
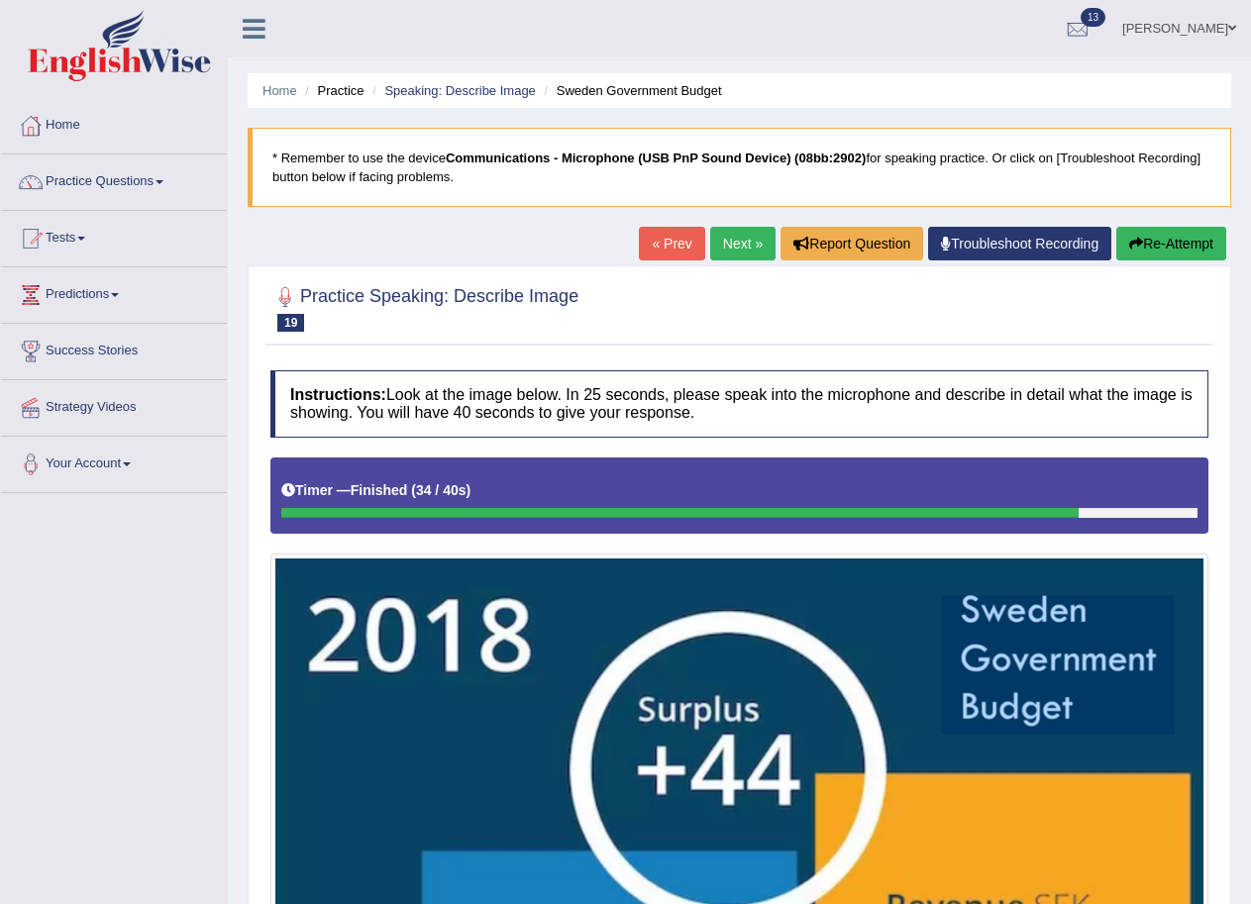
click at [601, 299] on div at bounding box center [739, 307] width 938 height 60
click at [133, 181] on link "Practice Questions" at bounding box center [114, 180] width 226 height 50
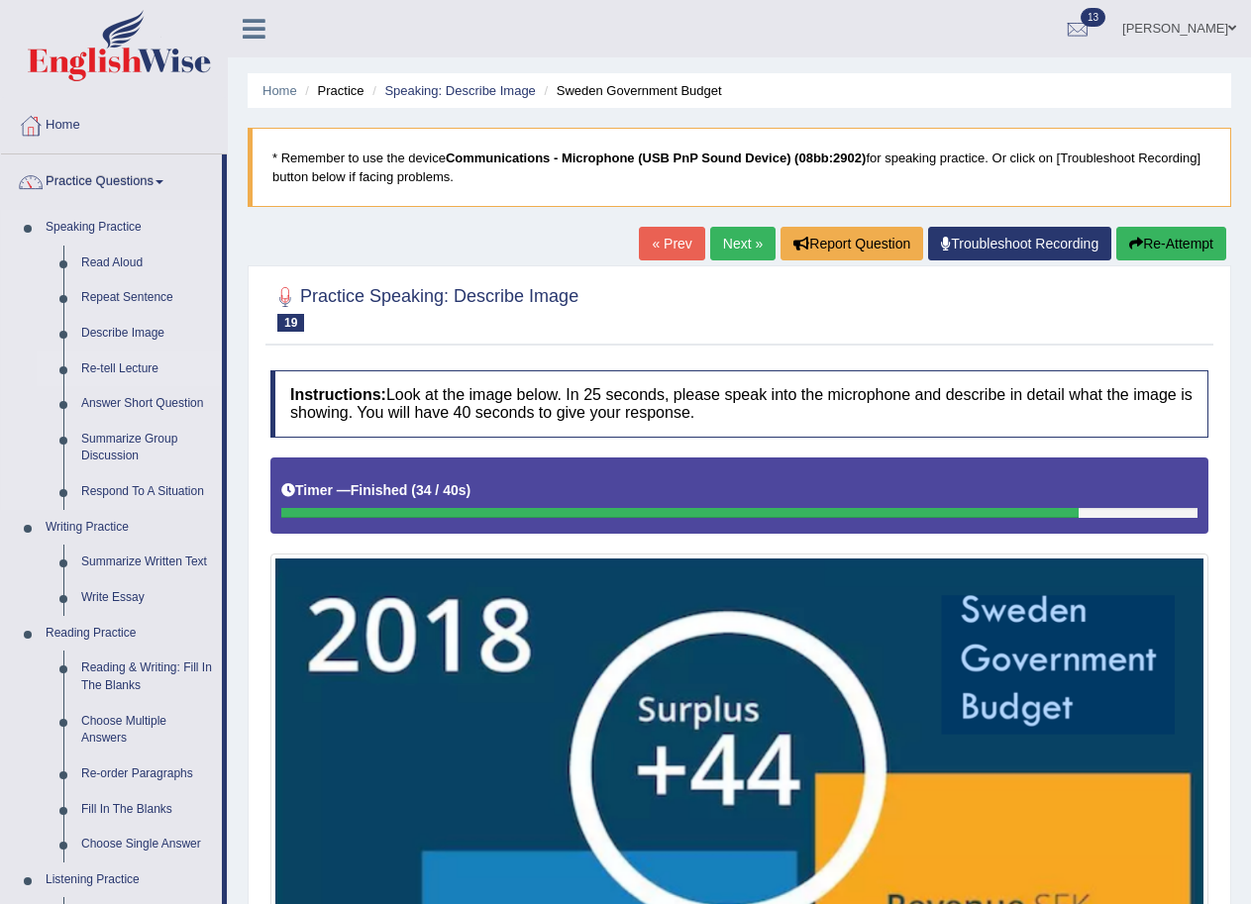
click at [103, 371] on link "Re-tell Lecture" at bounding box center [147, 370] width 150 height 36
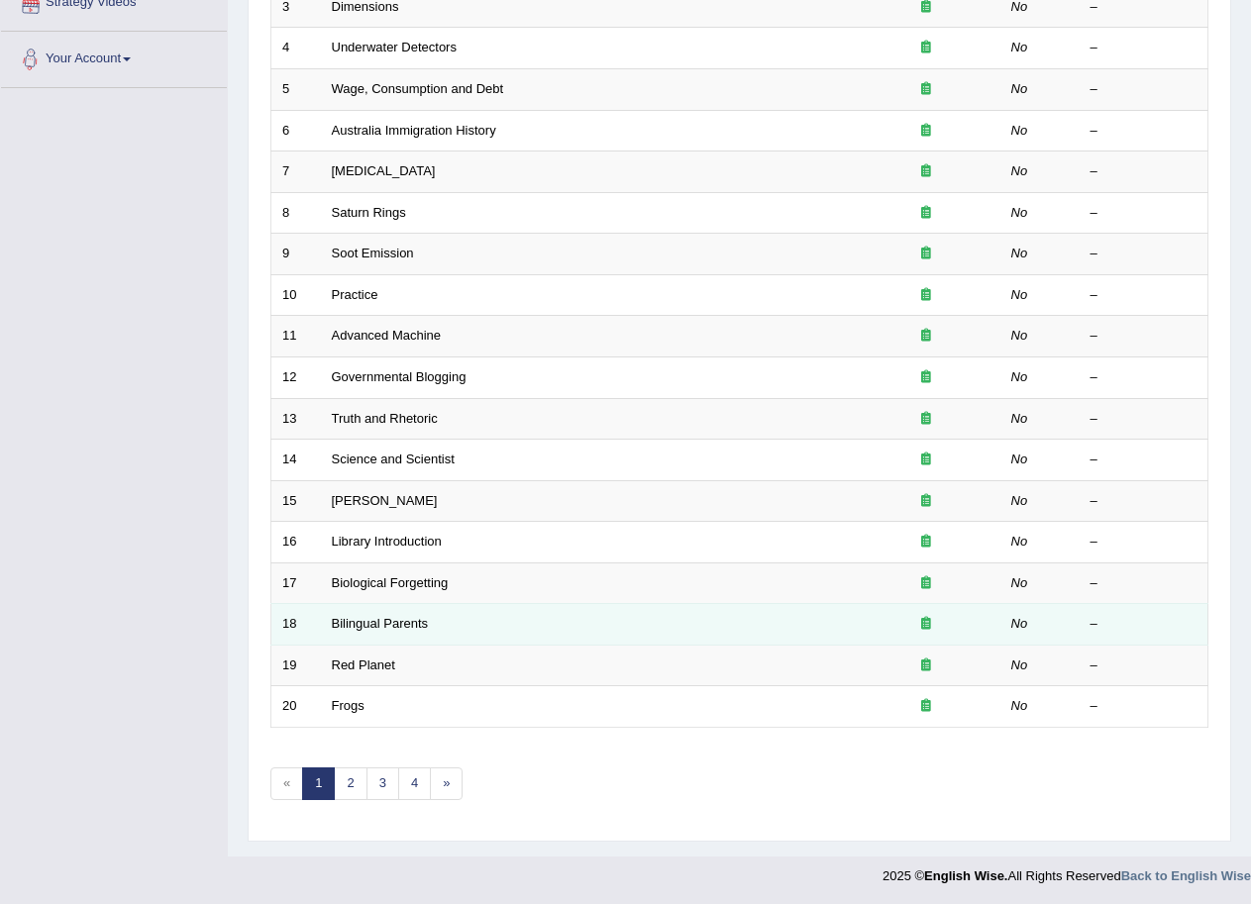
scroll to position [407, 0]
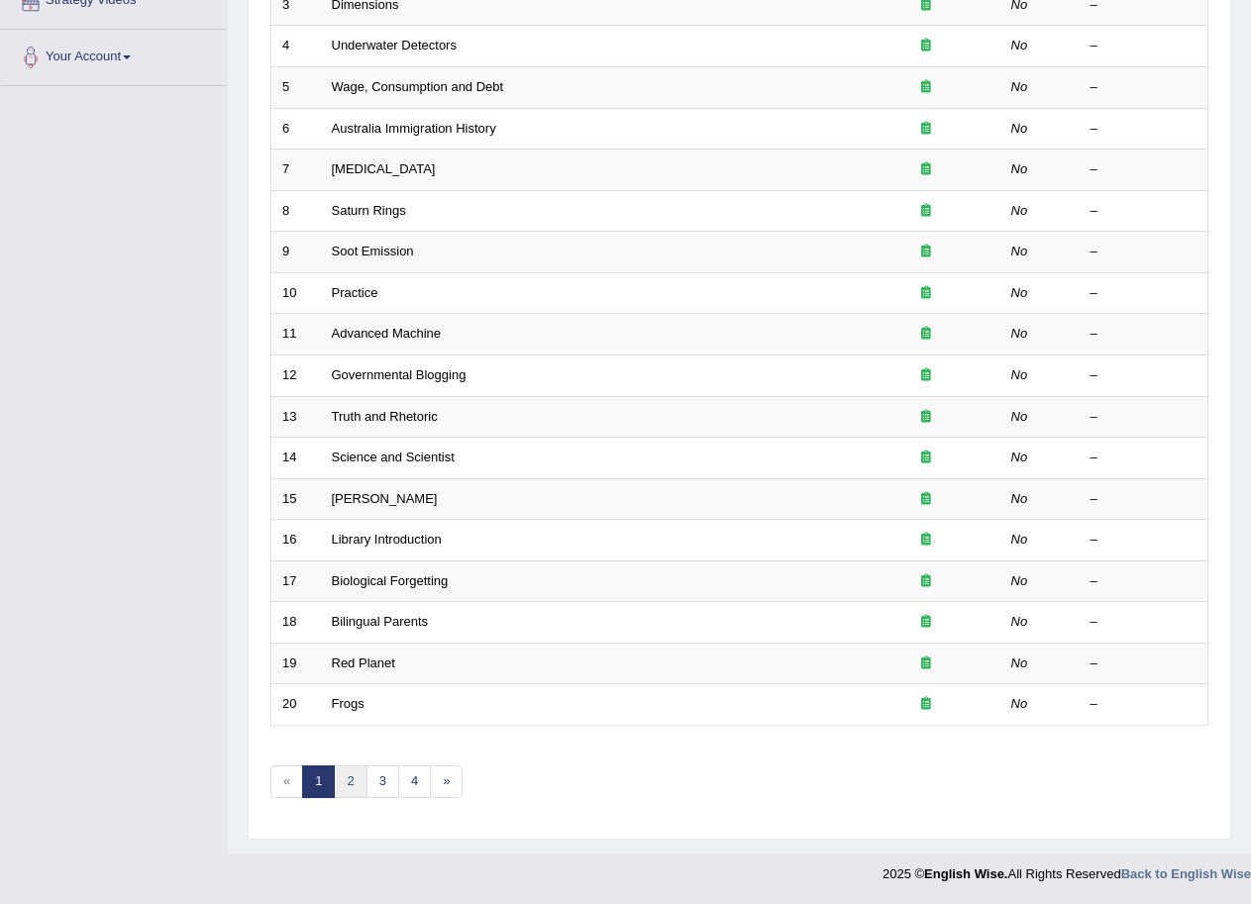
click at [341, 788] on link "2" at bounding box center [350, 782] width 33 height 33
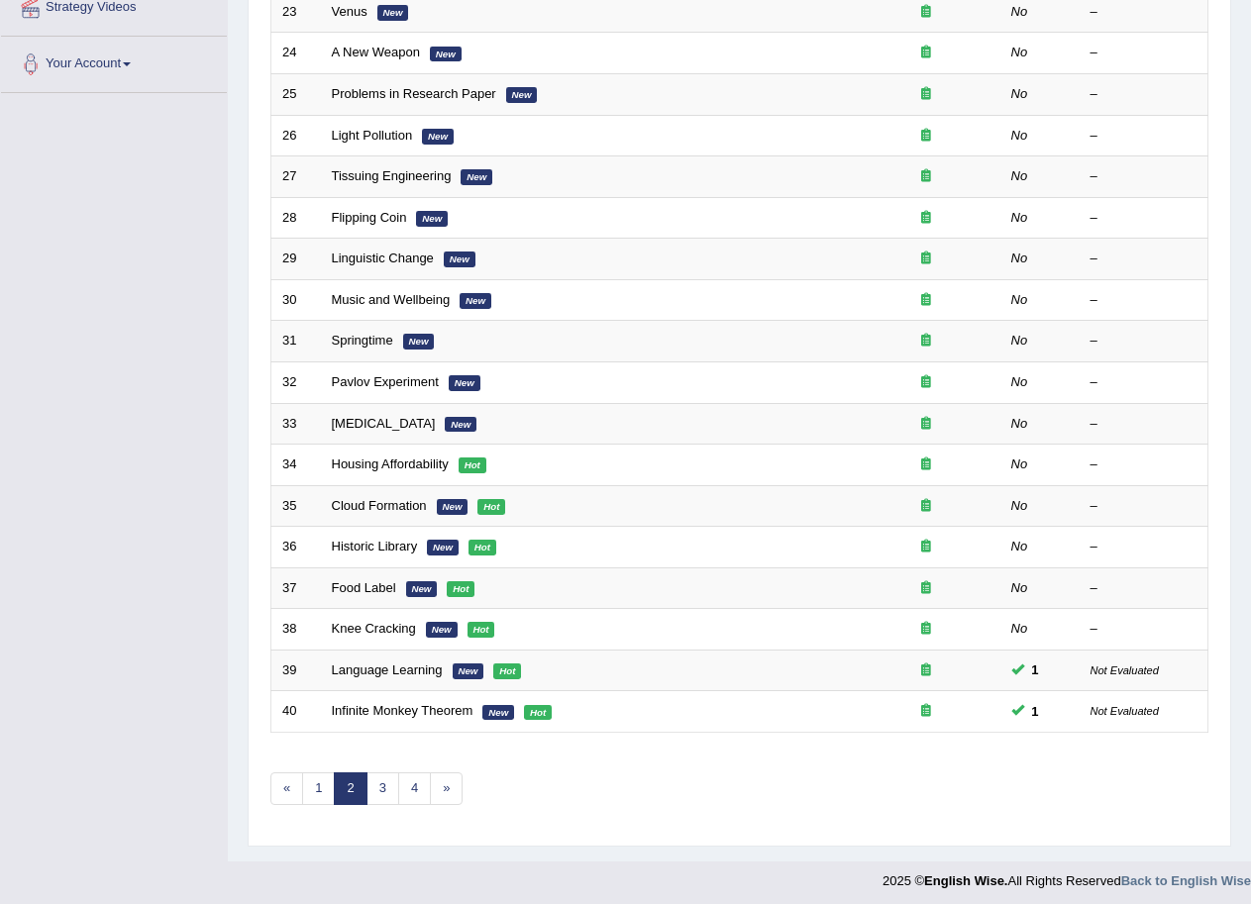
scroll to position [407, 0]
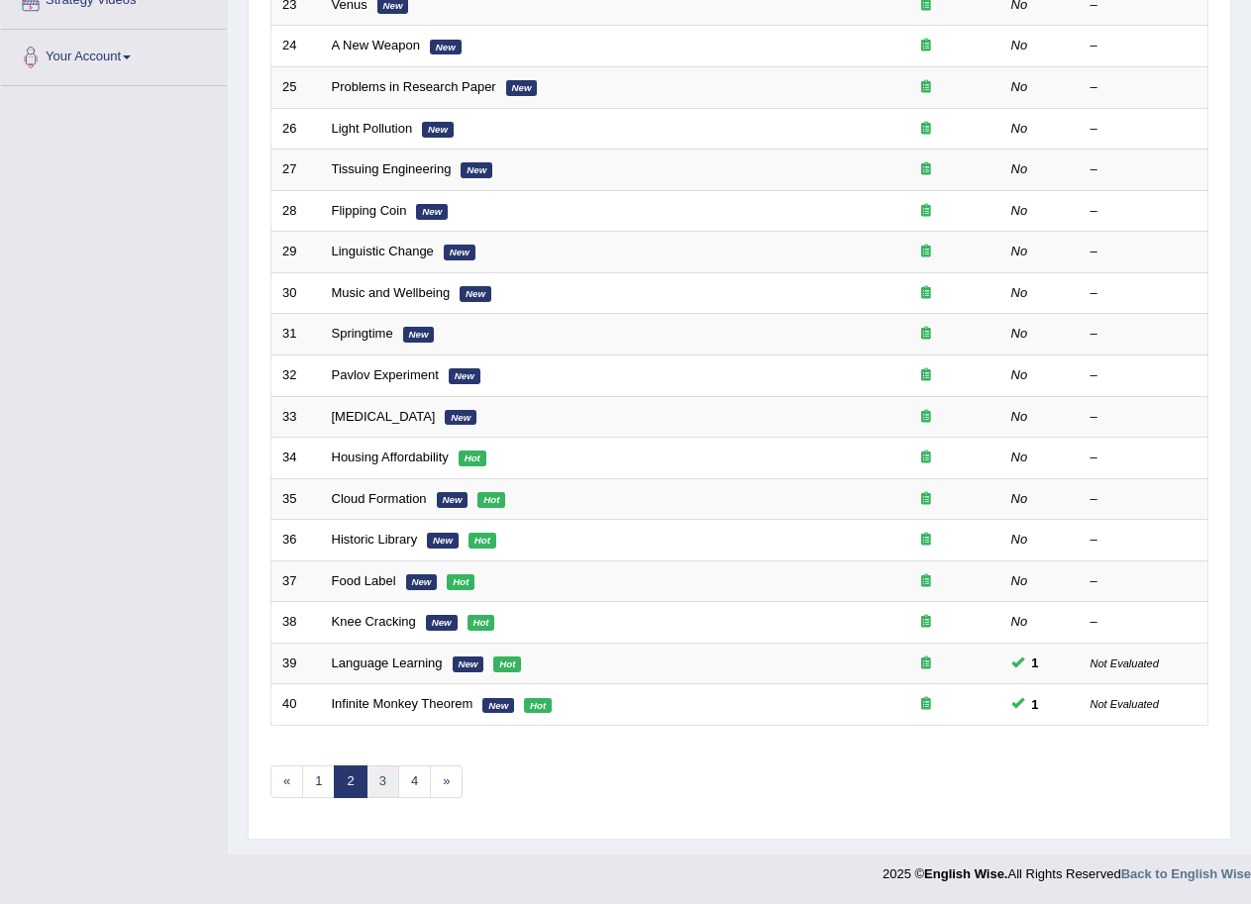
click at [385, 779] on link "3" at bounding box center [383, 782] width 33 height 33
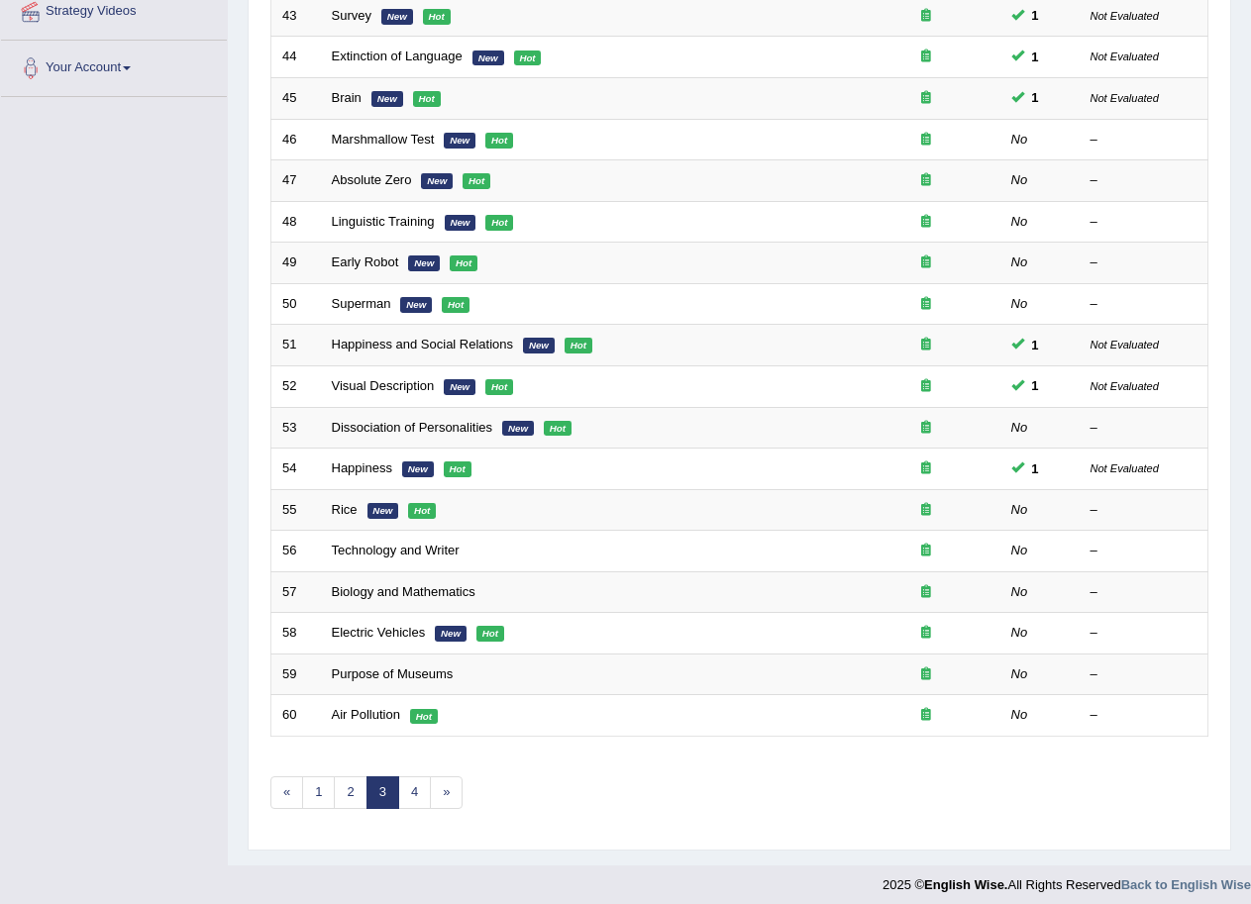
scroll to position [407, 0]
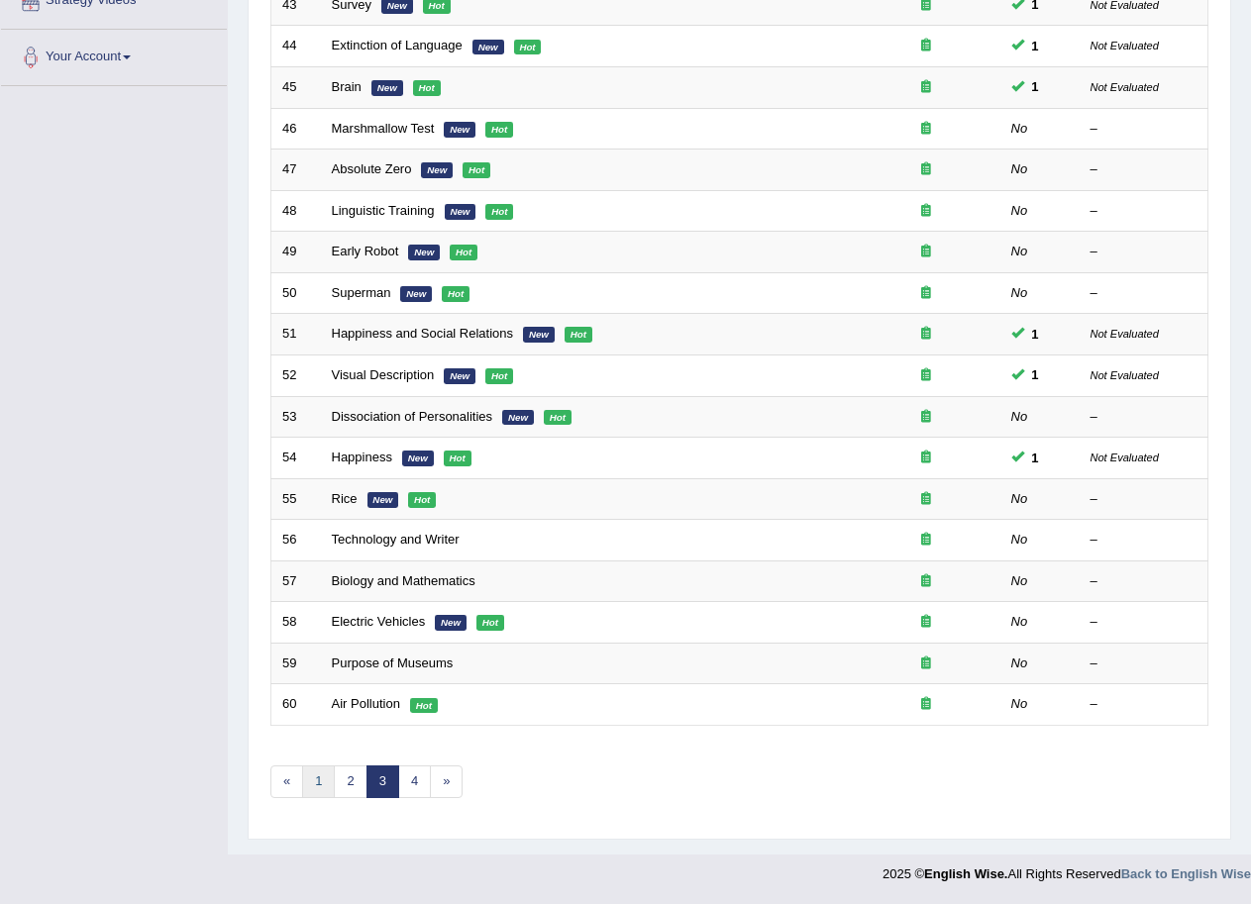
click at [317, 783] on link "1" at bounding box center [318, 782] width 33 height 33
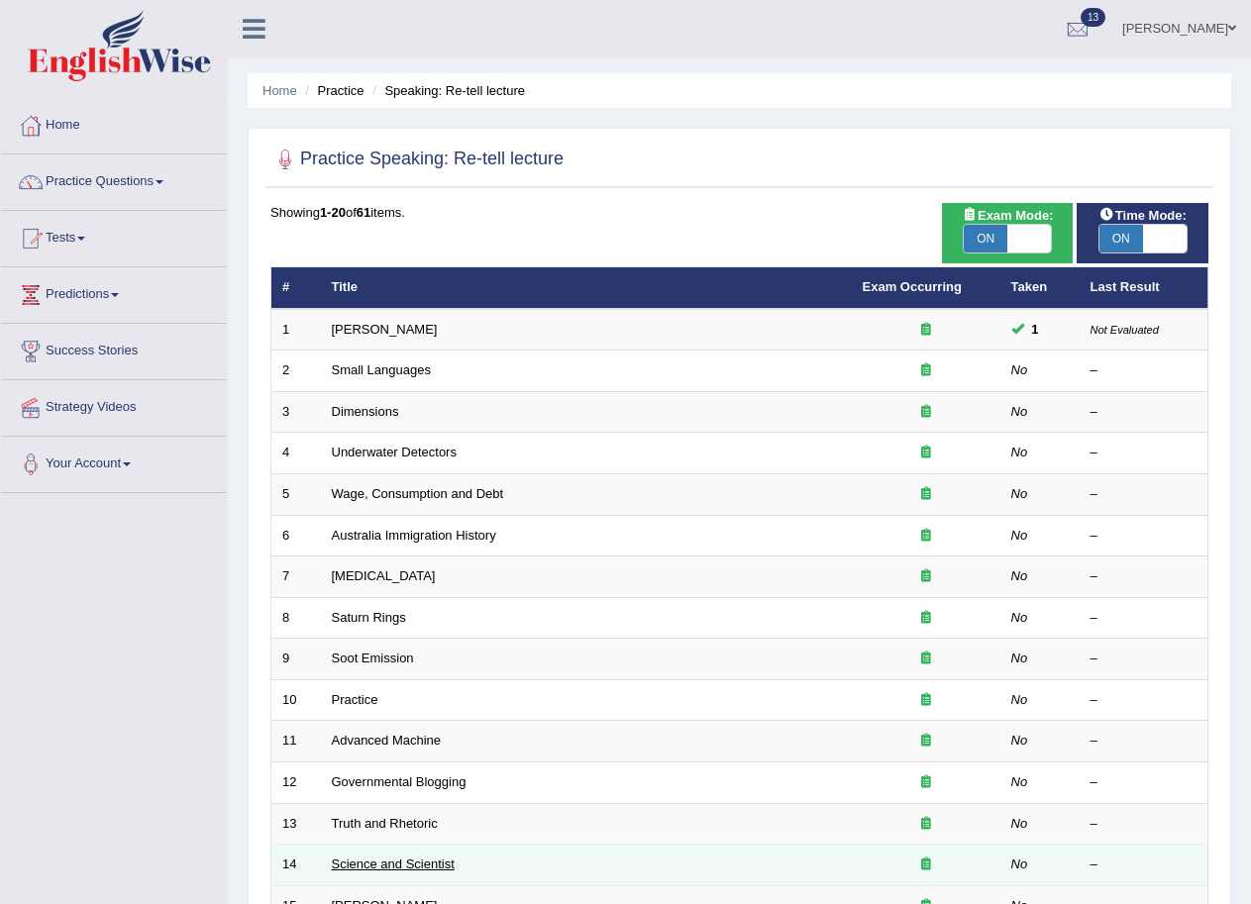
drag, startPoint x: 959, startPoint y: 44, endPoint x: 357, endPoint y: 859, distance: 1013.6
click at [357, 859] on link "Science and Scientist" at bounding box center [393, 864] width 123 height 15
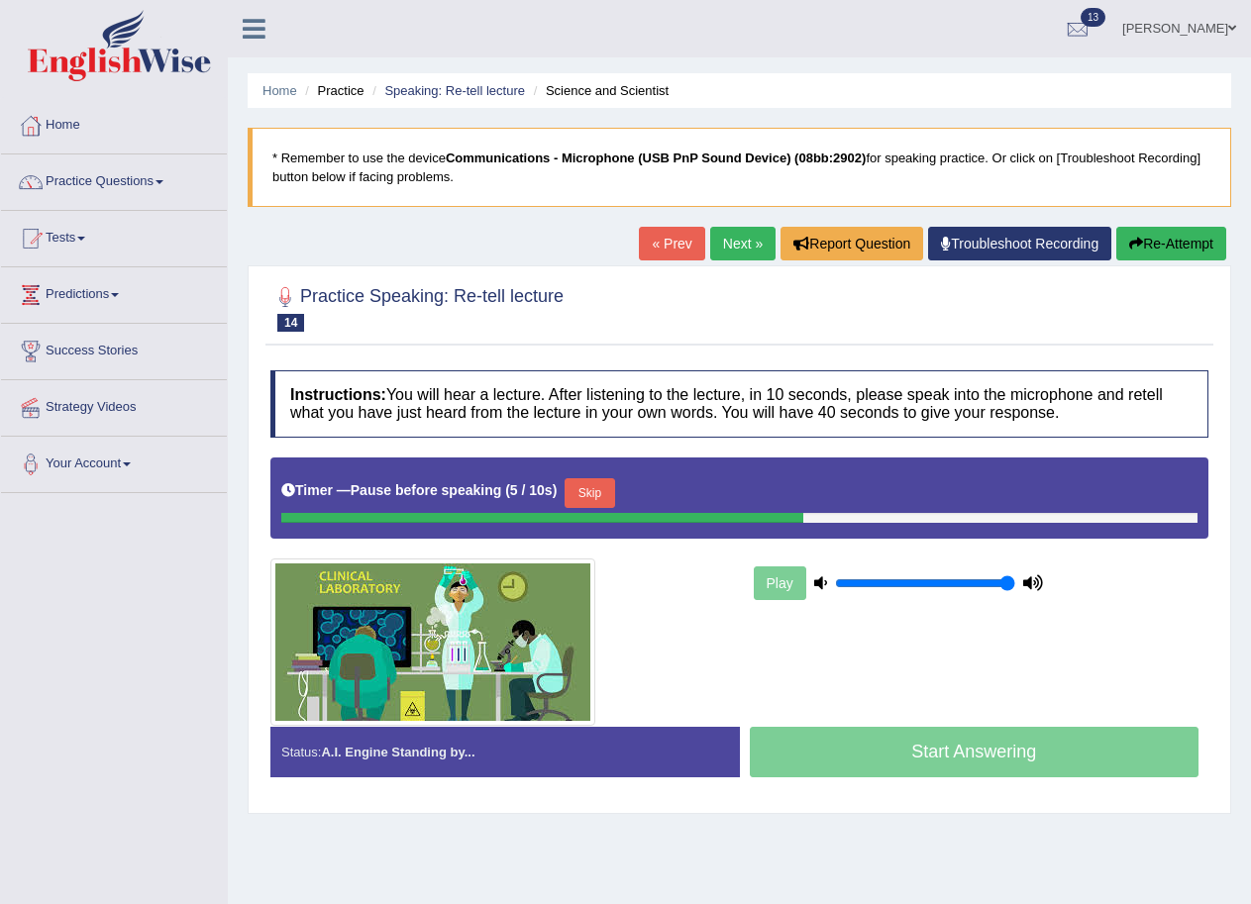
click at [578, 488] on button "Skip" at bounding box center [590, 493] width 50 height 30
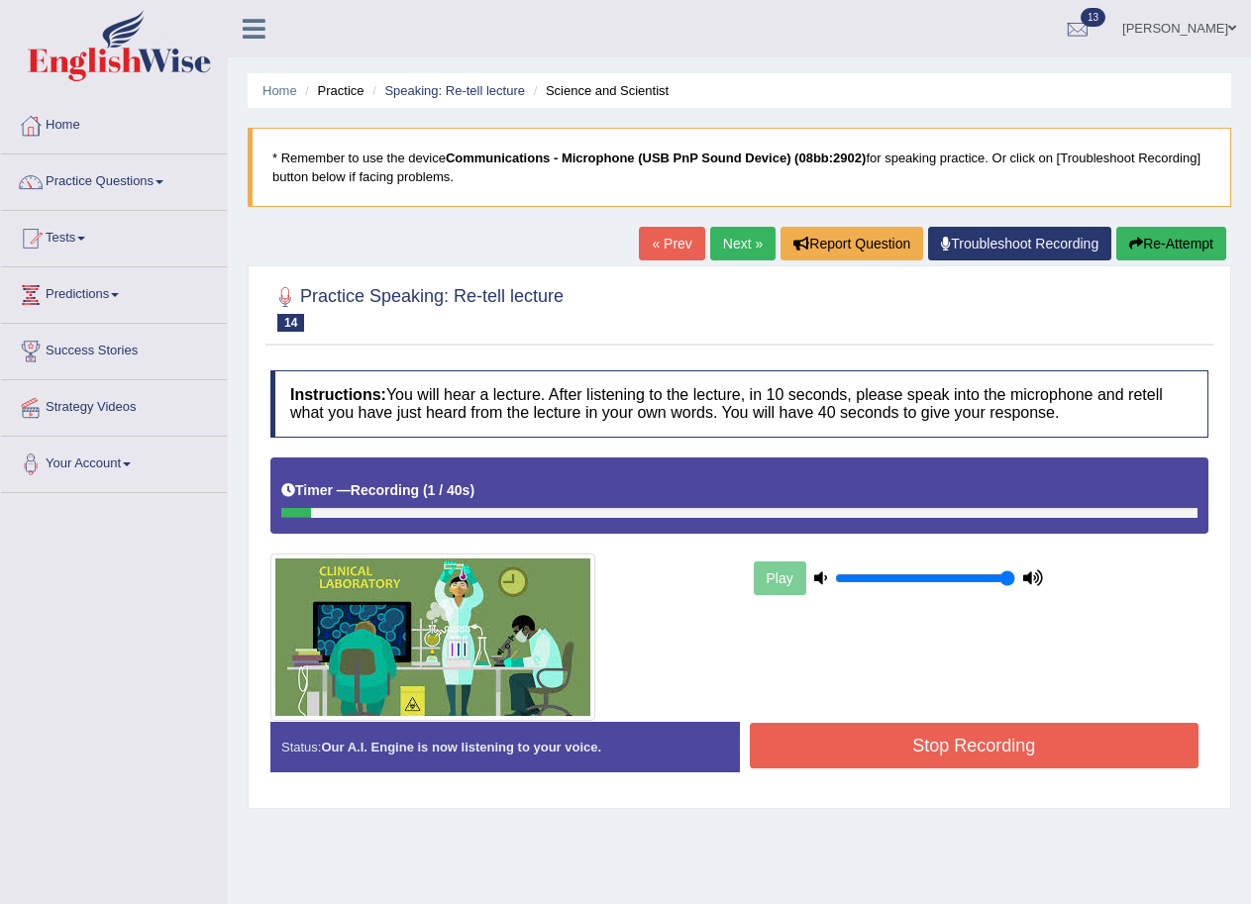
click at [1228, 19] on link "gurpreet kaur" at bounding box center [1179, 26] width 144 height 52
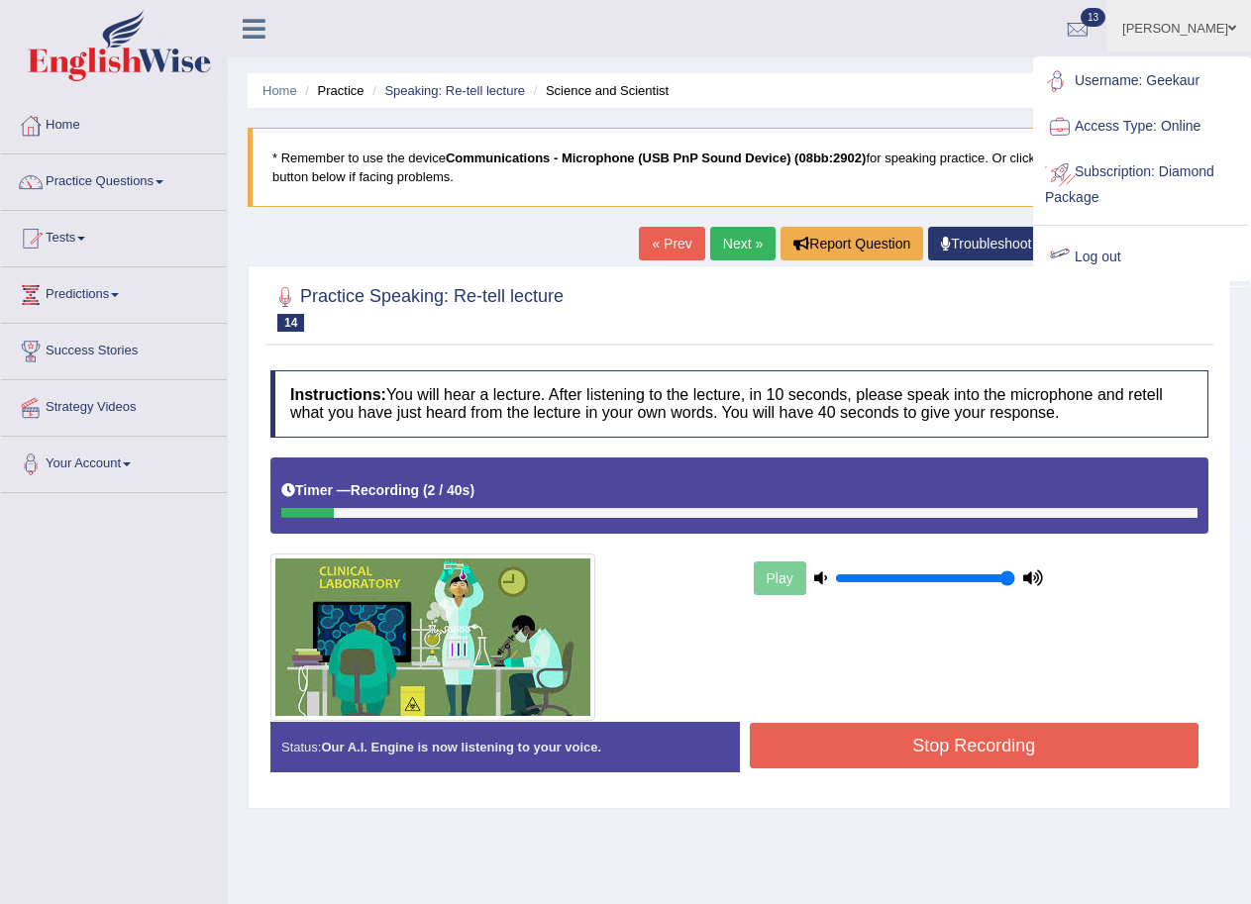
click at [1143, 258] on link "Log out" at bounding box center [1142, 258] width 214 height 46
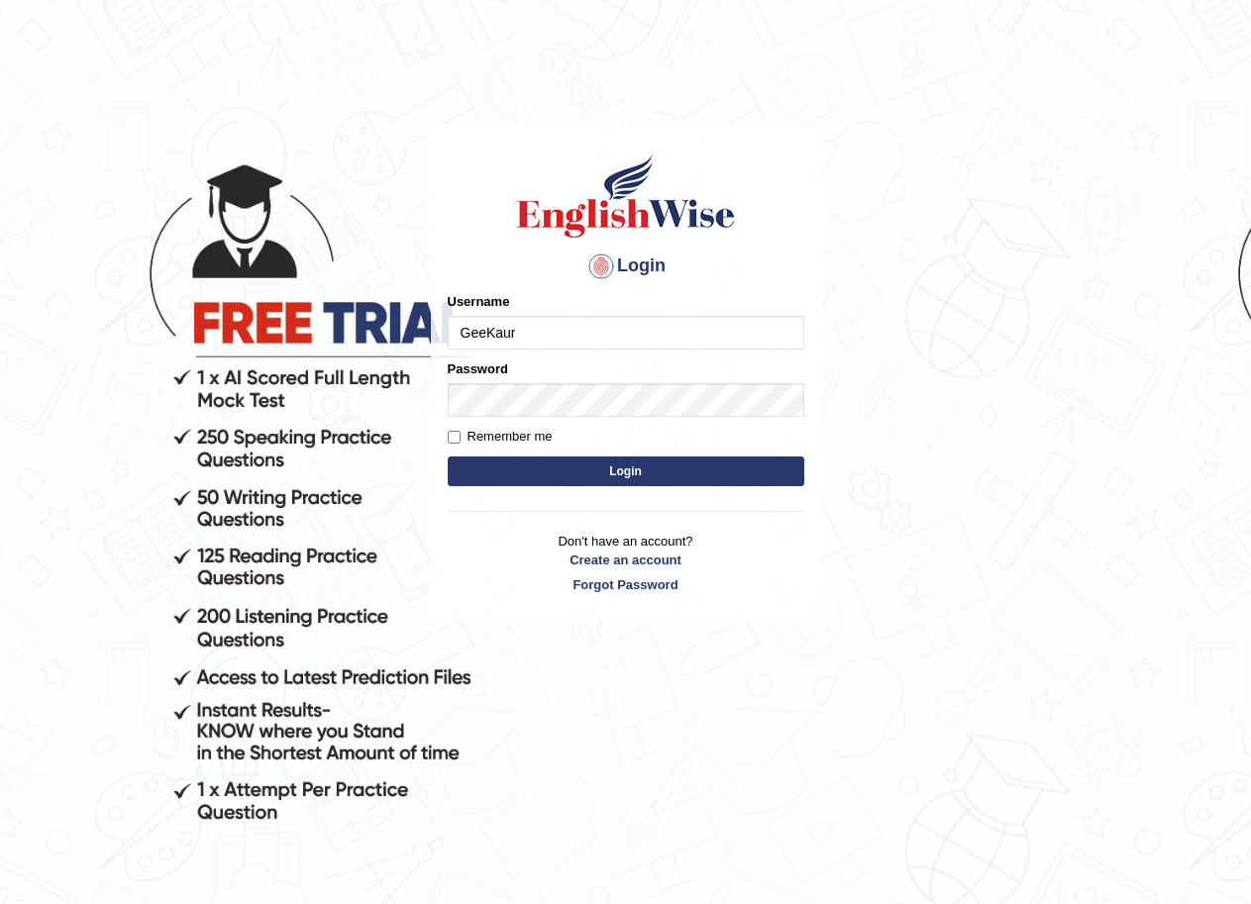
type input "GeeKaur"
click at [445, 431] on div "Login Please fix the following errors: Username GeeKaur Password Remember me Lo…" at bounding box center [626, 373] width 390 height 496
click at [452, 446] on label "Remember me" at bounding box center [500, 437] width 105 height 20
click at [452, 444] on input "Remember me" at bounding box center [454, 437] width 13 height 13
checkbox input "true"
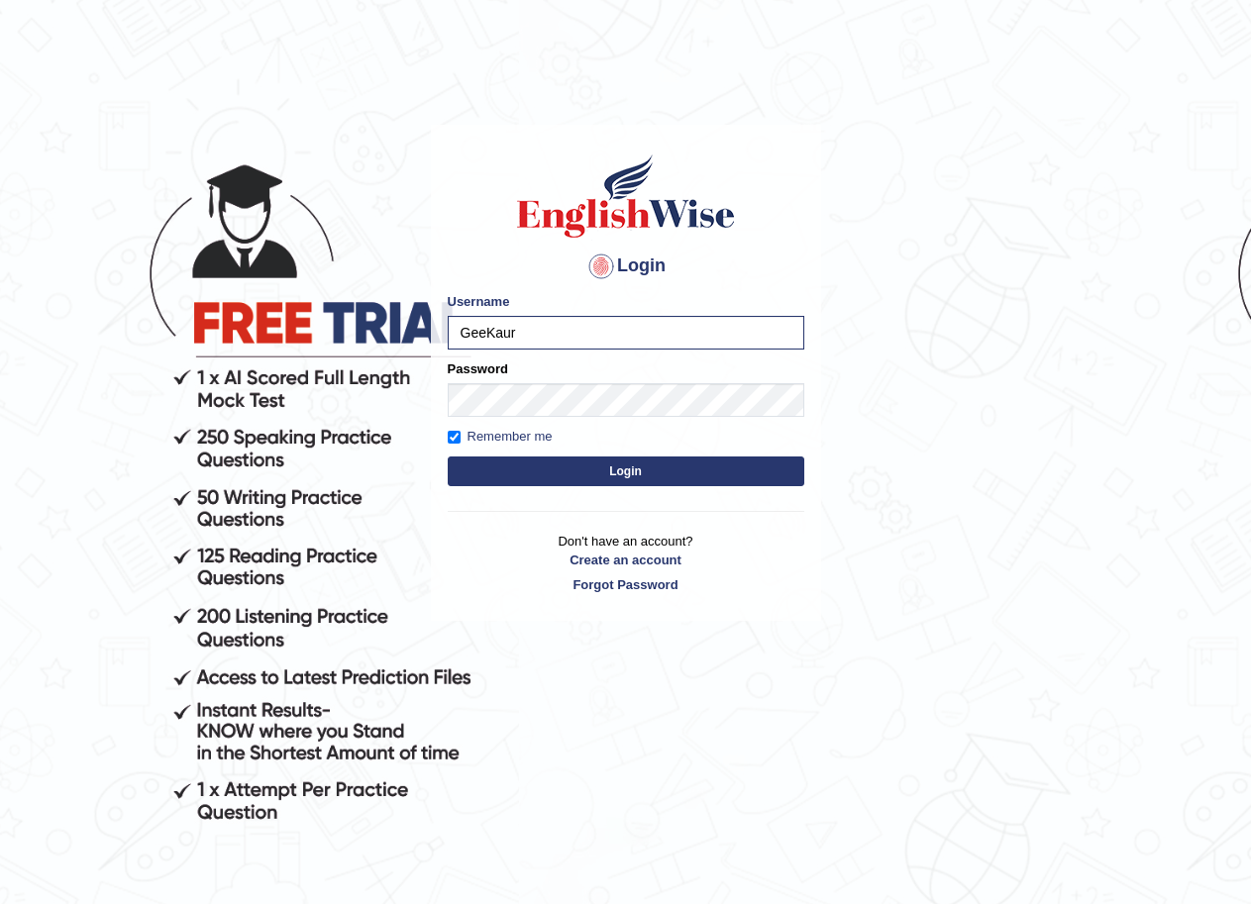
click at [598, 470] on button "Login" at bounding box center [626, 472] width 357 height 30
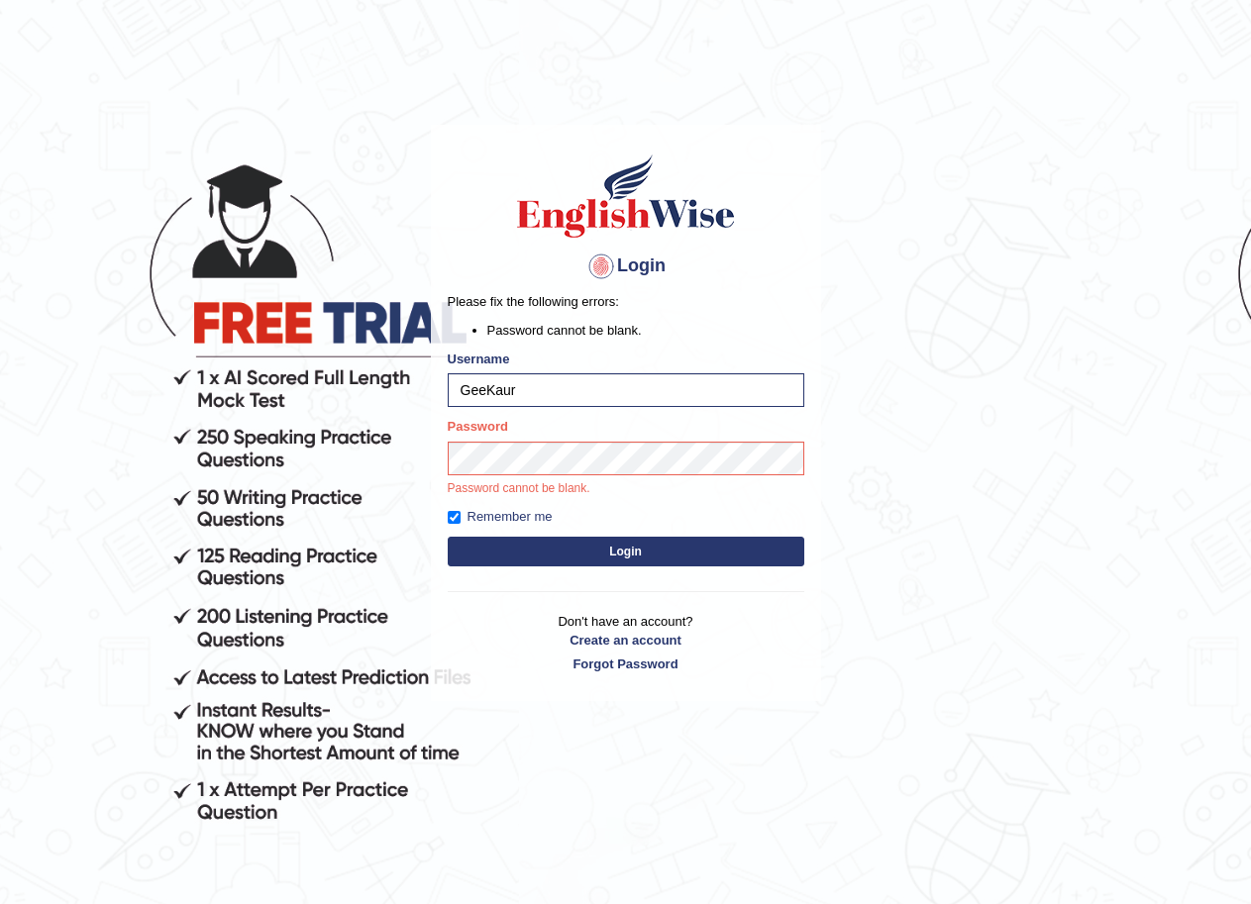
click at [588, 535] on form "Please fix the following errors: Password cannot be blank. Username GeeKaur Pas…" at bounding box center [626, 431] width 357 height 279
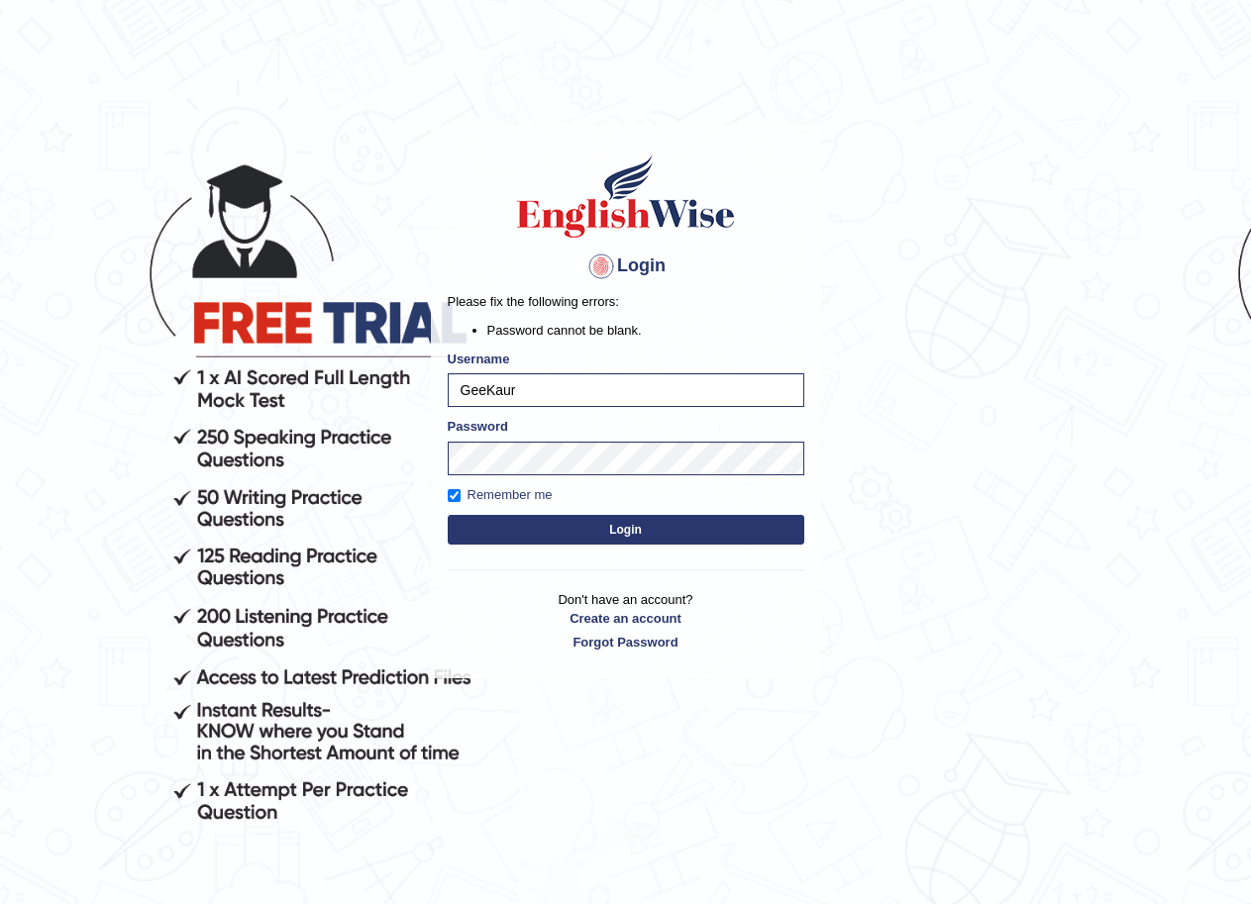
click at [591, 536] on button "Login" at bounding box center [626, 530] width 357 height 30
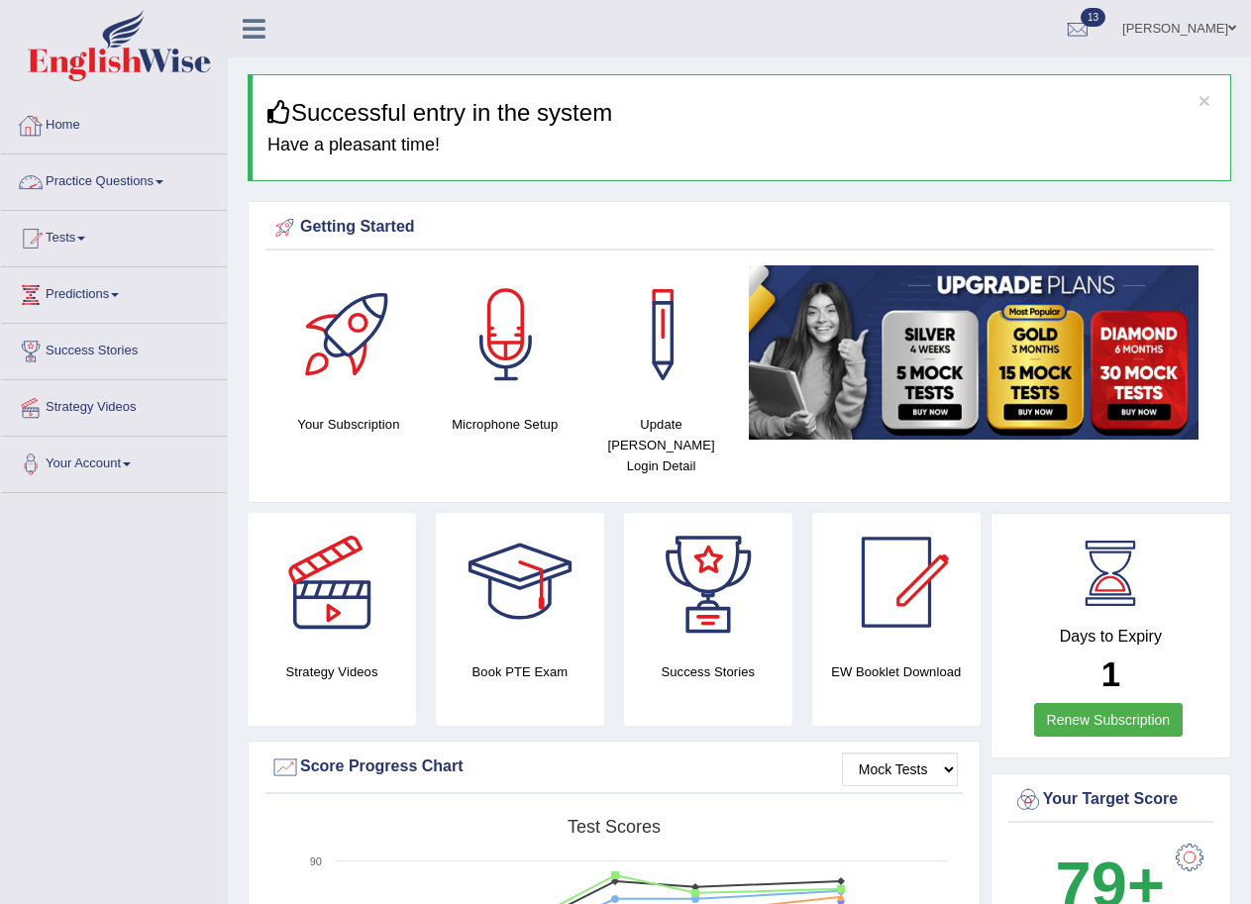
click at [157, 182] on link "Practice Questions" at bounding box center [114, 180] width 226 height 50
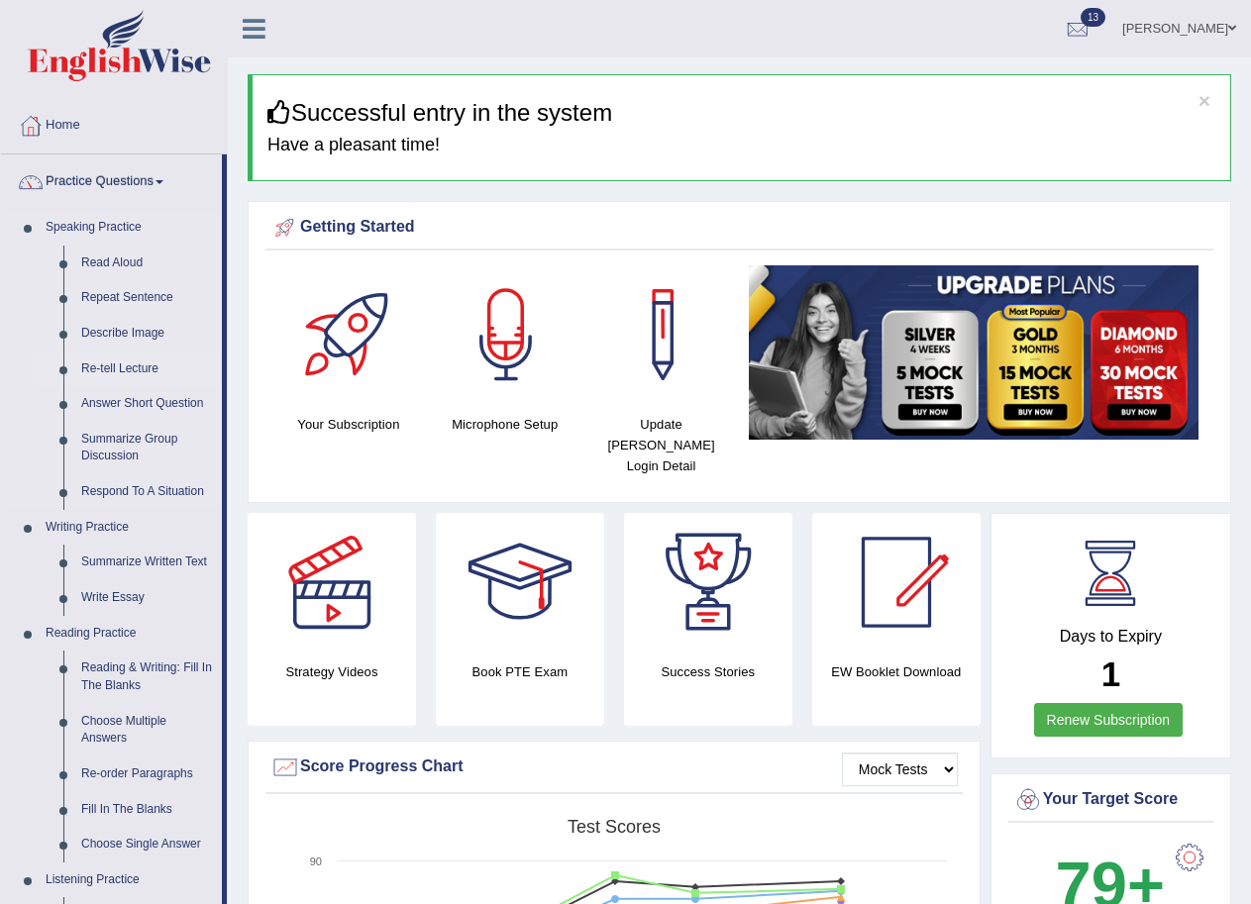
click at [130, 369] on link "Re-tell Lecture" at bounding box center [147, 370] width 150 height 36
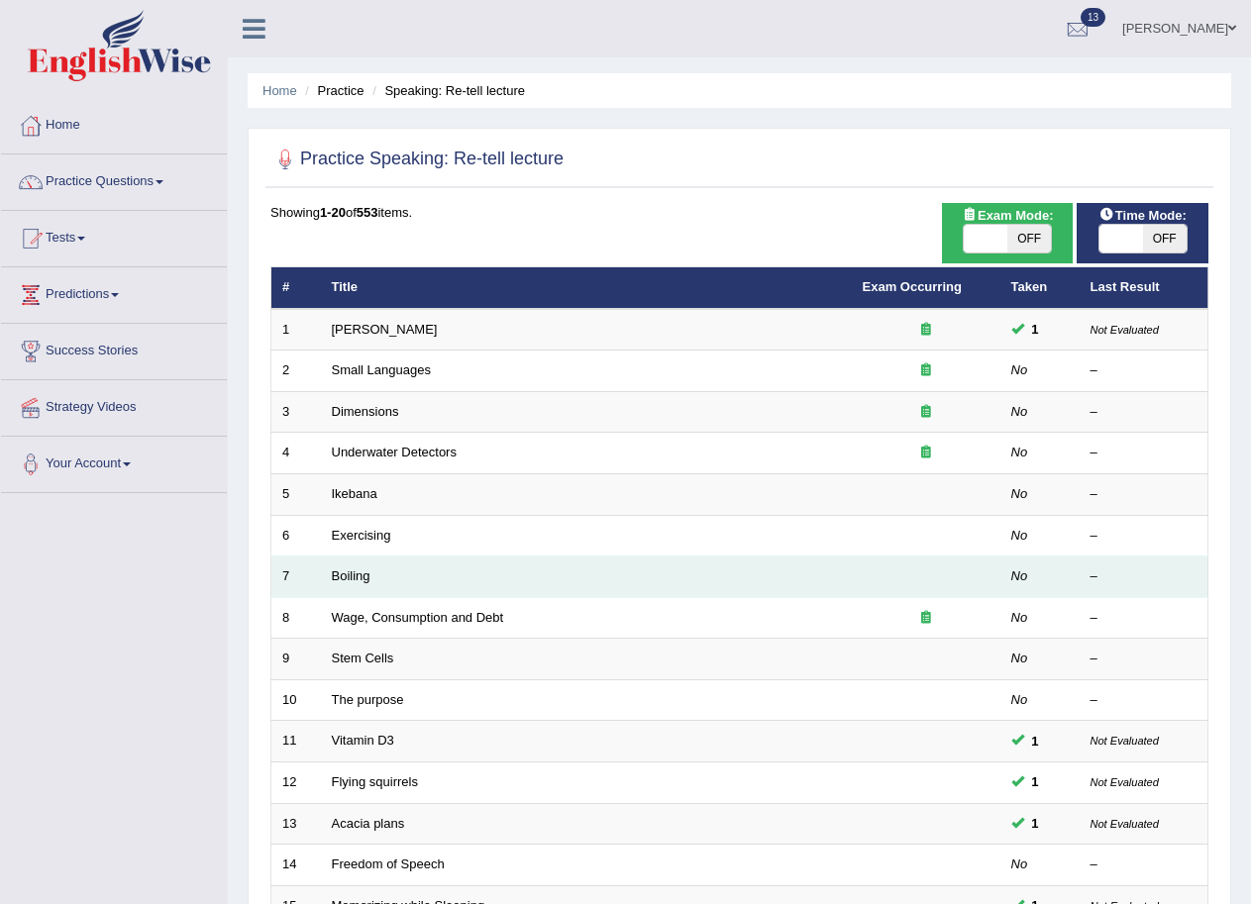
click at [1110, 590] on td "–" at bounding box center [1144, 578] width 129 height 42
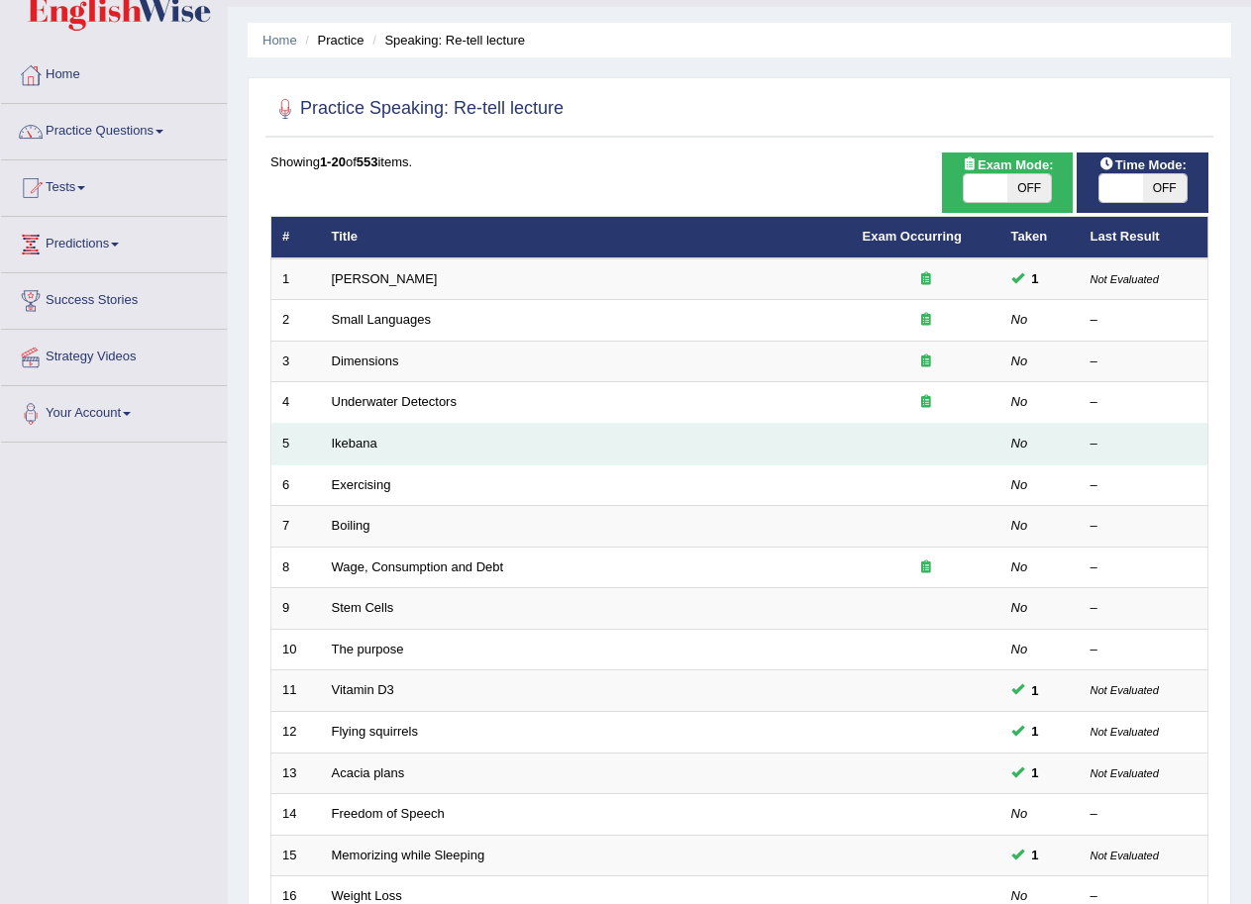
scroll to position [99, 0]
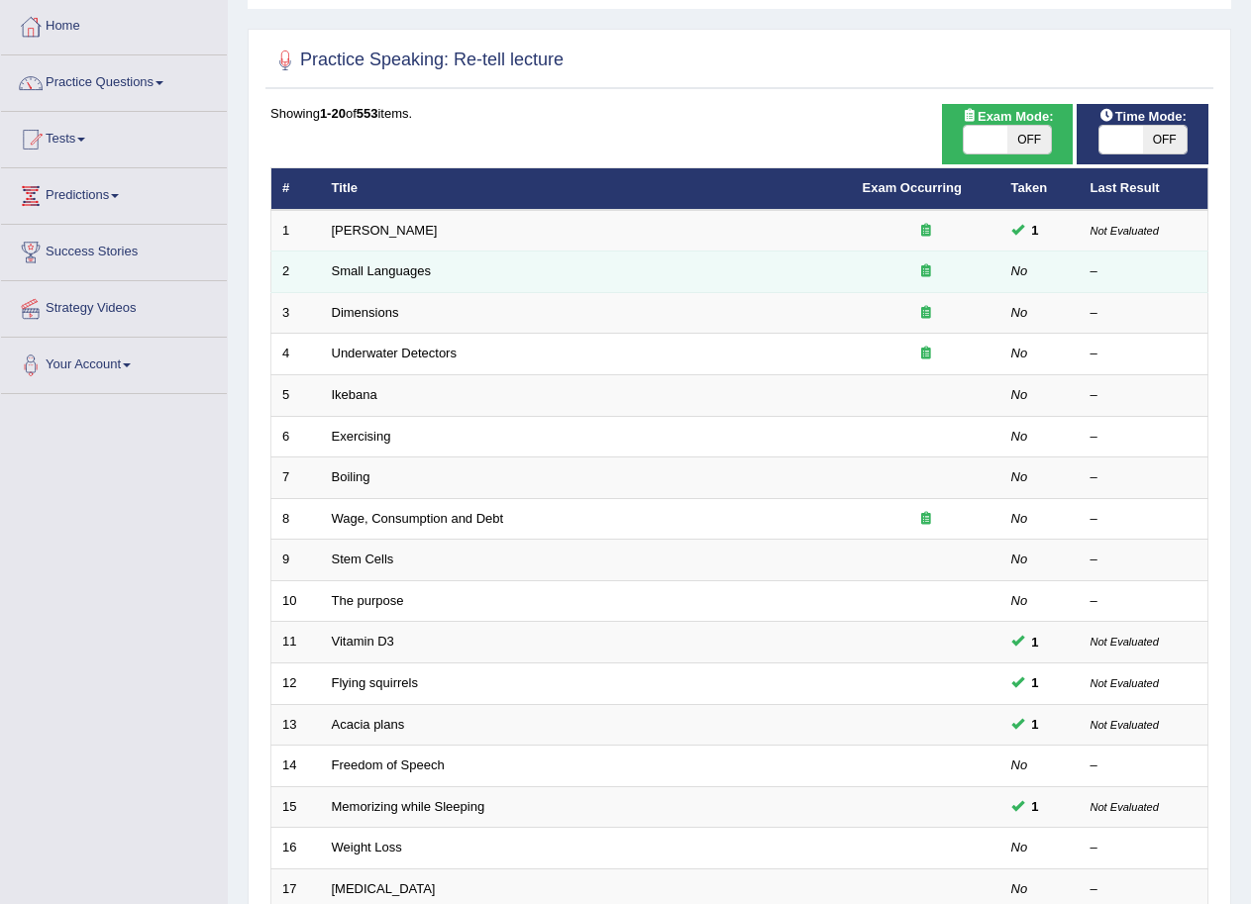
click at [410, 262] on td "Small Languages" at bounding box center [586, 273] width 531 height 42
click at [393, 278] on link "Small Languages" at bounding box center [381, 270] width 99 height 15
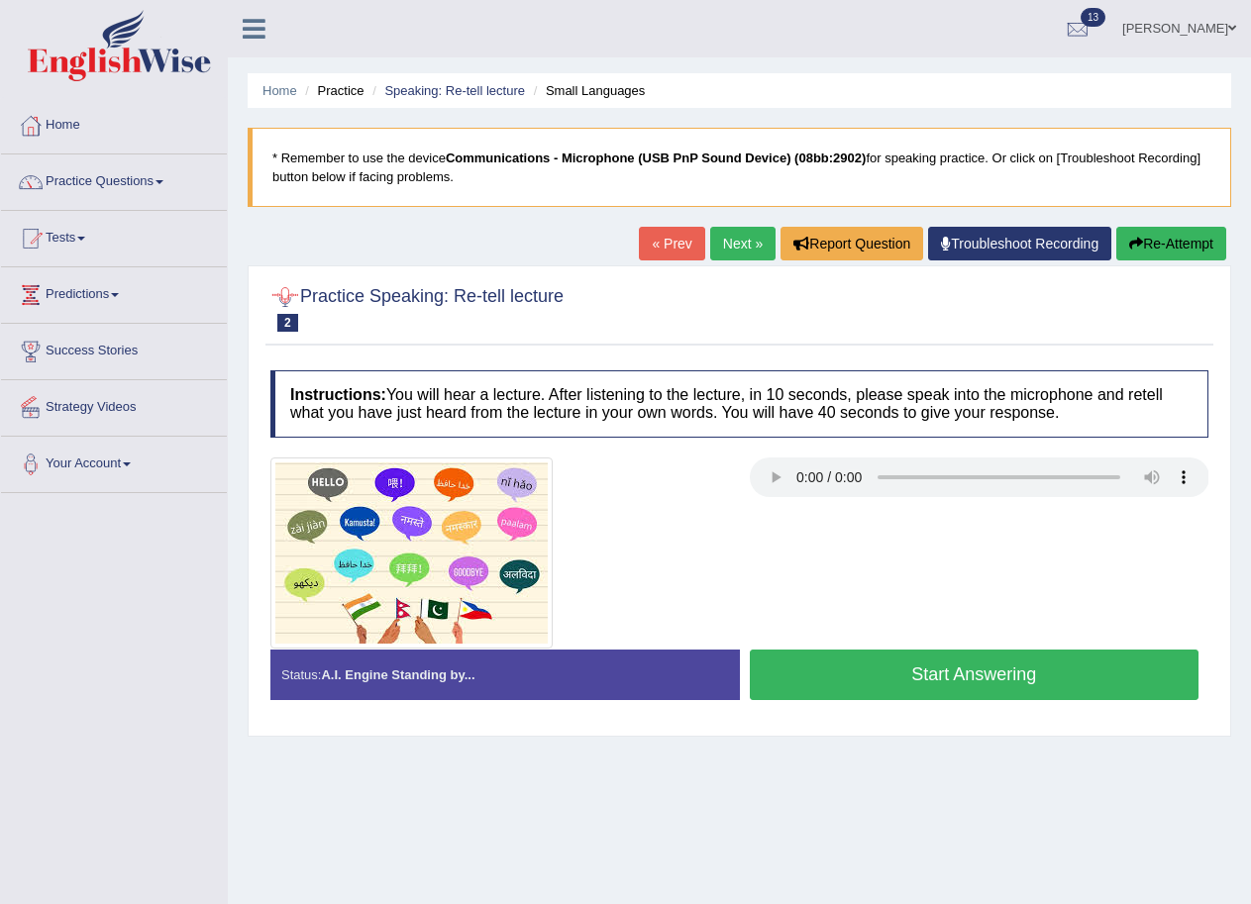
click at [512, 76] on ul "Home Practice Speaking: Re-tell lecture Small Languages" at bounding box center [740, 90] width 984 height 35
click at [506, 97] on link "Speaking: Re-tell lecture" at bounding box center [454, 90] width 141 height 15
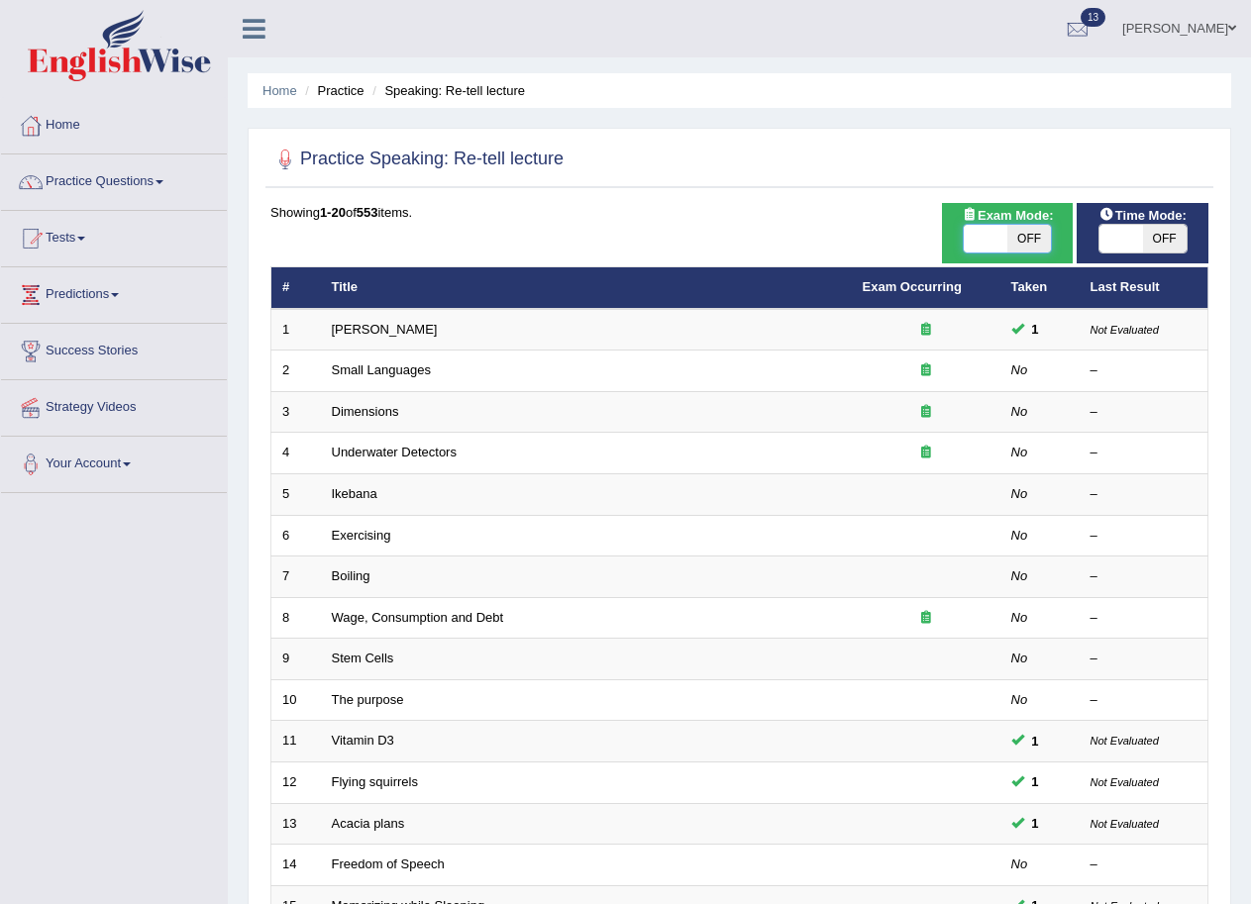
click at [983, 246] on span at bounding box center [986, 239] width 44 height 28
checkbox input "true"
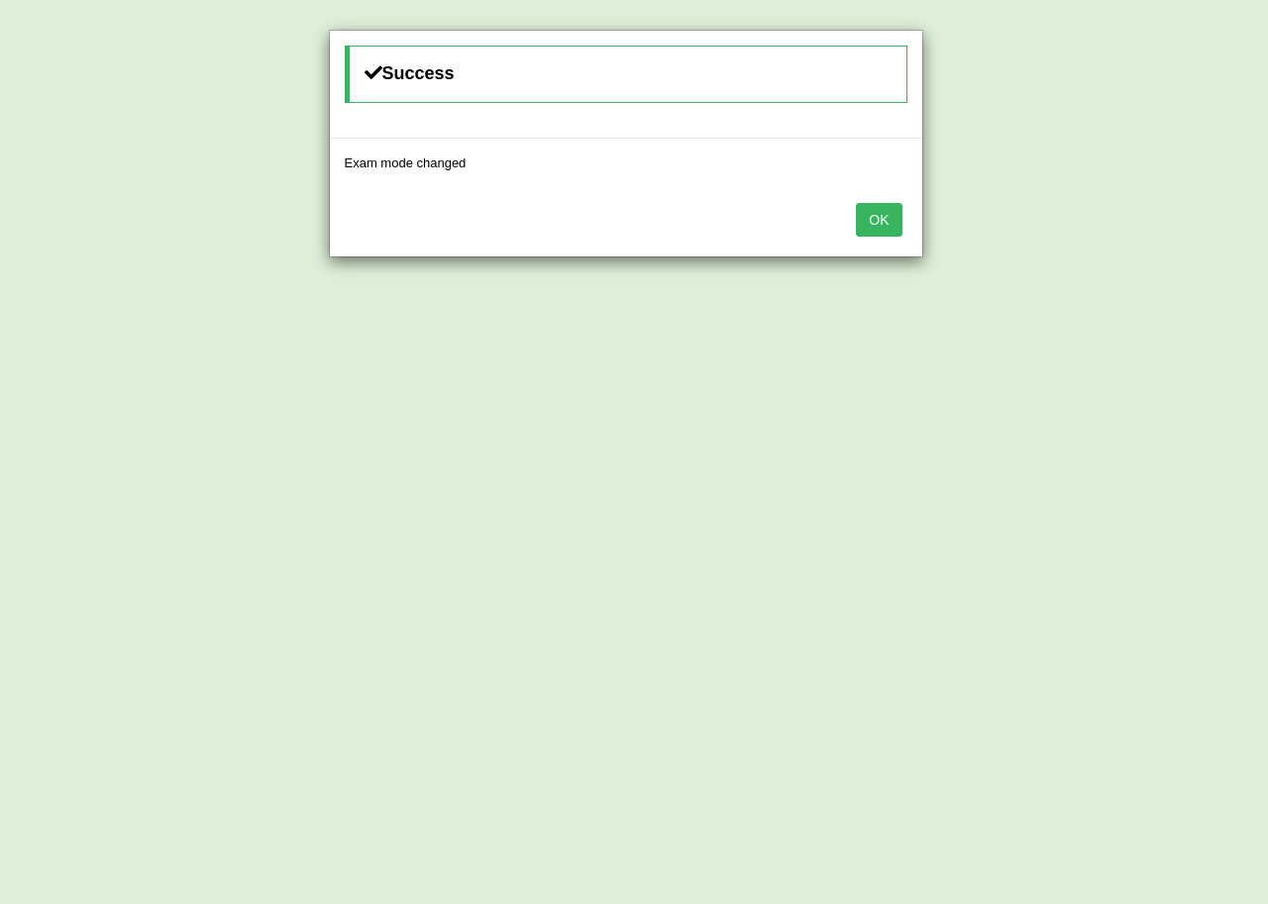
click at [890, 206] on button "OK" at bounding box center [879, 220] width 46 height 34
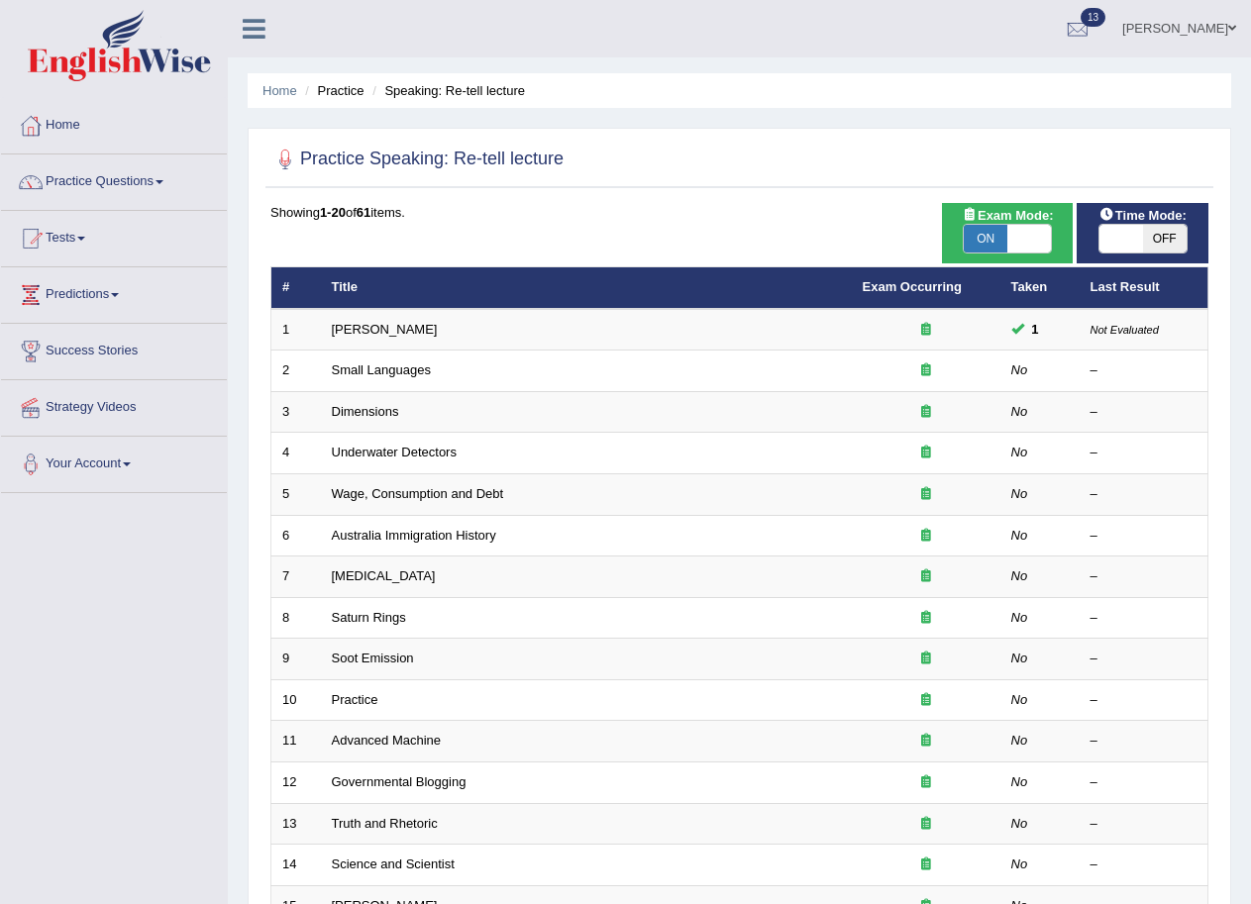
click at [1105, 247] on span at bounding box center [1122, 239] width 44 height 28
checkbox input "true"
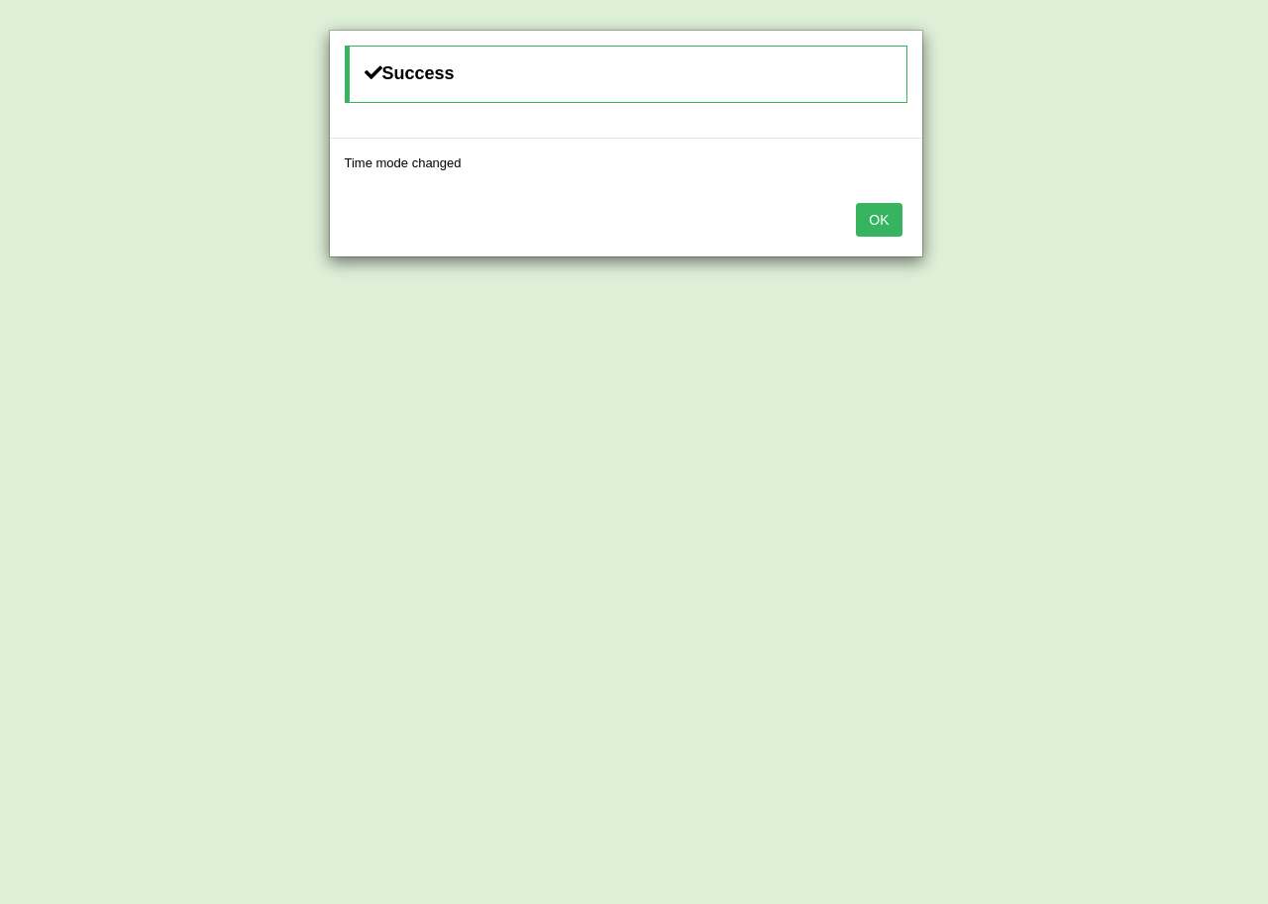
click at [899, 211] on button "OK" at bounding box center [879, 220] width 46 height 34
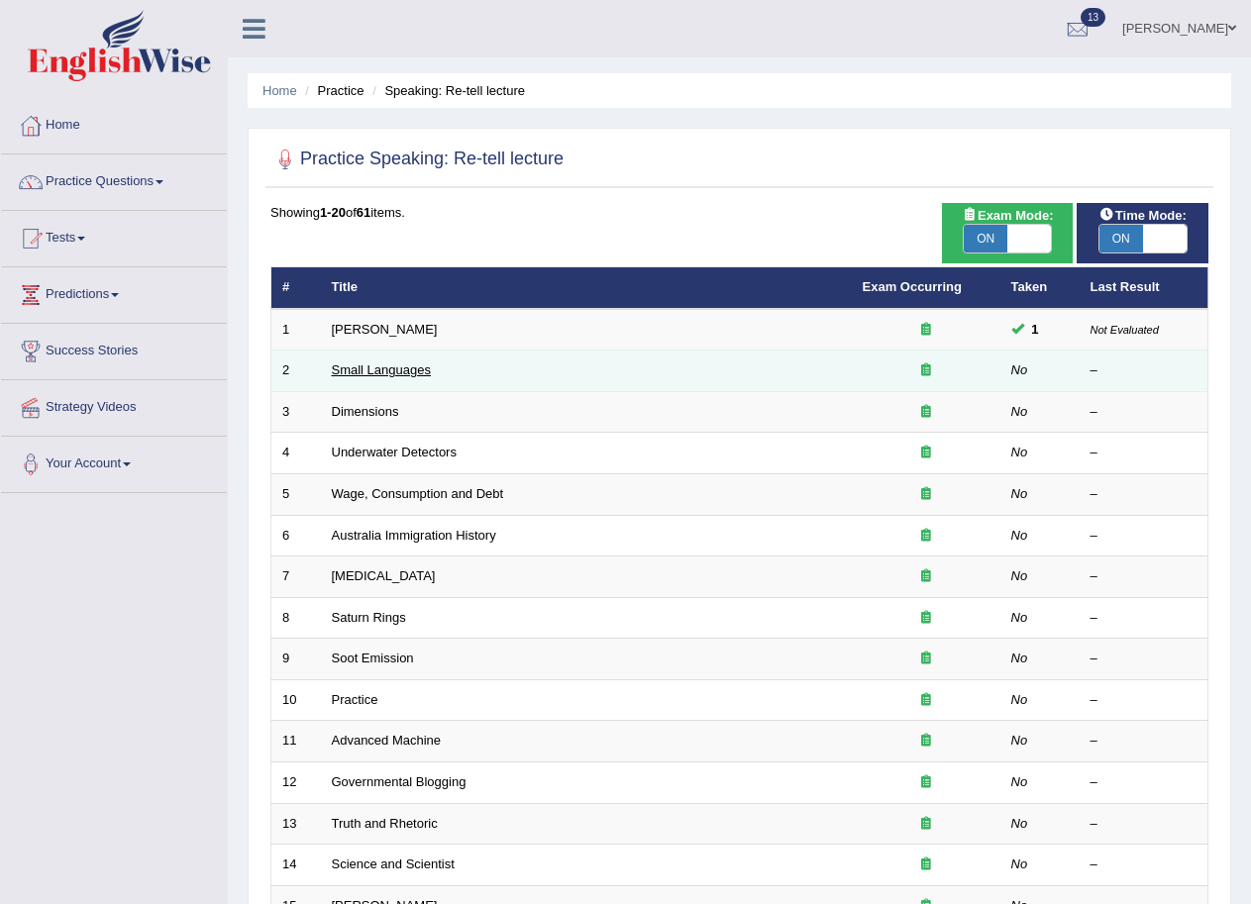
click at [355, 368] on link "Small Languages" at bounding box center [381, 370] width 99 height 15
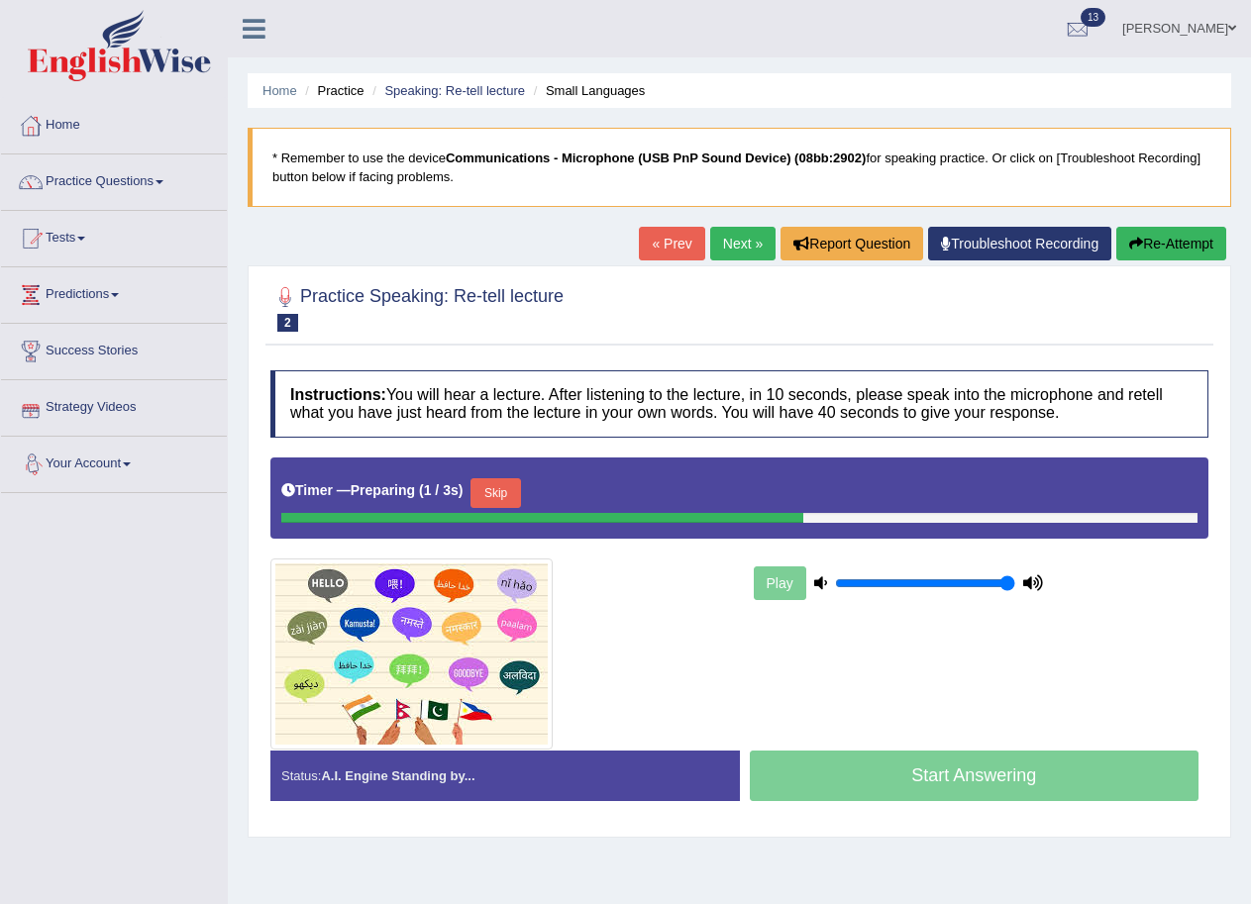
click at [520, 505] on button "Skip" at bounding box center [496, 493] width 50 height 30
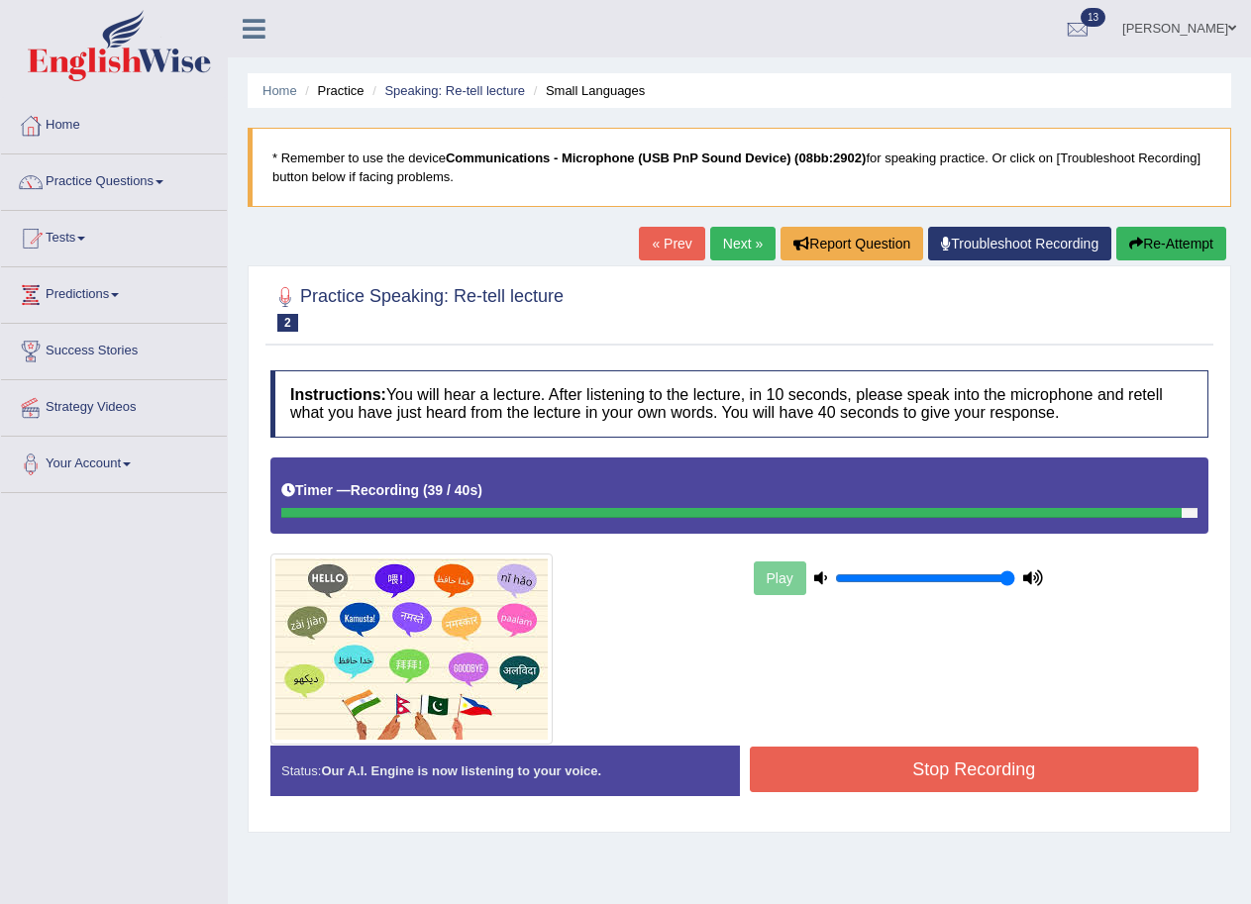
click at [1015, 768] on button "Stop Recording" at bounding box center [975, 770] width 450 height 46
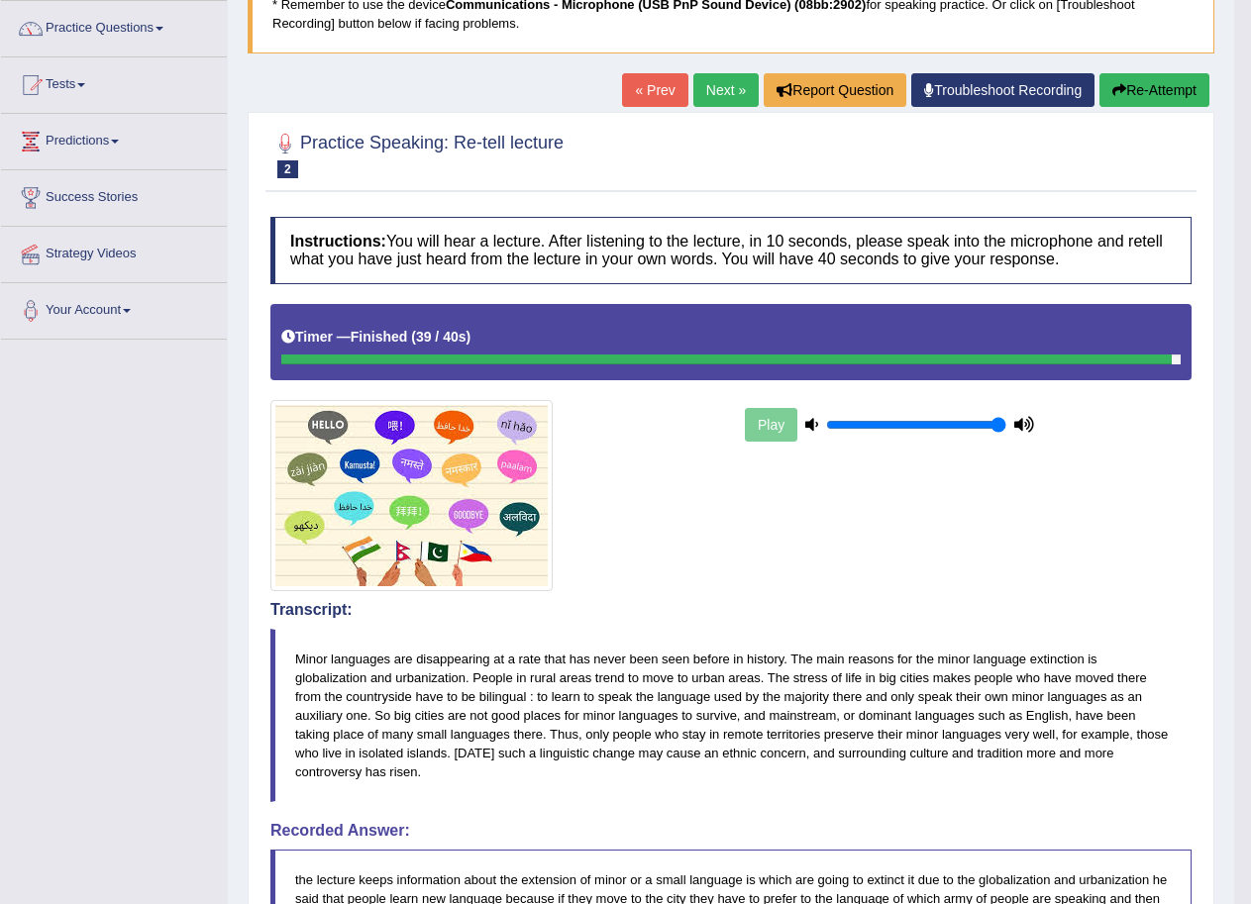
scroll to position [115, 0]
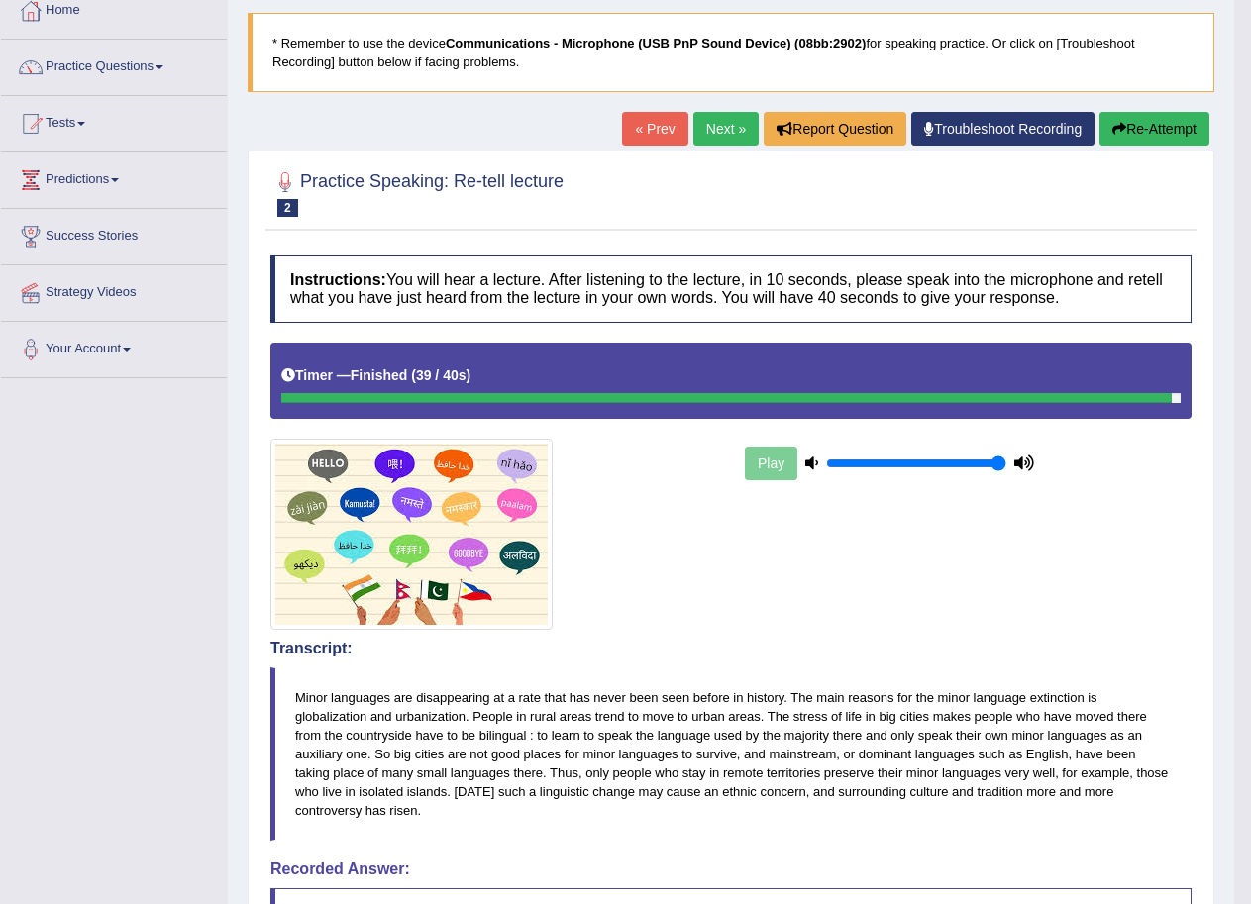
click at [1129, 135] on button "Re-Attempt" at bounding box center [1155, 129] width 110 height 34
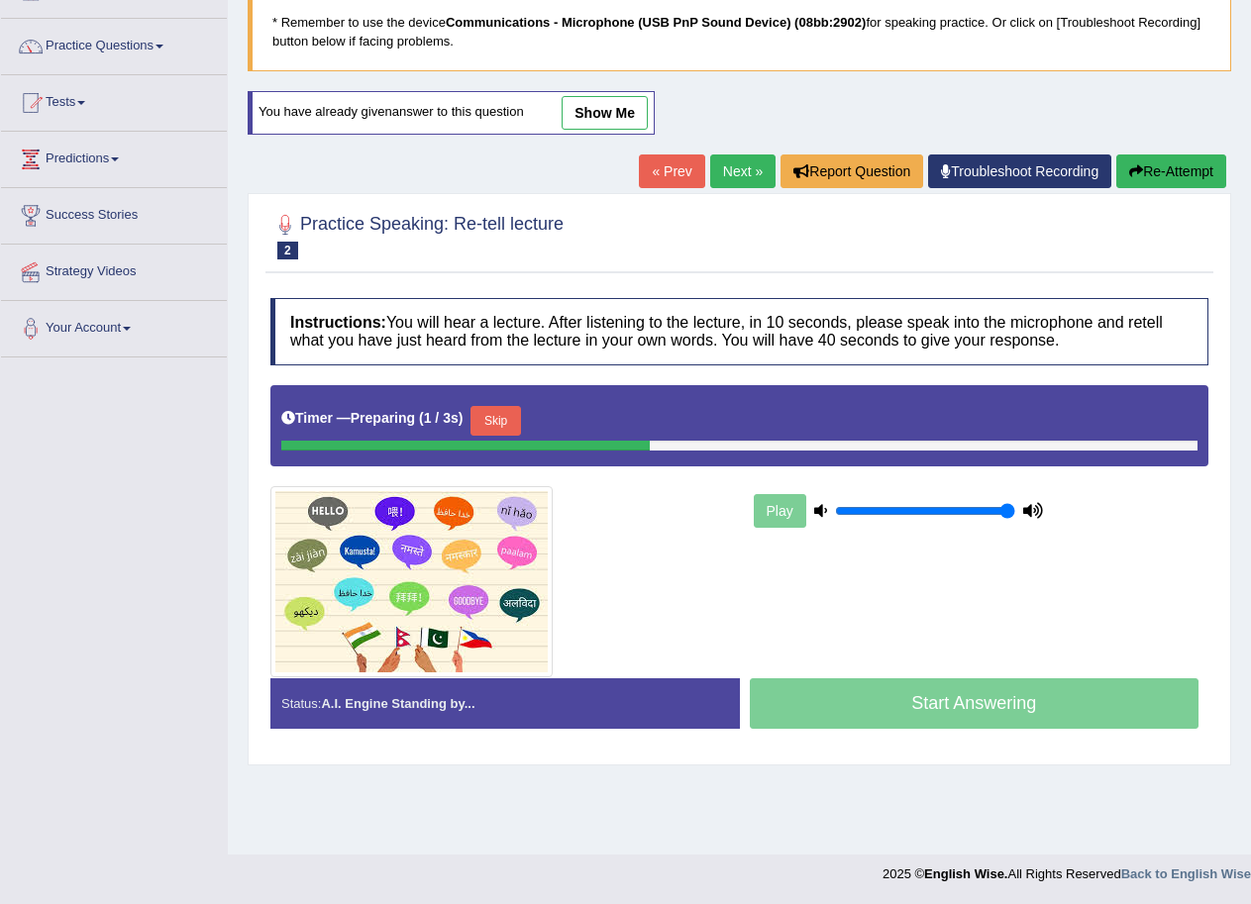
click at [503, 424] on button "Skip" at bounding box center [496, 421] width 50 height 30
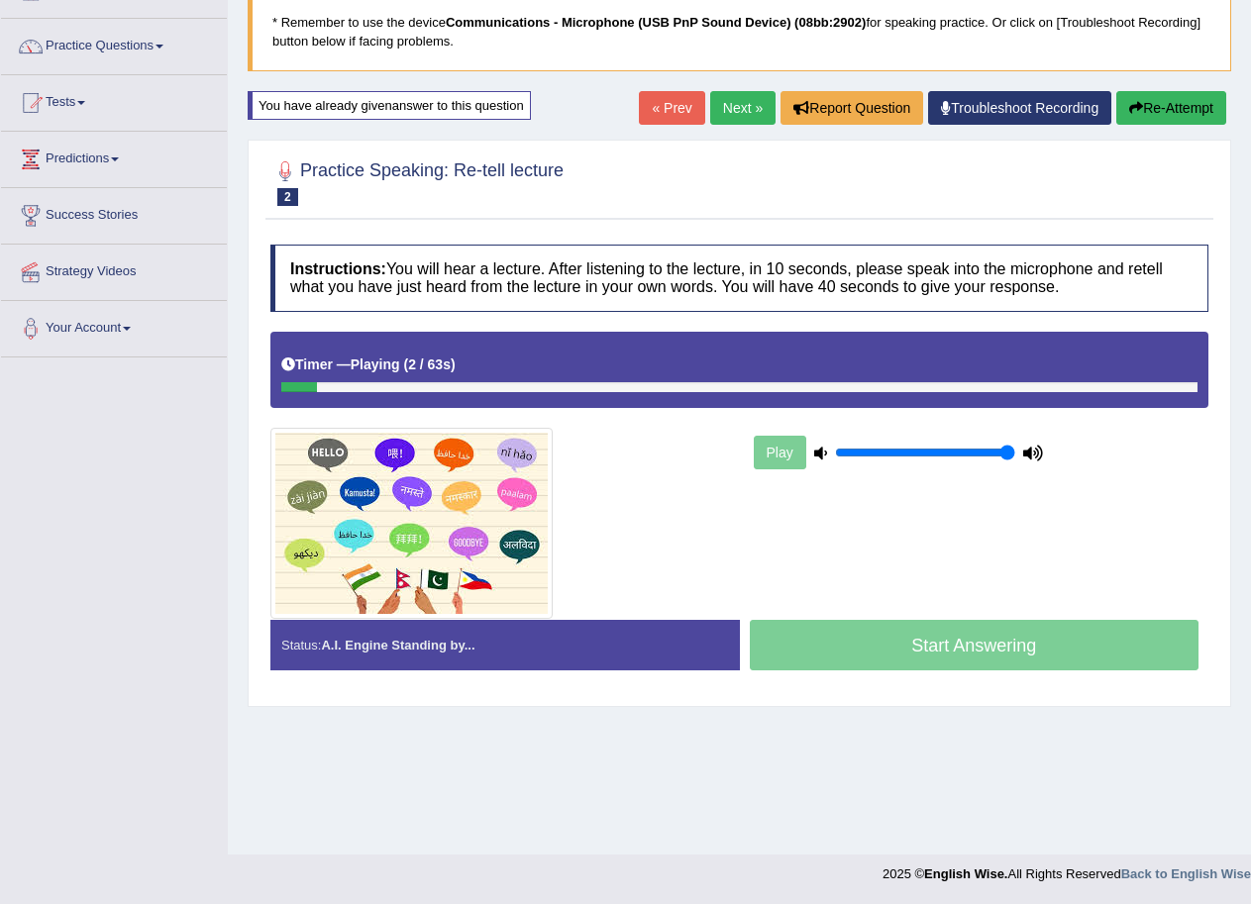
click at [731, 105] on link "Next »" at bounding box center [742, 108] width 65 height 34
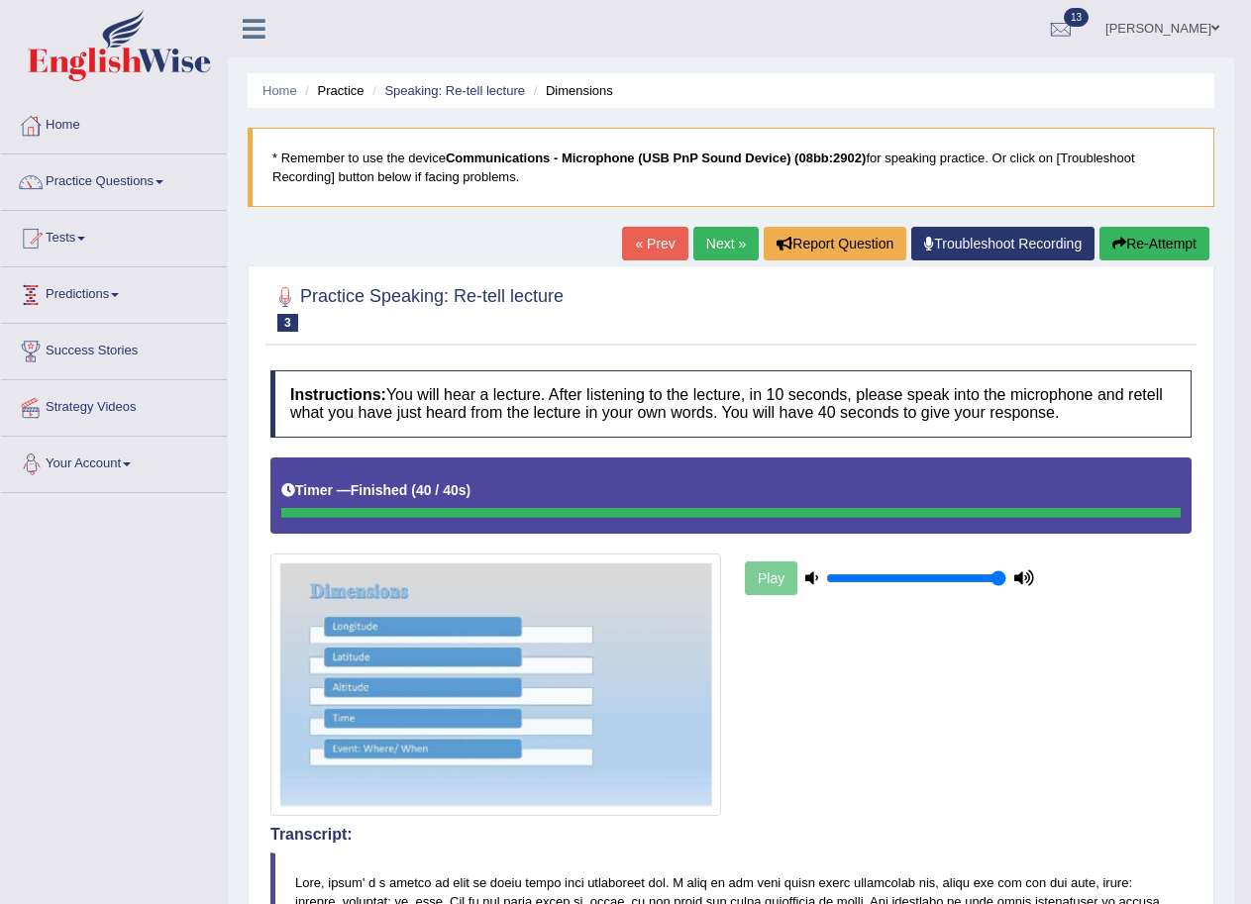
click at [695, 245] on link "Next »" at bounding box center [725, 244] width 65 height 34
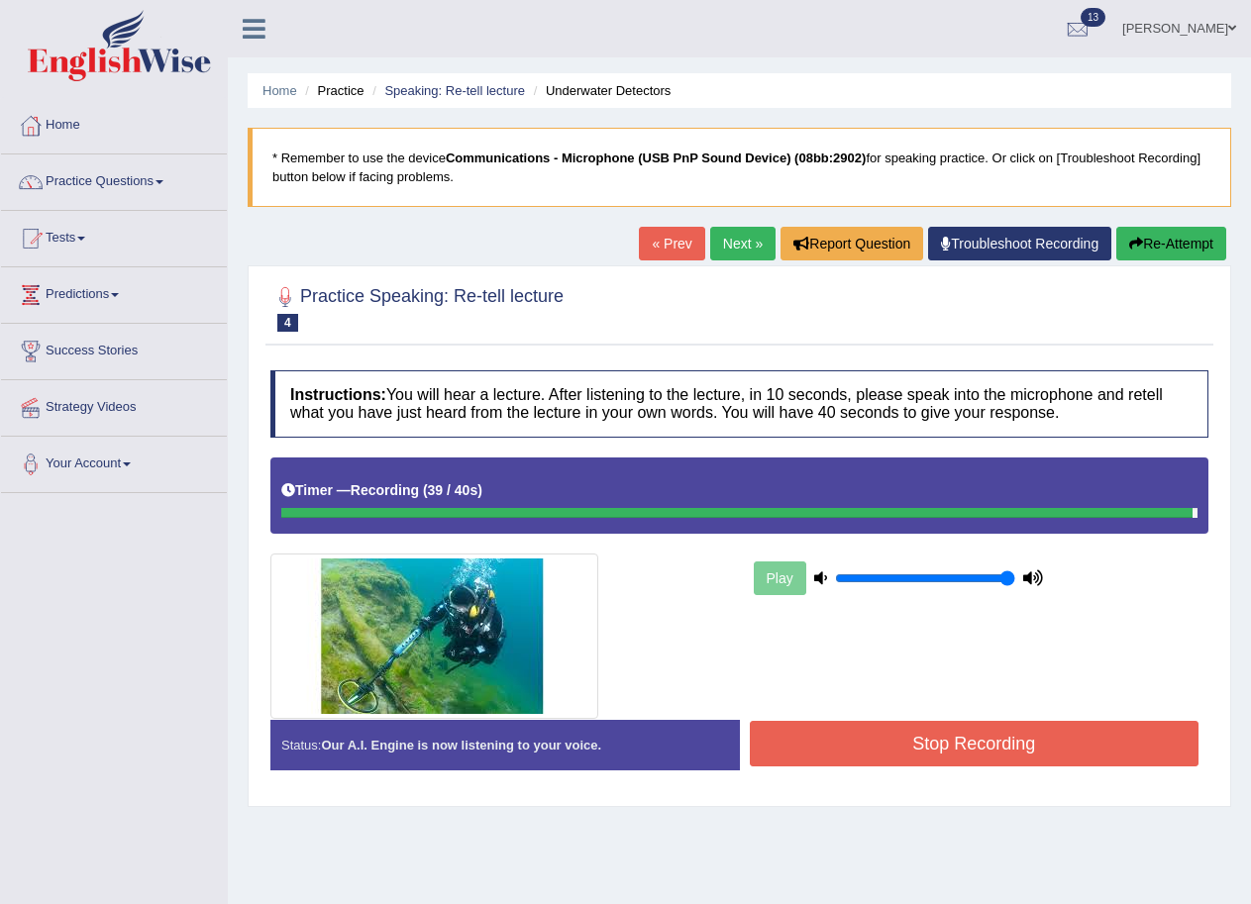
click at [974, 747] on button "Stop Recording" at bounding box center [975, 744] width 450 height 46
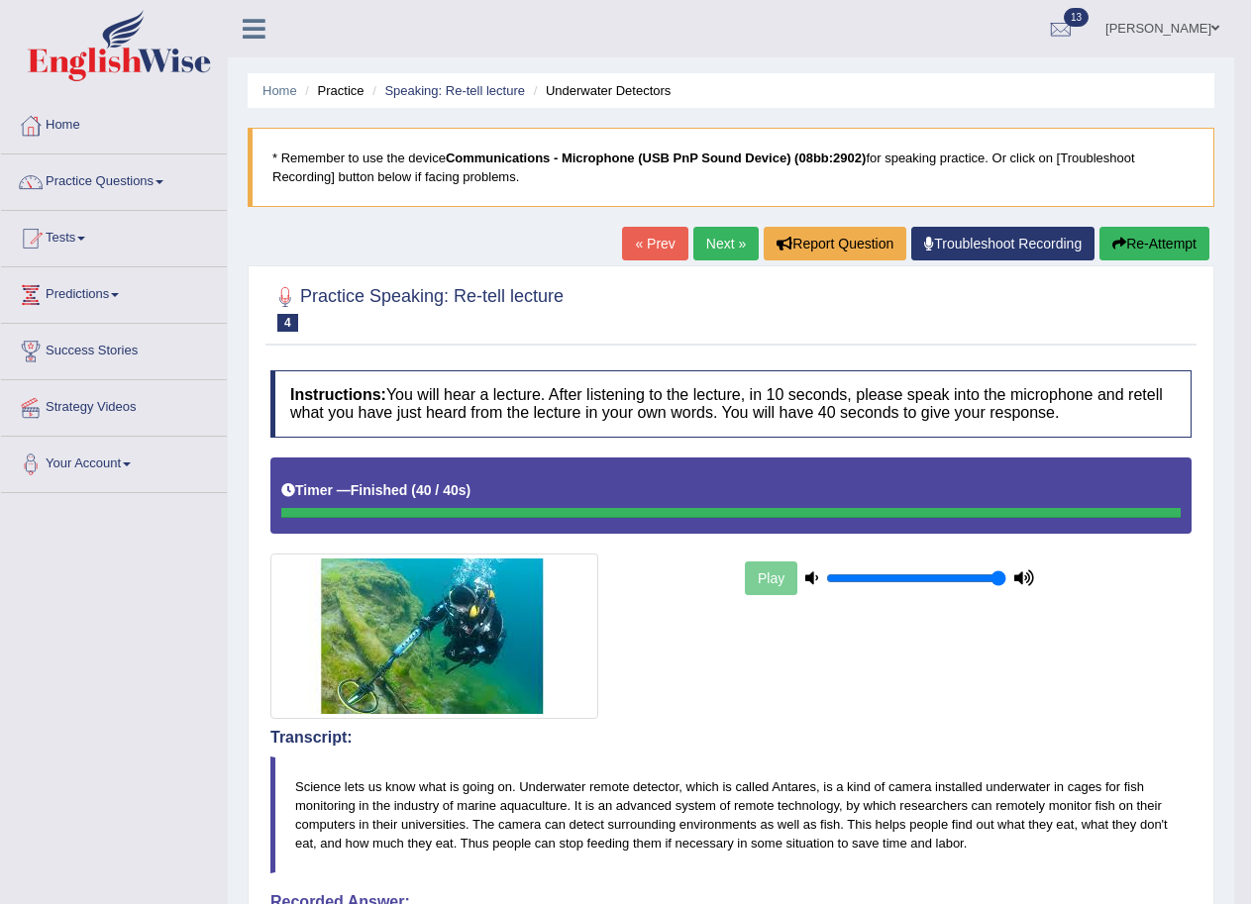
click at [717, 245] on link "Next »" at bounding box center [725, 244] width 65 height 34
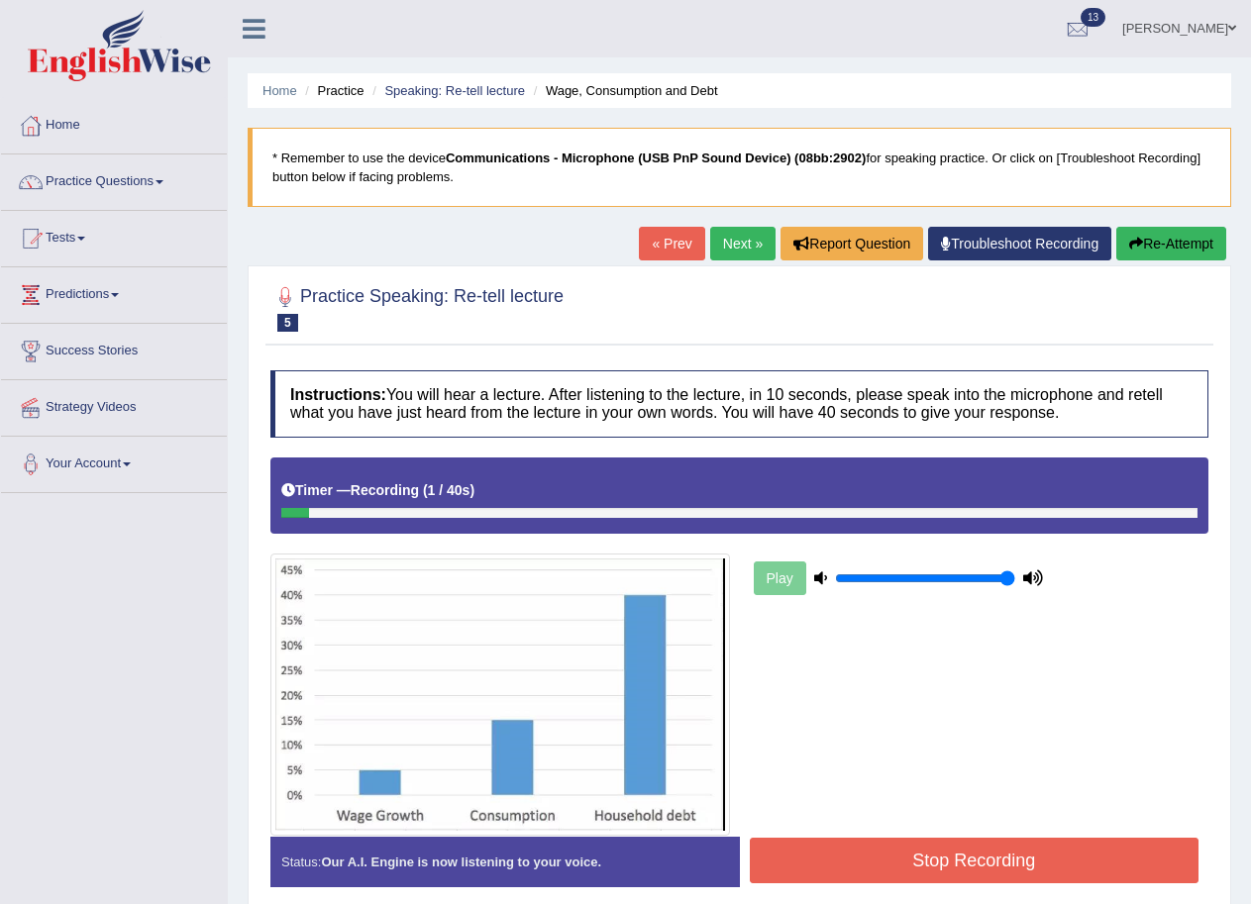
scroll to position [99, 0]
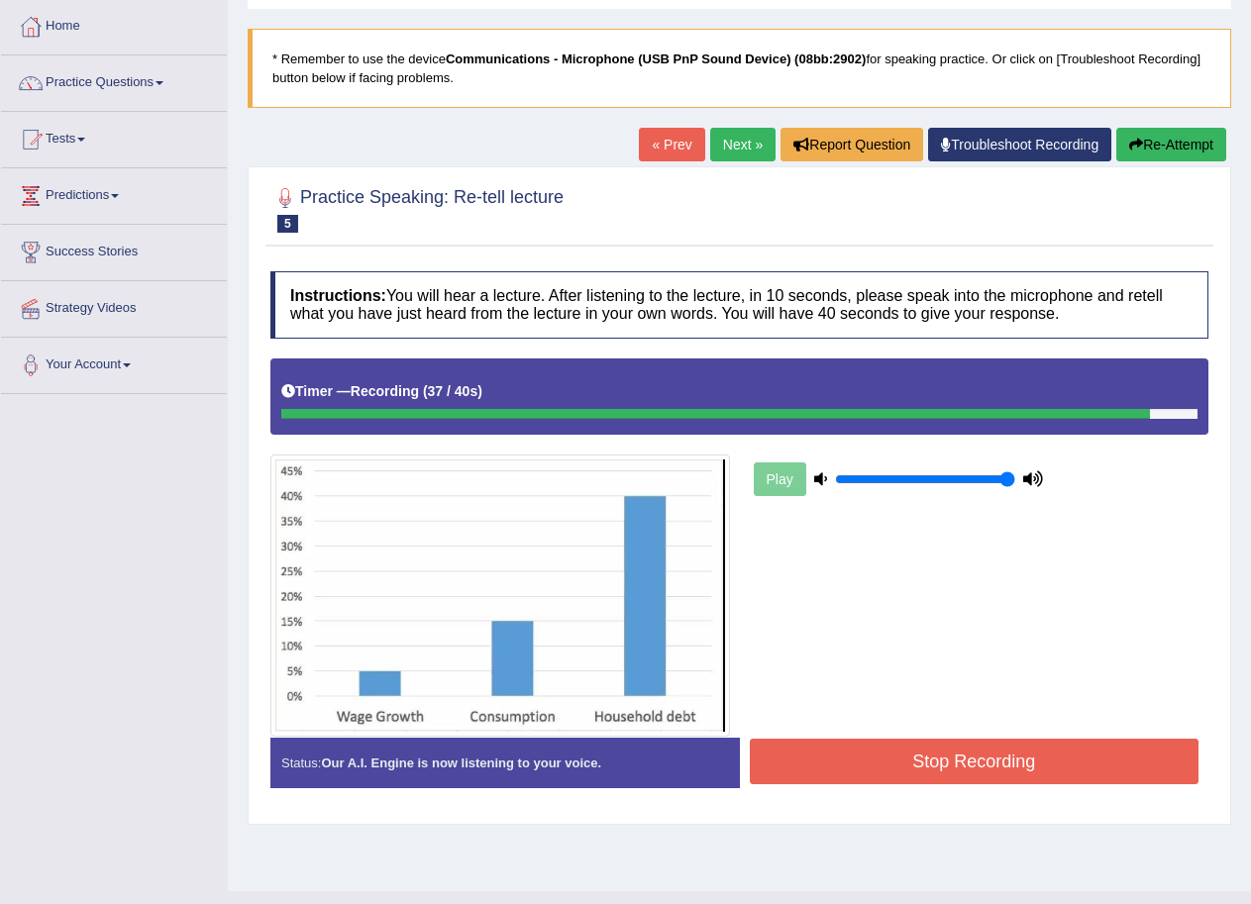
click at [876, 757] on button "Stop Recording" at bounding box center [975, 762] width 450 height 46
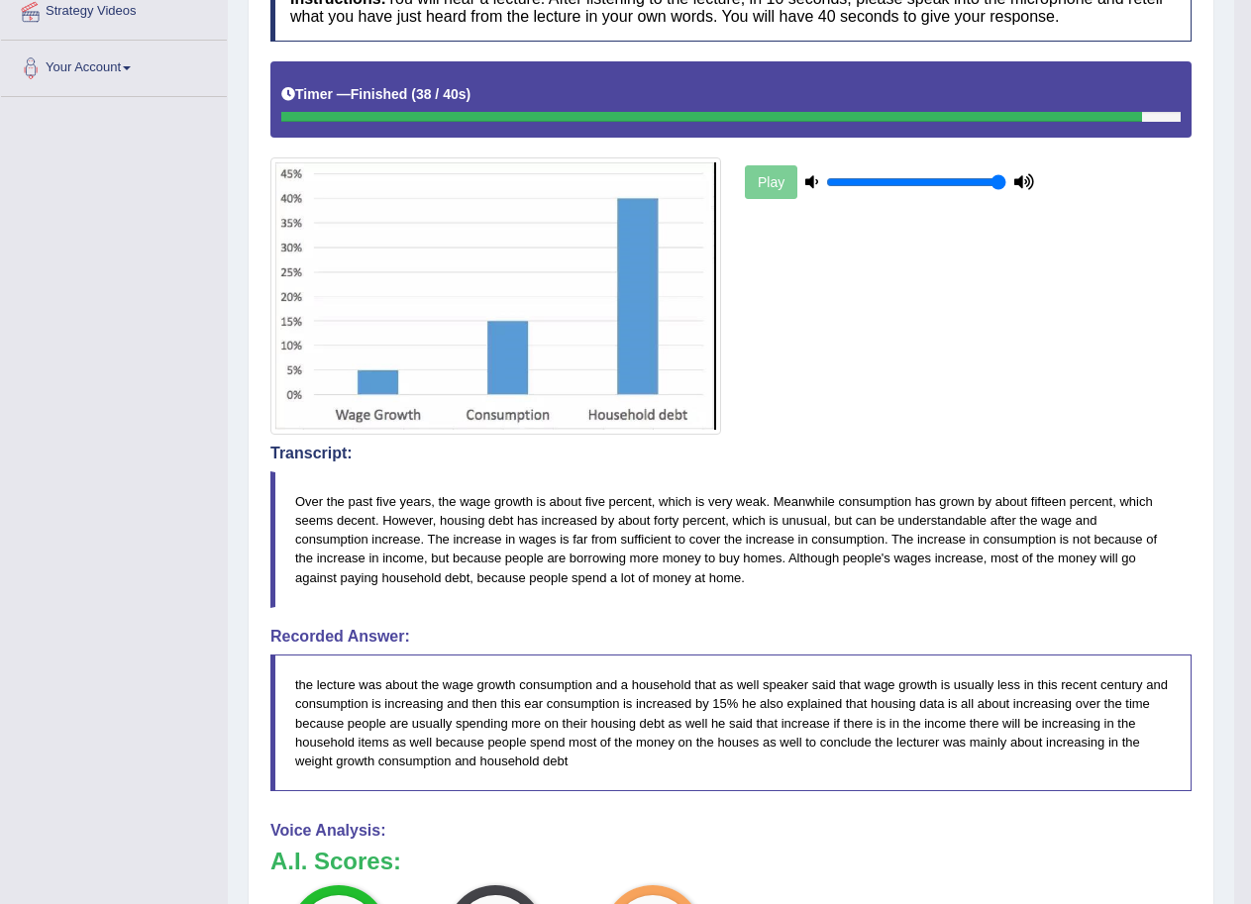
scroll to position [0, 0]
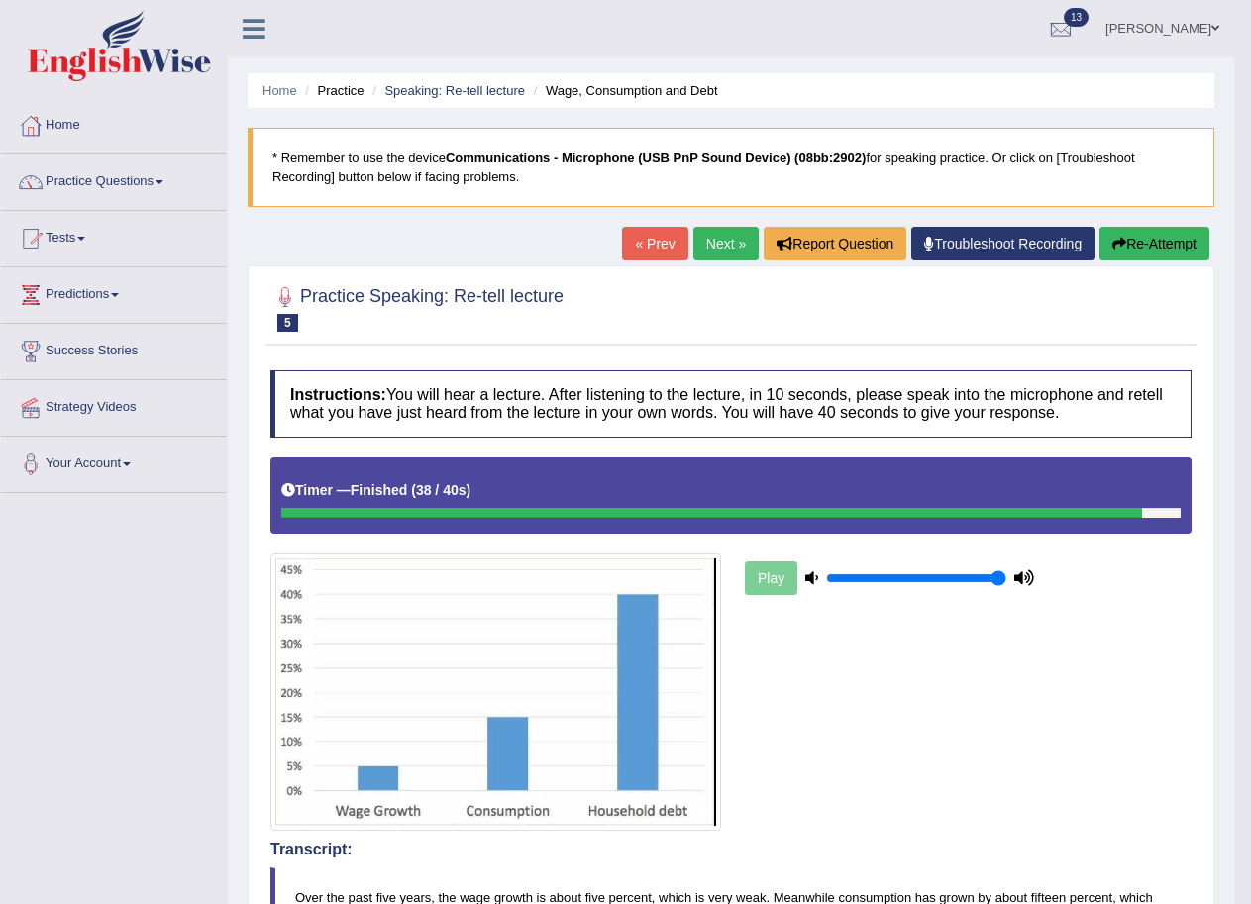
click at [717, 238] on link "Next »" at bounding box center [725, 244] width 65 height 34
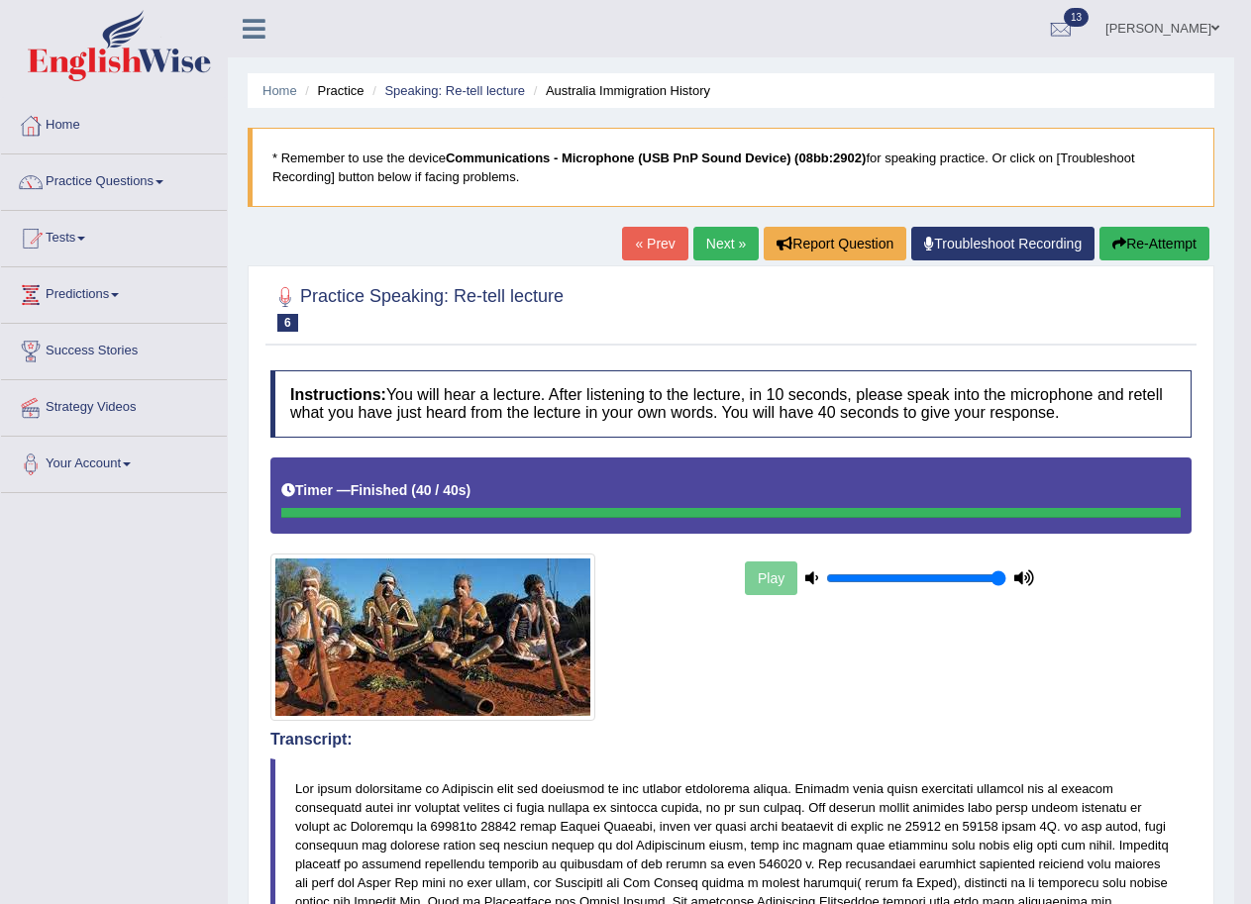
click at [708, 234] on link "Next »" at bounding box center [725, 244] width 65 height 34
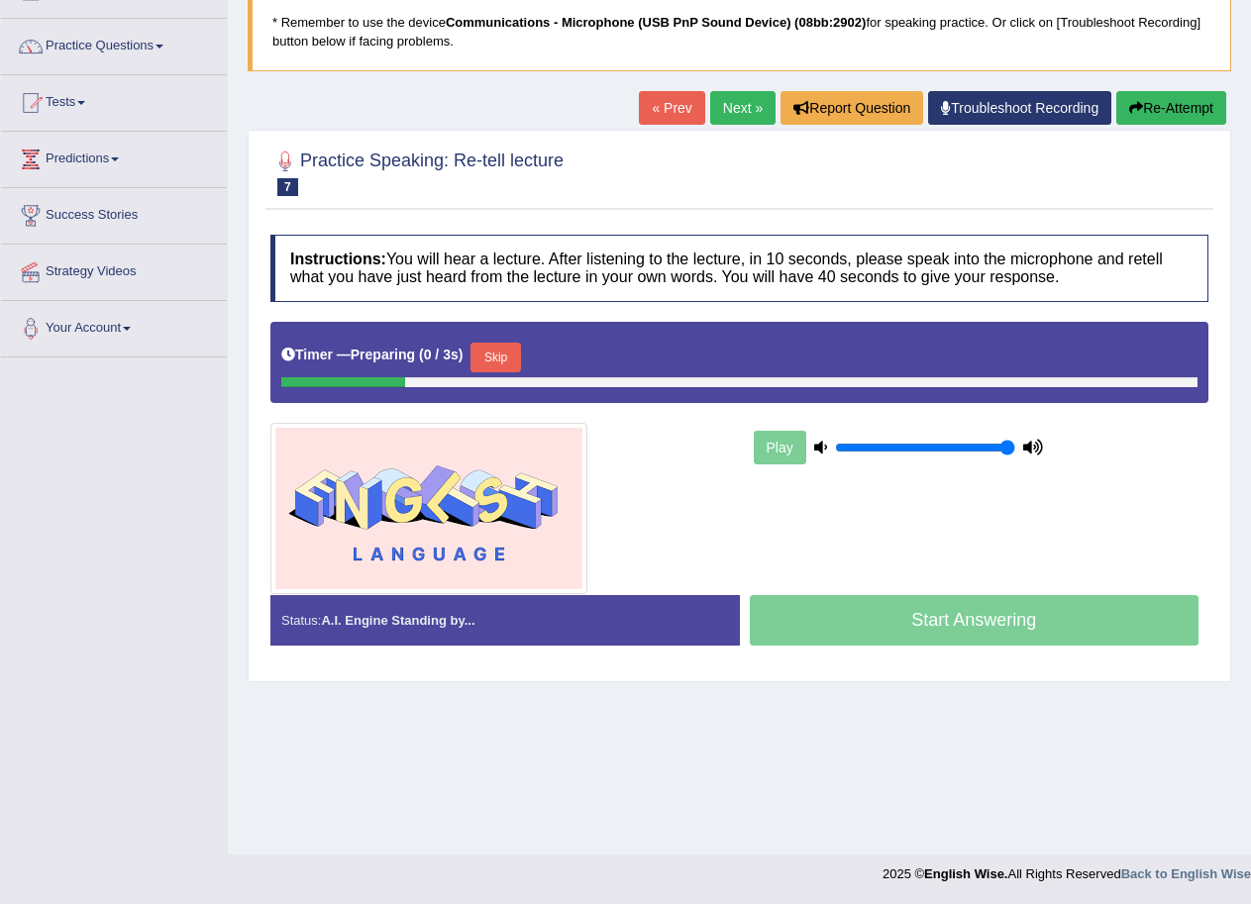
scroll to position [136, 0]
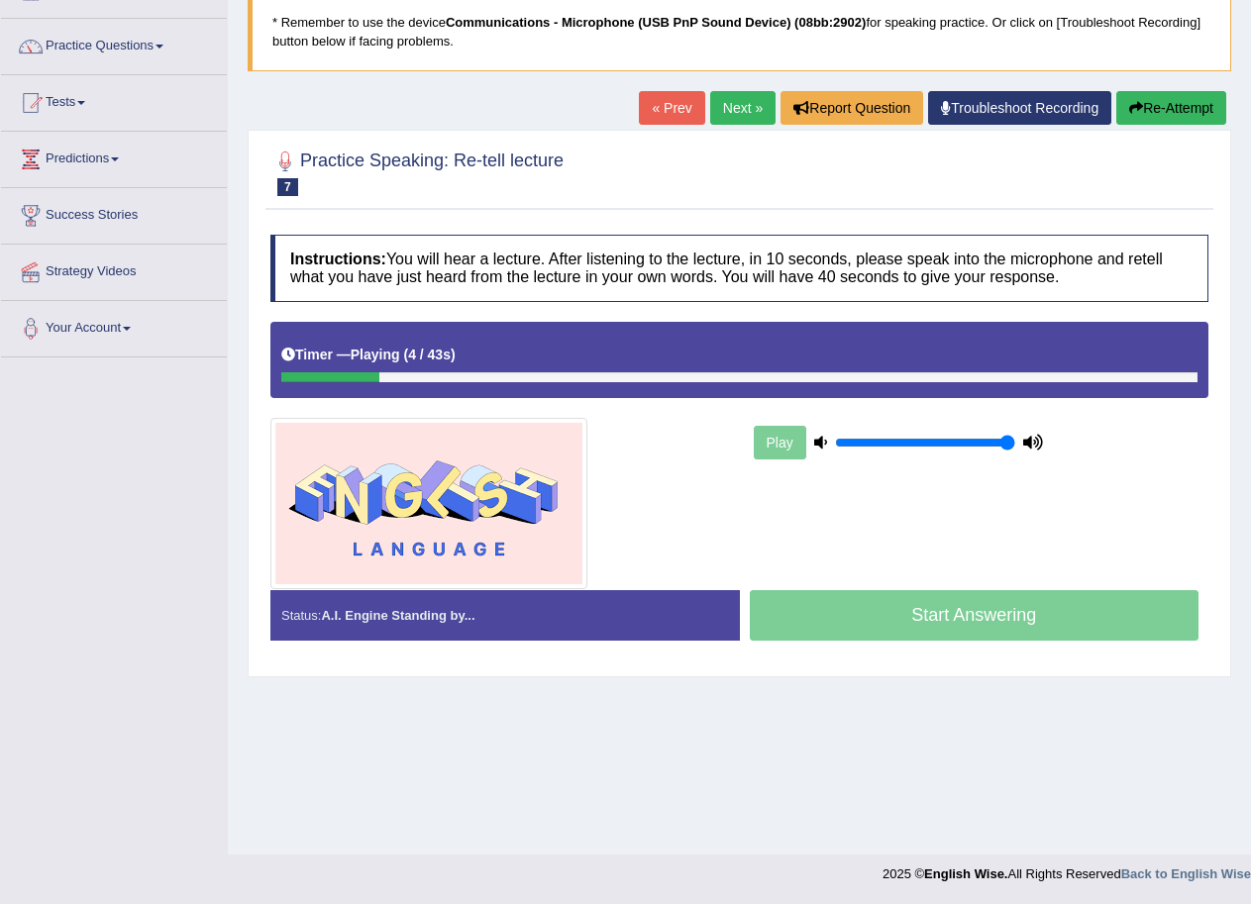
click at [733, 100] on link "Next »" at bounding box center [742, 108] width 65 height 34
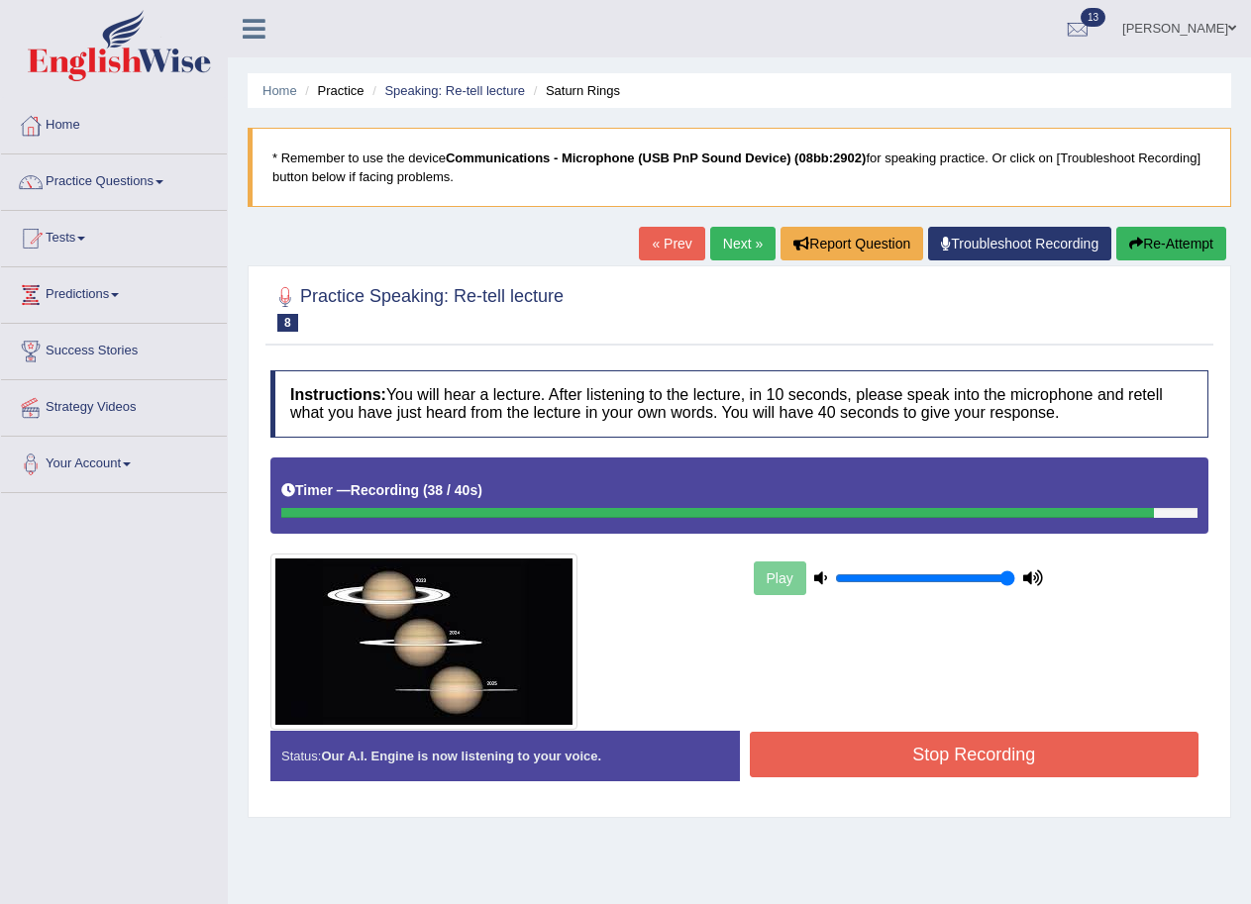
click at [1028, 744] on button "Stop Recording" at bounding box center [975, 755] width 450 height 46
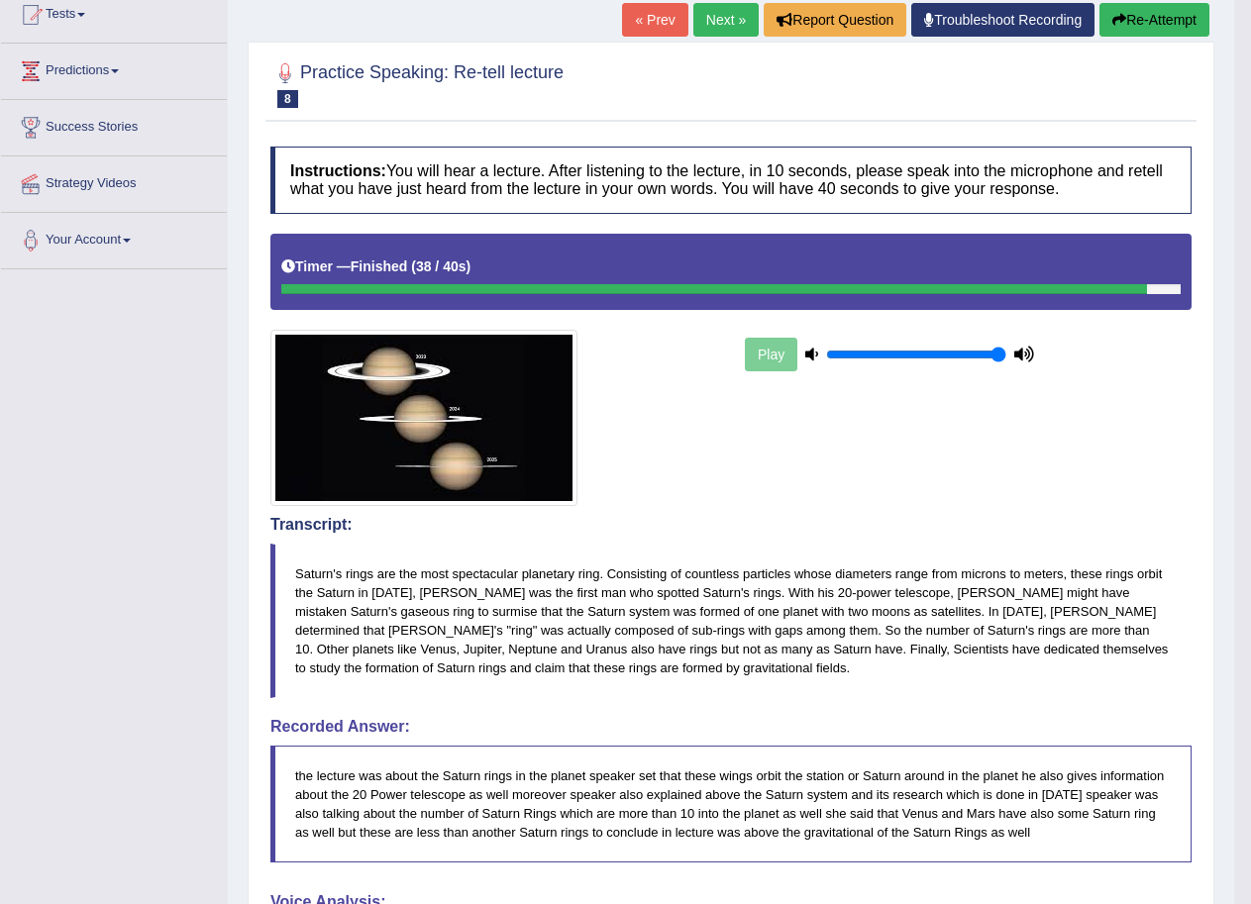
scroll to position [198, 0]
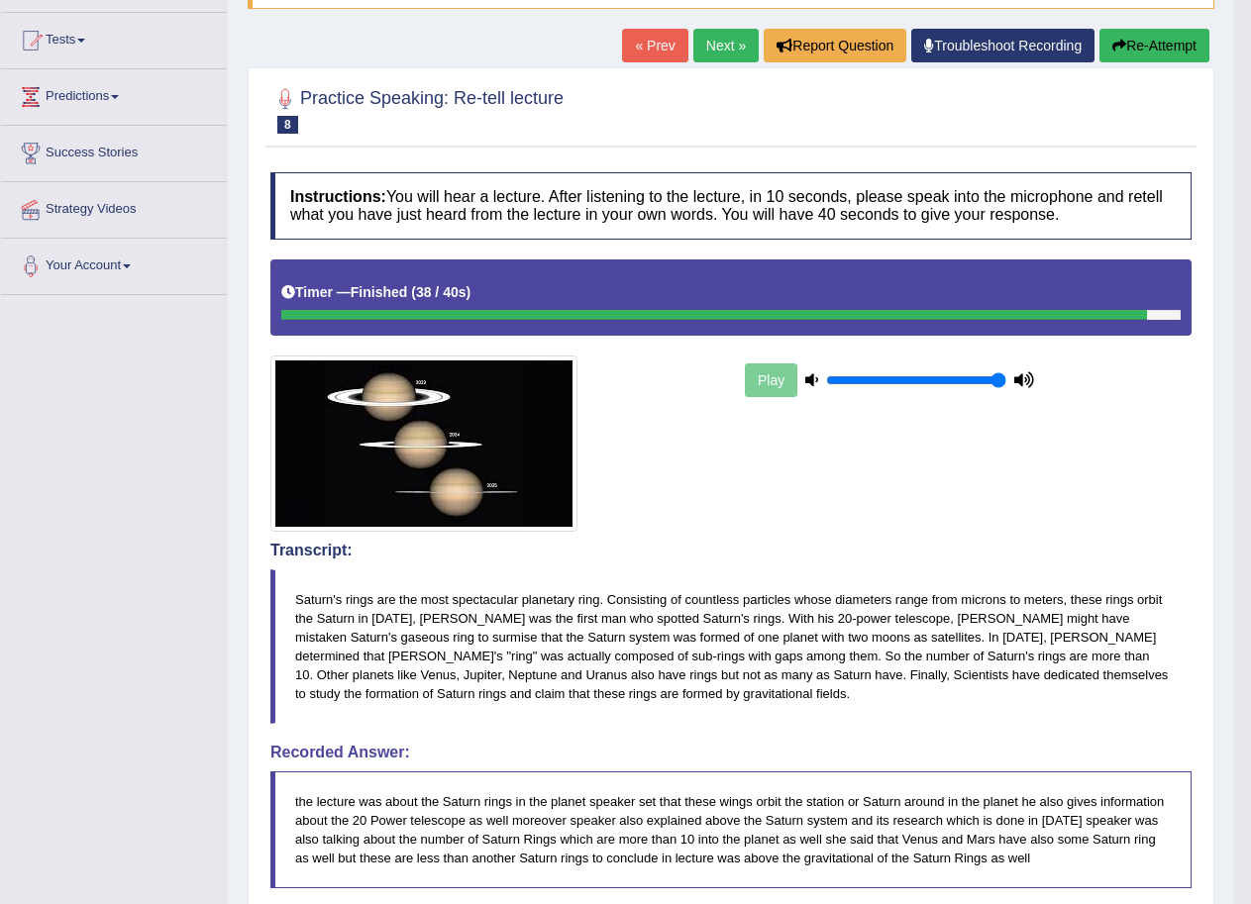
click at [706, 38] on link "Next »" at bounding box center [725, 46] width 65 height 34
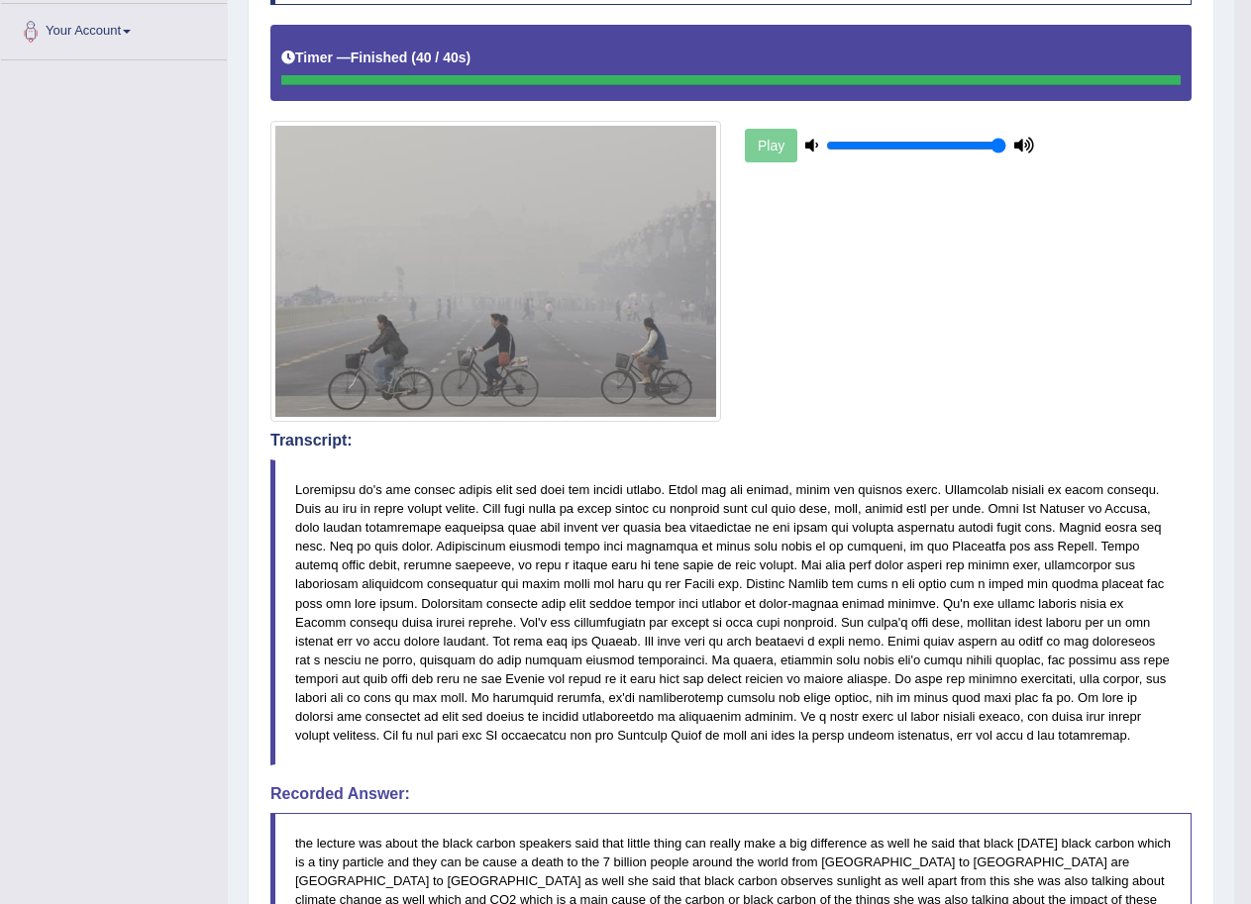
scroll to position [37, 0]
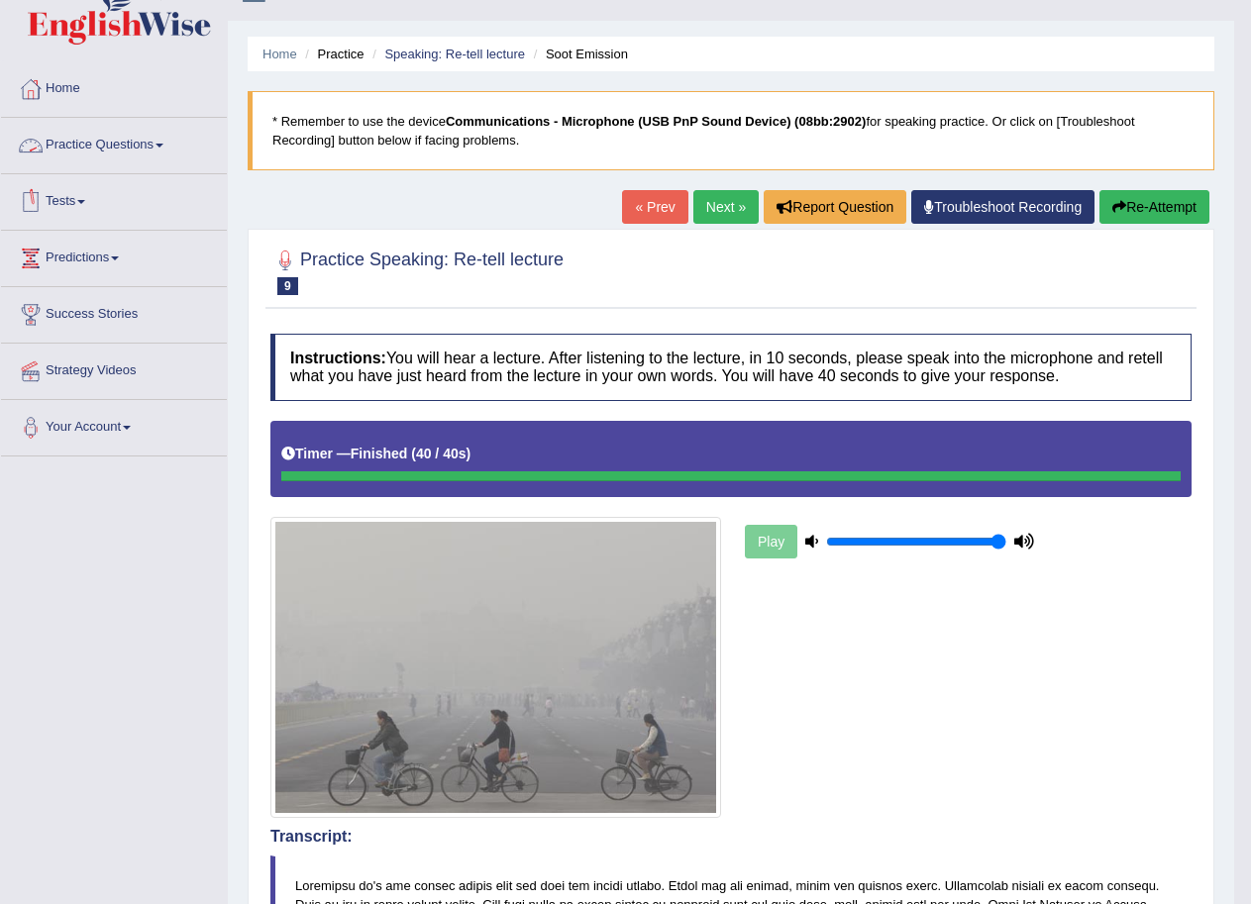
click at [136, 139] on link "Practice Questions" at bounding box center [114, 143] width 226 height 50
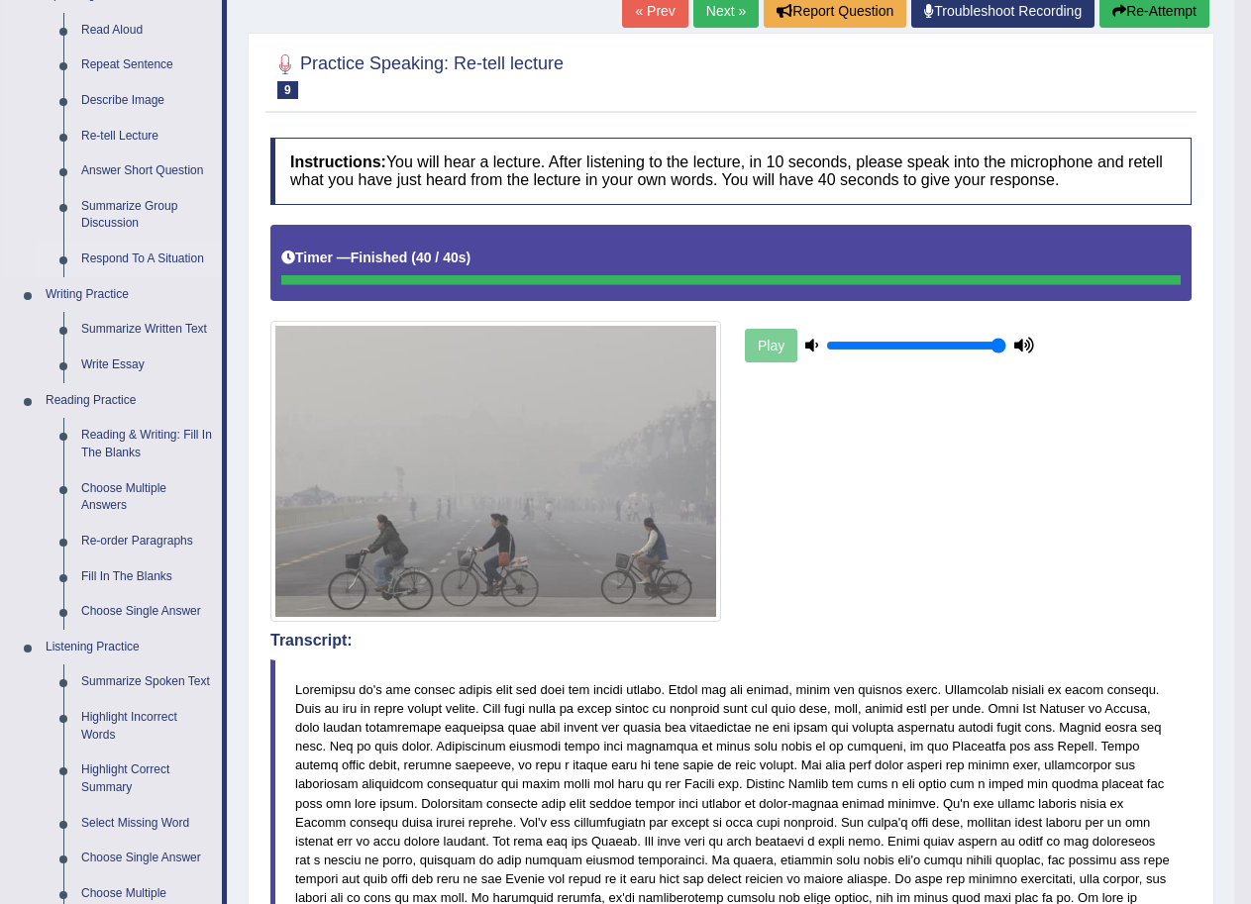
scroll to position [235, 0]
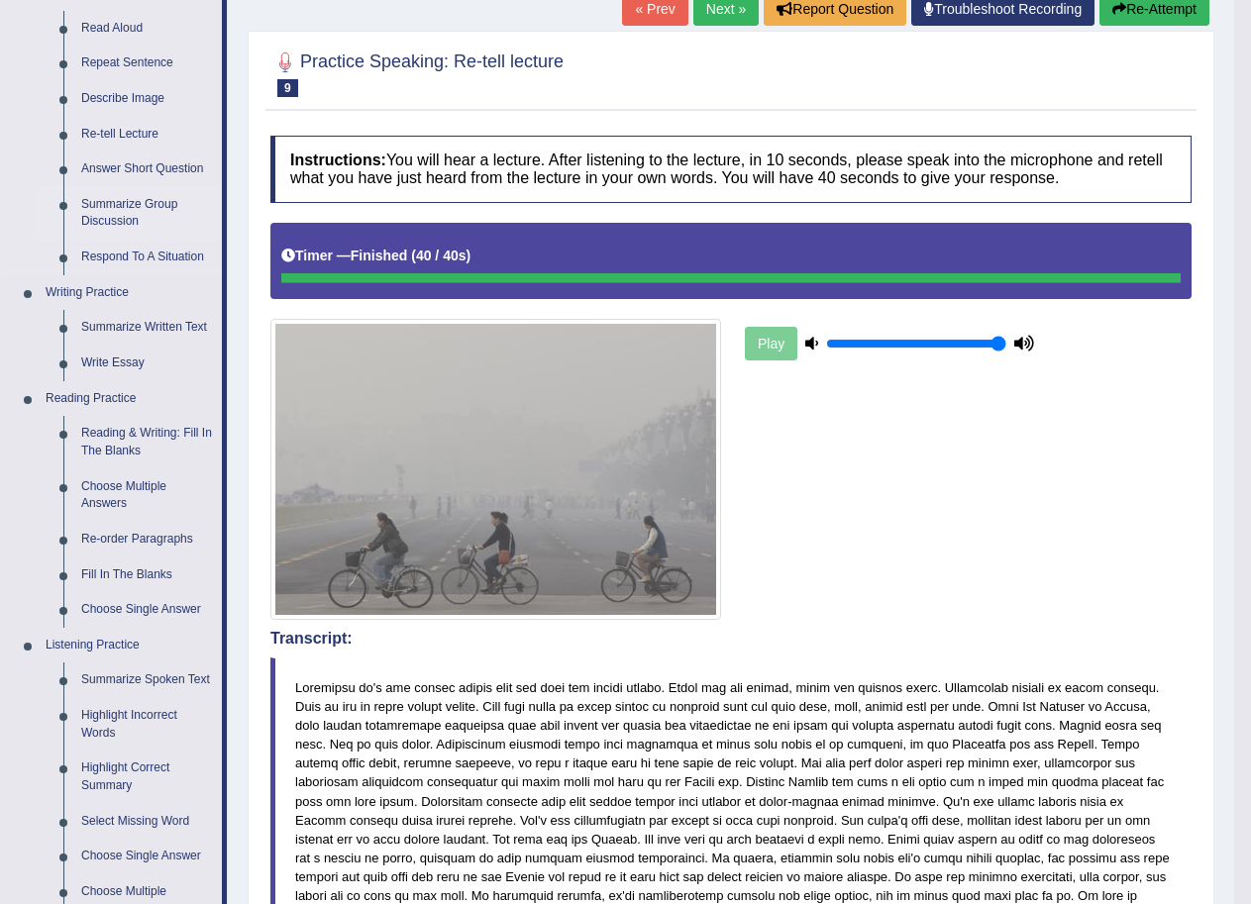
click at [110, 213] on link "Summarize Group Discussion" at bounding box center [147, 213] width 150 height 52
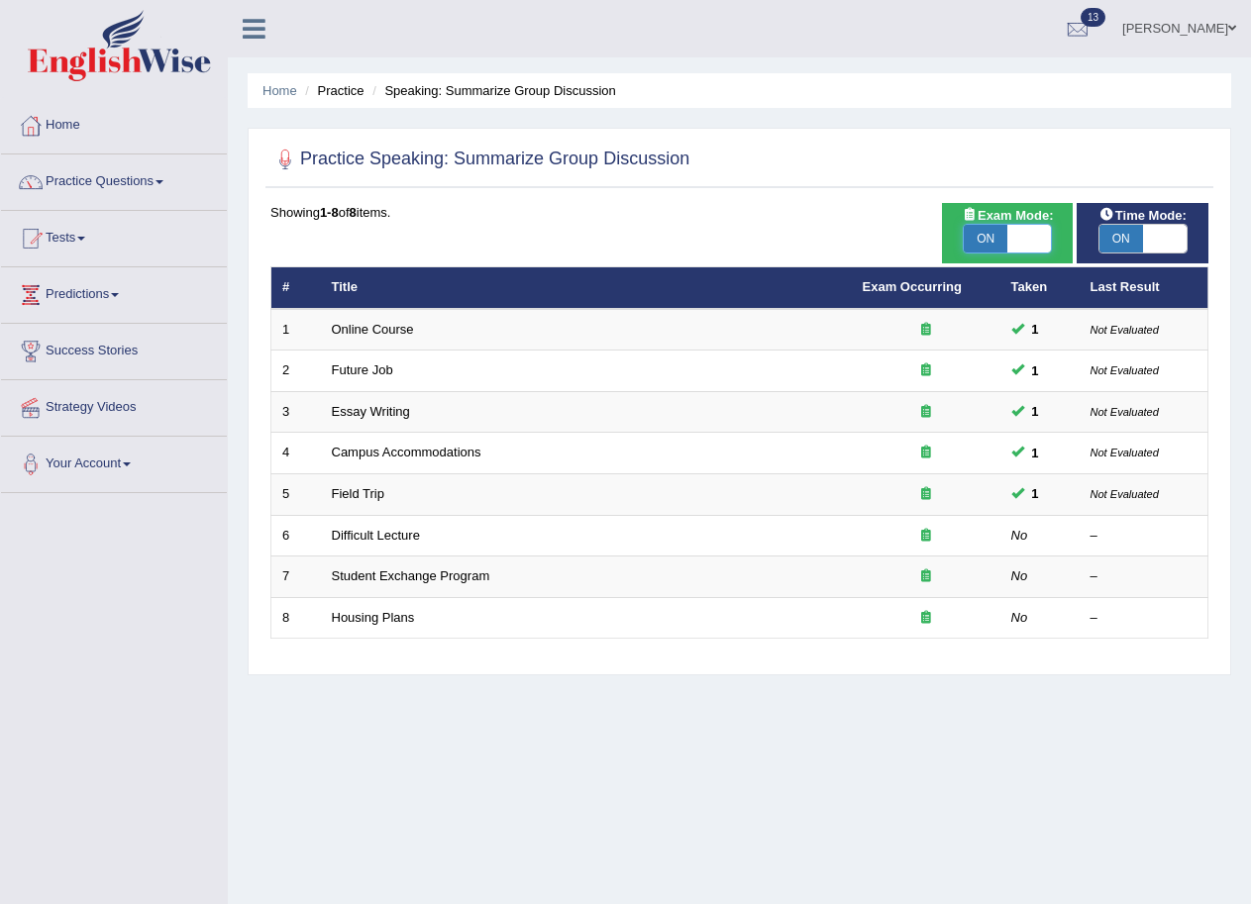
click at [1033, 247] on span at bounding box center [1029, 239] width 44 height 28
checkbox input "false"
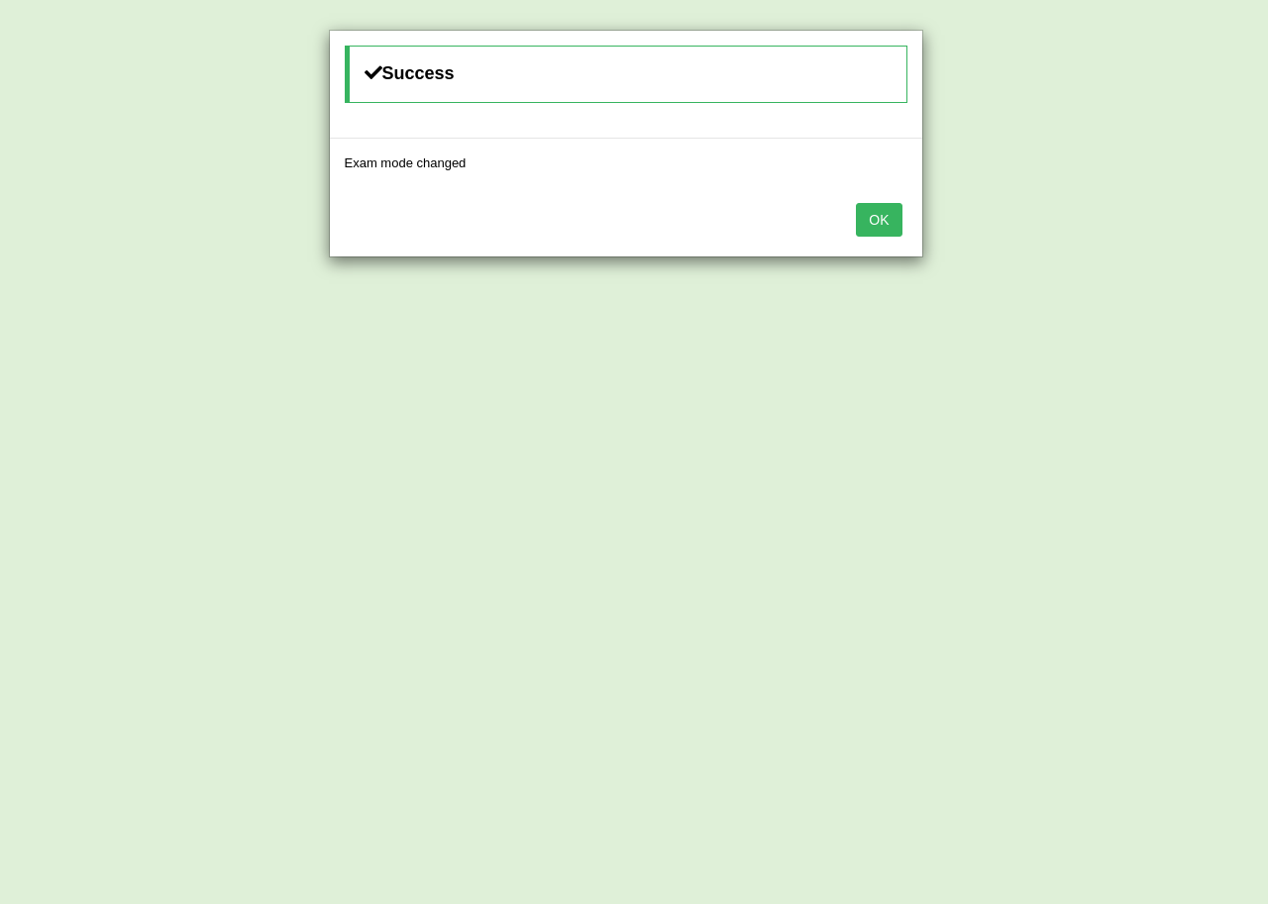
click at [892, 221] on button "OK" at bounding box center [879, 220] width 46 height 34
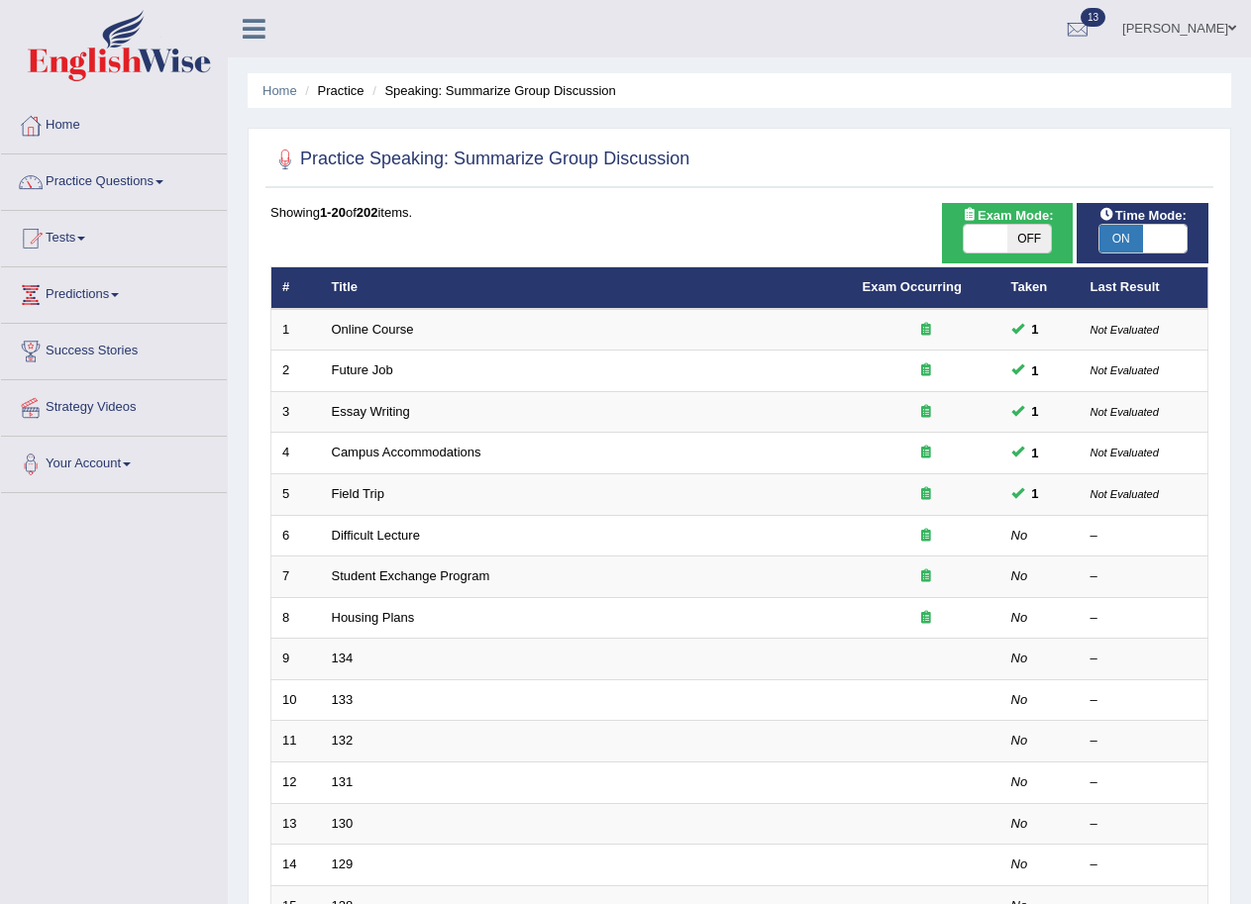
click at [1143, 240] on span at bounding box center [1165, 239] width 44 height 28
checkbox input "false"
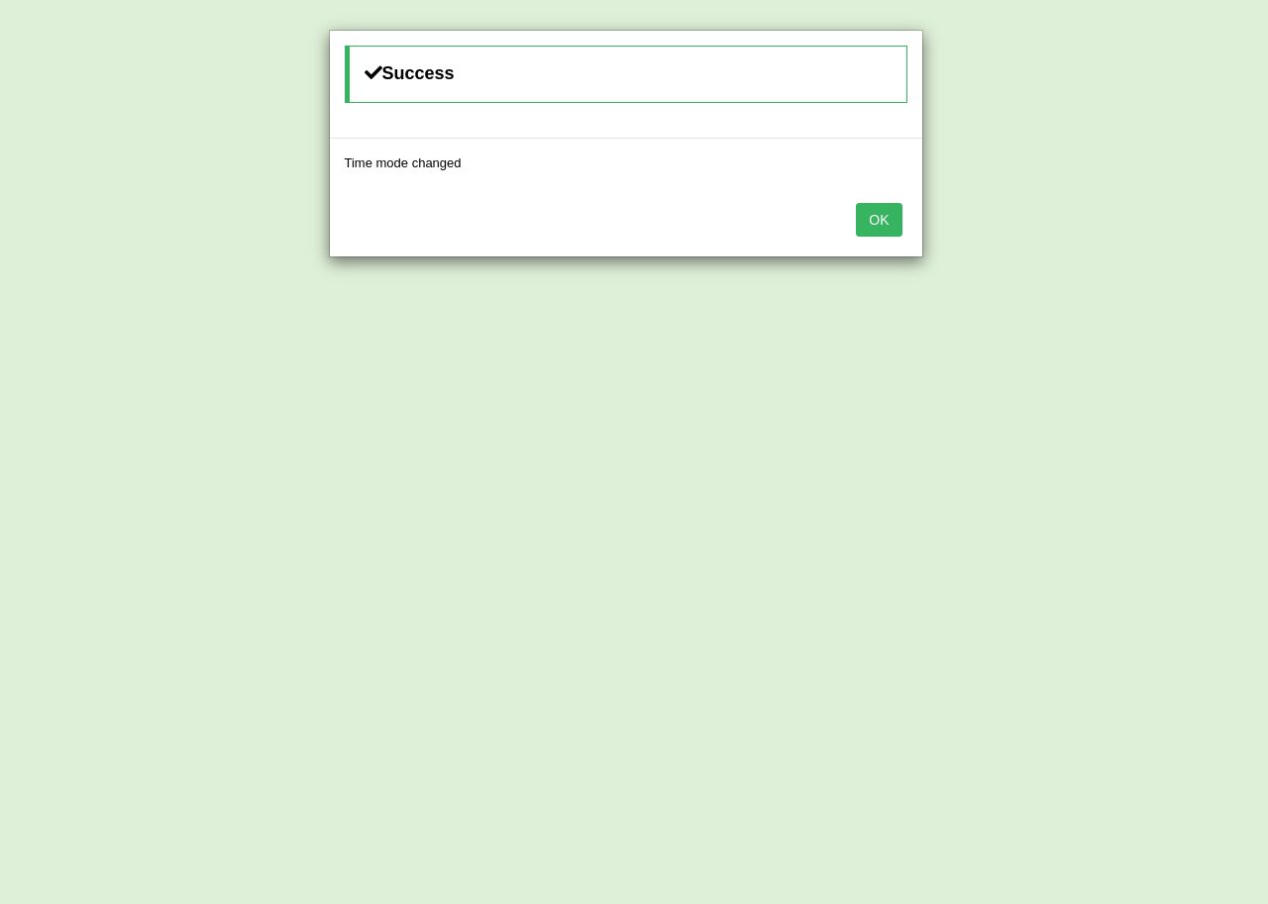
click at [885, 225] on button "OK" at bounding box center [879, 220] width 46 height 34
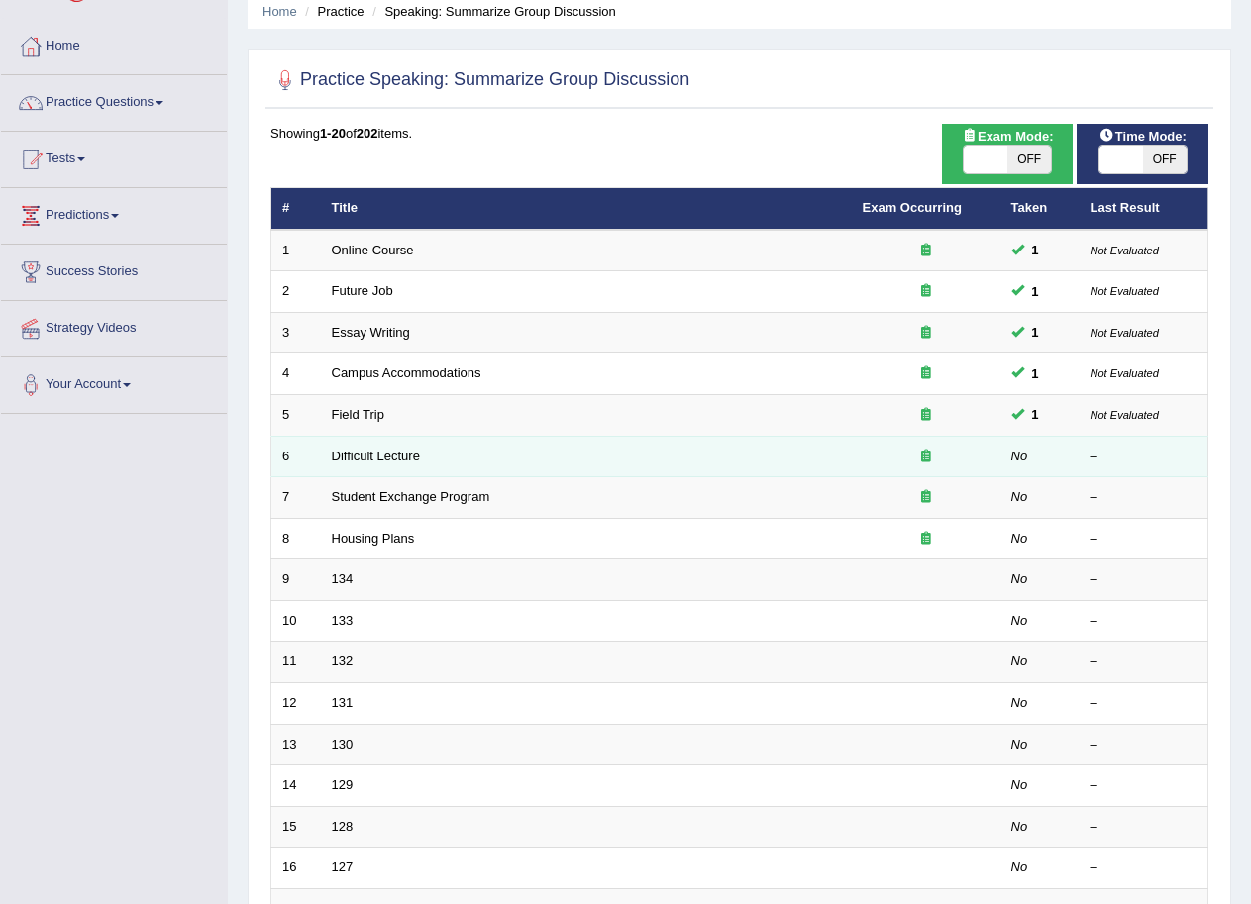
scroll to position [198, 0]
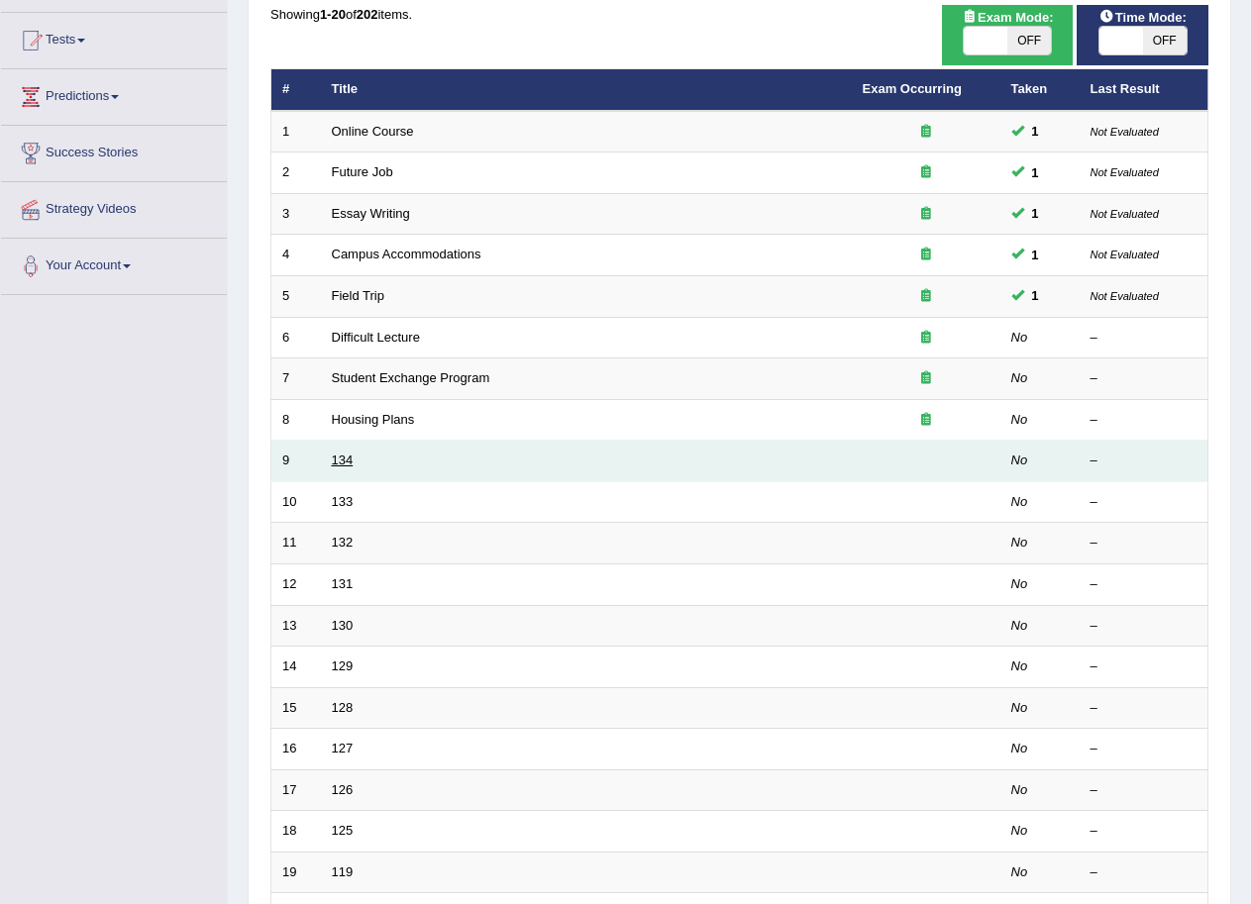
click at [341, 463] on link "134" at bounding box center [343, 460] width 22 height 15
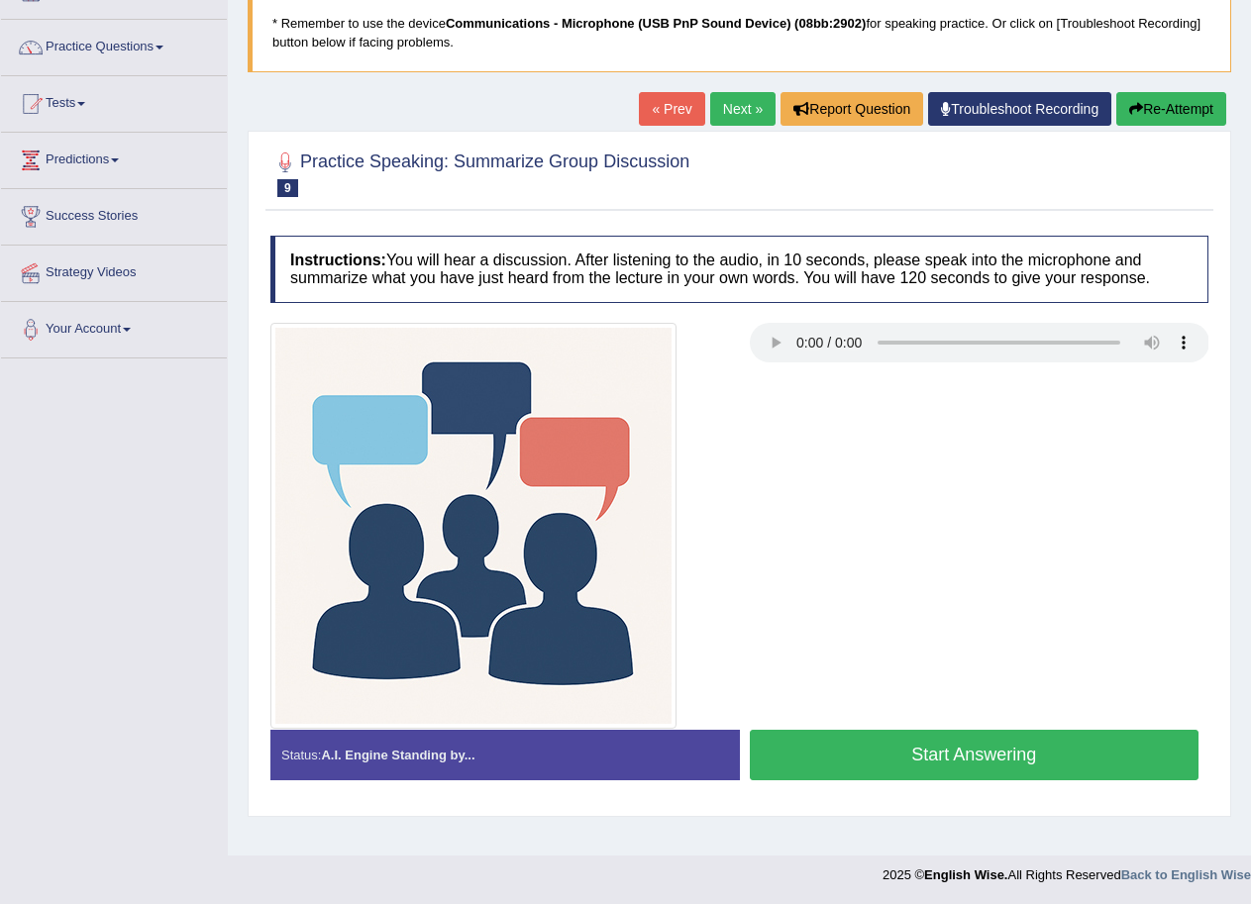
scroll to position [136, 0]
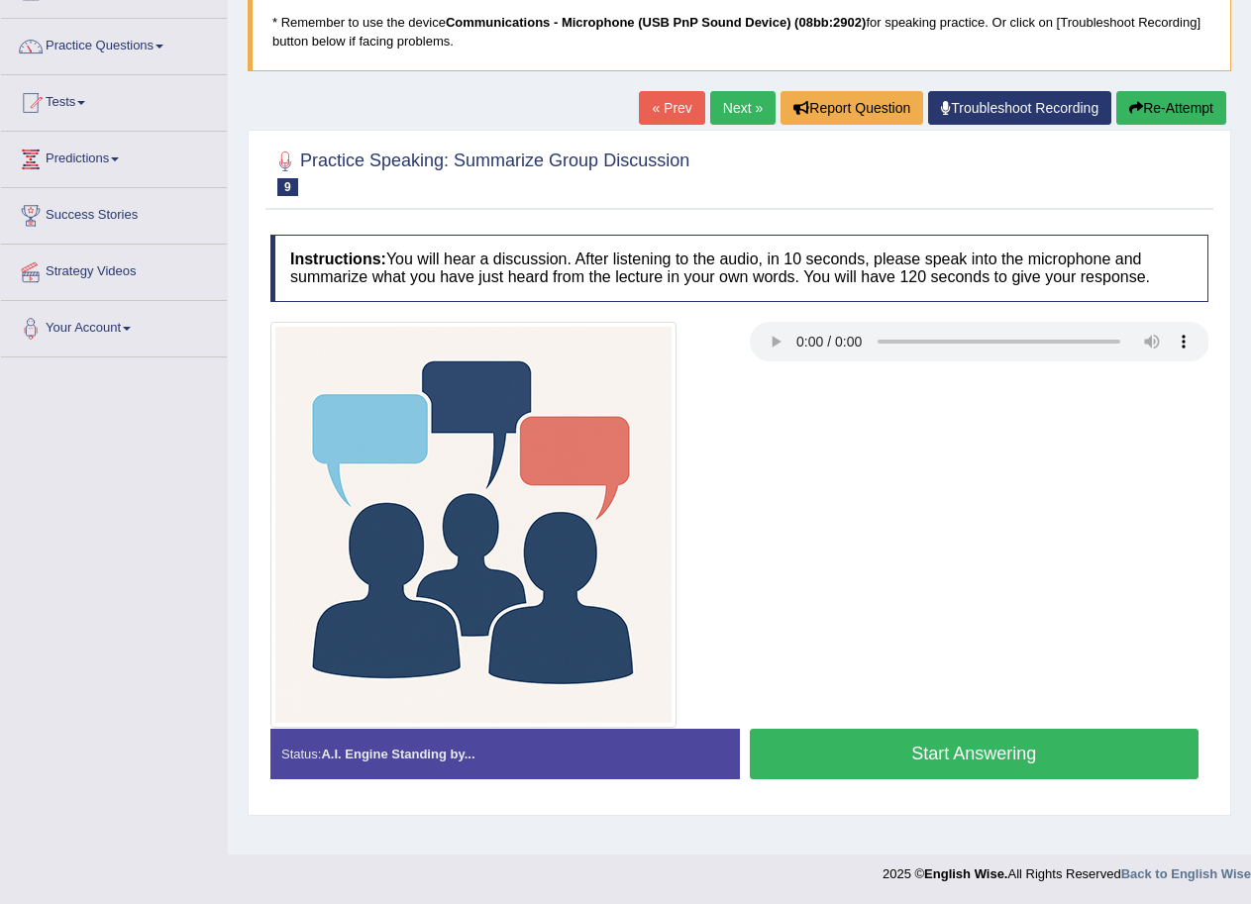
click at [949, 746] on button "Start Answering" at bounding box center [975, 754] width 450 height 51
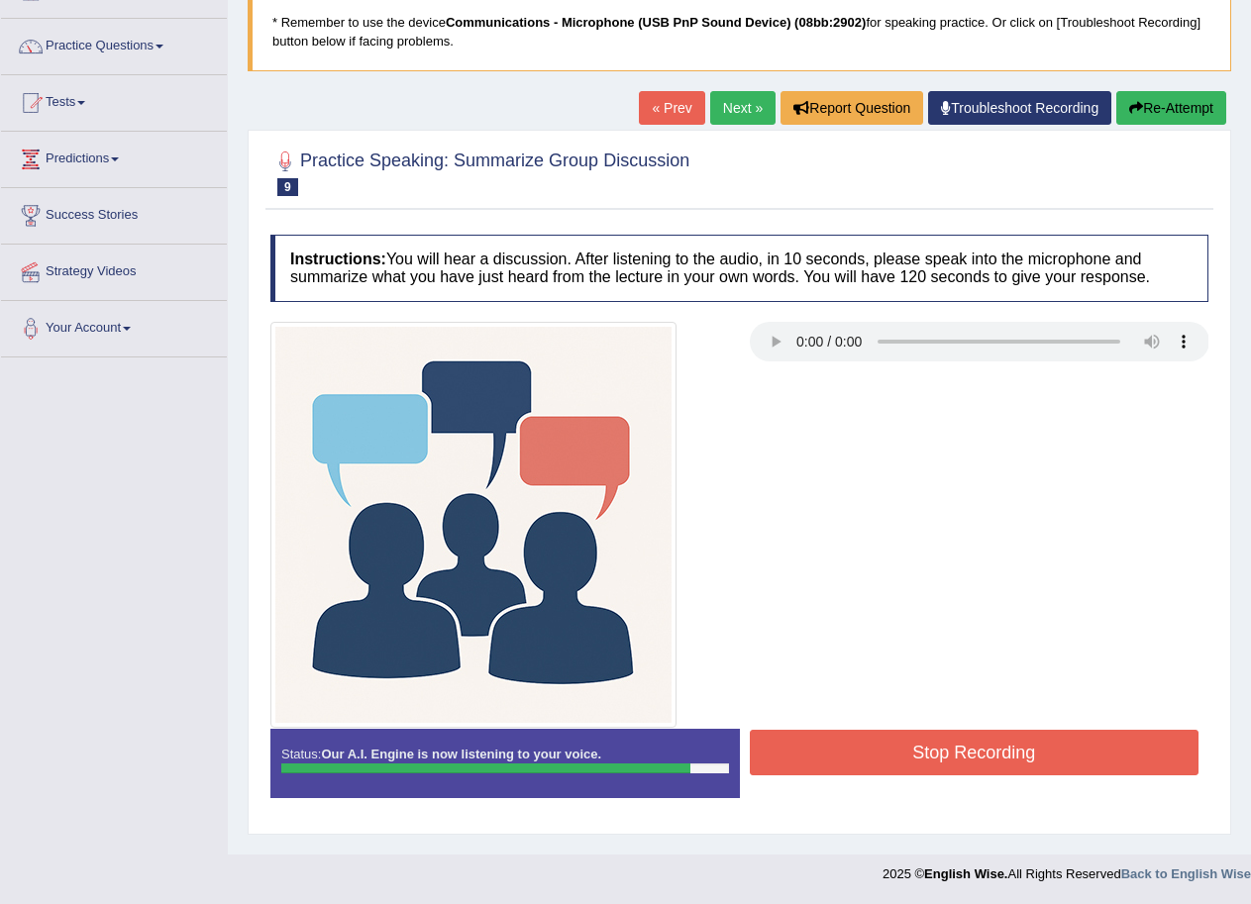
click at [855, 742] on button "Stop Recording" at bounding box center [975, 753] width 450 height 46
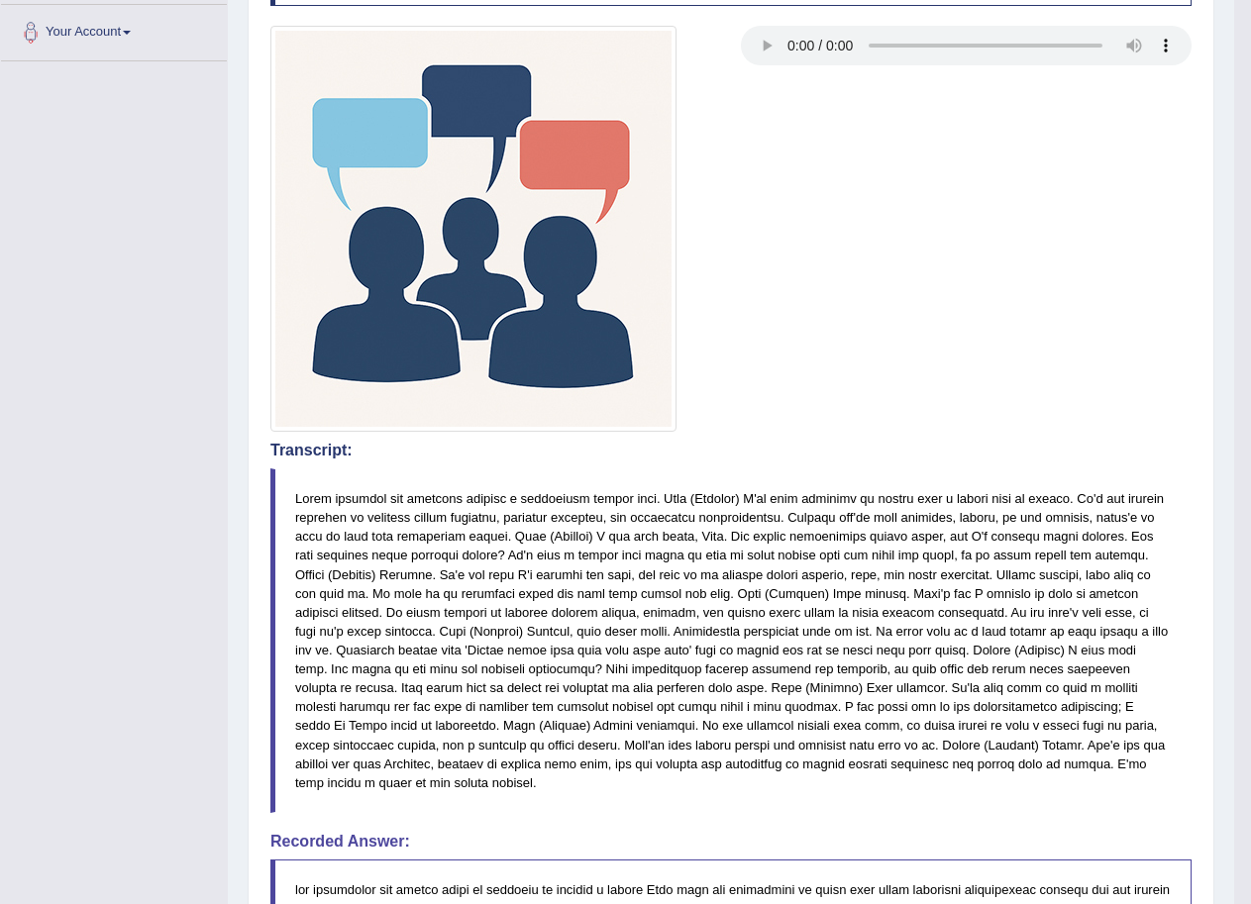
scroll to position [79, 0]
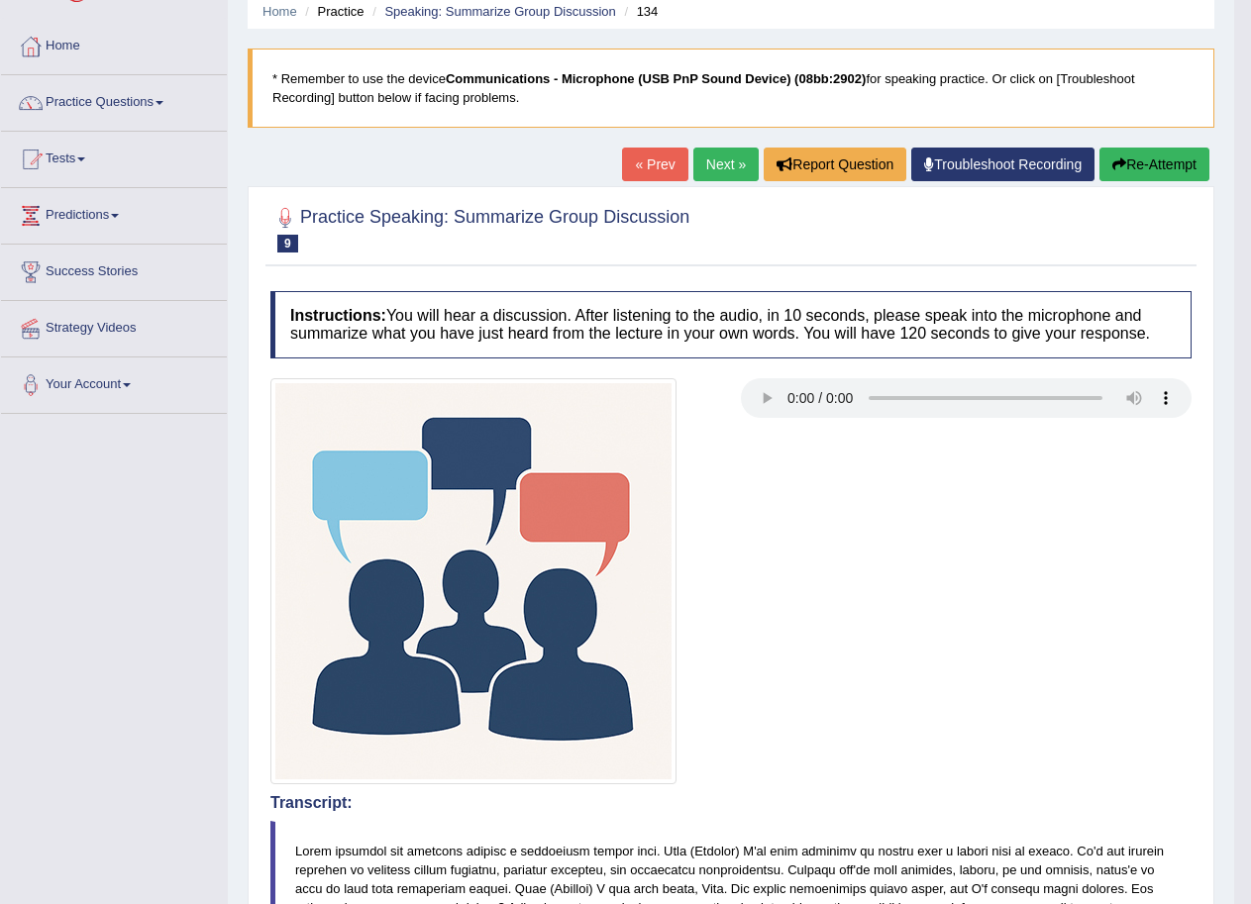
click at [701, 156] on link "Next »" at bounding box center [725, 165] width 65 height 34
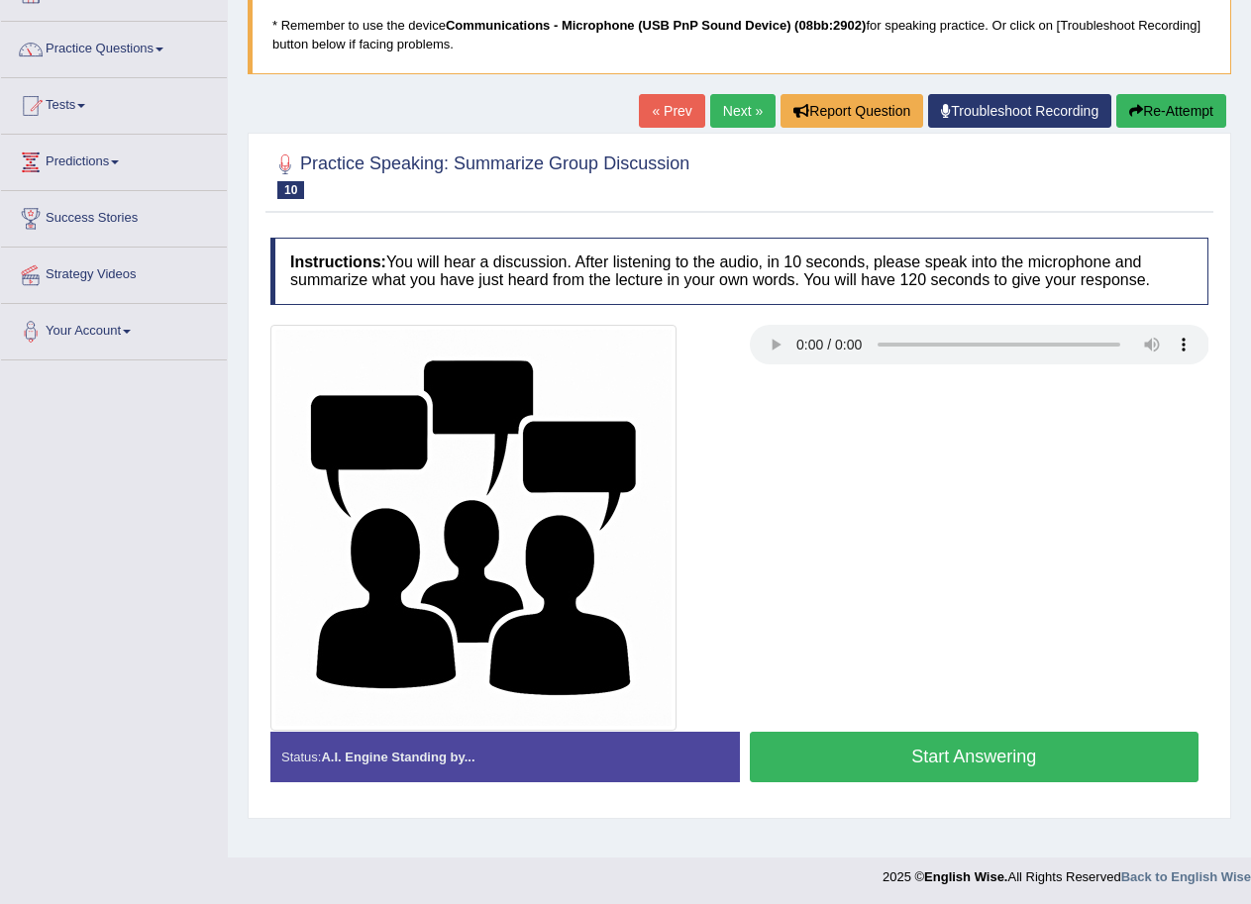
scroll to position [136, 0]
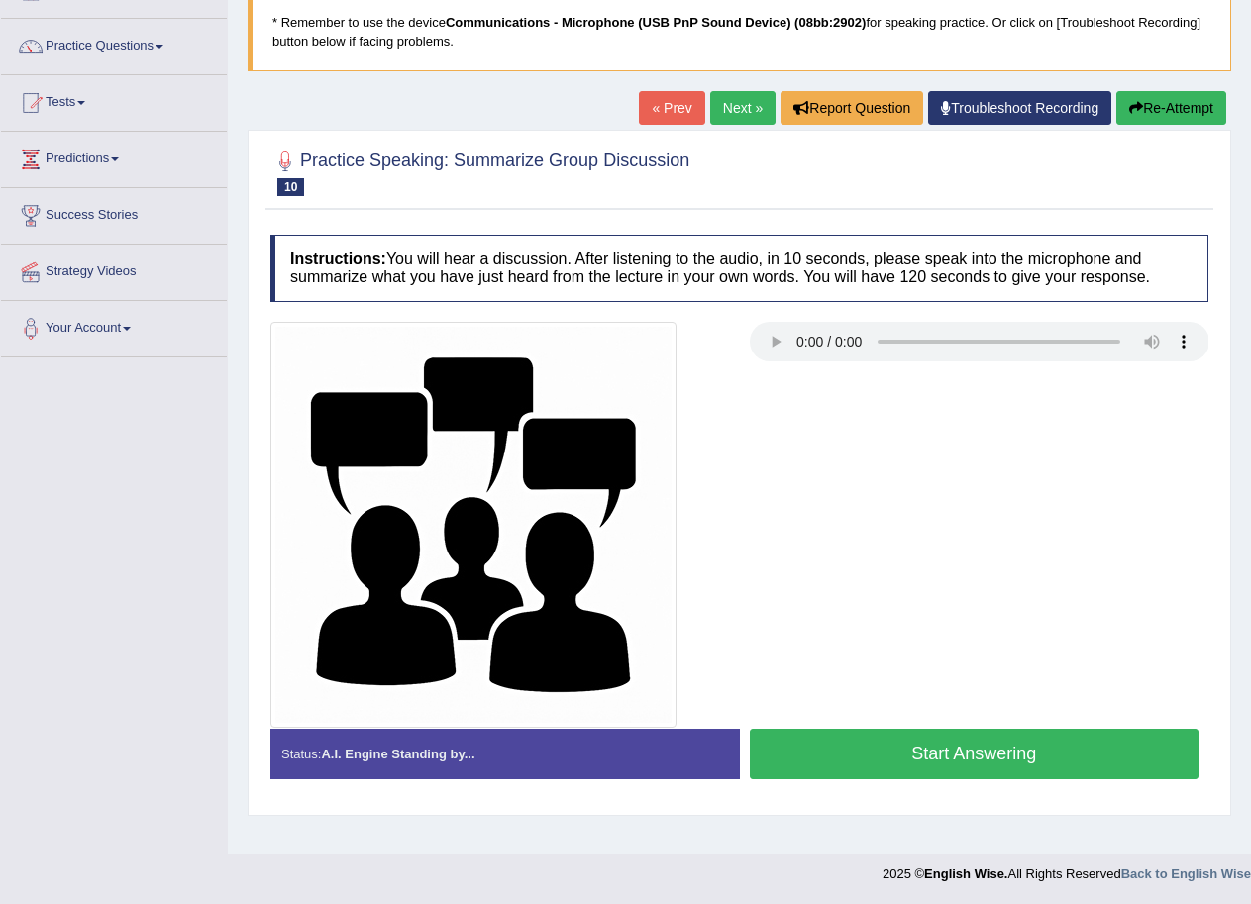
click at [986, 742] on button "Start Answering" at bounding box center [975, 754] width 450 height 51
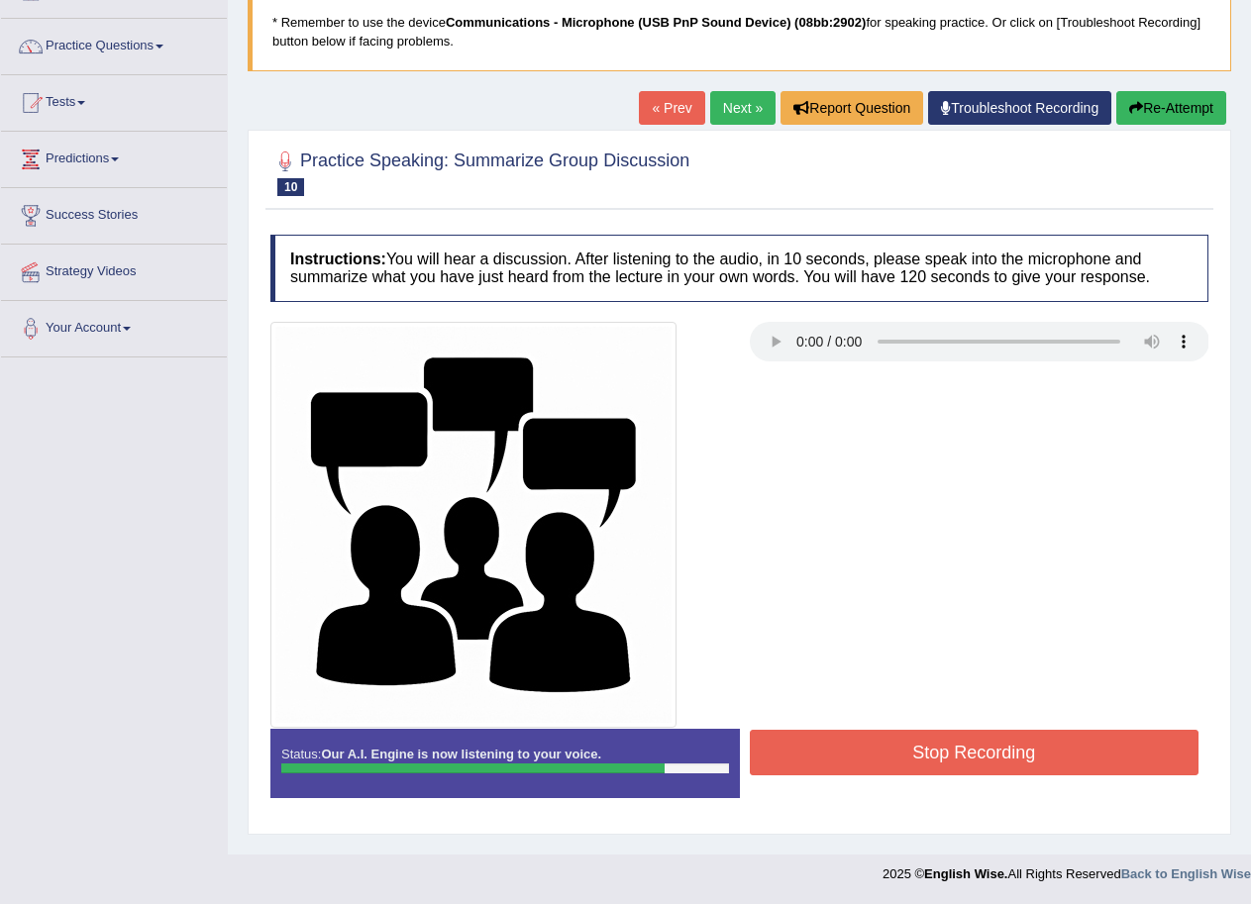
click at [920, 751] on button "Stop Recording" at bounding box center [975, 753] width 450 height 46
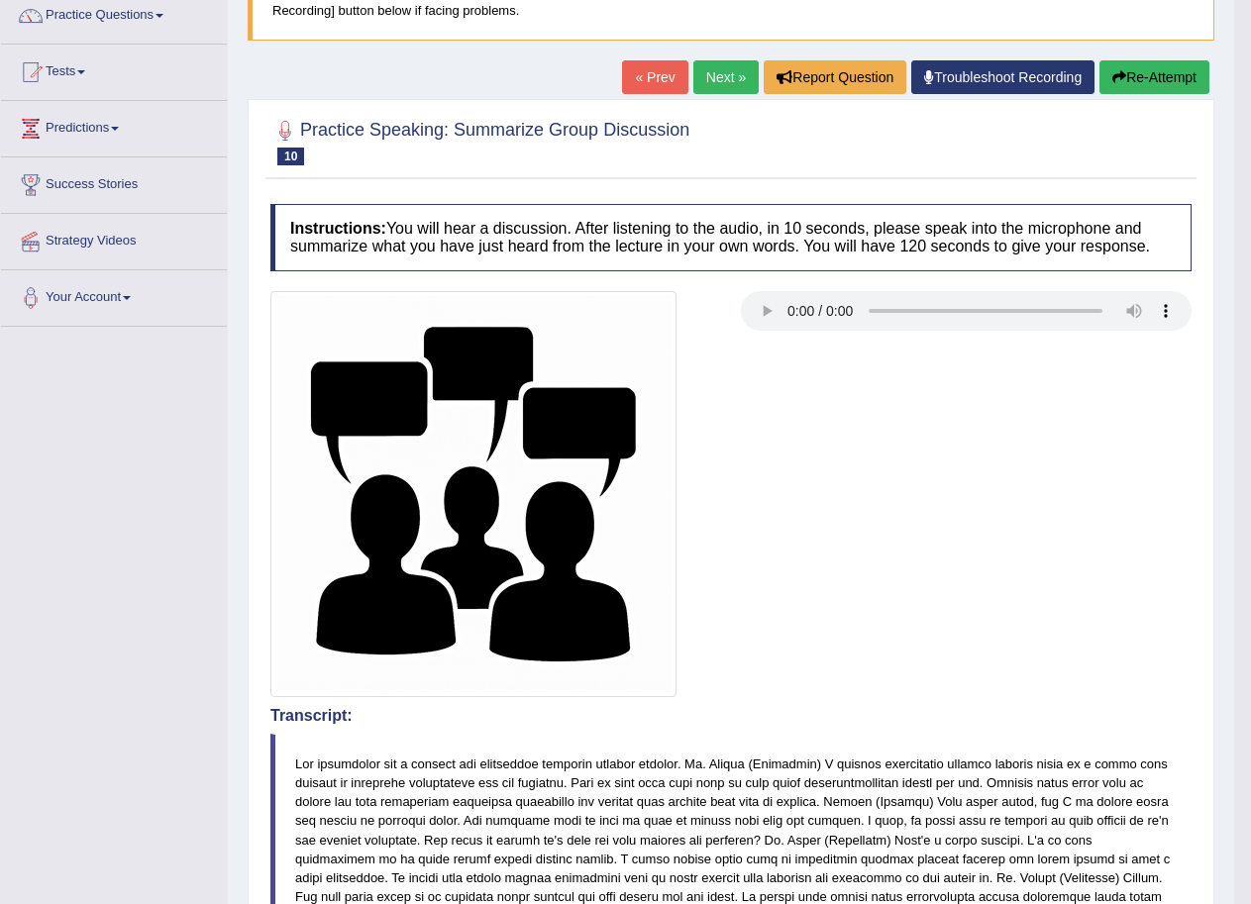
scroll to position [0, 0]
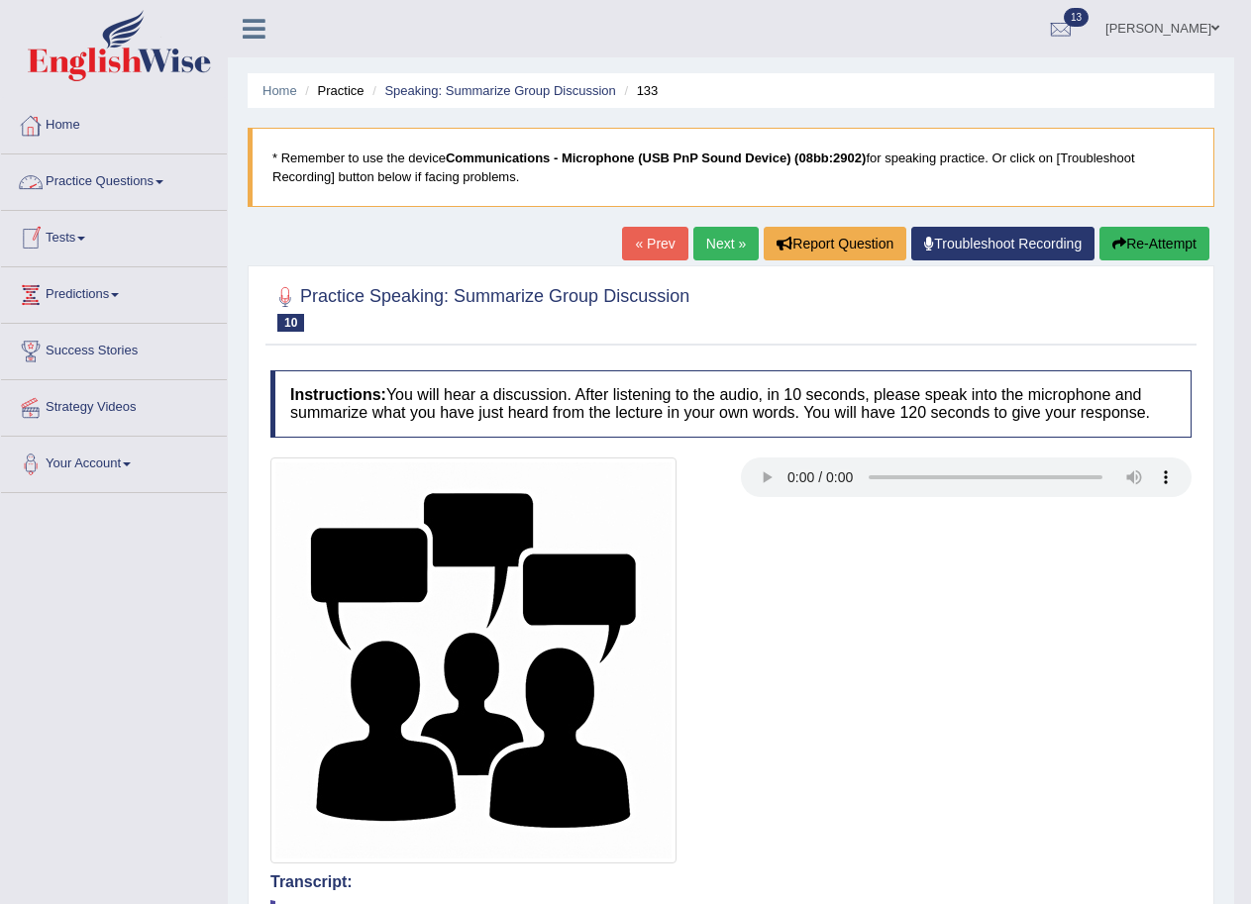
click at [155, 171] on link "Practice Questions" at bounding box center [114, 180] width 226 height 50
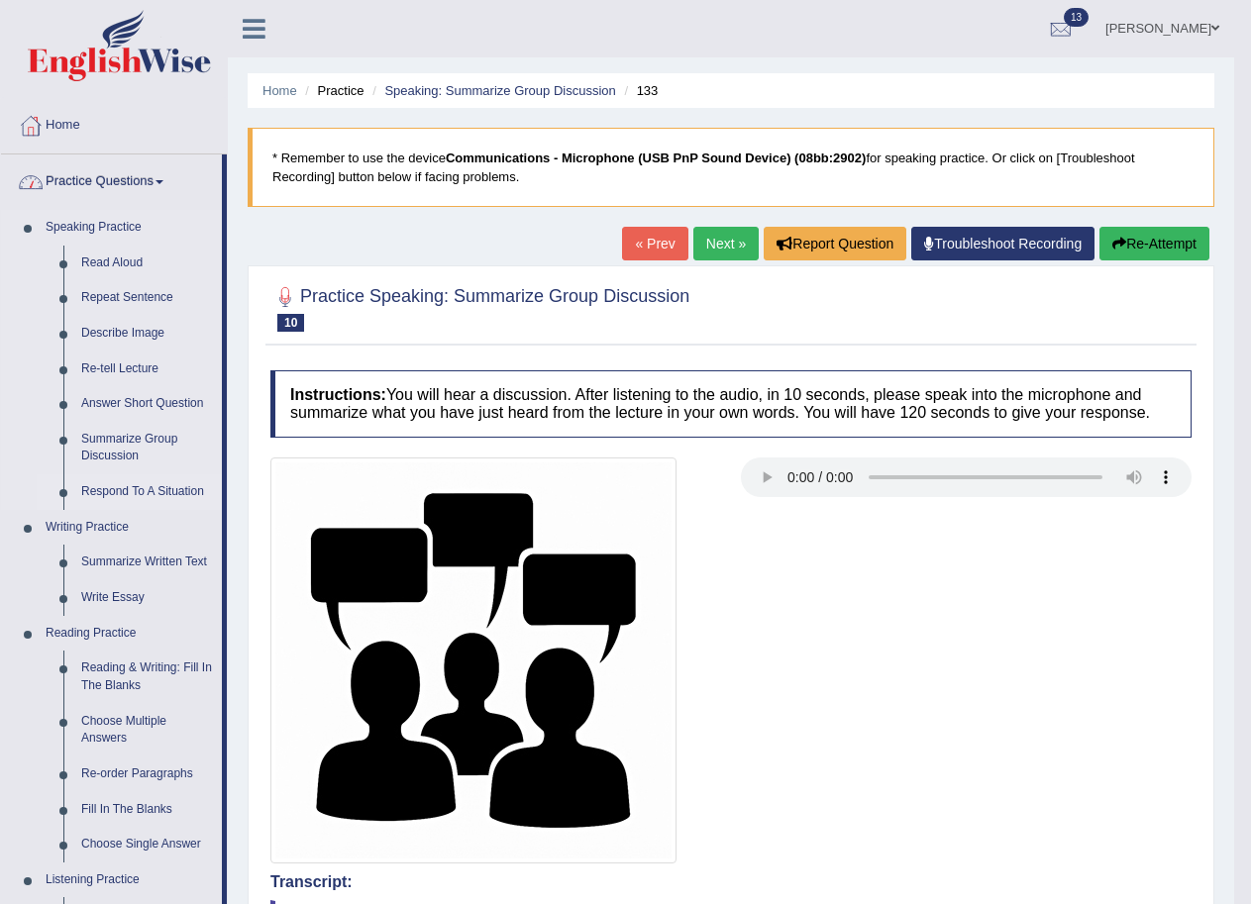
click at [149, 483] on link "Respond To A Situation" at bounding box center [147, 492] width 150 height 36
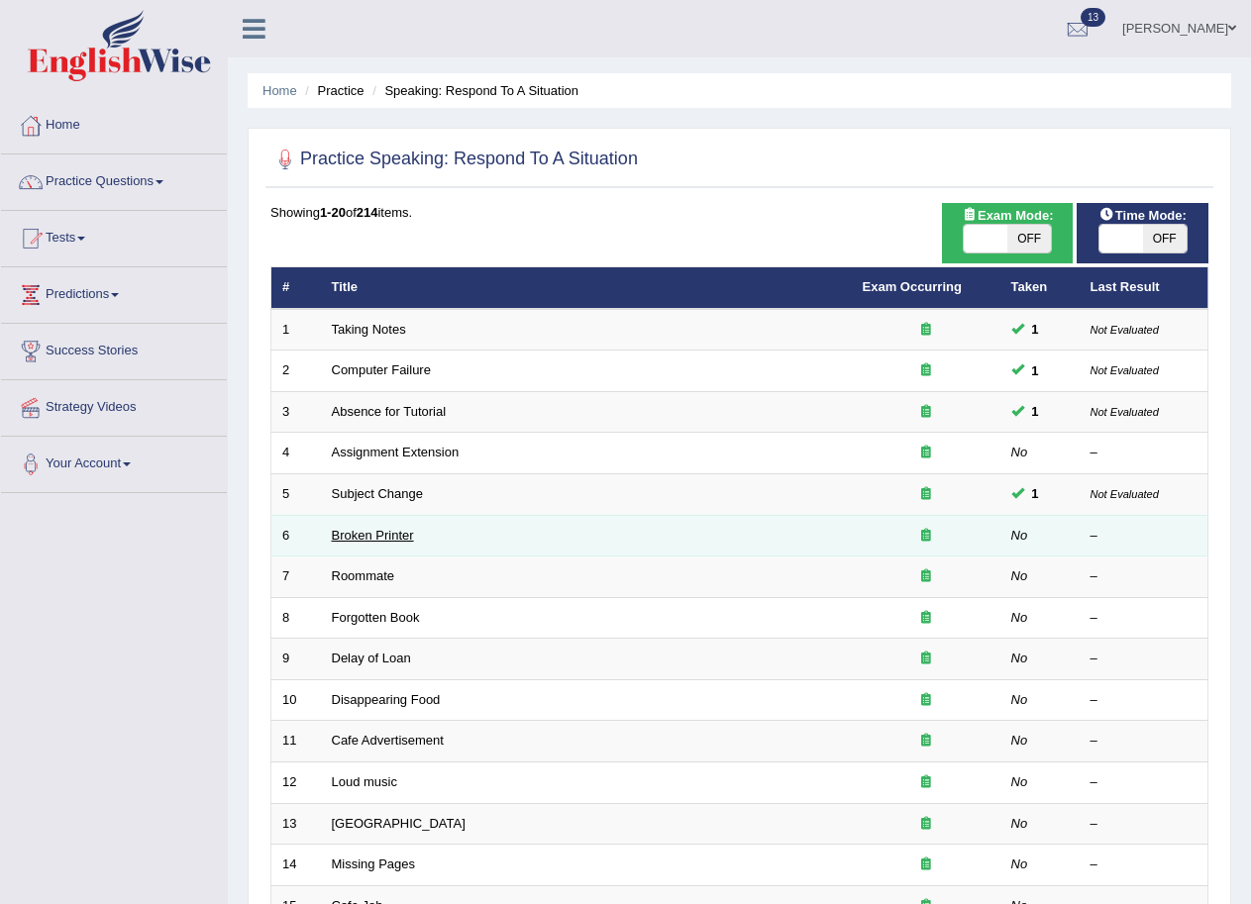
click at [341, 538] on link "Broken Printer" at bounding box center [373, 535] width 82 height 15
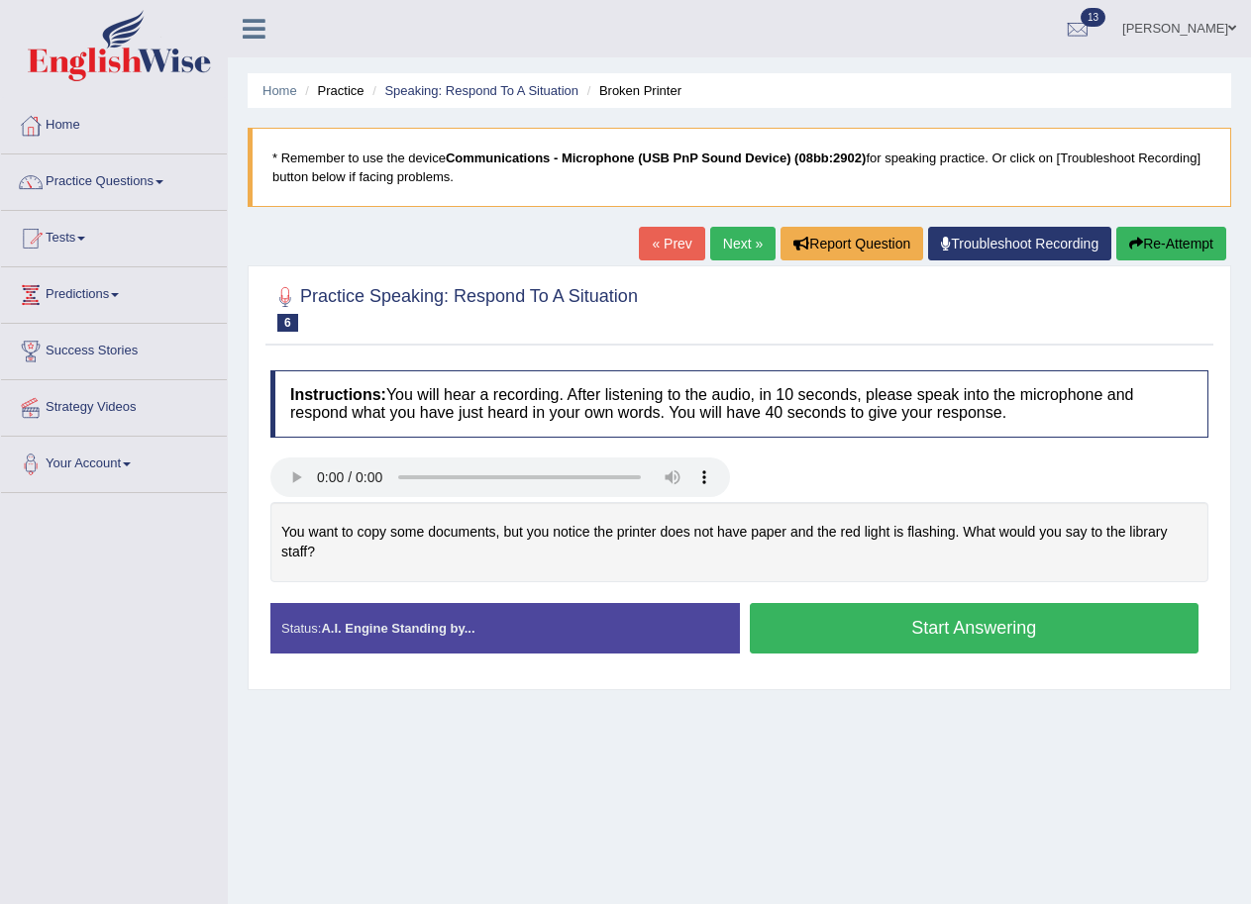
click at [938, 623] on button "Start Answering" at bounding box center [975, 628] width 450 height 51
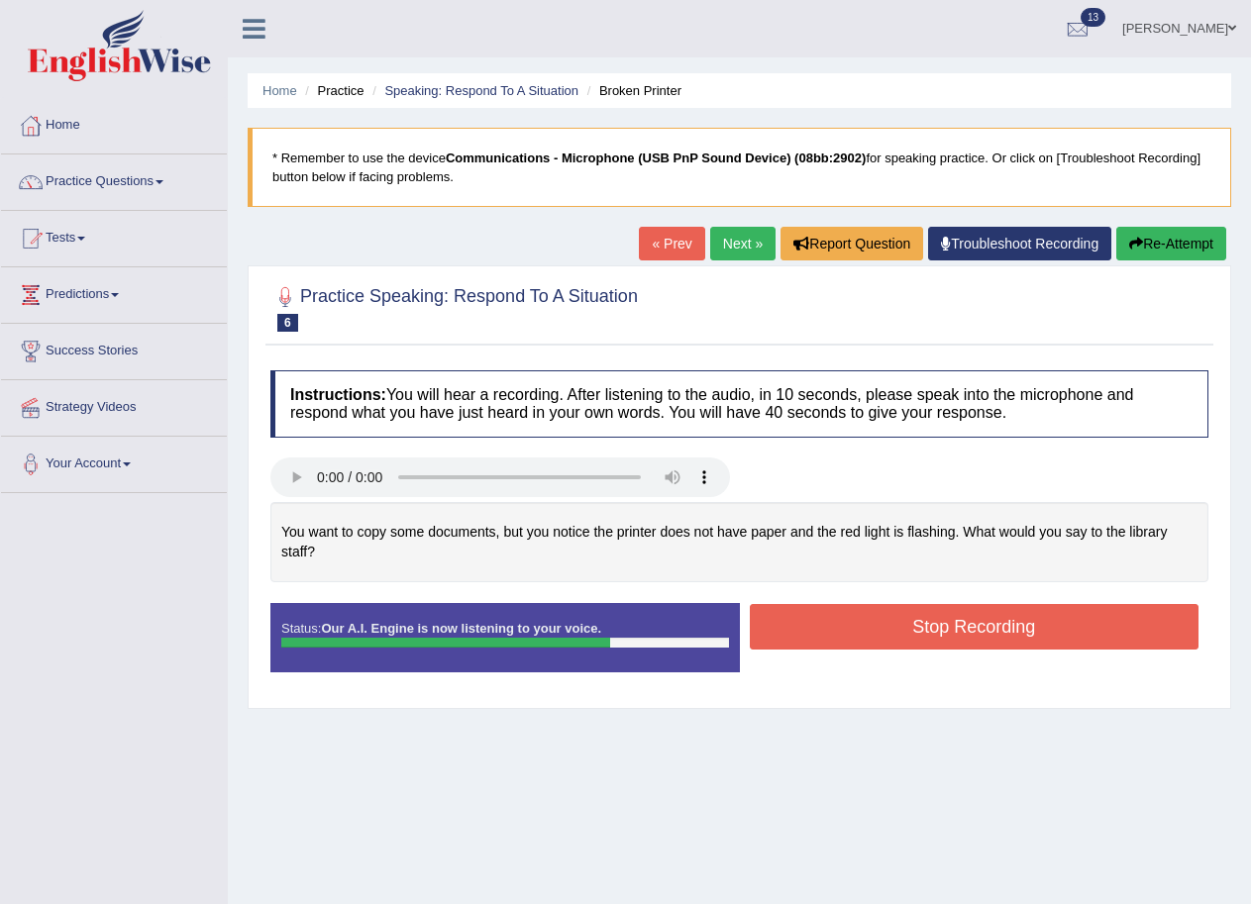
click at [892, 628] on button "Stop Recording" at bounding box center [975, 627] width 450 height 46
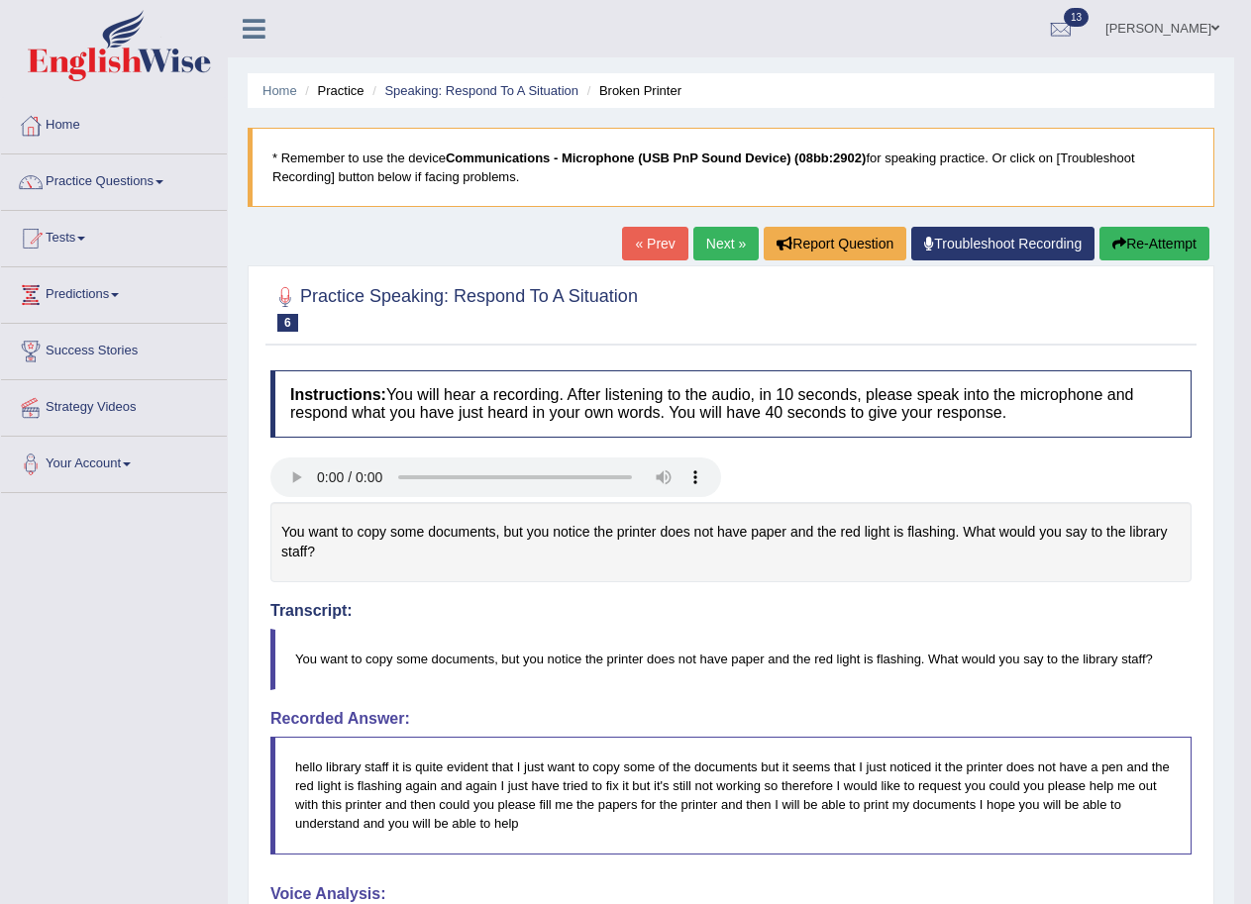
click at [712, 257] on link "Next »" at bounding box center [725, 244] width 65 height 34
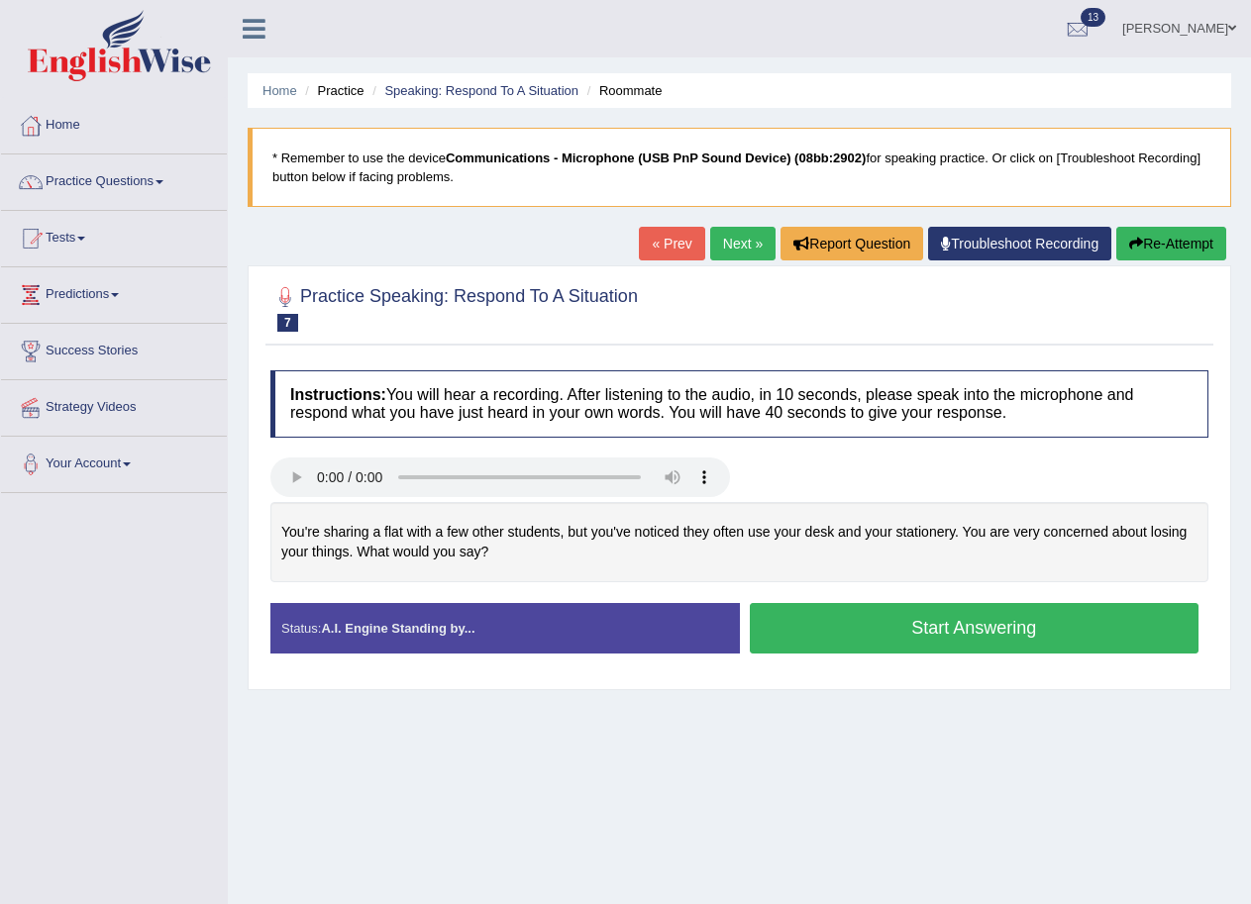
click at [864, 618] on button "Start Answering" at bounding box center [975, 628] width 450 height 51
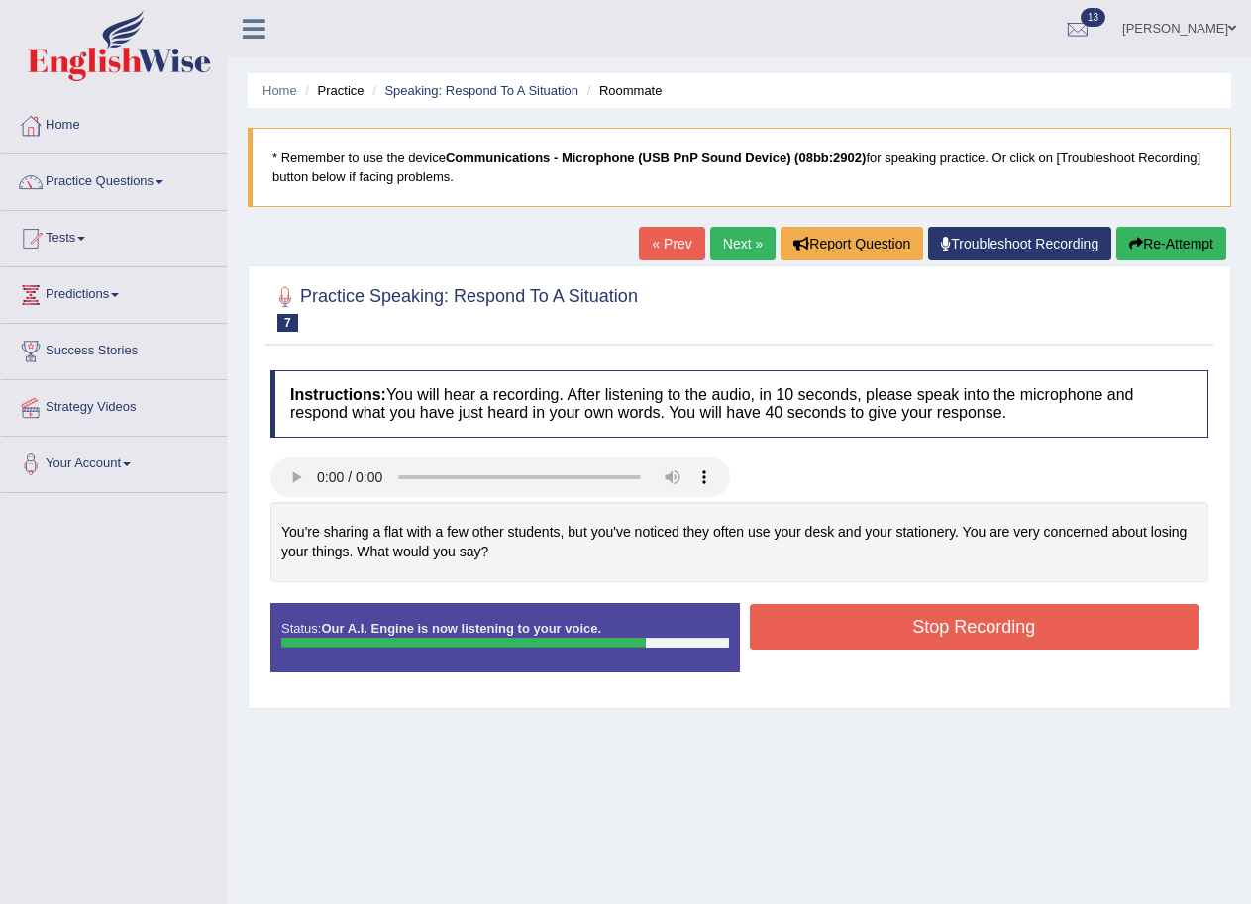
click at [1001, 635] on button "Stop Recording" at bounding box center [975, 627] width 450 height 46
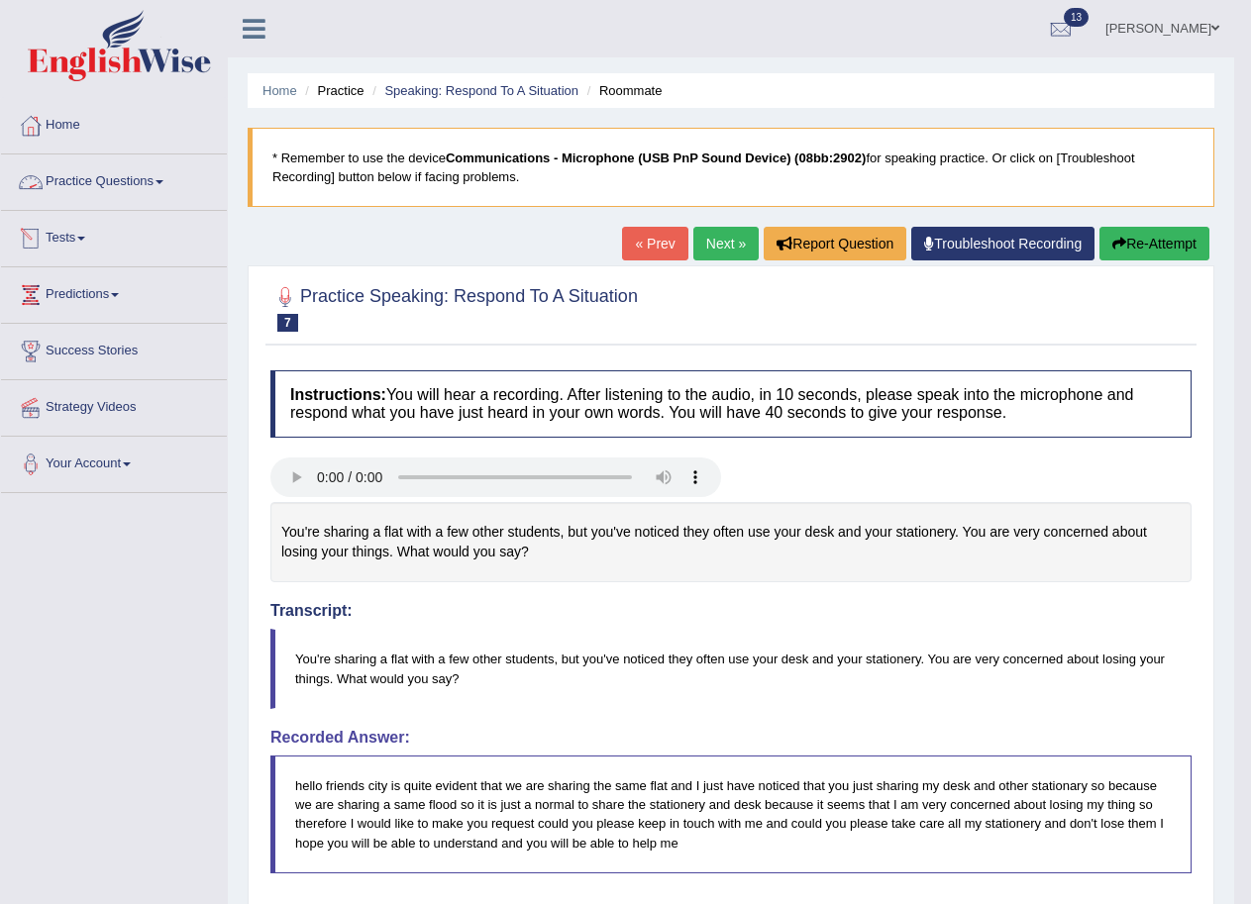
click at [121, 176] on link "Practice Questions" at bounding box center [114, 180] width 226 height 50
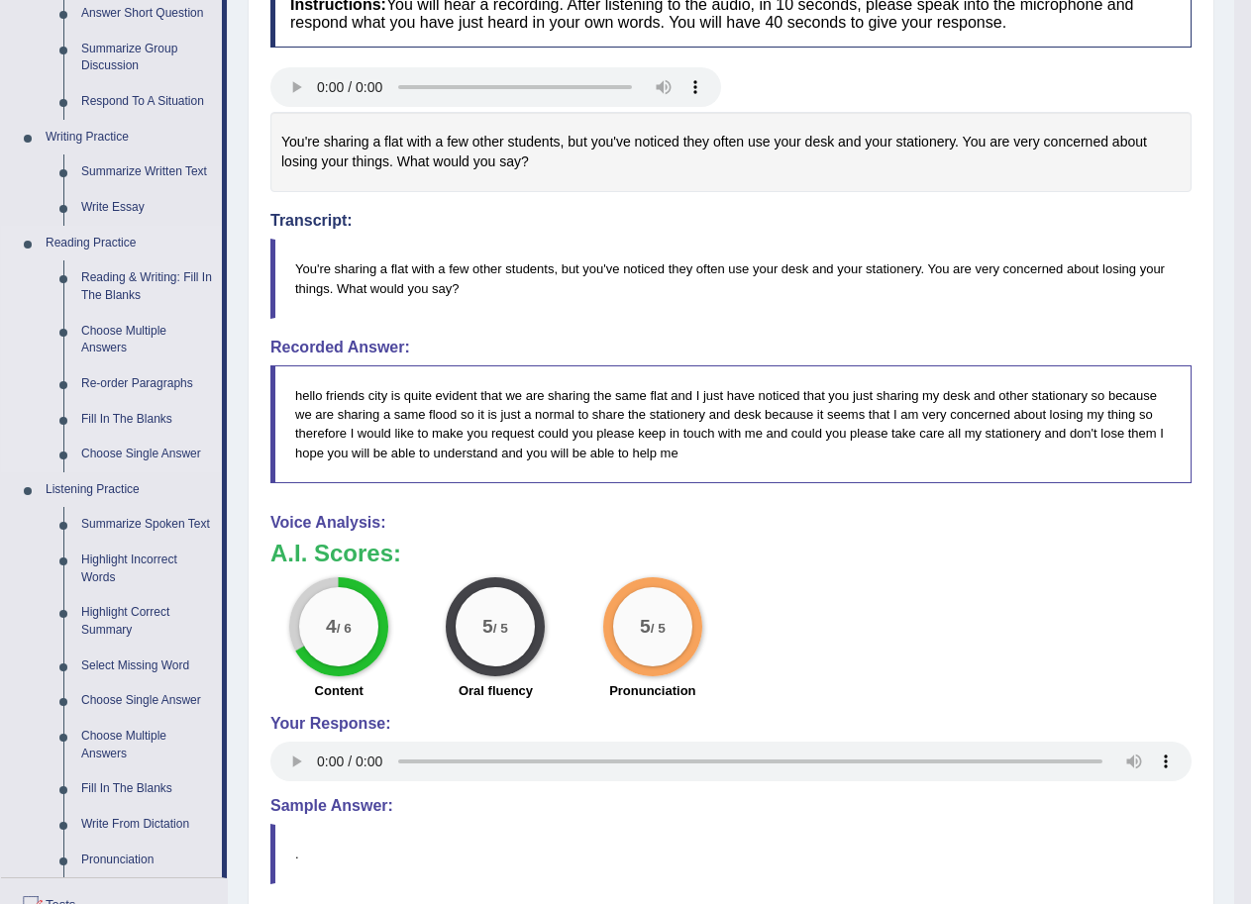
scroll to position [396, 0]
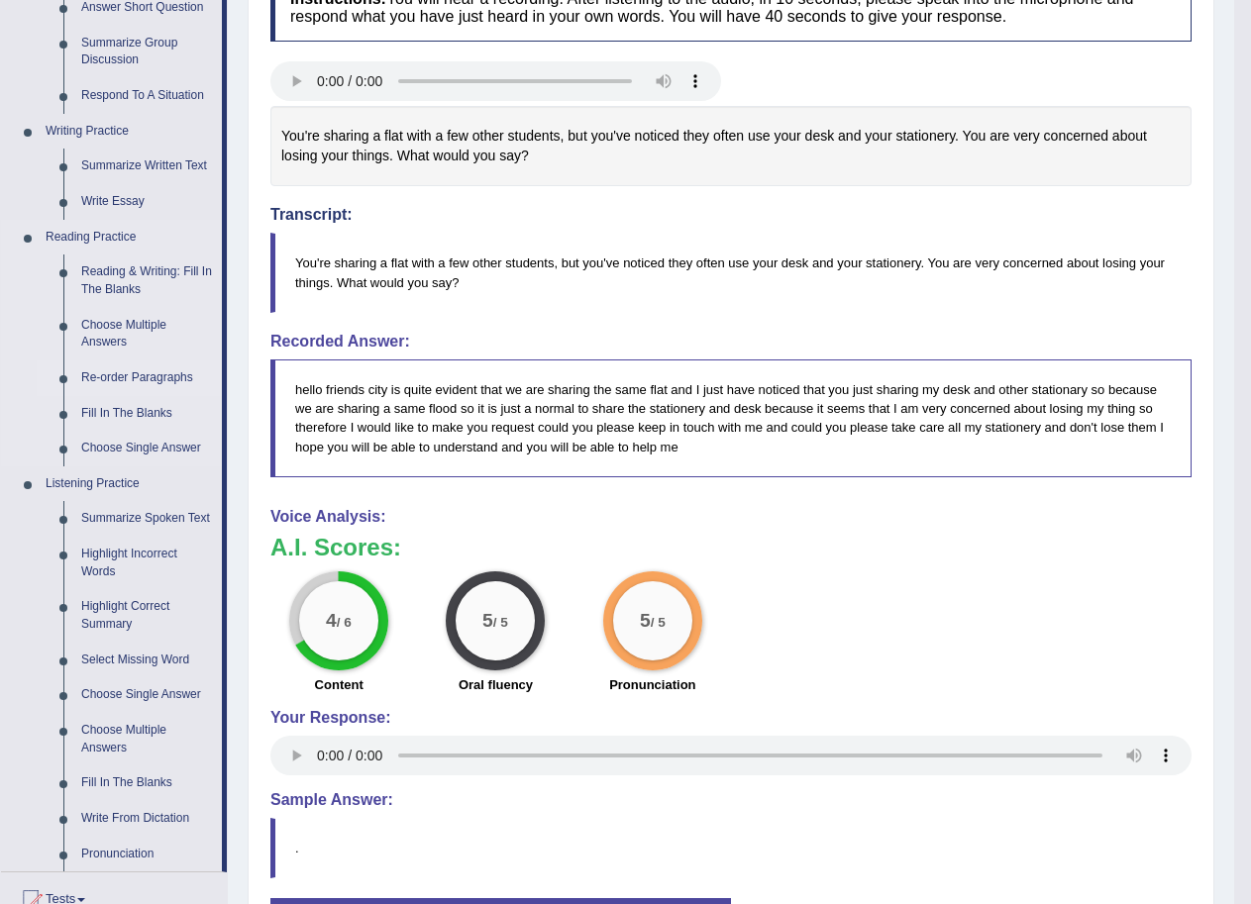
click at [134, 374] on link "Re-order Paragraphs" at bounding box center [147, 379] width 150 height 36
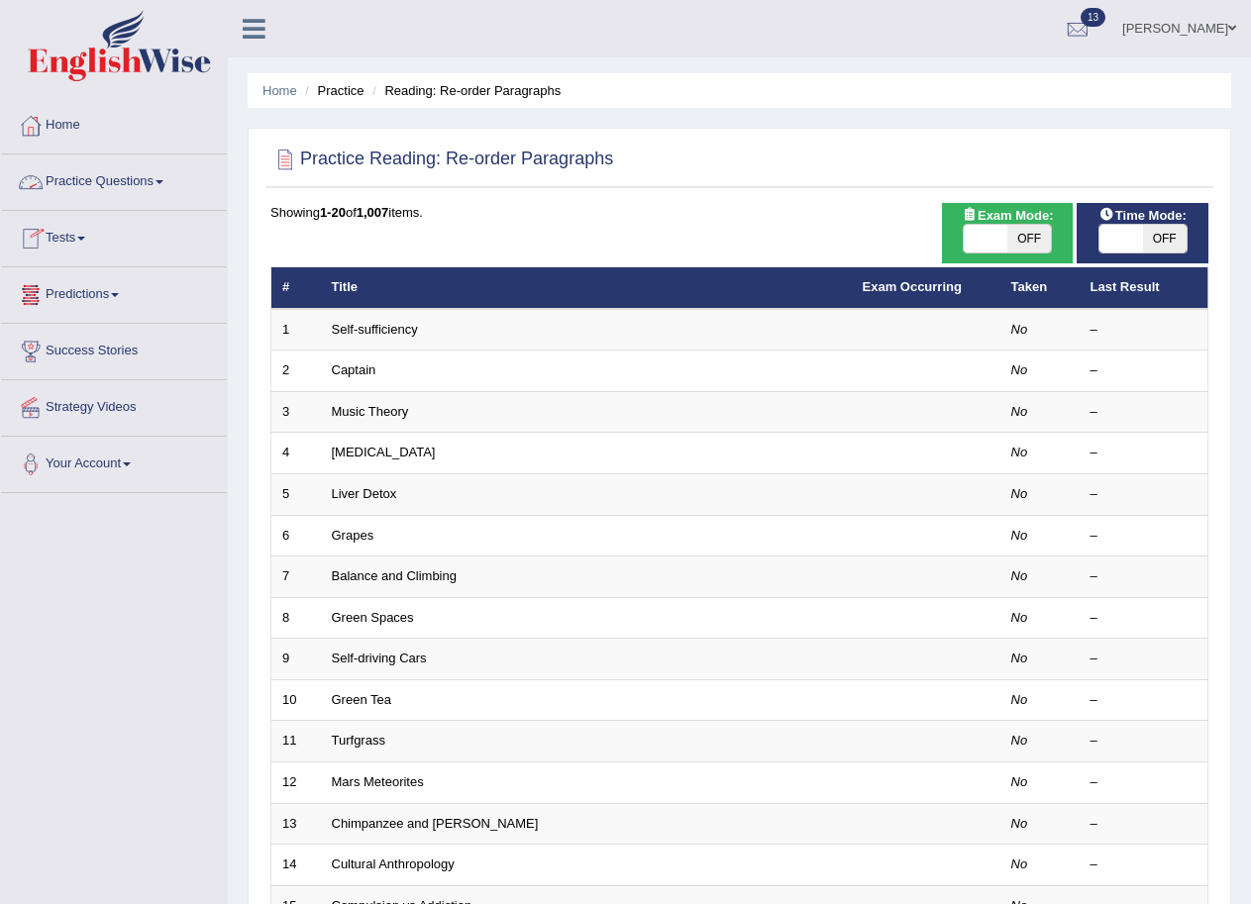
click at [152, 176] on link "Practice Questions" at bounding box center [114, 180] width 226 height 50
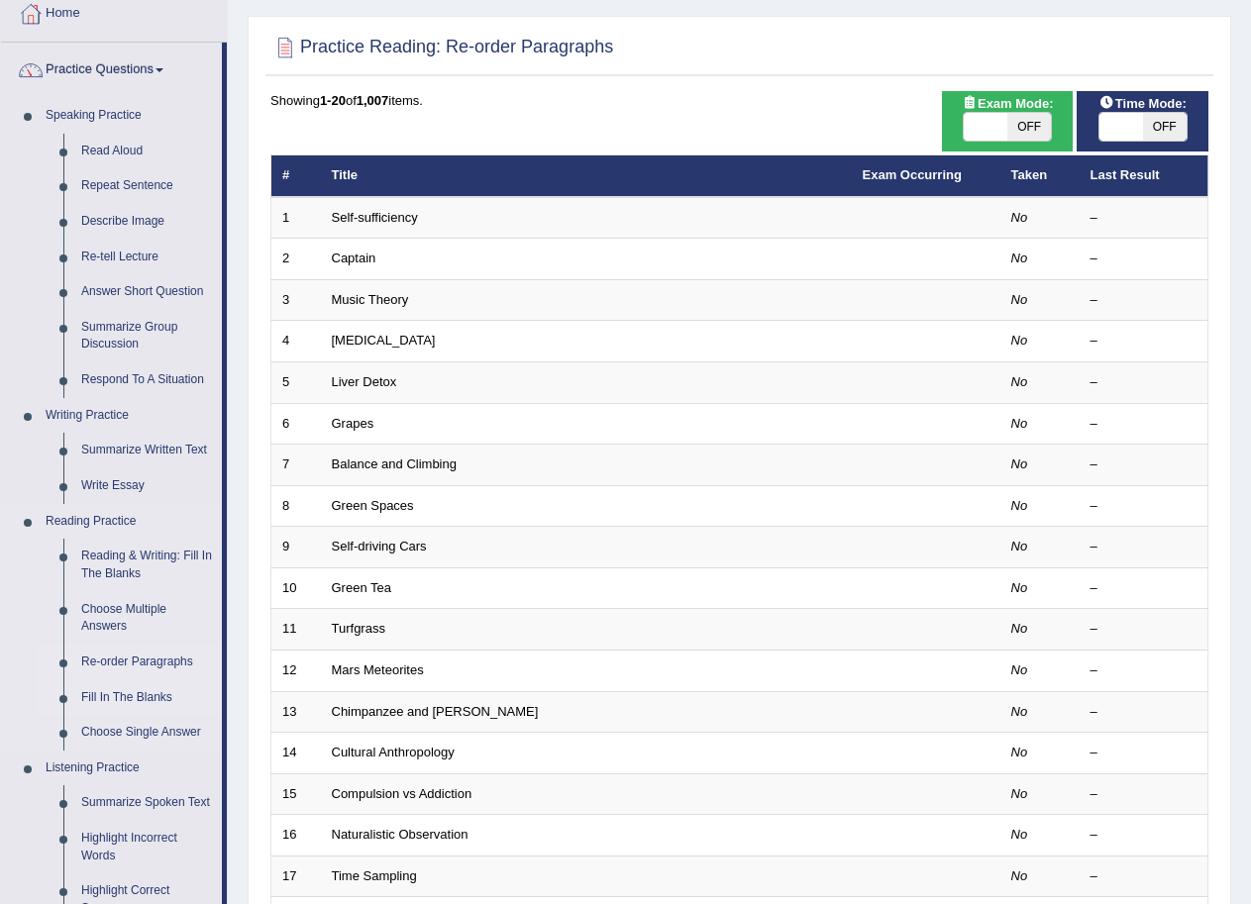
scroll to position [297, 0]
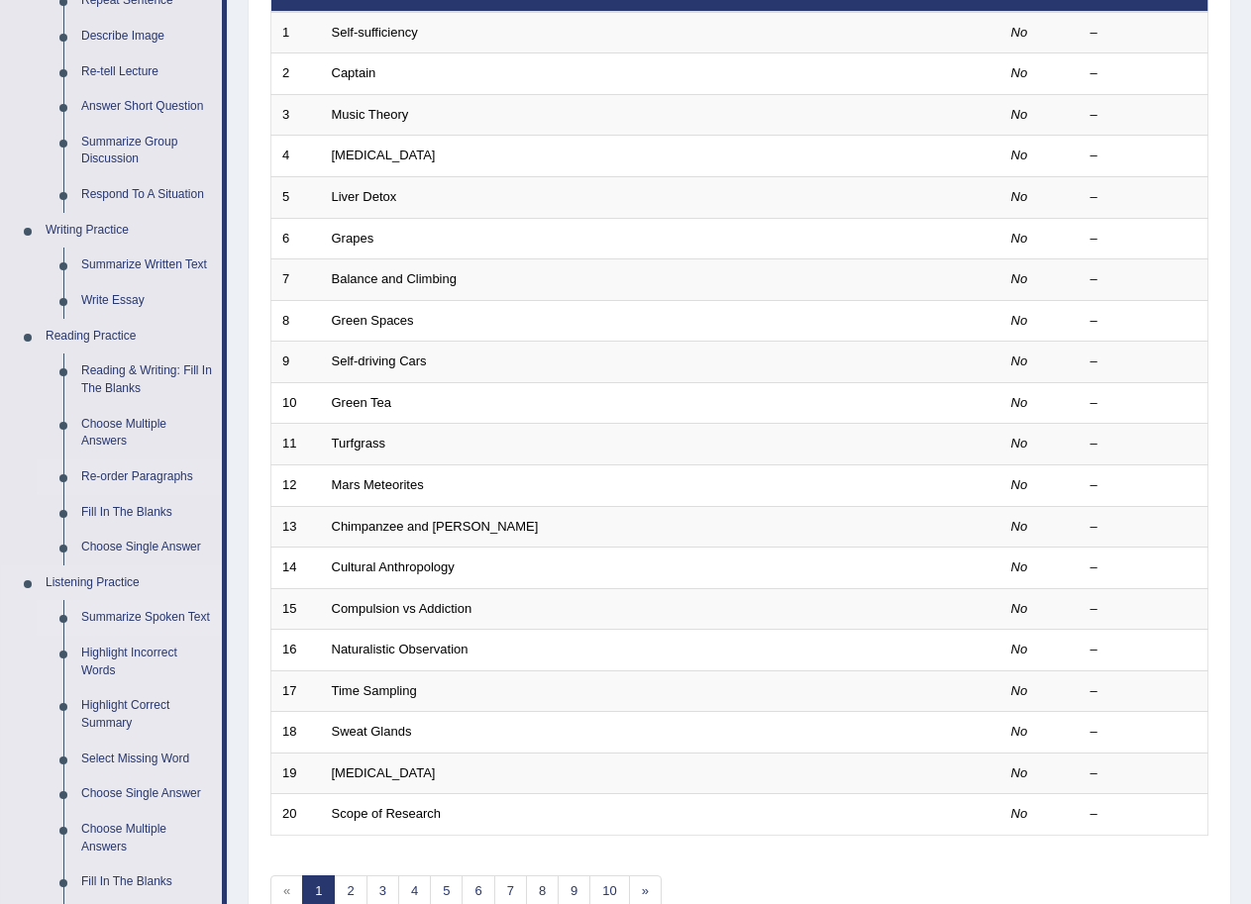
click at [152, 618] on link "Summarize Spoken Text" at bounding box center [147, 618] width 150 height 36
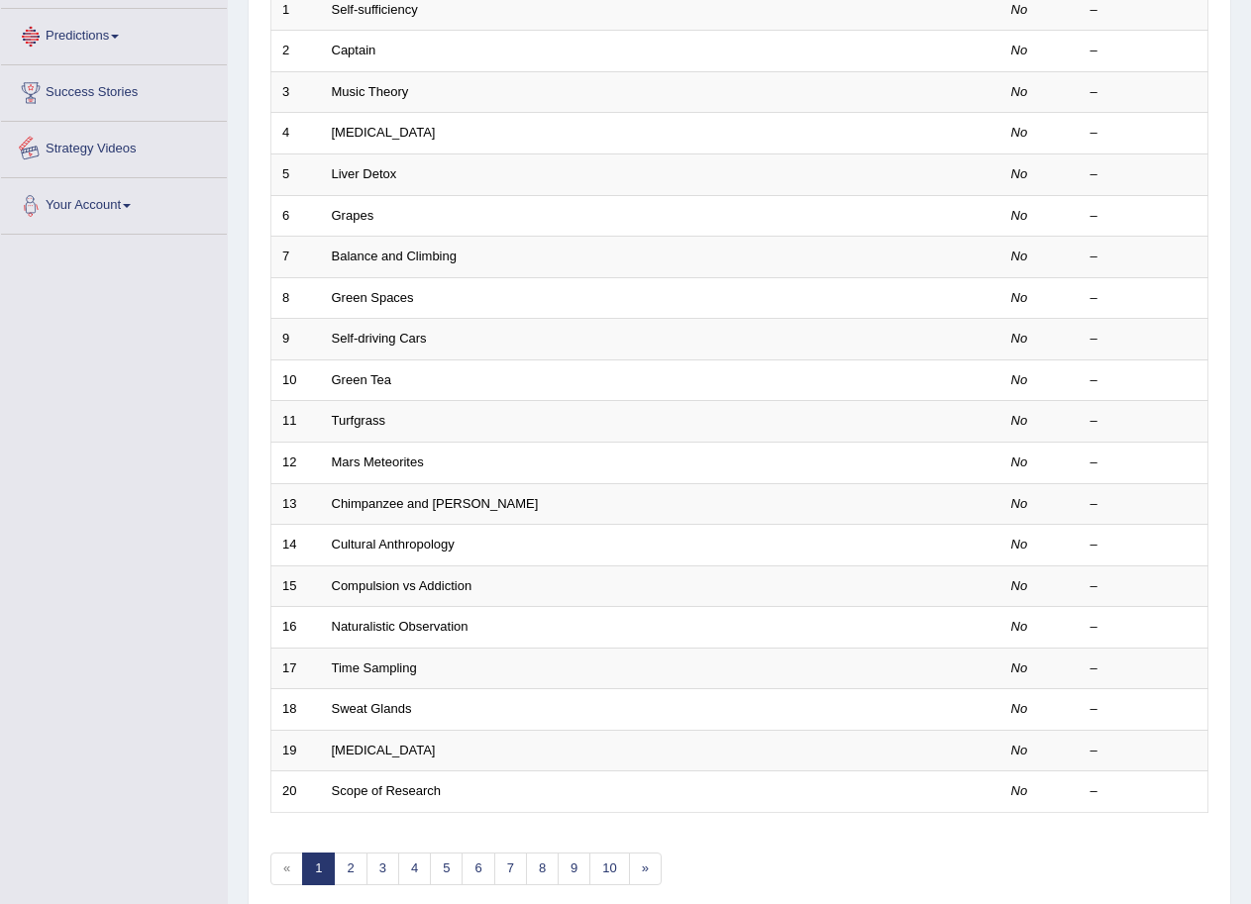
scroll to position [381, 0]
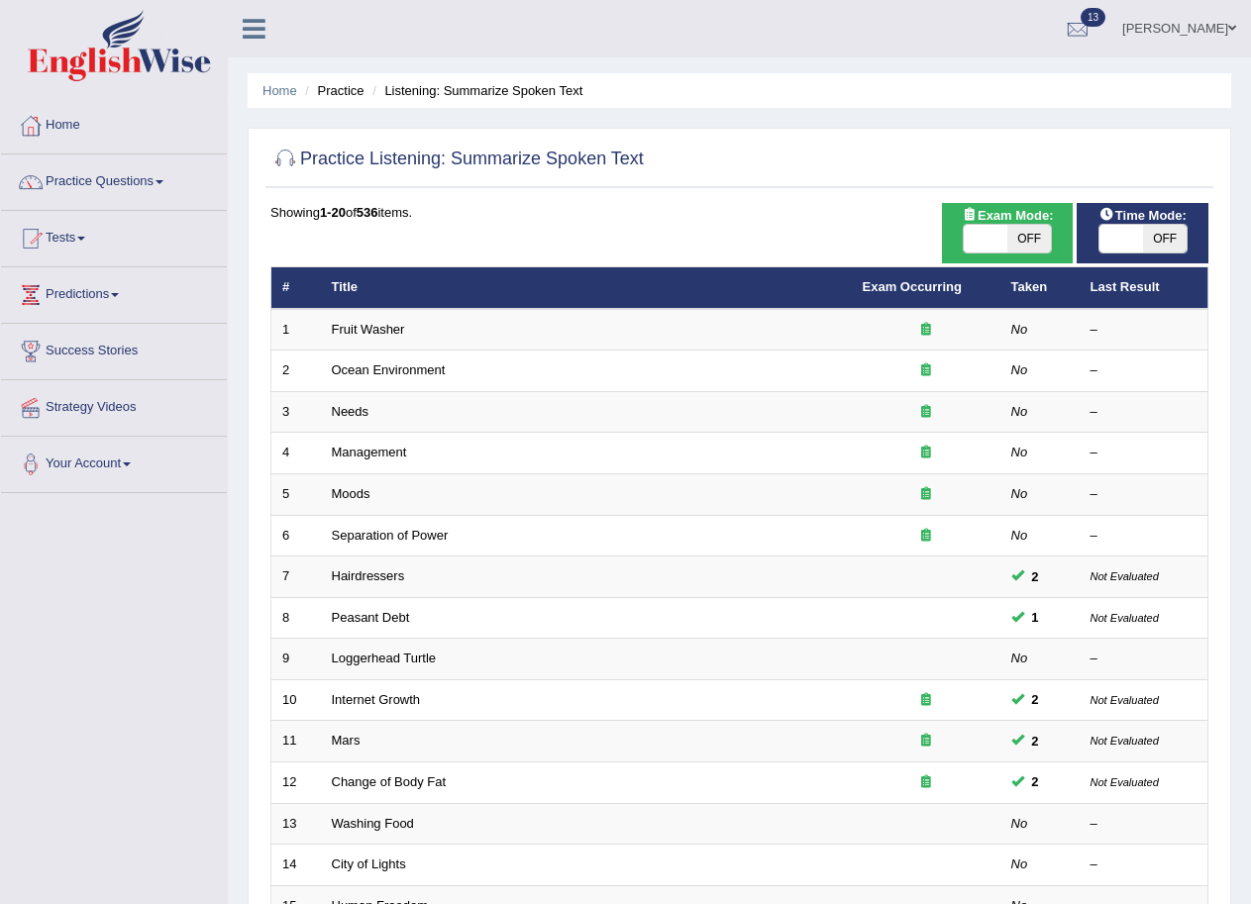
click at [1011, 233] on span "OFF" at bounding box center [1029, 239] width 44 height 28
checkbox input "true"
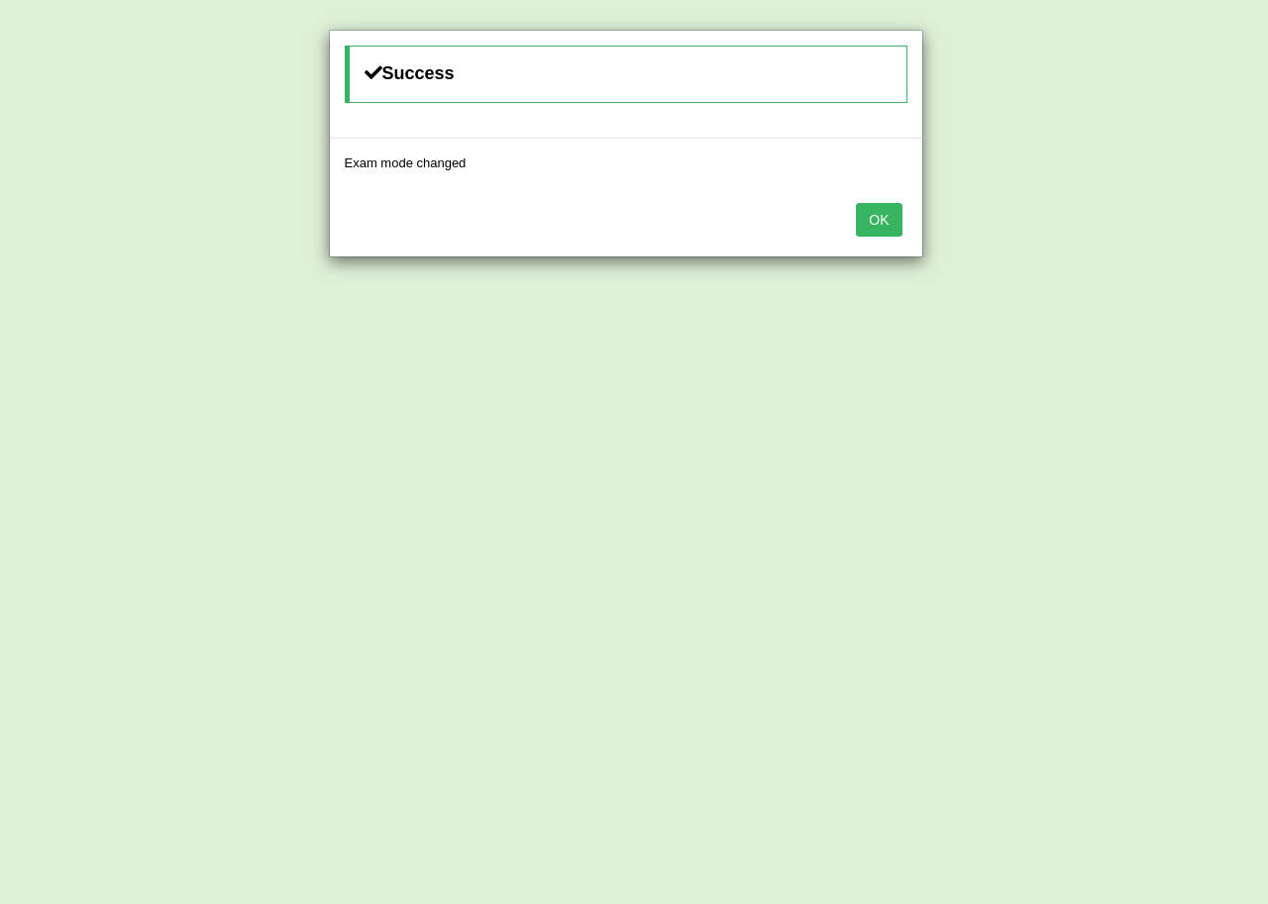
click at [862, 223] on button "OK" at bounding box center [879, 220] width 46 height 34
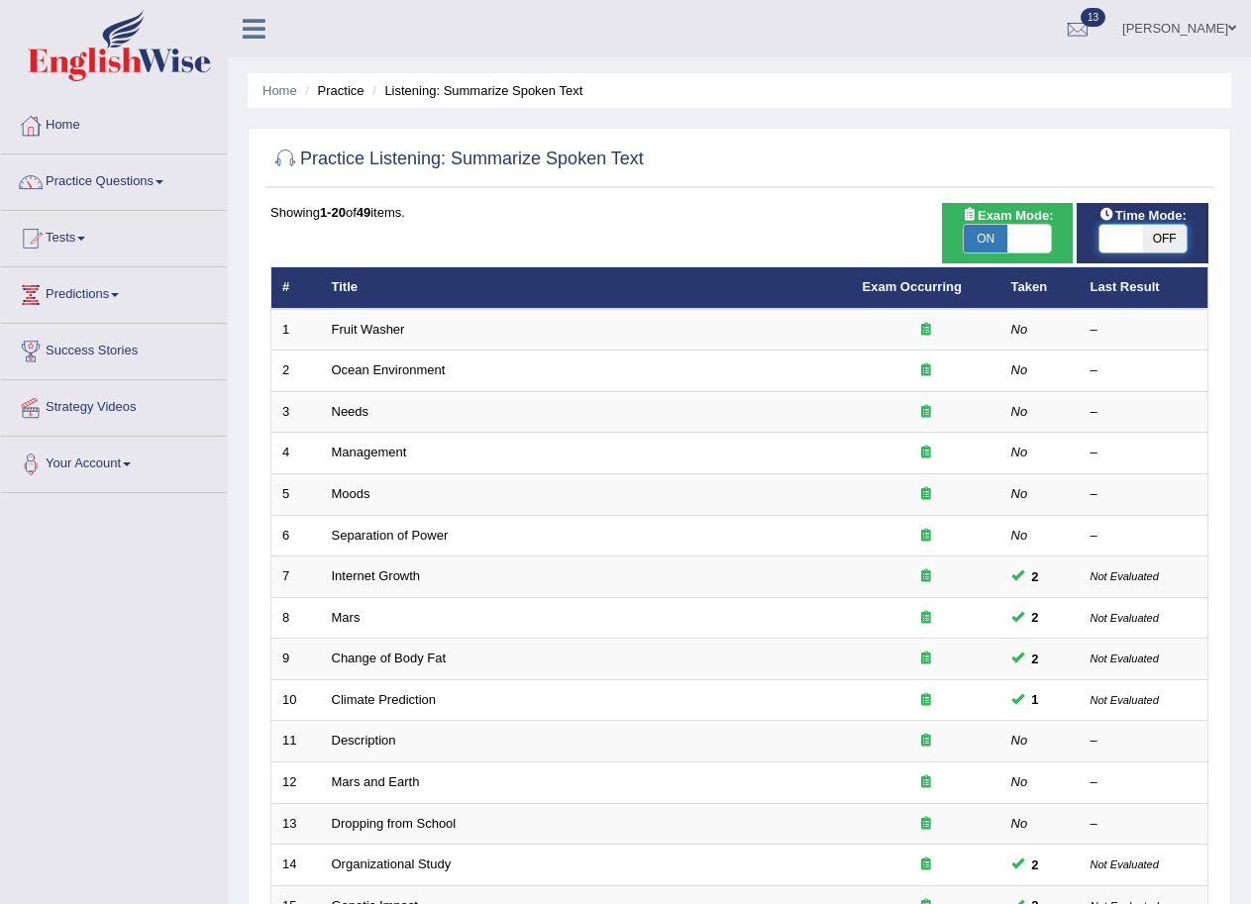
click at [1115, 235] on span at bounding box center [1122, 239] width 44 height 28
checkbox input "true"
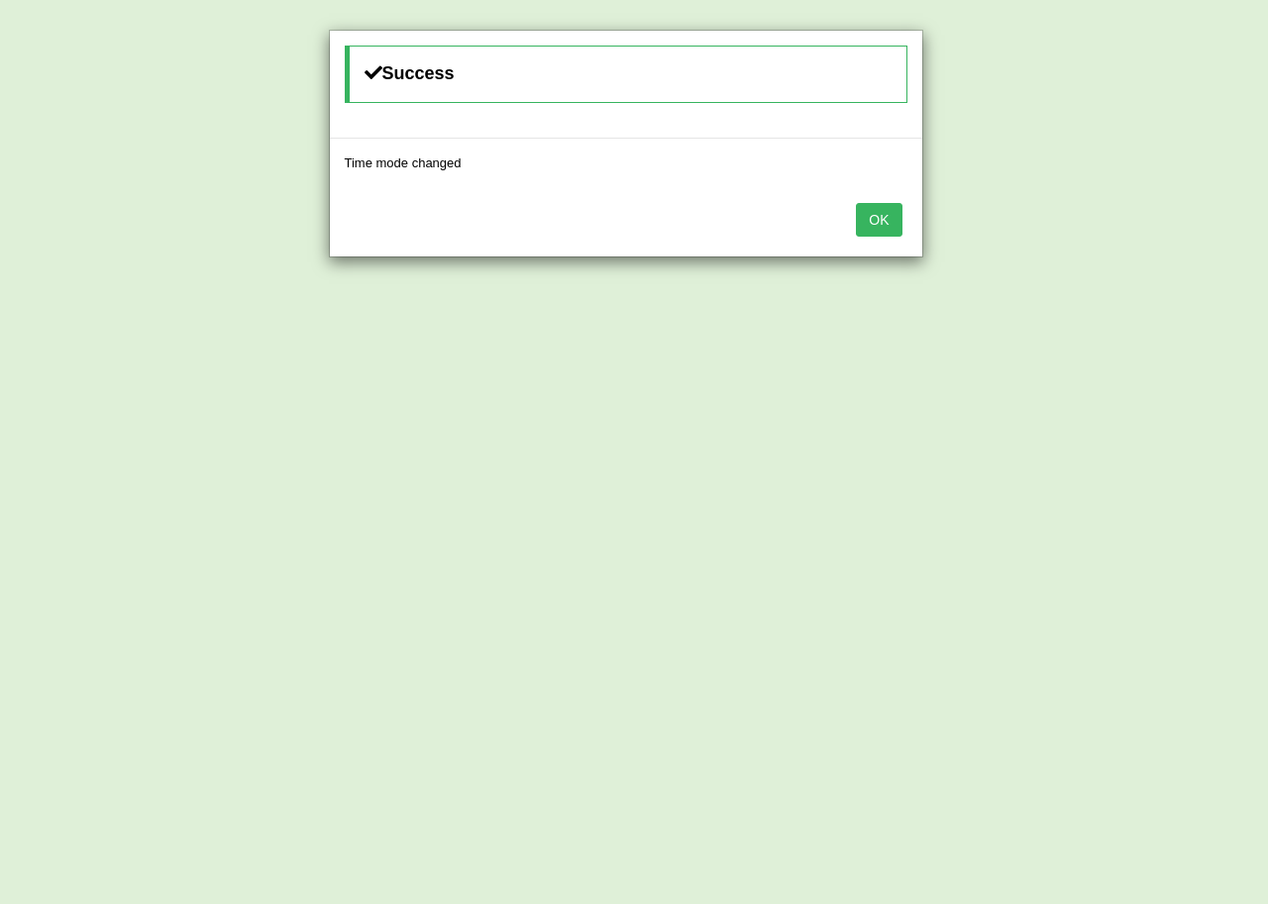
click at [857, 234] on button "OK" at bounding box center [879, 220] width 46 height 34
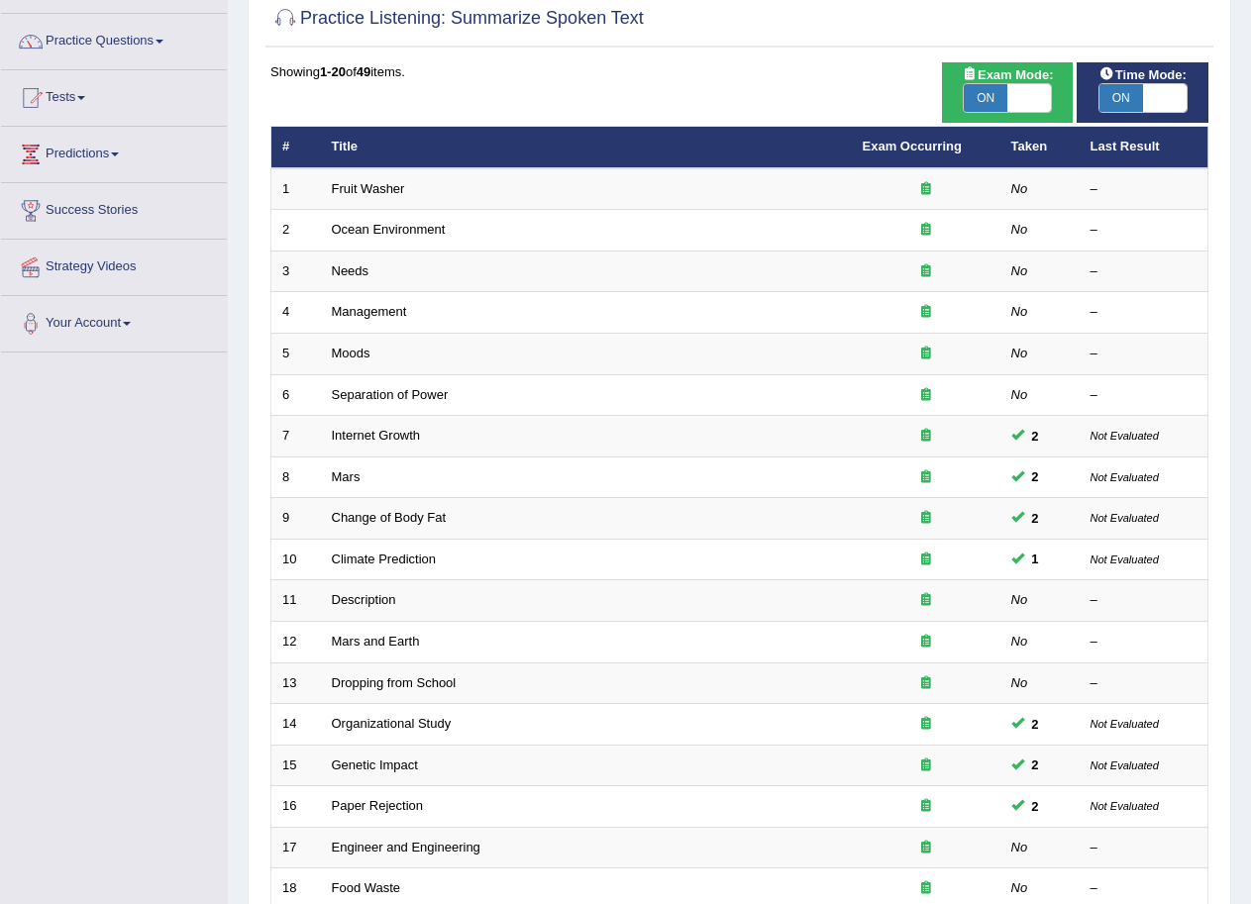
scroll to position [11, 0]
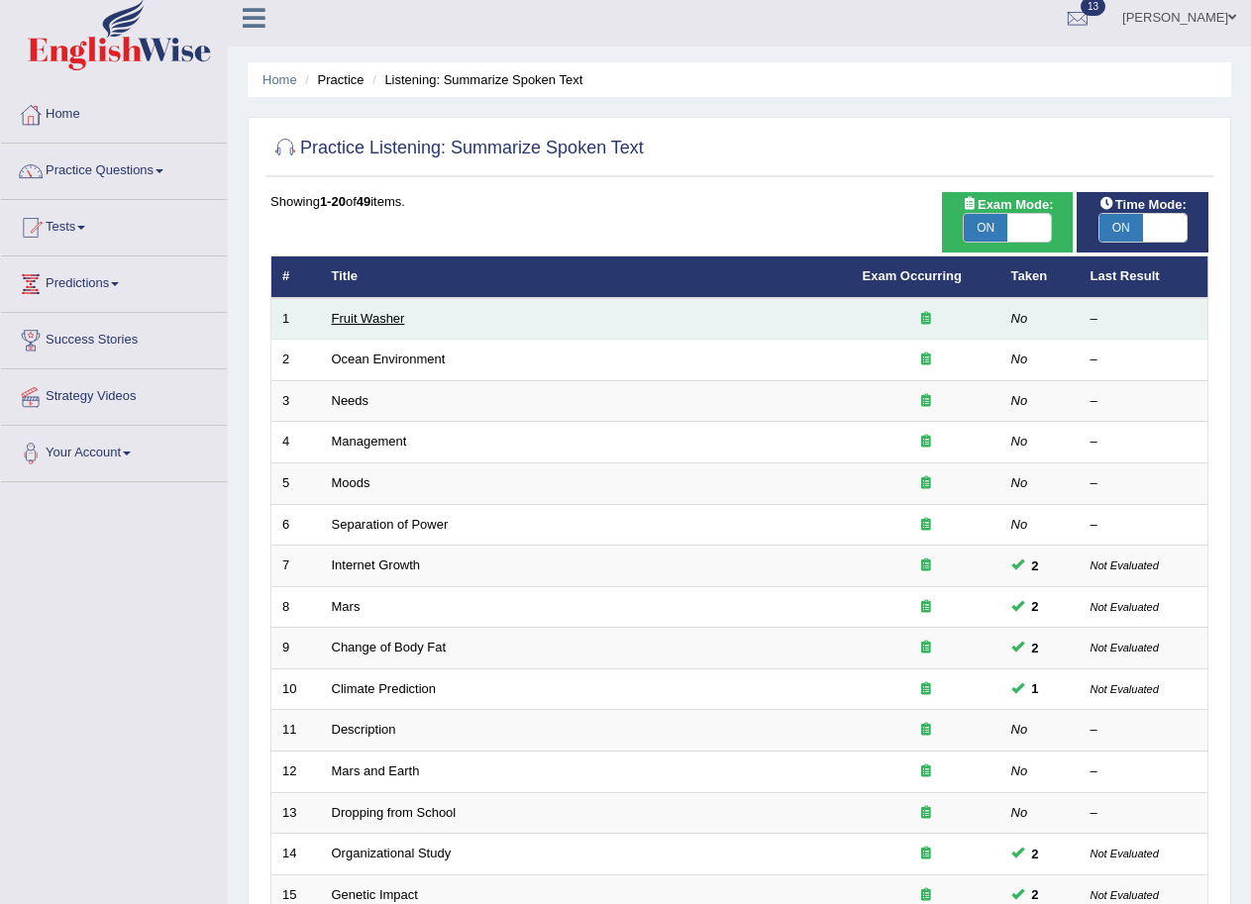
click at [370, 318] on link "Fruit Washer" at bounding box center [368, 318] width 73 height 15
